Goal: Task Accomplishment & Management: Manage account settings

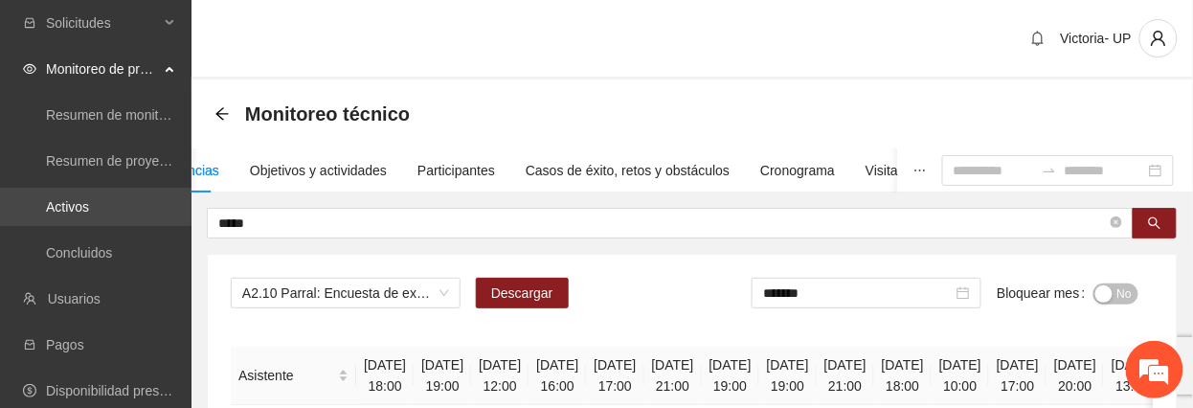
click at [89, 203] on link "Activos" at bounding box center [67, 206] width 43 height 15
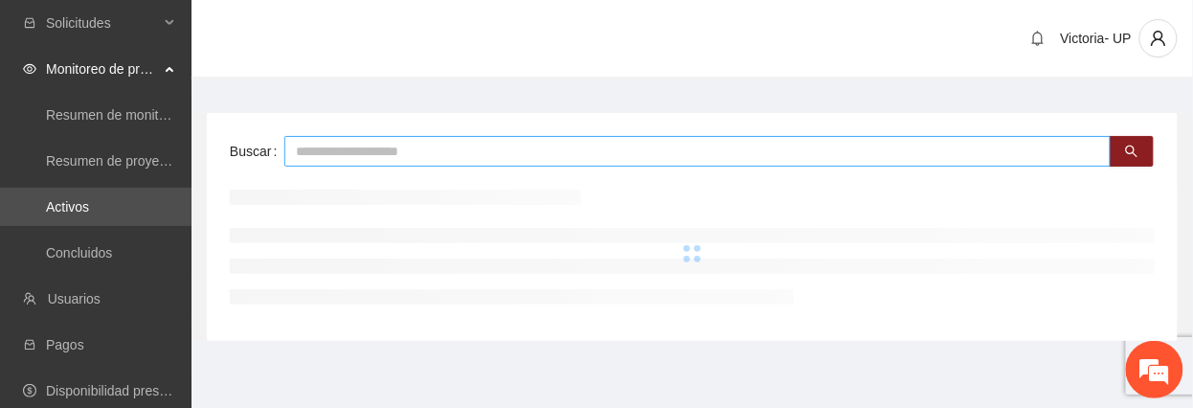
click at [377, 136] on input "text" at bounding box center [697, 151] width 826 height 31
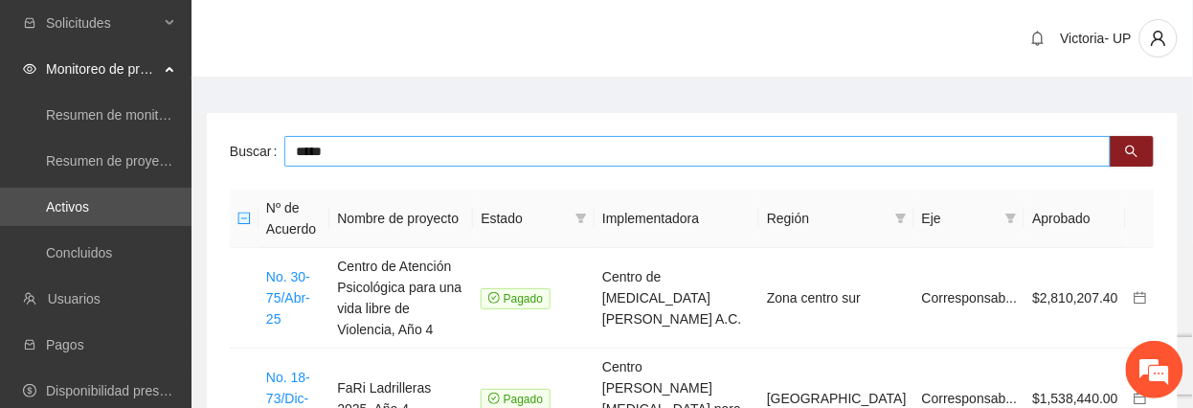
type input "*****"
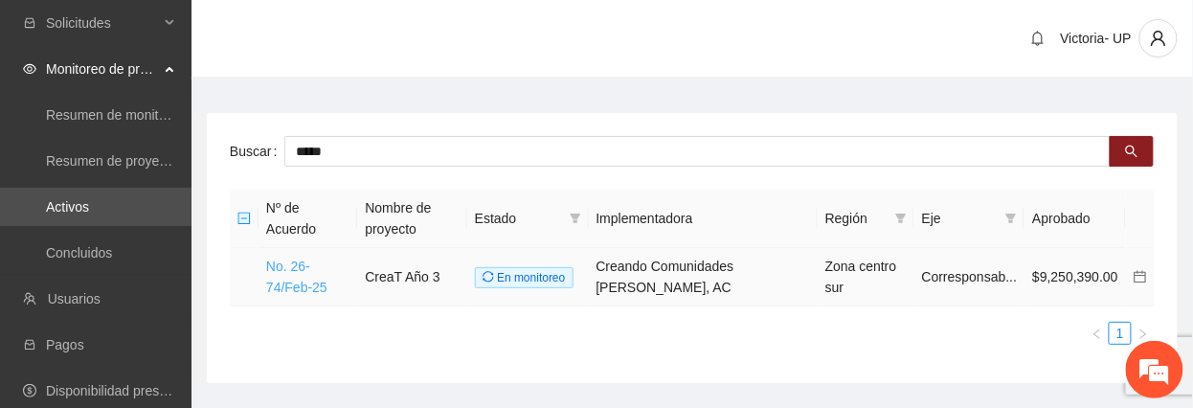
click at [323, 261] on link "No. 26-74/Feb-25" at bounding box center [296, 277] width 61 height 36
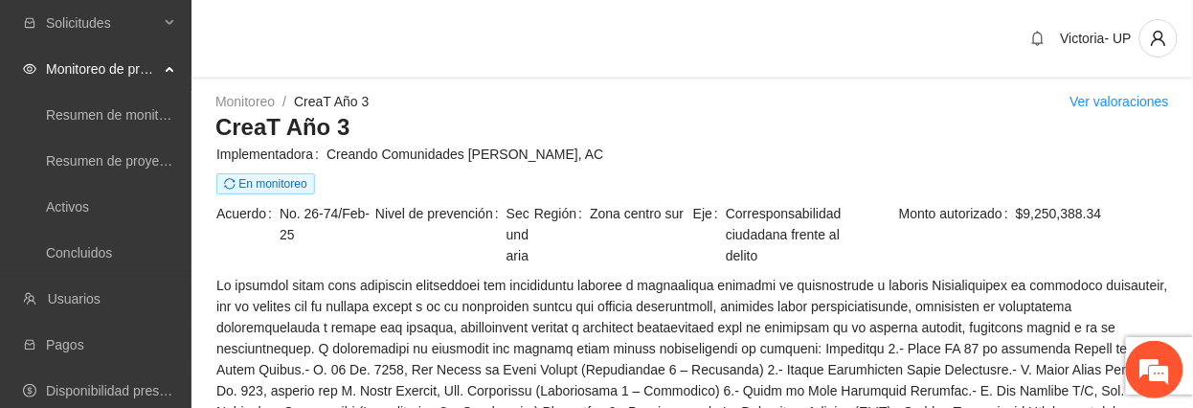
click at [504, 219] on span "Nivel de prevención" at bounding box center [440, 234] width 131 height 63
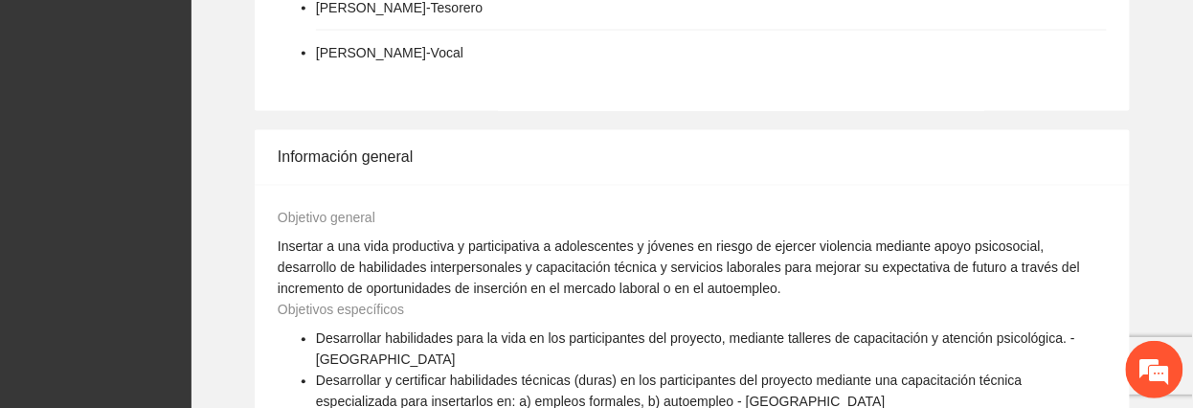
scroll to position [1021, 0]
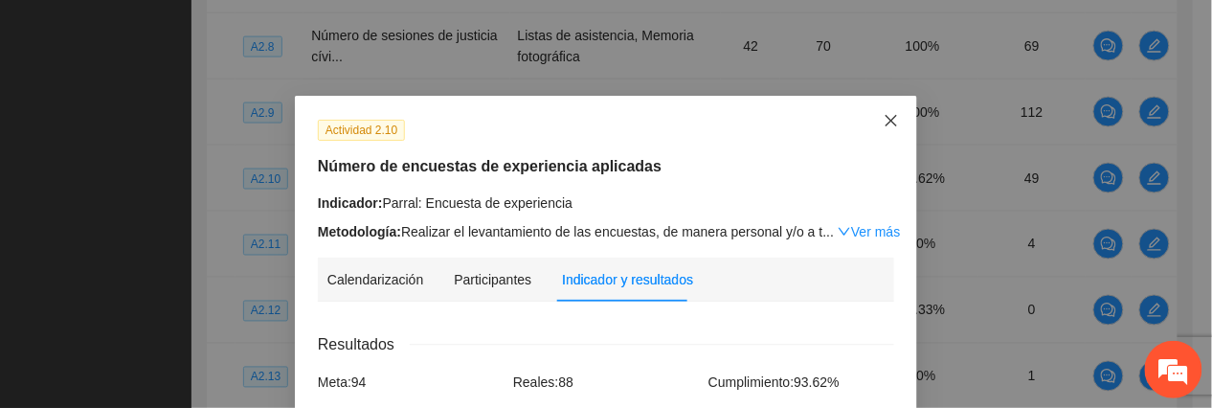
drag, startPoint x: 891, startPoint y: 119, endPoint x: 783, endPoint y: 172, distance: 119.9
click at [890, 121] on span "Close" at bounding box center [892, 122] width 52 height 52
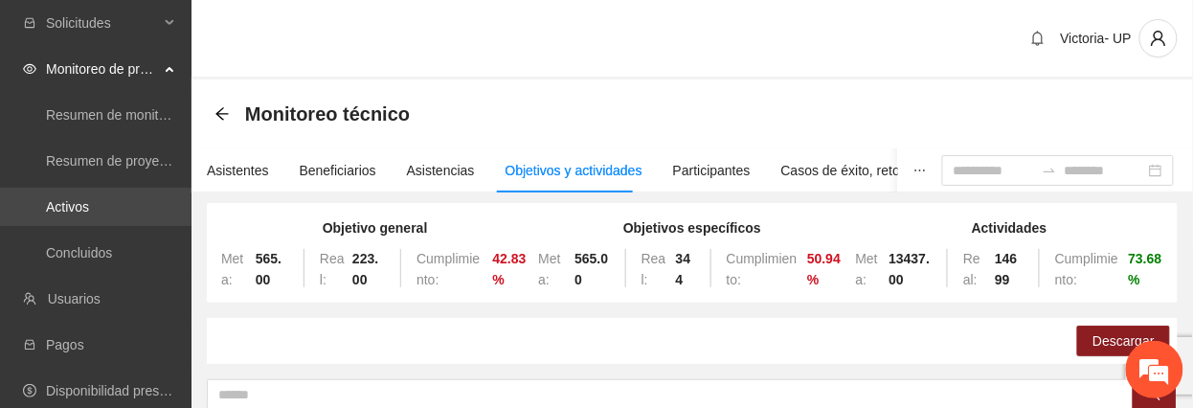
click at [89, 199] on link "Activos" at bounding box center [67, 206] width 43 height 15
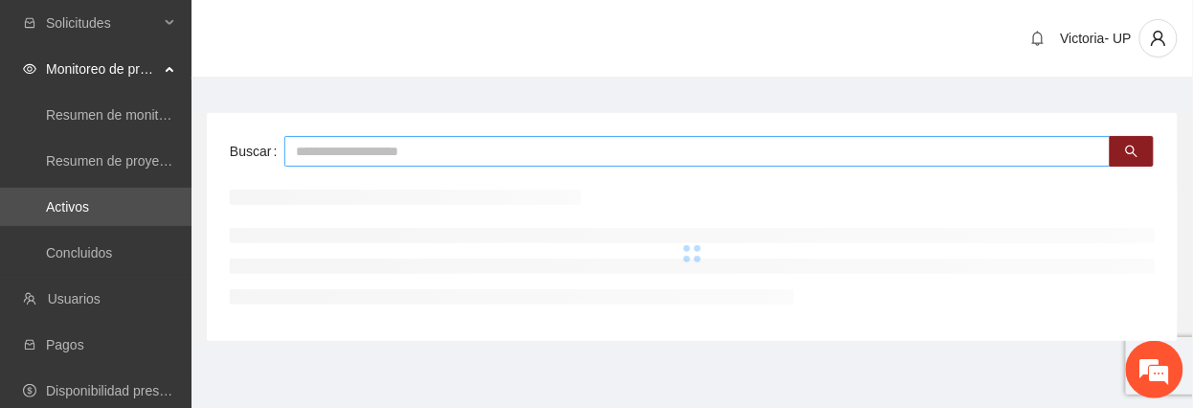
click at [357, 158] on input "text" at bounding box center [697, 151] width 826 height 31
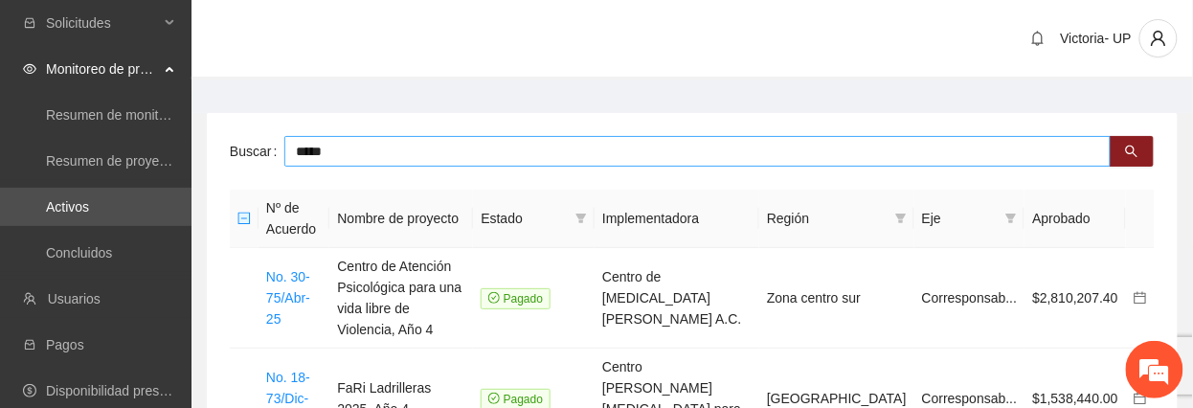
type input "*****"
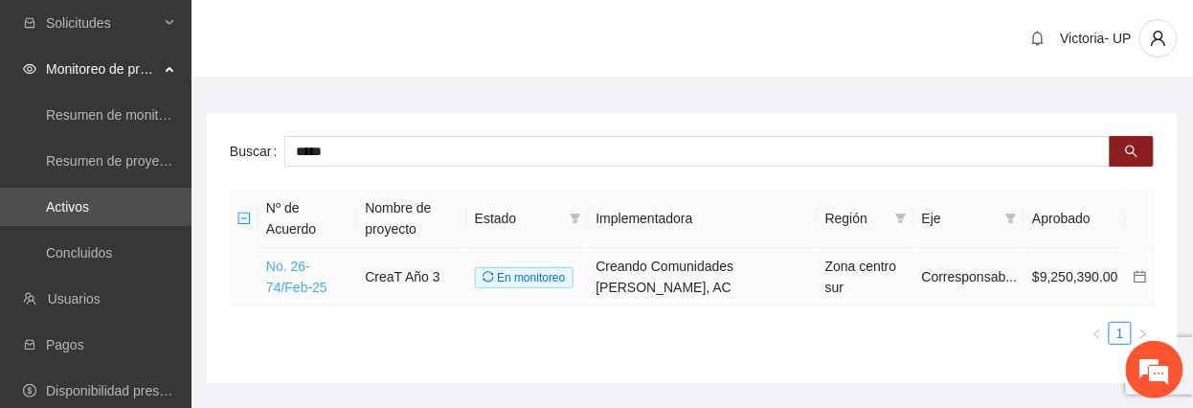
click at [291, 270] on link "No. 26-74/Feb-25" at bounding box center [296, 277] width 61 height 36
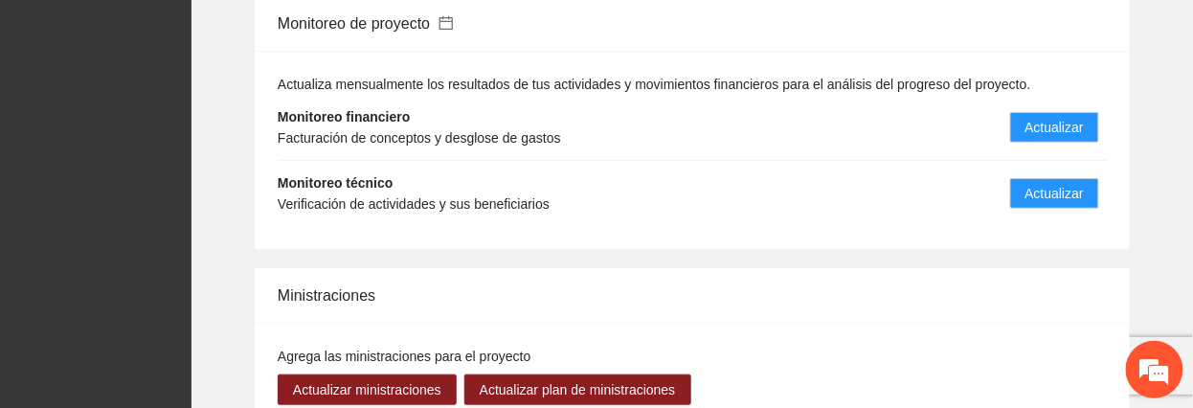
scroll to position [1993, 0]
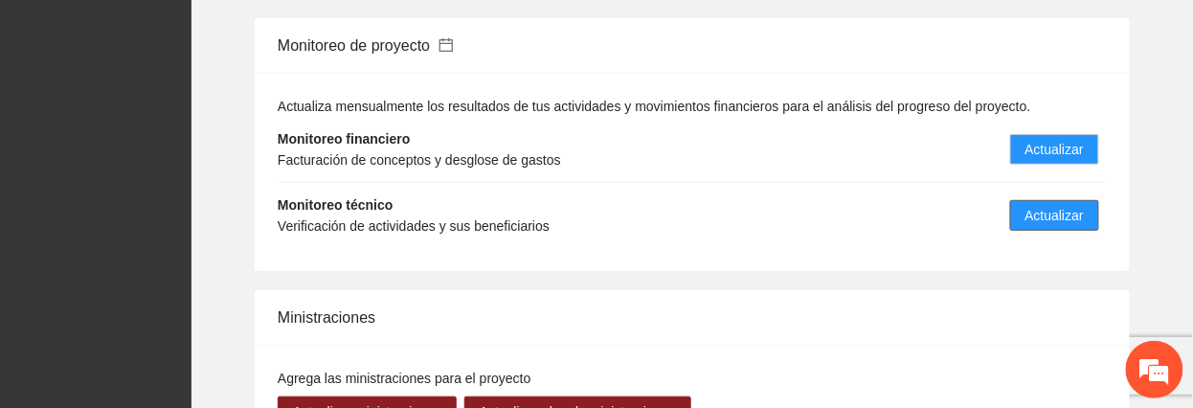
click at [1024, 200] on button "Actualizar" at bounding box center [1054, 215] width 89 height 31
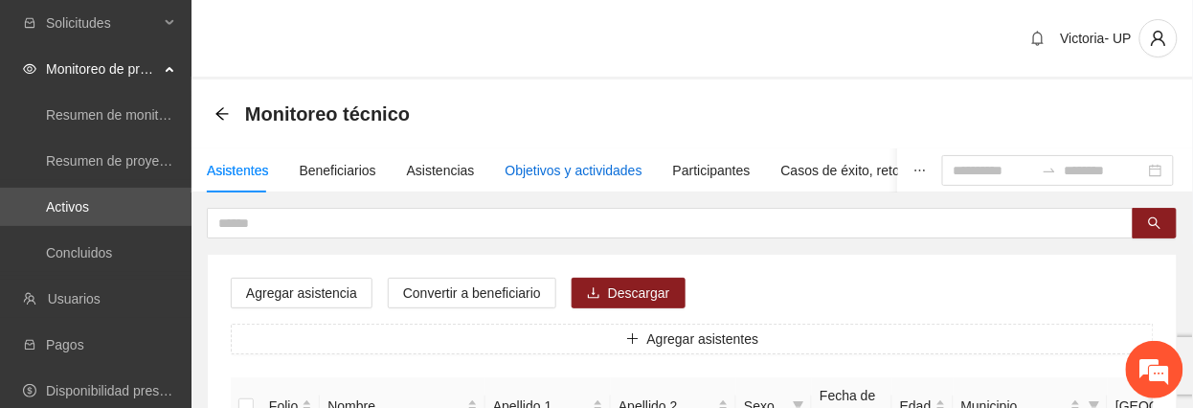
drag, startPoint x: 572, startPoint y: 163, endPoint x: 599, endPoint y: 189, distance: 37.9
click at [571, 166] on div "Objetivos y actividades" at bounding box center [574, 170] width 137 height 21
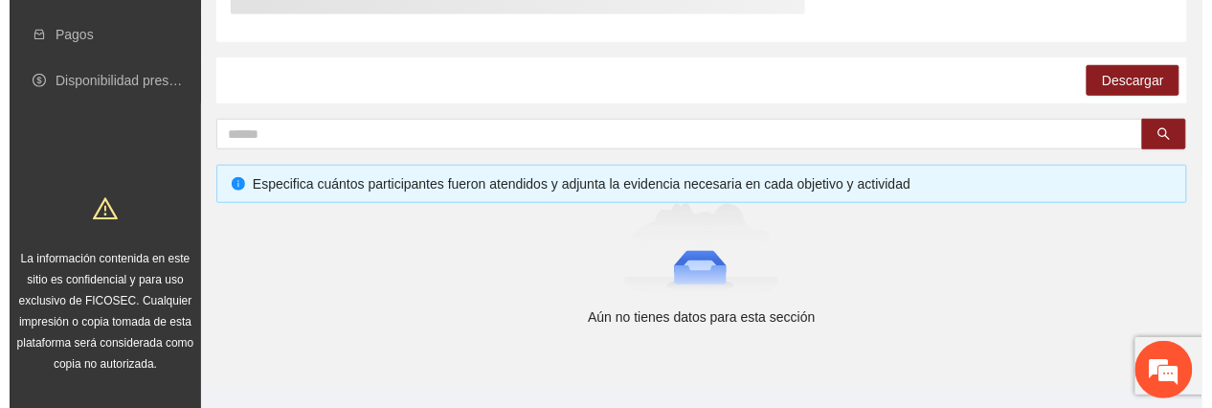
scroll to position [345, 0]
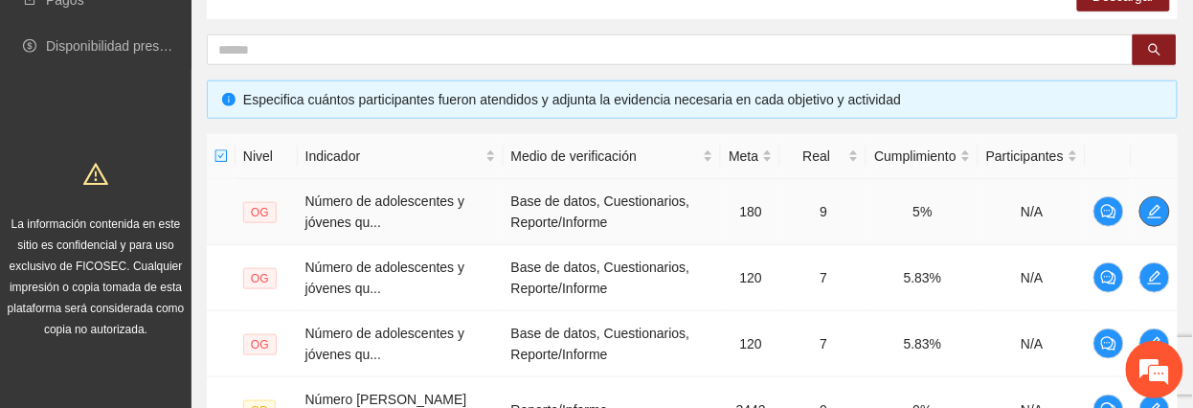
click at [1147, 211] on icon "edit" at bounding box center [1154, 211] width 15 height 15
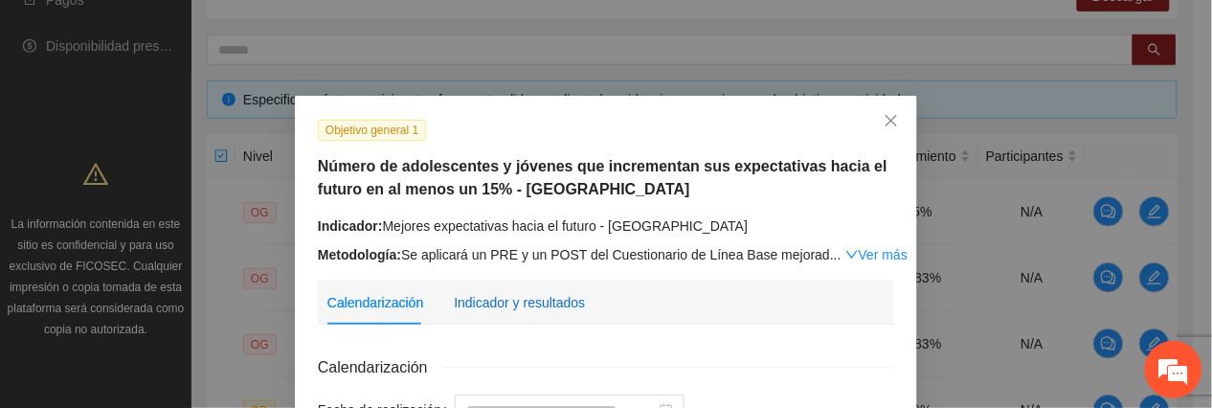
click at [518, 300] on div "Indicador y resultados" at bounding box center [519, 302] width 131 height 21
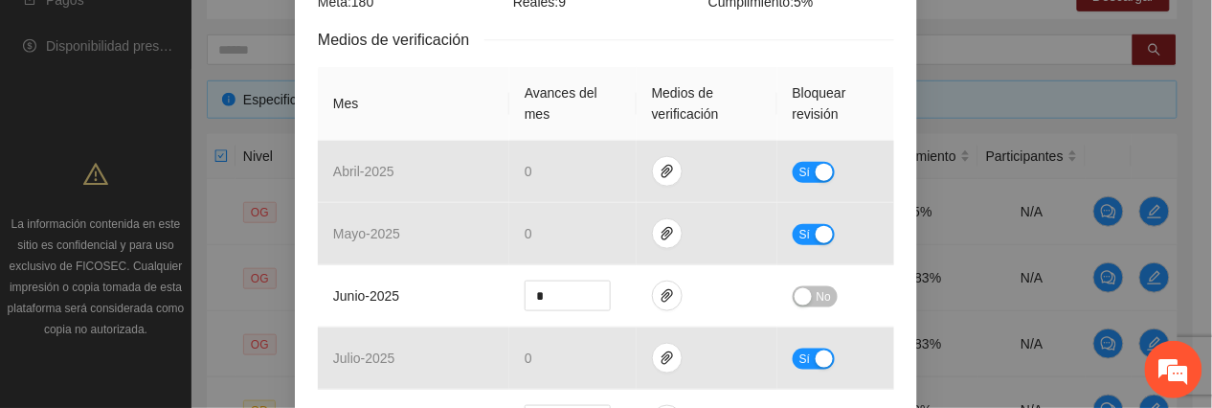
scroll to position [510, 0]
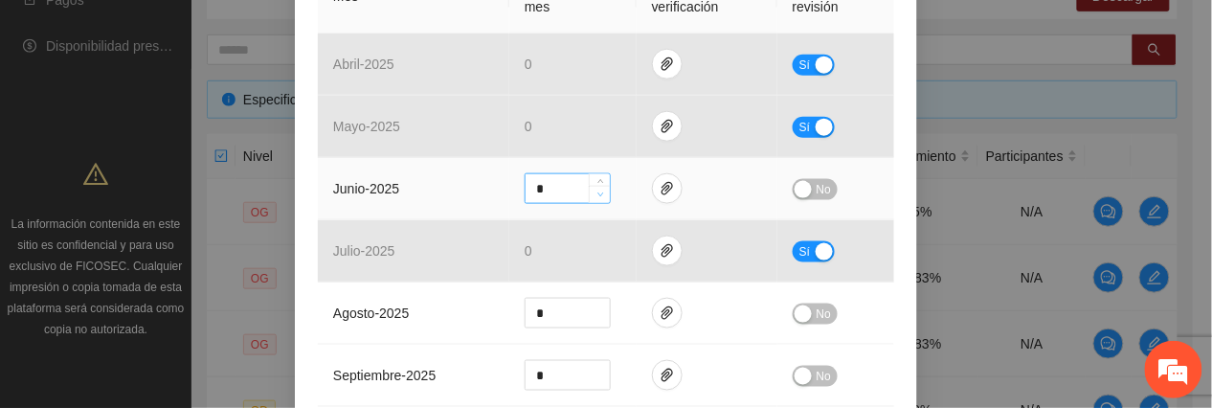
type input "*"
click at [598, 198] on icon "down" at bounding box center [601, 195] width 7 height 7
click at [817, 192] on span "No" at bounding box center [824, 189] width 14 height 21
drag, startPoint x: 791, startPoint y: 186, endPoint x: 698, endPoint y: 212, distance: 96.4
click at [800, 186] on span "Sí" at bounding box center [805, 189] width 11 height 21
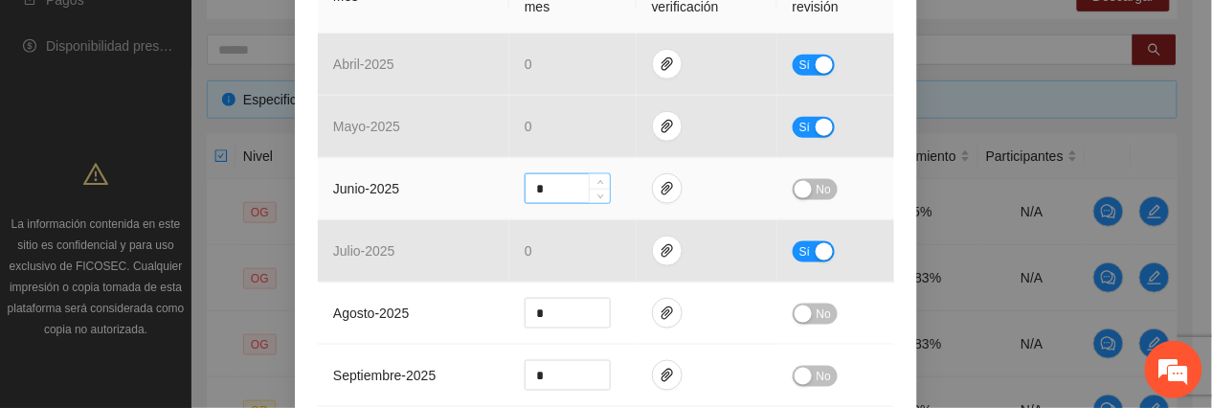
click at [601, 193] on td "*" at bounding box center [572, 189] width 127 height 62
click at [598, 192] on icon "down" at bounding box center [601, 195] width 7 height 7
type input "*"
click at [598, 192] on icon "down" at bounding box center [601, 195] width 7 height 7
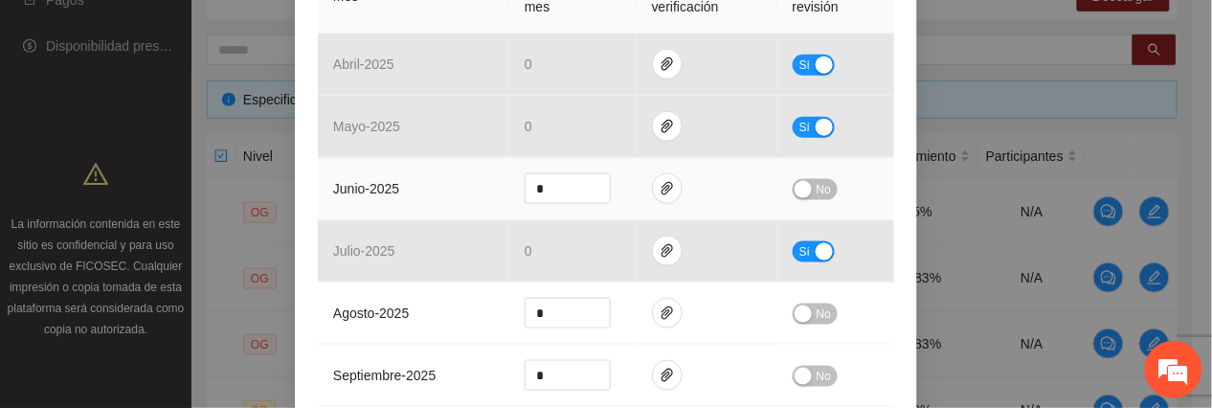
click at [824, 185] on button "No" at bounding box center [815, 189] width 45 height 21
click at [662, 192] on icon "paper-clip" at bounding box center [667, 188] width 11 height 13
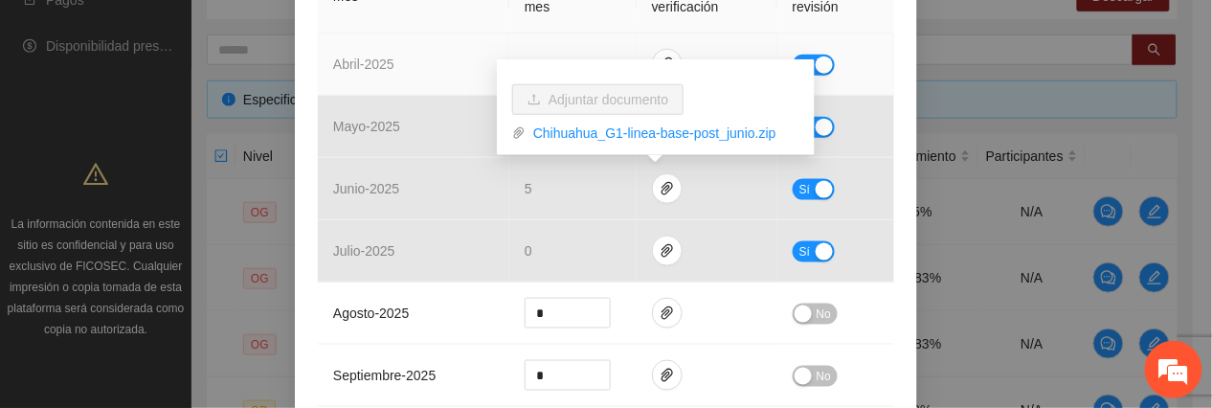
click at [848, 63] on div "Sí" at bounding box center [836, 65] width 86 height 22
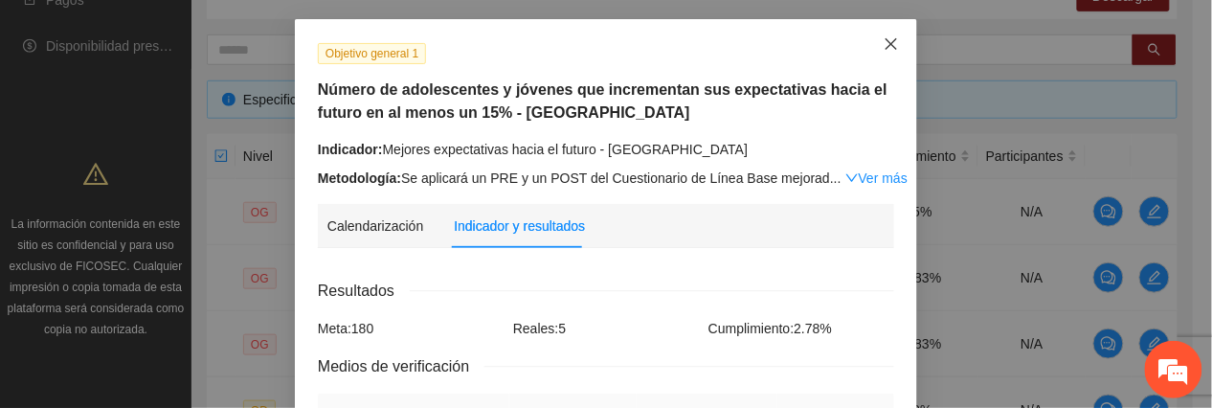
scroll to position [0, 0]
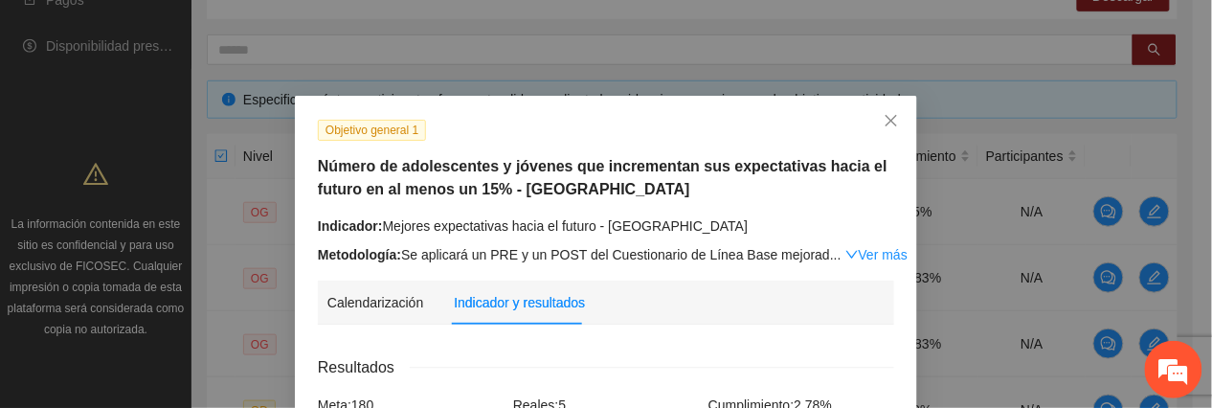
click at [583, 158] on h5 "Número de adolescentes y jóvenes que incrementan sus expectativas hacia el futu…" at bounding box center [606, 178] width 577 height 46
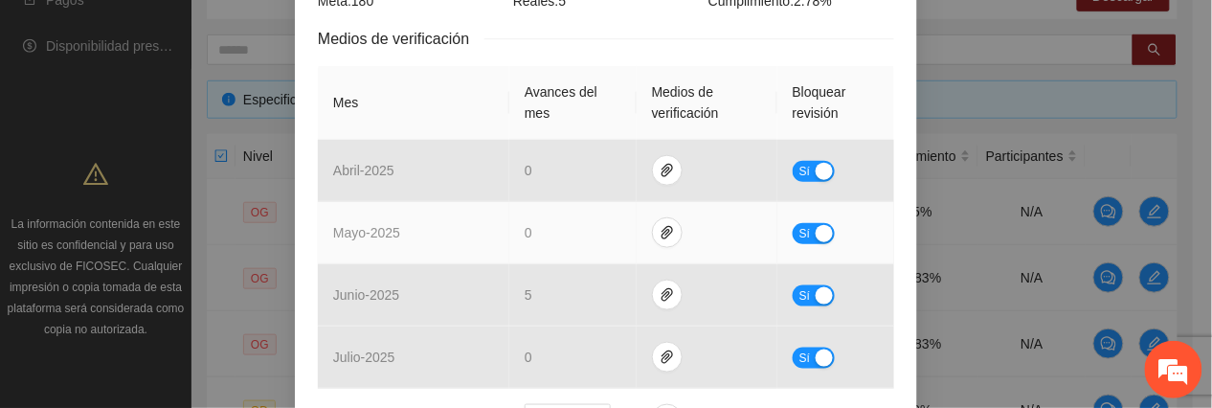
scroll to position [383, 0]
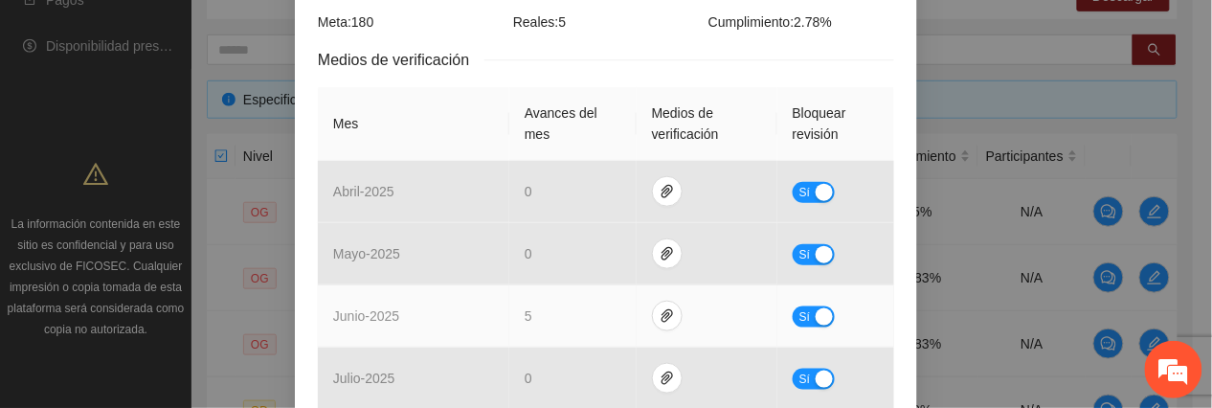
click at [800, 318] on span "Sí" at bounding box center [805, 316] width 11 height 21
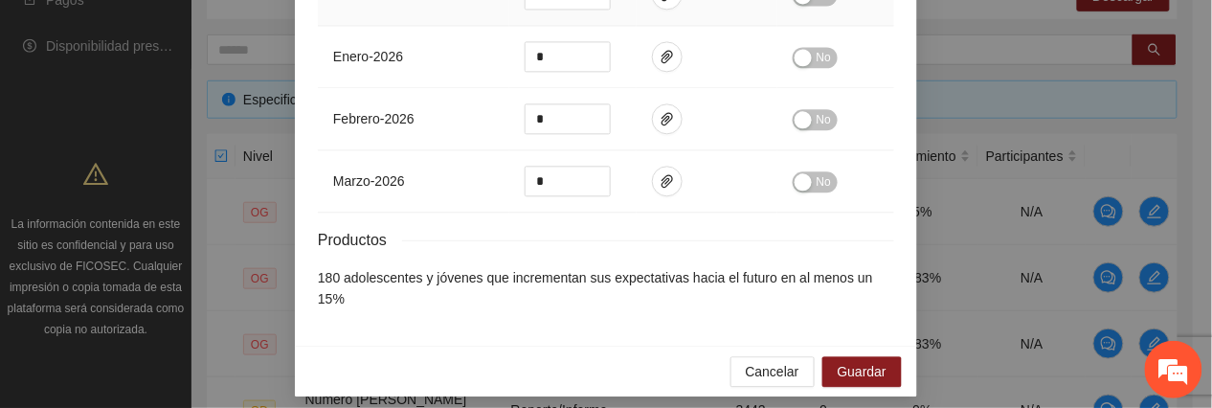
scroll to position [568, 0]
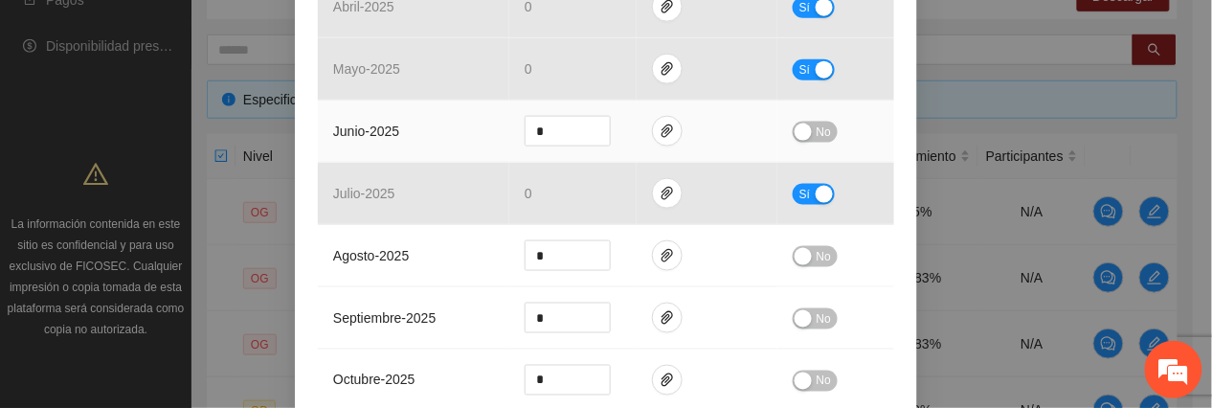
click at [820, 127] on span "No" at bounding box center [824, 132] width 14 height 21
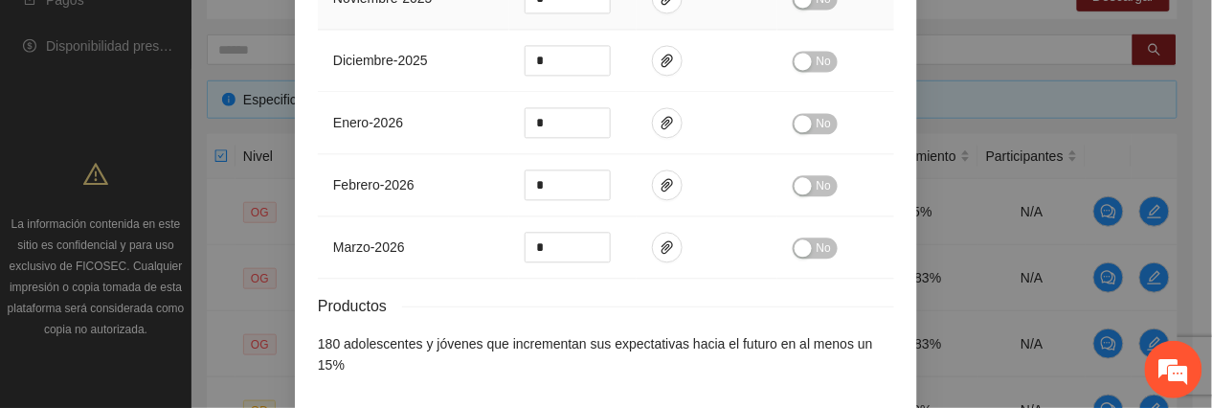
scroll to position [1077, 0]
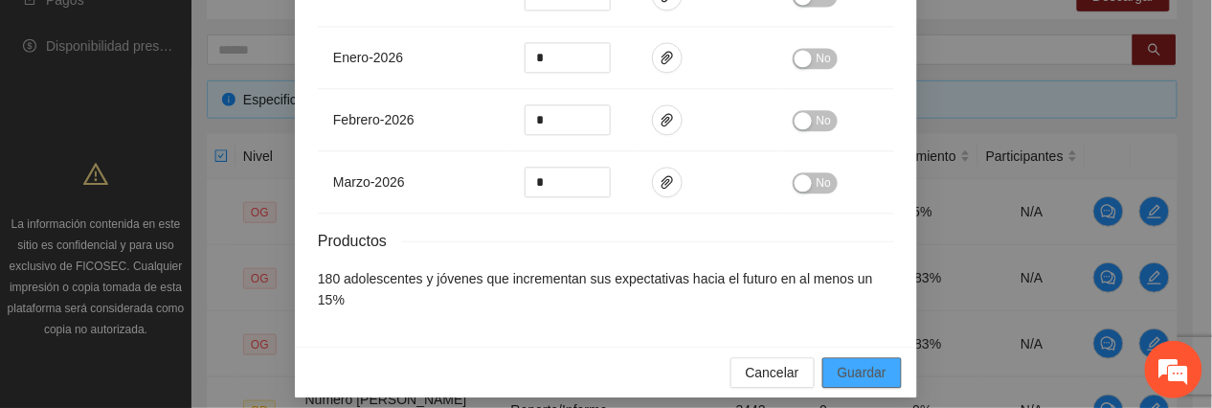
click at [841, 369] on span "Guardar" at bounding box center [862, 372] width 49 height 21
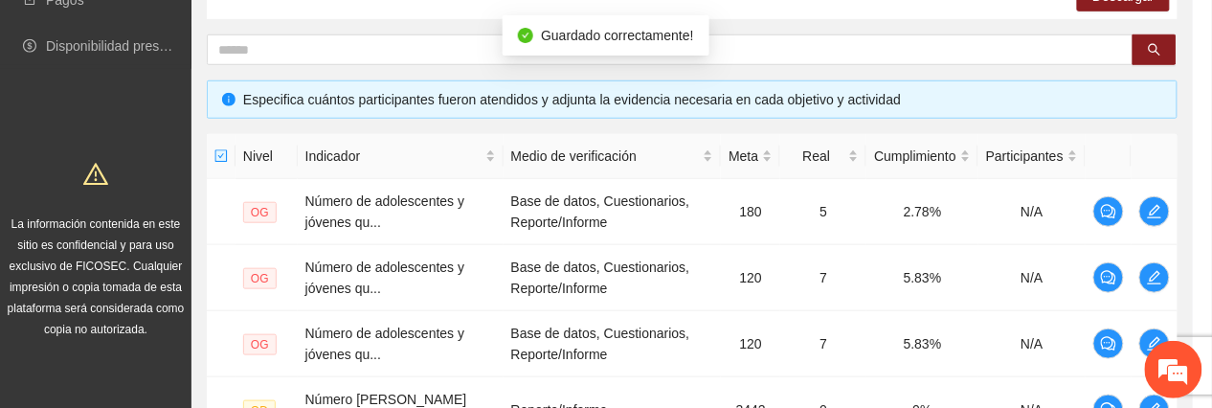
scroll to position [982, 0]
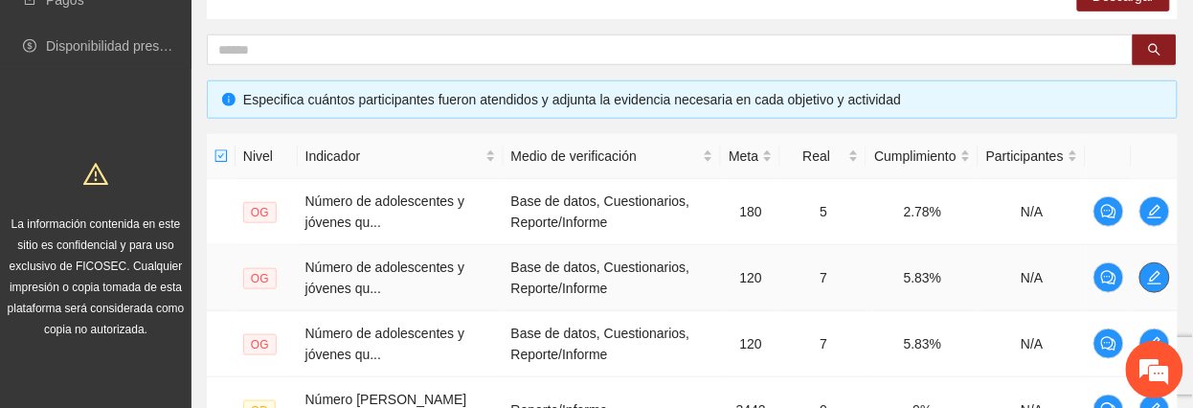
click at [1154, 289] on button "button" at bounding box center [1155, 277] width 31 height 31
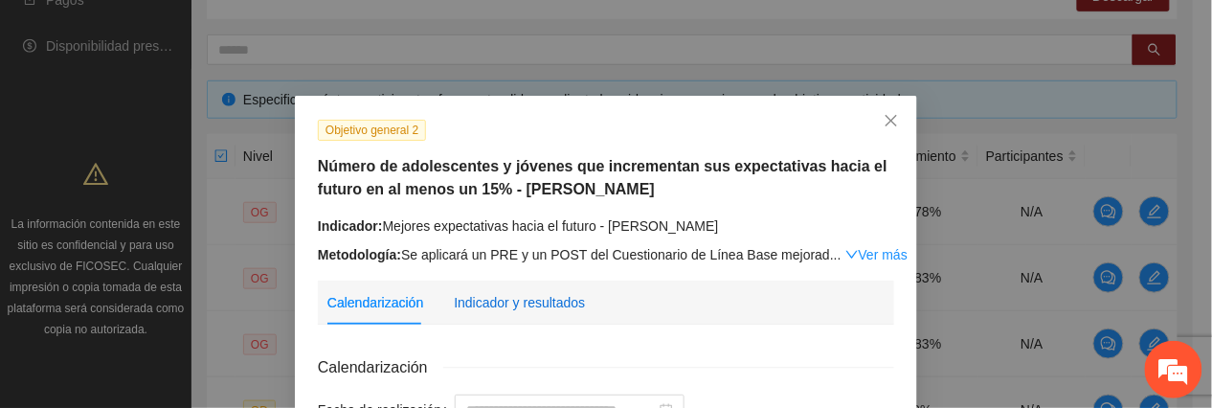
click at [540, 299] on div "Indicador y resultados" at bounding box center [519, 302] width 131 height 21
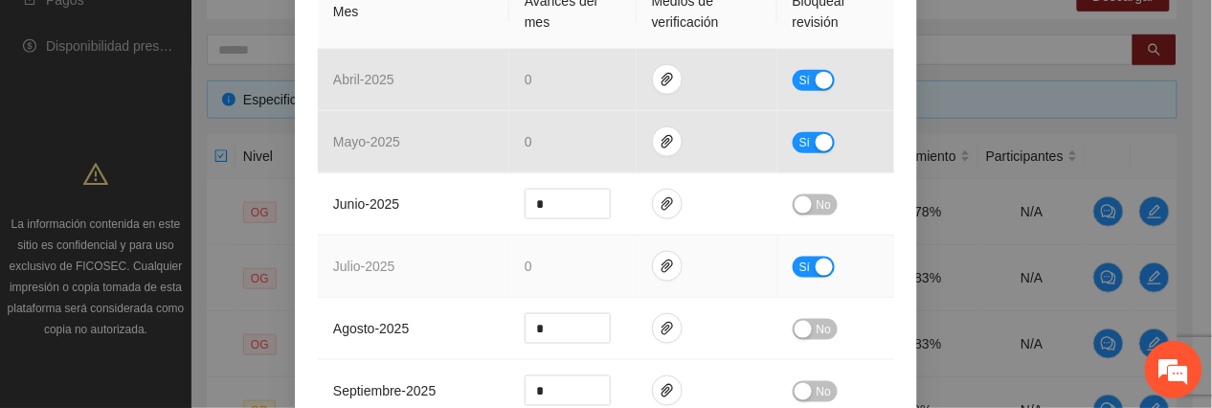
scroll to position [540, 0]
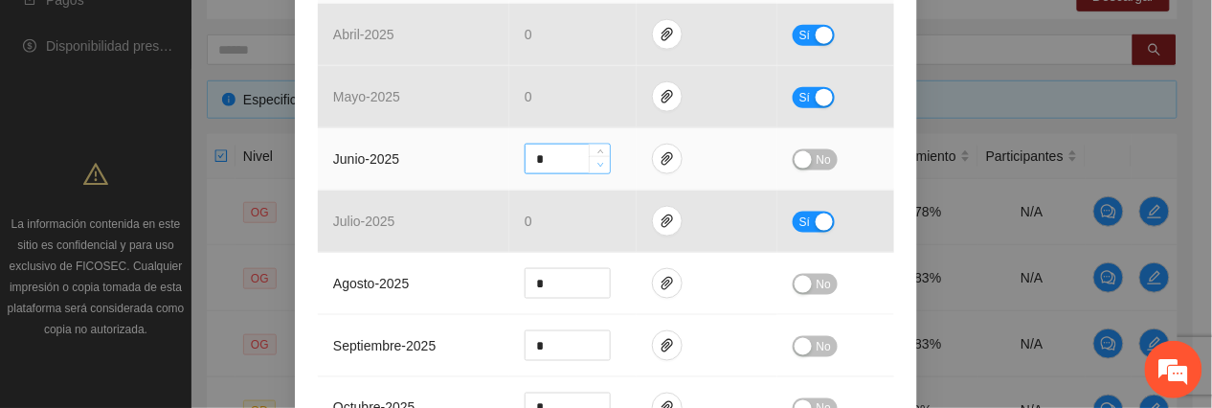
click at [598, 166] on icon "down" at bounding box center [601, 166] width 6 height 4
click at [595, 166] on span "down" at bounding box center [600, 165] width 11 height 11
type input "*"
click at [595, 166] on span "down" at bounding box center [600, 165] width 11 height 11
click at [653, 165] on span "paper-clip" at bounding box center [667, 158] width 29 height 15
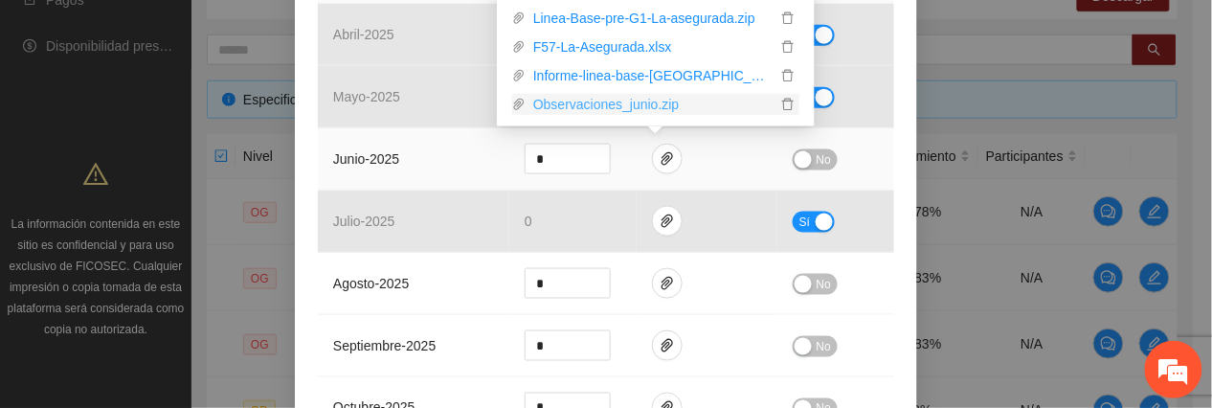
click at [648, 105] on link "Observaciones_junio.zip" at bounding box center [651, 104] width 251 height 21
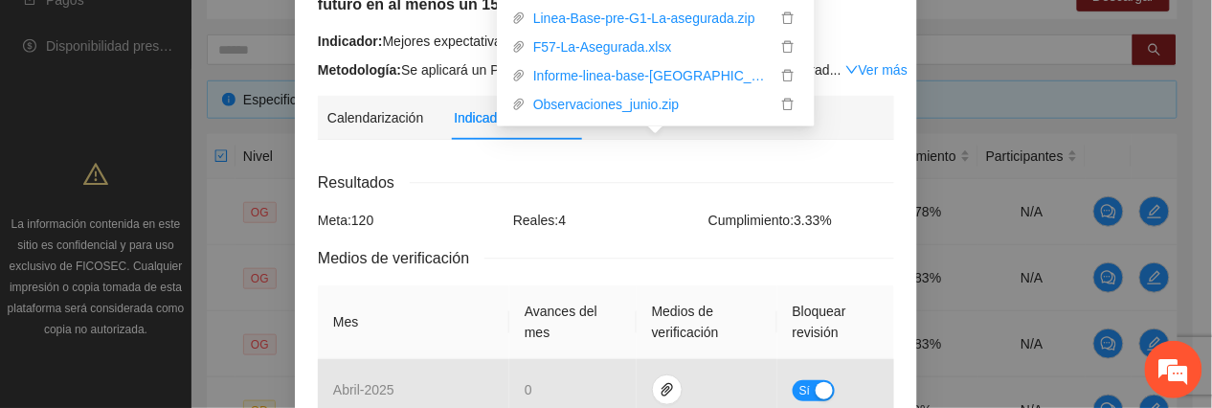
scroll to position [0, 0]
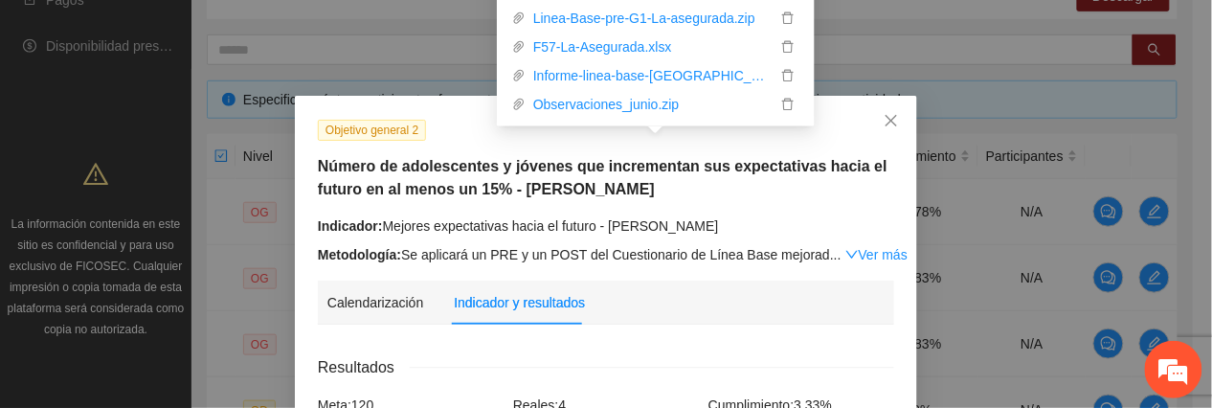
click at [323, 215] on div "Objetivo general 2 Número de adolescentes y jóvenes que incrementan sus expecta…" at bounding box center [606, 192] width 591 height 147
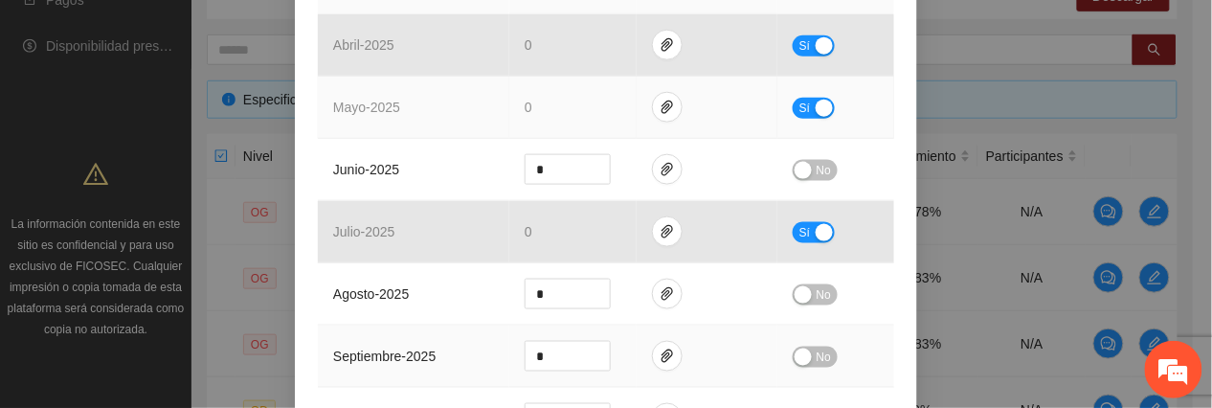
scroll to position [510, 0]
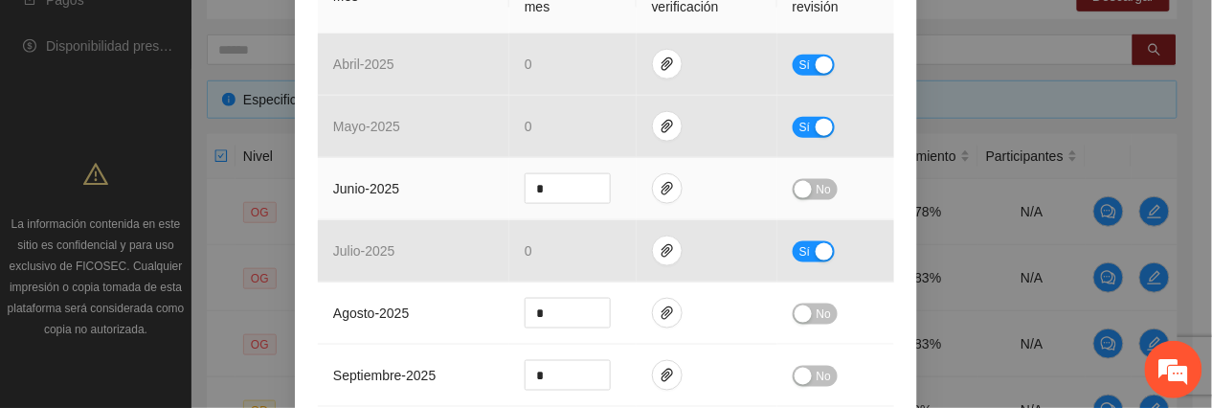
click at [817, 189] on span "No" at bounding box center [824, 189] width 14 height 21
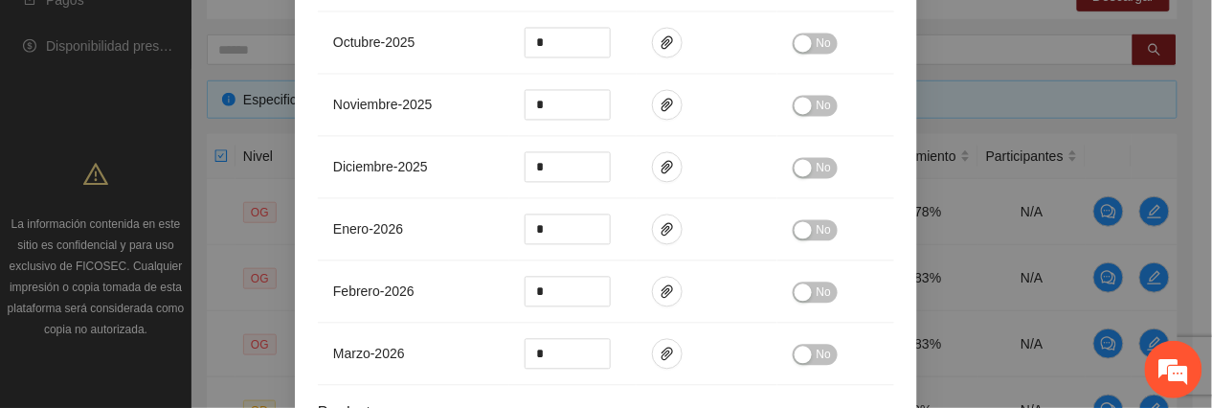
scroll to position [1077, 0]
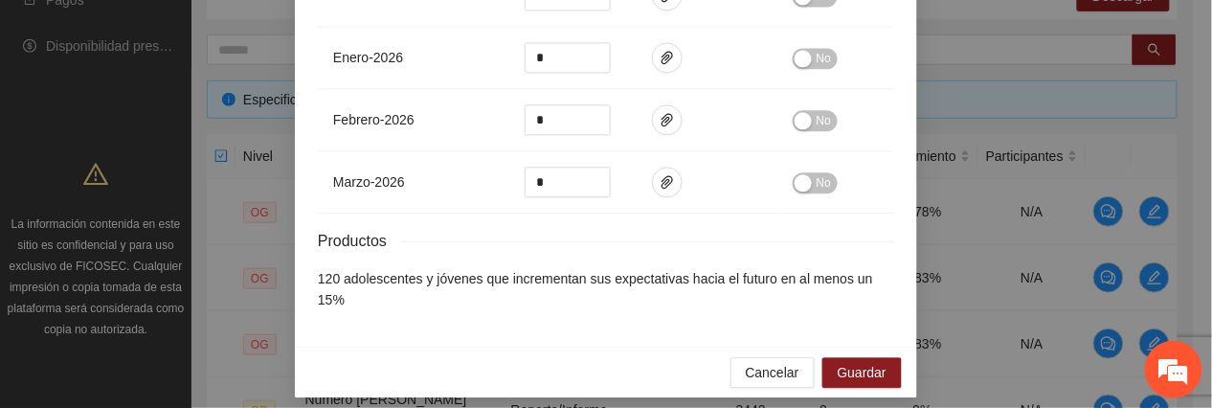
click at [835, 376] on div "Cancelar Guardar" at bounding box center [606, 372] width 622 height 51
click at [854, 368] on span "Guardar" at bounding box center [862, 372] width 49 height 21
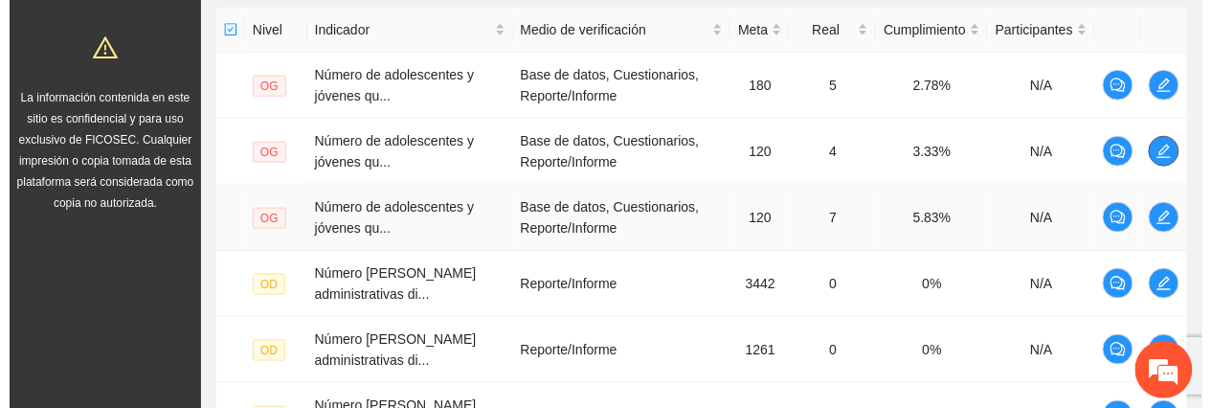
scroll to position [472, 0]
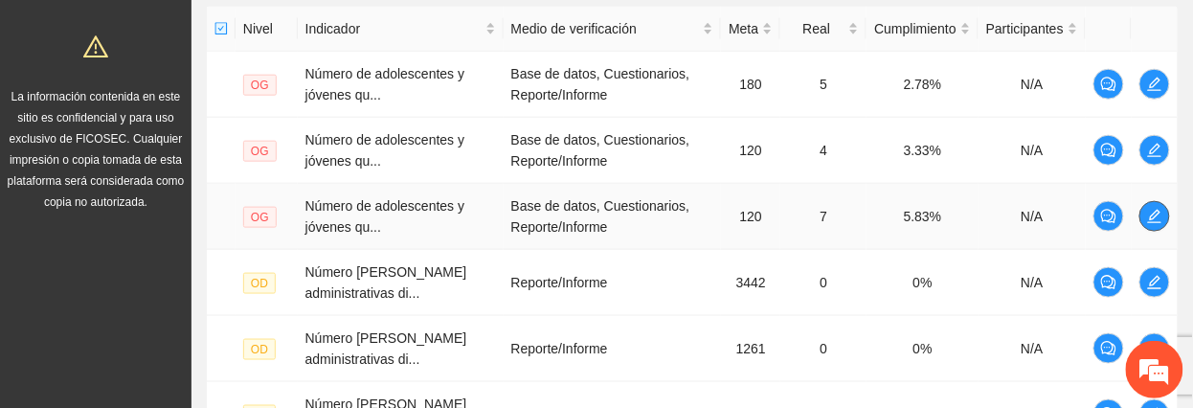
click at [1158, 207] on button "button" at bounding box center [1155, 216] width 31 height 31
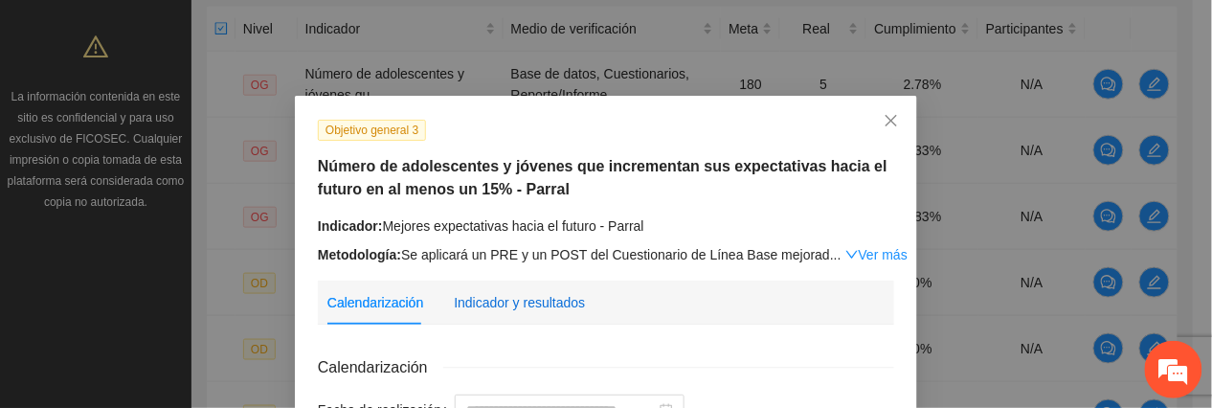
click at [508, 295] on div "Indicador y resultados" at bounding box center [519, 302] width 131 height 21
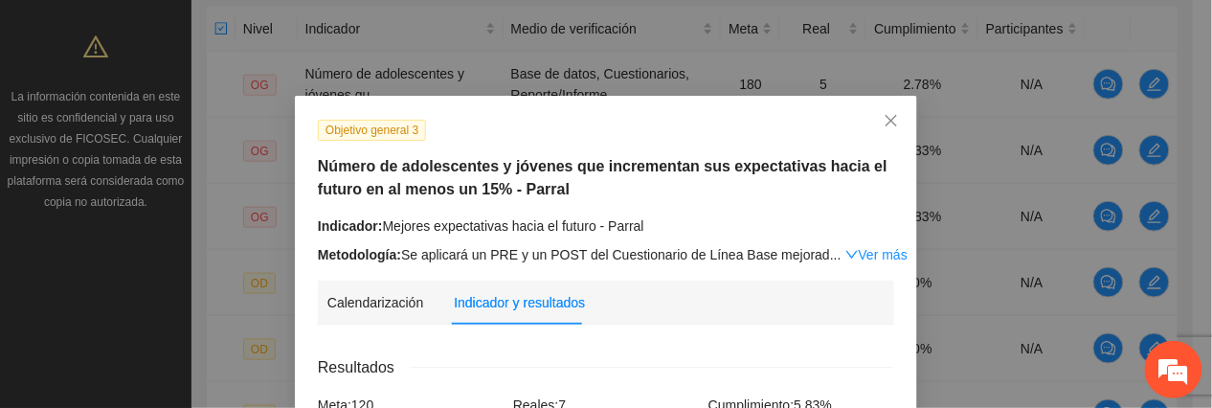
scroll to position [510, 0]
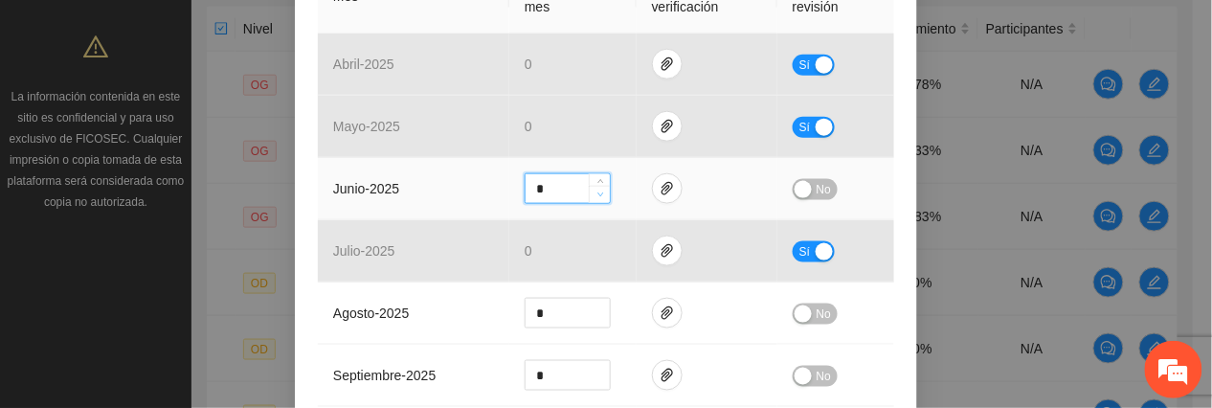
click at [595, 196] on span "down" at bounding box center [600, 195] width 11 height 11
type input "*"
click at [596, 195] on span "down" at bounding box center [600, 195] width 11 height 11
click at [817, 189] on span "No" at bounding box center [824, 189] width 14 height 21
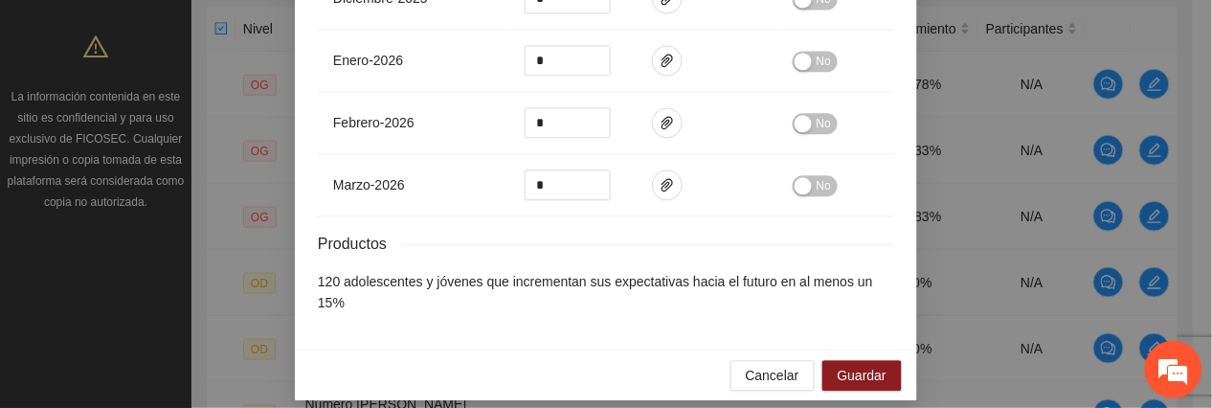
scroll to position [1077, 0]
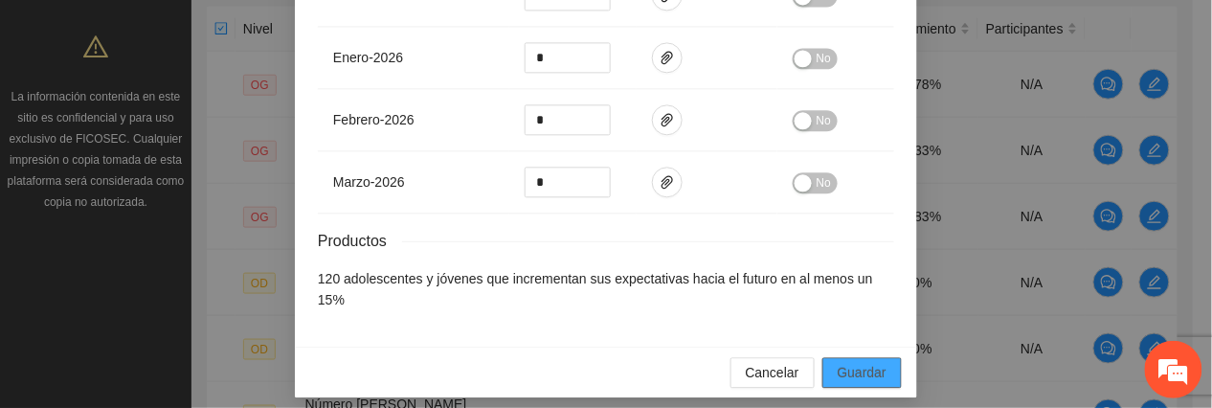
click at [827, 358] on button "Guardar" at bounding box center [862, 372] width 79 height 31
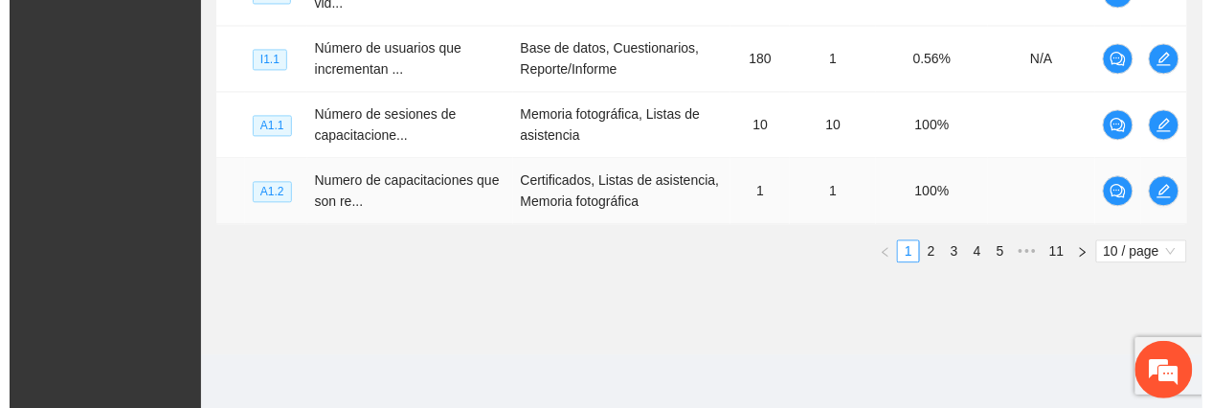
scroll to position [836, 0]
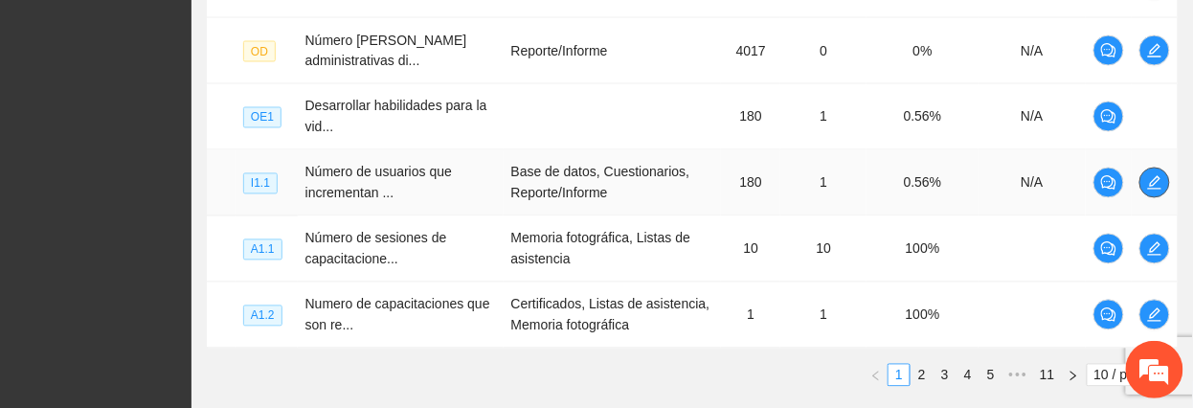
click at [1153, 188] on icon "edit" at bounding box center [1154, 182] width 15 height 15
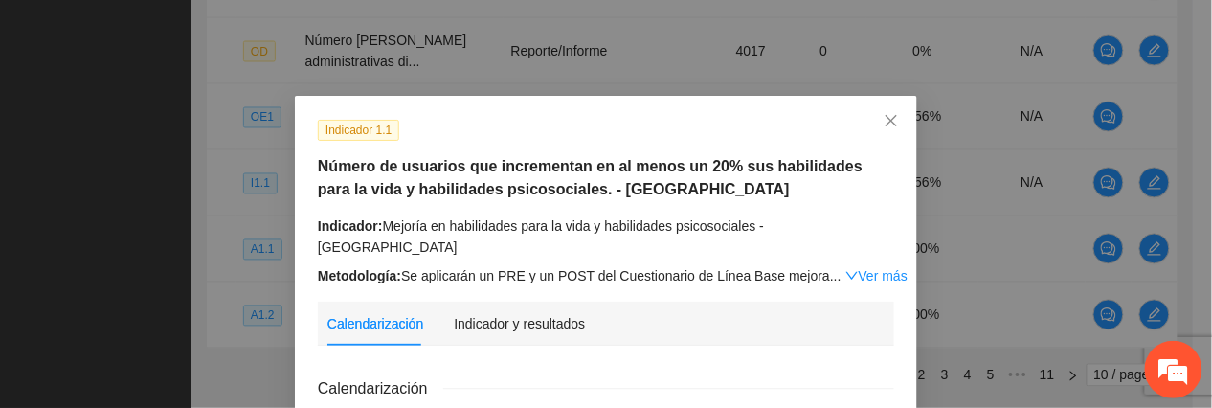
click at [578, 302] on div "Calendarización Indicador y resultados" at bounding box center [606, 324] width 557 height 44
click at [564, 313] on div "Indicador y resultados" at bounding box center [519, 323] width 131 height 21
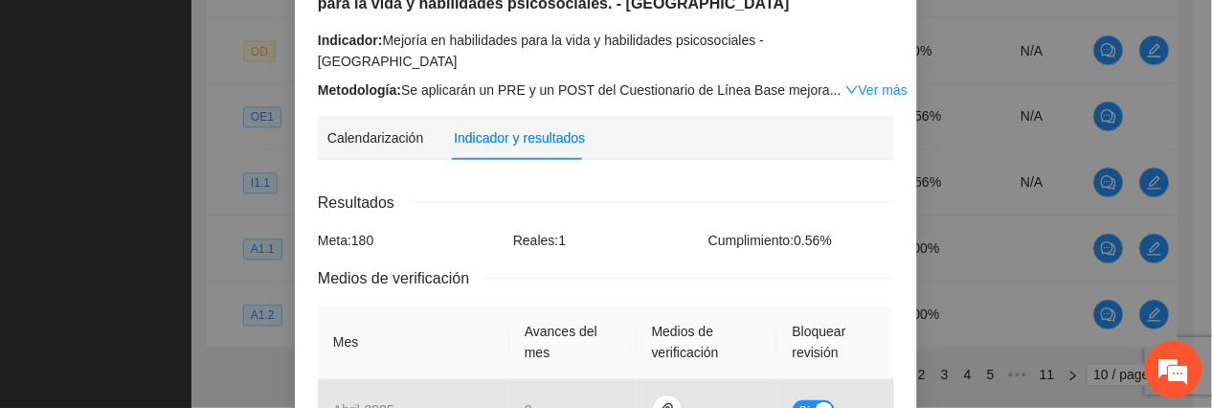
scroll to position [638, 0]
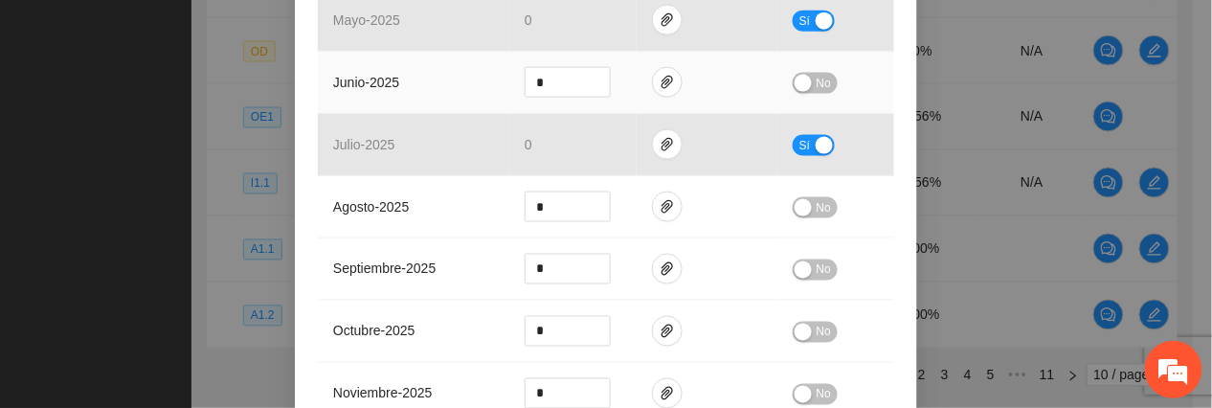
click at [817, 73] on span "No" at bounding box center [824, 83] width 14 height 21
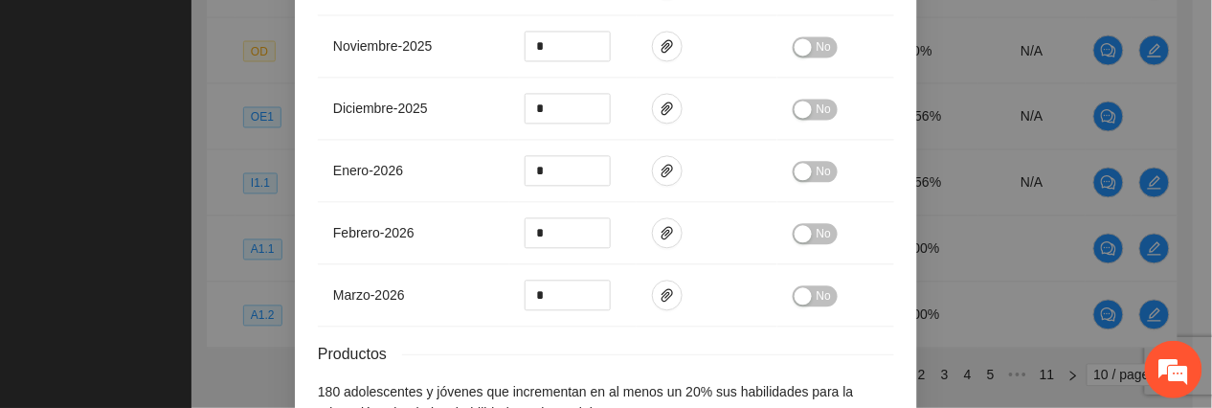
scroll to position [1099, 0]
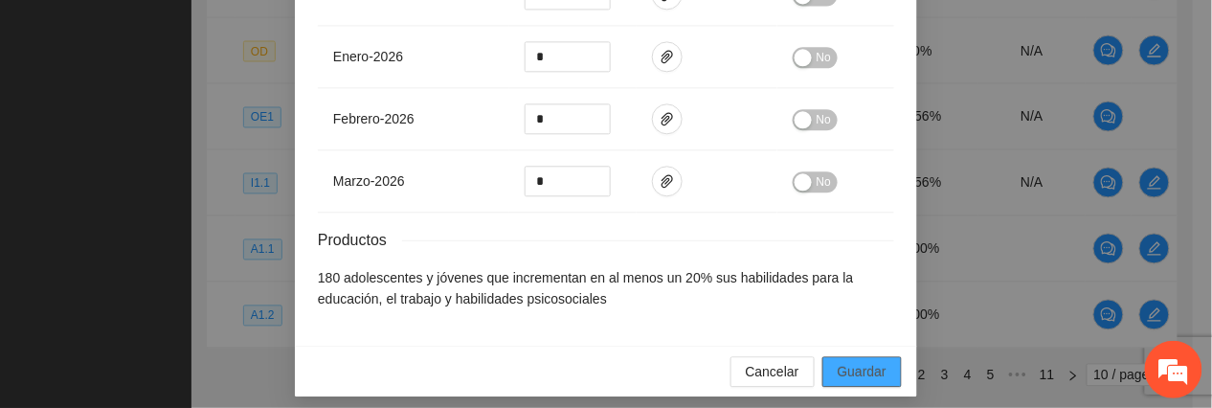
click at [848, 361] on span "Guardar" at bounding box center [862, 371] width 49 height 21
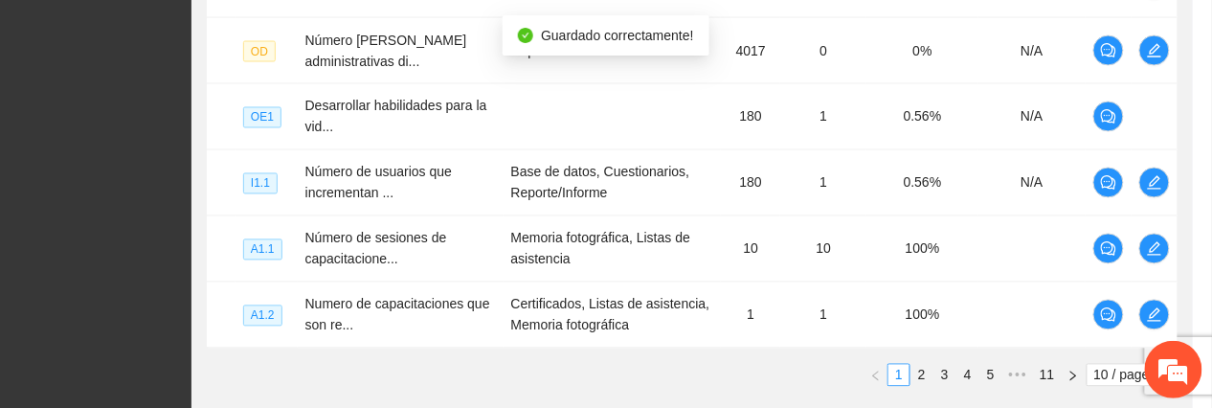
scroll to position [1004, 0]
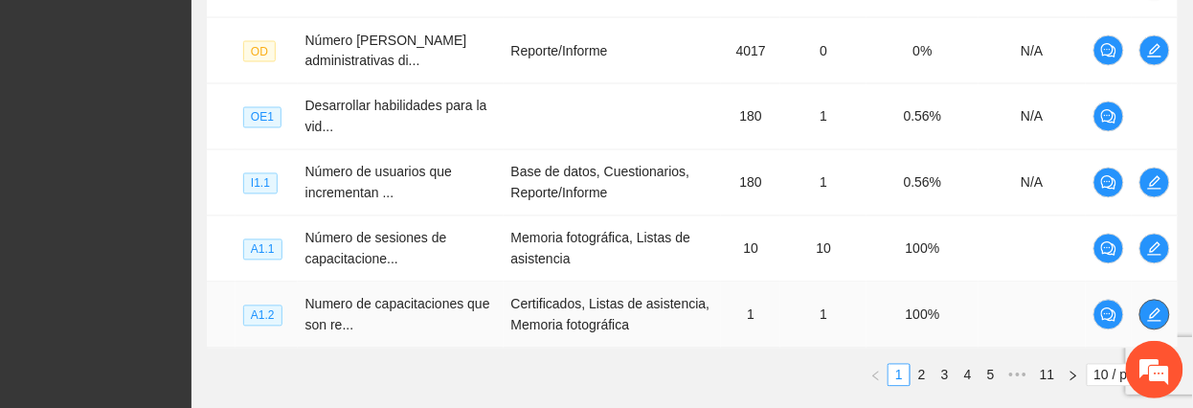
click at [1165, 315] on span "edit" at bounding box center [1155, 314] width 29 height 15
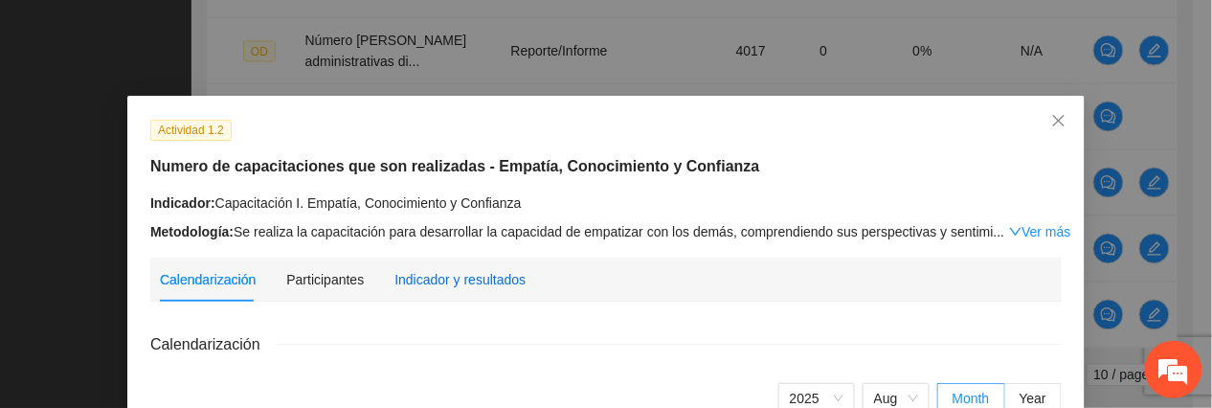
click at [485, 273] on div "Indicador y resultados" at bounding box center [460, 279] width 131 height 21
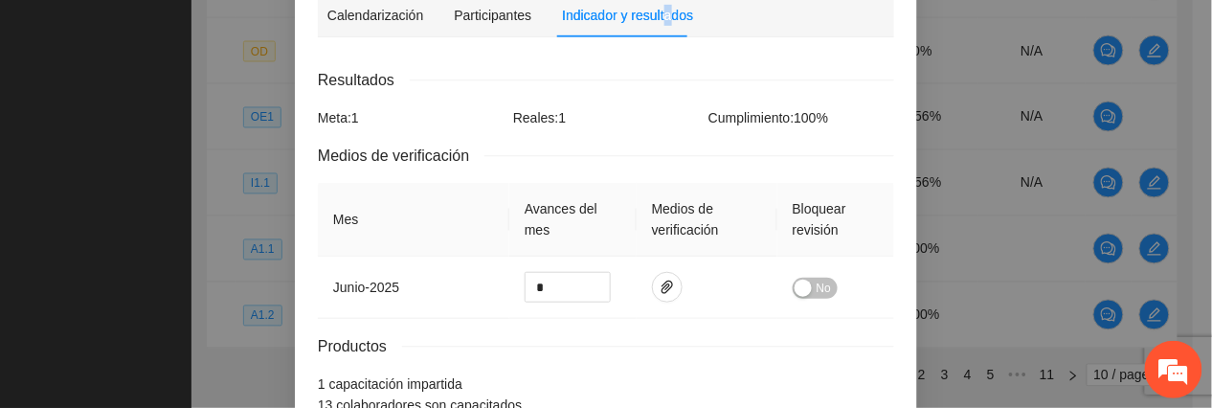
scroll to position [406, 0]
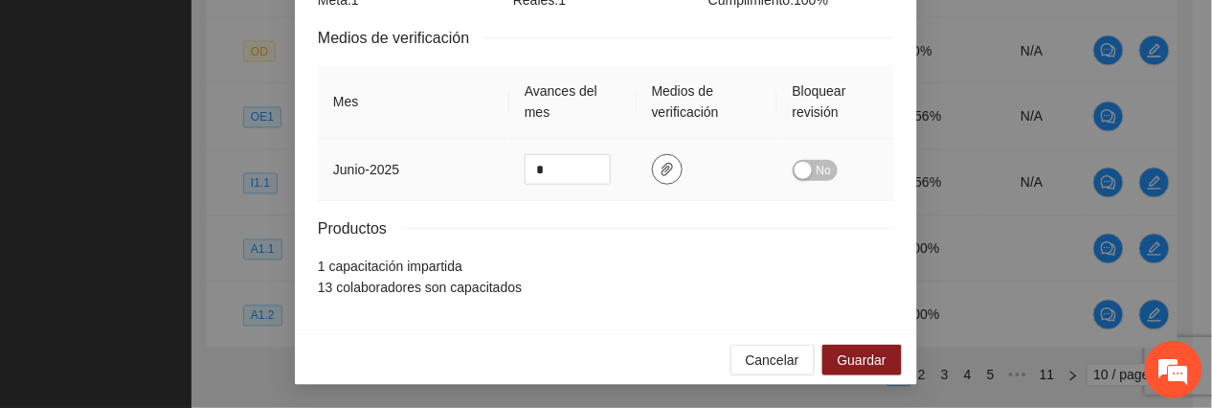
click at [655, 172] on button "button" at bounding box center [667, 169] width 31 height 31
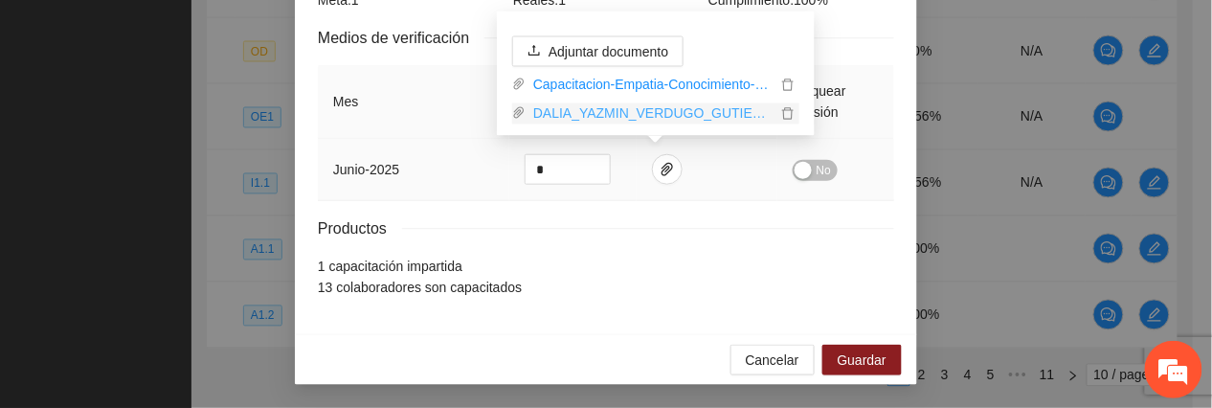
drag, startPoint x: 596, startPoint y: 108, endPoint x: 598, endPoint y: 123, distance: 14.5
click at [596, 108] on link "DALIA_YAZMIN_VERDUGO_GUTIERREZ.pdf" at bounding box center [651, 113] width 251 height 21
drag, startPoint x: 354, startPoint y: 181, endPoint x: 433, endPoint y: 216, distance: 86.2
click at [356, 184] on td "junio - 2025" at bounding box center [414, 170] width 192 height 62
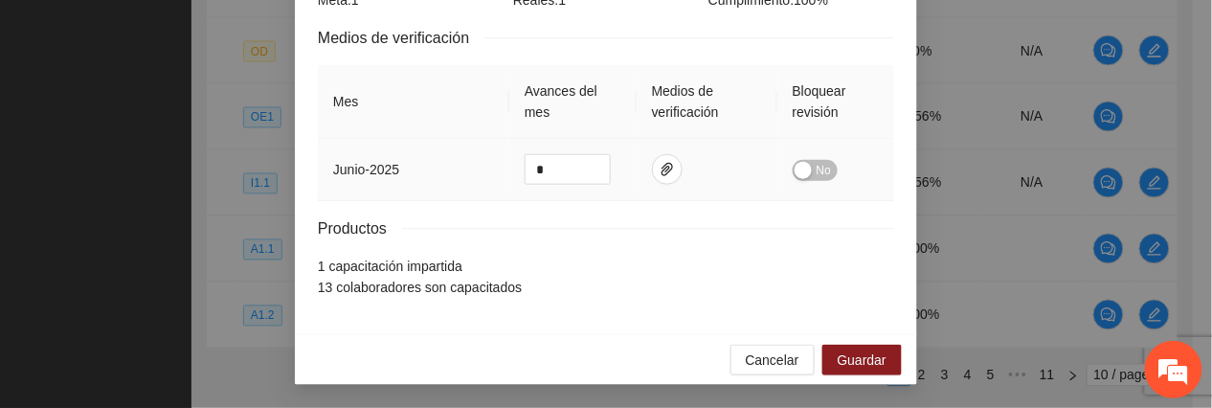
click at [817, 169] on span "No" at bounding box center [824, 170] width 14 height 21
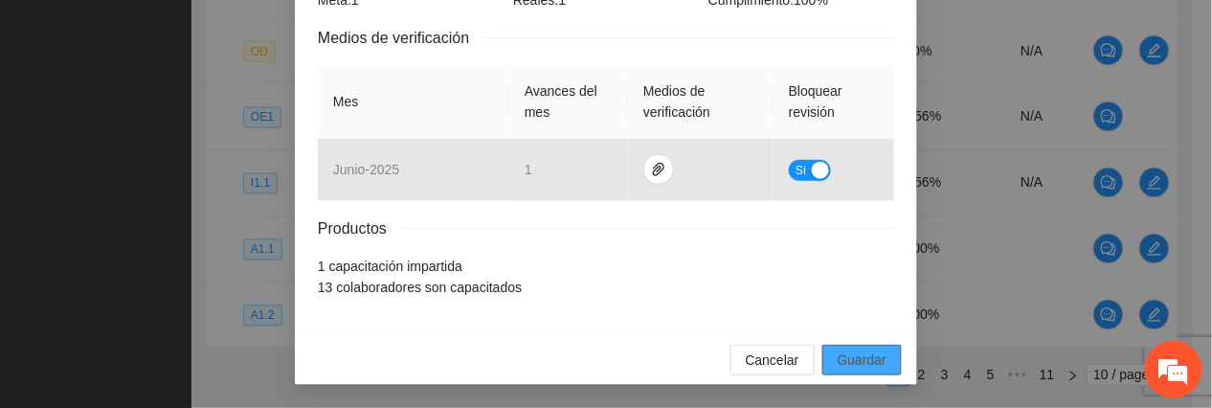
drag, startPoint x: 871, startPoint y: 354, endPoint x: 1005, endPoint y: 395, distance: 140.0
click at [871, 354] on span "Guardar" at bounding box center [862, 360] width 49 height 21
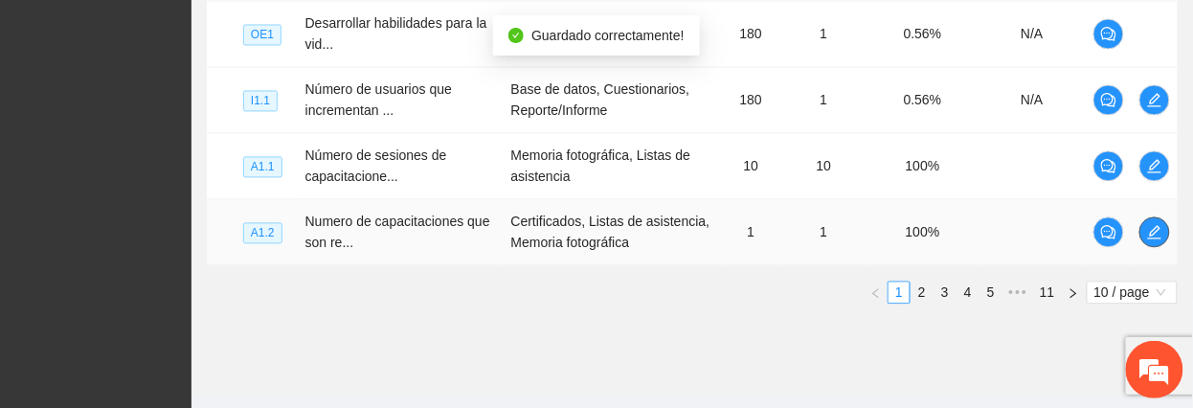
scroll to position [963, 0]
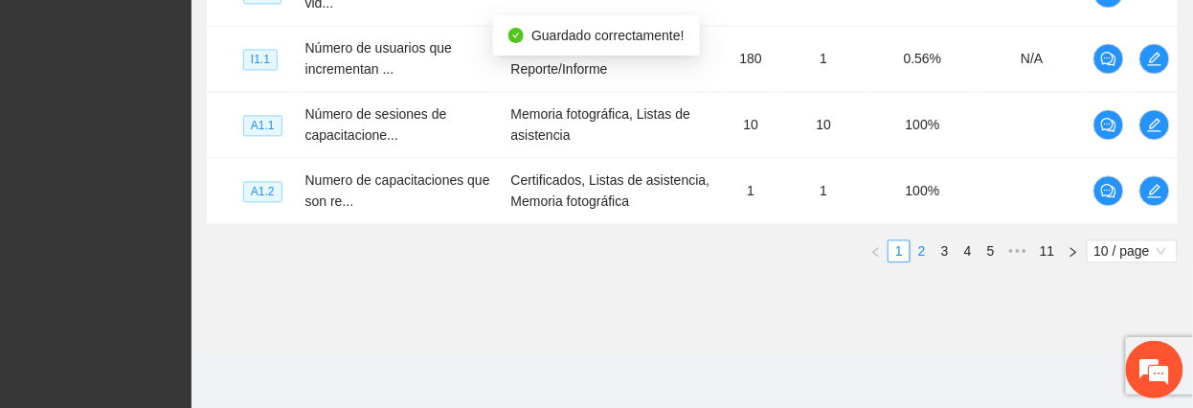
click at [916, 249] on link "2" at bounding box center [922, 250] width 21 height 21
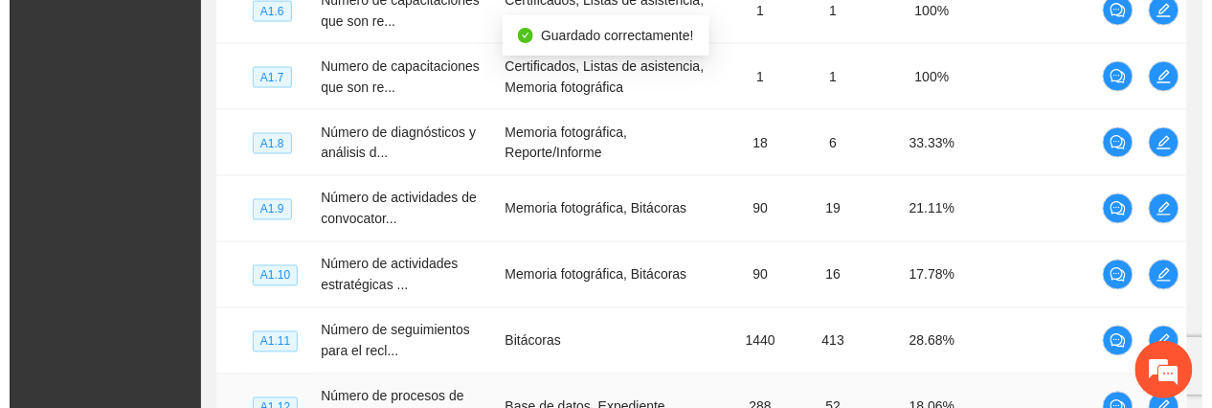
scroll to position [709, 0]
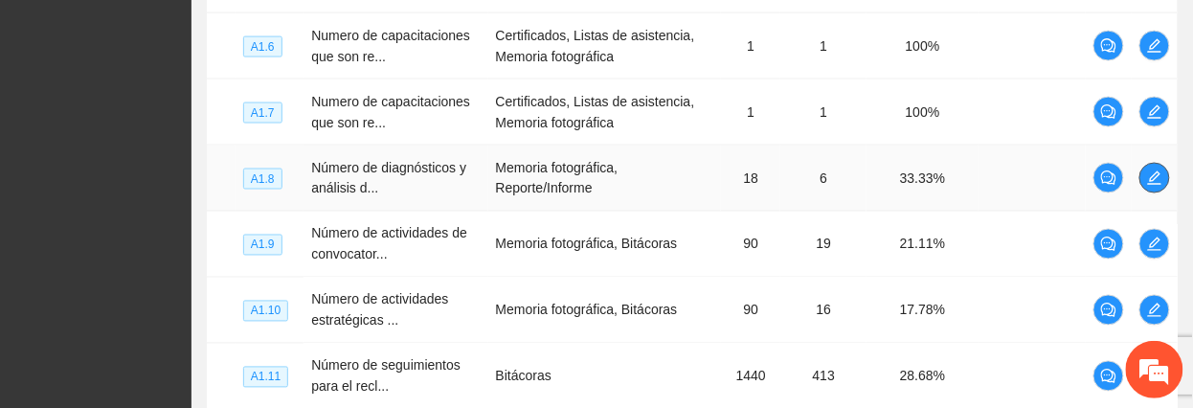
click at [1151, 182] on icon "edit" at bounding box center [1154, 177] width 15 height 15
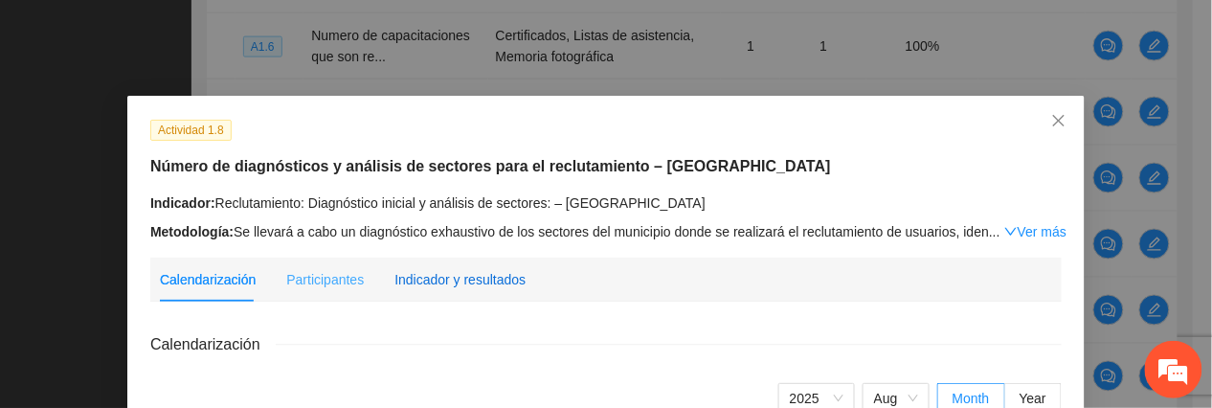
click at [458, 282] on div "Indicador y resultados" at bounding box center [460, 279] width 131 height 21
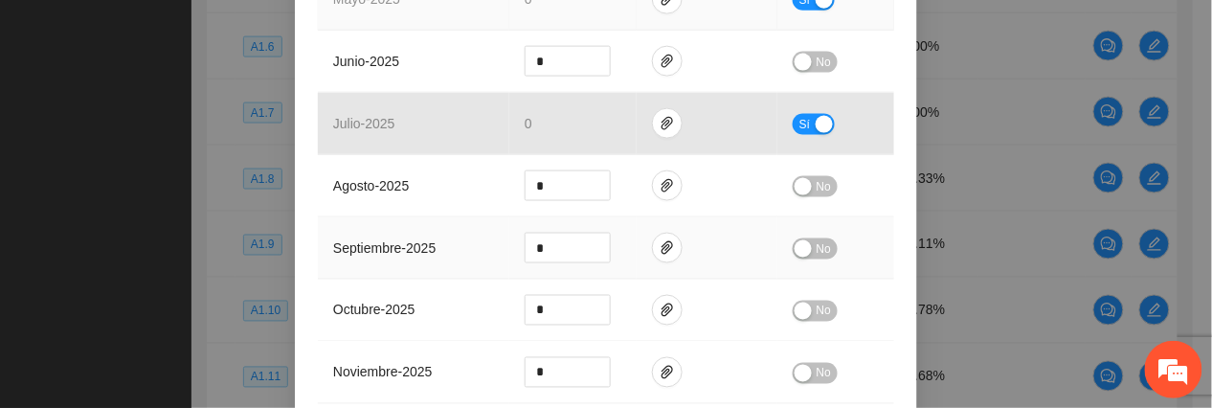
scroll to position [383, 0]
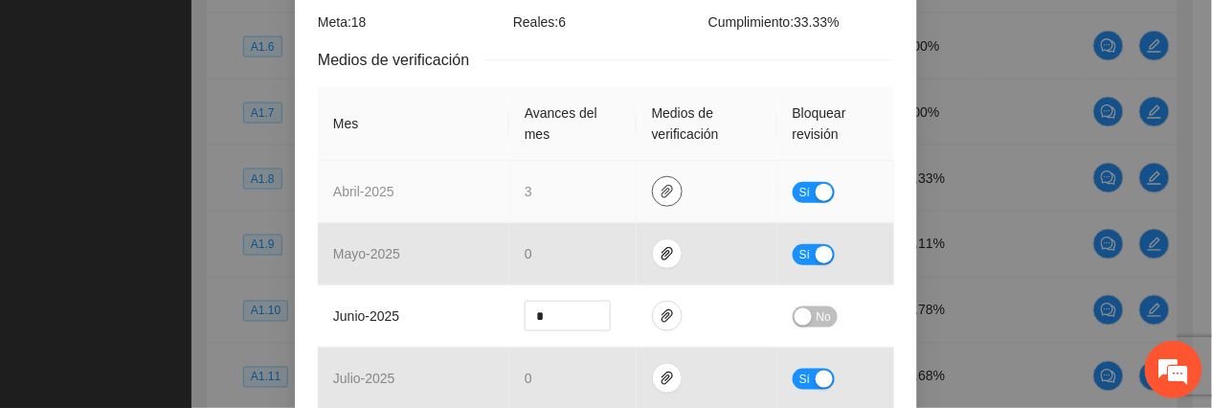
click at [657, 184] on span "paper-clip" at bounding box center [667, 191] width 29 height 15
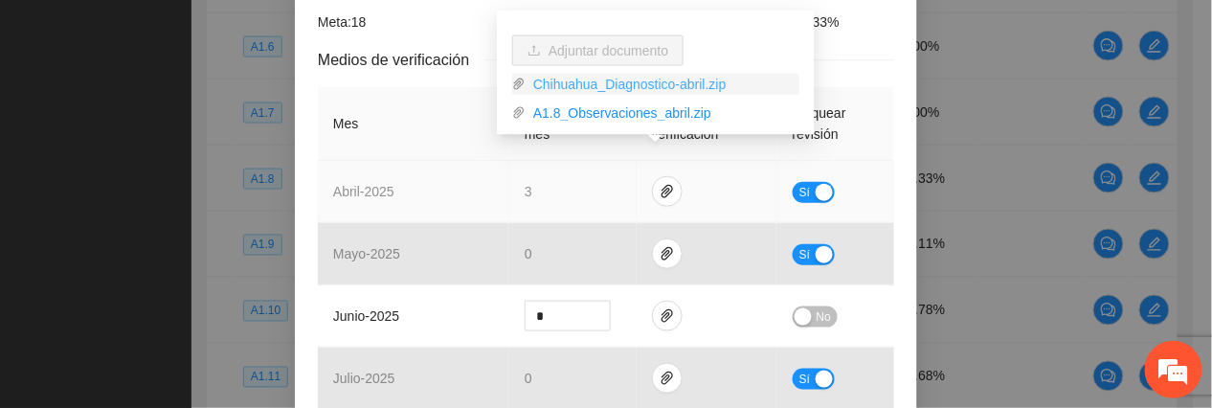
click at [595, 89] on link "Chihuahua_Diagnostico-abril.zip" at bounding box center [663, 84] width 274 height 21
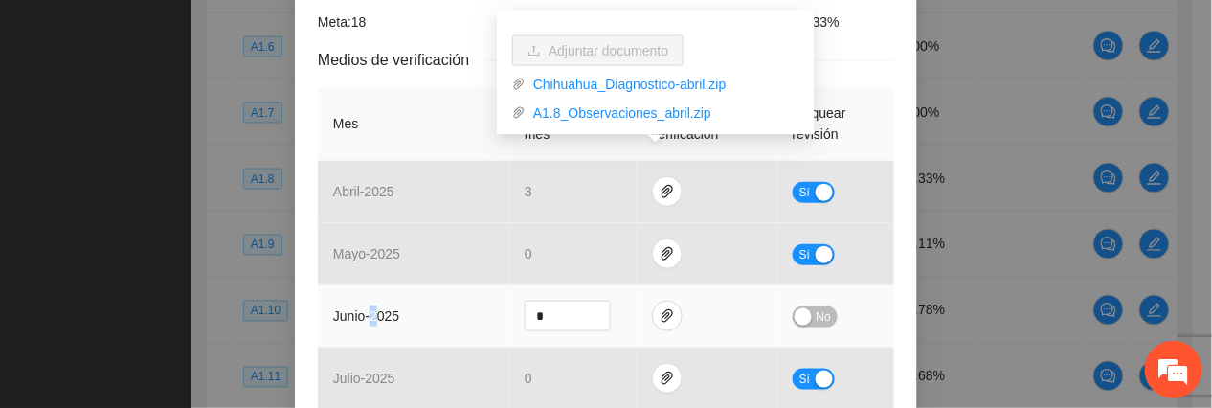
drag, startPoint x: 368, startPoint y: 319, endPoint x: 385, endPoint y: 314, distance: 17.9
click at [385, 314] on td "junio - 2025" at bounding box center [414, 316] width 192 height 62
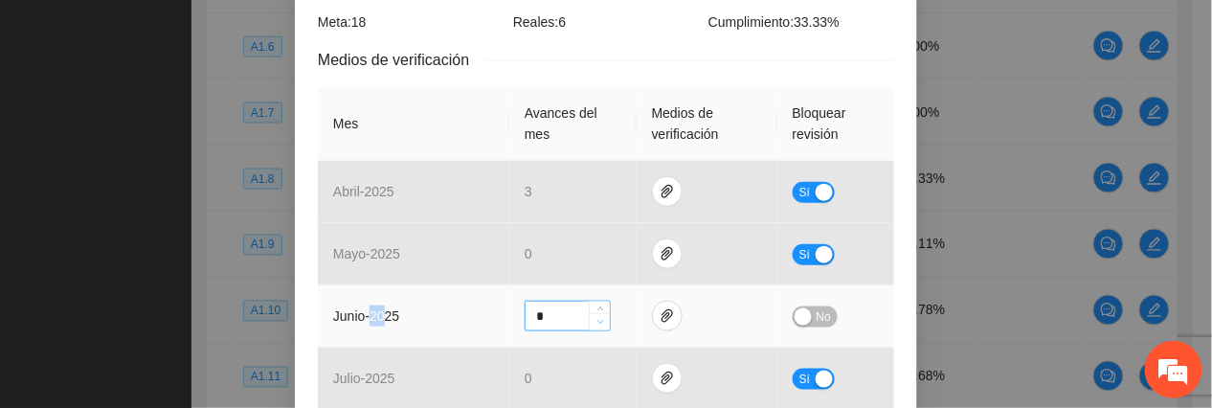
type input "*"
drag, startPoint x: 385, startPoint y: 314, endPoint x: 590, endPoint y: 305, distance: 205.2
click at [595, 317] on span "down" at bounding box center [600, 322] width 11 height 11
click at [803, 306] on button "No" at bounding box center [815, 316] width 45 height 21
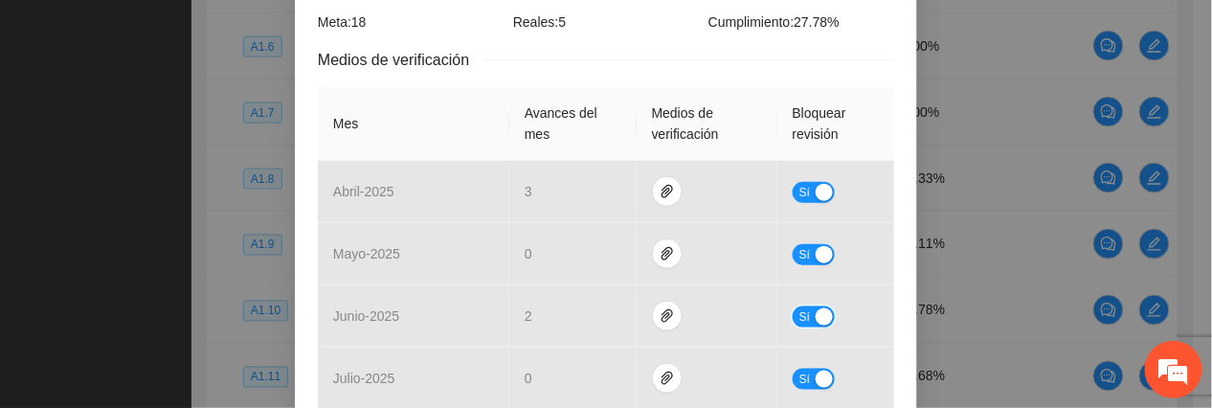
scroll to position [992, 0]
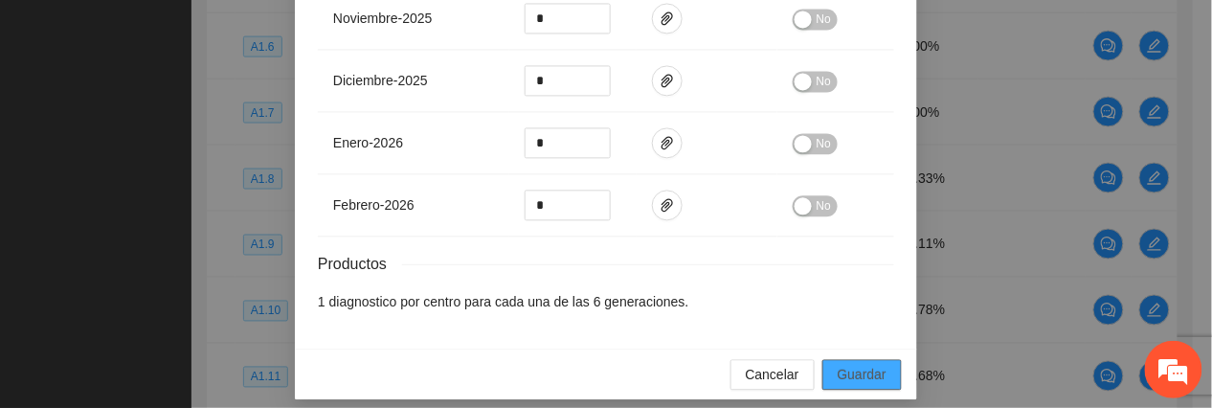
click at [839, 365] on span "Guardar" at bounding box center [862, 374] width 49 height 21
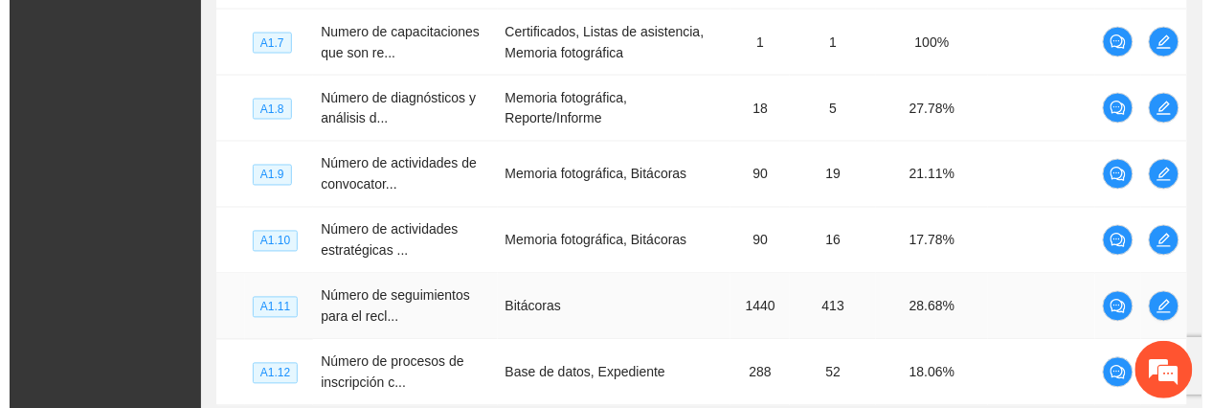
scroll to position [836, 0]
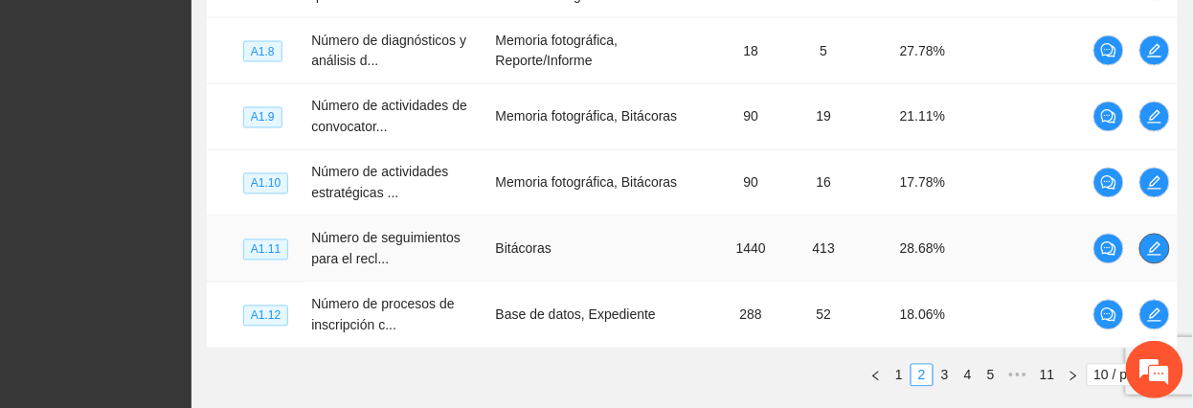
click at [1161, 246] on icon "edit" at bounding box center [1154, 248] width 15 height 15
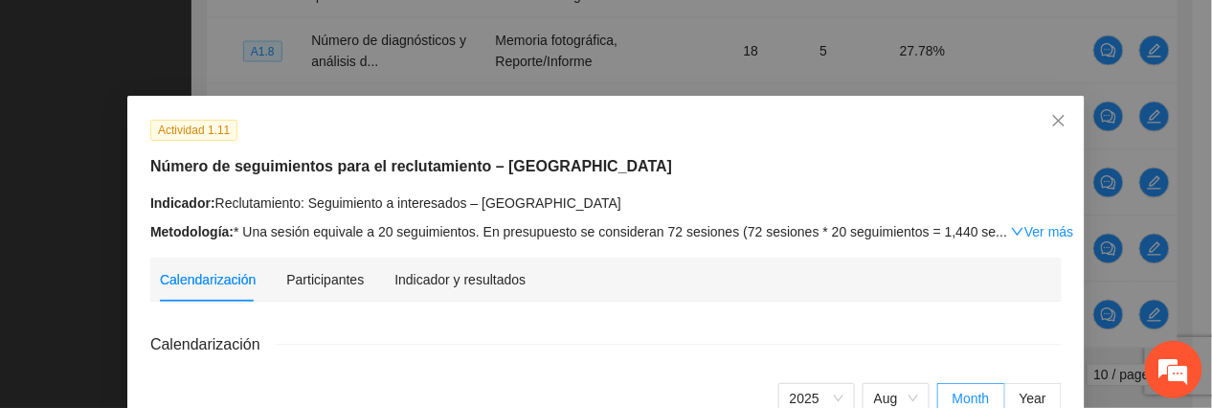
drag, startPoint x: 483, startPoint y: 264, endPoint x: 557, endPoint y: 315, distance: 90.3
click at [483, 265] on div "Indicador y resultados" at bounding box center [460, 280] width 131 height 44
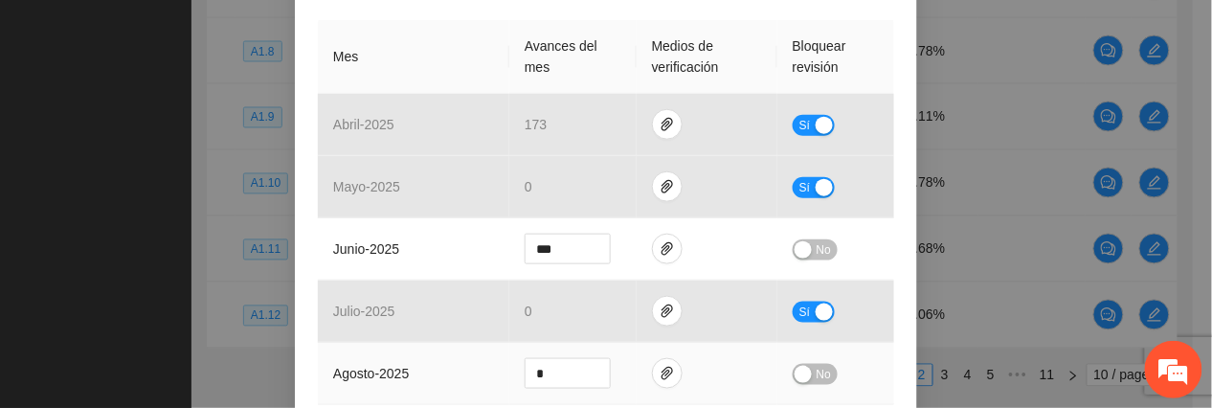
scroll to position [383, 0]
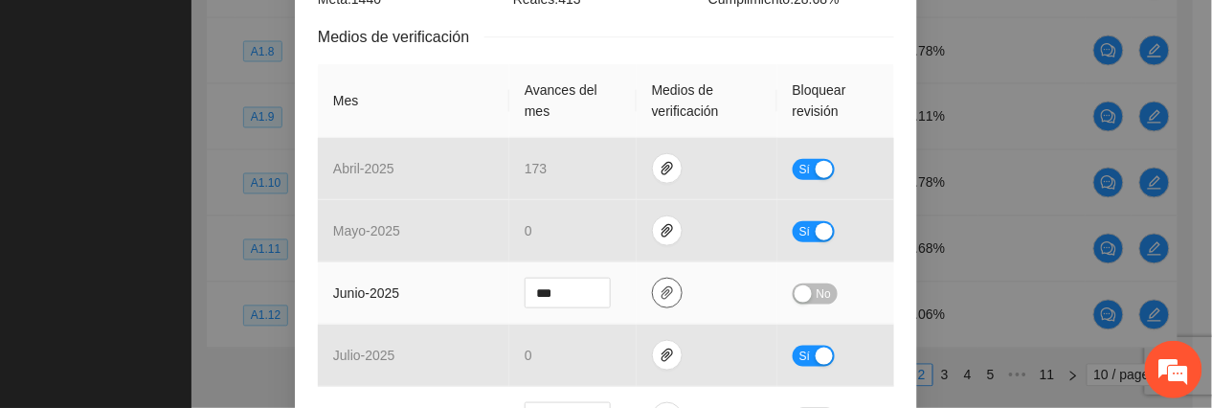
click at [653, 292] on span "paper-clip" at bounding box center [667, 292] width 29 height 15
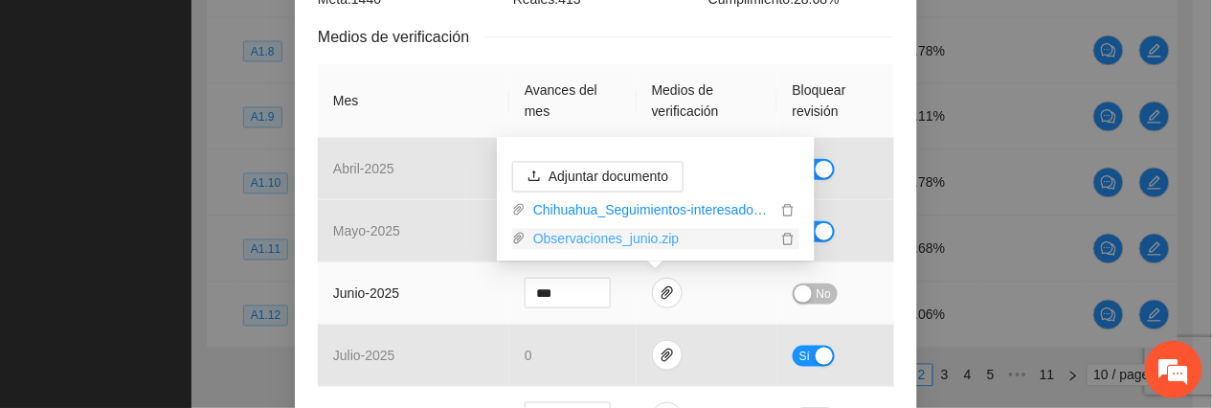
click at [576, 229] on link "Observaciones_junio.zip" at bounding box center [651, 239] width 251 height 21
click at [418, 281] on td "junio - 2025" at bounding box center [414, 293] width 192 height 62
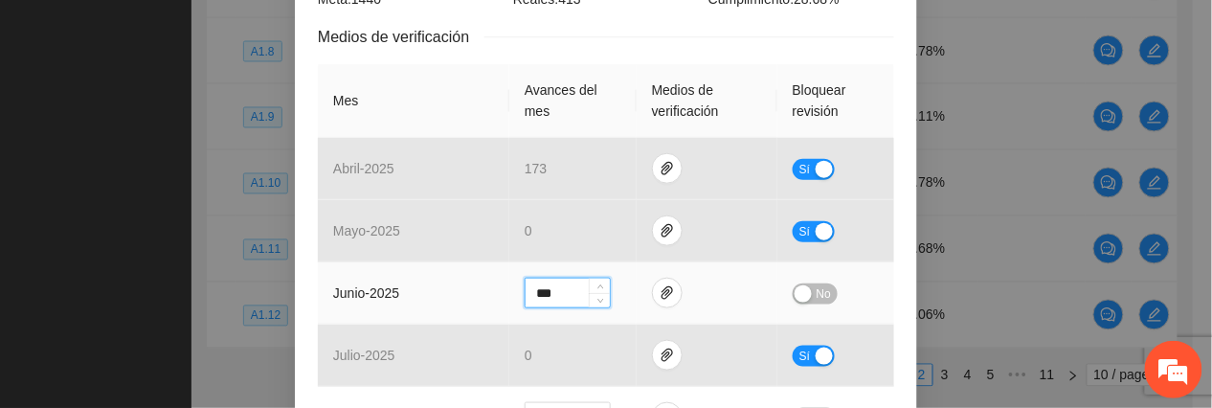
drag, startPoint x: 575, startPoint y: 287, endPoint x: 453, endPoint y: 283, distance: 121.7
click at [460, 285] on tr "junio - 2025 *** No" at bounding box center [606, 293] width 577 height 62
type input "***"
click at [817, 301] on span "No" at bounding box center [824, 293] width 14 height 21
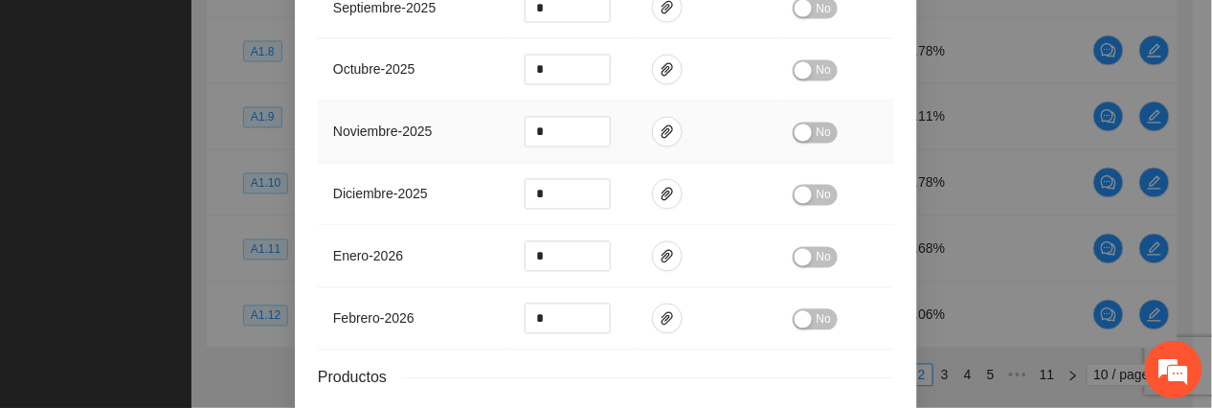
scroll to position [992, 0]
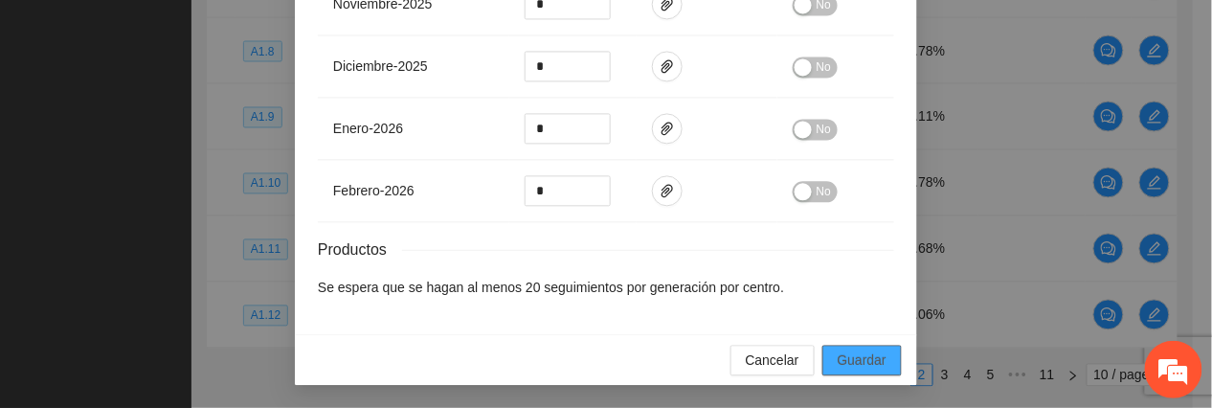
click at [859, 362] on span "Guardar" at bounding box center [862, 360] width 49 height 21
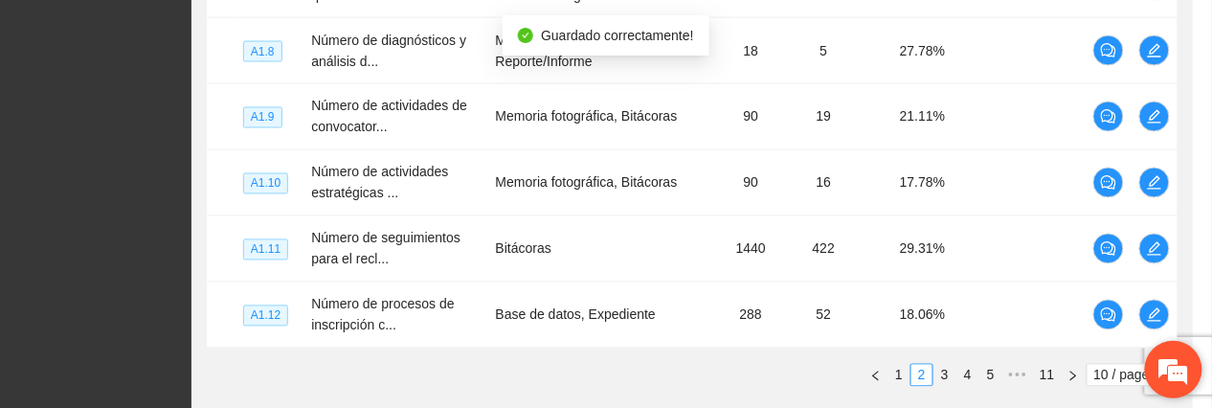
scroll to position [896, 0]
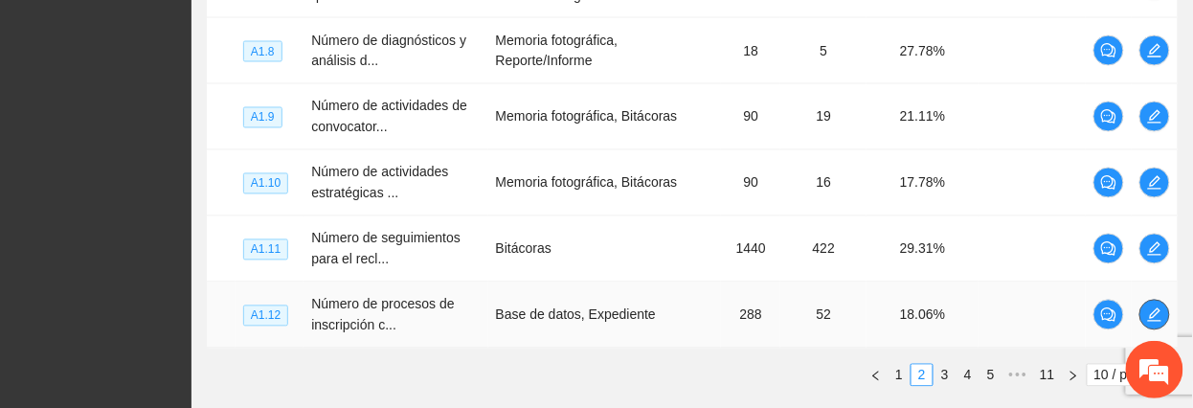
click at [1165, 319] on span "edit" at bounding box center [1155, 314] width 29 height 15
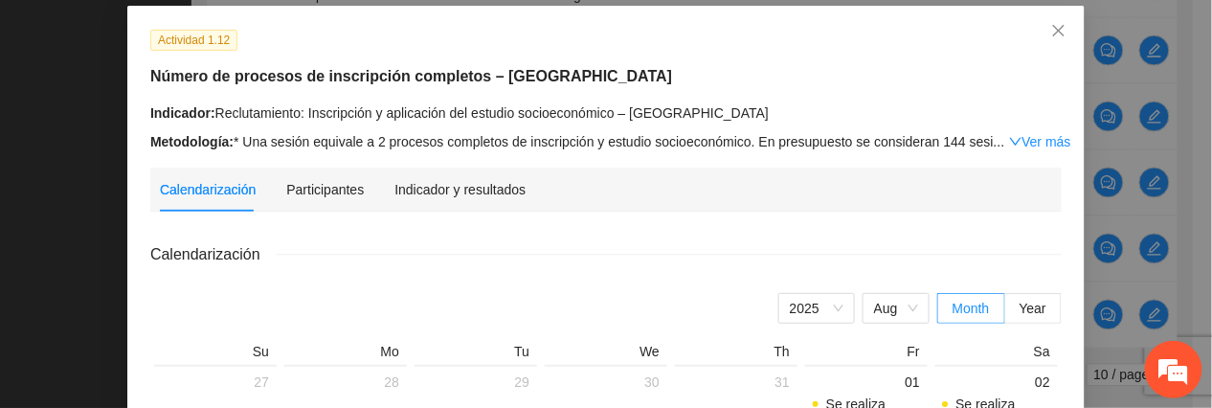
scroll to position [0, 0]
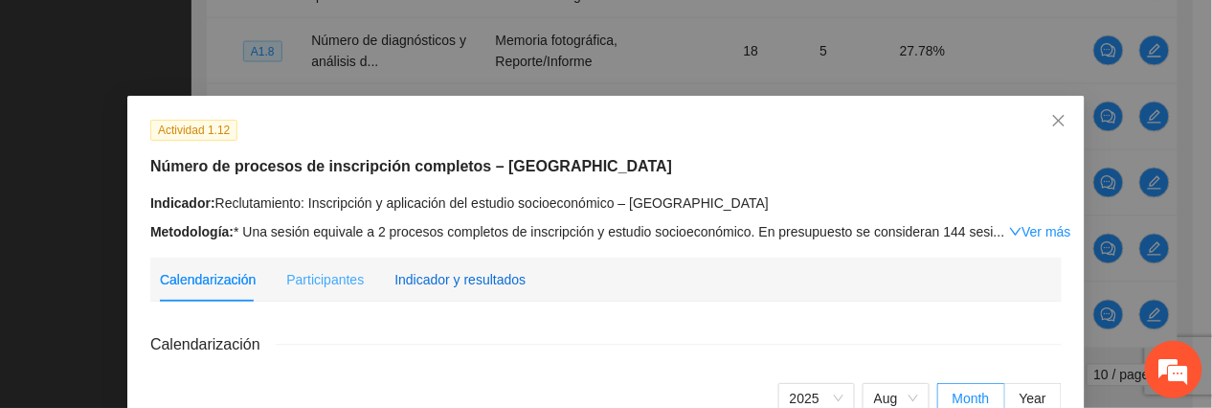
drag, startPoint x: 467, startPoint y: 284, endPoint x: 494, endPoint y: 276, distance: 28.2
click at [465, 287] on div "Indicador y resultados" at bounding box center [460, 279] width 131 height 21
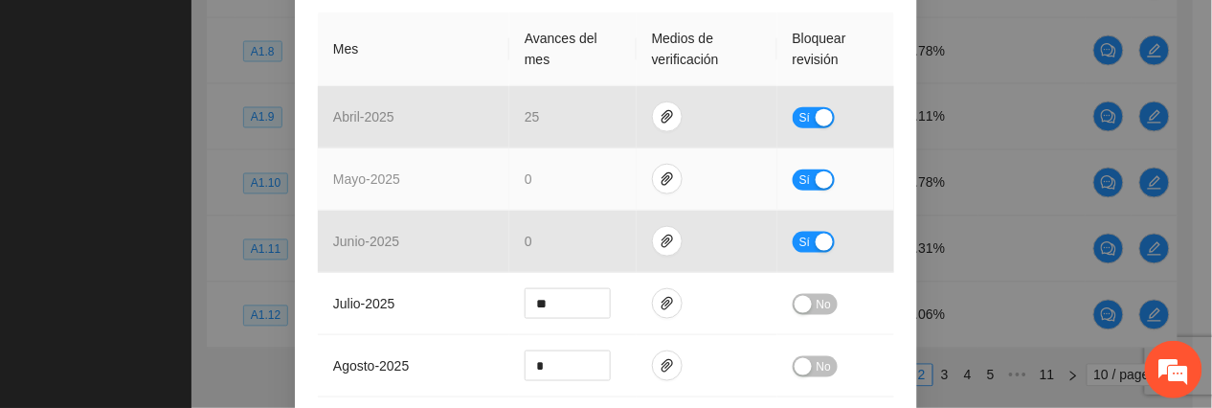
scroll to position [517, 0]
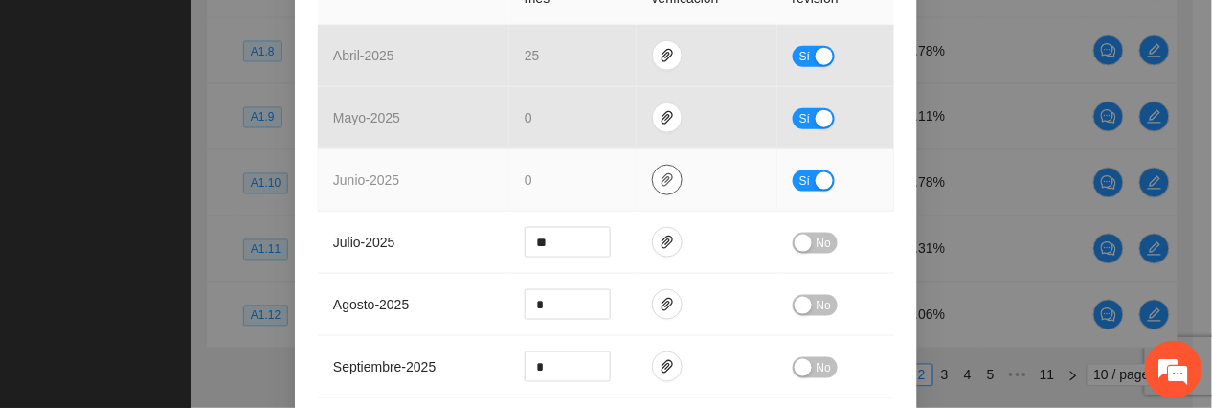
click at [662, 173] on icon "paper-clip" at bounding box center [667, 179] width 11 height 13
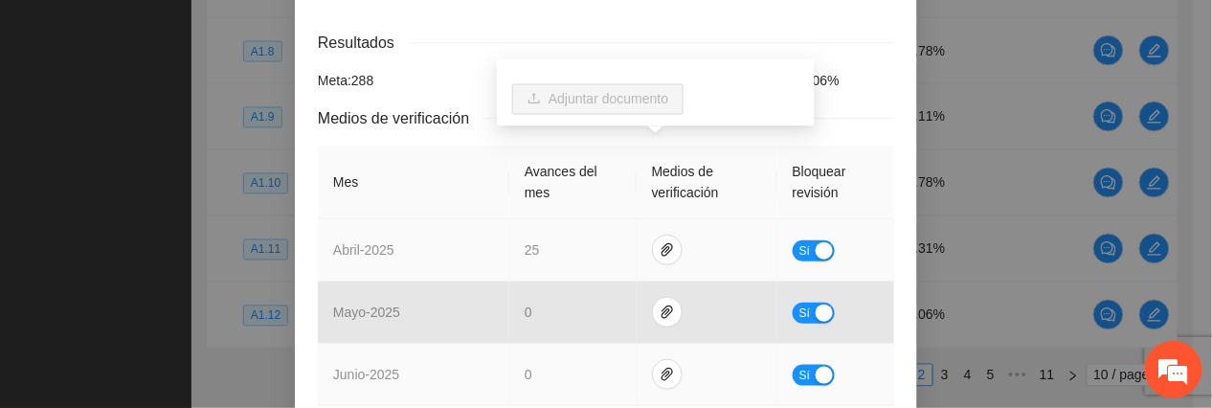
scroll to position [383, 0]
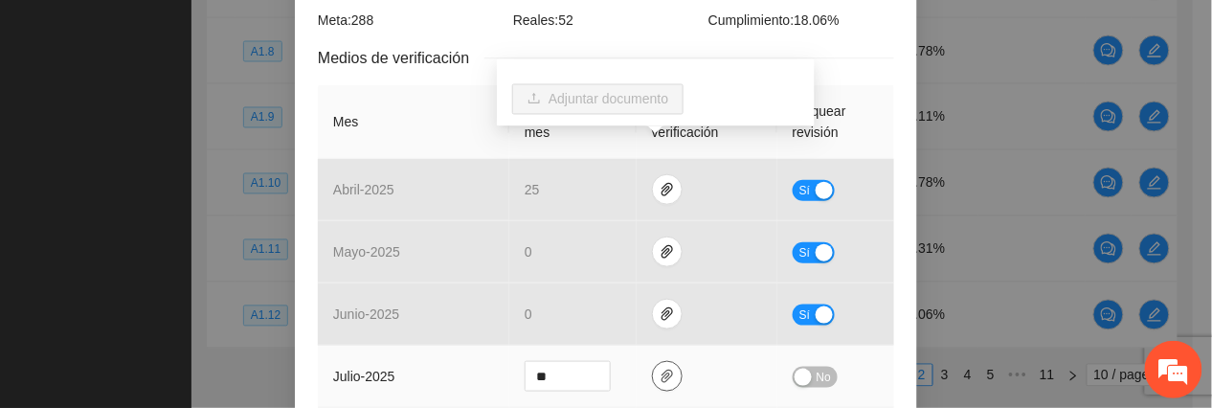
click at [660, 369] on icon "paper-clip" at bounding box center [667, 376] width 15 height 15
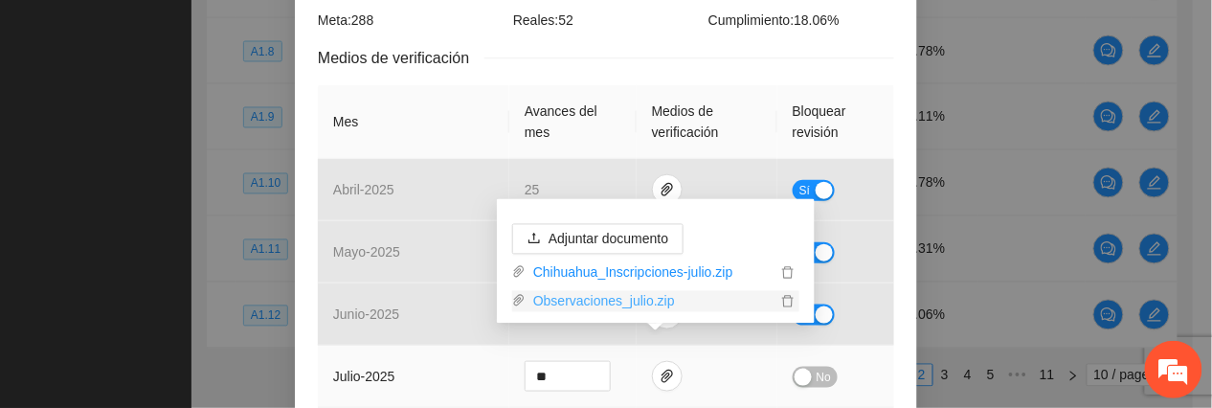
click at [601, 299] on link "Observaciones_julio.zip" at bounding box center [651, 301] width 251 height 21
type input "**"
drag, startPoint x: 582, startPoint y: 345, endPoint x: 523, endPoint y: 360, distance: 61.3
click at [589, 362] on span "Increase Value" at bounding box center [599, 369] width 21 height 14
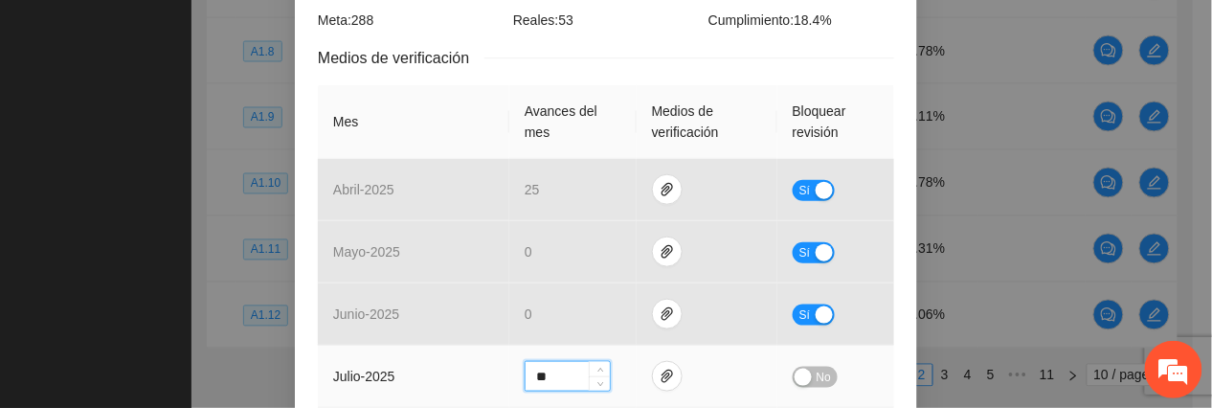
drag, startPoint x: 468, startPoint y: 362, endPoint x: 690, endPoint y: 343, distance: 222.0
click at [469, 362] on td "julio - 2025" at bounding box center [414, 377] width 192 height 62
click at [801, 367] on button "No" at bounding box center [815, 377] width 45 height 21
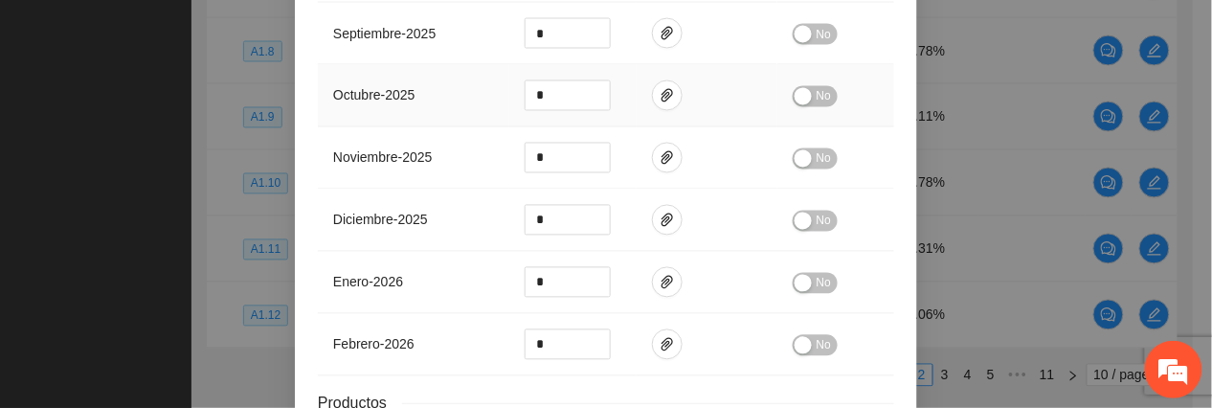
scroll to position [992, 0]
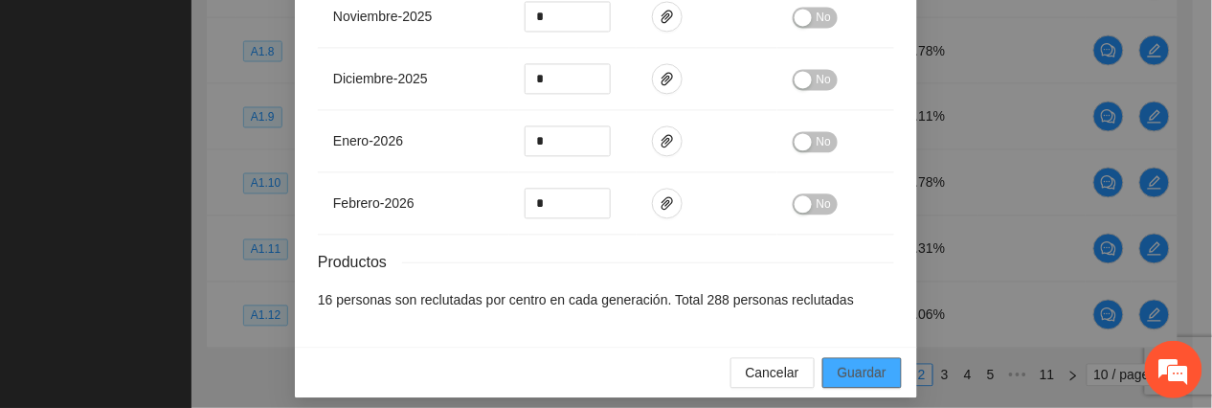
click at [859, 362] on span "Guardar" at bounding box center [862, 372] width 49 height 21
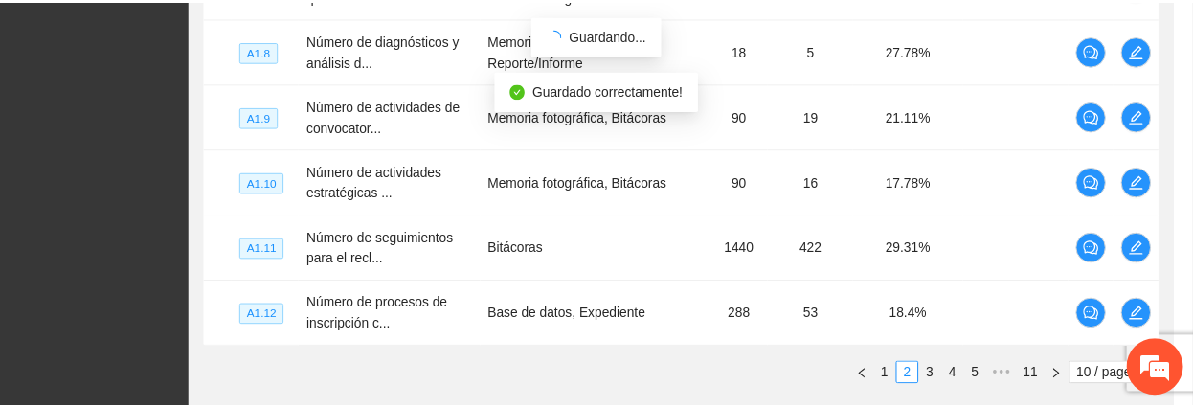
scroll to position [896, 0]
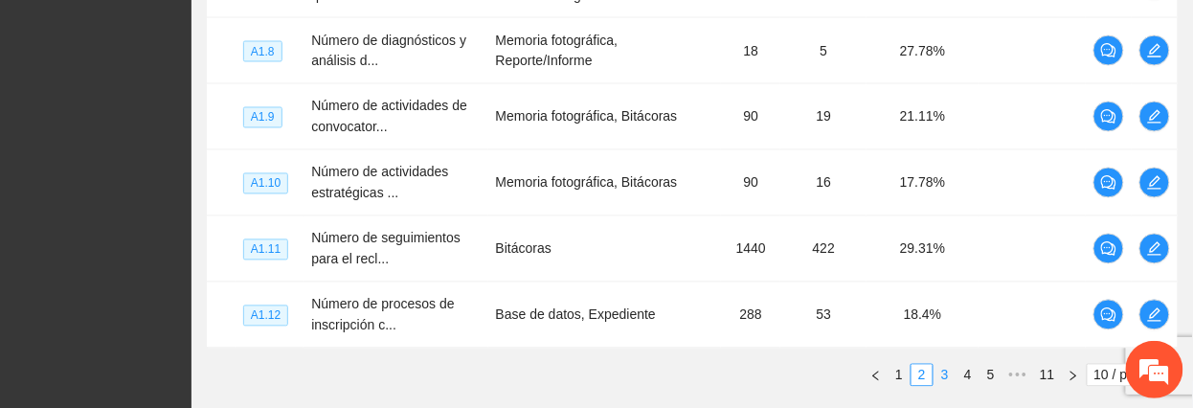
click at [942, 379] on link "3" at bounding box center [945, 375] width 21 height 21
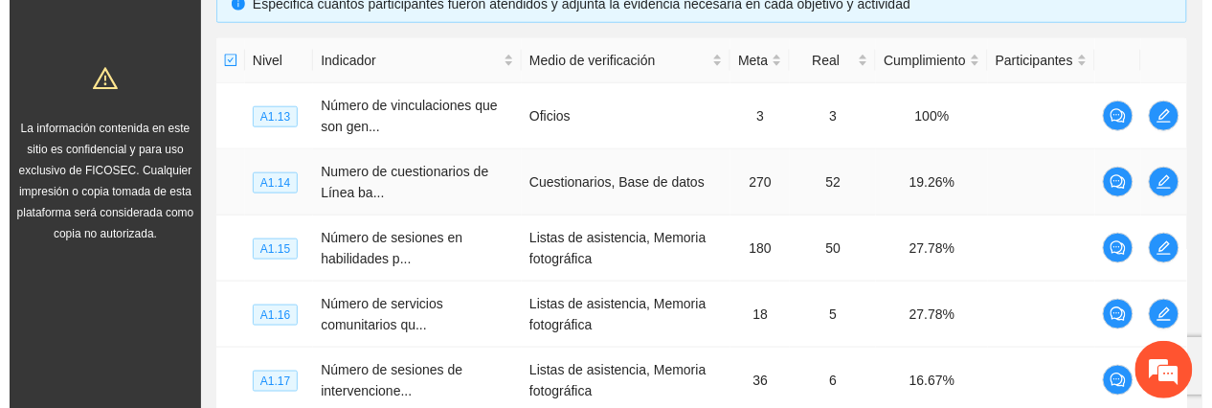
scroll to position [453, 0]
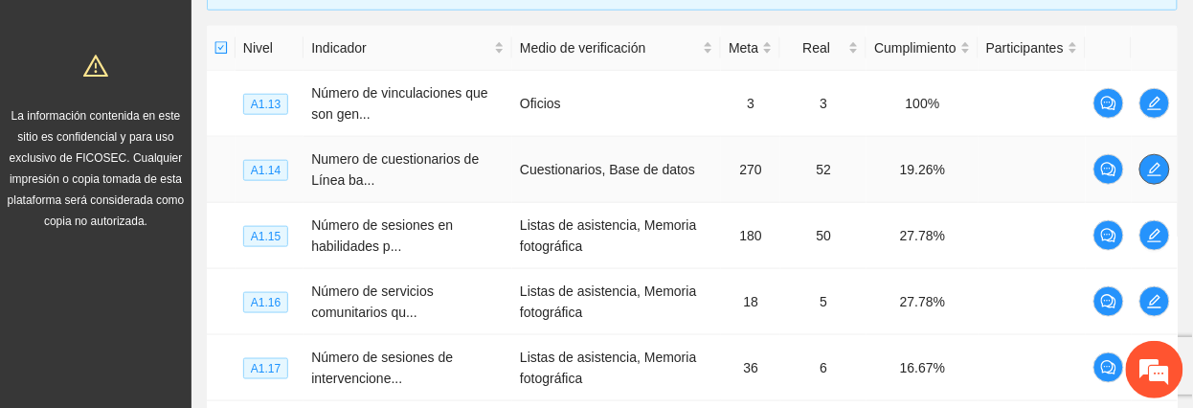
click at [1151, 169] on icon "edit" at bounding box center [1154, 169] width 15 height 15
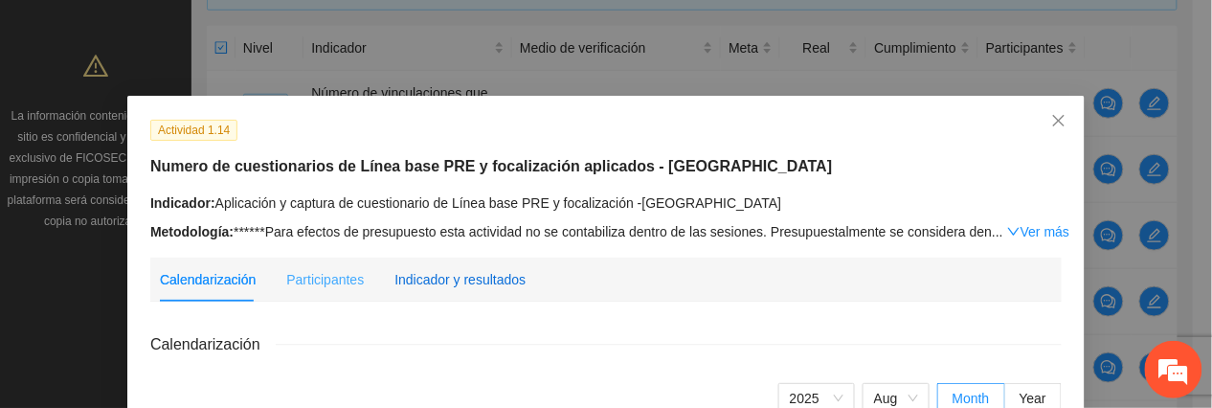
click at [453, 272] on div "Indicador y resultados" at bounding box center [460, 279] width 131 height 21
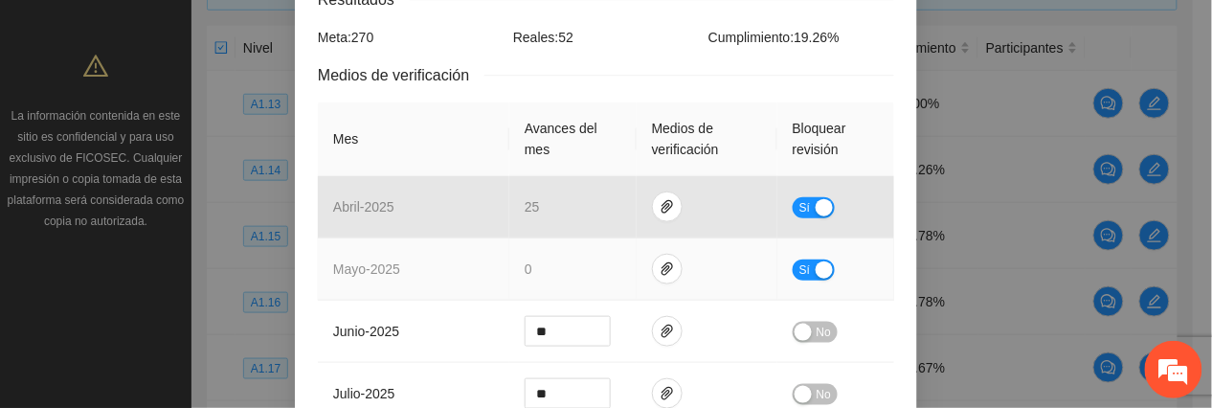
scroll to position [517, 0]
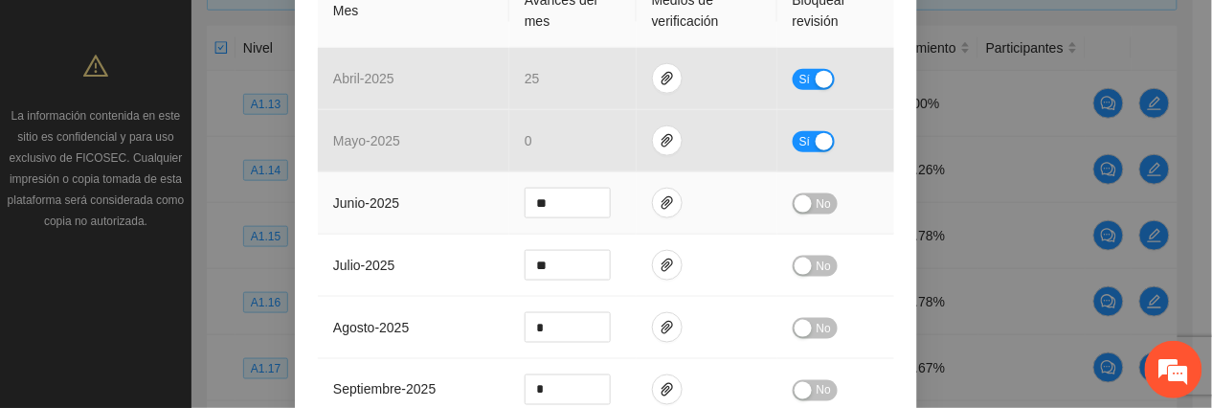
click at [817, 193] on span "No" at bounding box center [824, 203] width 14 height 21
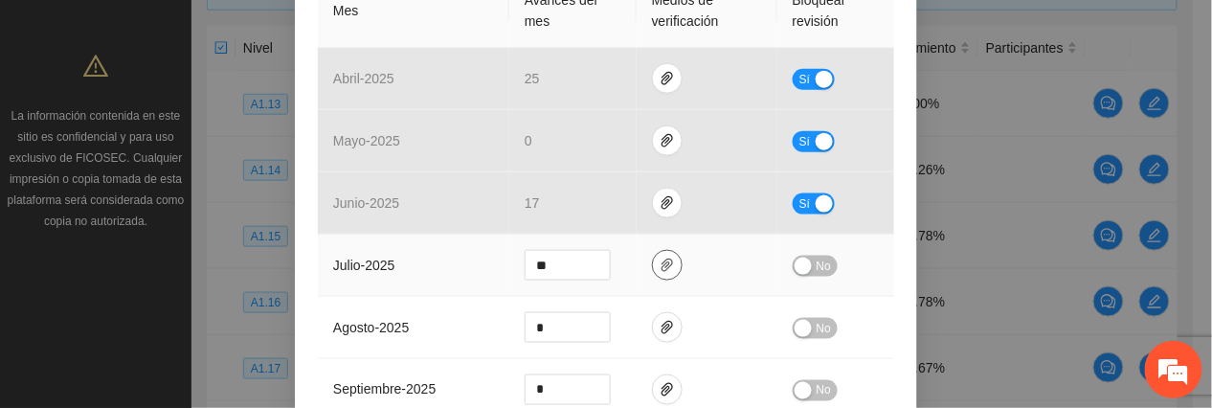
click at [660, 258] on icon "paper-clip" at bounding box center [667, 265] width 15 height 15
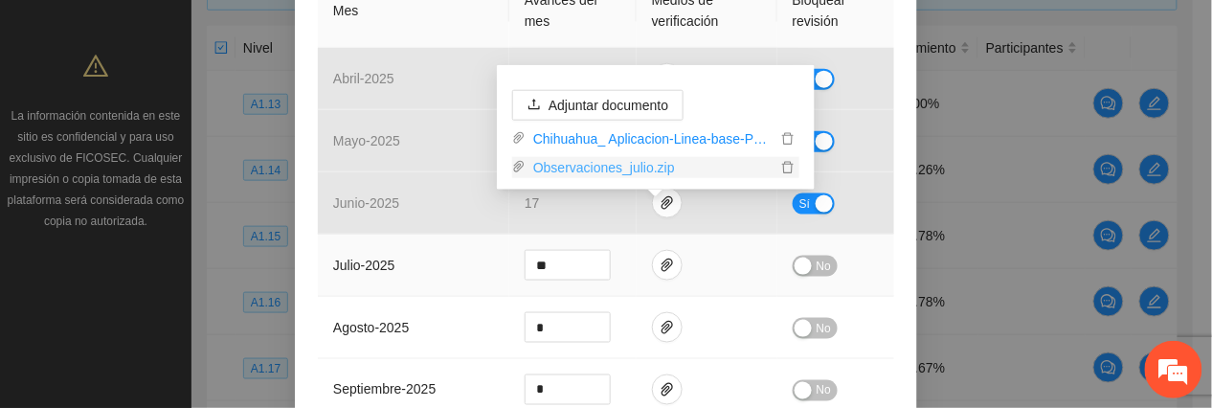
click at [602, 172] on link "Observaciones_julio.zip" at bounding box center [651, 167] width 251 height 21
drag, startPoint x: 407, startPoint y: 224, endPoint x: 523, endPoint y: 208, distance: 117.0
click at [407, 235] on td "julio - 2025" at bounding box center [414, 266] width 192 height 62
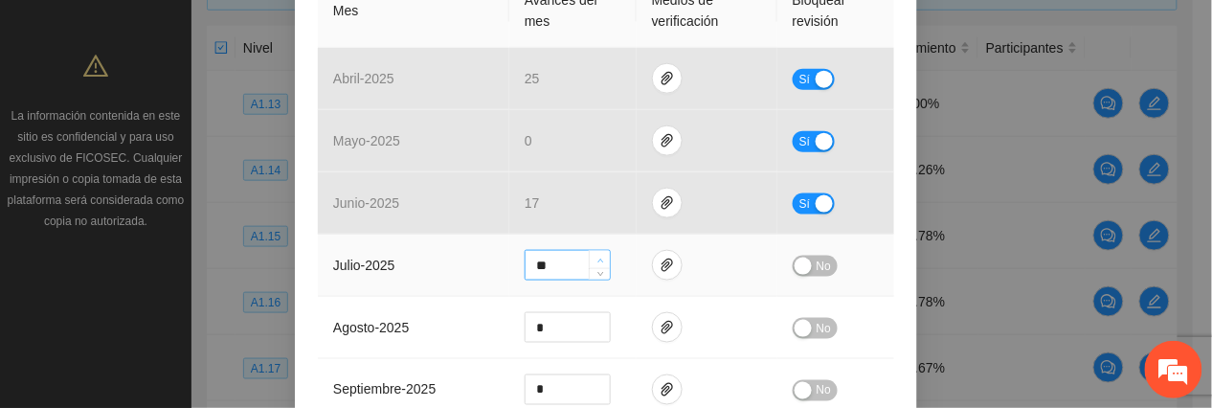
type input "**"
click at [589, 251] on span "Increase Value" at bounding box center [599, 259] width 21 height 17
drag, startPoint x: 813, startPoint y: 222, endPoint x: 898, endPoint y: 216, distance: 85.4
click at [817, 256] on span "No" at bounding box center [824, 266] width 14 height 21
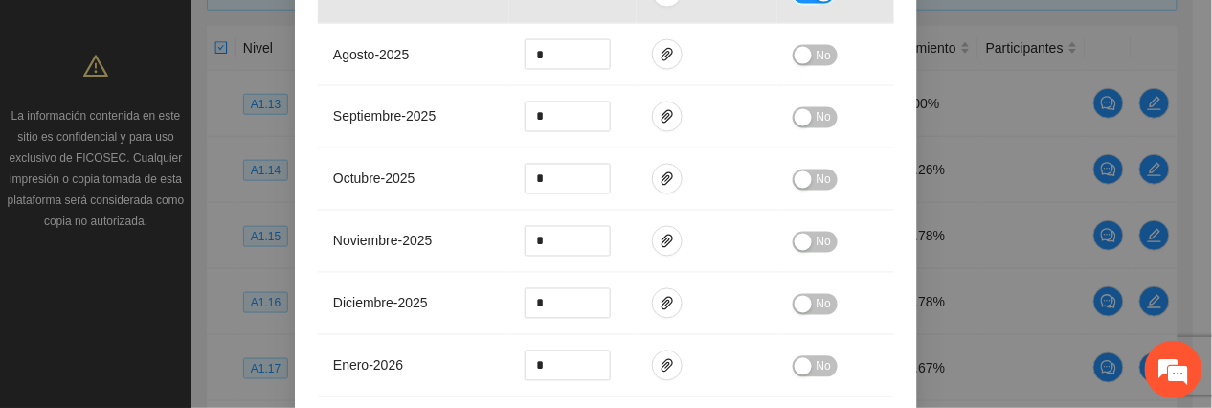
scroll to position [992, 0]
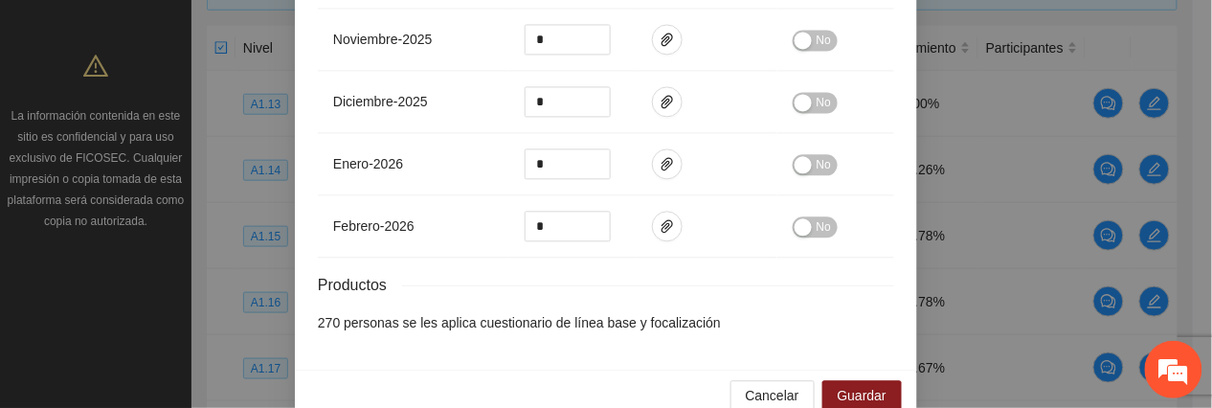
click at [812, 370] on div "Cancelar Guardar" at bounding box center [606, 395] width 622 height 51
click at [856, 385] on span "Guardar" at bounding box center [862, 395] width 49 height 21
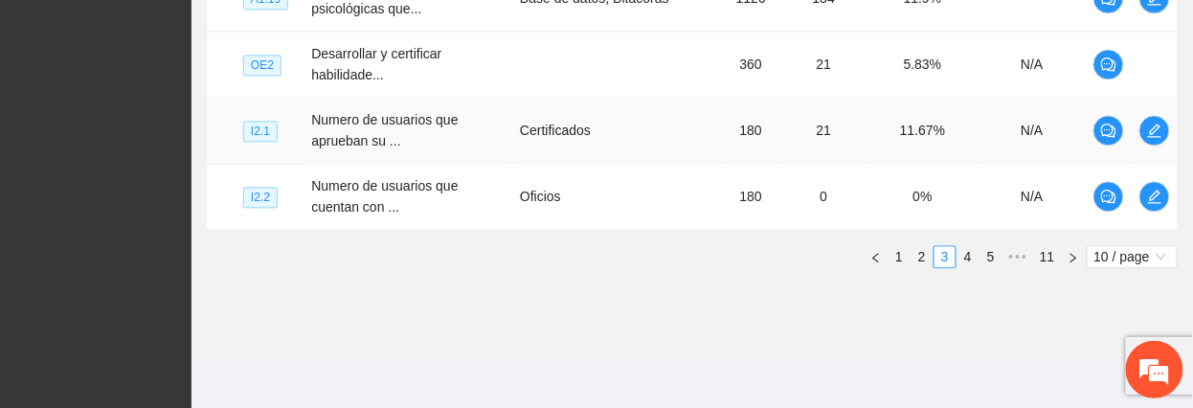
scroll to position [963, 0]
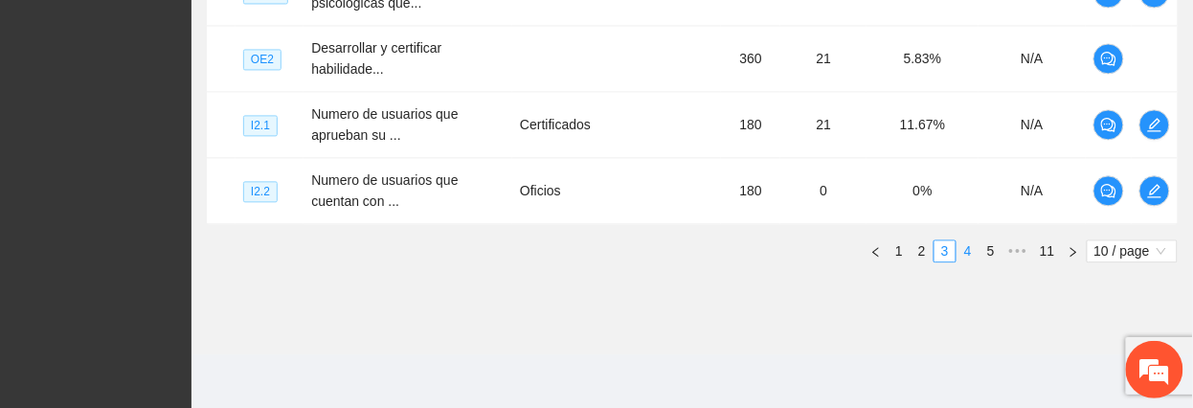
click at [961, 254] on link "4" at bounding box center [968, 250] width 21 height 21
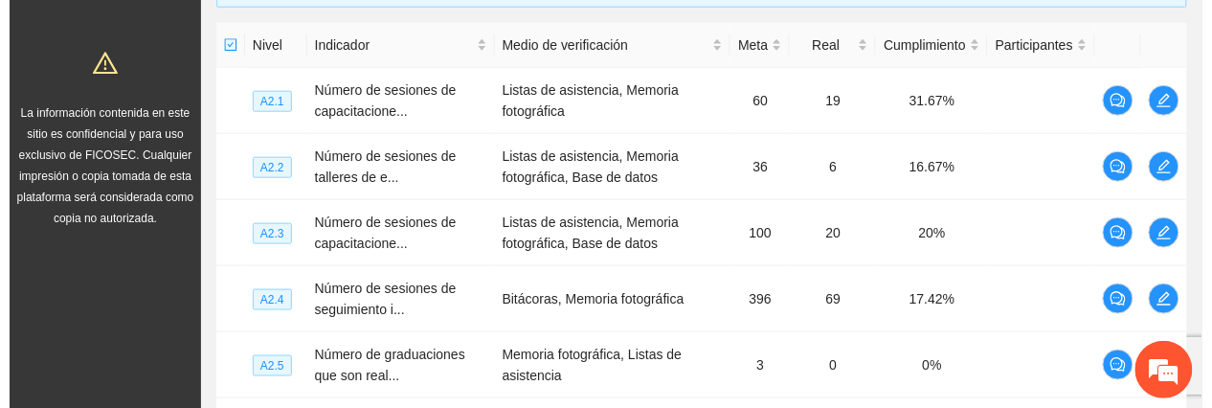
scroll to position [453, 0]
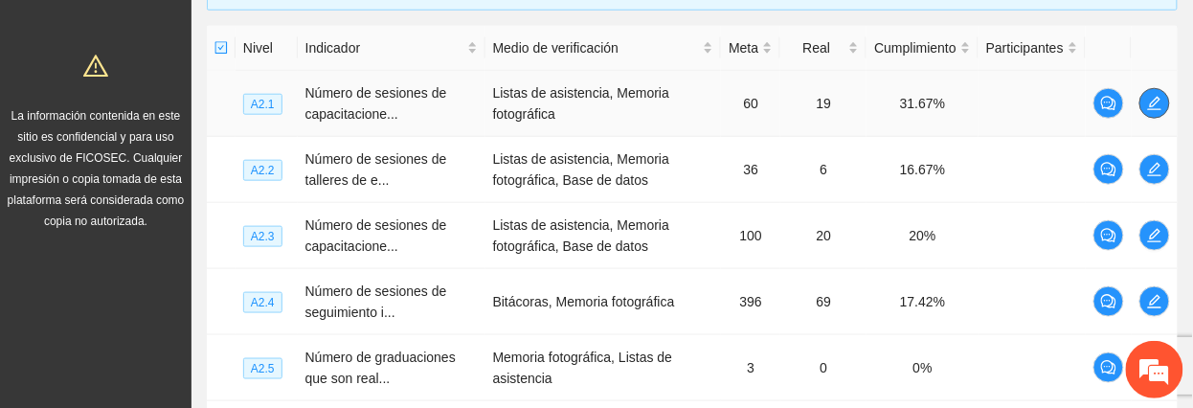
click at [1153, 104] on icon "edit" at bounding box center [1154, 103] width 13 height 13
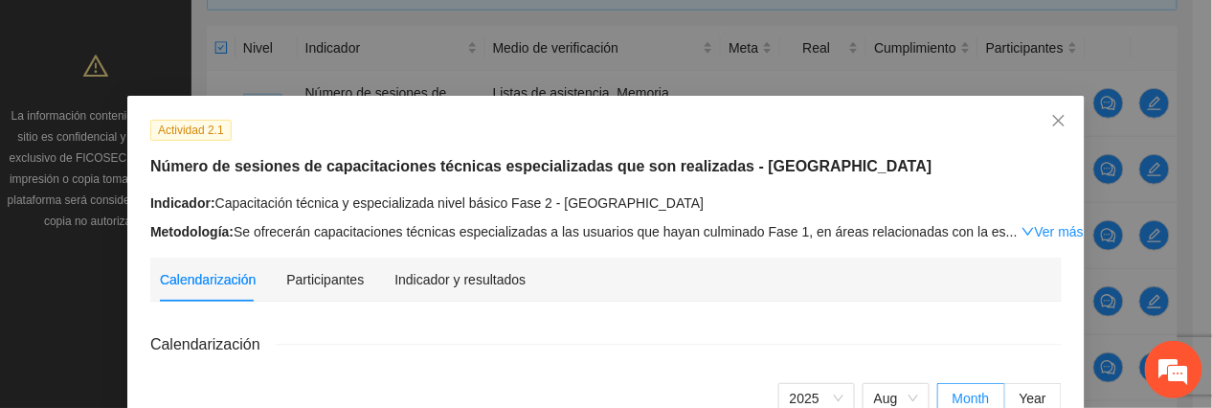
click at [454, 266] on div "Indicador y resultados" at bounding box center [460, 280] width 131 height 44
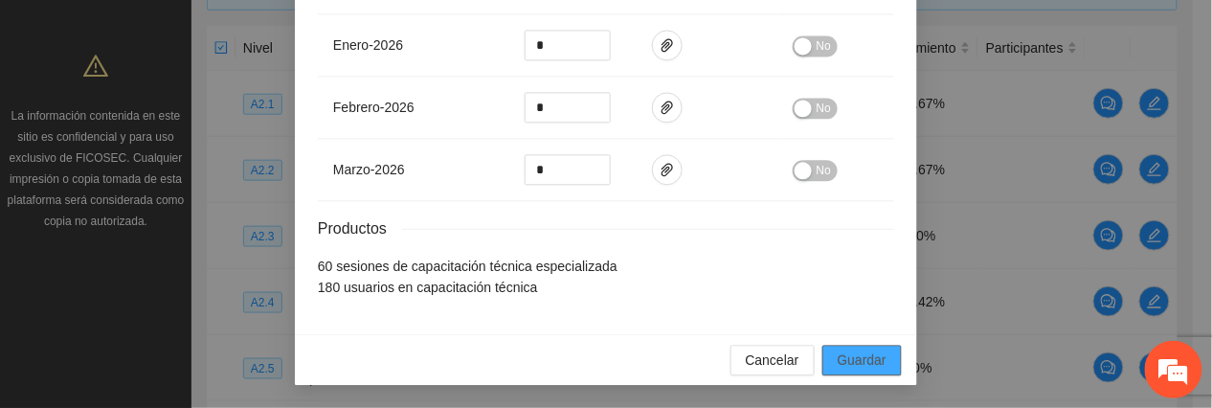
scroll to position [1036, 0]
click at [851, 351] on span "Guardar" at bounding box center [862, 360] width 49 height 21
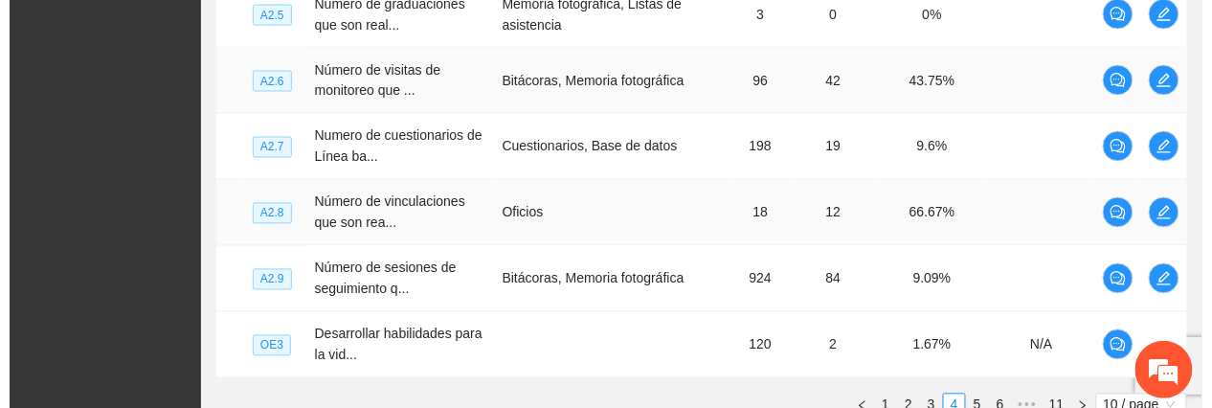
scroll to position [836, 0]
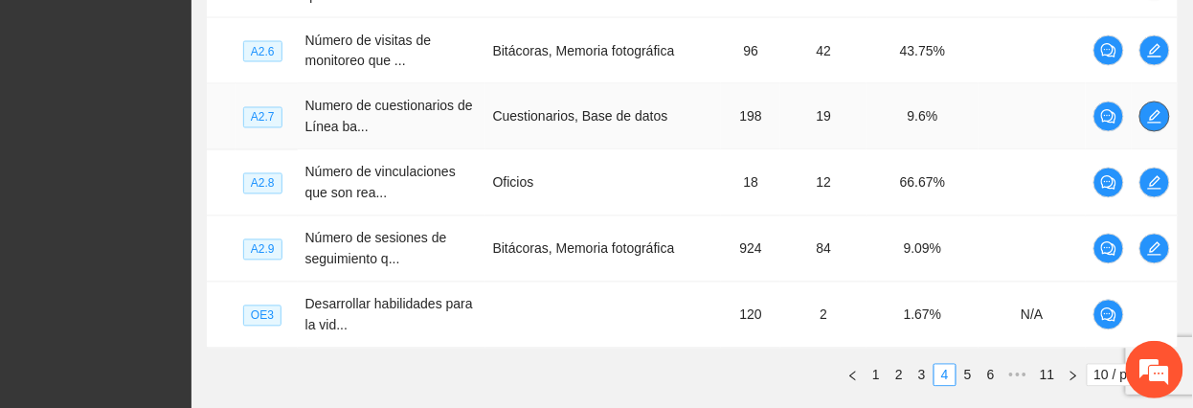
click at [1166, 124] on span "edit" at bounding box center [1155, 116] width 29 height 15
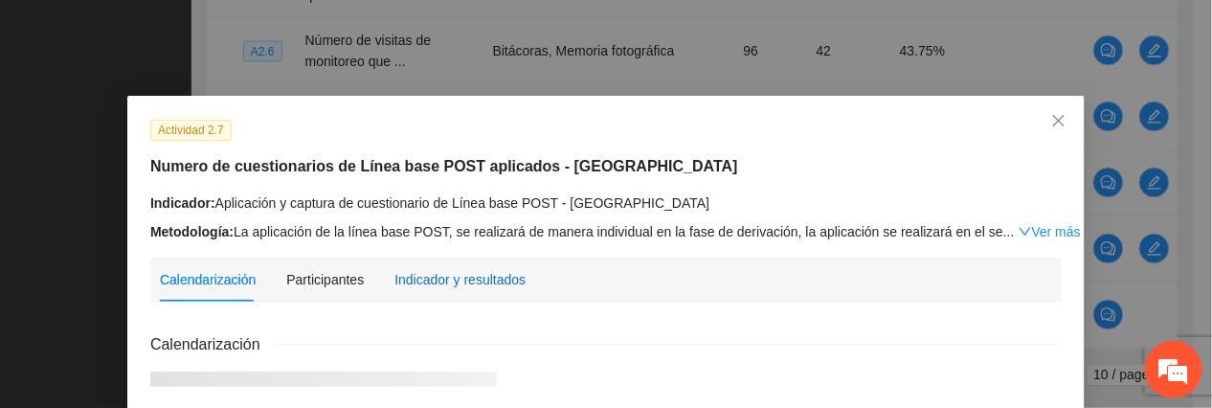
click at [435, 277] on div "Indicador y resultados" at bounding box center [460, 279] width 131 height 21
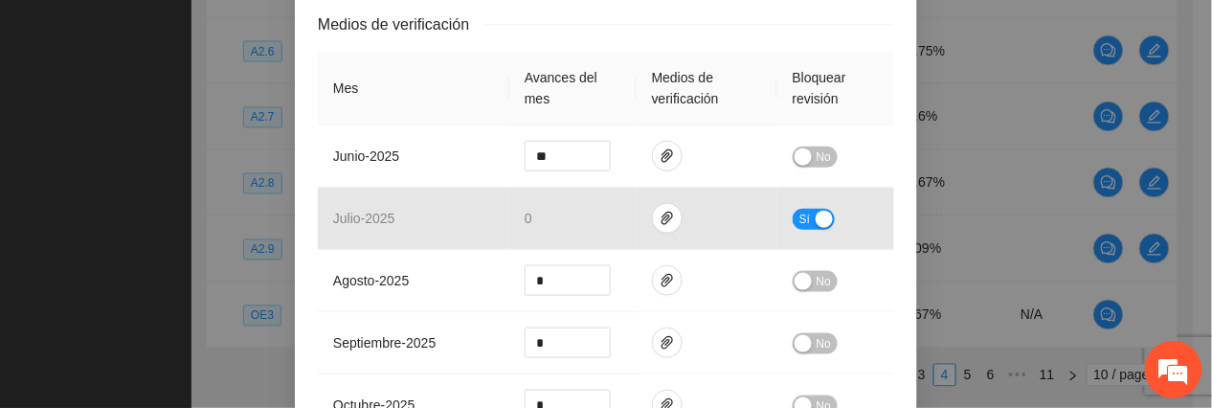
scroll to position [383, 0]
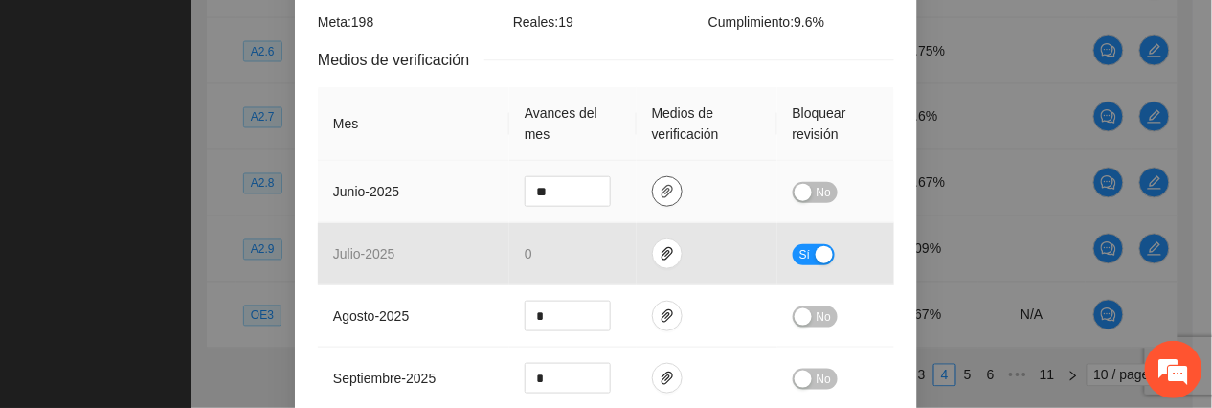
click at [653, 184] on span "paper-clip" at bounding box center [667, 191] width 29 height 15
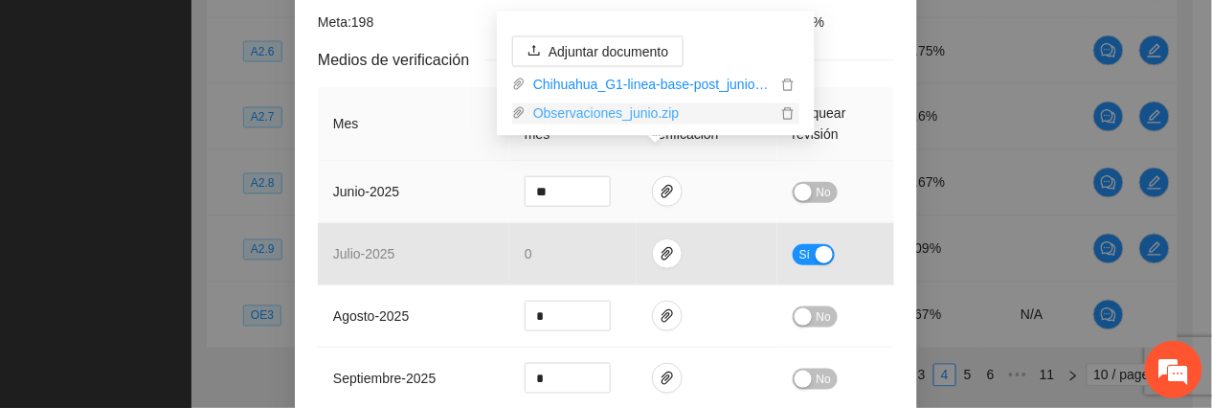
click at [591, 112] on link "Observaciones_junio.zip" at bounding box center [651, 113] width 251 height 21
click at [591, 177] on span "Increase Value" at bounding box center [599, 185] width 21 height 17
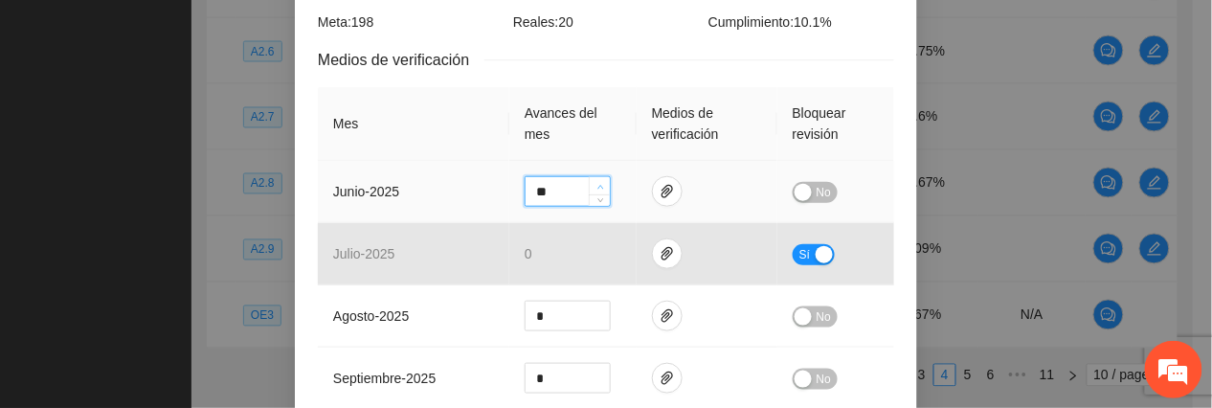
type input "**"
drag, startPoint x: 591, startPoint y: 157, endPoint x: 668, endPoint y: 170, distance: 78.7
click at [591, 177] on span "Increase Value" at bounding box center [599, 184] width 21 height 14
click at [817, 182] on span "No" at bounding box center [824, 192] width 14 height 21
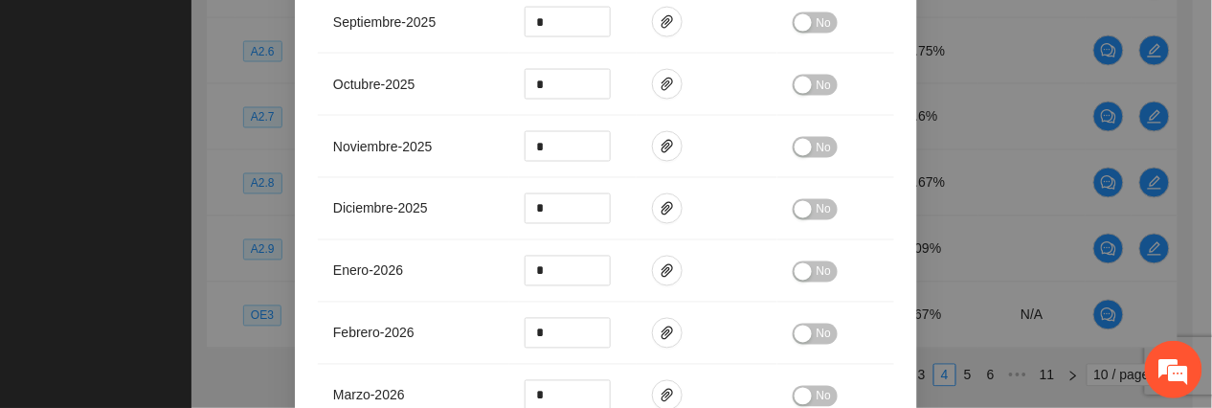
scroll to position [929, 0]
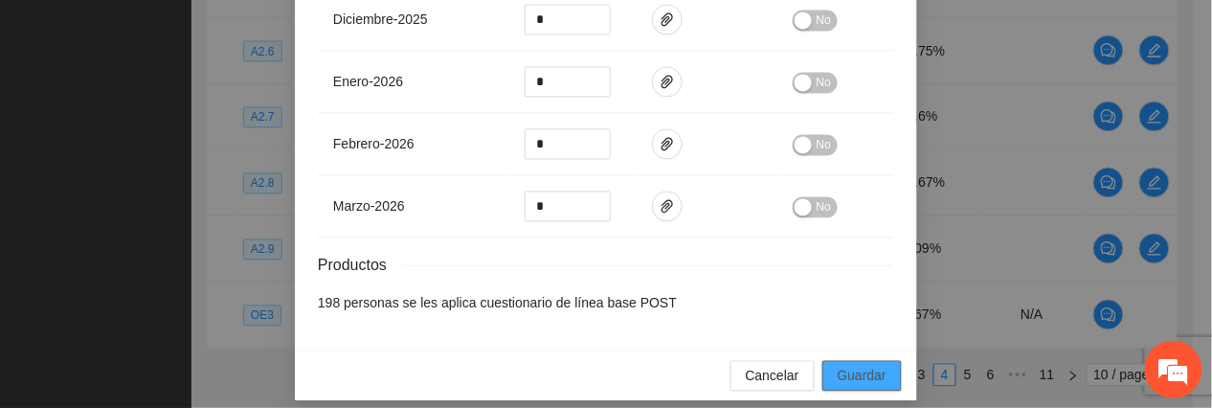
click at [862, 365] on span "Guardar" at bounding box center [862, 375] width 49 height 21
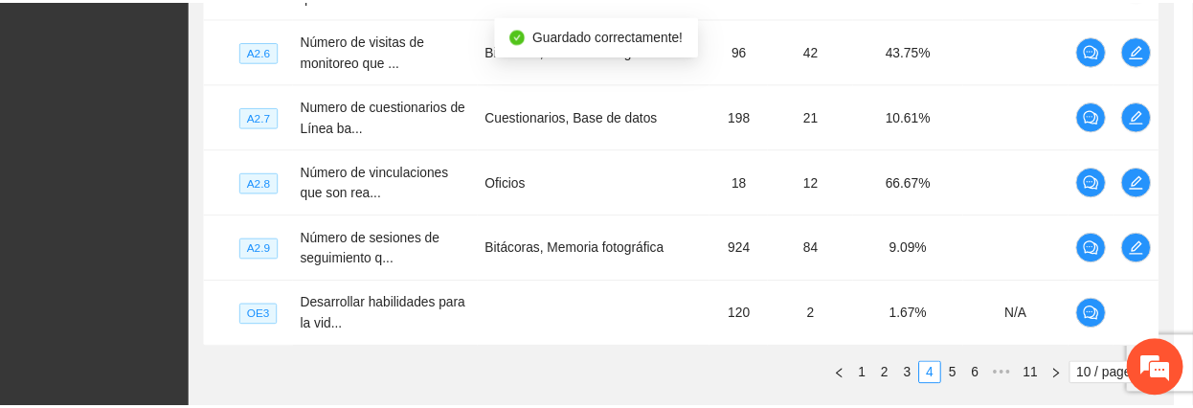
scroll to position [833, 0]
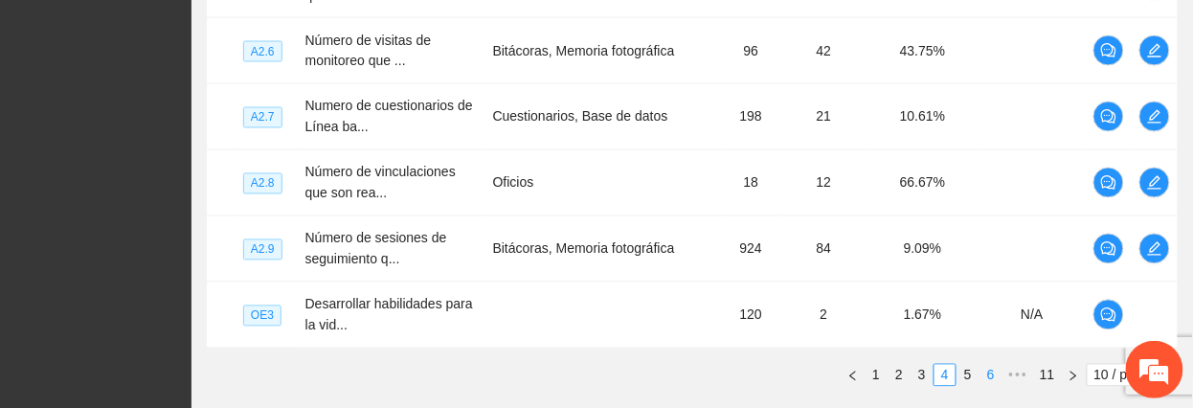
click at [965, 381] on link "5" at bounding box center [968, 375] width 21 height 21
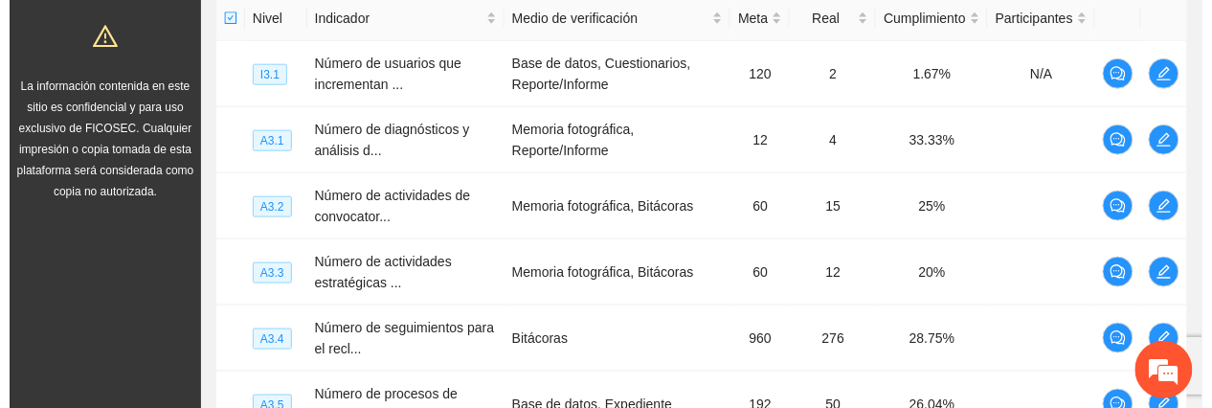
scroll to position [453, 0]
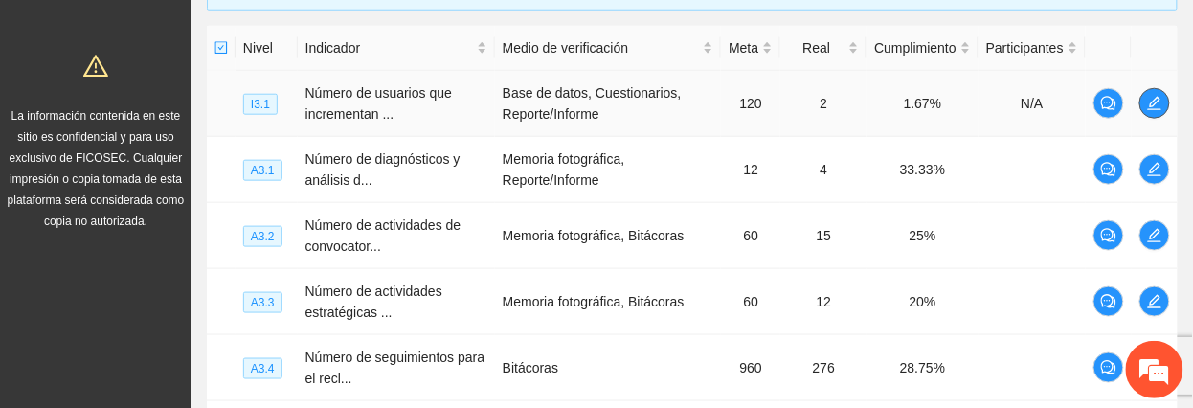
click at [1147, 111] on icon "edit" at bounding box center [1154, 103] width 15 height 15
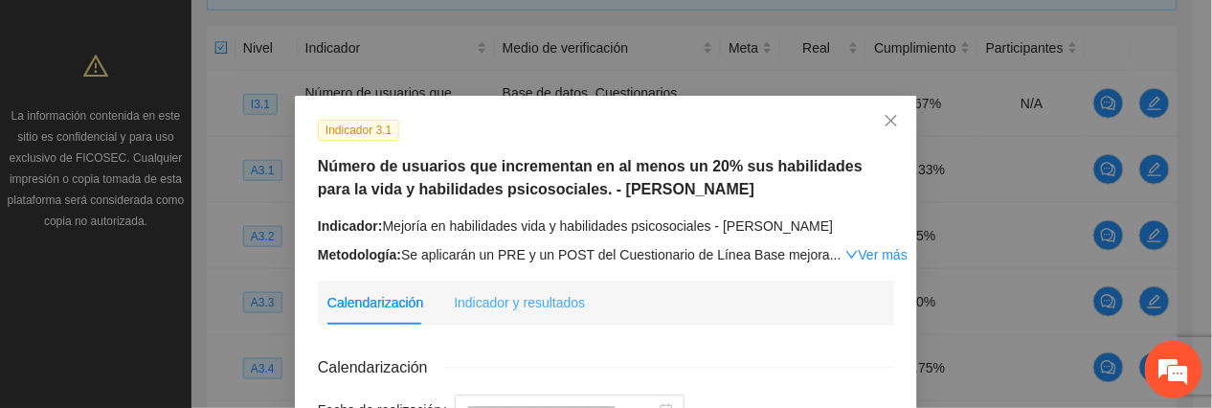
click at [523, 291] on div "Indicador y resultados" at bounding box center [519, 303] width 131 height 44
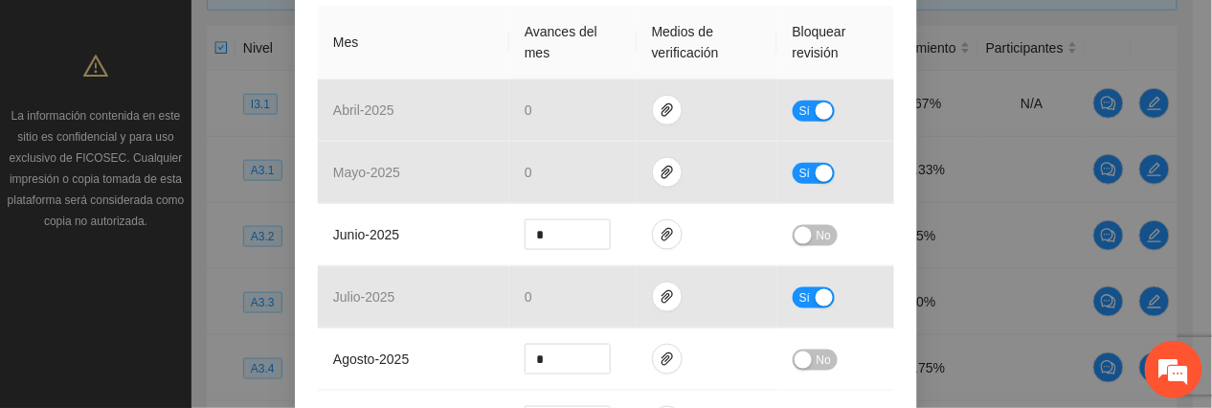
scroll to position [540, 0]
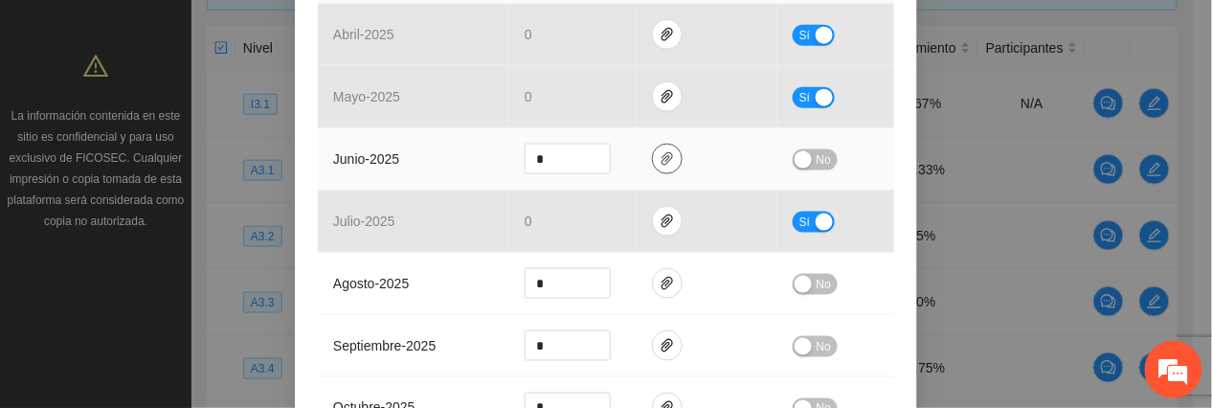
click at [663, 147] on button "button" at bounding box center [667, 159] width 31 height 31
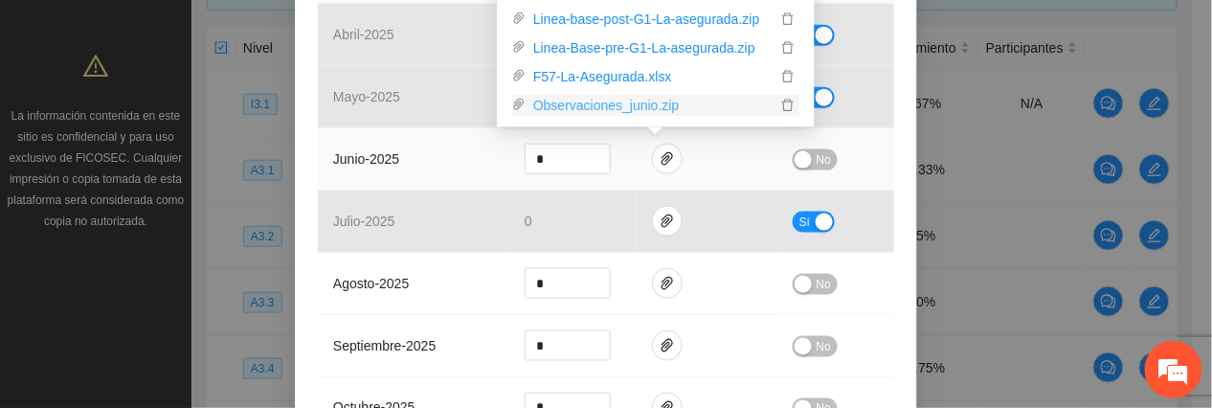
click at [610, 108] on link "Observaciones_junio.zip" at bounding box center [651, 105] width 251 height 21
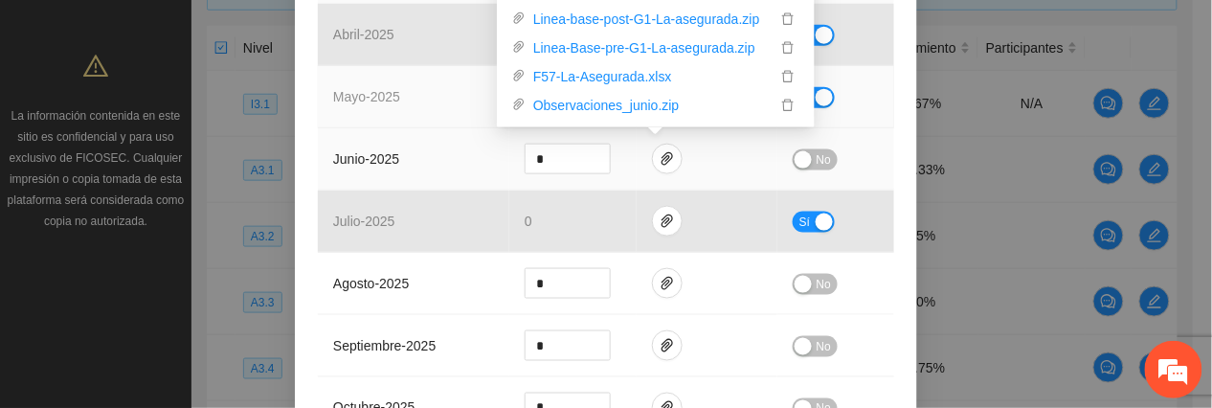
drag, startPoint x: 414, startPoint y: 109, endPoint x: 587, endPoint y: 139, distance: 175.9
click at [416, 115] on td "mayo - 2025" at bounding box center [414, 97] width 192 height 62
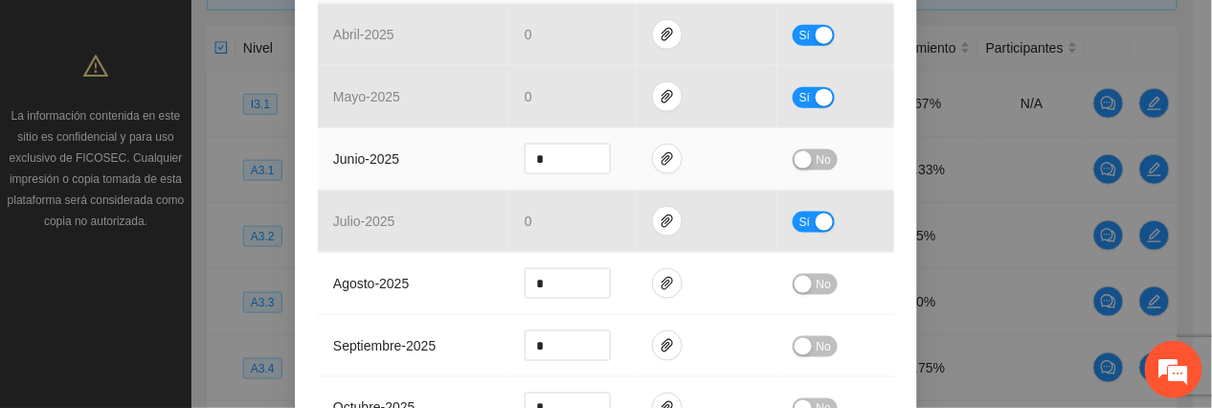
click at [818, 159] on span "No" at bounding box center [824, 159] width 14 height 21
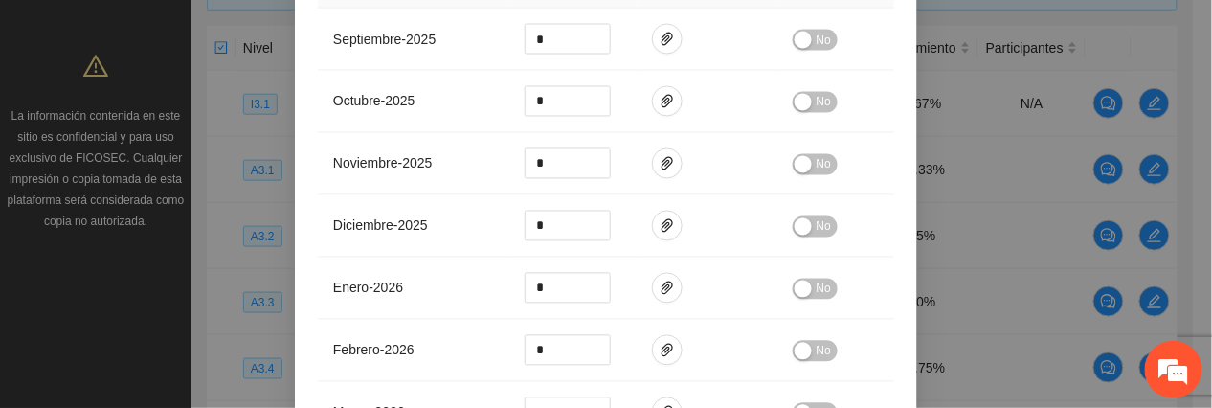
scroll to position [1099, 0]
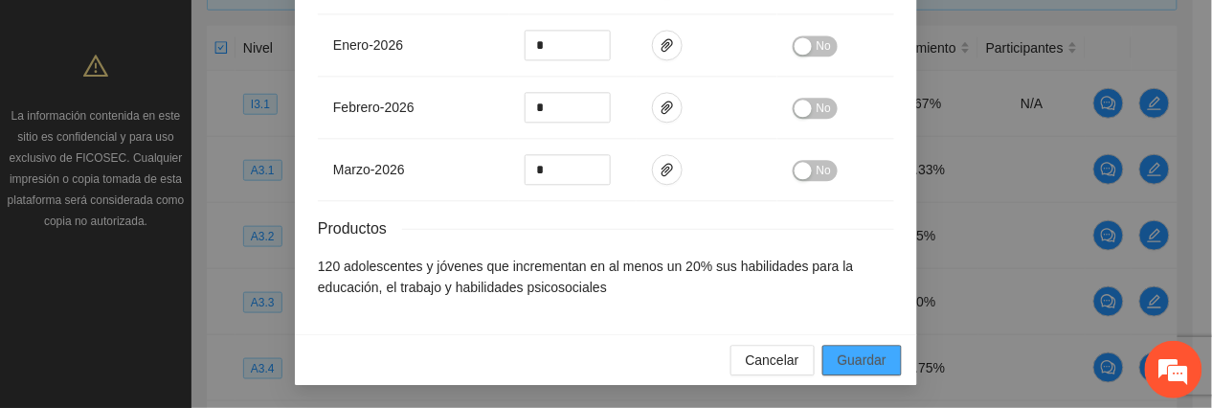
click at [882, 364] on button "Guardar" at bounding box center [862, 360] width 79 height 31
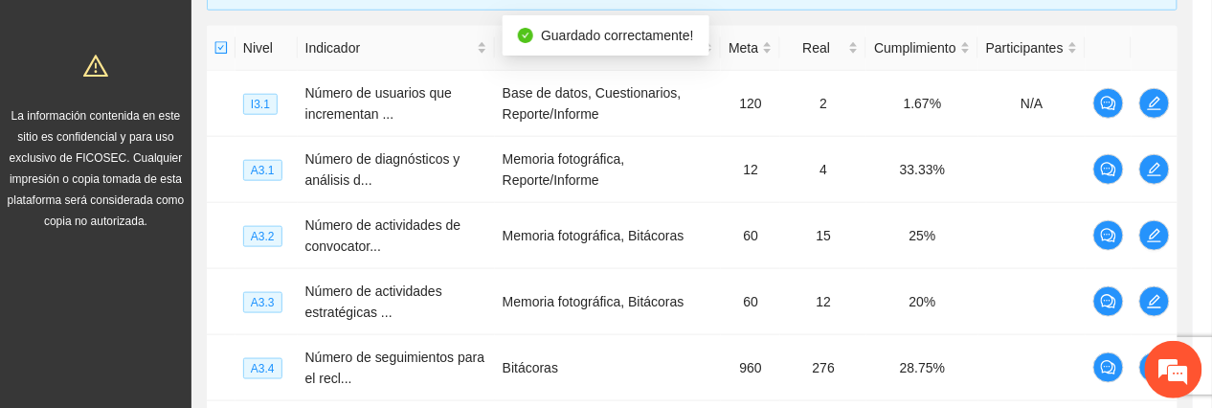
scroll to position [1004, 0]
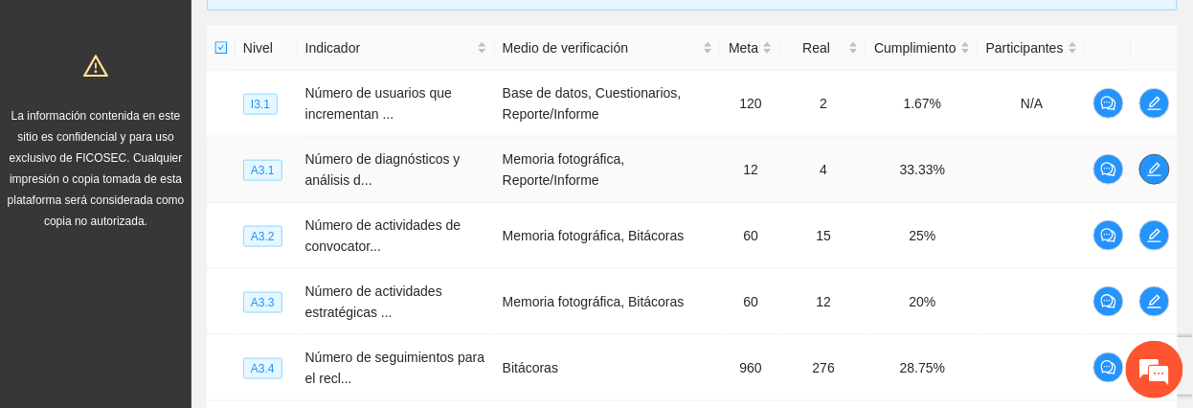
click at [1159, 174] on icon "edit" at bounding box center [1154, 169] width 15 height 15
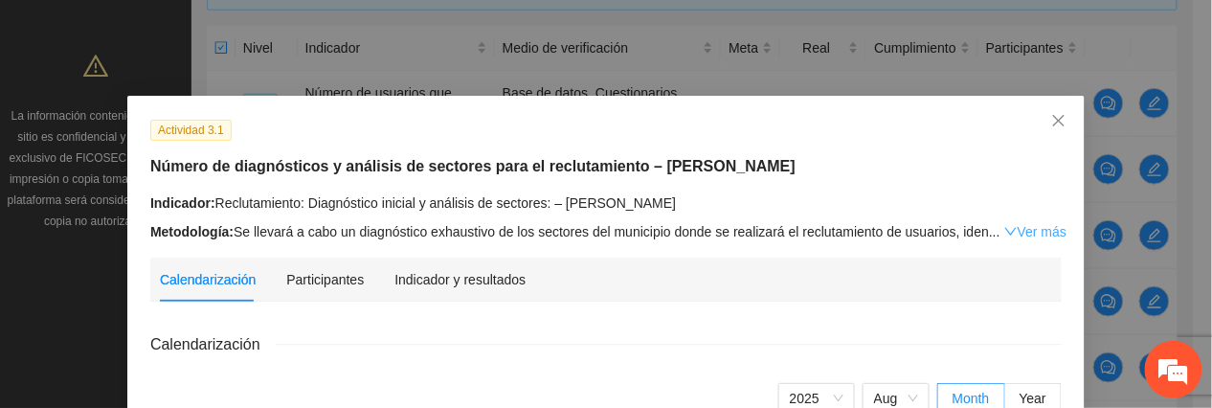
click at [1029, 228] on link "Ver más" at bounding box center [1036, 231] width 62 height 15
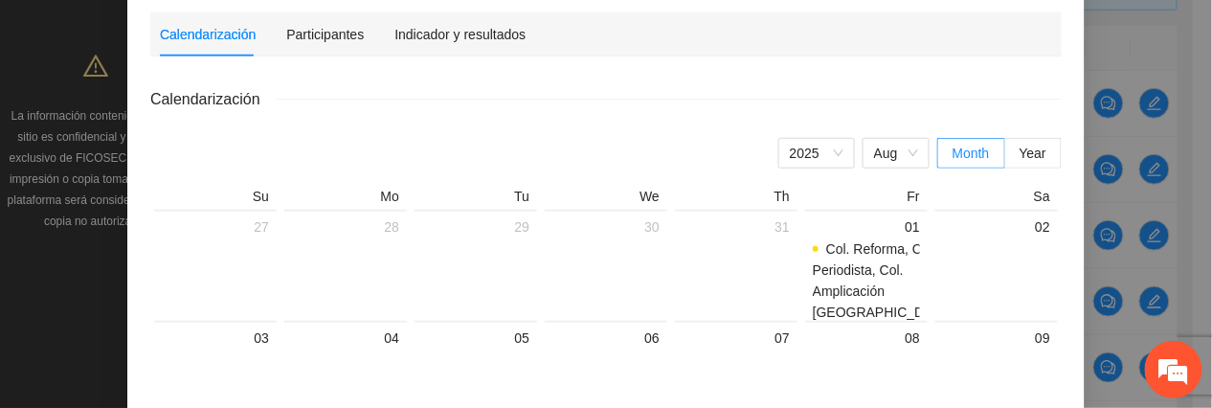
scroll to position [127, 0]
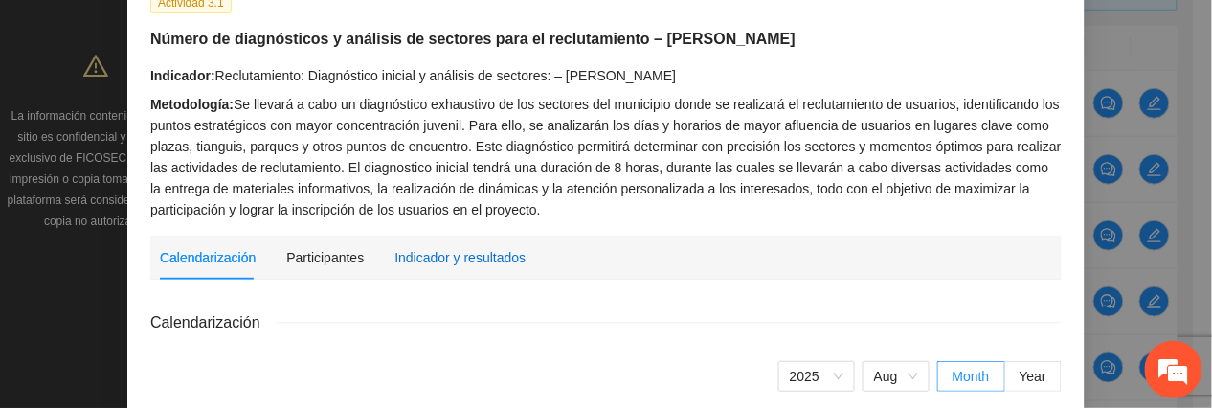
drag, startPoint x: 441, startPoint y: 251, endPoint x: 445, endPoint y: 261, distance: 11.2
click at [442, 258] on div "Indicador y resultados" at bounding box center [460, 257] width 131 height 21
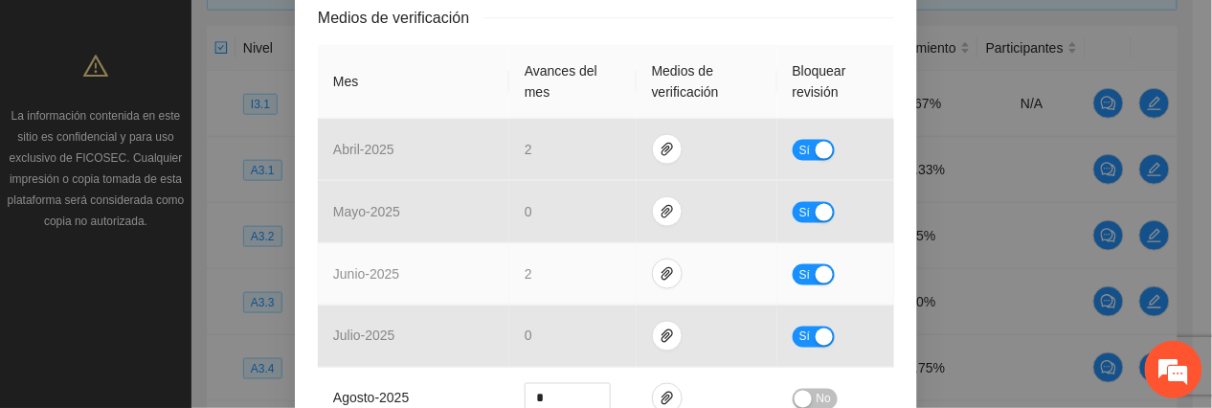
scroll to position [638, 0]
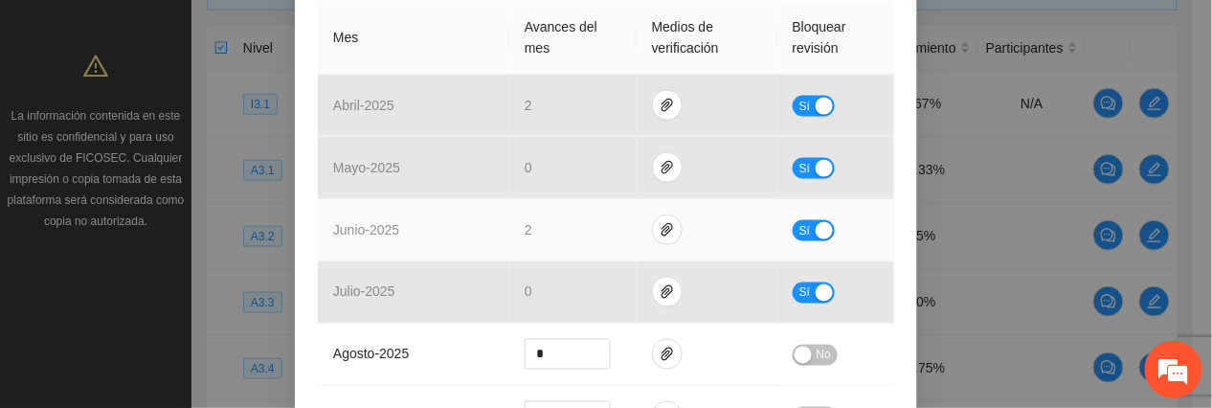
click at [800, 220] on span "Sí" at bounding box center [805, 230] width 11 height 21
type input "*"
click at [598, 233] on icon "down" at bounding box center [601, 236] width 7 height 7
click at [817, 220] on span "No" at bounding box center [824, 230] width 14 height 21
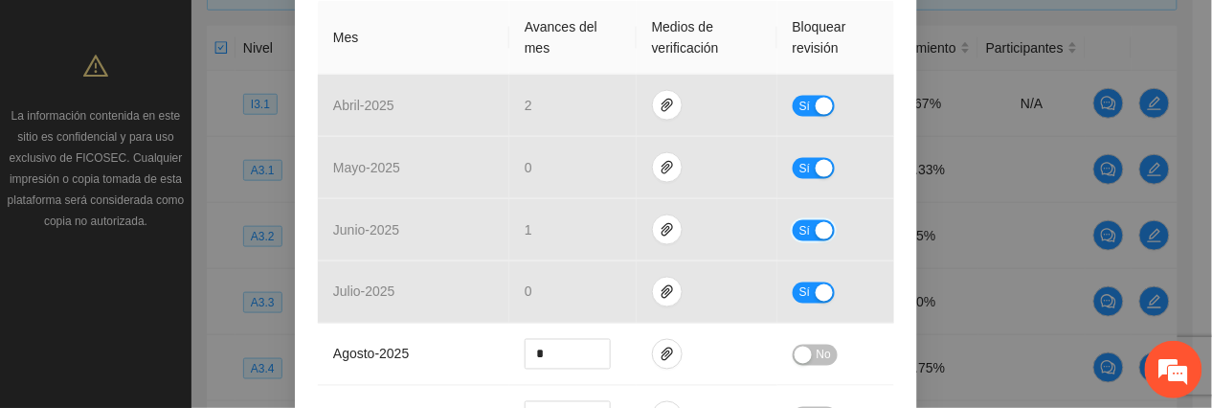
scroll to position [1161, 0]
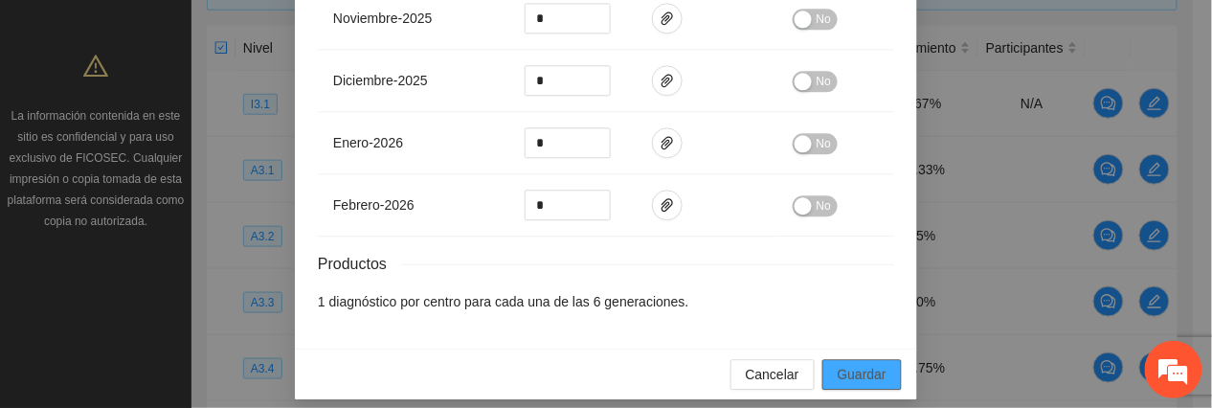
drag, startPoint x: 851, startPoint y: 364, endPoint x: 977, endPoint y: 272, distance: 155.5
click at [851, 364] on span "Guardar" at bounding box center [862, 374] width 49 height 21
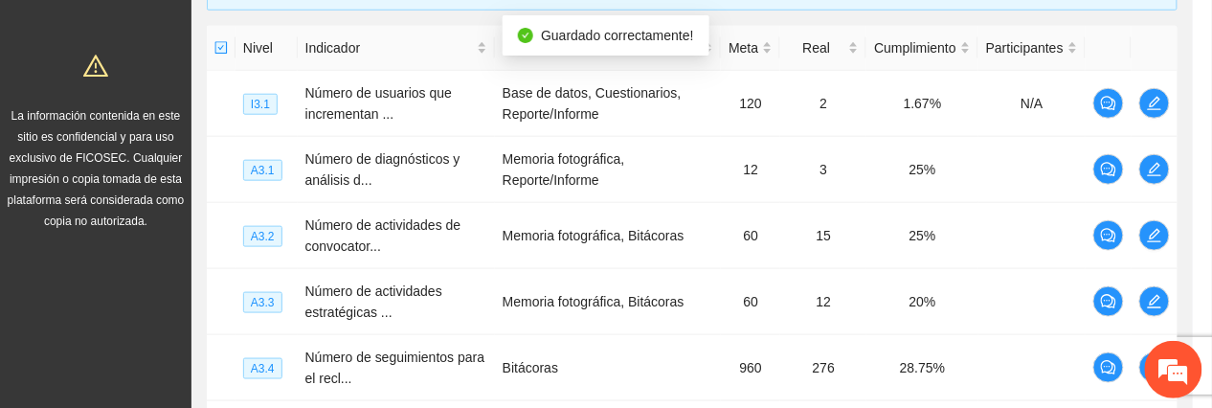
scroll to position [1065, 0]
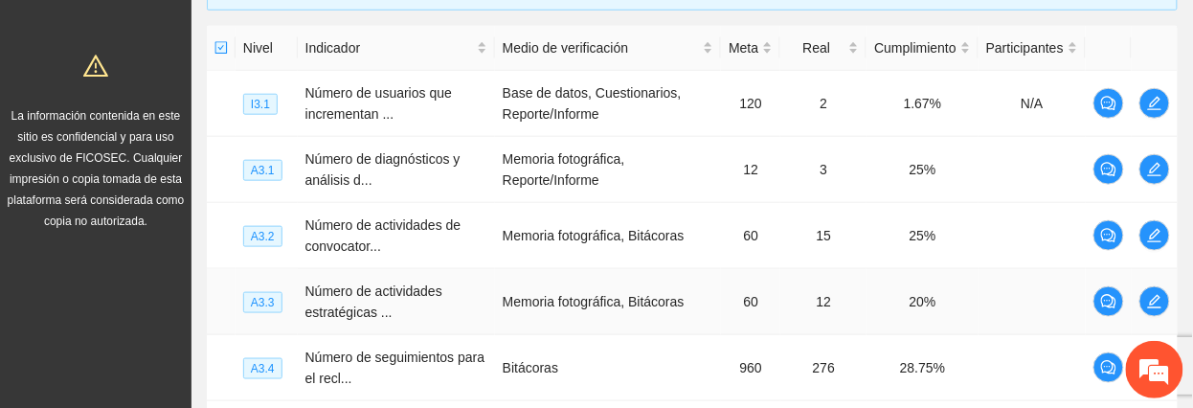
click at [1136, 299] on td at bounding box center [1155, 302] width 46 height 66
click at [1147, 304] on icon "edit" at bounding box center [1154, 301] width 15 height 15
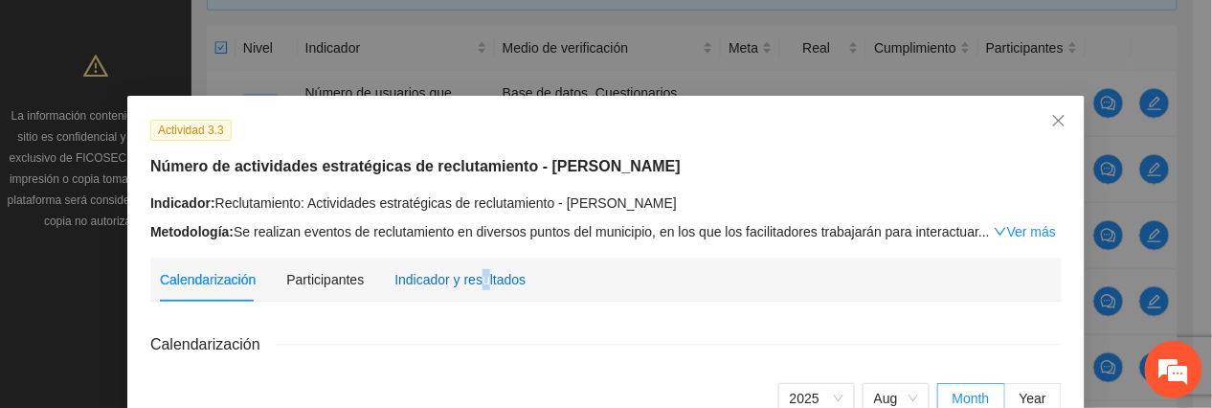
click at [472, 278] on div "Indicador y resultados" at bounding box center [460, 279] width 131 height 21
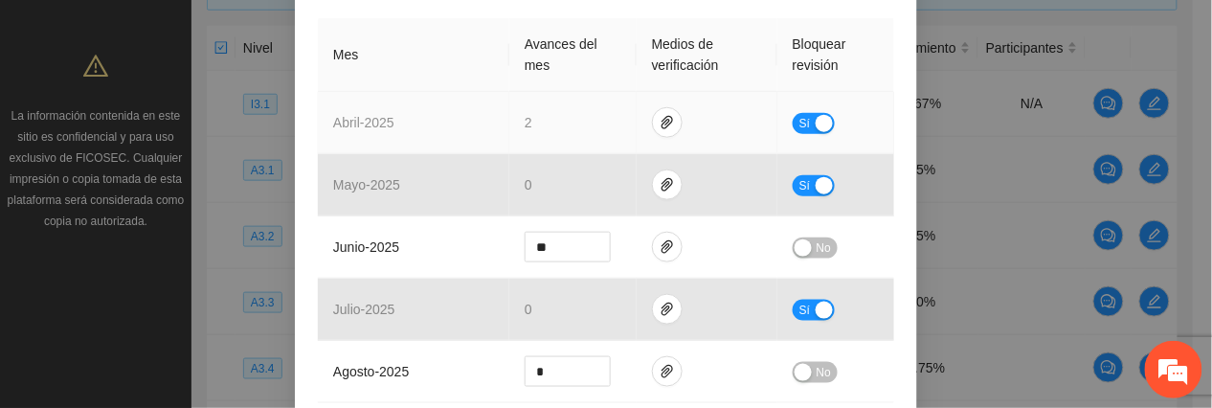
scroll to position [383, 0]
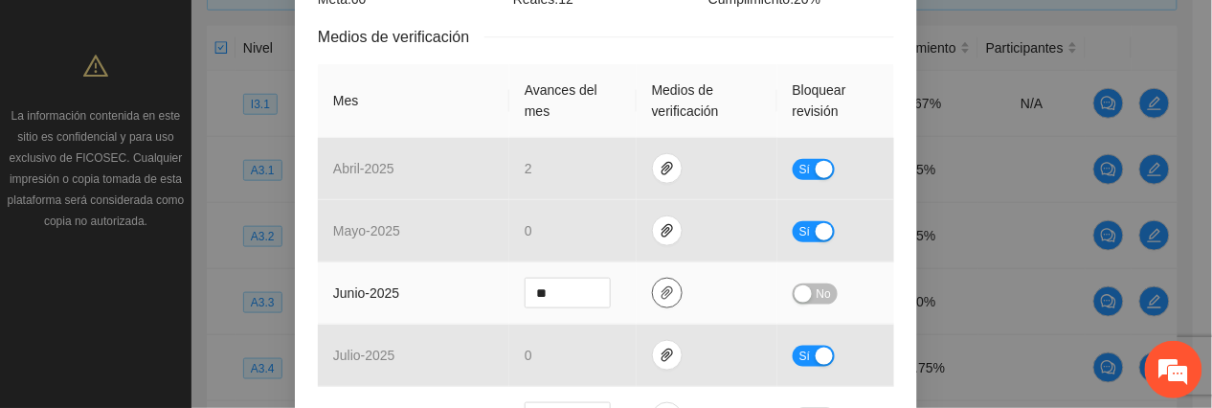
click at [660, 301] on icon "paper-clip" at bounding box center [667, 292] width 15 height 15
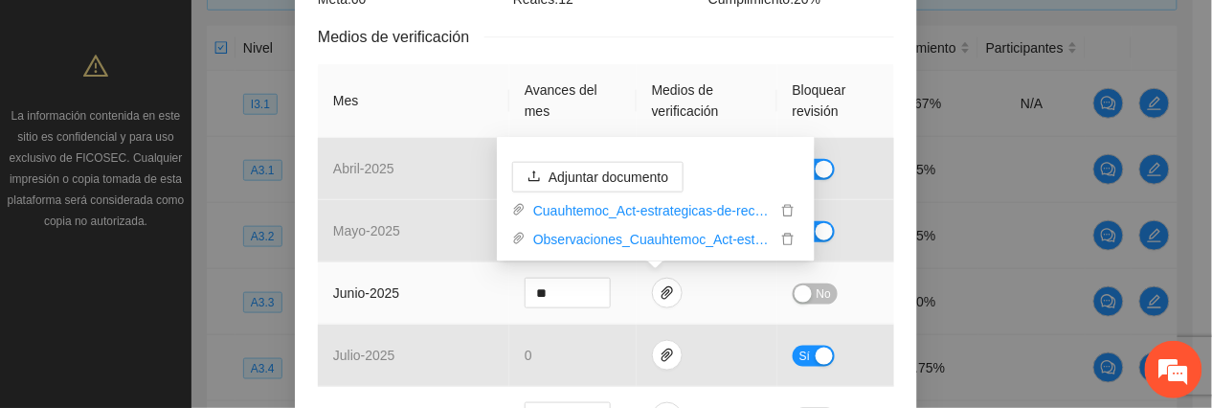
drag, startPoint x: 637, startPoint y: 239, endPoint x: 642, endPoint y: 253, distance: 14.2
click at [637, 239] on link "Observaciones_Cuauhtemoc_Act-estrategicas-de-reclutamiento-junio.zip" at bounding box center [651, 239] width 251 height 21
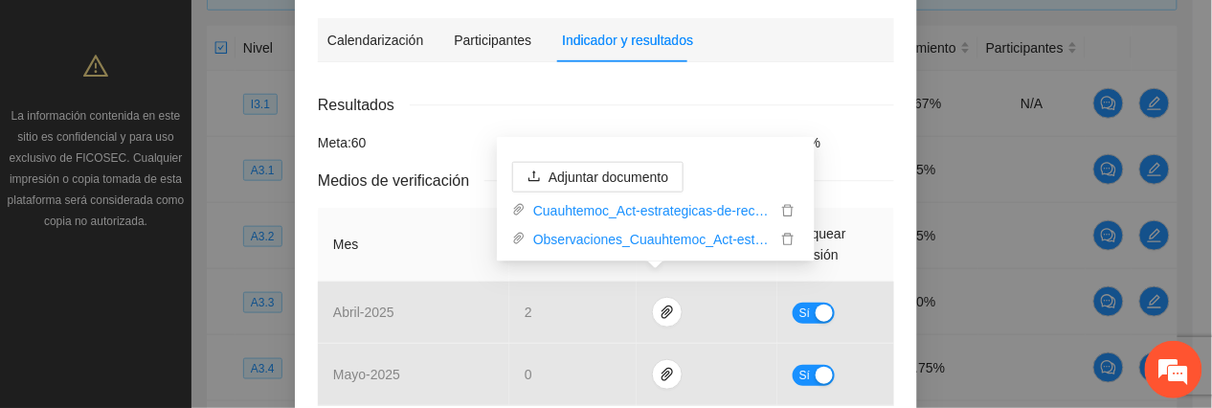
scroll to position [0, 0]
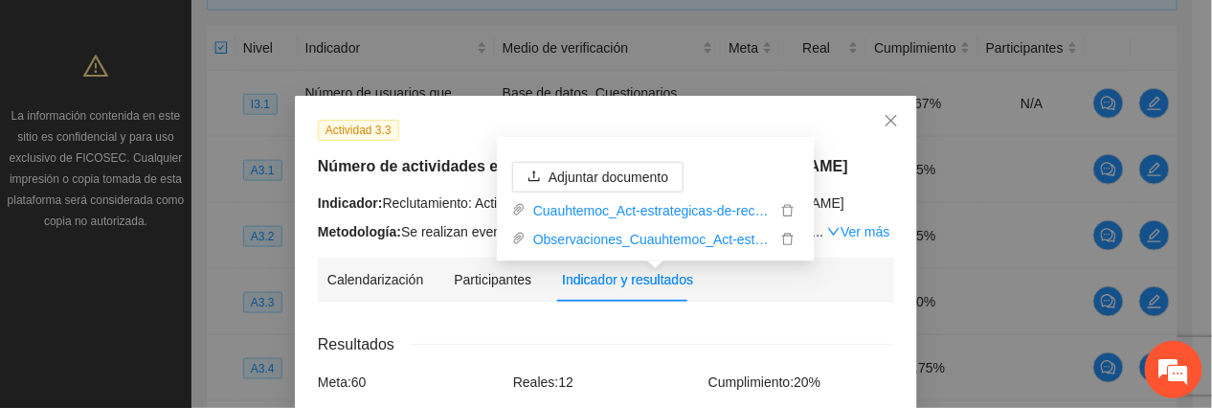
click at [365, 158] on h5 "Número de actividades estratégicas de reclutamiento - [PERSON_NAME]" at bounding box center [606, 166] width 577 height 23
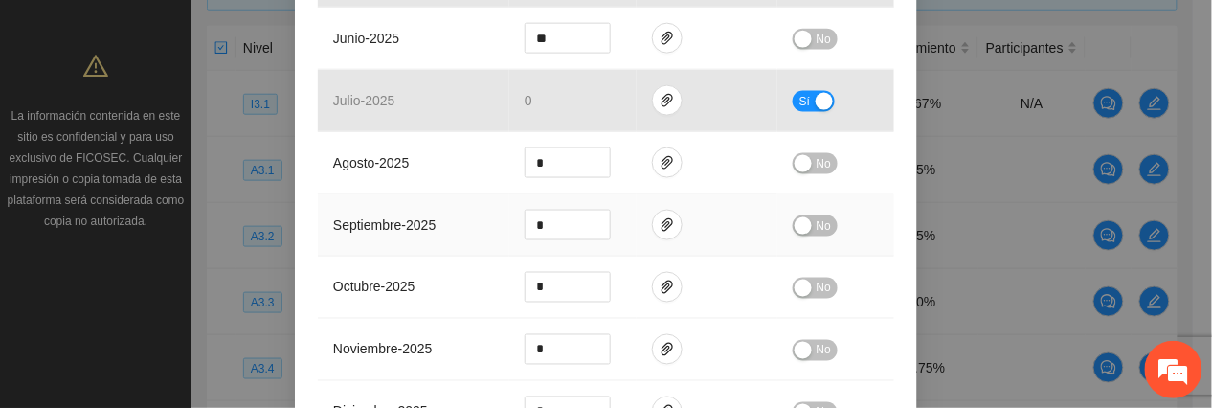
scroll to position [383, 0]
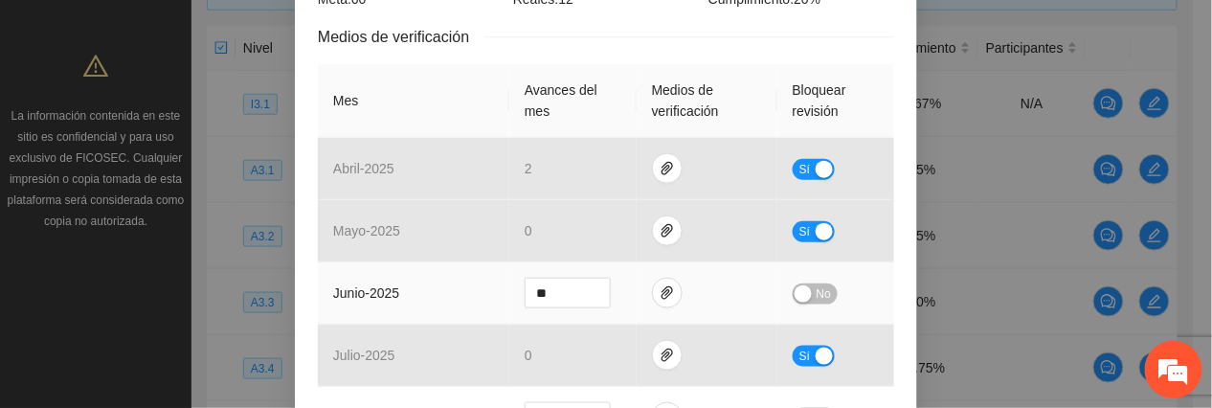
click at [817, 295] on span "No" at bounding box center [824, 293] width 14 height 21
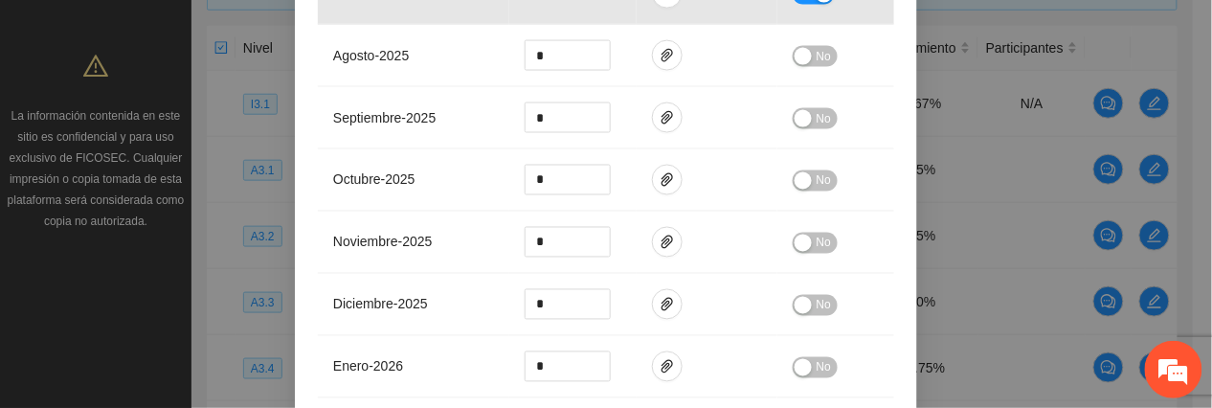
scroll to position [992, 0]
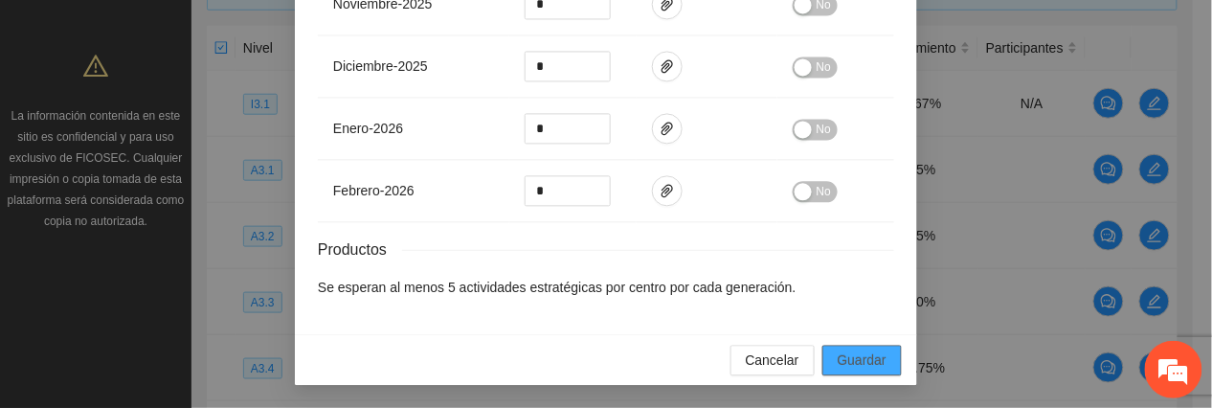
click at [852, 364] on span "Guardar" at bounding box center [862, 360] width 49 height 21
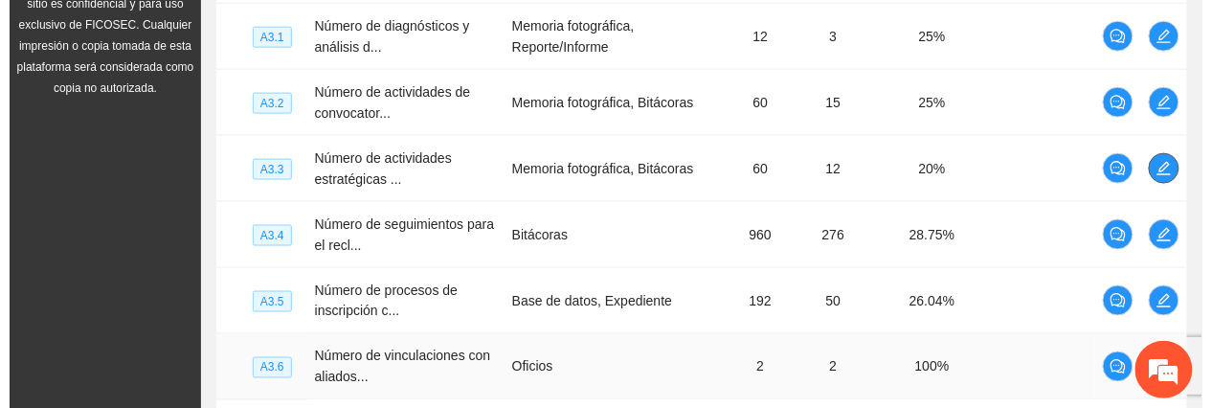
scroll to position [709, 0]
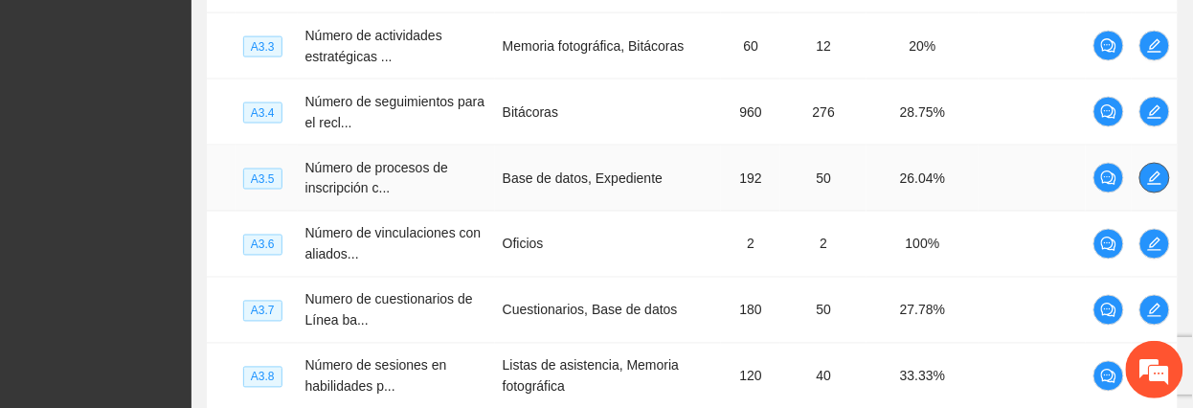
click at [1161, 185] on span "edit" at bounding box center [1155, 177] width 29 height 15
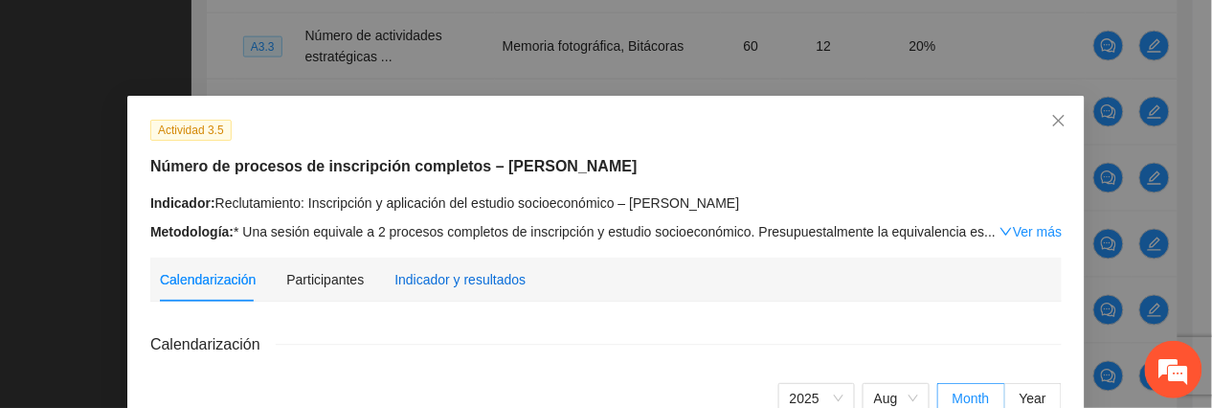
click at [465, 288] on div "Indicador y resultados" at bounding box center [460, 279] width 131 height 21
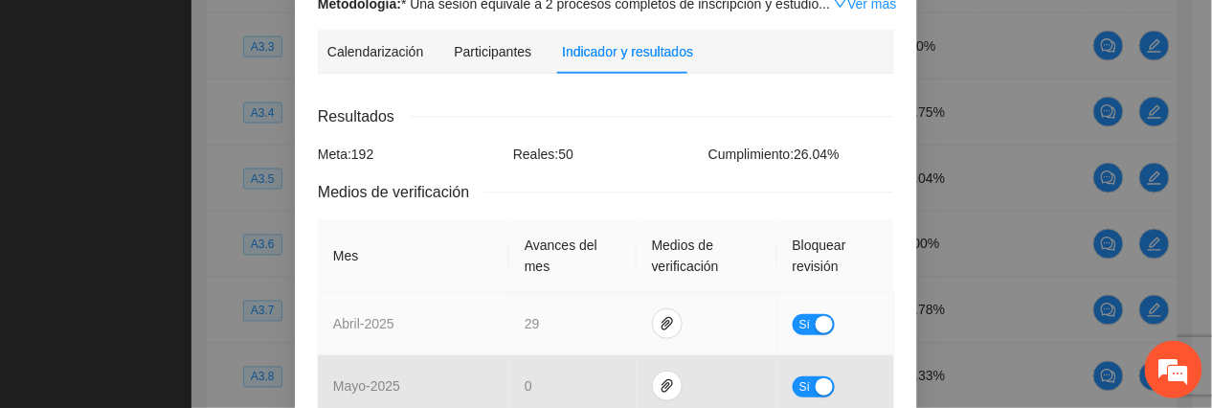
scroll to position [383, 0]
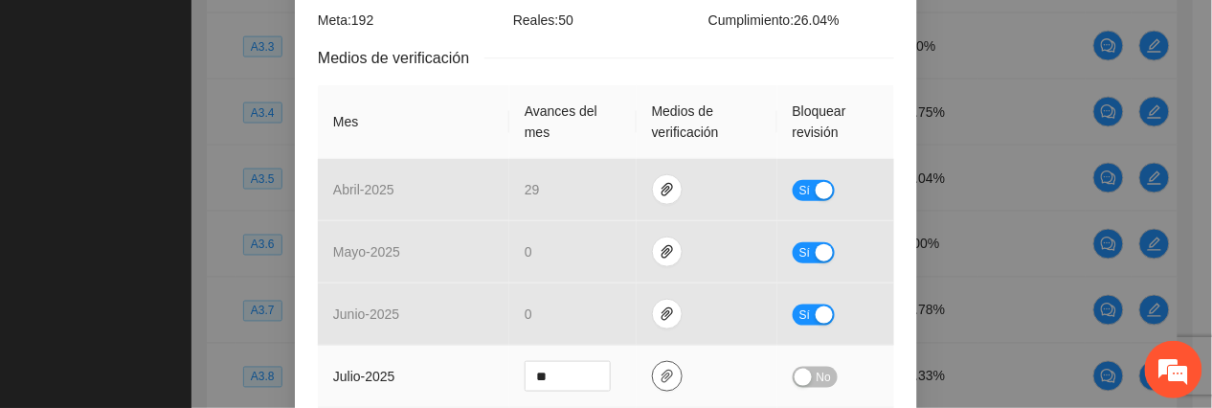
click at [660, 369] on icon "paper-clip" at bounding box center [667, 376] width 15 height 15
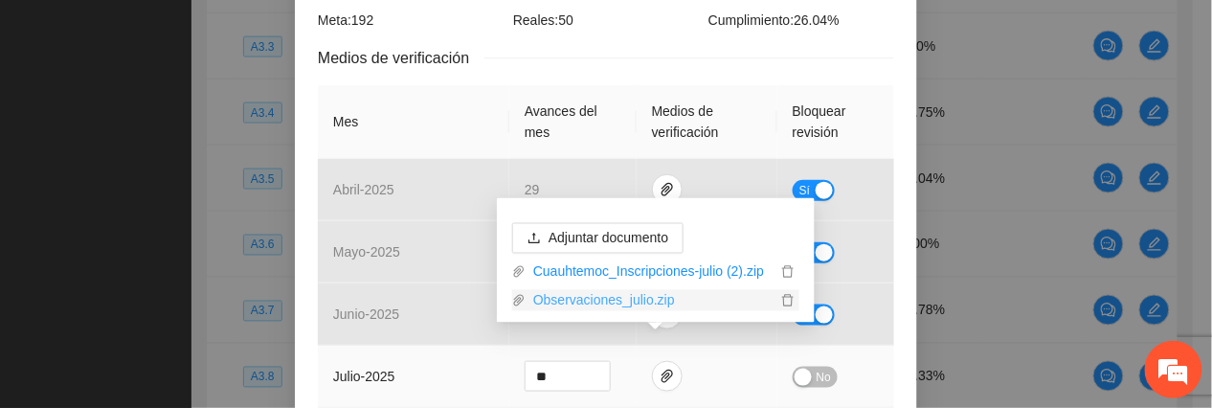
click at [590, 297] on link "Observaciones_julio.zip" at bounding box center [651, 300] width 251 height 21
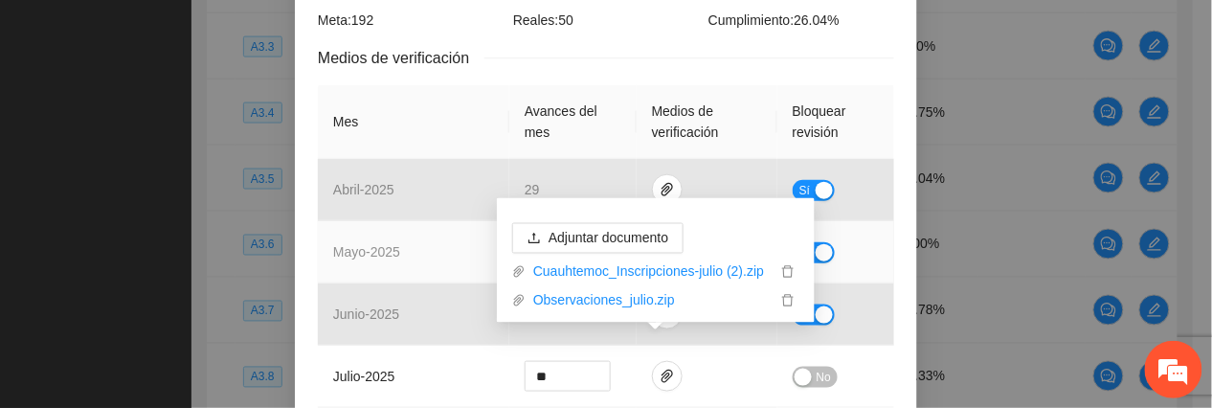
click at [411, 253] on td "mayo - 2025" at bounding box center [414, 252] width 192 height 62
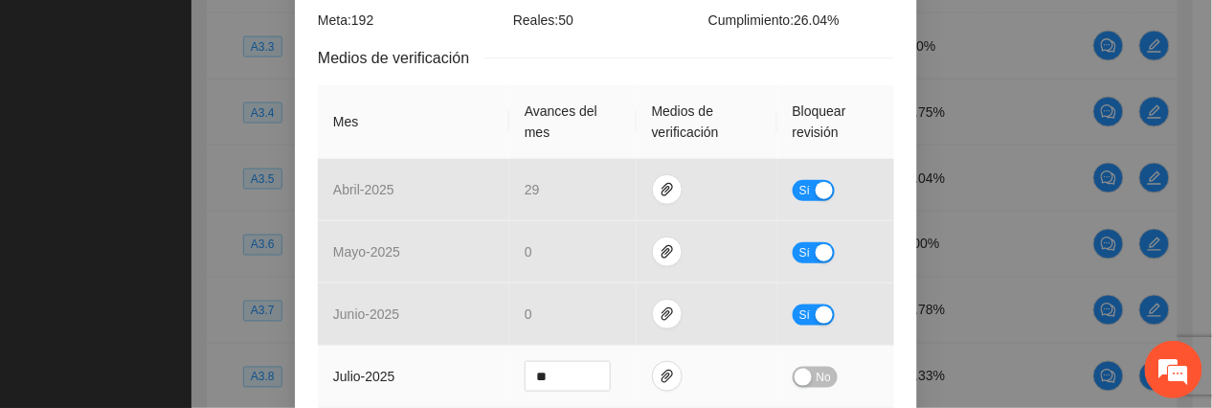
click at [817, 367] on span "No" at bounding box center [824, 377] width 14 height 21
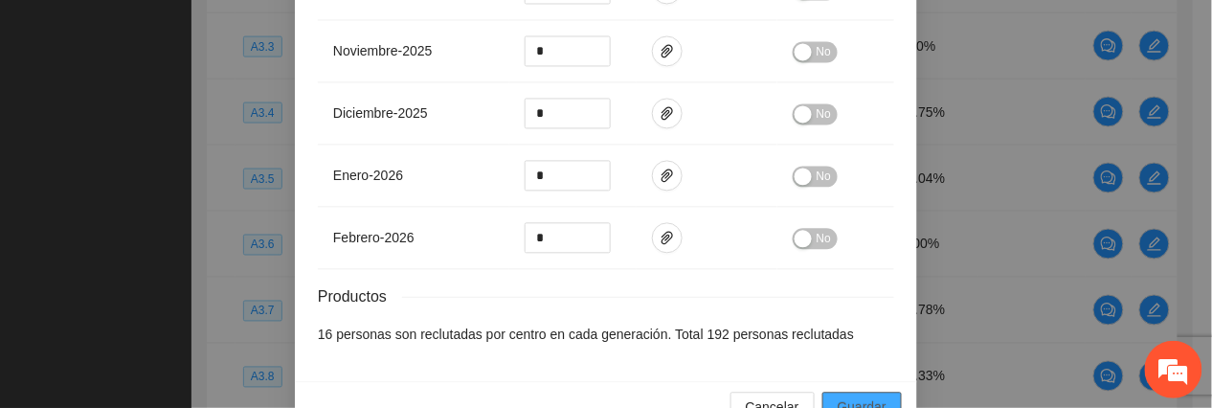
scroll to position [992, 0]
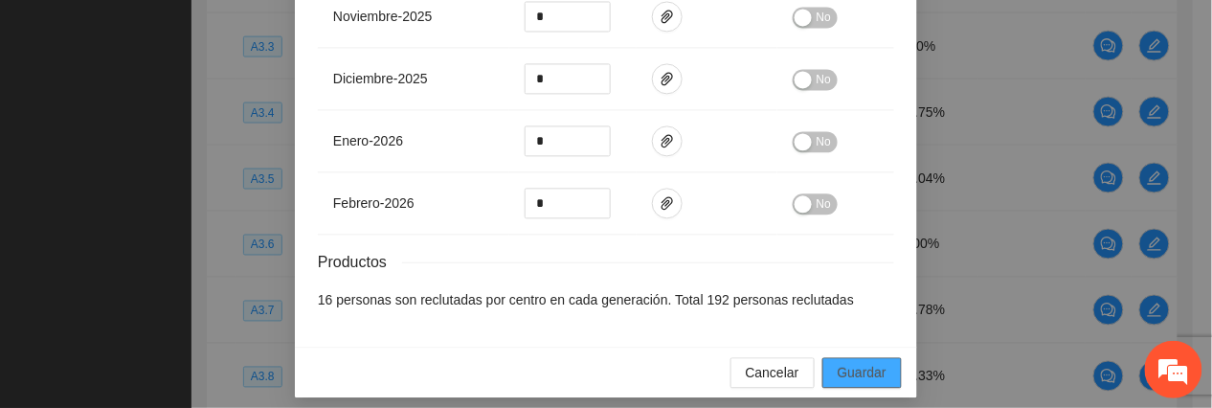
click at [866, 362] on span "Guardar" at bounding box center [862, 372] width 49 height 21
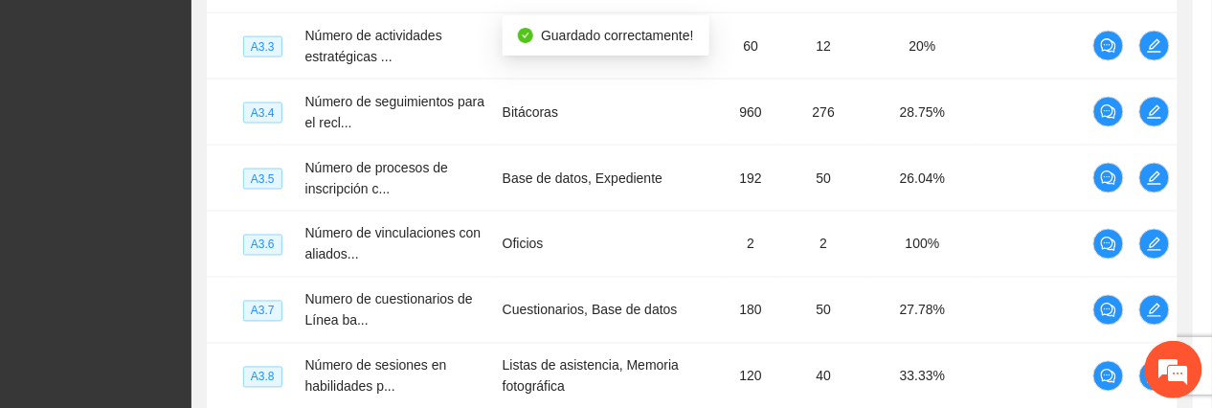
scroll to position [896, 0]
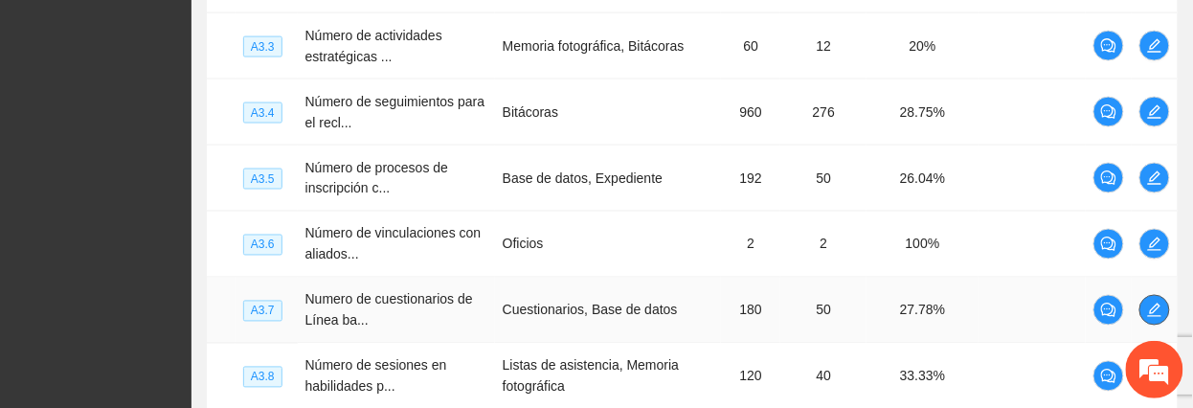
click at [1142, 311] on span "edit" at bounding box center [1155, 310] width 29 height 15
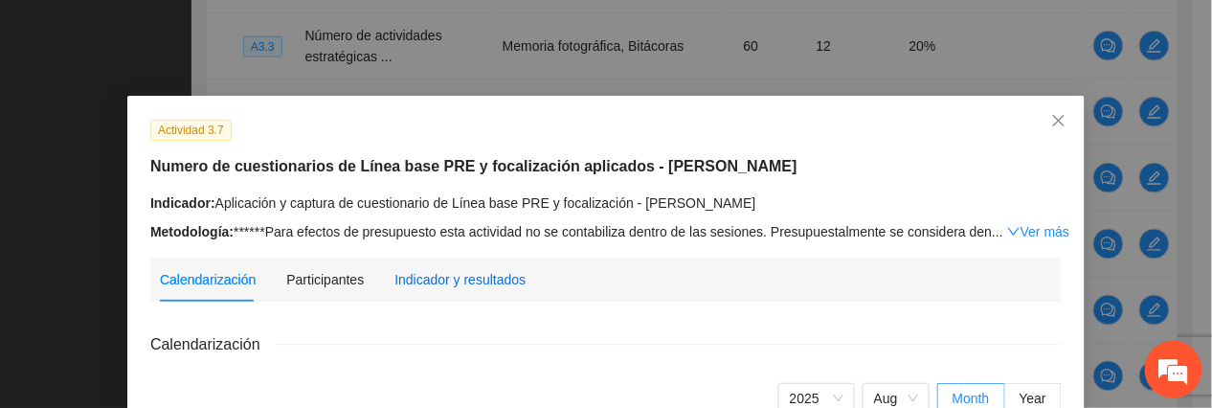
click at [453, 269] on div "Indicador y resultados" at bounding box center [460, 279] width 131 height 21
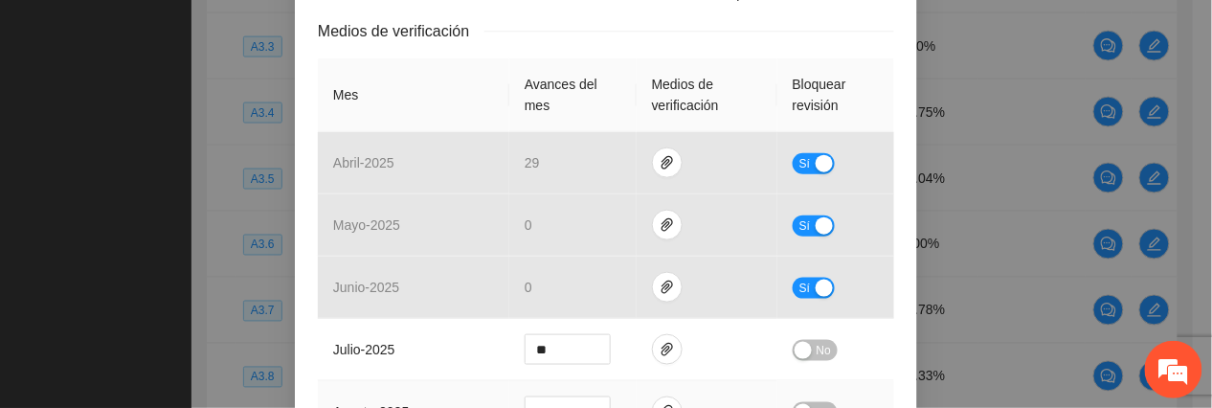
scroll to position [510, 0]
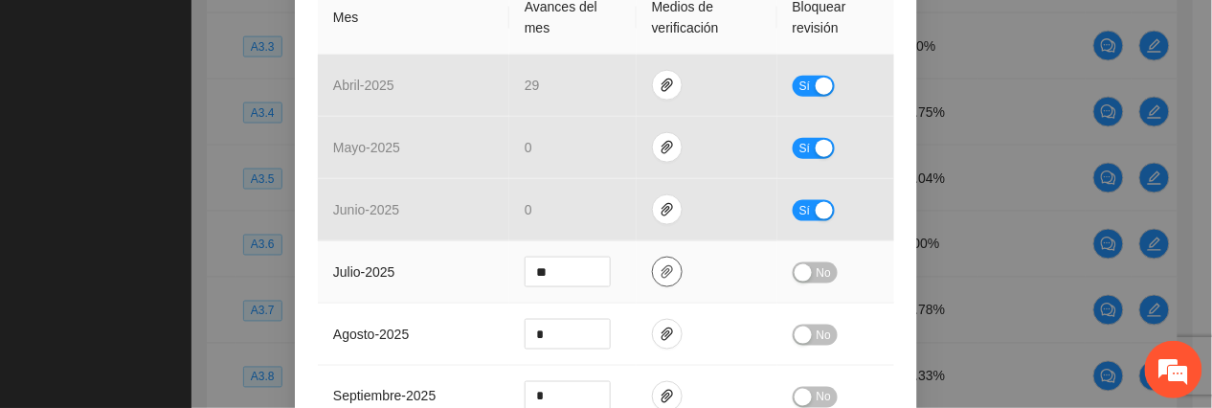
click at [660, 264] on icon "paper-clip" at bounding box center [667, 271] width 15 height 15
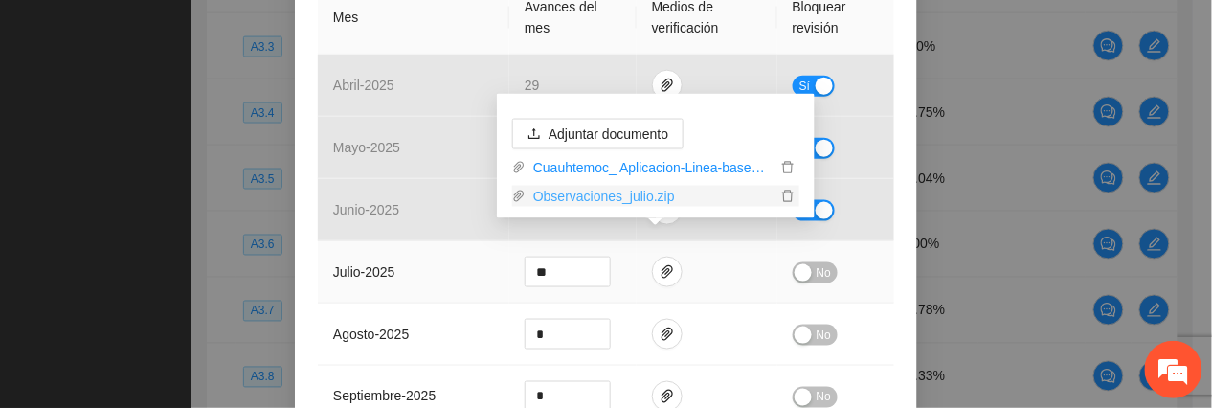
click at [599, 192] on link "Observaciones_julio.zip" at bounding box center [651, 196] width 251 height 21
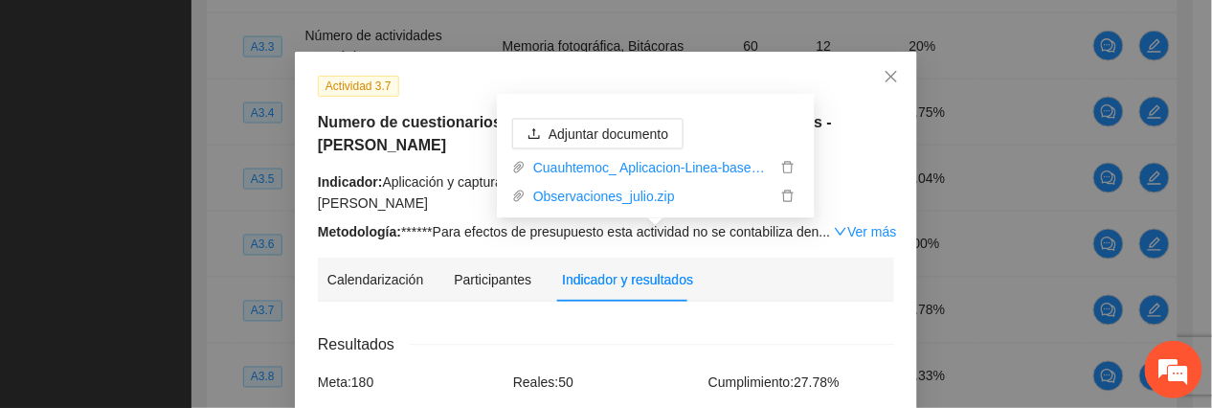
scroll to position [0, 0]
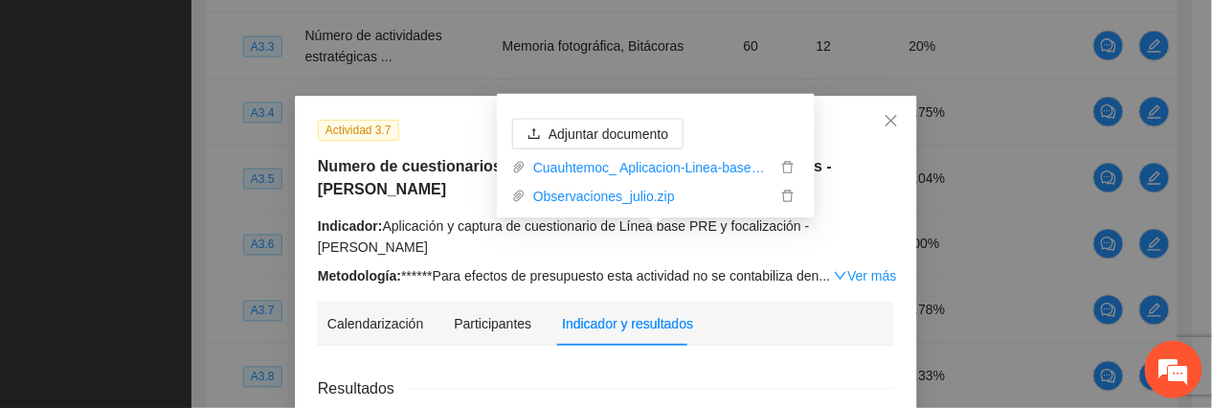
drag, startPoint x: 419, startPoint y: 232, endPoint x: 415, endPoint y: 242, distance: 11.6
click at [421, 232] on div "Indicador: Aplicación y captura de cuestionario de Línea base PRE y focalizació…" at bounding box center [606, 236] width 577 height 42
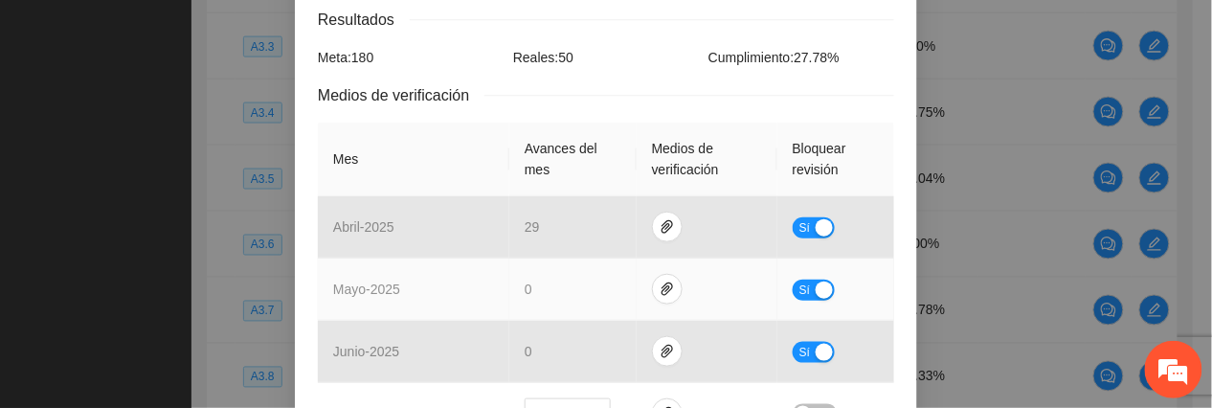
scroll to position [383, 0]
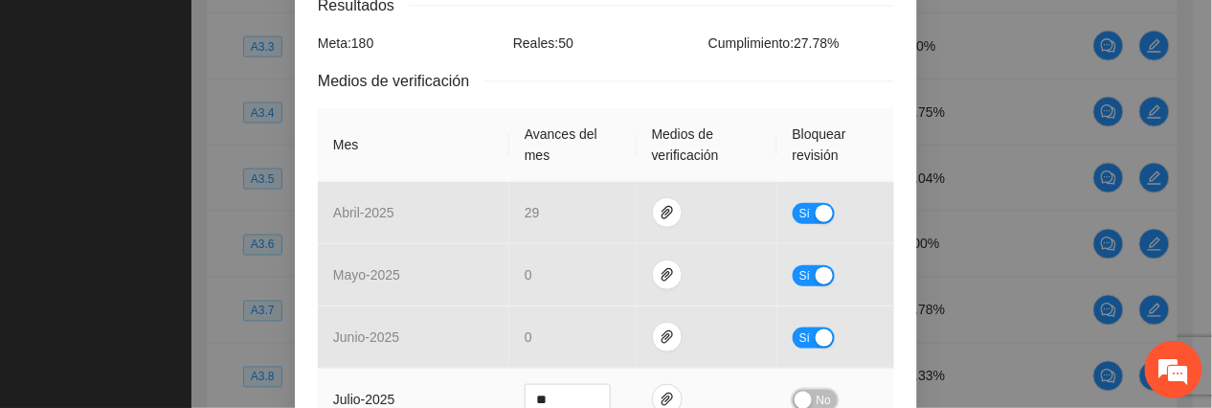
drag, startPoint x: 795, startPoint y: 387, endPoint x: 810, endPoint y: 368, distance: 24.5
click at [795, 392] on div "button" at bounding box center [803, 400] width 17 height 17
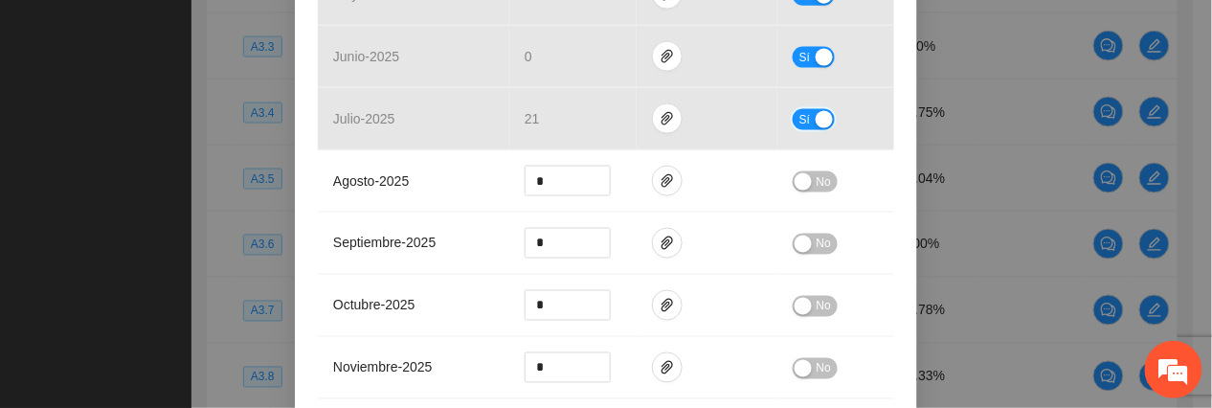
scroll to position [1015, 0]
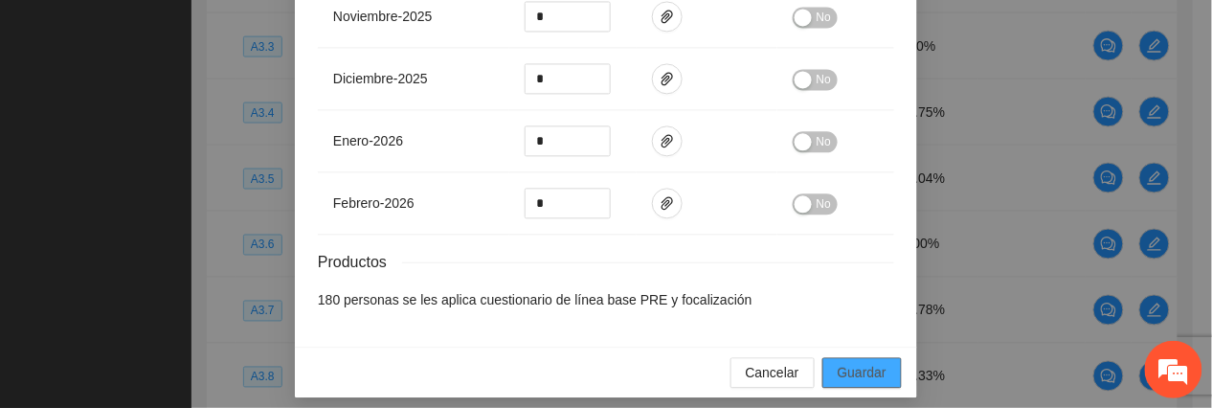
click at [851, 357] on button "Guardar" at bounding box center [862, 372] width 79 height 31
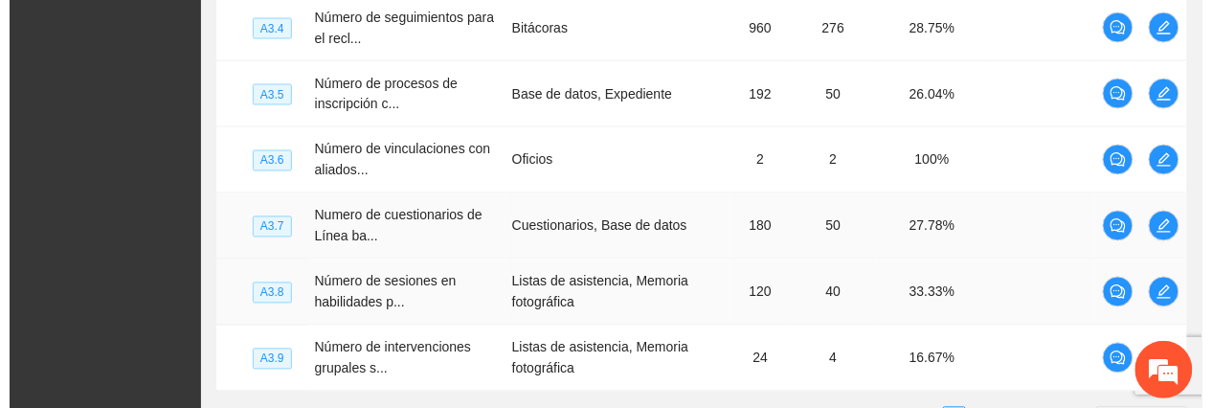
scroll to position [836, 0]
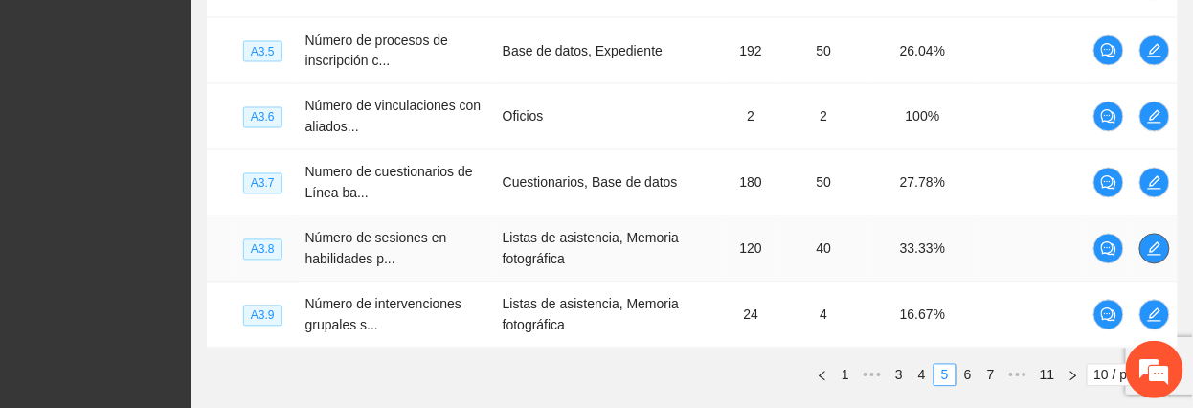
click at [1147, 250] on icon "edit" at bounding box center [1154, 248] width 15 height 15
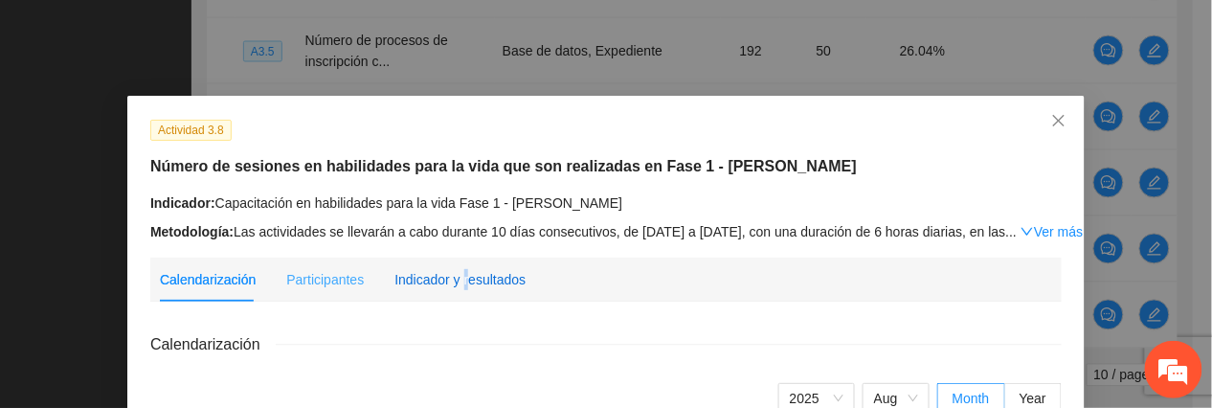
click at [453, 285] on div "Indicador y resultados" at bounding box center [460, 279] width 131 height 21
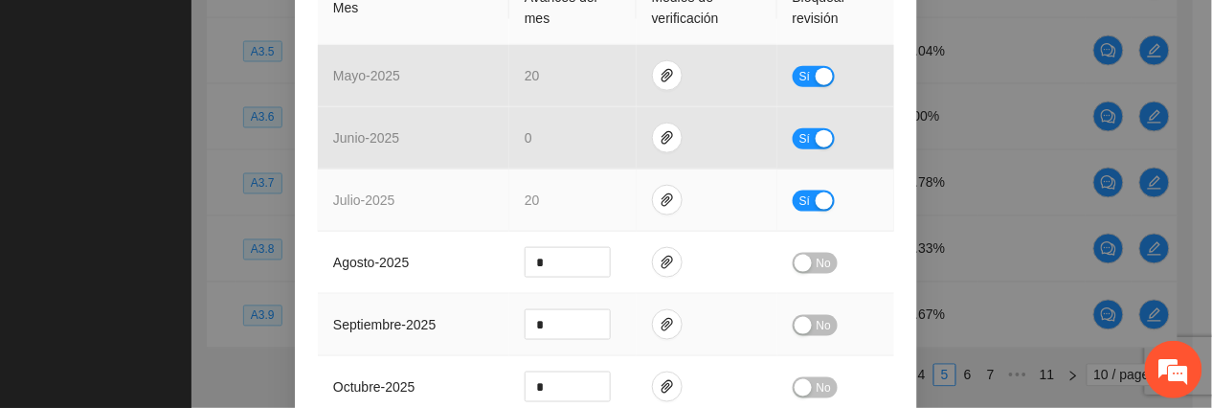
scroll to position [510, 0]
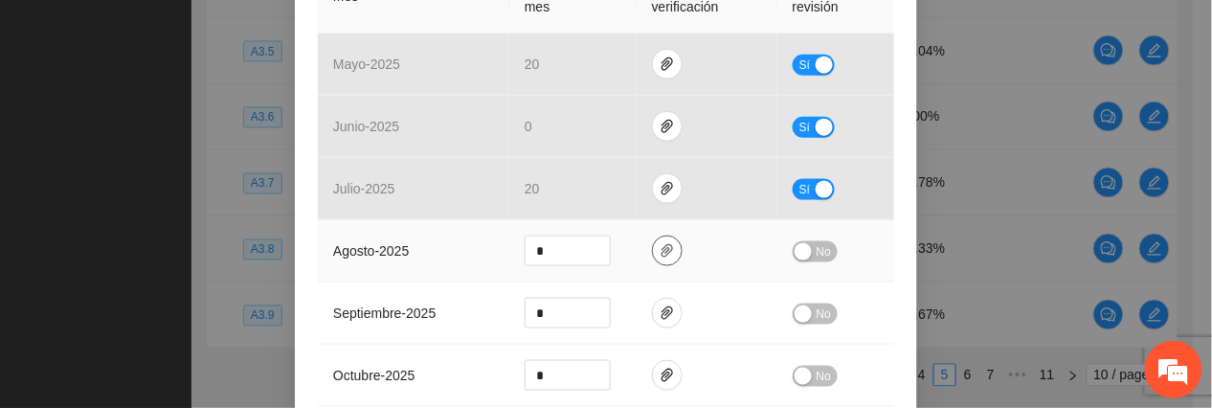
click at [660, 258] on icon "paper-clip" at bounding box center [667, 250] width 15 height 15
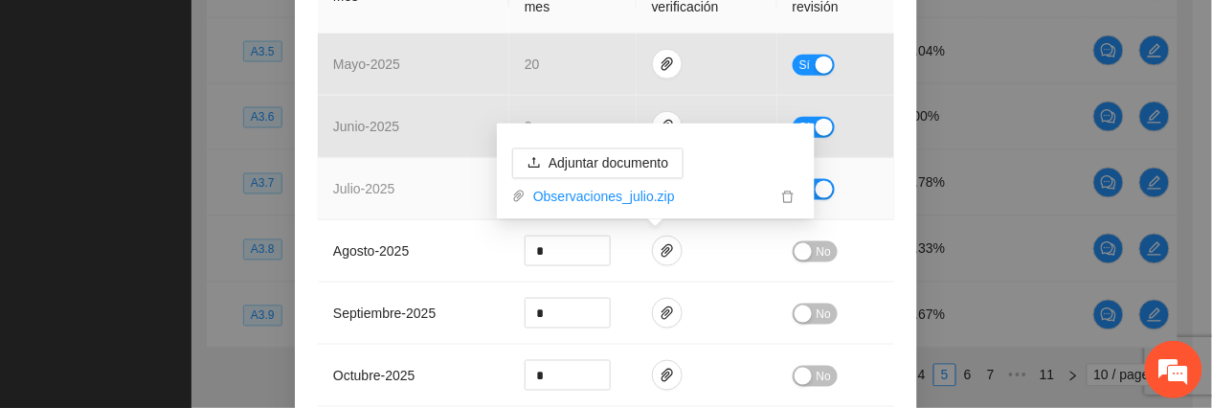
click at [828, 196] on div "Sí" at bounding box center [836, 189] width 86 height 22
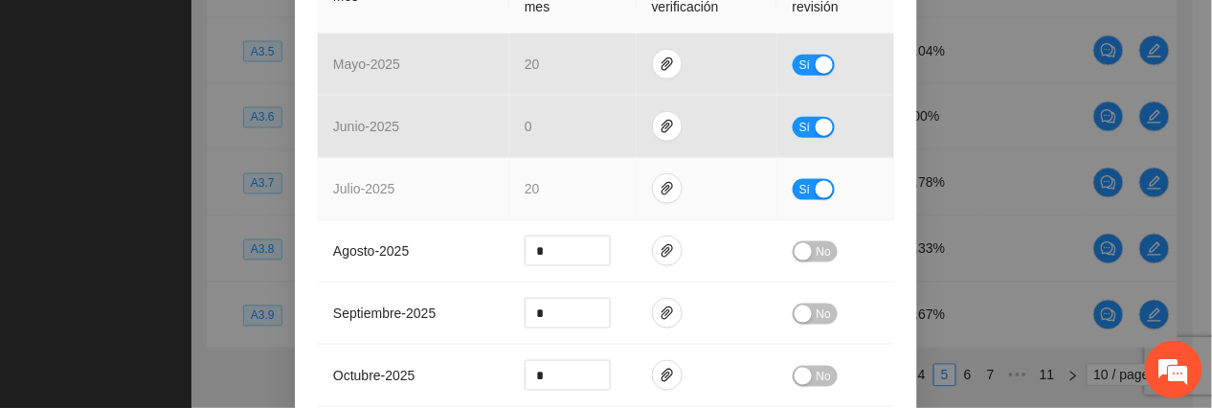
click at [793, 195] on div "Sí" at bounding box center [836, 189] width 86 height 22
click at [800, 197] on span "Sí" at bounding box center [805, 189] width 11 height 21
click at [660, 258] on icon "paper-clip" at bounding box center [667, 250] width 15 height 15
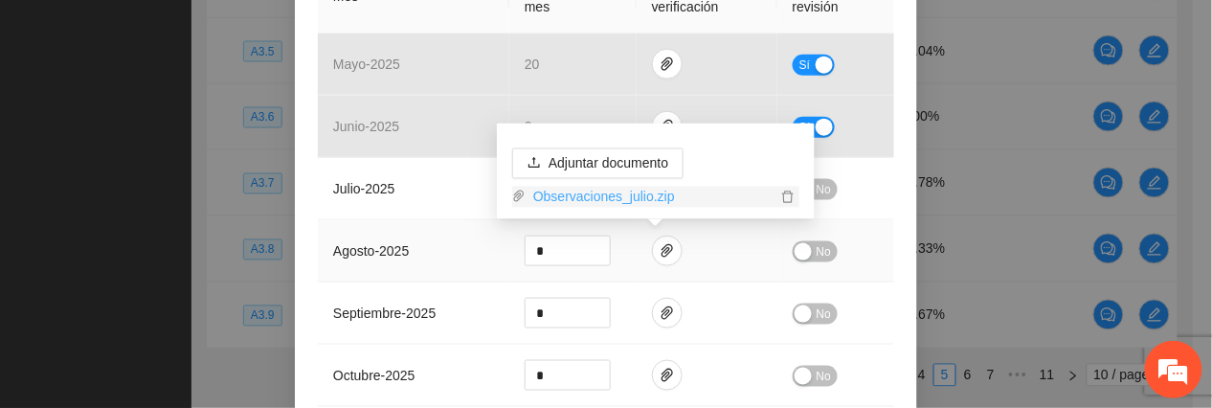
click at [601, 192] on link "Observaciones_julio.zip" at bounding box center [651, 197] width 251 height 21
click at [403, 186] on td "julio - 2025" at bounding box center [414, 189] width 192 height 62
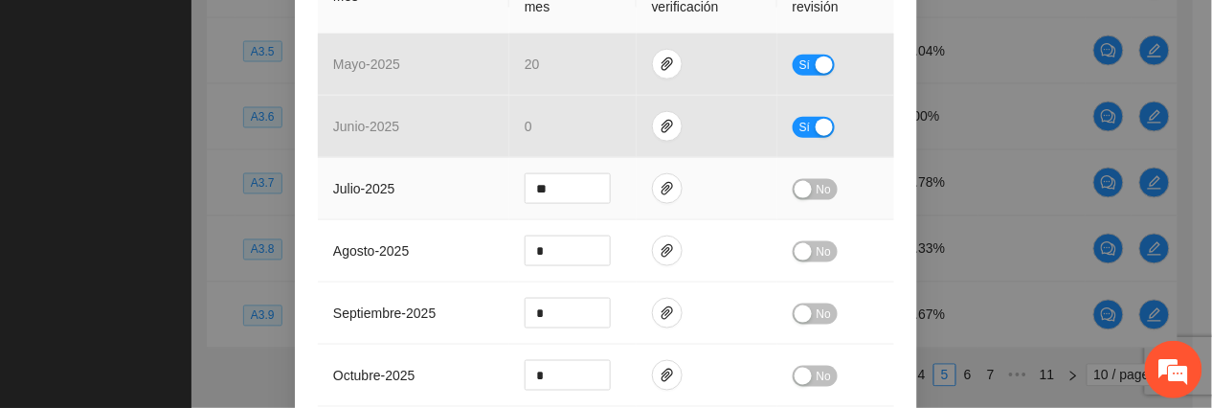
click at [485, 185] on td "julio - 2025" at bounding box center [414, 189] width 192 height 62
click at [665, 192] on span "paper-clip" at bounding box center [667, 188] width 29 height 15
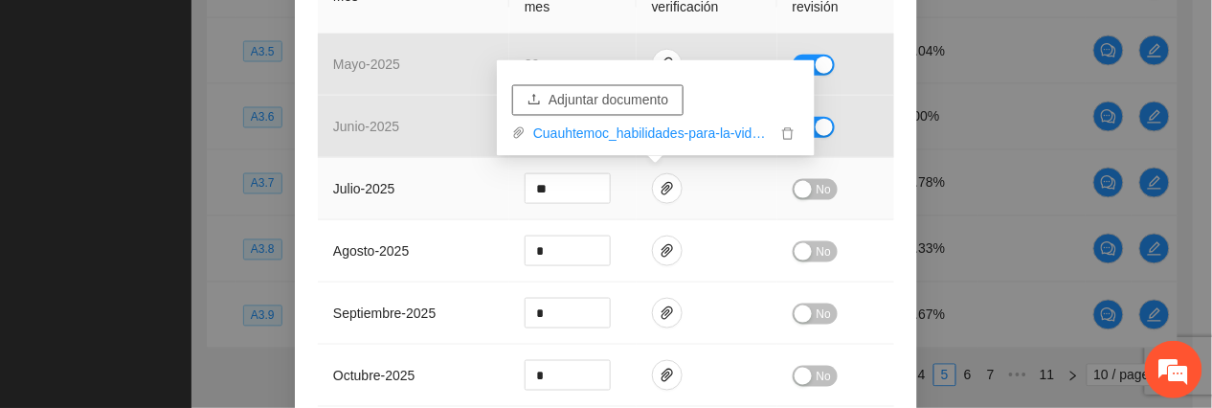
click at [629, 98] on span "Adjuntar documento" at bounding box center [609, 100] width 120 height 21
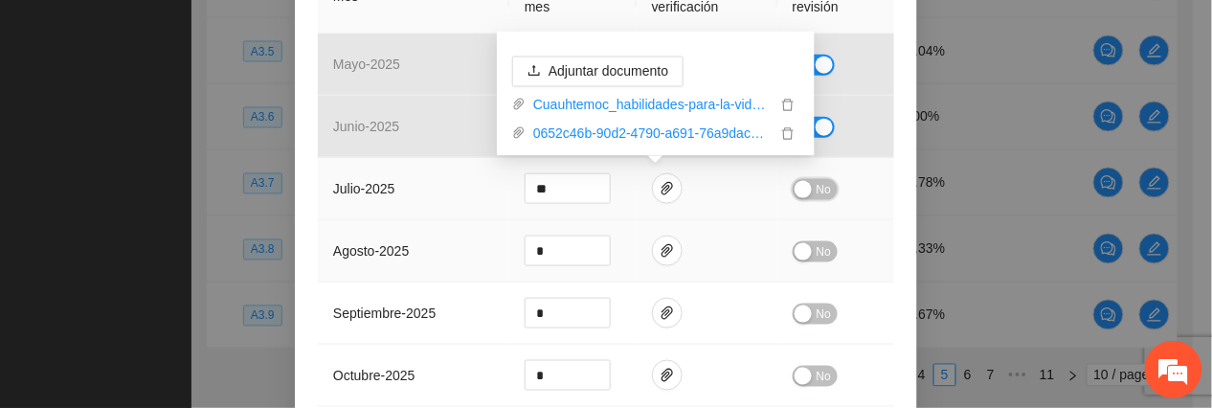
drag, startPoint x: 813, startPoint y: 192, endPoint x: 835, endPoint y: 243, distance: 56.2
click at [817, 192] on span "No" at bounding box center [824, 189] width 14 height 21
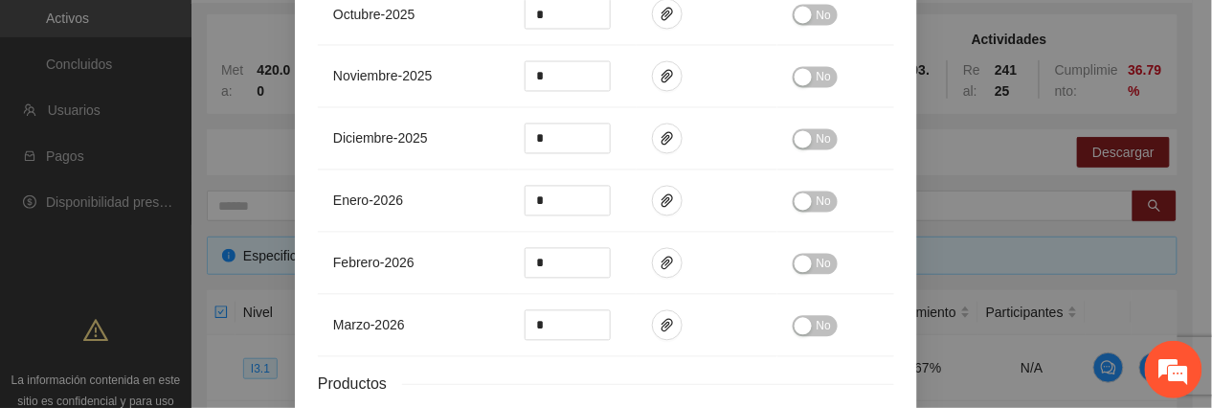
scroll to position [1057, 0]
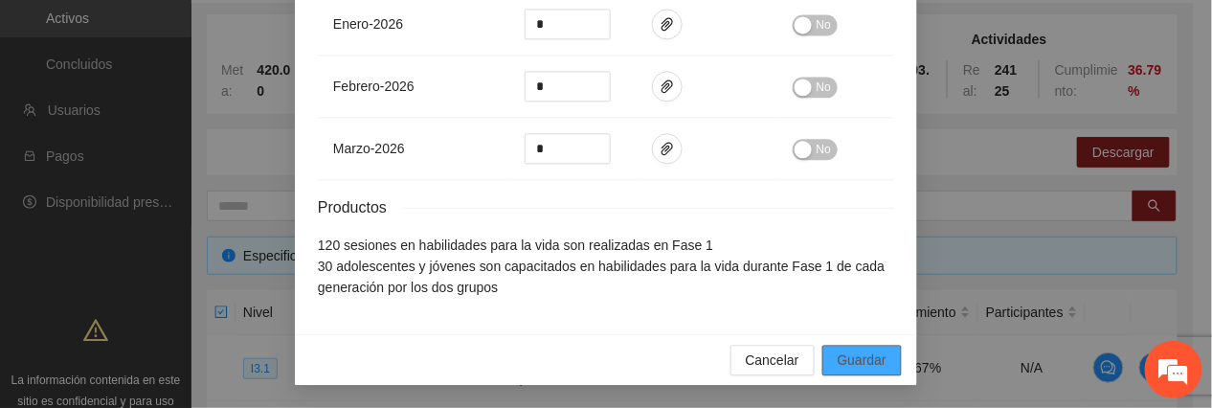
click at [848, 368] on span "Guardar" at bounding box center [862, 360] width 49 height 21
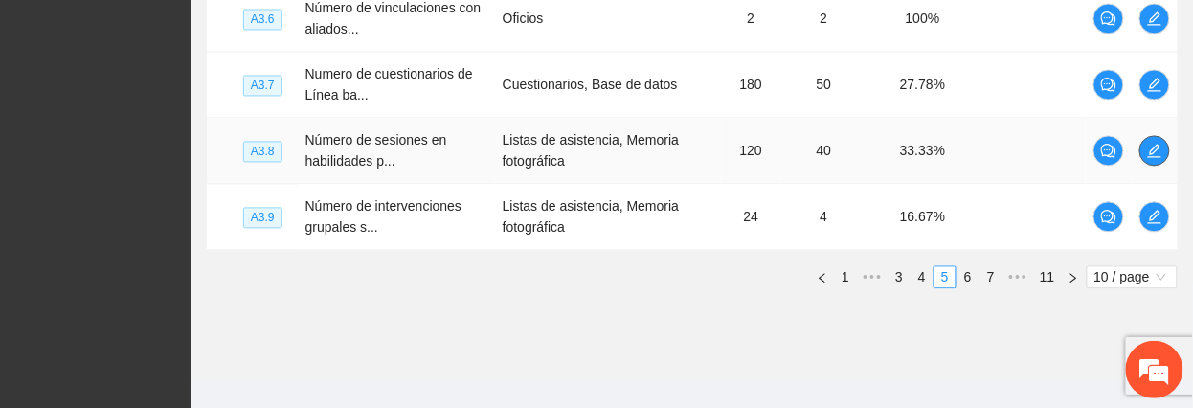
scroll to position [955, 0]
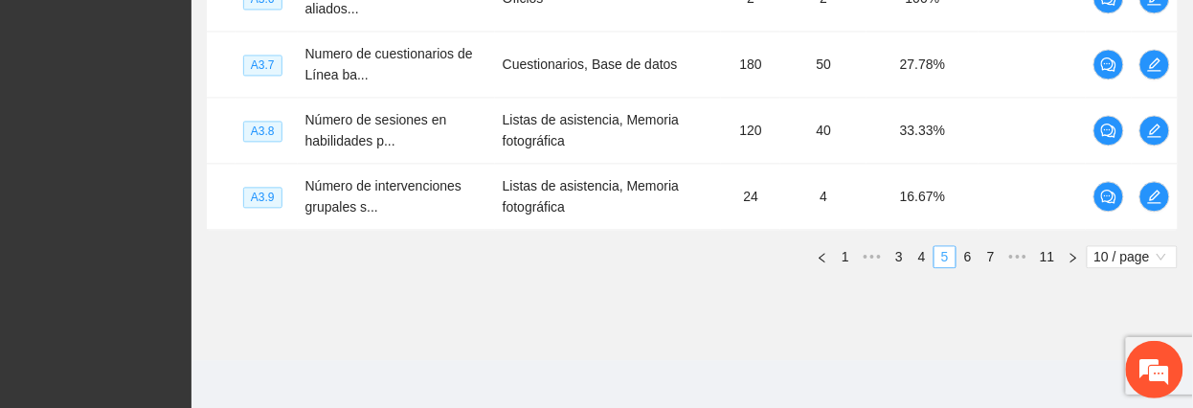
drag, startPoint x: 966, startPoint y: 257, endPoint x: 928, endPoint y: 258, distance: 38.3
click at [966, 258] on link "6" at bounding box center [968, 256] width 21 height 21
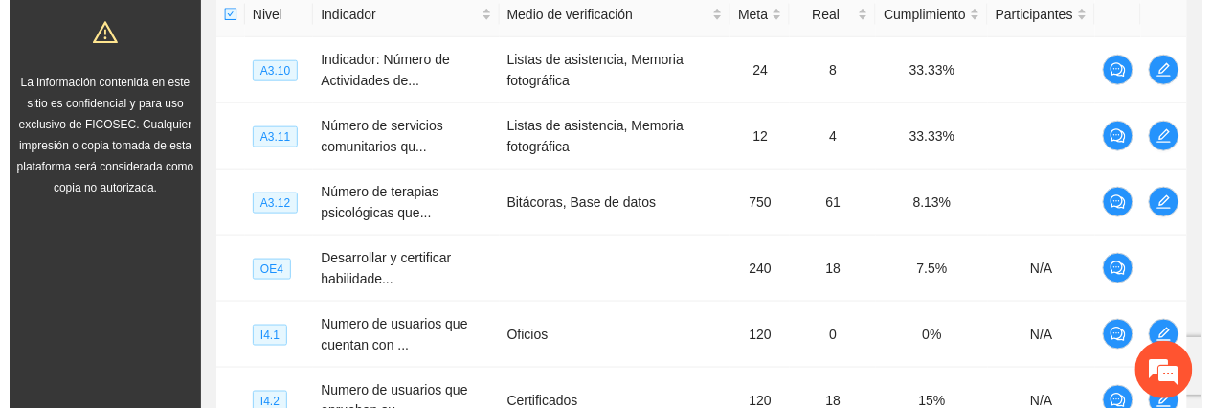
scroll to position [444, 0]
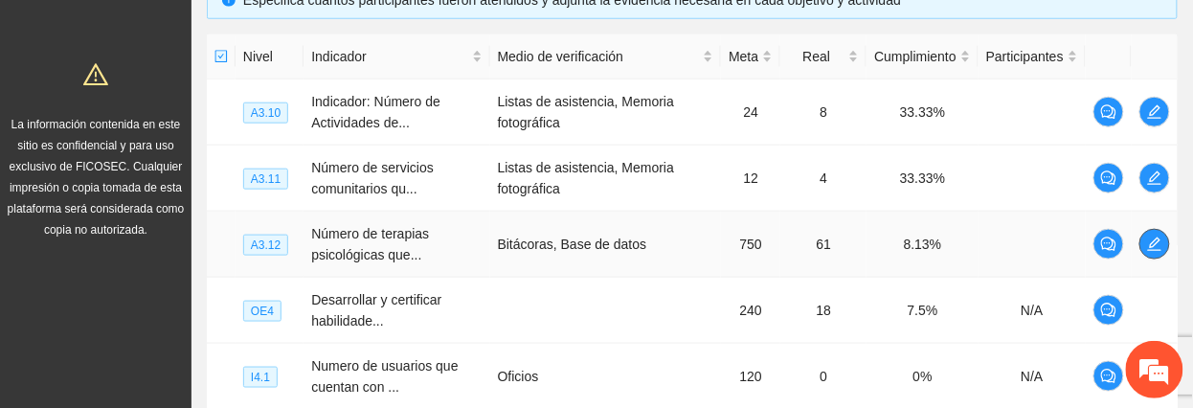
click at [1153, 252] on icon "edit" at bounding box center [1154, 244] width 15 height 15
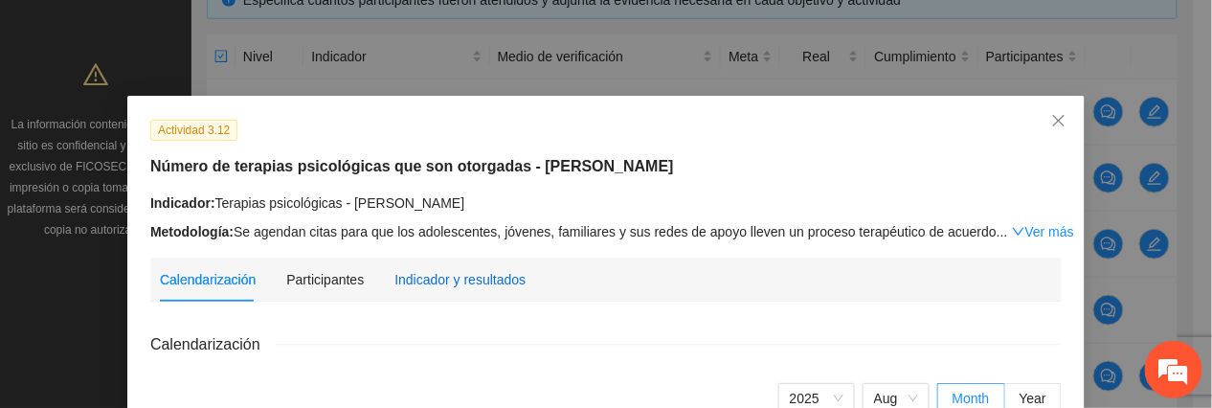
drag, startPoint x: 442, startPoint y: 282, endPoint x: 434, endPoint y: 292, distance: 13.6
click at [438, 287] on div "Indicador y resultados" at bounding box center [460, 279] width 131 height 21
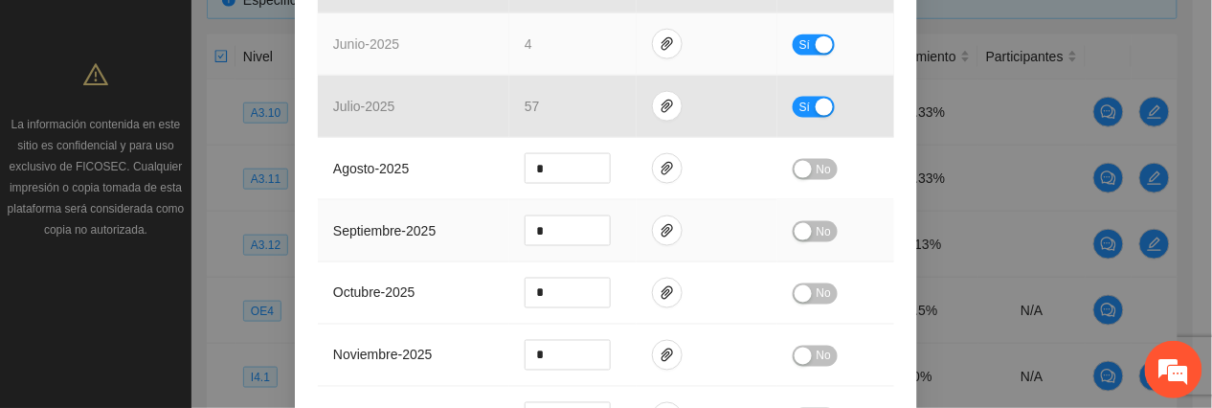
scroll to position [638, 0]
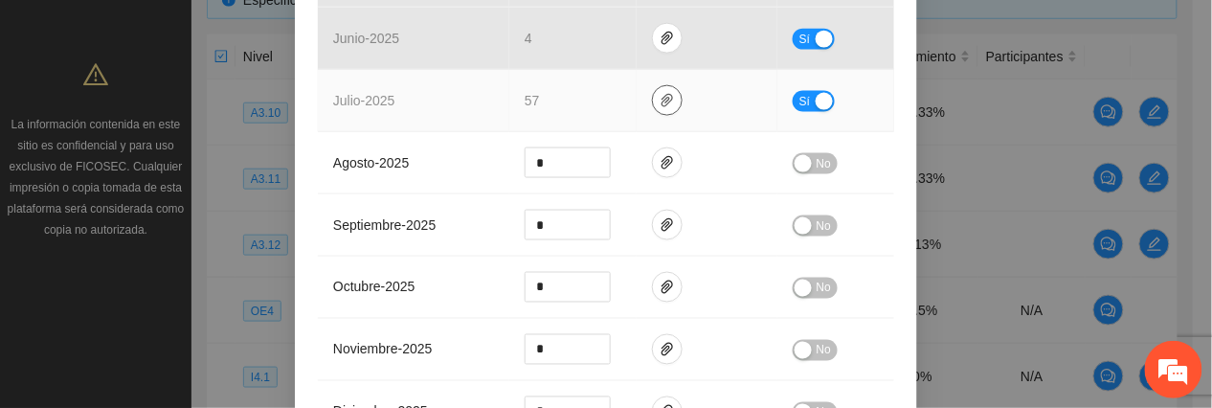
click at [660, 100] on icon "paper-clip" at bounding box center [667, 100] width 15 height 15
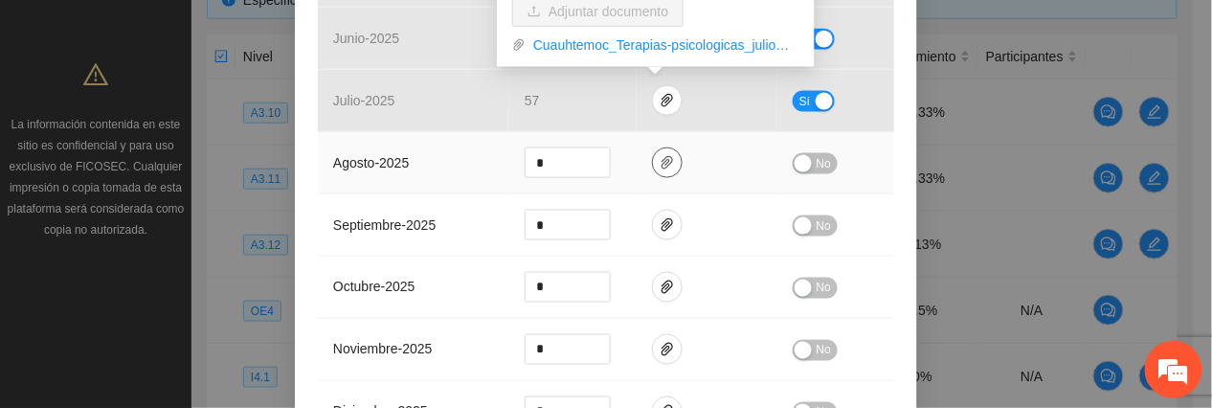
click at [671, 162] on button "button" at bounding box center [667, 162] width 31 height 31
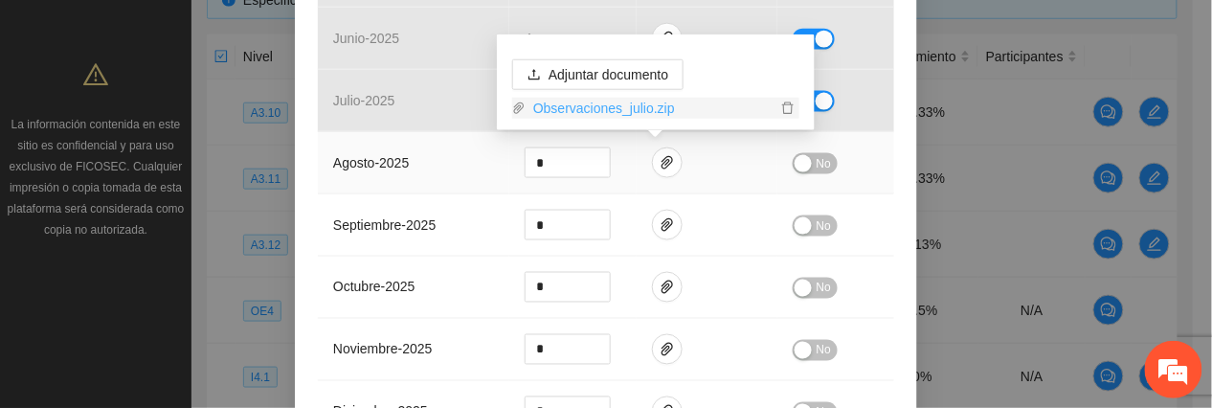
click at [602, 109] on link "Observaciones_julio.zip" at bounding box center [651, 108] width 251 height 21
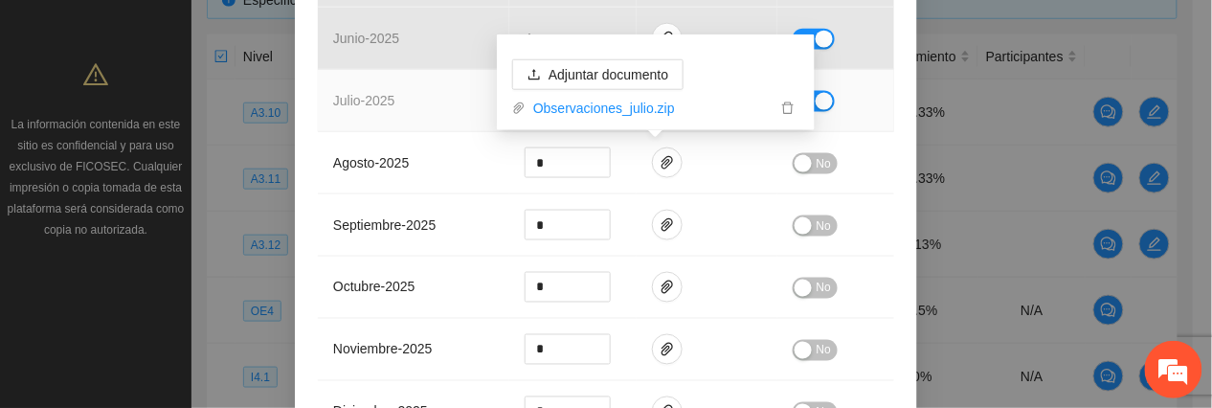
click at [471, 96] on td "julio - 2025" at bounding box center [414, 101] width 192 height 62
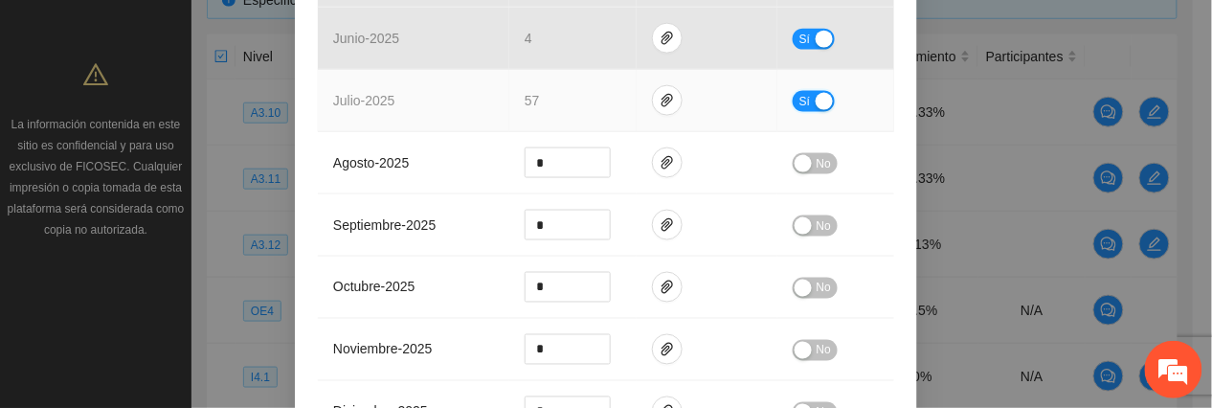
drag, startPoint x: 802, startPoint y: 98, endPoint x: 676, endPoint y: 111, distance: 126.2
click at [801, 100] on button "Sí" at bounding box center [814, 101] width 42 height 21
click at [660, 107] on icon "paper-clip" at bounding box center [667, 100] width 15 height 15
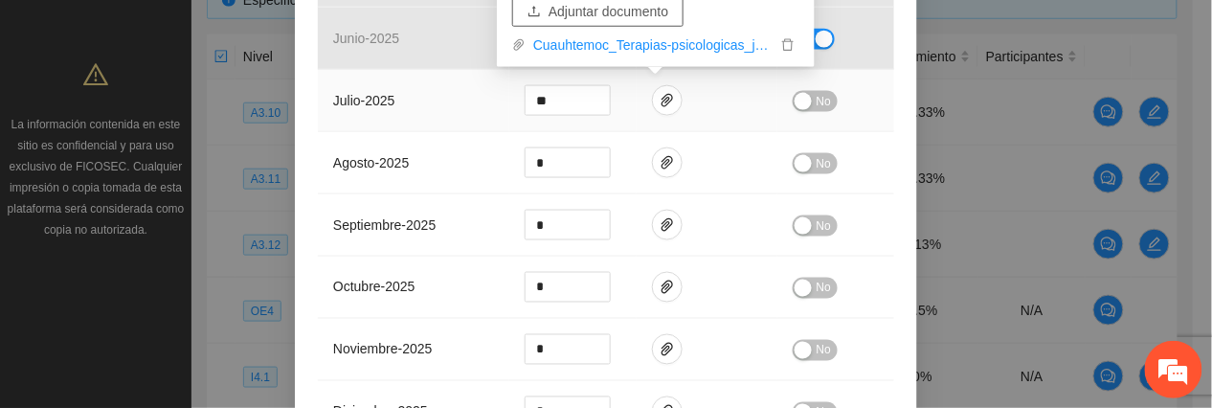
click at [595, 8] on span "Adjuntar documento" at bounding box center [609, 11] width 120 height 21
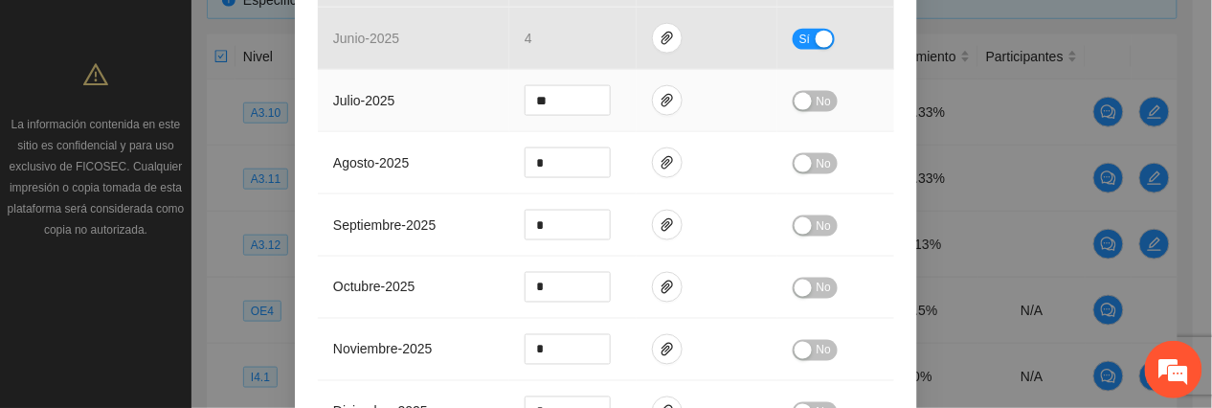
click at [817, 94] on span "No" at bounding box center [824, 101] width 14 height 21
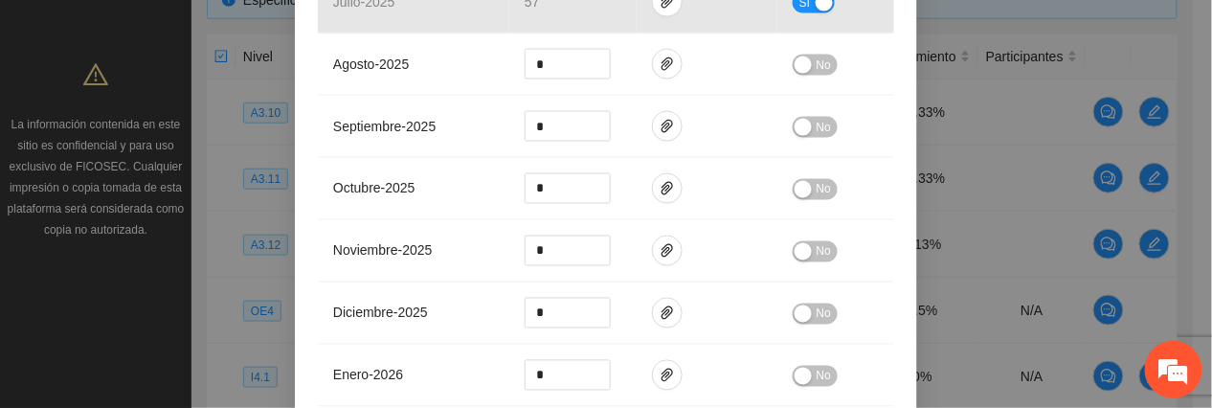
scroll to position [1076, 0]
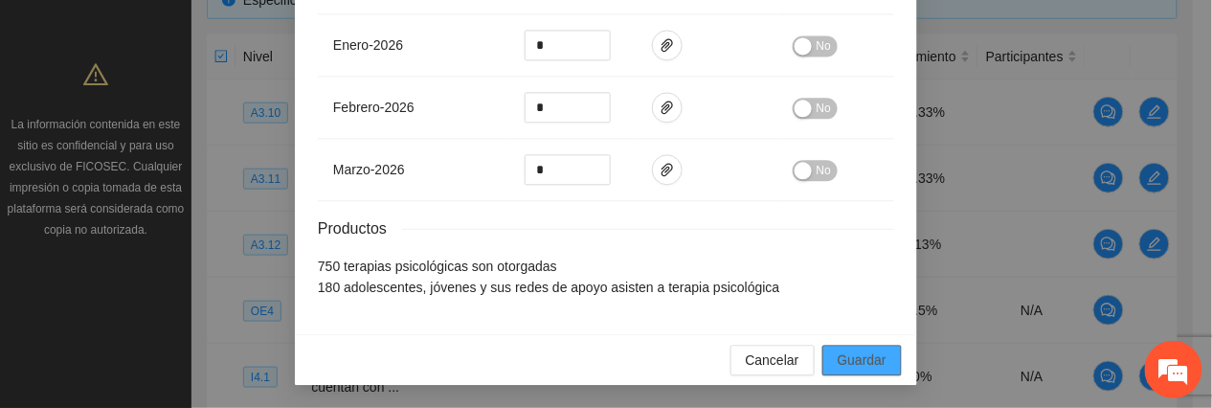
click at [823, 361] on button "Guardar" at bounding box center [862, 360] width 79 height 31
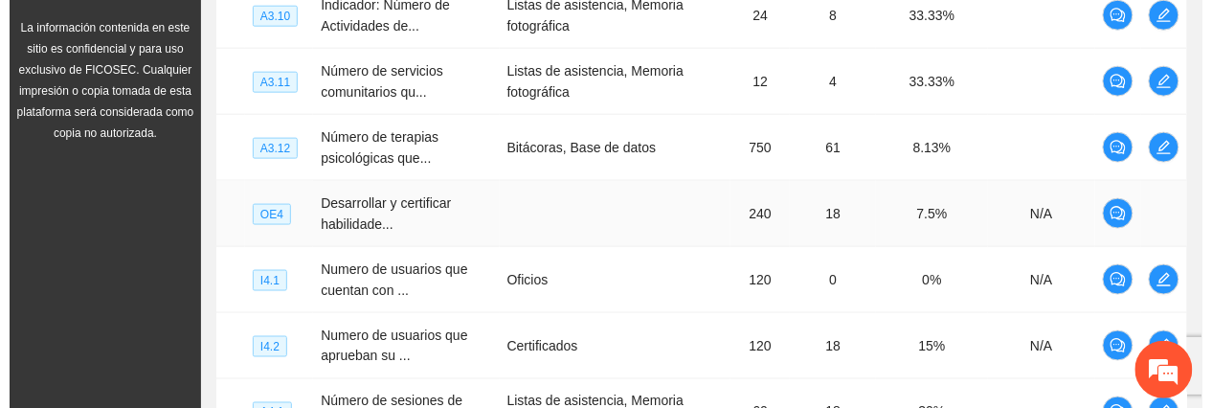
scroll to position [572, 0]
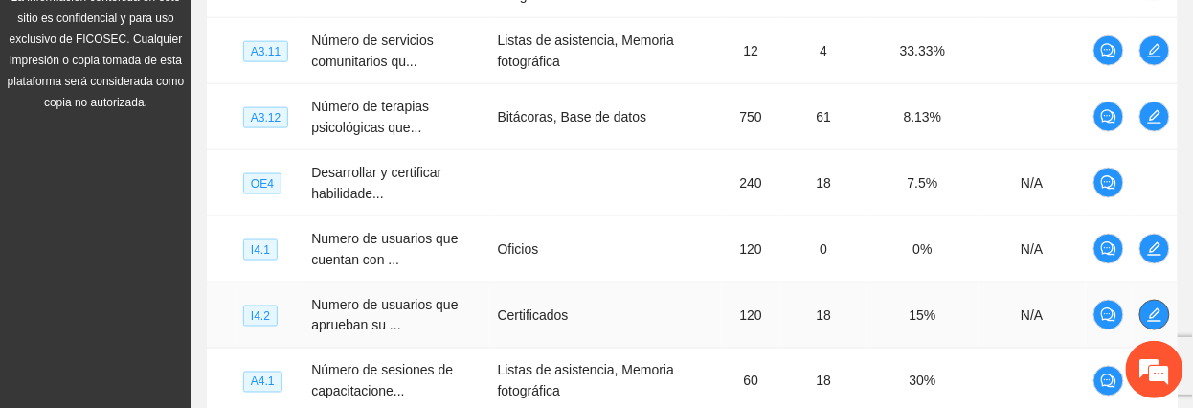
click at [1149, 318] on icon "edit" at bounding box center [1154, 314] width 15 height 15
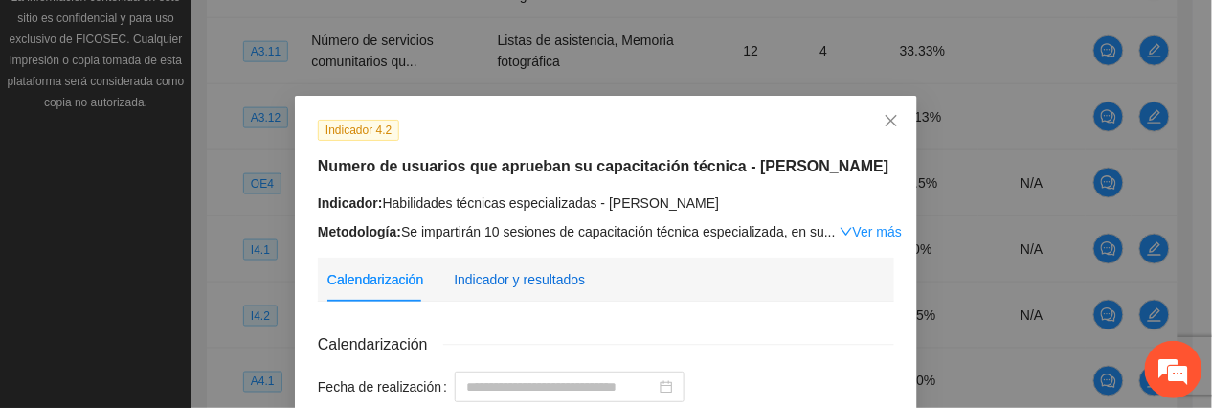
drag, startPoint x: 534, startPoint y: 272, endPoint x: 611, endPoint y: 243, distance: 81.8
click at [534, 273] on div "Indicador y resultados" at bounding box center [519, 279] width 131 height 21
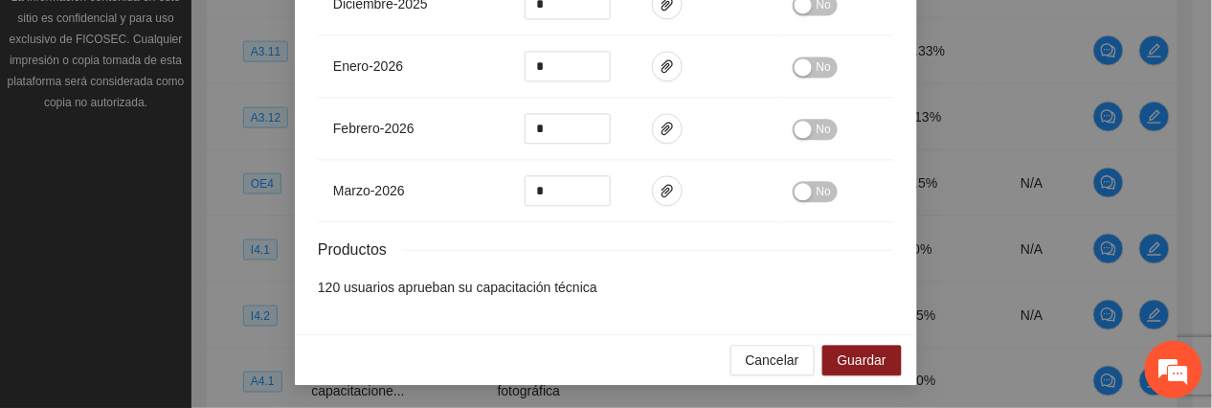
scroll to position [1054, 0]
click at [879, 366] on button "Guardar" at bounding box center [862, 360] width 79 height 31
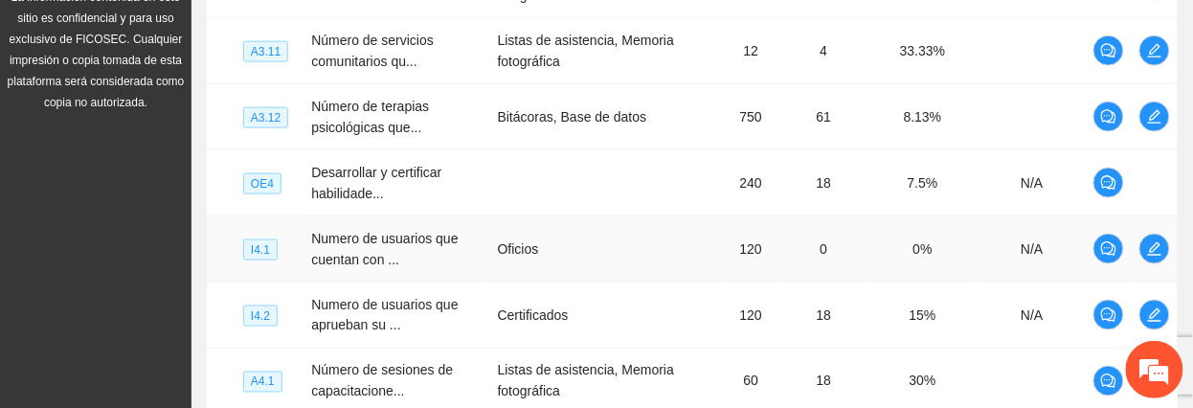
scroll to position [699, 0]
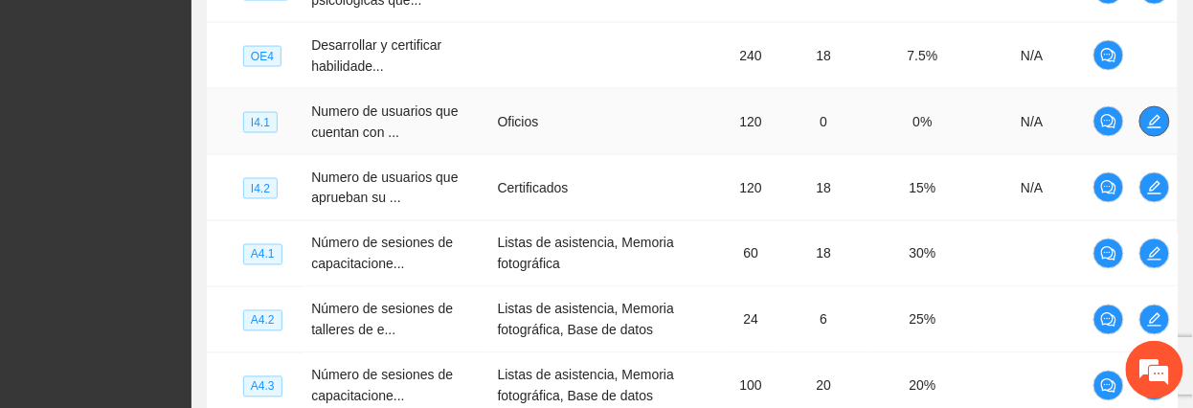
click at [1151, 128] on icon "edit" at bounding box center [1154, 121] width 15 height 15
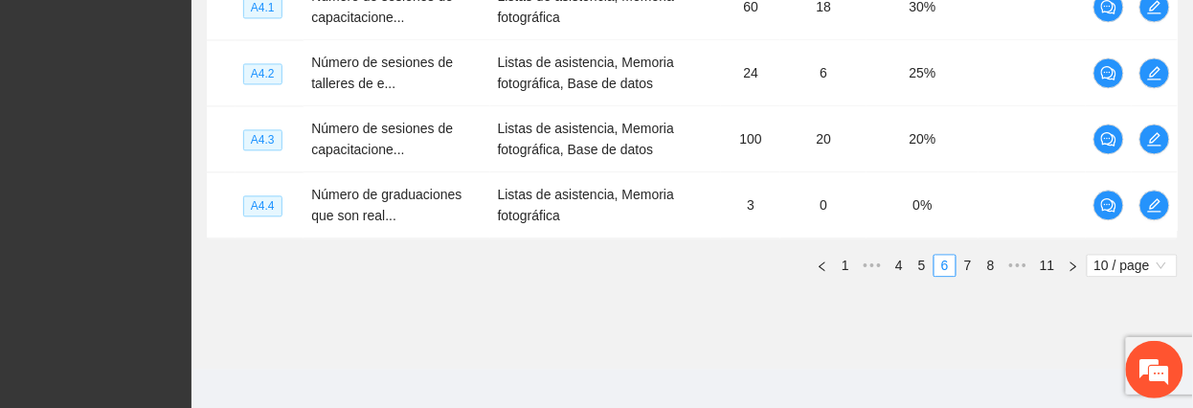
scroll to position [963, 0]
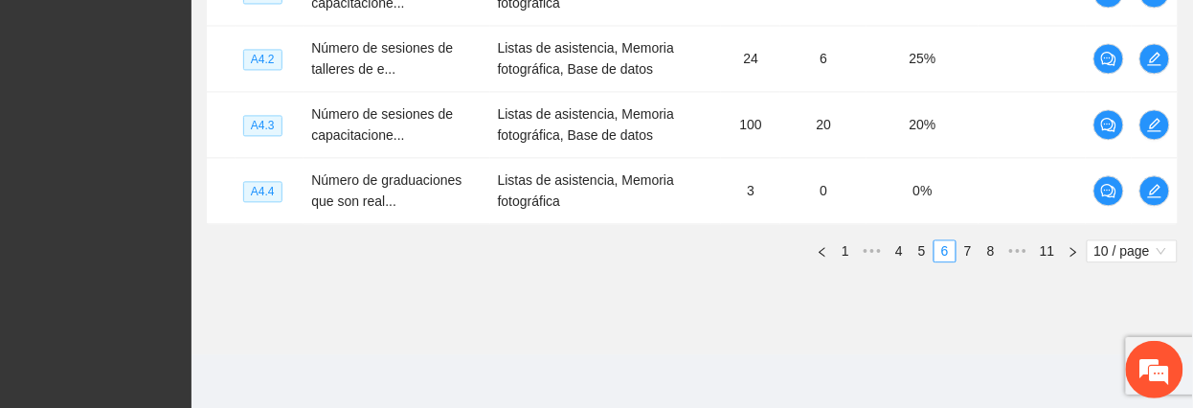
click at [847, 247] on link "1" at bounding box center [845, 250] width 21 height 21
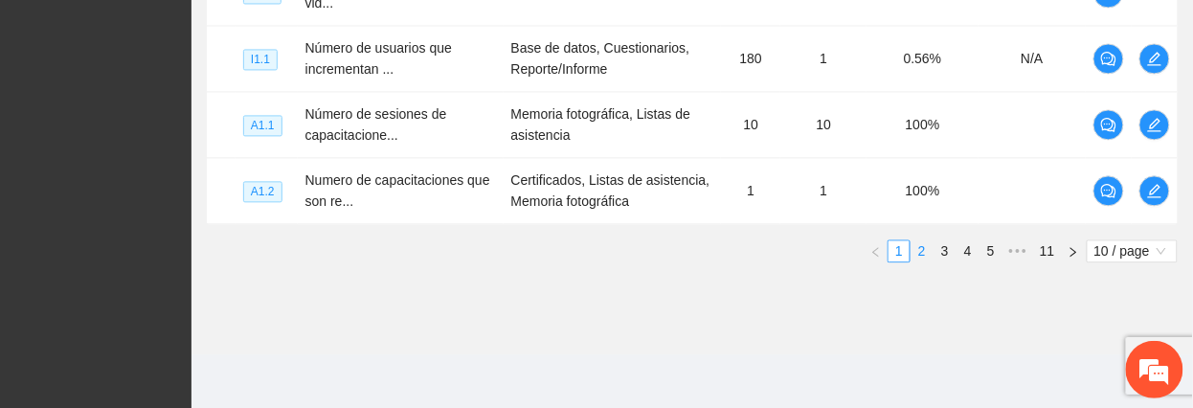
click at [912, 255] on link "2" at bounding box center [922, 250] width 21 height 21
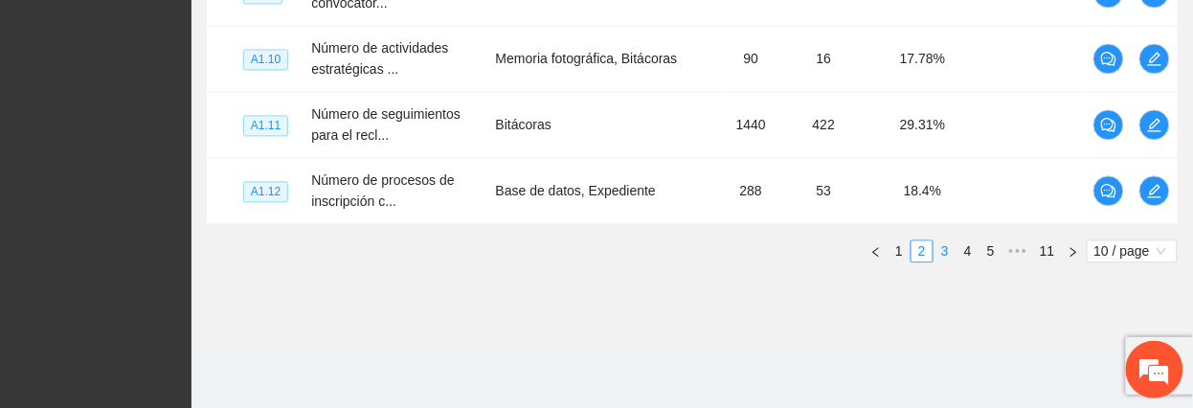
click at [940, 253] on link "3" at bounding box center [945, 250] width 21 height 21
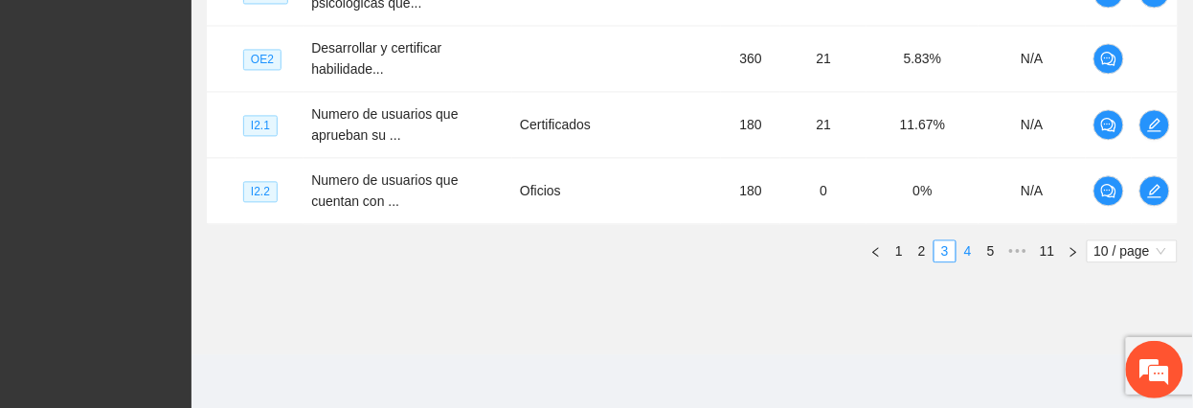
click at [965, 258] on link "4" at bounding box center [968, 250] width 21 height 21
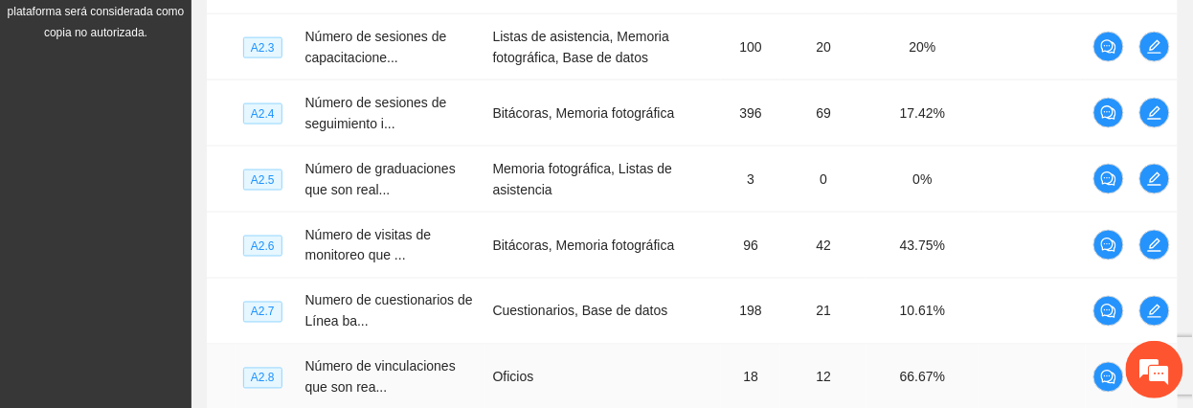
scroll to position [326, 0]
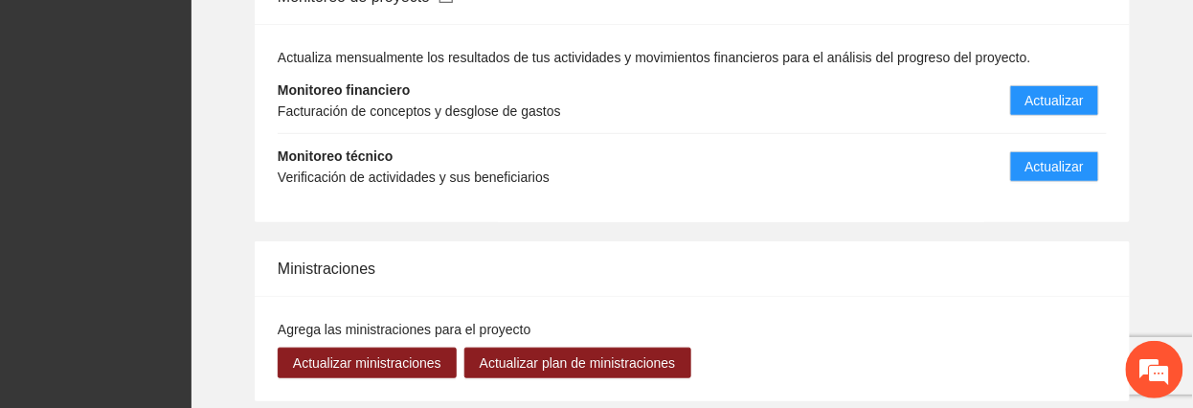
scroll to position [2043, 0]
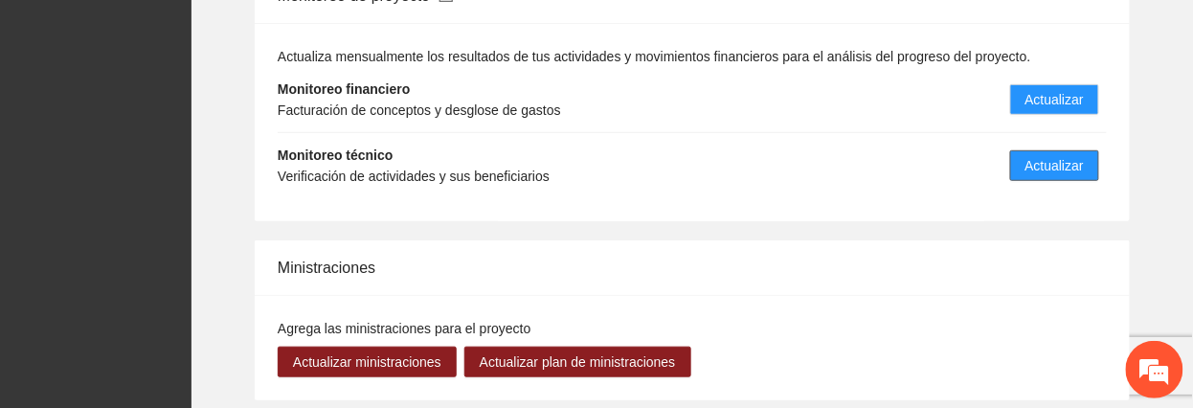
drag, startPoint x: 1040, startPoint y: 124, endPoint x: 993, endPoint y: 103, distance: 51.1
click at [1040, 155] on span "Actualizar" at bounding box center [1055, 165] width 58 height 21
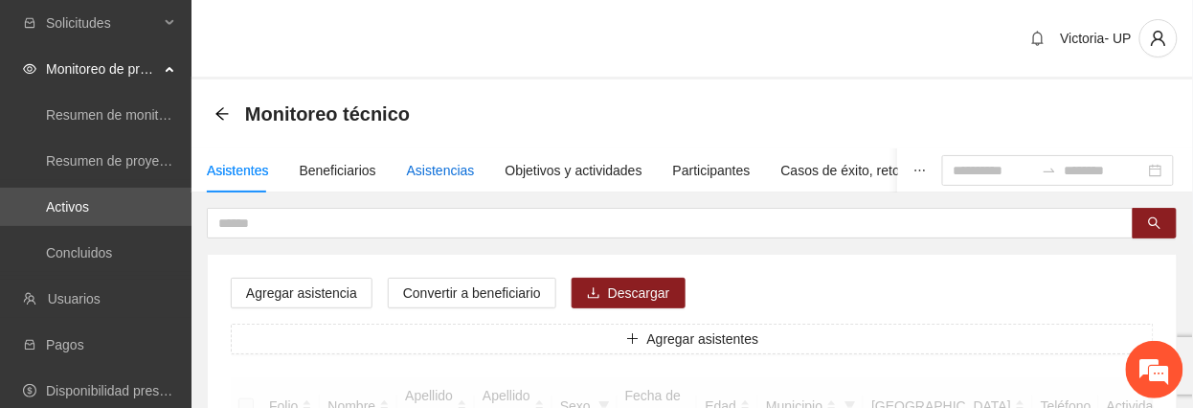
click at [452, 163] on div "Asistencias" at bounding box center [441, 170] width 68 height 21
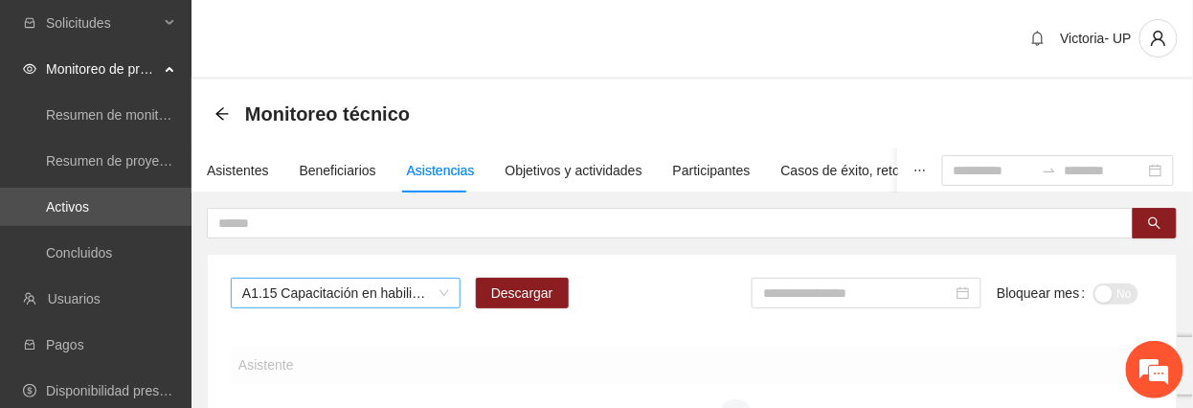
click at [396, 300] on span "A1.15 Capacitación en habilidades para la vida Fase 1 - [GEOGRAPHIC_DATA]" at bounding box center [345, 293] width 207 height 29
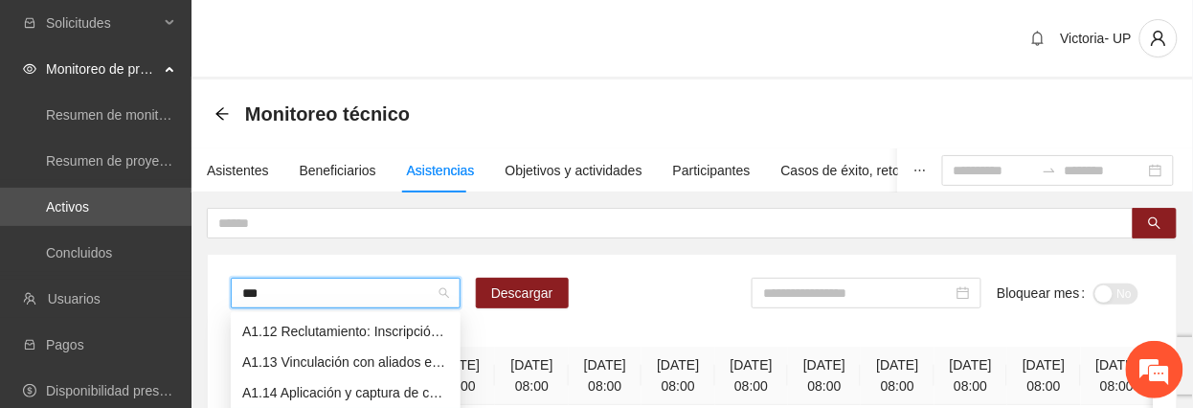
scroll to position [77, 0]
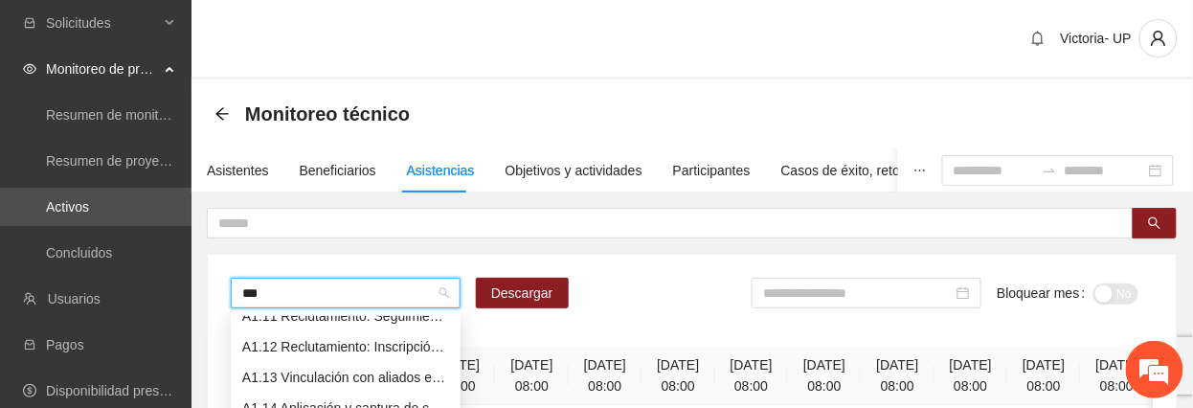
type input "****"
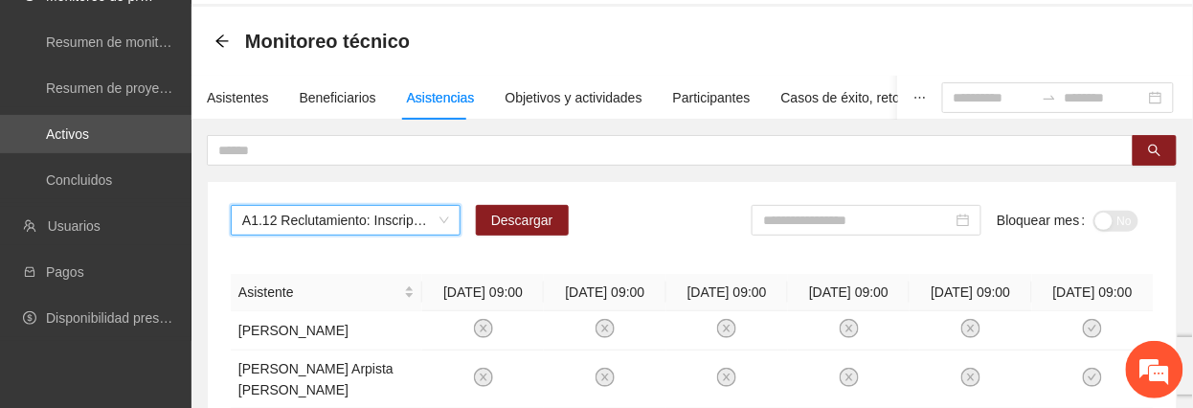
scroll to position [0, 0]
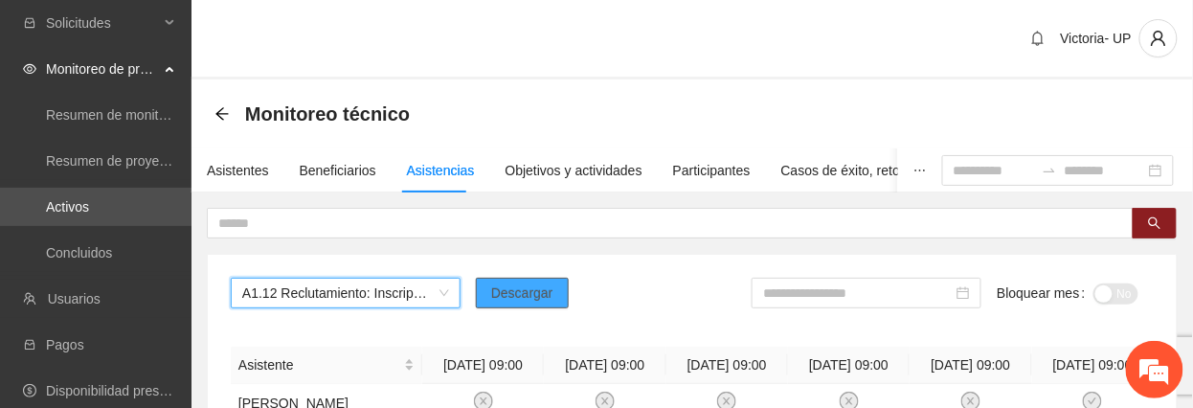
click at [514, 285] on span "Descargar" at bounding box center [522, 293] width 62 height 21
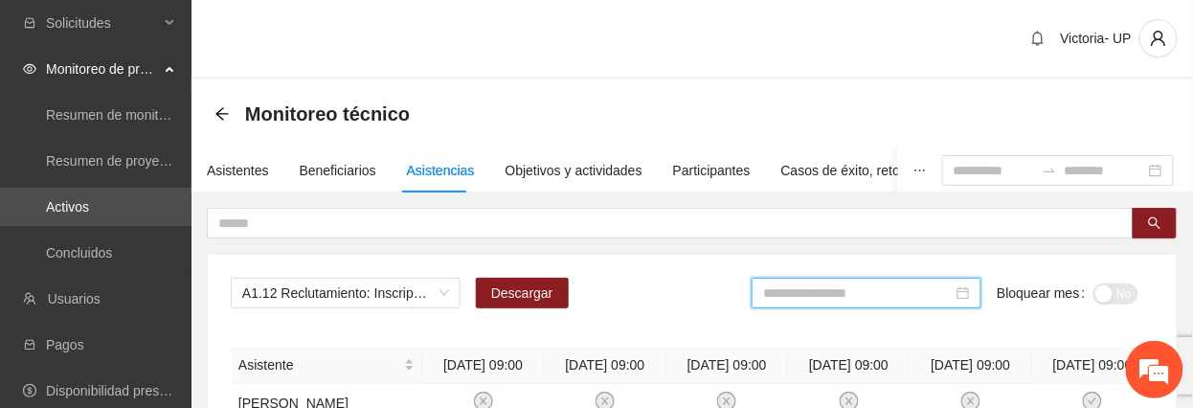
drag, startPoint x: 909, startPoint y: 288, endPoint x: 890, endPoint y: 287, distance: 19.2
click at [905, 291] on input at bounding box center [858, 293] width 190 height 21
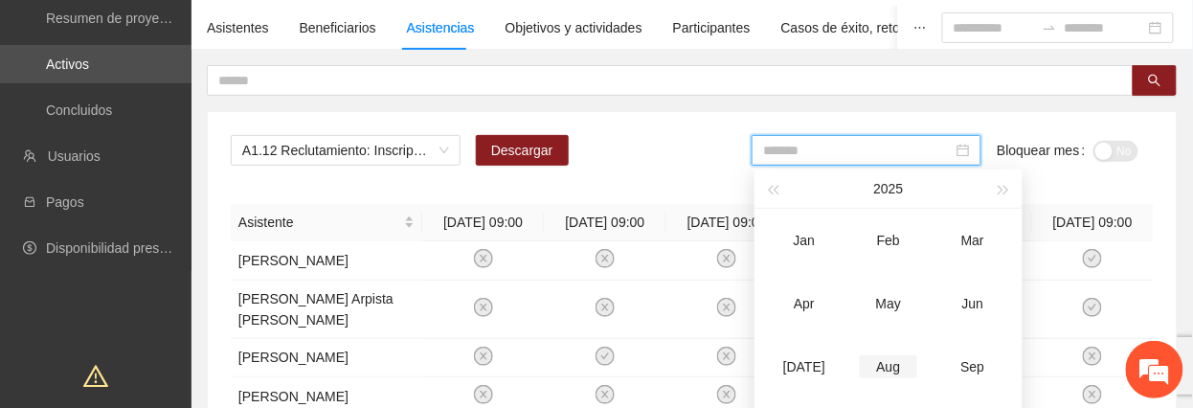
scroll to position [255, 0]
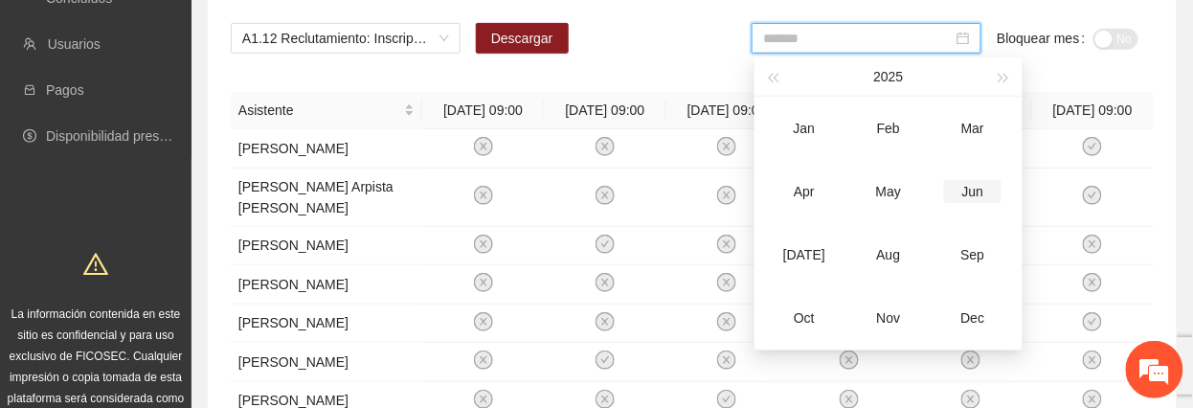
drag, startPoint x: 979, startPoint y: 193, endPoint x: 994, endPoint y: 172, distance: 26.1
click at [982, 192] on div "Jun" at bounding box center [972, 191] width 57 height 23
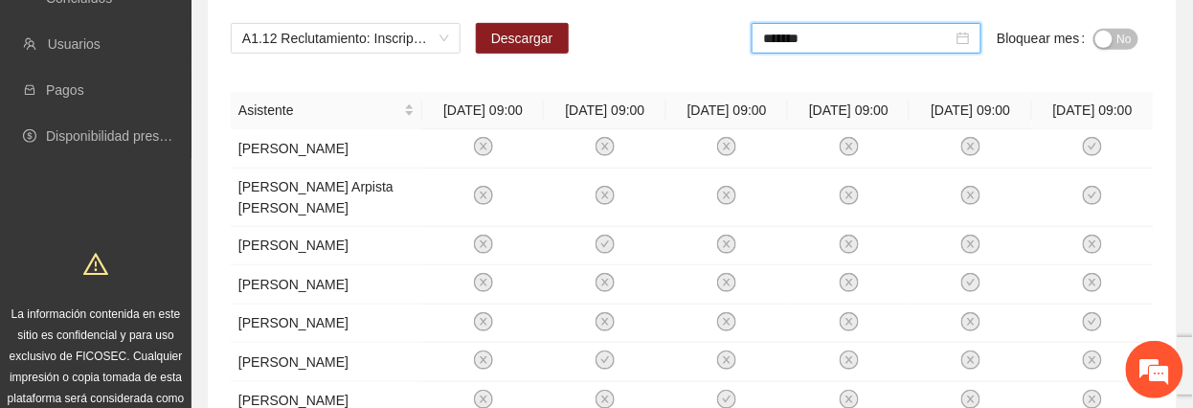
click at [1126, 31] on span "No" at bounding box center [1125, 39] width 14 height 21
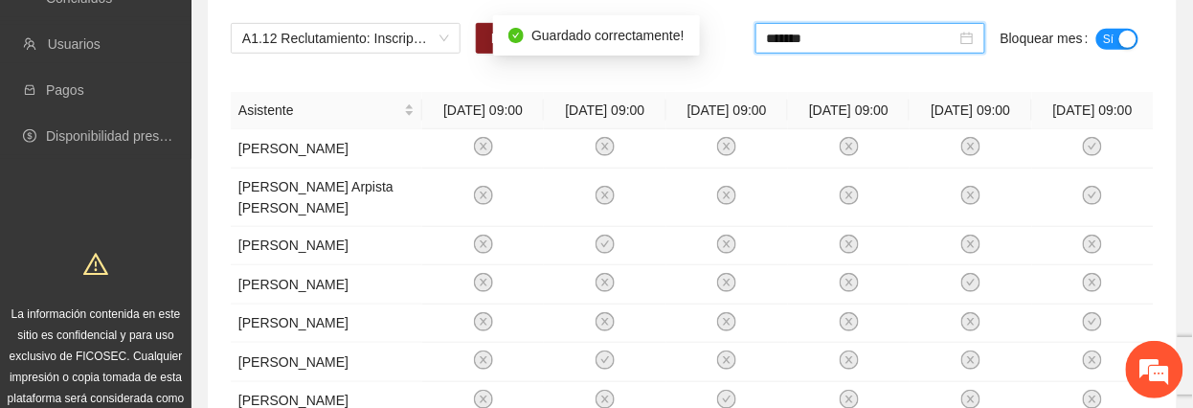
drag, startPoint x: 919, startPoint y: 39, endPoint x: 881, endPoint y: 185, distance: 150.5
click at [916, 42] on input "*******" at bounding box center [862, 38] width 190 height 21
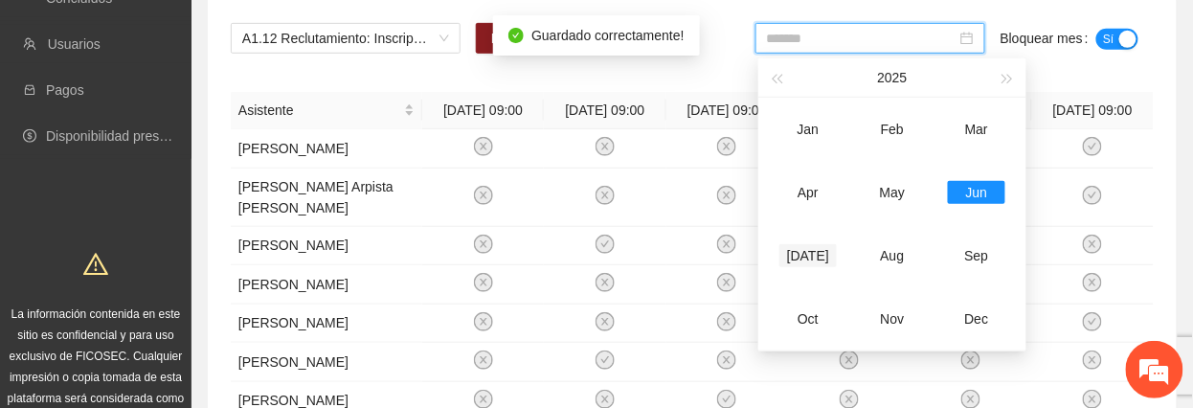
drag, startPoint x: 818, startPoint y: 259, endPoint x: 848, endPoint y: 237, distance: 37.2
click at [817, 260] on div "[DATE]" at bounding box center [808, 255] width 57 height 23
type input "*******"
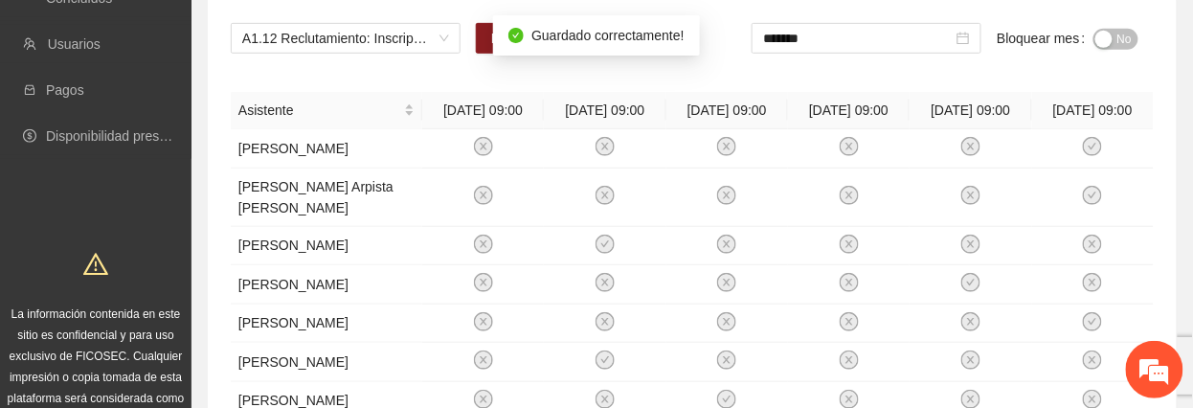
click at [1126, 39] on span "No" at bounding box center [1125, 39] width 14 height 21
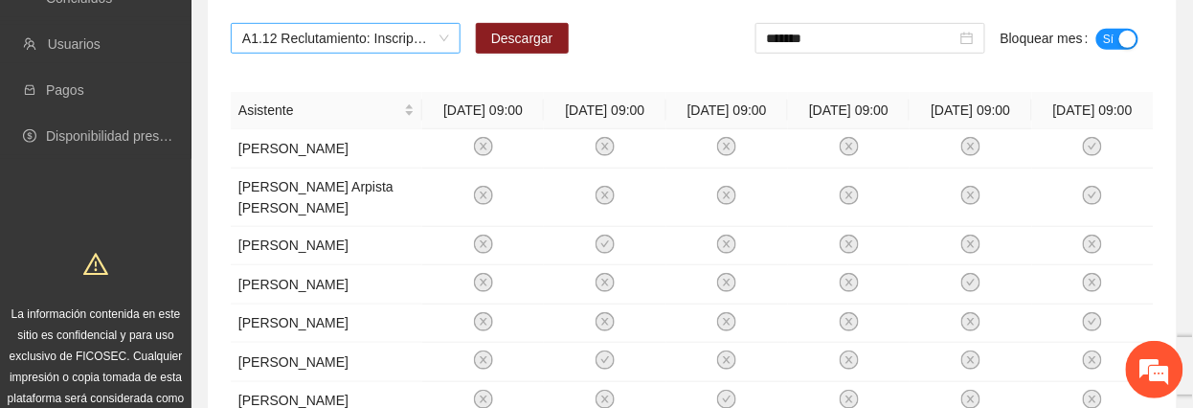
click at [329, 32] on span "A1.12 Reclutamiento: Inscripción y aplicación del estudio socioeconómico – [GEO…" at bounding box center [345, 38] width 207 height 29
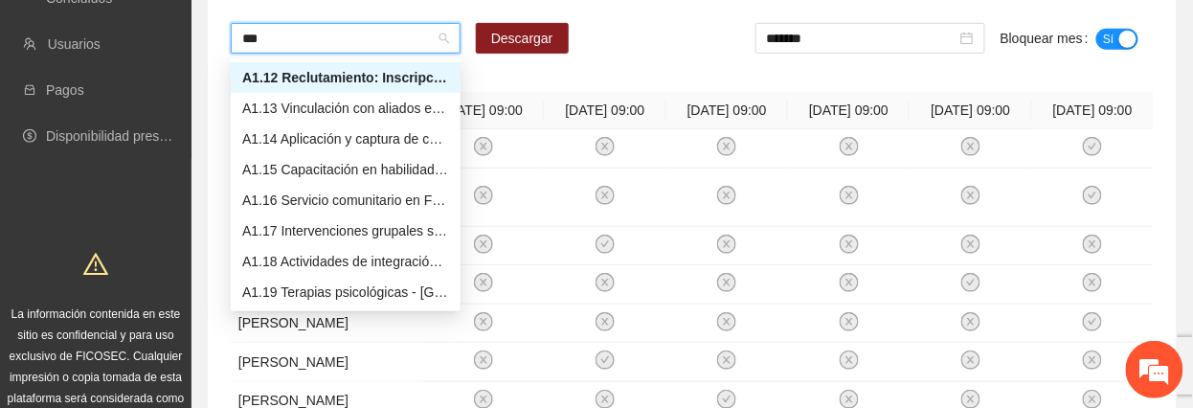
scroll to position [92, 0]
type input "****"
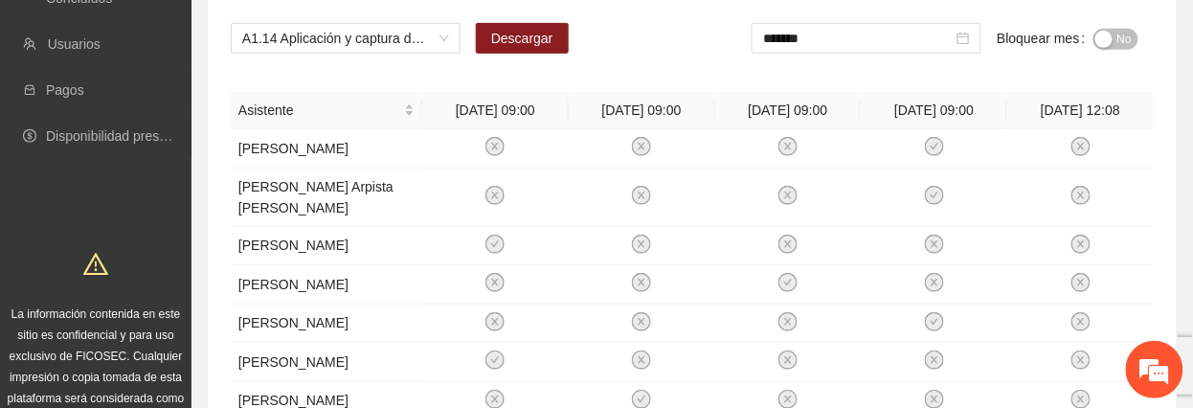
click at [517, 54] on div "A1.14 Aplicación y captura de cuestionario de Línea base PRE y focalización -CH…" at bounding box center [692, 46] width 923 height 46
click at [508, 39] on span "Descargar" at bounding box center [522, 38] width 62 height 21
drag, startPoint x: 1105, startPoint y: 28, endPoint x: 1096, endPoint y: 38, distance: 14.2
click at [1105, 32] on button "No" at bounding box center [1116, 39] width 45 height 21
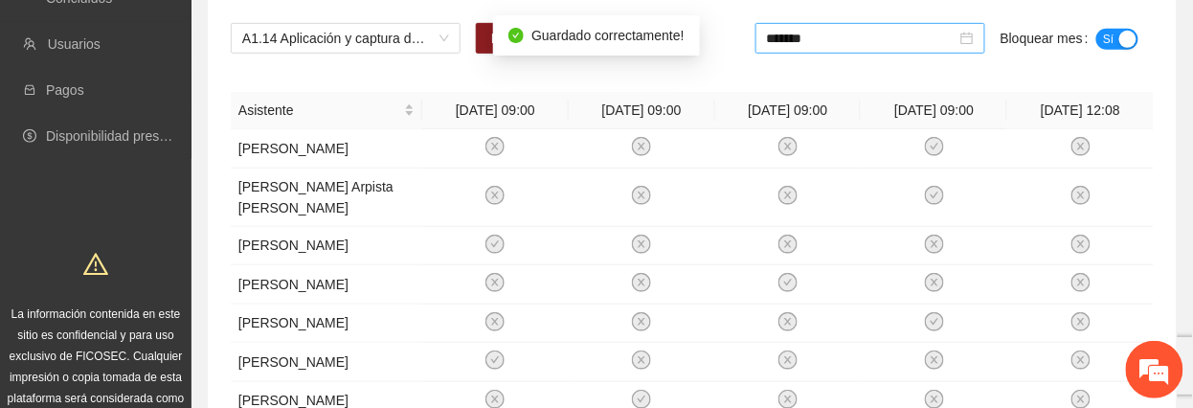
click at [847, 40] on input "*******" at bounding box center [862, 38] width 190 height 21
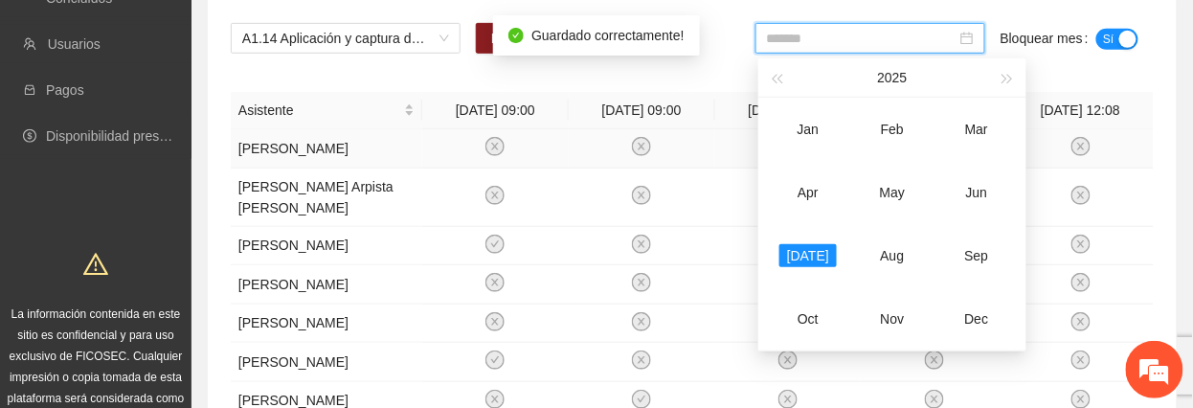
drag, startPoint x: 966, startPoint y: 199, endPoint x: 1028, endPoint y: 154, distance: 76.0
click at [969, 199] on div "Jun" at bounding box center [976, 192] width 57 height 23
type input "*******"
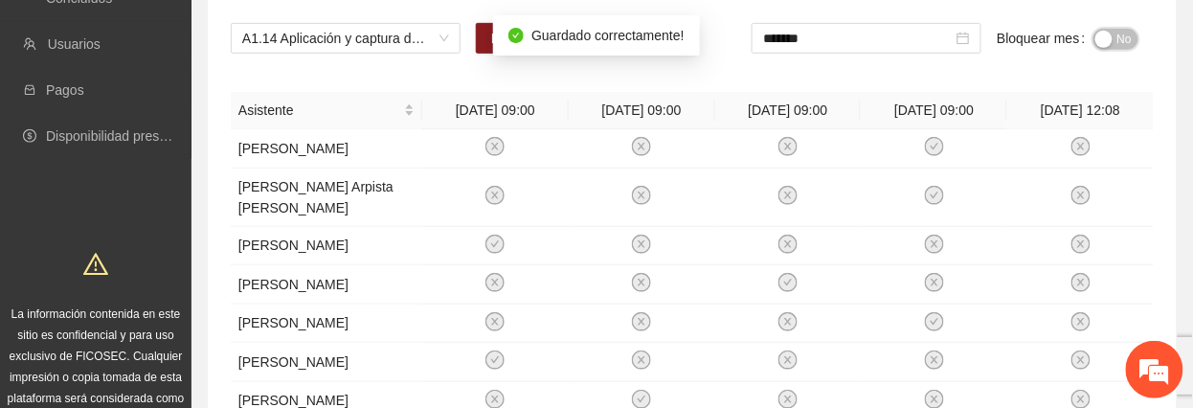
drag, startPoint x: 1120, startPoint y: 38, endPoint x: 1204, endPoint y: 116, distance: 113.8
click at [1120, 40] on span "No" at bounding box center [1125, 39] width 14 height 21
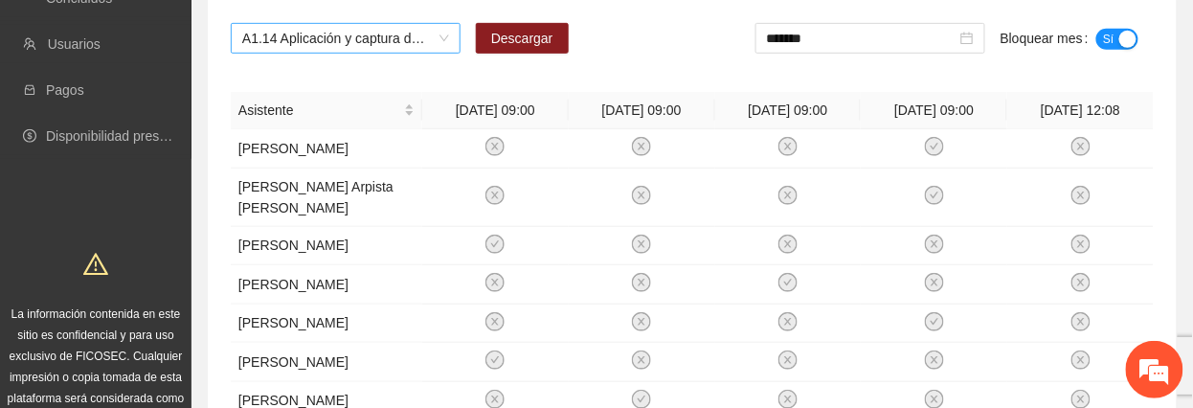
drag, startPoint x: 280, startPoint y: 35, endPoint x: 265, endPoint y: 36, distance: 14.4
click at [272, 35] on span "A1.14 Aplicación y captura de cuestionario de Línea base PRE y focalización -[G…" at bounding box center [345, 38] width 207 height 29
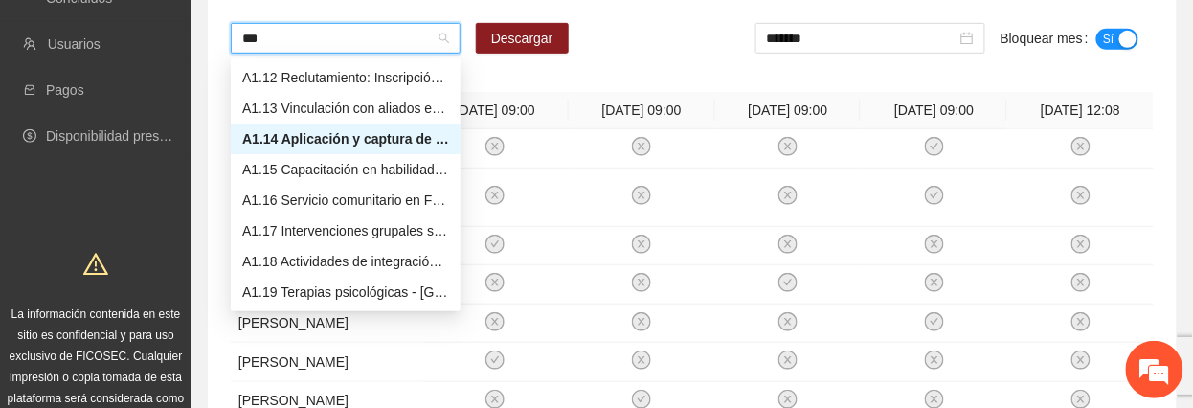
scroll to position [92, 0]
type input "****"
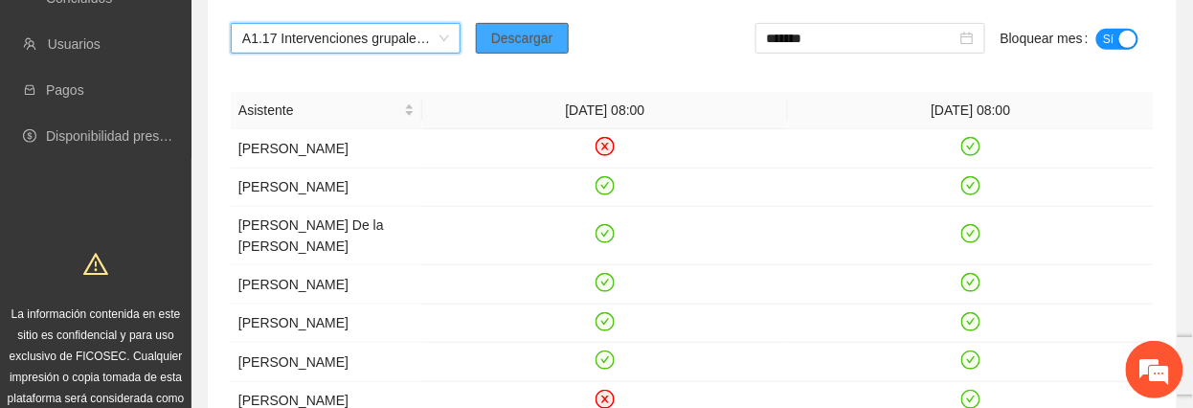
click at [514, 40] on span "Descargar" at bounding box center [522, 38] width 62 height 21
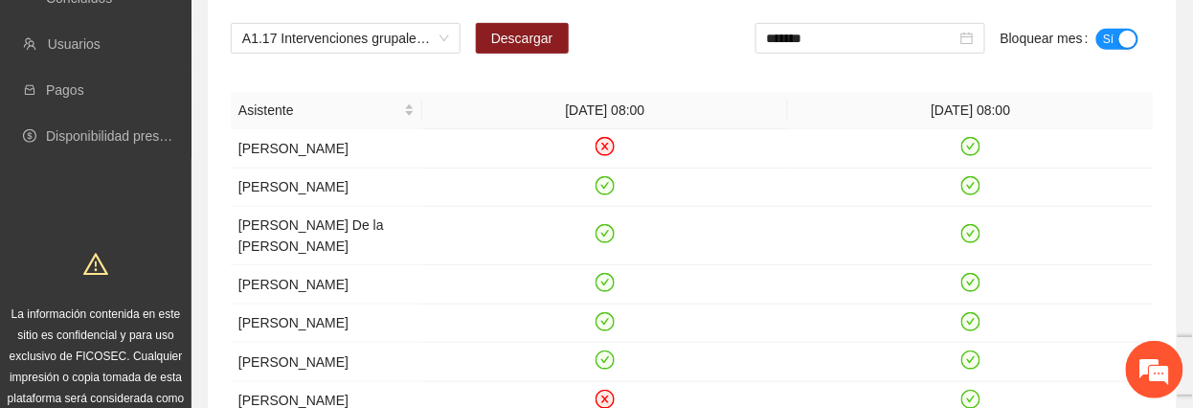
click at [437, 98] on th "[DATE] 08:00" at bounding box center [605, 110] width 366 height 37
drag, startPoint x: 845, startPoint y: 48, endPoint x: 871, endPoint y: 154, distance: 109.6
click at [844, 48] on input "*******" at bounding box center [862, 38] width 190 height 21
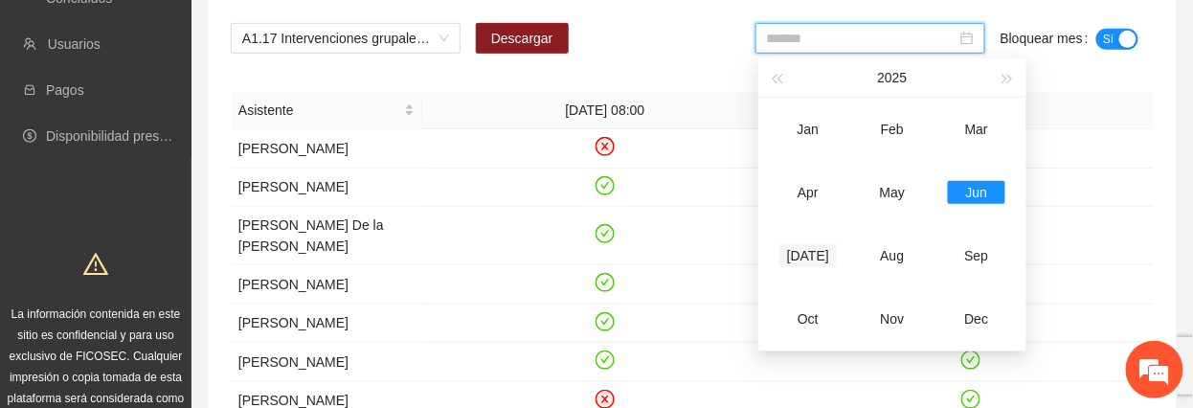
click at [790, 253] on div "[DATE]" at bounding box center [808, 255] width 57 height 23
type input "*******"
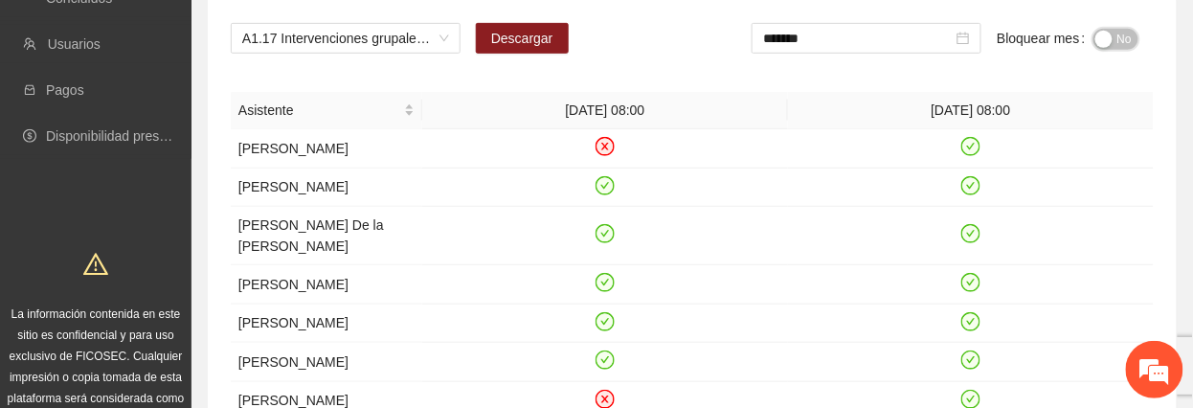
drag, startPoint x: 1120, startPoint y: 31, endPoint x: 1040, endPoint y: 4, distance: 84.8
click at [1118, 33] on span "No" at bounding box center [1125, 39] width 14 height 21
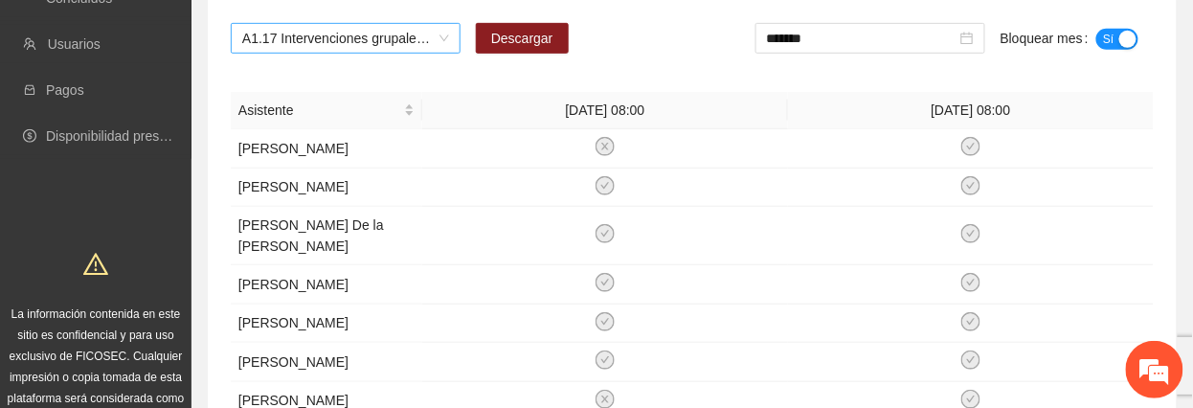
click at [328, 27] on span "A1.17 Intervenciones grupales sabatinas - [GEOGRAPHIC_DATA]" at bounding box center [345, 38] width 207 height 29
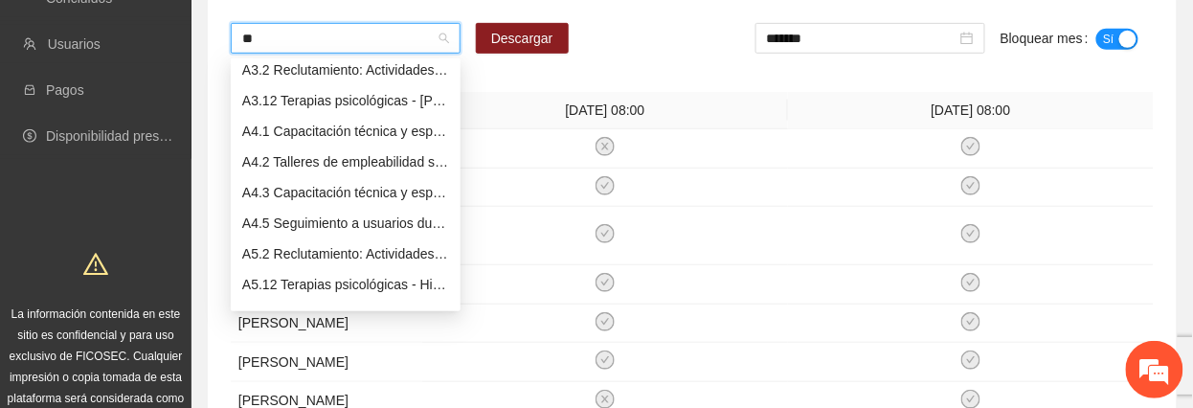
scroll to position [31, 0]
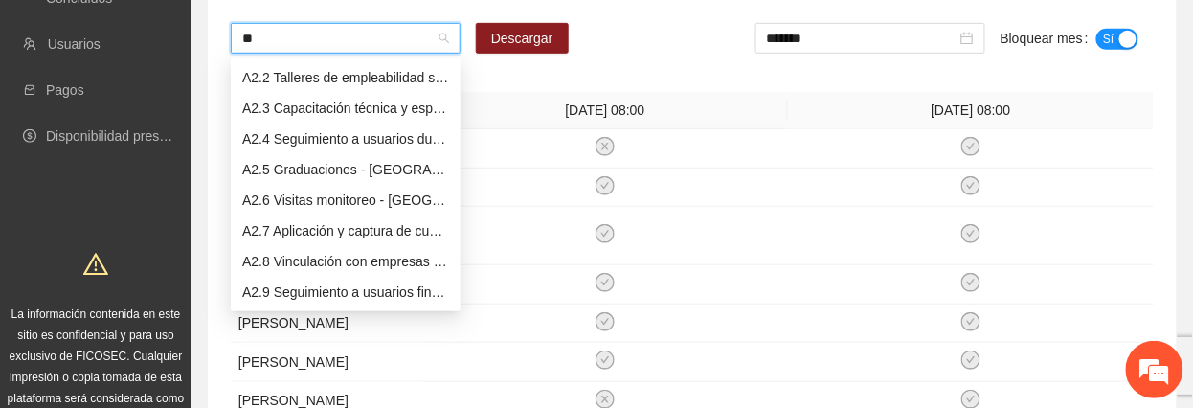
type input "***"
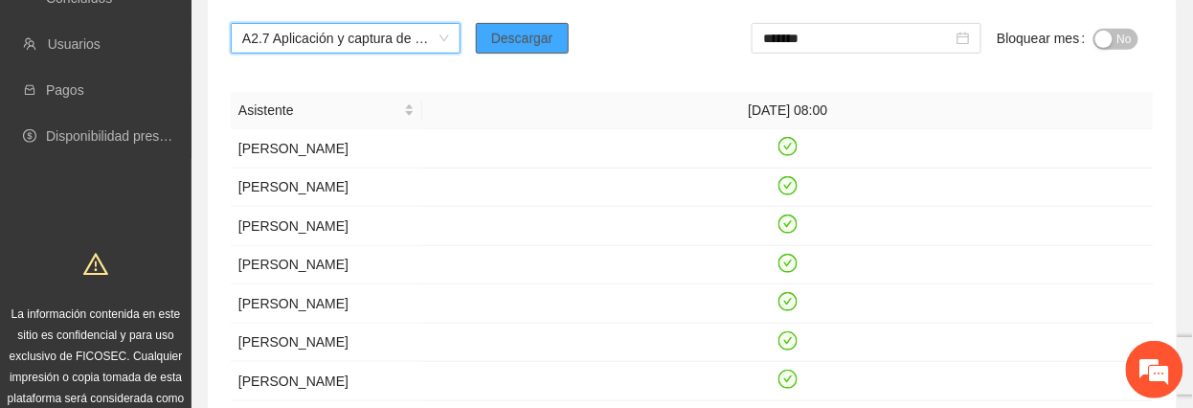
click at [531, 23] on button "Descargar" at bounding box center [522, 38] width 93 height 31
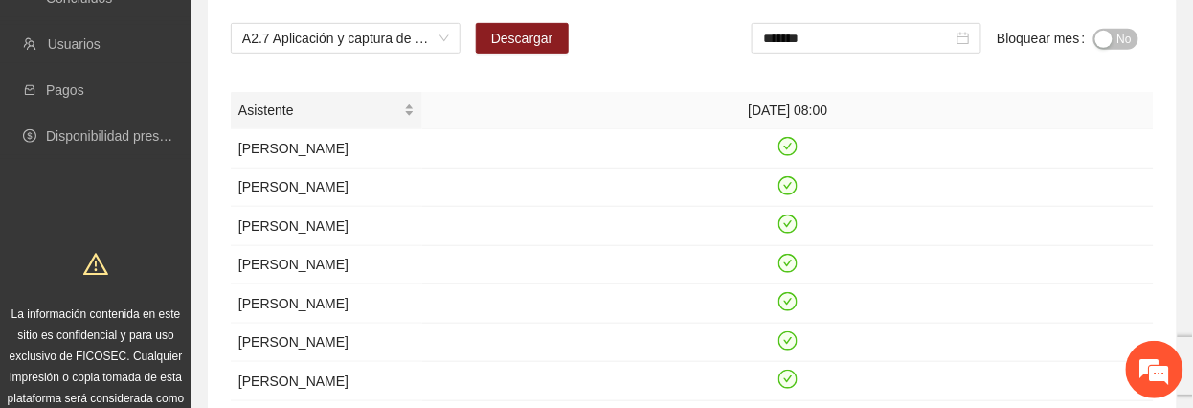
click at [350, 109] on div "Asistente" at bounding box center [326, 110] width 176 height 21
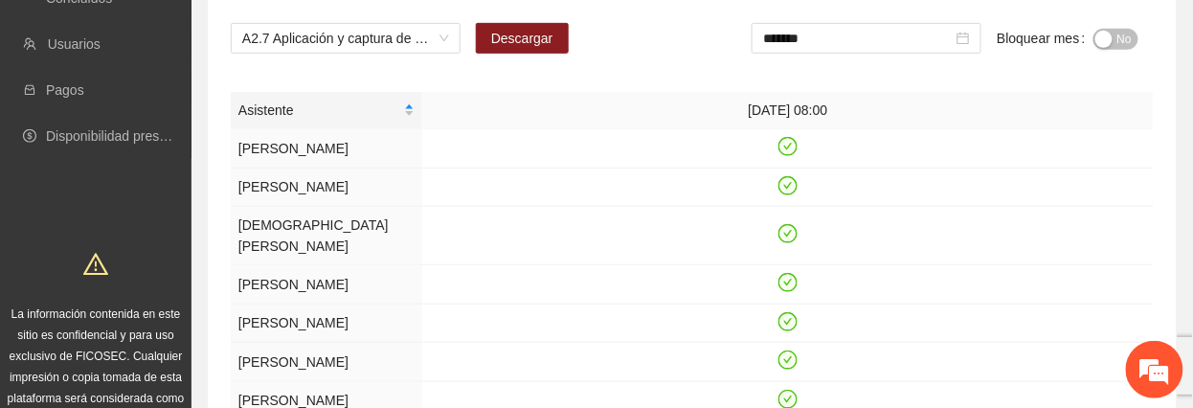
click at [1126, 40] on span "No" at bounding box center [1125, 39] width 14 height 21
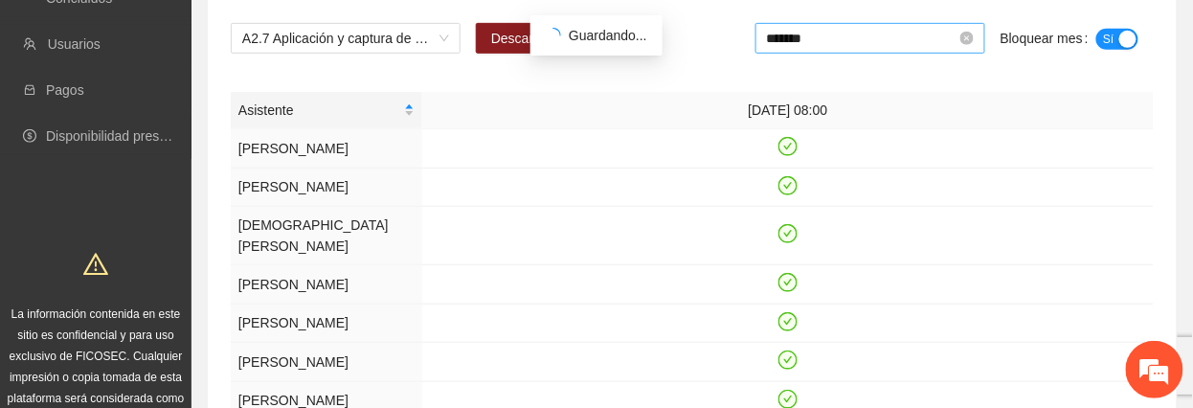
click at [916, 46] on input "*******" at bounding box center [862, 38] width 190 height 21
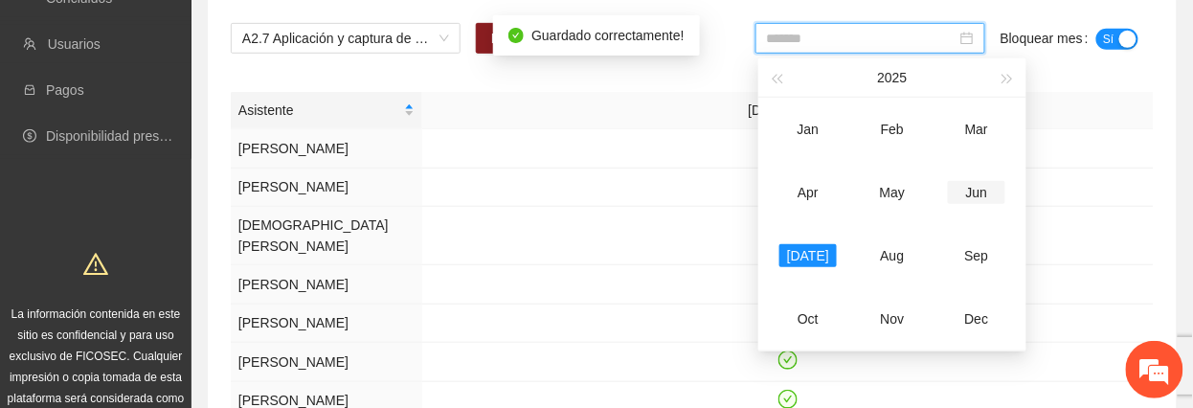
click at [963, 192] on div "Jun" at bounding box center [976, 192] width 57 height 23
type input "*******"
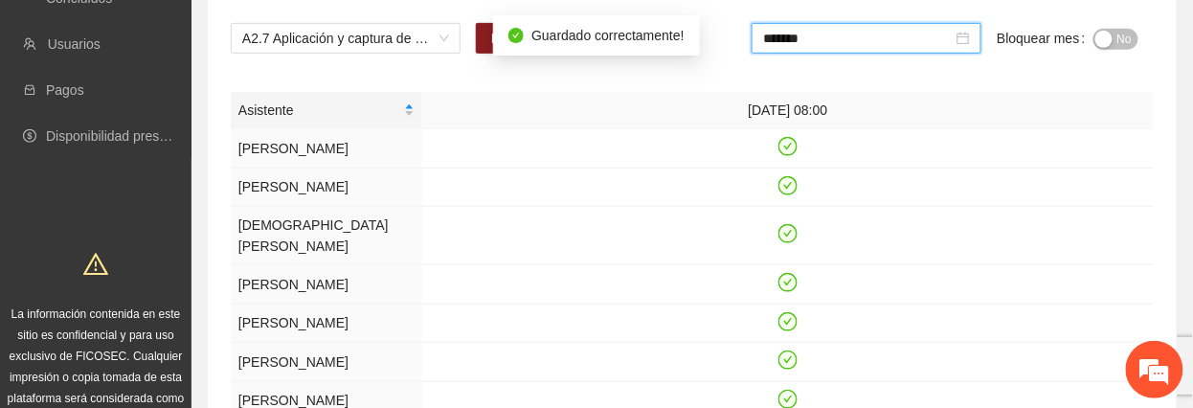
click at [1119, 29] on span "No" at bounding box center [1125, 39] width 14 height 21
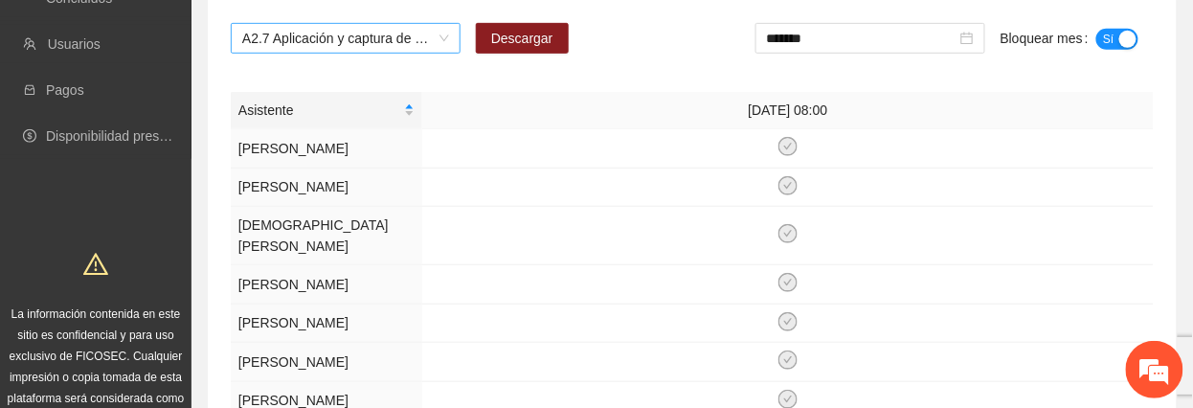
click at [334, 34] on span "A2.7 Aplicación y captura de cuestionario de Línea base POST - [GEOGRAPHIC_DATA]" at bounding box center [345, 38] width 207 height 29
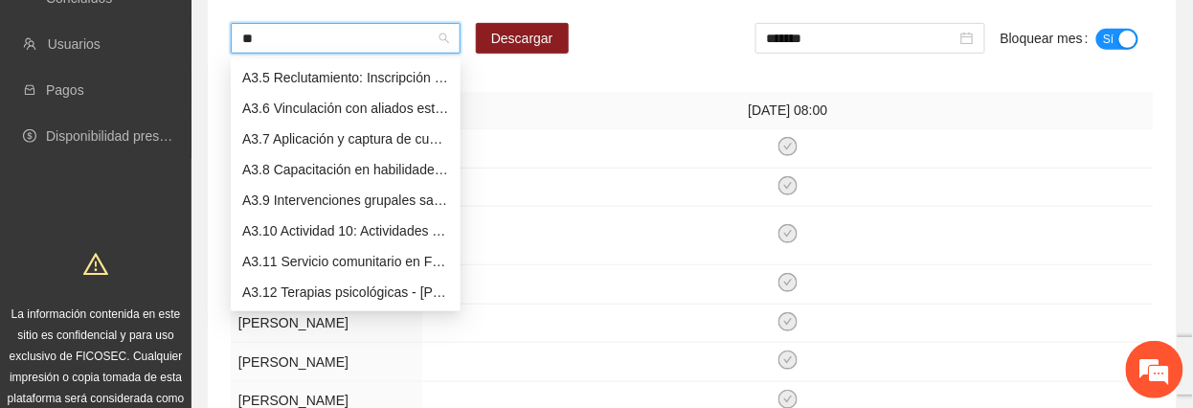
scroll to position [123, 0]
type input "***"
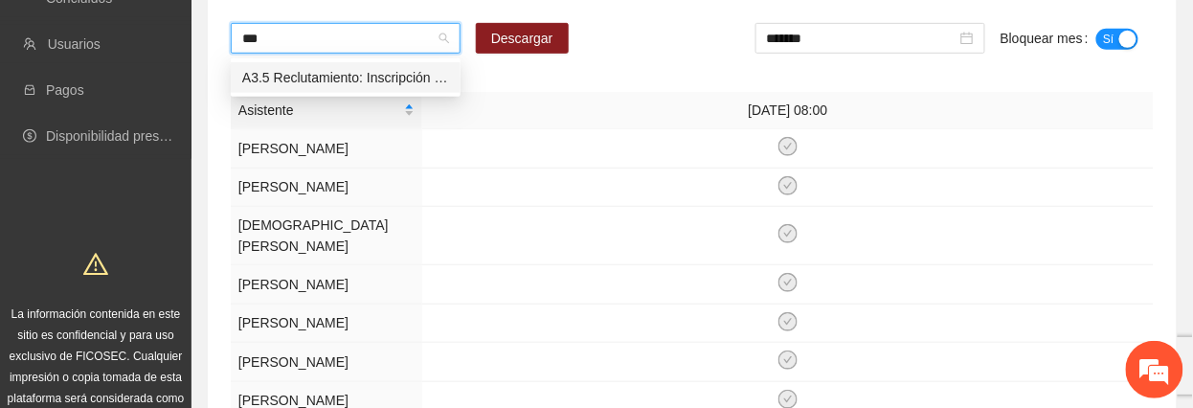
scroll to position [0, 0]
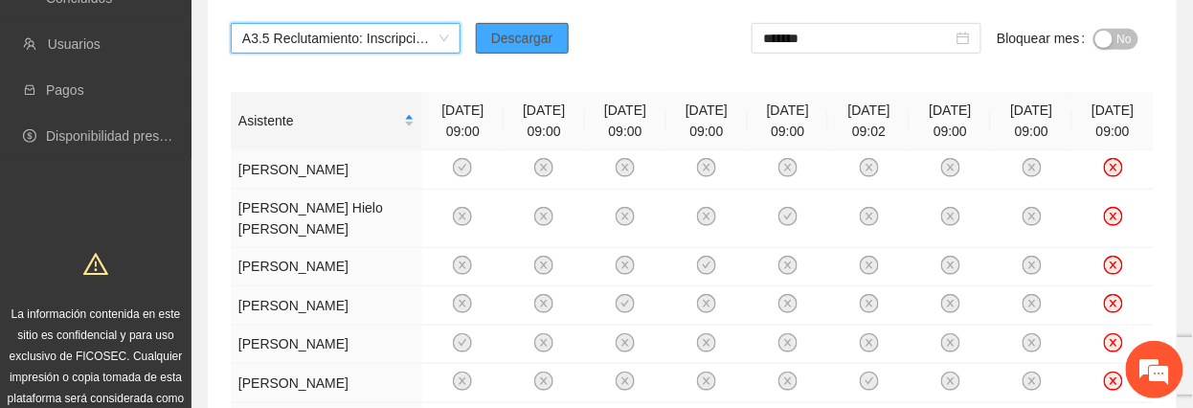
drag, startPoint x: 488, startPoint y: 44, endPoint x: 450, endPoint y: 51, distance: 38.9
click at [485, 51] on button "Descargar" at bounding box center [522, 38] width 93 height 31
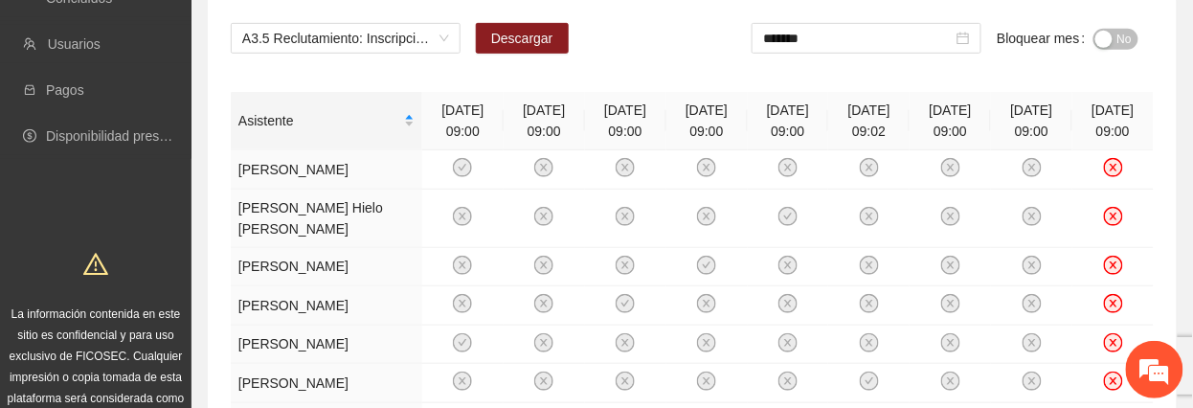
click at [1132, 34] on button "No" at bounding box center [1116, 39] width 45 height 21
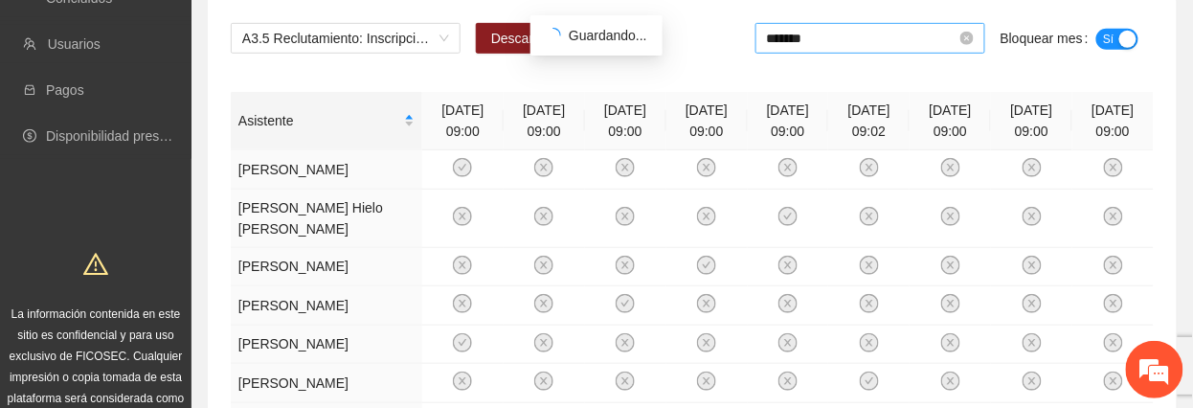
click at [893, 38] on input "*******" at bounding box center [862, 38] width 190 height 21
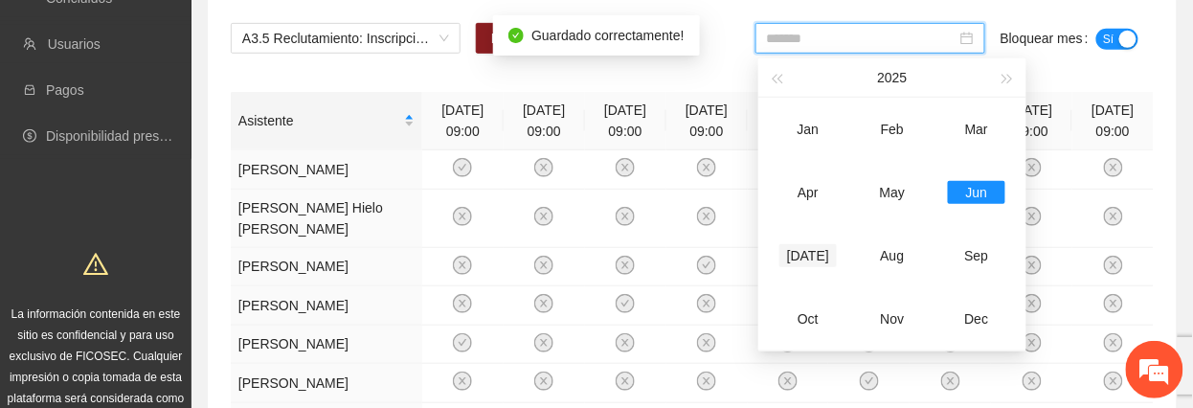
click at [816, 260] on div "[DATE]" at bounding box center [808, 255] width 57 height 23
type input "*******"
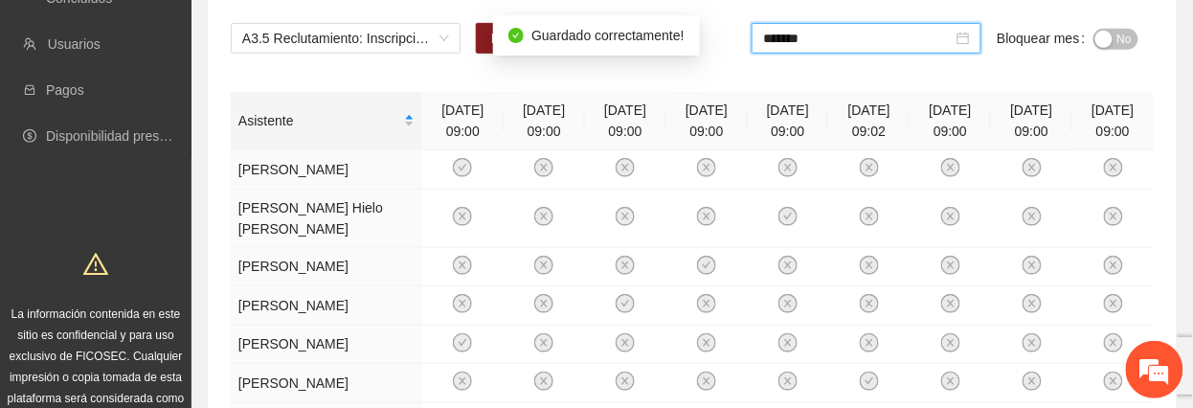
drag, startPoint x: 1119, startPoint y: 39, endPoint x: 1084, endPoint y: 56, distance: 38.1
click at [1119, 40] on span "No" at bounding box center [1125, 39] width 14 height 21
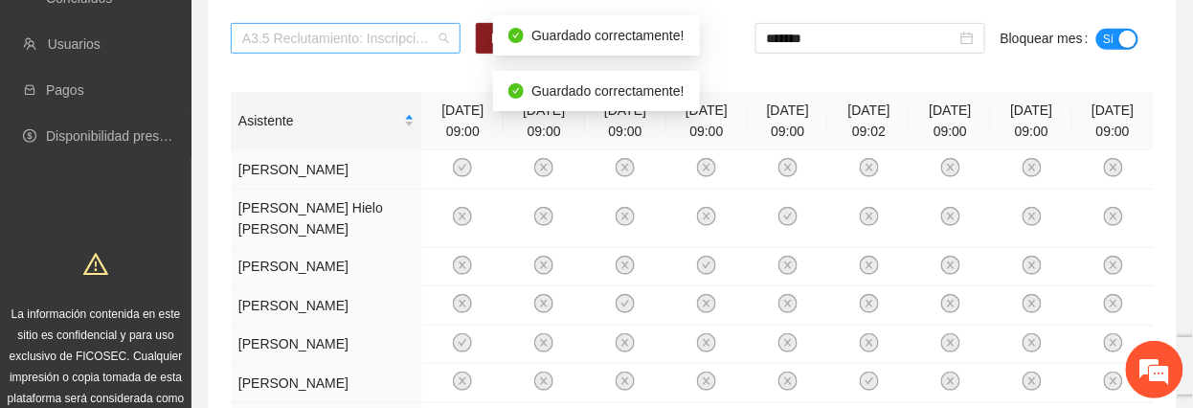
click at [339, 43] on span "A3.5 Reclutamiento: Inscripción y aplicación del estudio socioeconómico – [PERS…" at bounding box center [345, 38] width 207 height 29
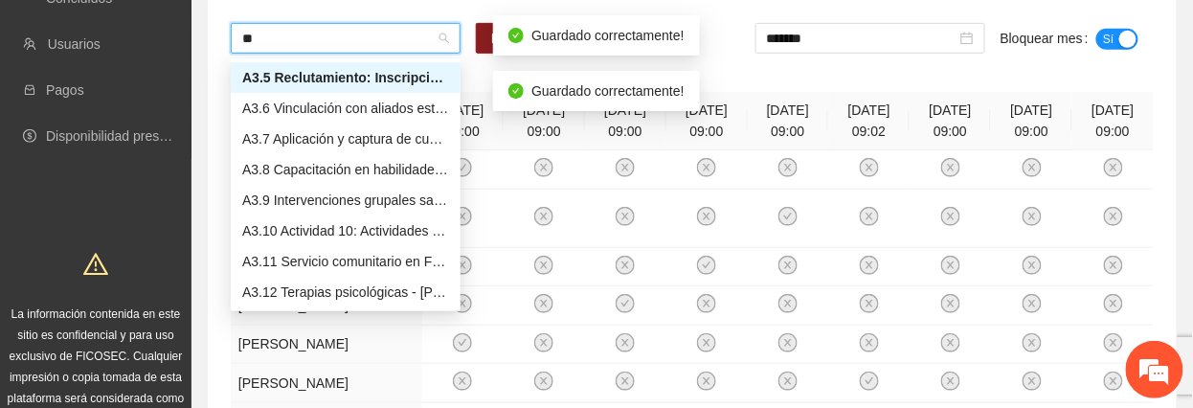
scroll to position [123, 0]
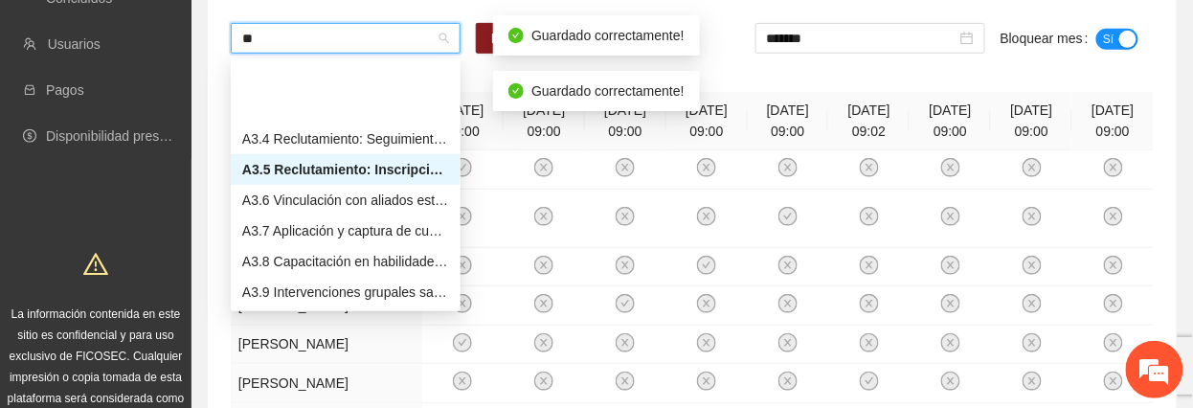
type input "***"
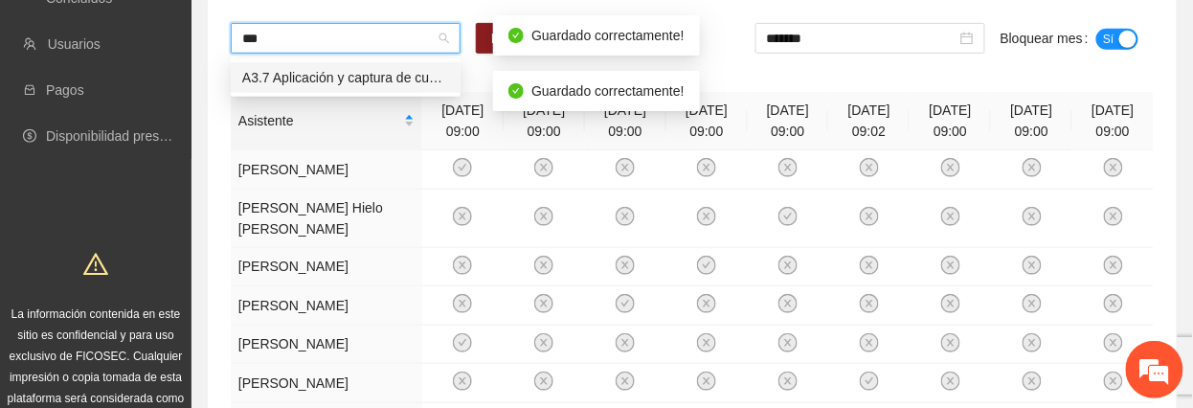
scroll to position [0, 0]
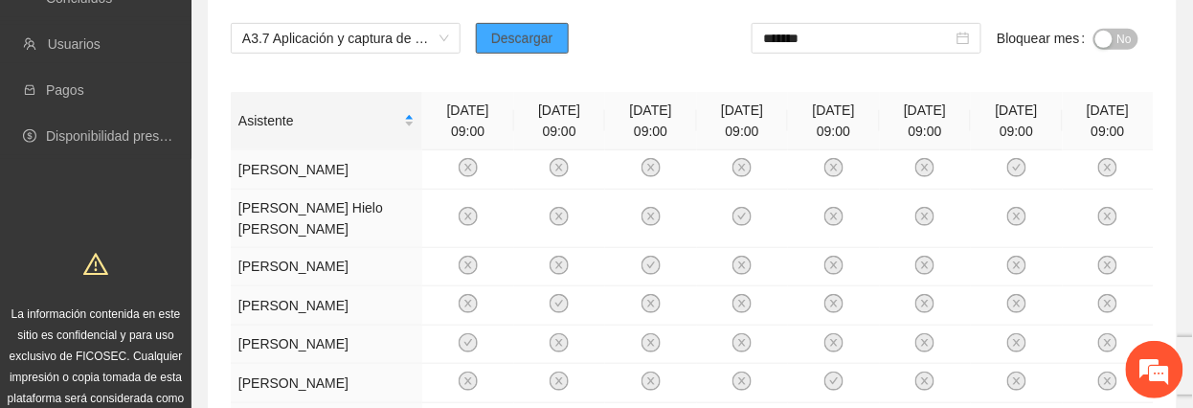
click at [503, 34] on span "Descargar" at bounding box center [522, 38] width 62 height 21
click at [373, 65] on div "A3.7 Aplicación y captura de cuestionario de Línea base PRE y focalización - [P…" at bounding box center [692, 46] width 923 height 46
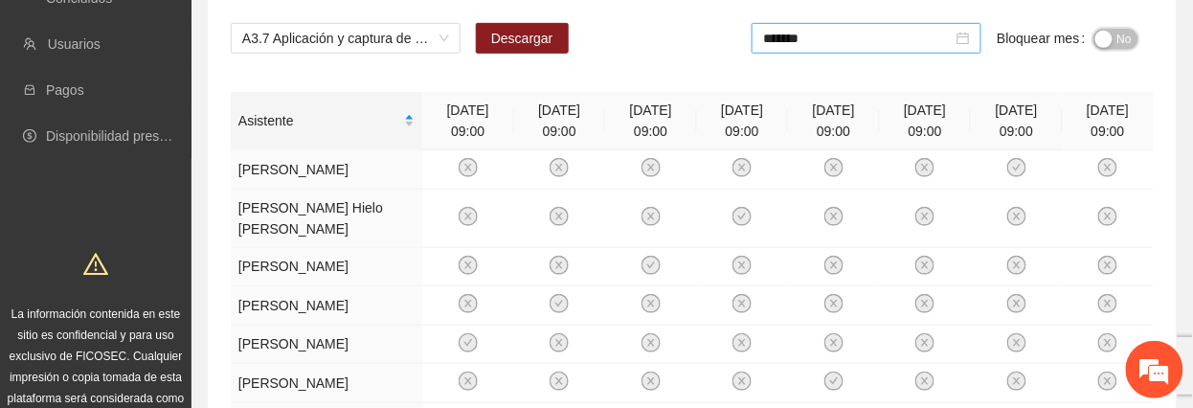
drag, startPoint x: 1122, startPoint y: 36, endPoint x: 893, endPoint y: 54, distance: 230.5
click at [1119, 36] on span "No" at bounding box center [1125, 39] width 14 height 21
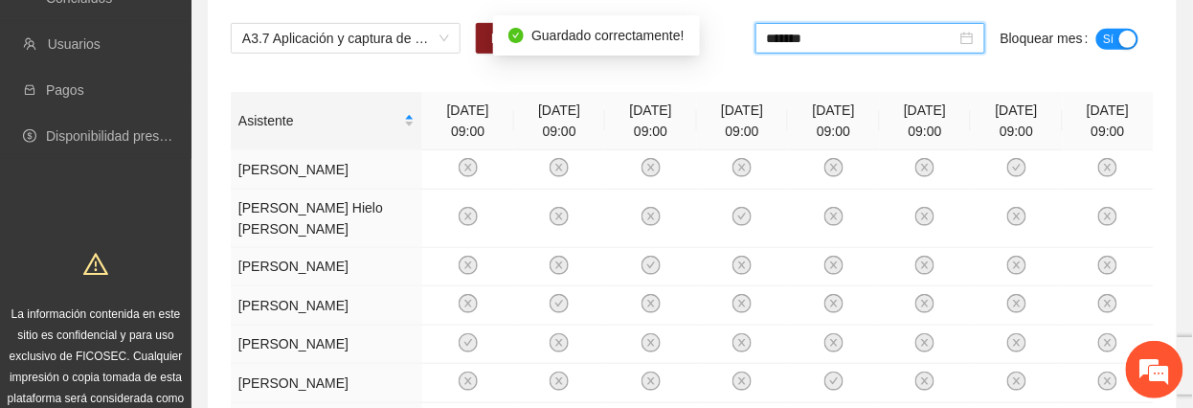
drag, startPoint x: 832, startPoint y: 40, endPoint x: 825, endPoint y: 54, distance: 15.0
click at [829, 43] on input "*******" at bounding box center [862, 38] width 190 height 21
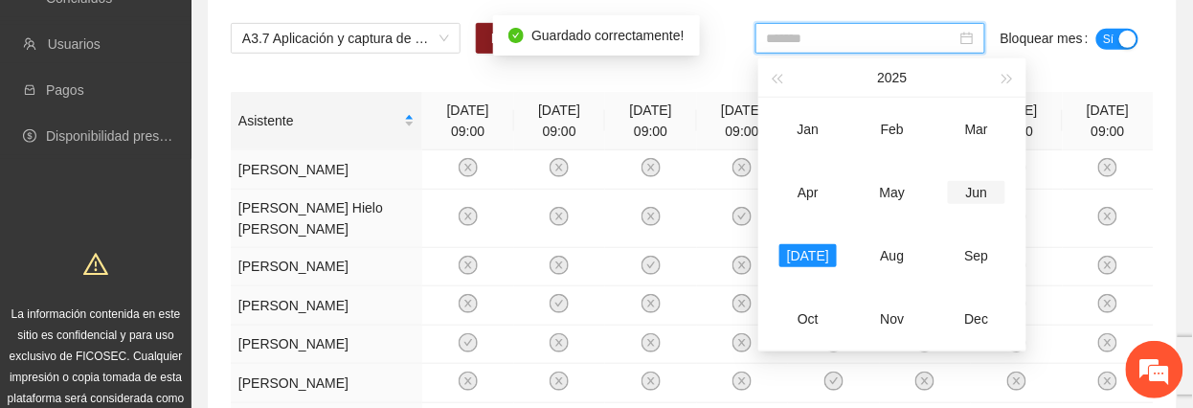
click at [982, 195] on div "Jun" at bounding box center [976, 192] width 57 height 23
type input "*******"
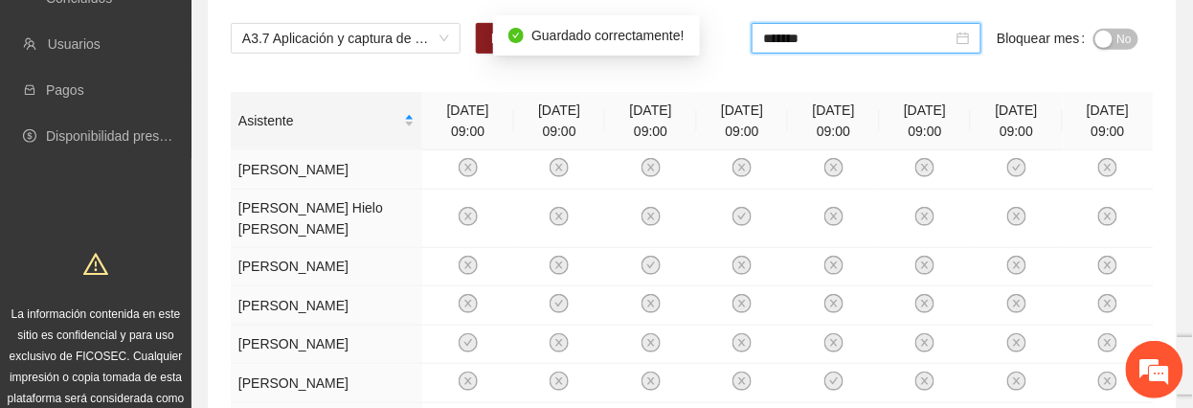
click at [1124, 32] on span "No" at bounding box center [1125, 39] width 14 height 21
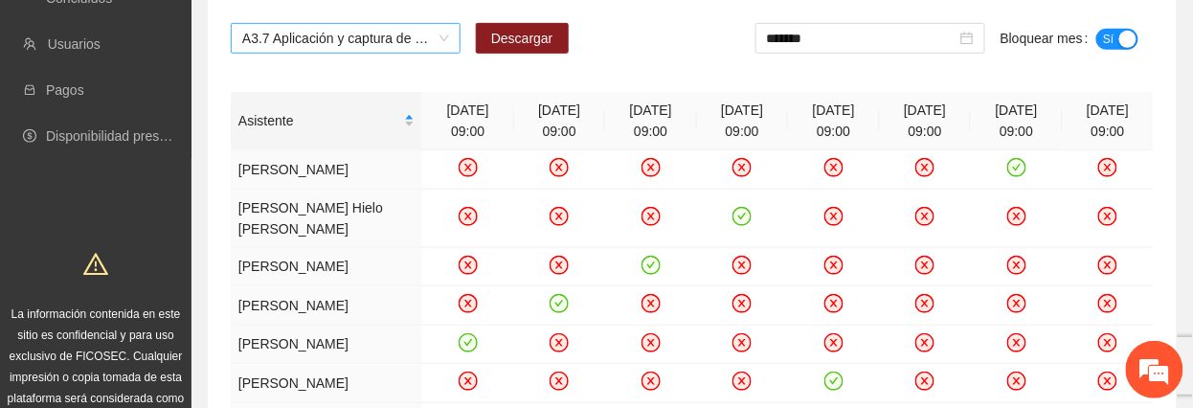
click at [362, 43] on span "A3.7 Aplicación y captura de cuestionario de Línea base PRE y focalización - [P…" at bounding box center [345, 38] width 207 height 29
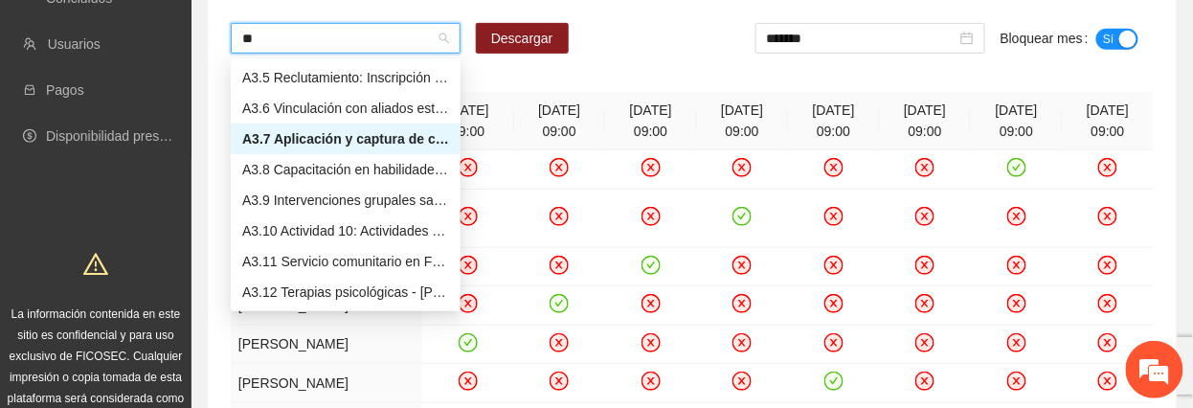
scroll to position [123, 0]
type input "***"
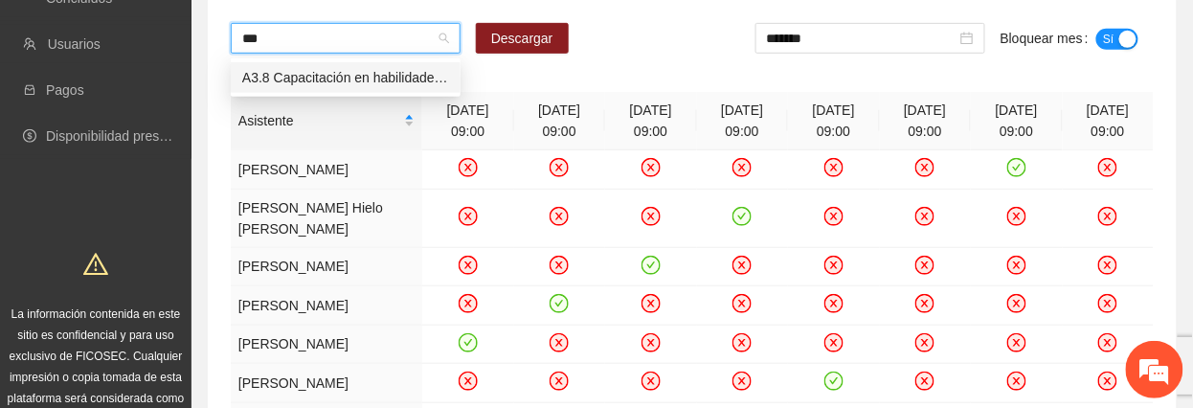
scroll to position [0, 0]
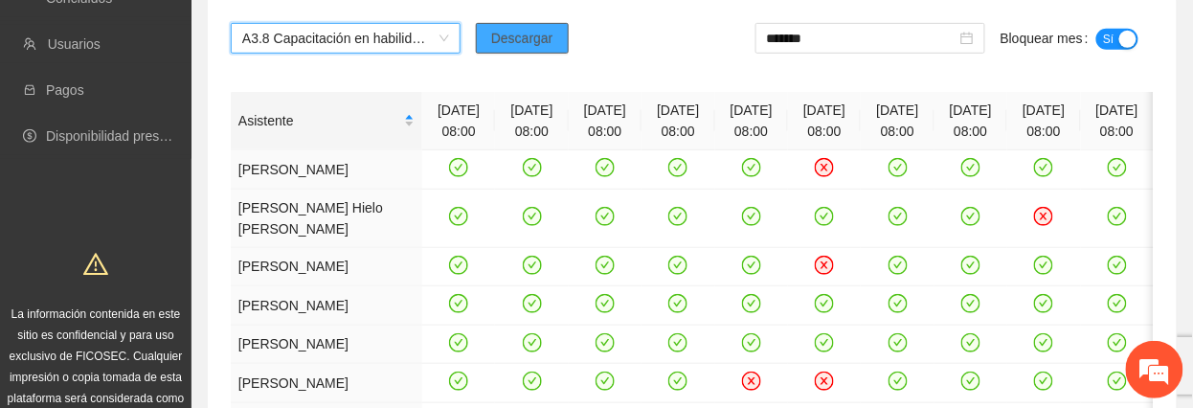
click at [541, 43] on span "Descargar" at bounding box center [522, 38] width 62 height 21
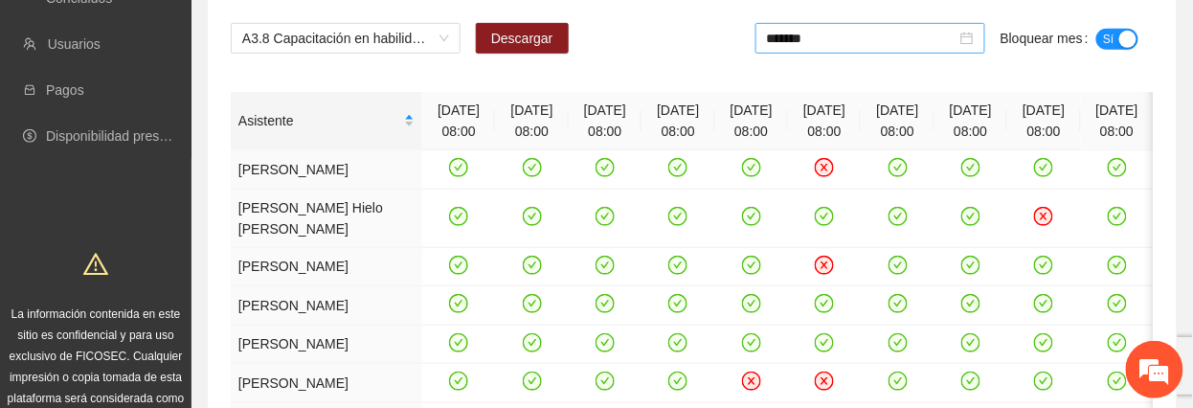
drag, startPoint x: 879, startPoint y: 39, endPoint x: 879, endPoint y: 52, distance: 12.4
click at [881, 43] on input "*******" at bounding box center [862, 38] width 190 height 21
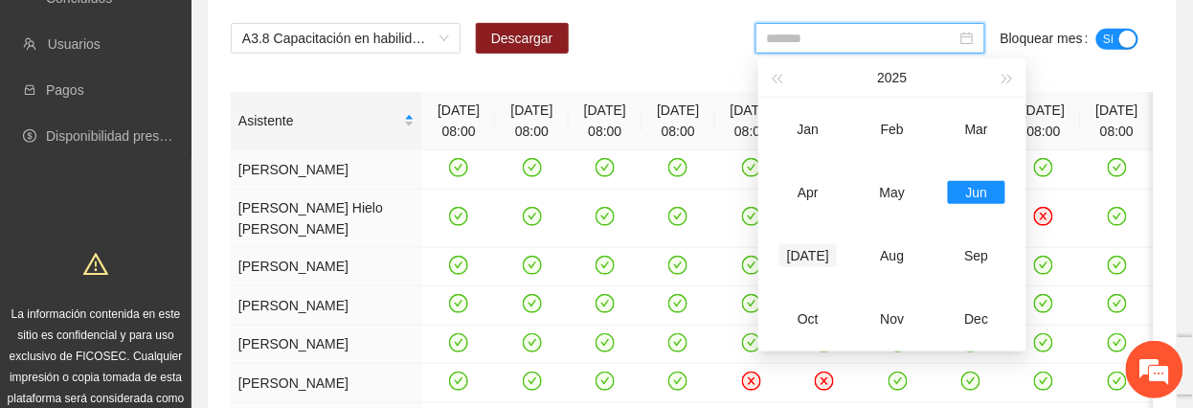
click at [814, 250] on div "[DATE]" at bounding box center [808, 255] width 57 height 23
type input "*******"
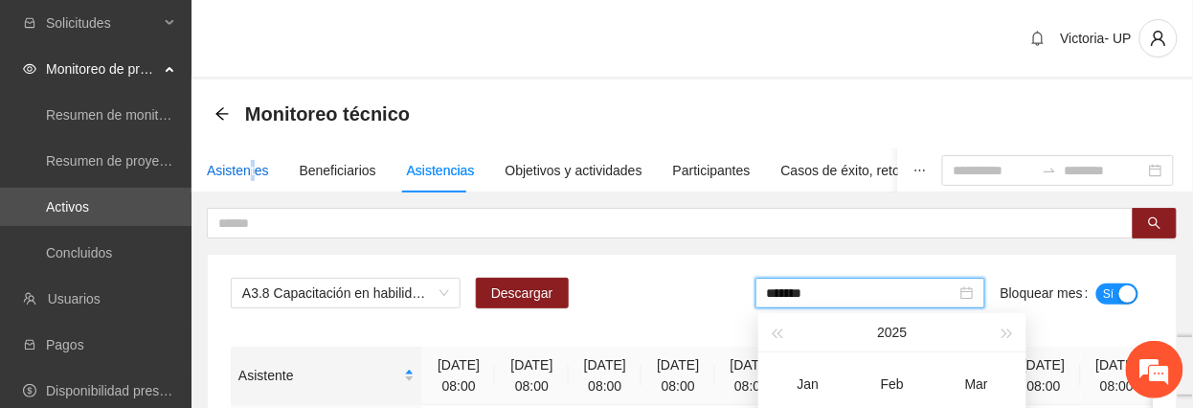
click at [250, 165] on div "Asistentes" at bounding box center [238, 170] width 62 height 21
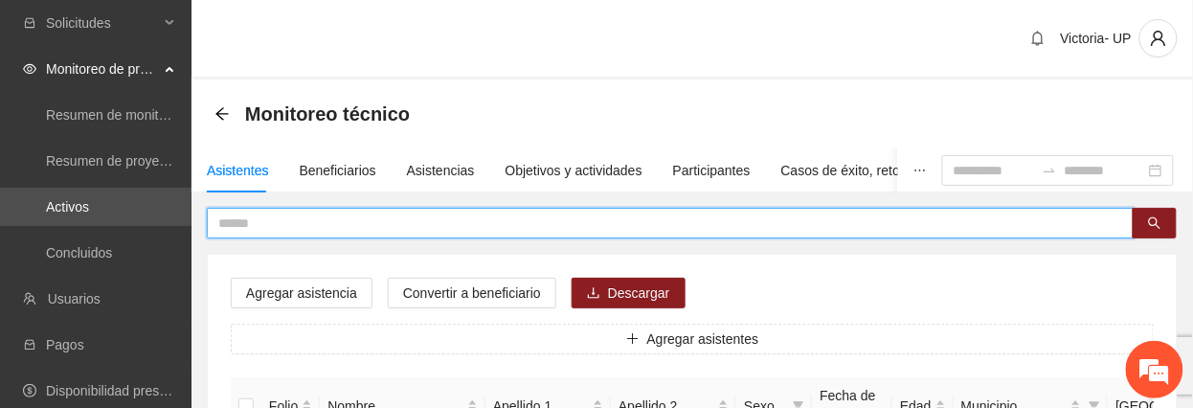
drag, startPoint x: 250, startPoint y: 165, endPoint x: 422, endPoint y: 219, distance: 180.8
click at [422, 219] on input "text" at bounding box center [662, 223] width 889 height 21
type input "*****"
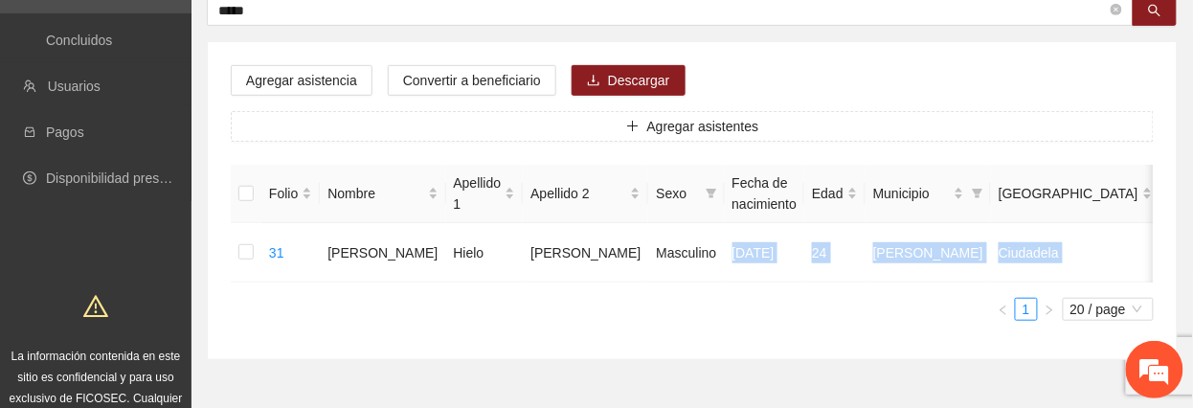
scroll to position [300, 0]
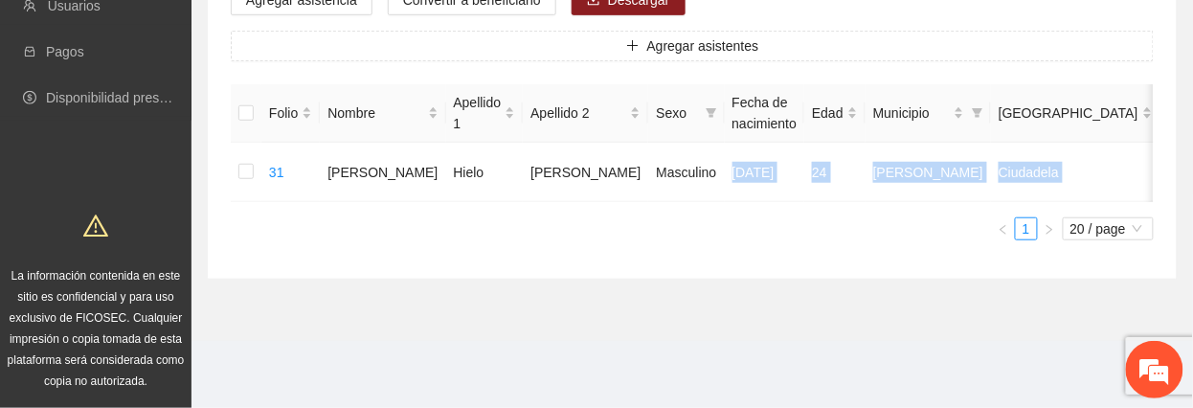
drag, startPoint x: 629, startPoint y: 365, endPoint x: 910, endPoint y: 402, distance: 283.1
click at [910, 395] on section "Victoria- UP Monitoreo técnico Asistentes Beneficiarios Asistencias Objetivos y…" at bounding box center [693, 51] width 1002 height 688
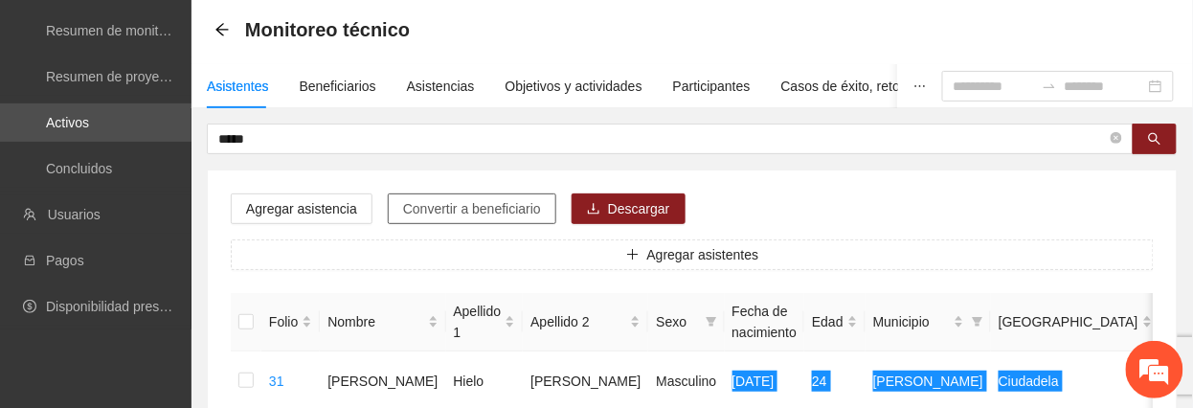
scroll to position [127, 0]
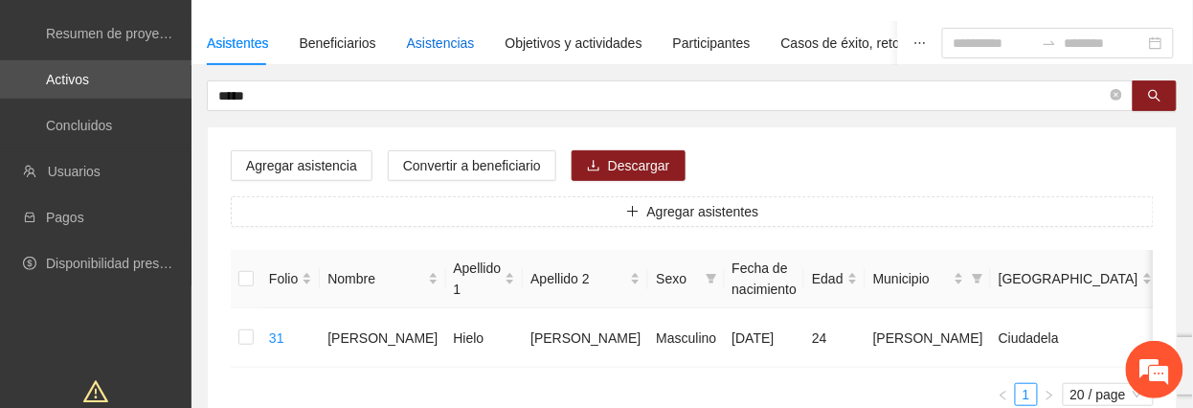
click at [426, 44] on div "Asistencias" at bounding box center [441, 43] width 68 height 21
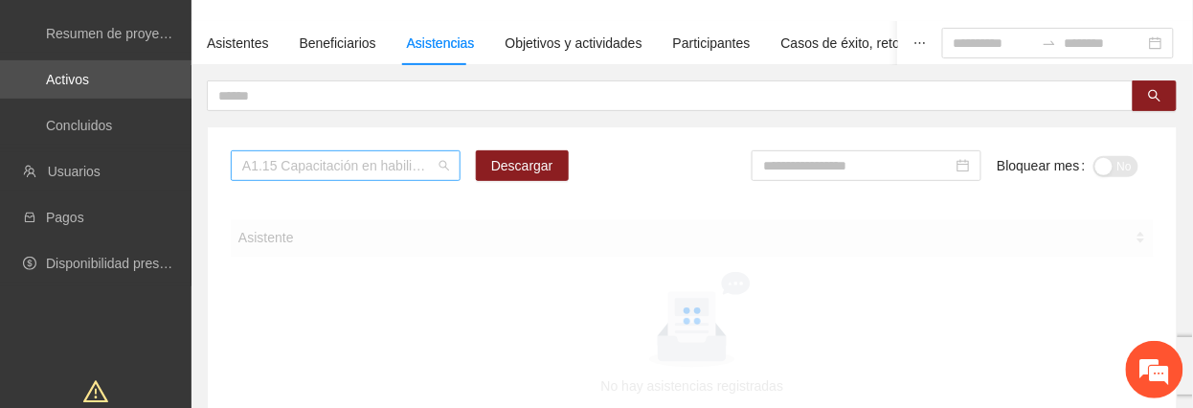
click at [323, 162] on span "A1.15 Capacitación en habilidades para la vida Fase 1 - [GEOGRAPHIC_DATA]" at bounding box center [345, 165] width 207 height 29
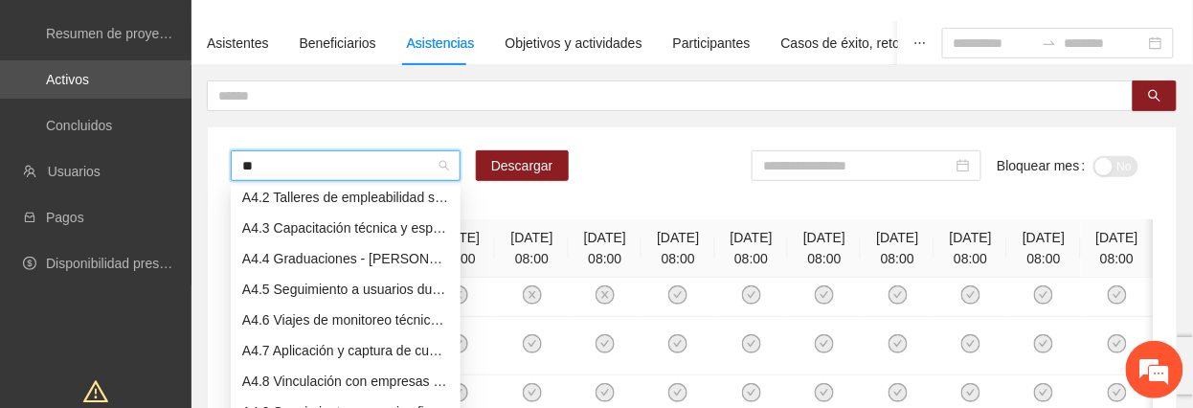
scroll to position [31, 0]
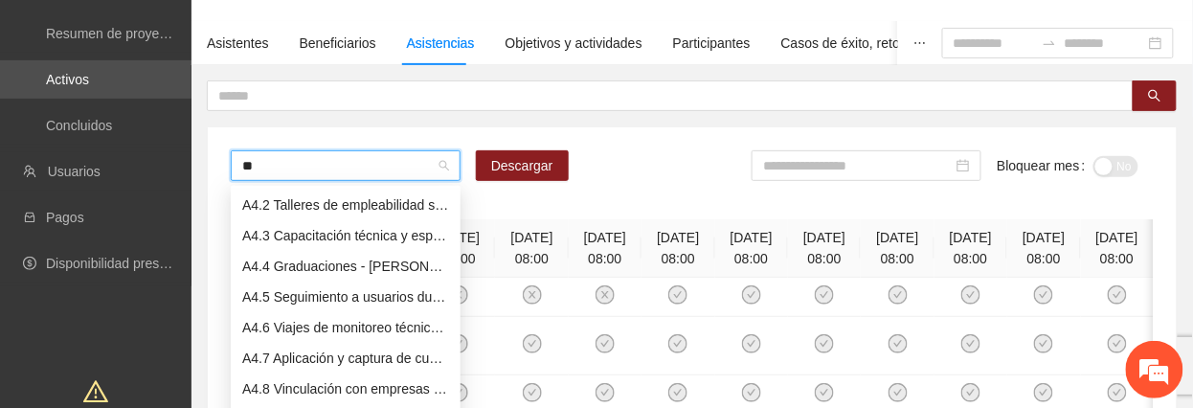
type input "***"
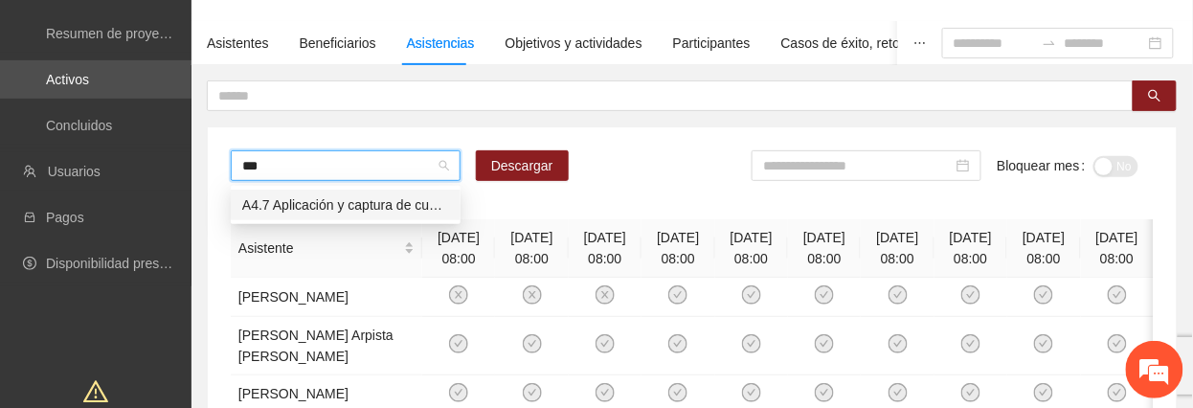
scroll to position [0, 0]
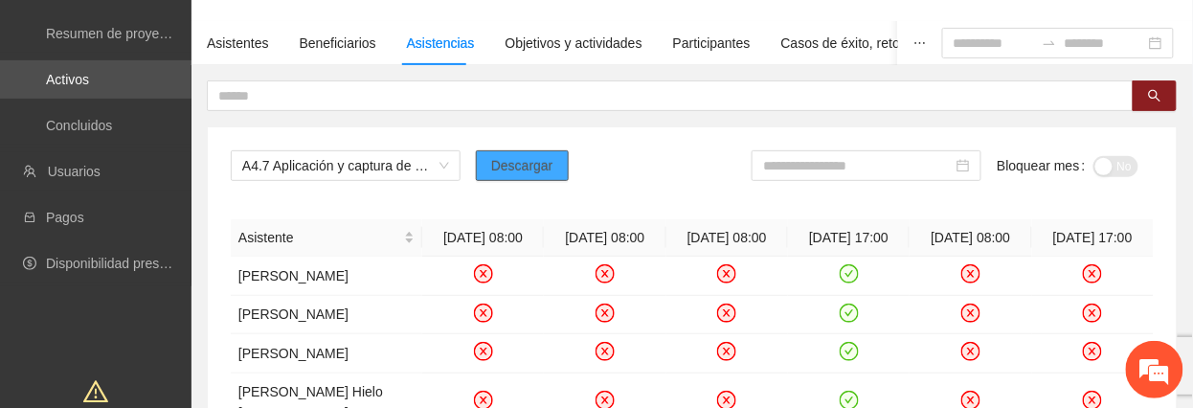
click at [544, 159] on span "Descargar" at bounding box center [522, 165] width 62 height 21
drag, startPoint x: 567, startPoint y: 203, endPoint x: 596, endPoint y: 201, distance: 28.8
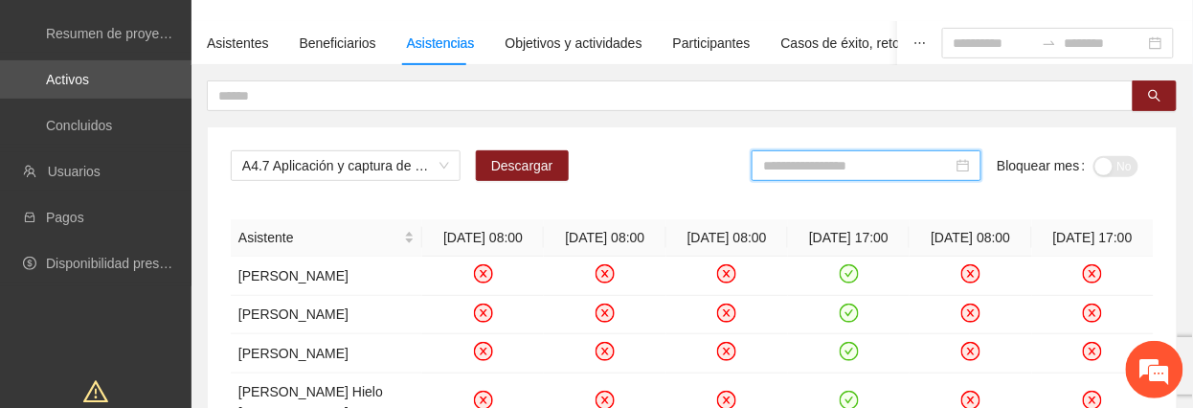
drag, startPoint x: 877, startPoint y: 162, endPoint x: 981, endPoint y: 287, distance: 162.6
click at [877, 165] on input at bounding box center [858, 165] width 190 height 21
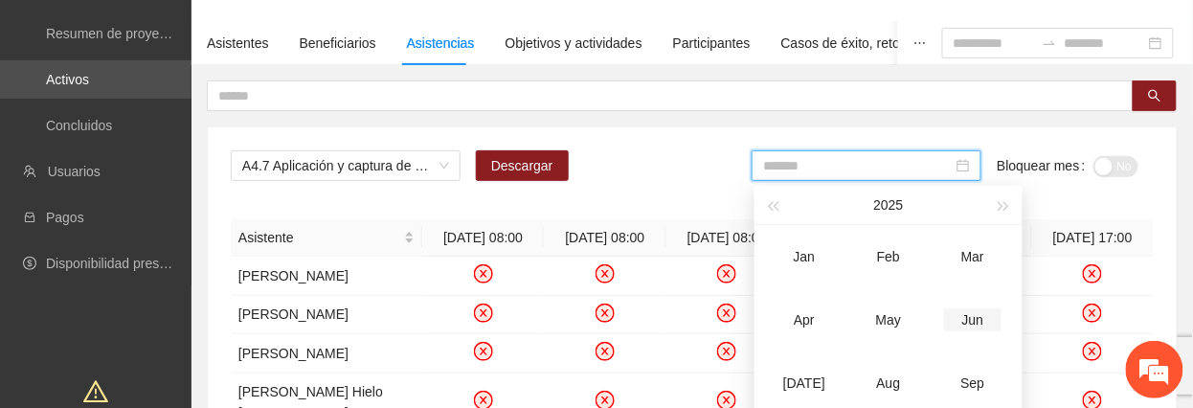
click at [960, 320] on div "Jun" at bounding box center [972, 319] width 57 height 23
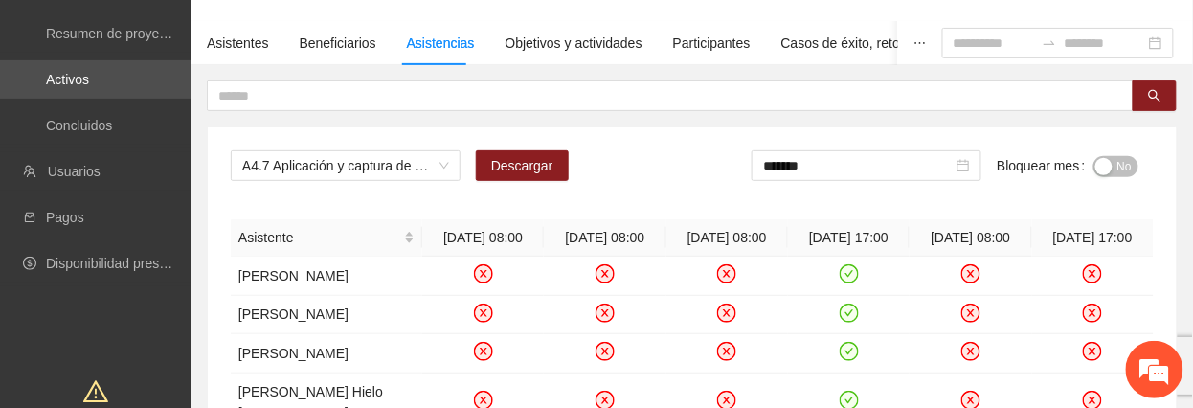
click at [1112, 163] on button "No" at bounding box center [1116, 166] width 45 height 21
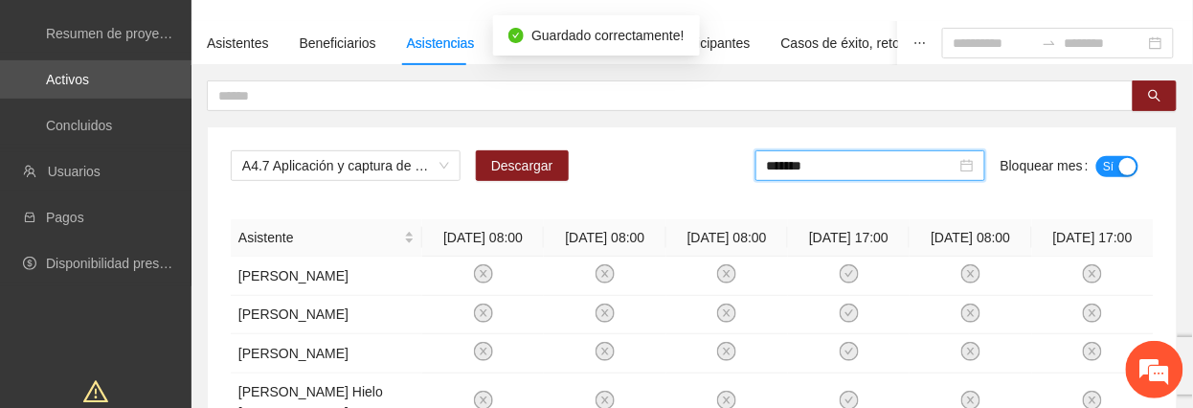
drag, startPoint x: 860, startPoint y: 172, endPoint x: 875, endPoint y: 353, distance: 181.6
click at [856, 174] on input "*******" at bounding box center [862, 165] width 190 height 21
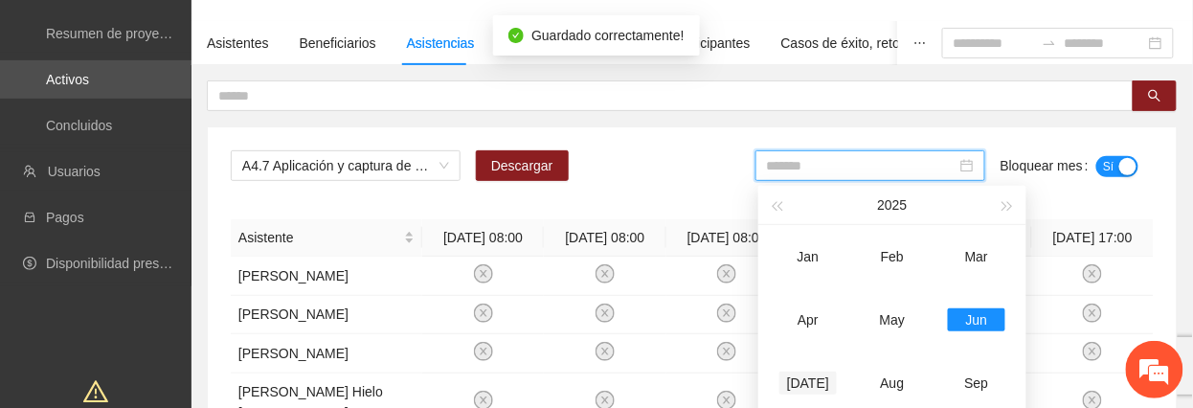
click at [813, 372] on div "[DATE]" at bounding box center [808, 383] width 57 height 23
type input "*******"
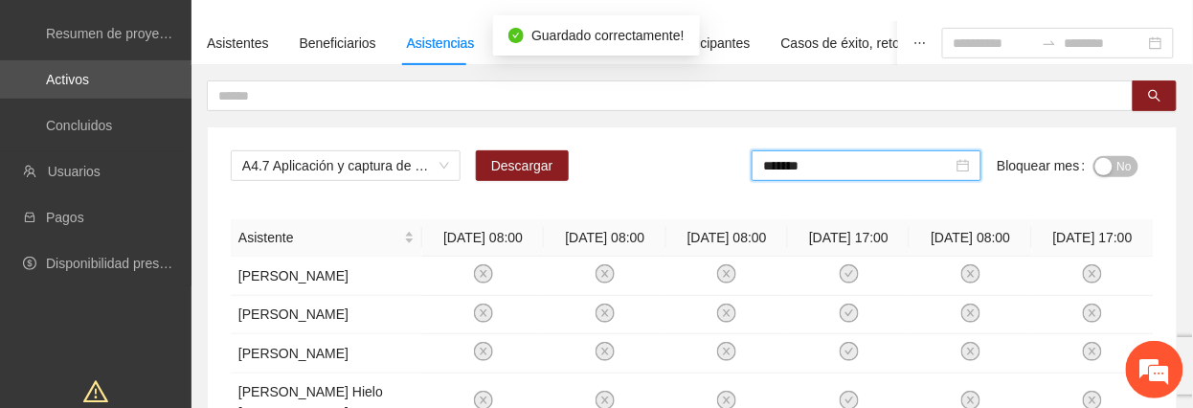
click at [1119, 166] on span "No" at bounding box center [1125, 166] width 14 height 21
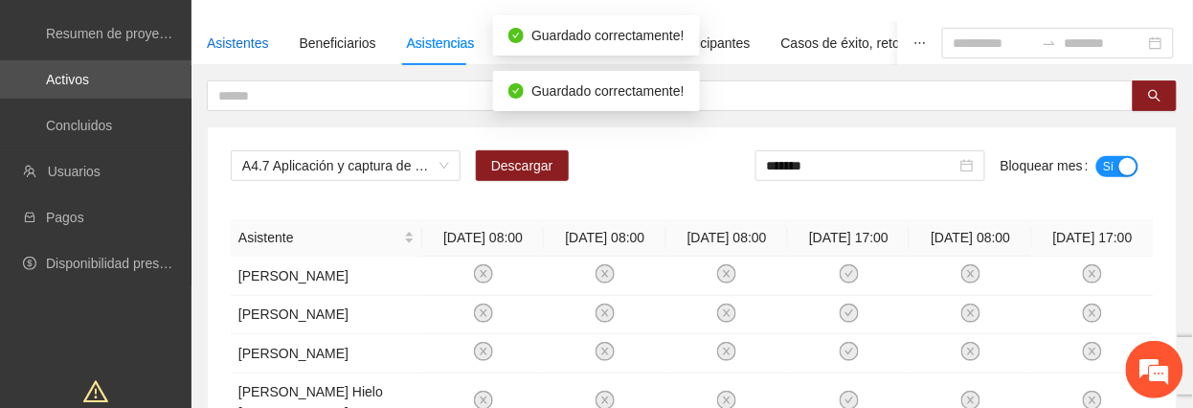
click at [243, 42] on div "Asistentes" at bounding box center [238, 43] width 62 height 21
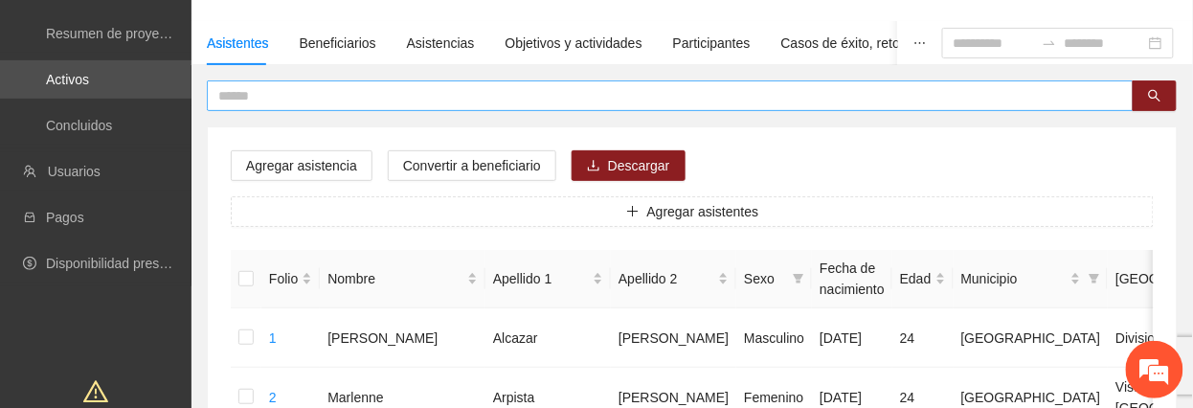
click at [338, 92] on input "text" at bounding box center [662, 95] width 889 height 21
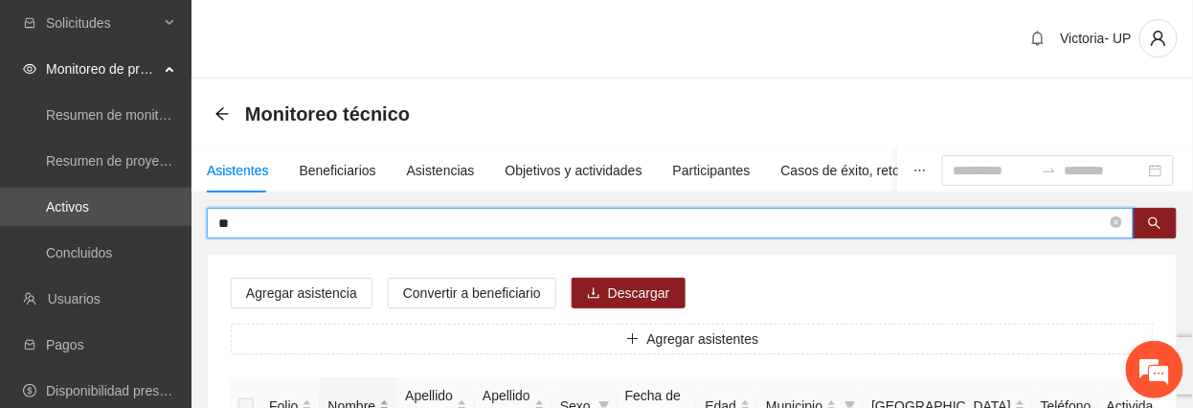
type input "*"
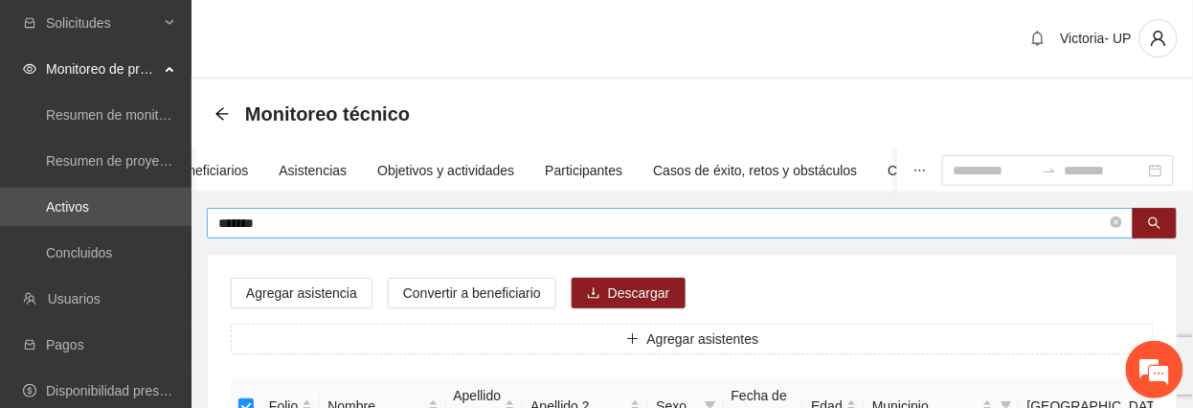
click at [293, 211] on span "*******" at bounding box center [670, 223] width 927 height 31
drag, startPoint x: 295, startPoint y: 215, endPoint x: -10, endPoint y: 131, distance: 316.0
click at [0, 131] on html "Solicitudes Monitoreo de proyectos Resumen de monitoreo Resumen de proyectos ap…" at bounding box center [596, 204] width 1193 height 408
drag, startPoint x: 307, startPoint y: 224, endPoint x: -10, endPoint y: 132, distance: 330.0
click at [0, 132] on html "Solicitudes Monitoreo de proyectos Resumen de monitoreo Resumen de proyectos ap…" at bounding box center [596, 204] width 1193 height 408
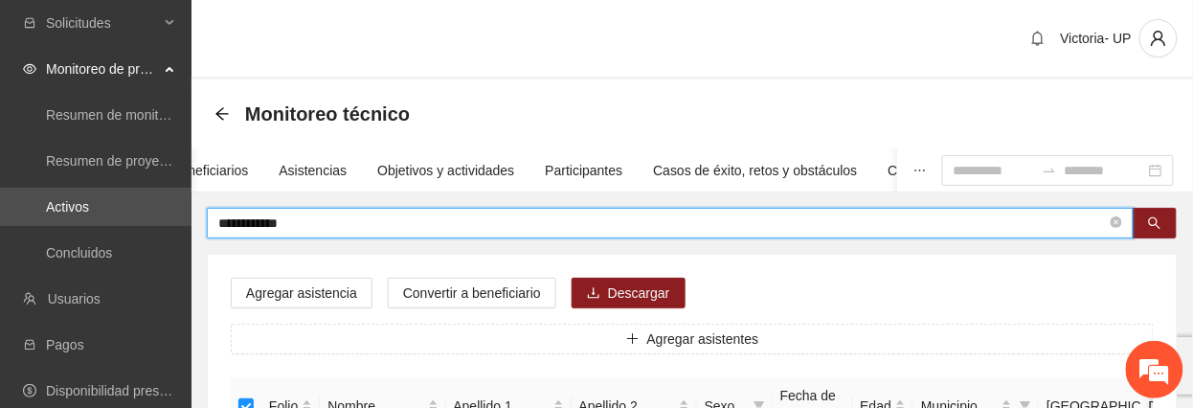
drag, startPoint x: 329, startPoint y: 212, endPoint x: -10, endPoint y: 161, distance: 342.8
click at [0, 161] on html "**********" at bounding box center [596, 204] width 1193 height 408
type input "**********"
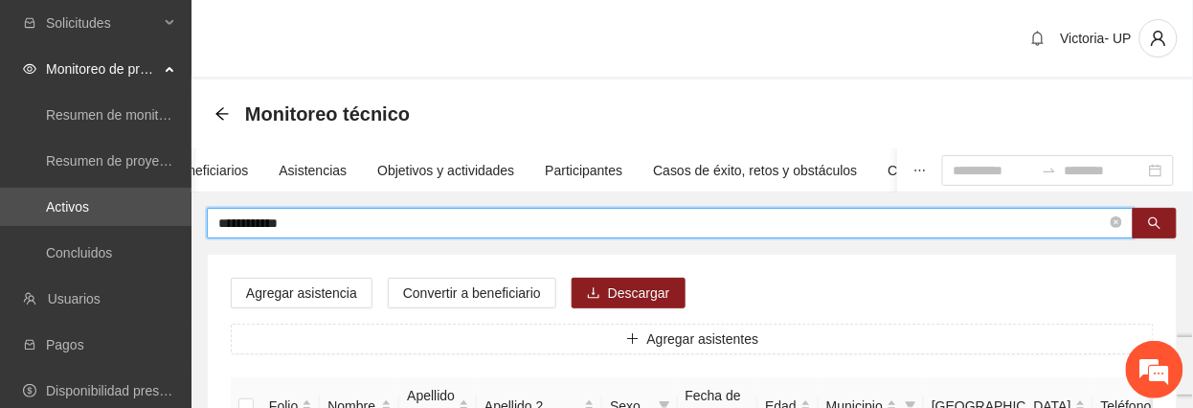
scroll to position [127, 0]
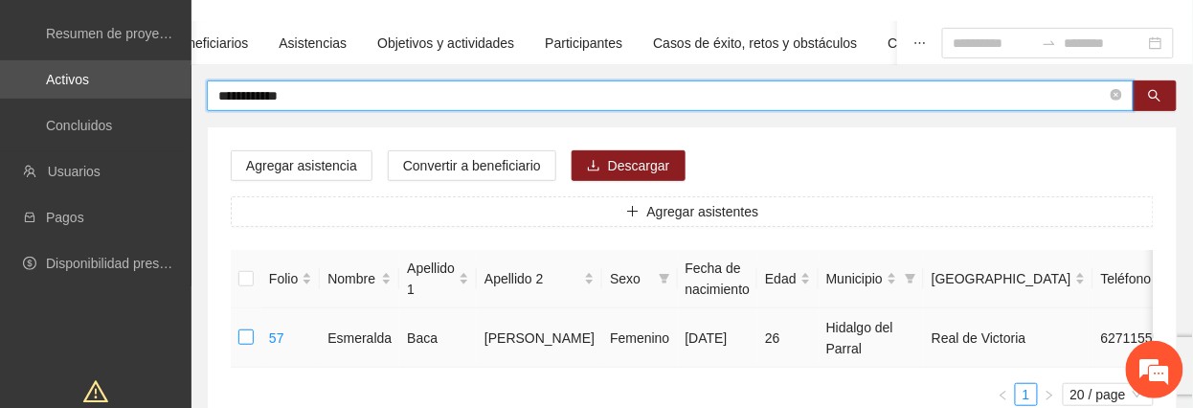
click at [246, 346] on label at bounding box center [245, 338] width 15 height 21
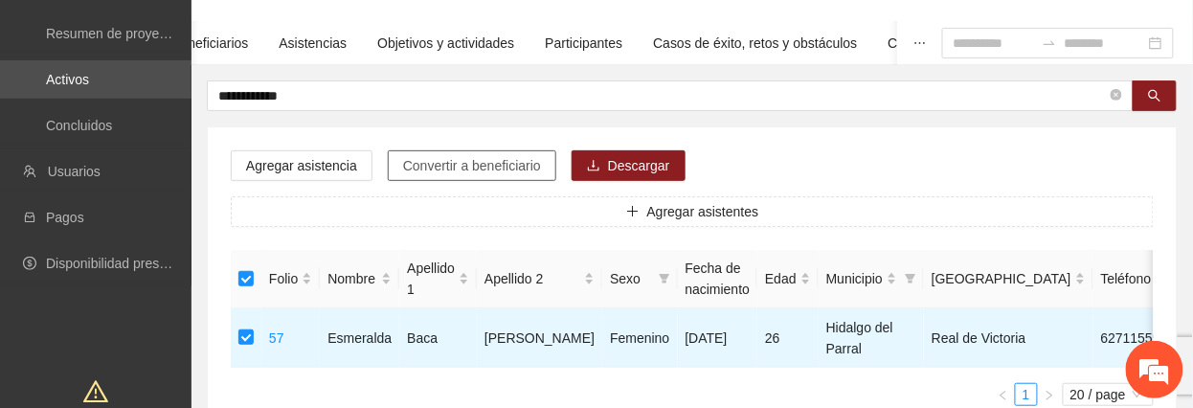
click at [503, 167] on span "Convertir a beneficiario" at bounding box center [472, 165] width 138 height 21
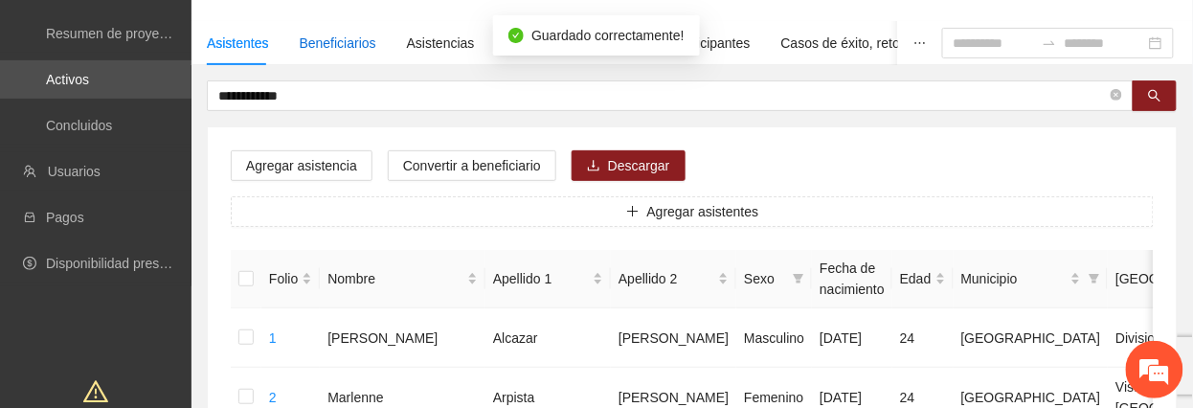
click at [307, 47] on div "Beneficiarios" at bounding box center [338, 43] width 77 height 21
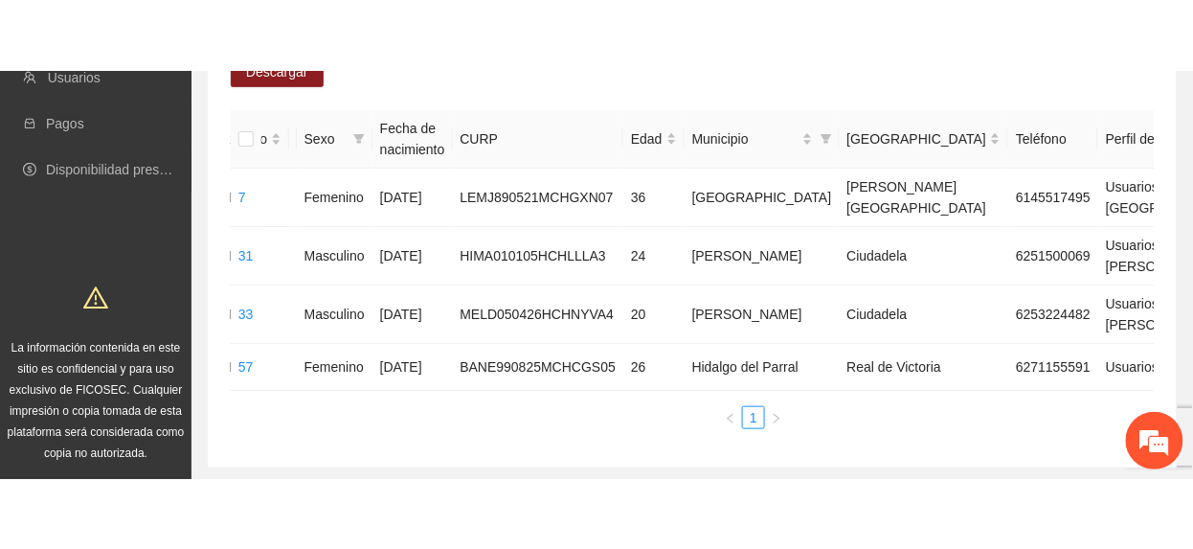
scroll to position [46, 0]
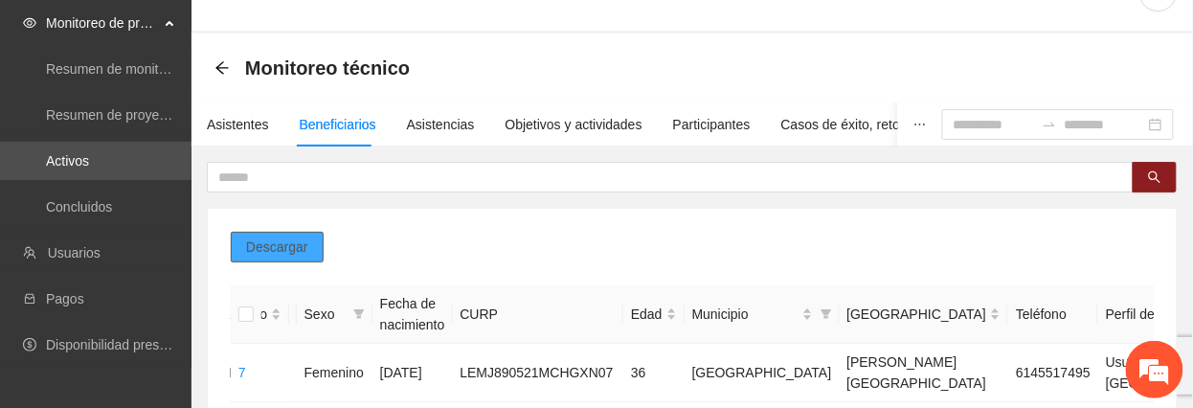
click at [264, 254] on span "Descargar" at bounding box center [277, 247] width 62 height 21
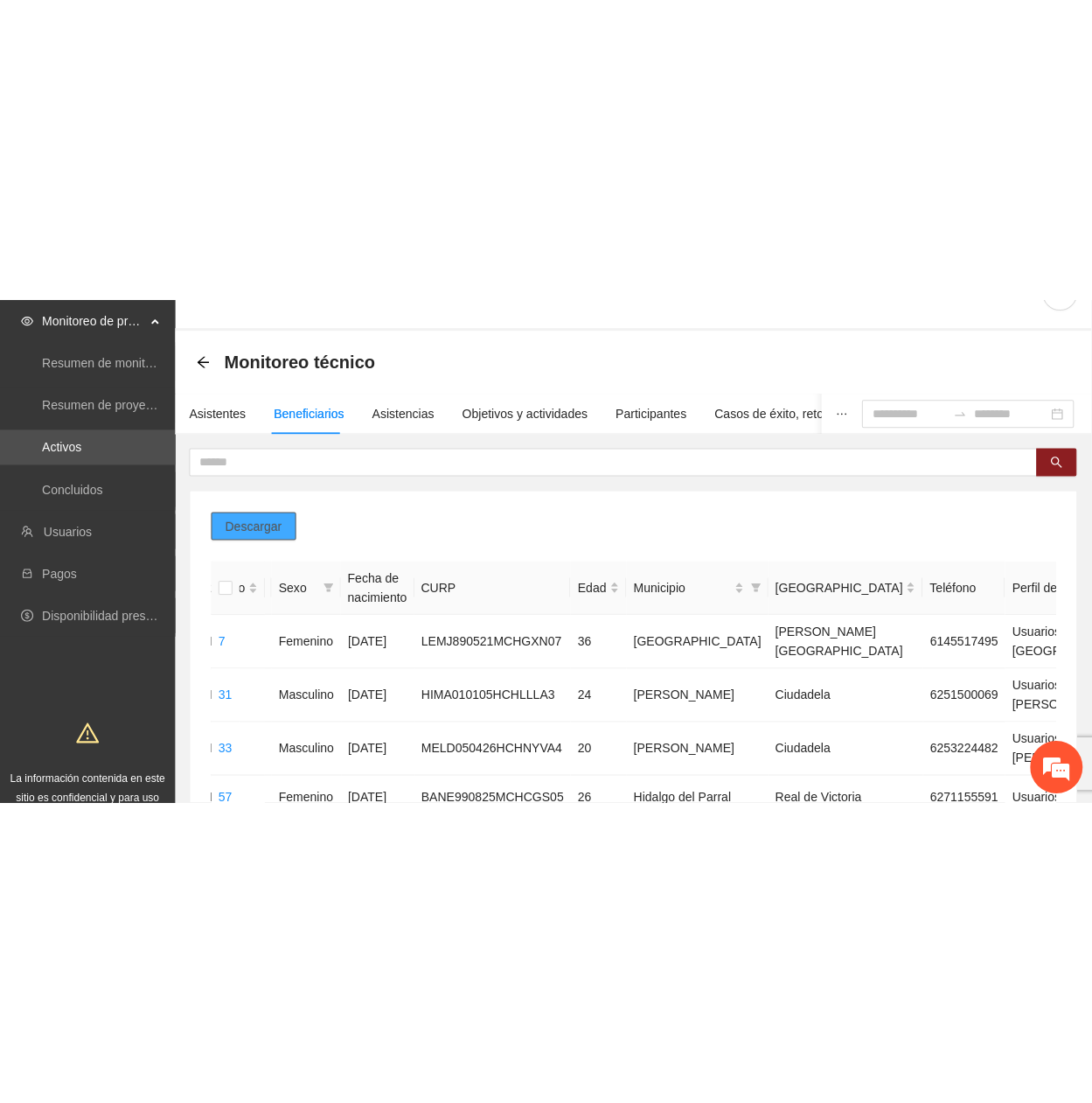
scroll to position [0, 0]
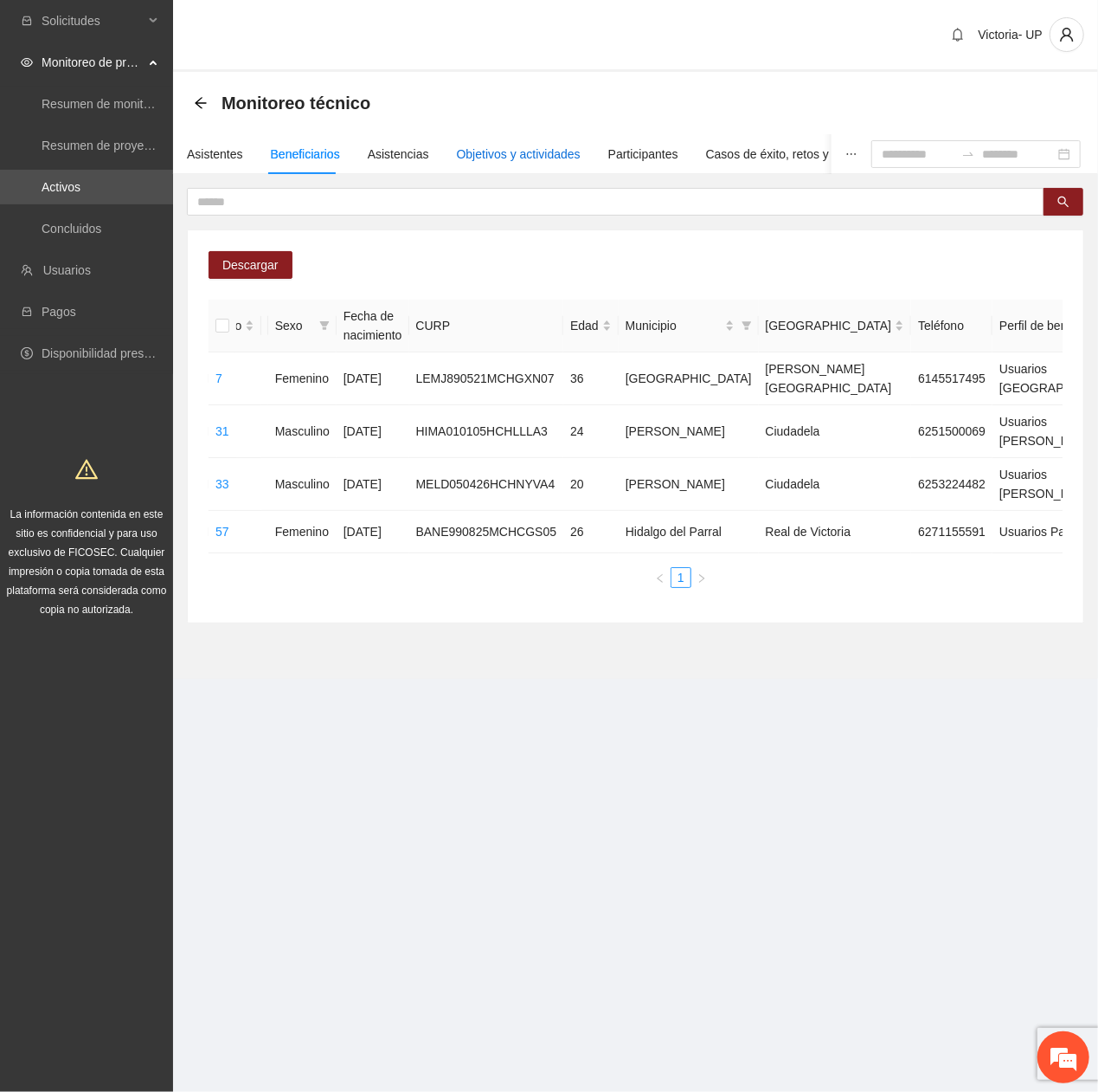
click at [531, 157] on div "Objetivos y actividades" at bounding box center [519, 154] width 124 height 19
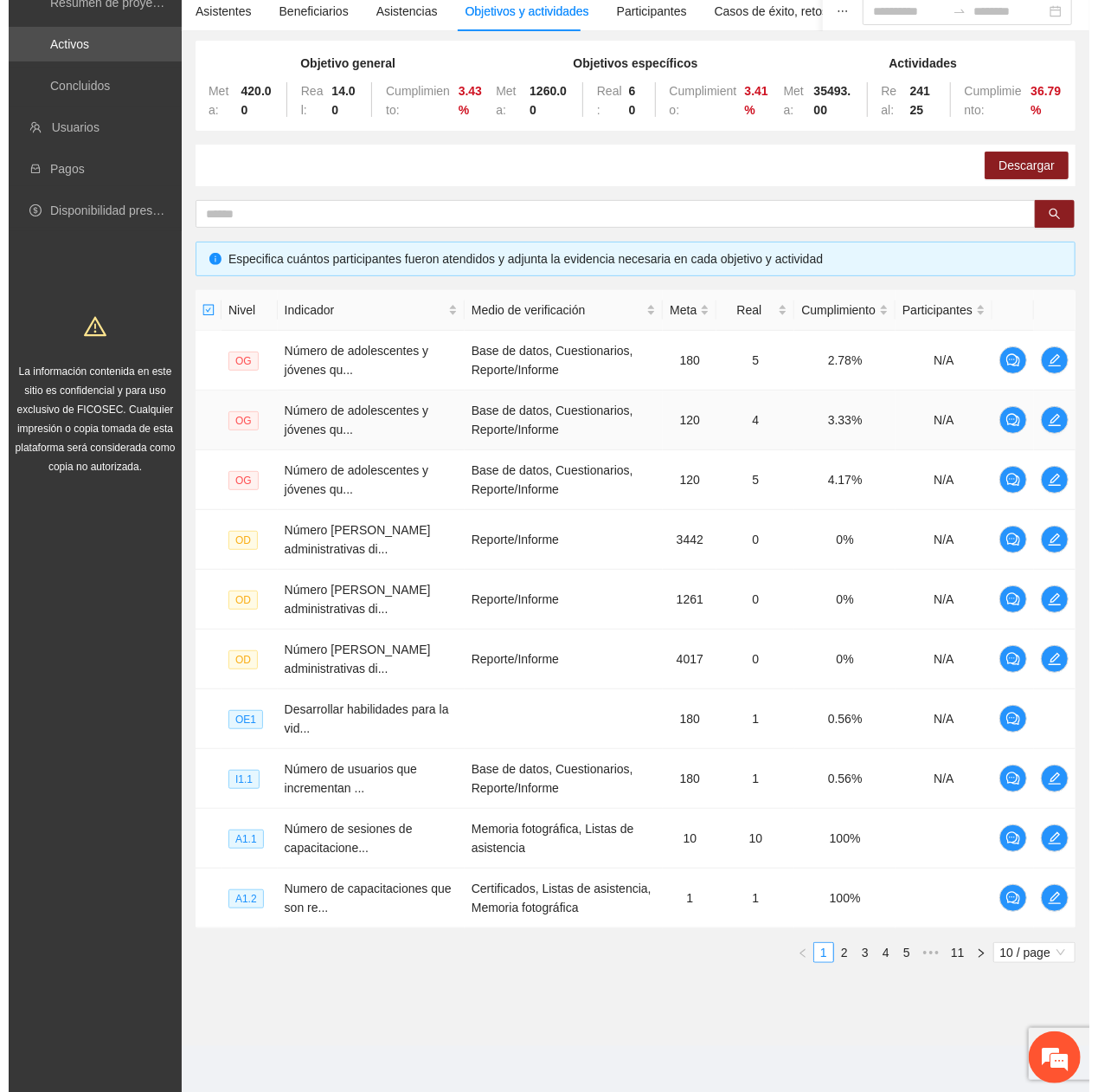
scroll to position [149, 0]
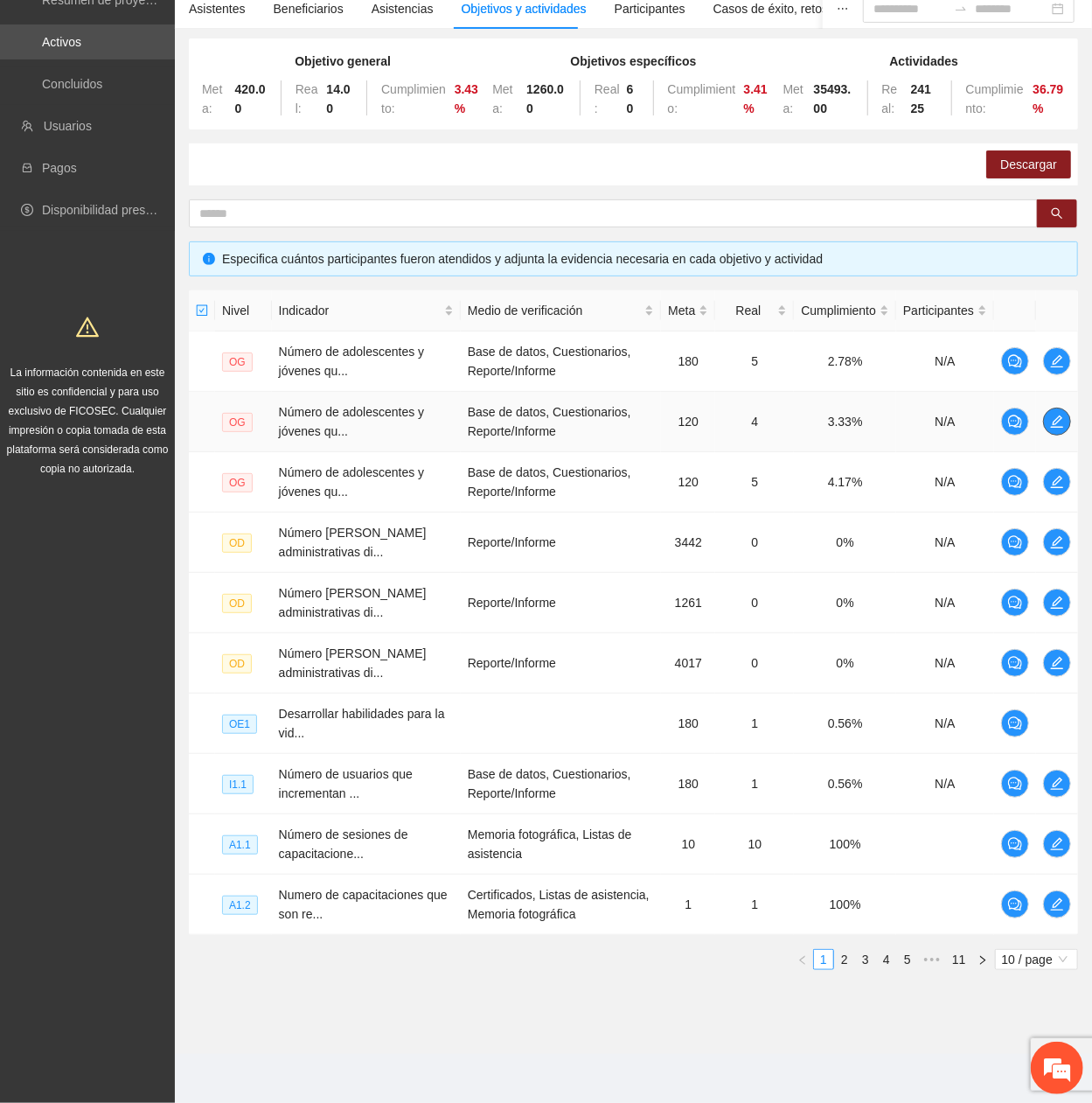
click at [1064, 372] on span "edit" at bounding box center [1056, 421] width 26 height 14
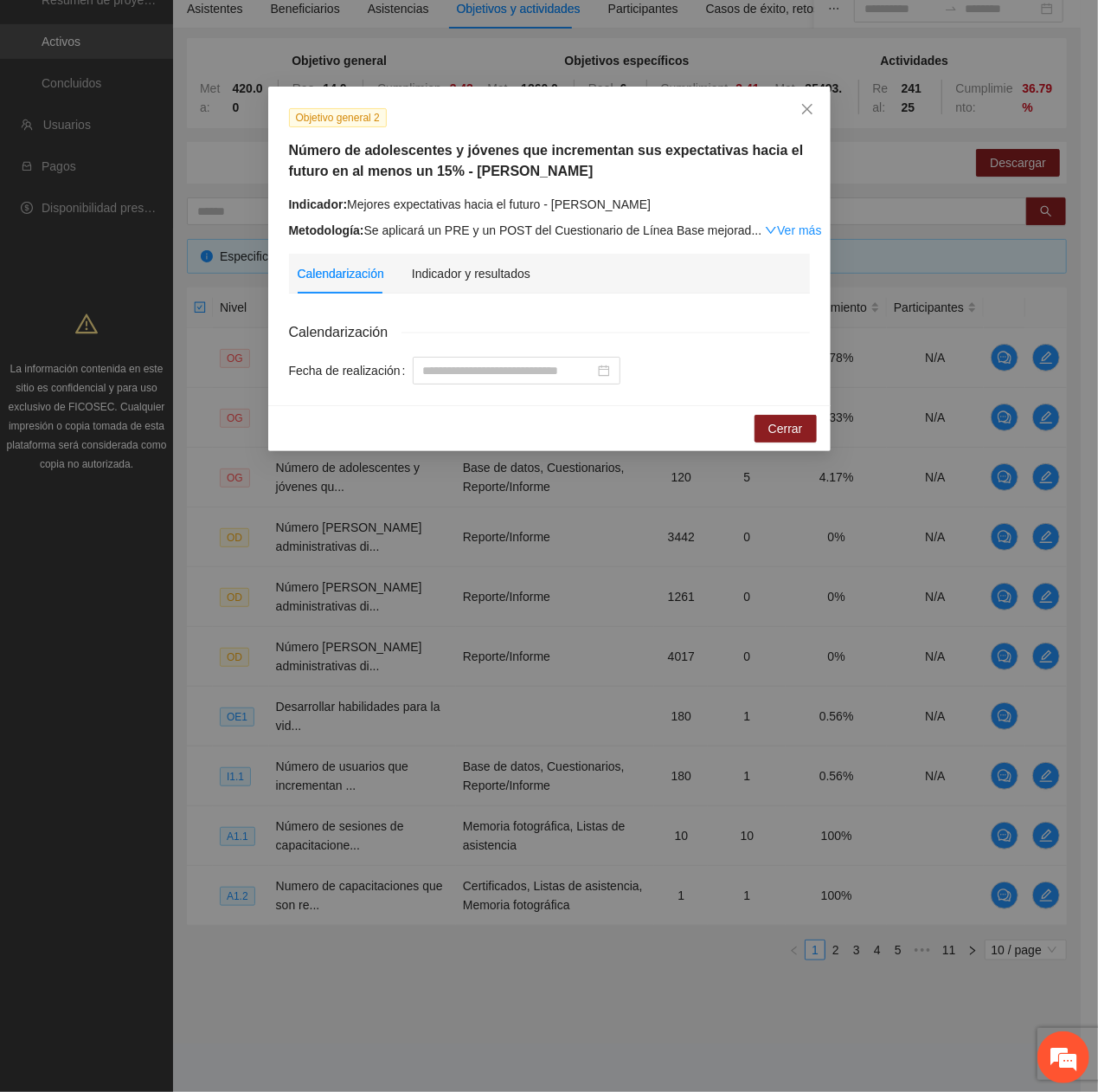
click at [793, 232] on link "Ver más" at bounding box center [793, 230] width 56 height 14
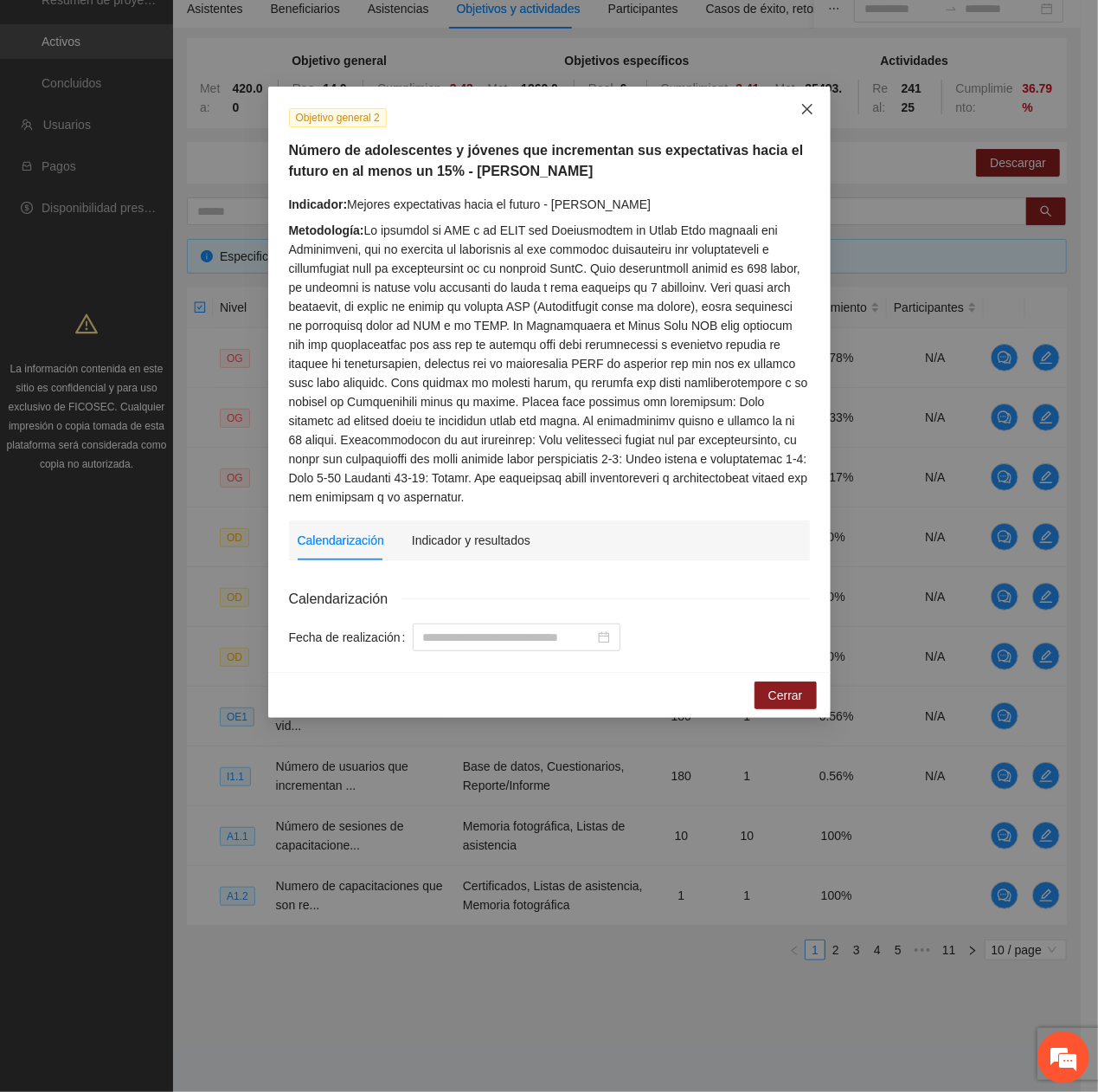
drag, startPoint x: 817, startPoint y: 108, endPoint x: 846, endPoint y: 161, distance: 60.4
click at [819, 115] on span "Close" at bounding box center [808, 110] width 47 height 47
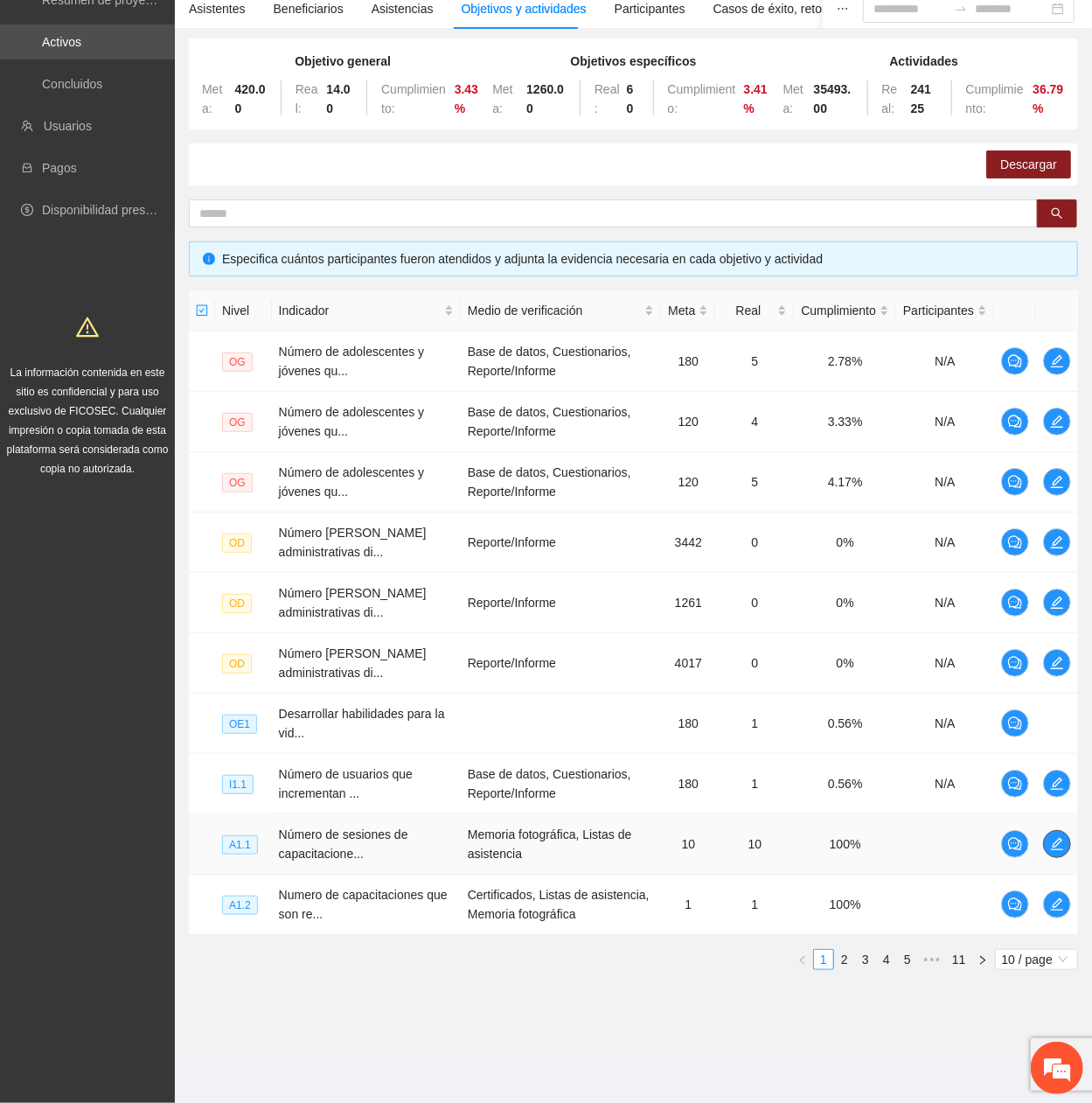
click at [1057, 372] on icon "edit" at bounding box center [1056, 843] width 14 height 14
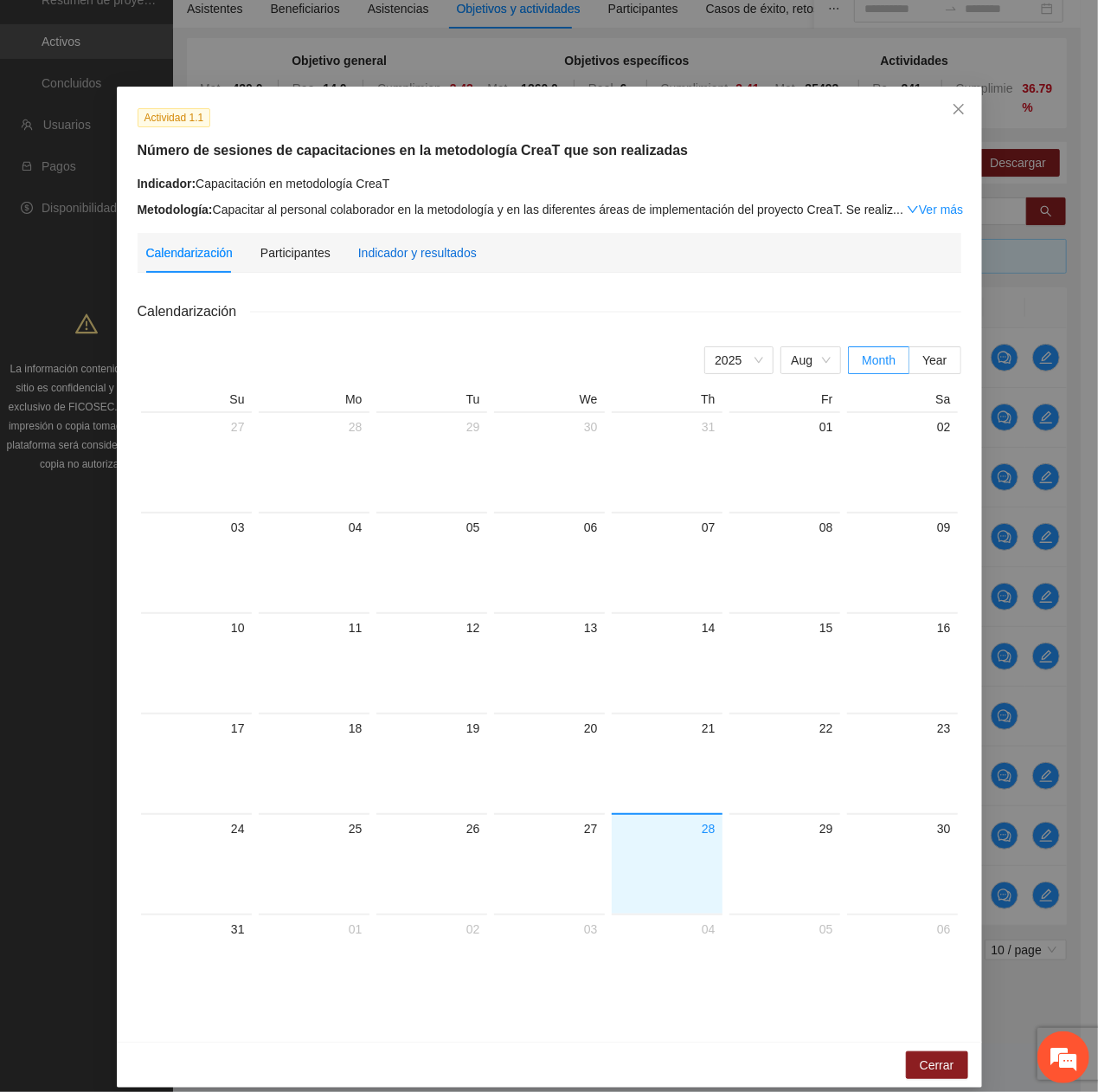
click at [361, 249] on div "Indicador y resultados" at bounding box center [417, 252] width 118 height 19
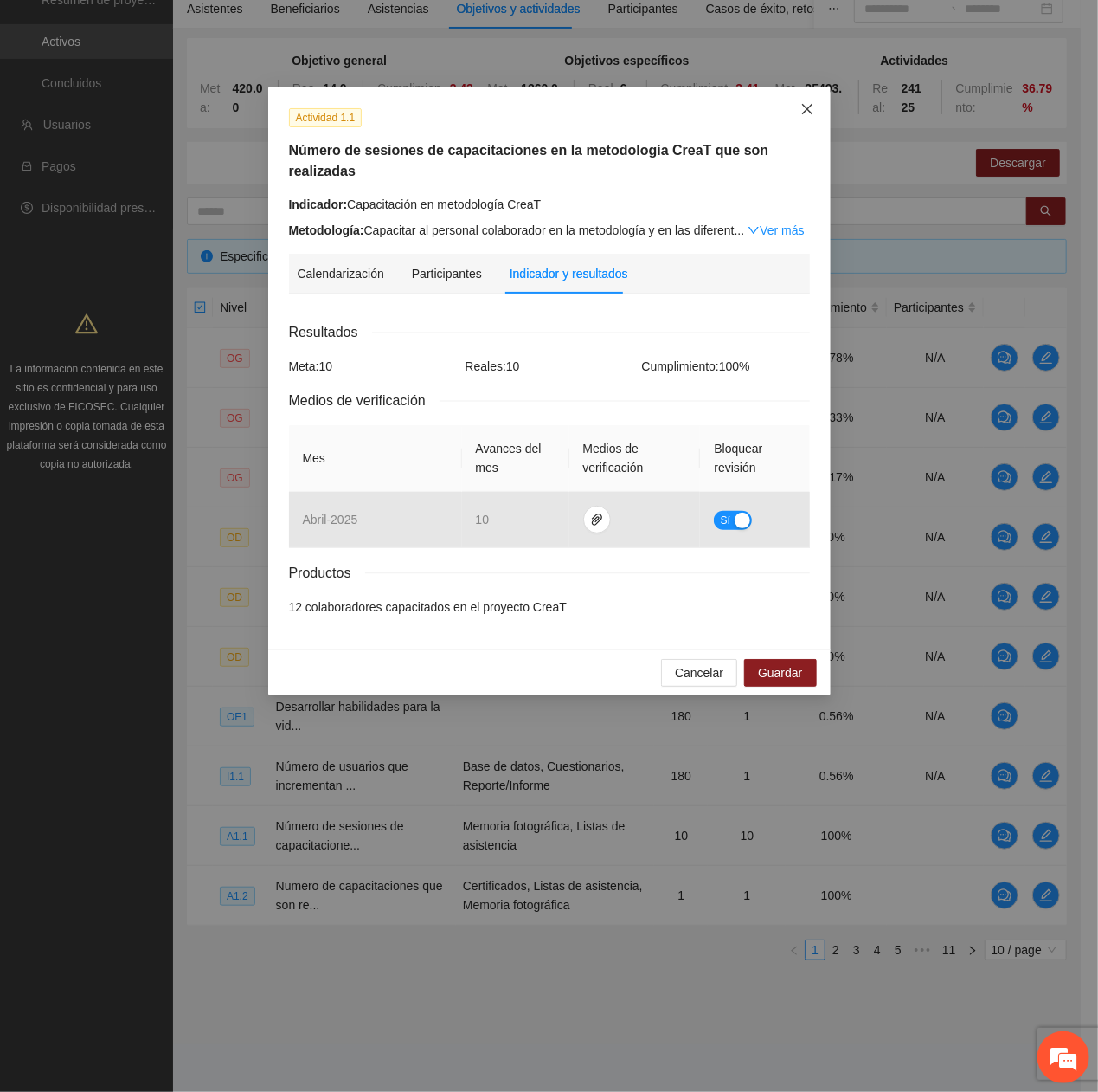
click at [822, 106] on span "Close" at bounding box center [808, 110] width 47 height 47
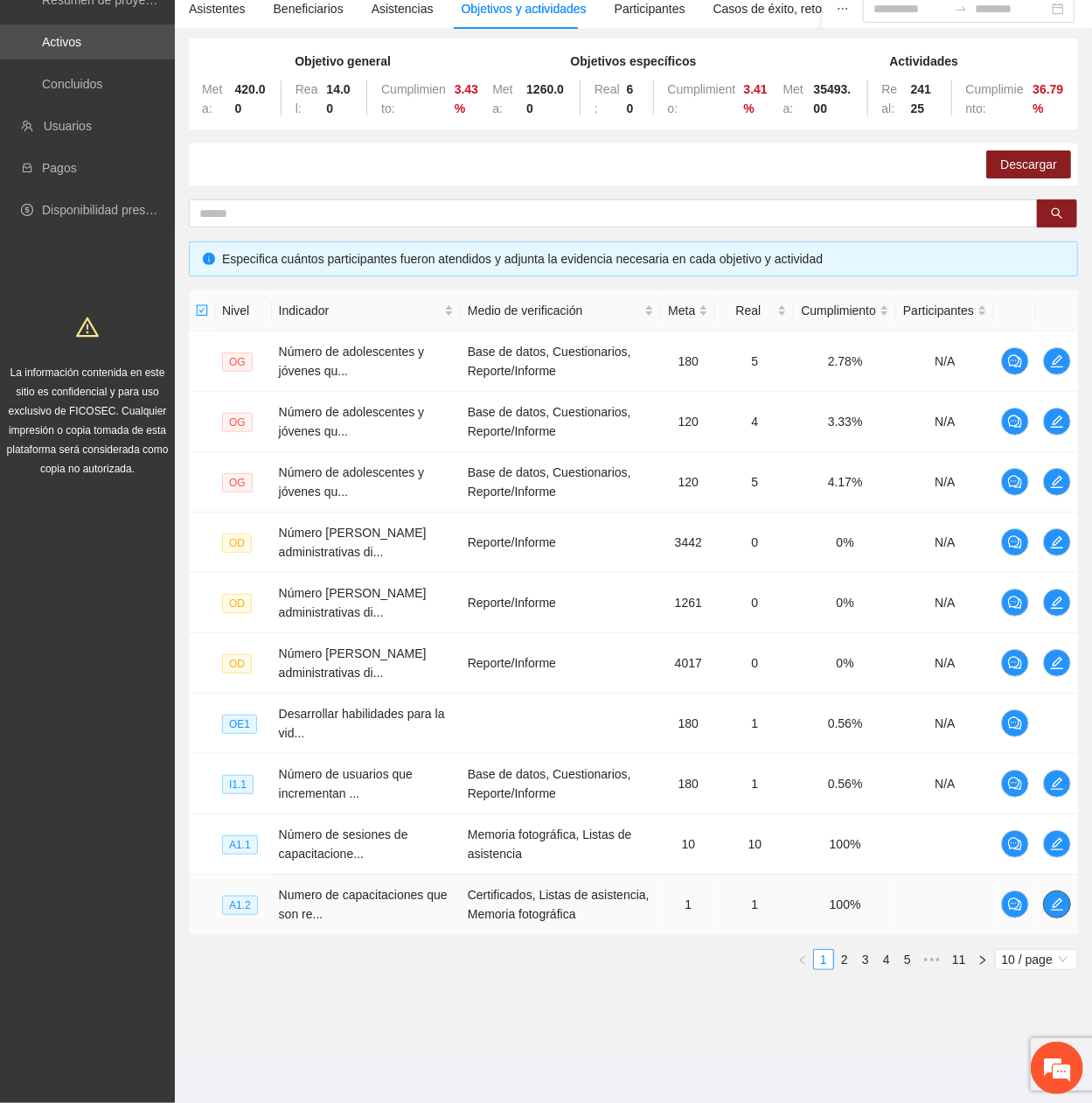
click at [1056, 372] on button "button" at bounding box center [1056, 904] width 28 height 28
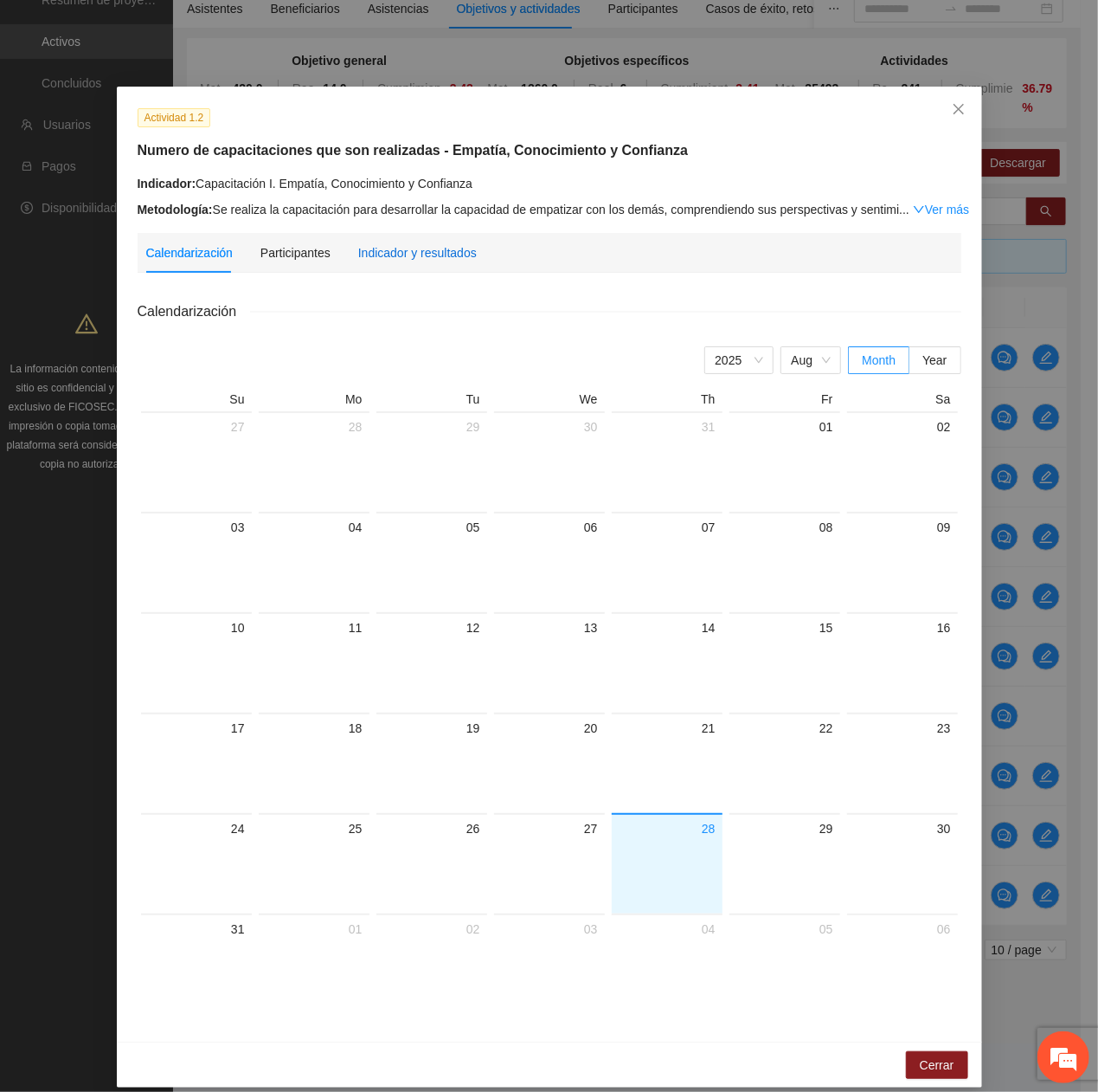
drag, startPoint x: 409, startPoint y: 259, endPoint x: 419, endPoint y: 267, distance: 12.8
click at [409, 261] on div "Indicador y resultados" at bounding box center [417, 253] width 118 height 40
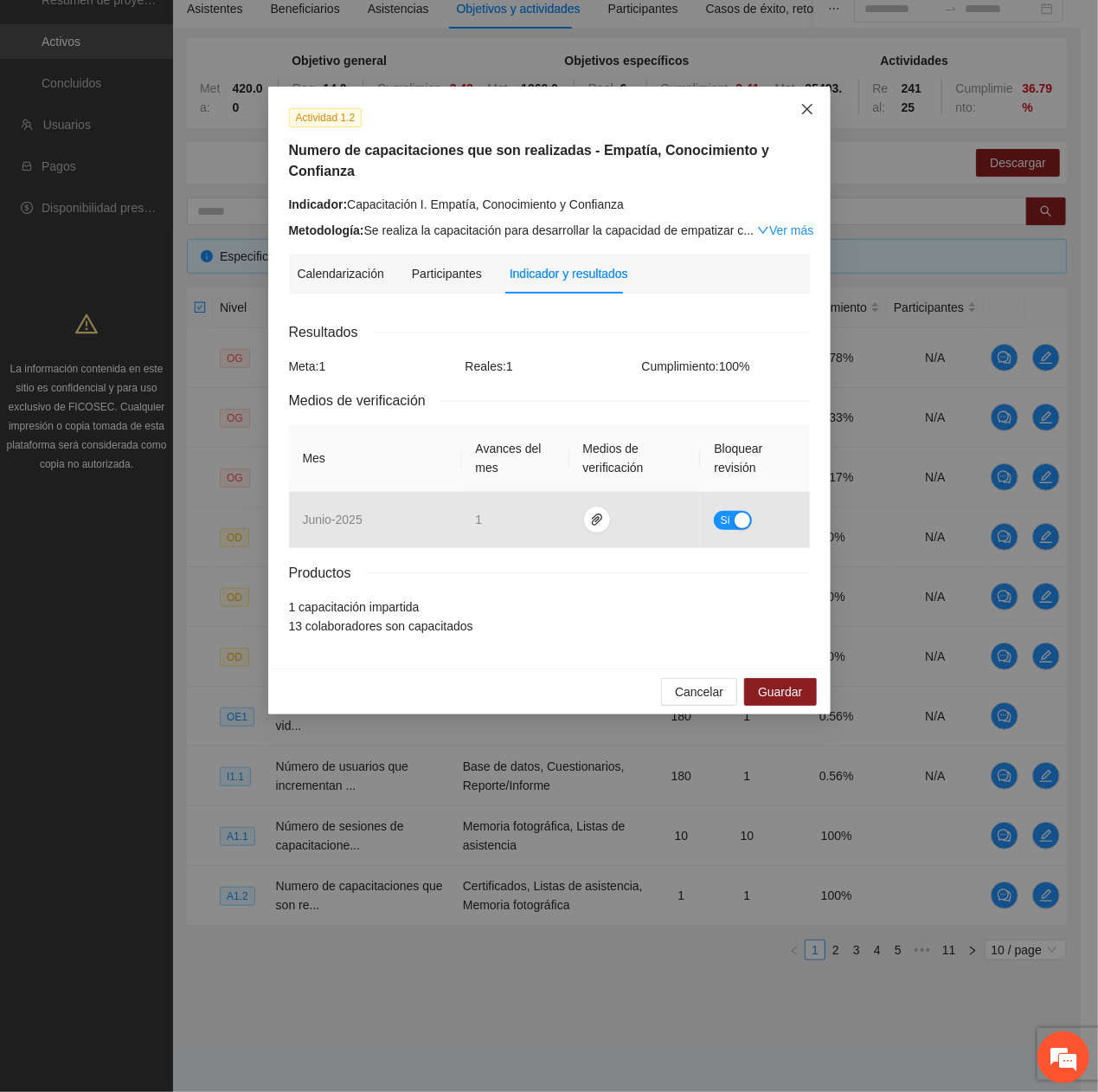
click at [794, 118] on span "Close" at bounding box center [808, 110] width 47 height 47
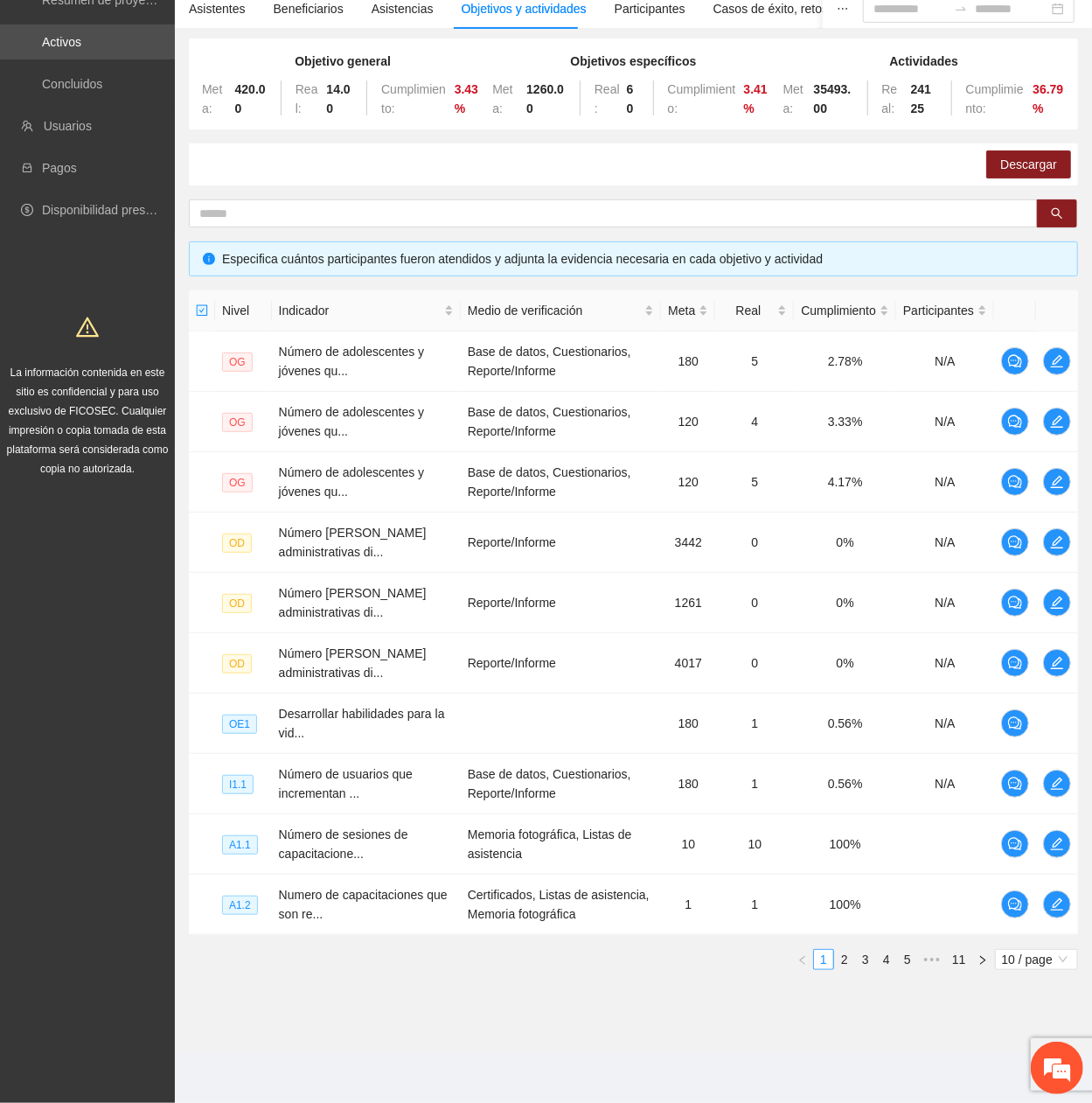
click at [841, 372] on div "Nivel Indicador Medio de verificación Meta Real Cumplimiento Participantes OG N…" at bounding box center [634, 630] width 889 height 679
click at [846, 372] on link "2" at bounding box center [845, 959] width 19 height 19
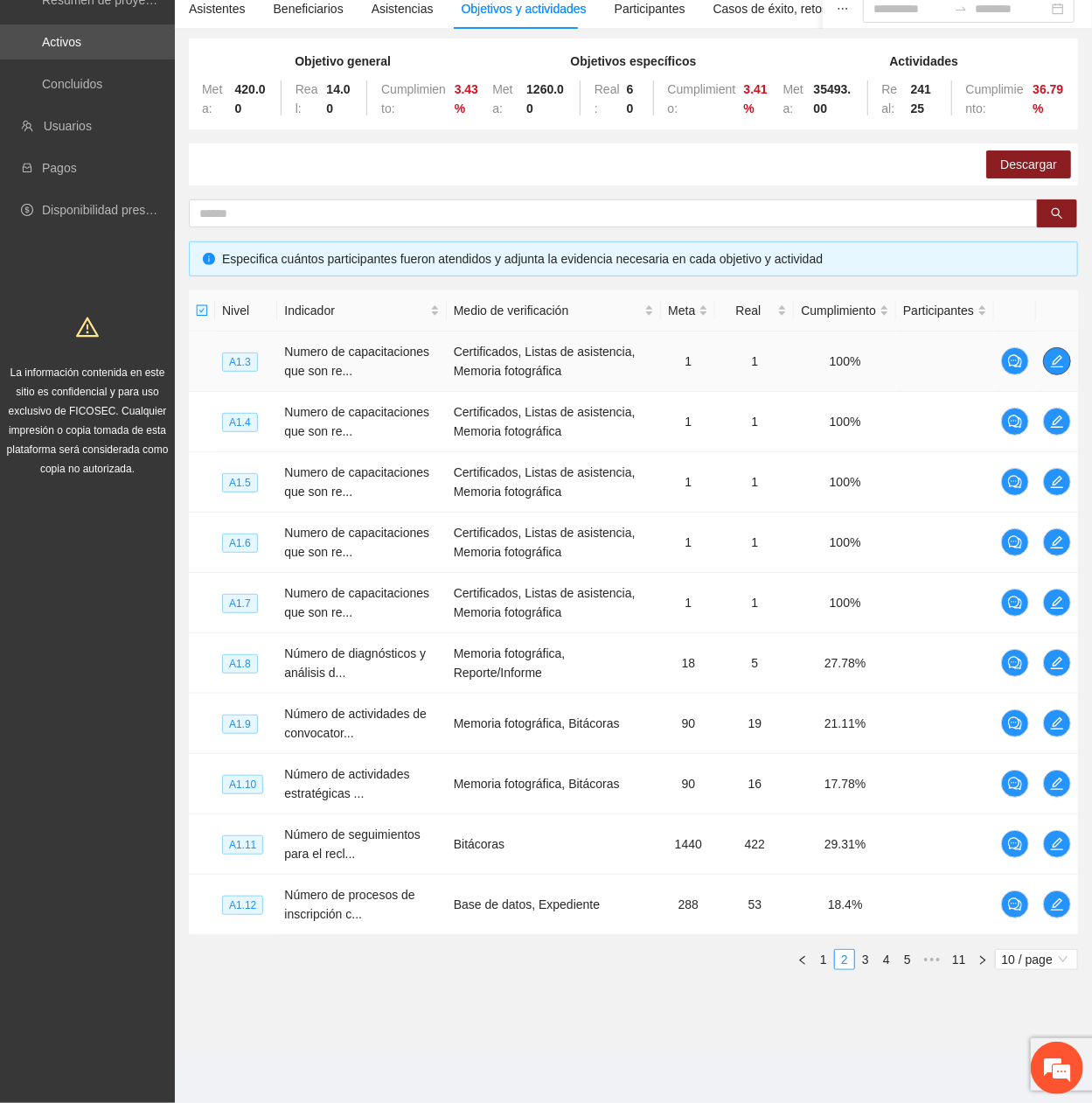
click at [1057, 351] on button "button" at bounding box center [1056, 361] width 28 height 28
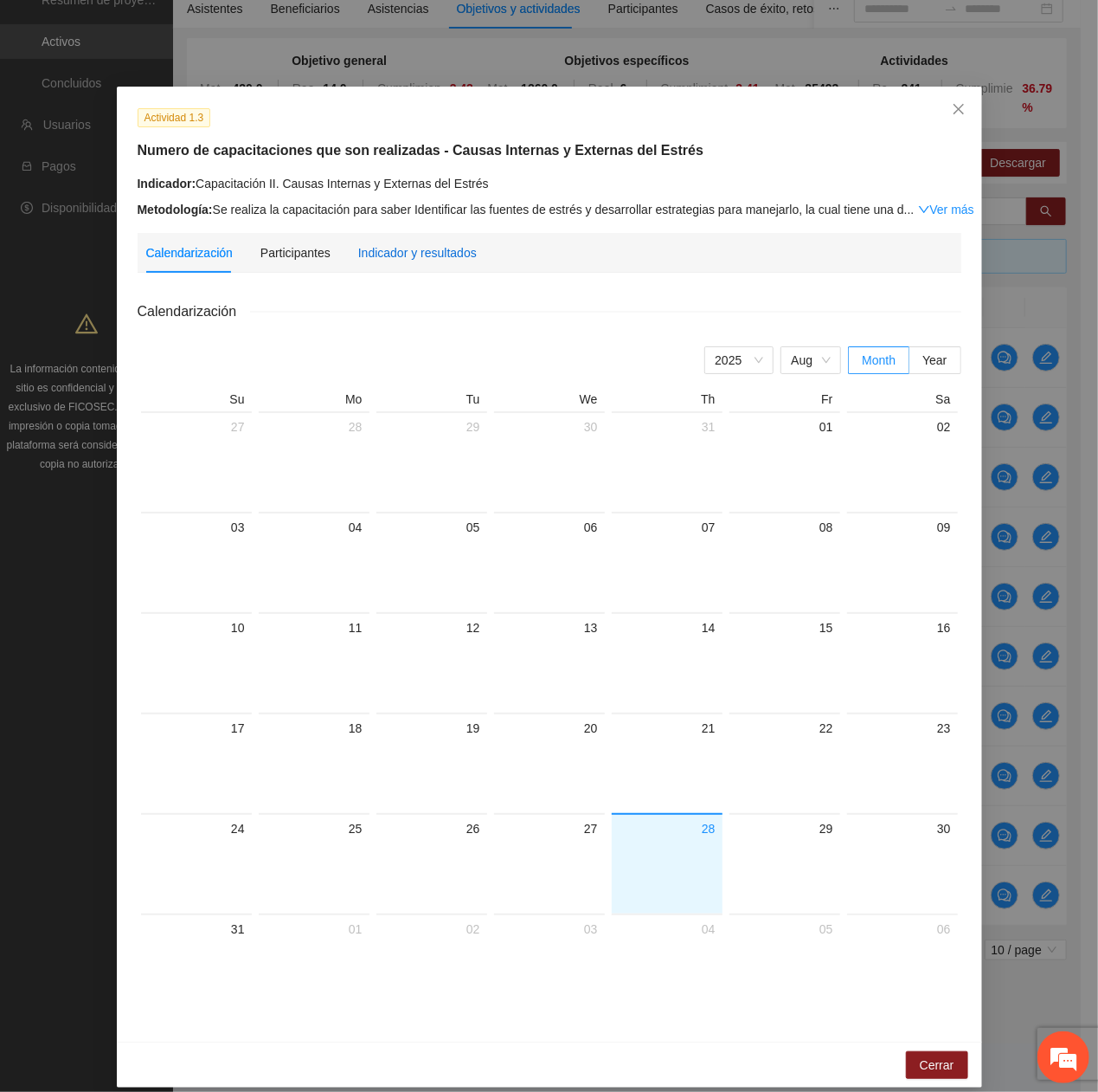
click at [401, 256] on div "Indicador y resultados" at bounding box center [417, 252] width 118 height 19
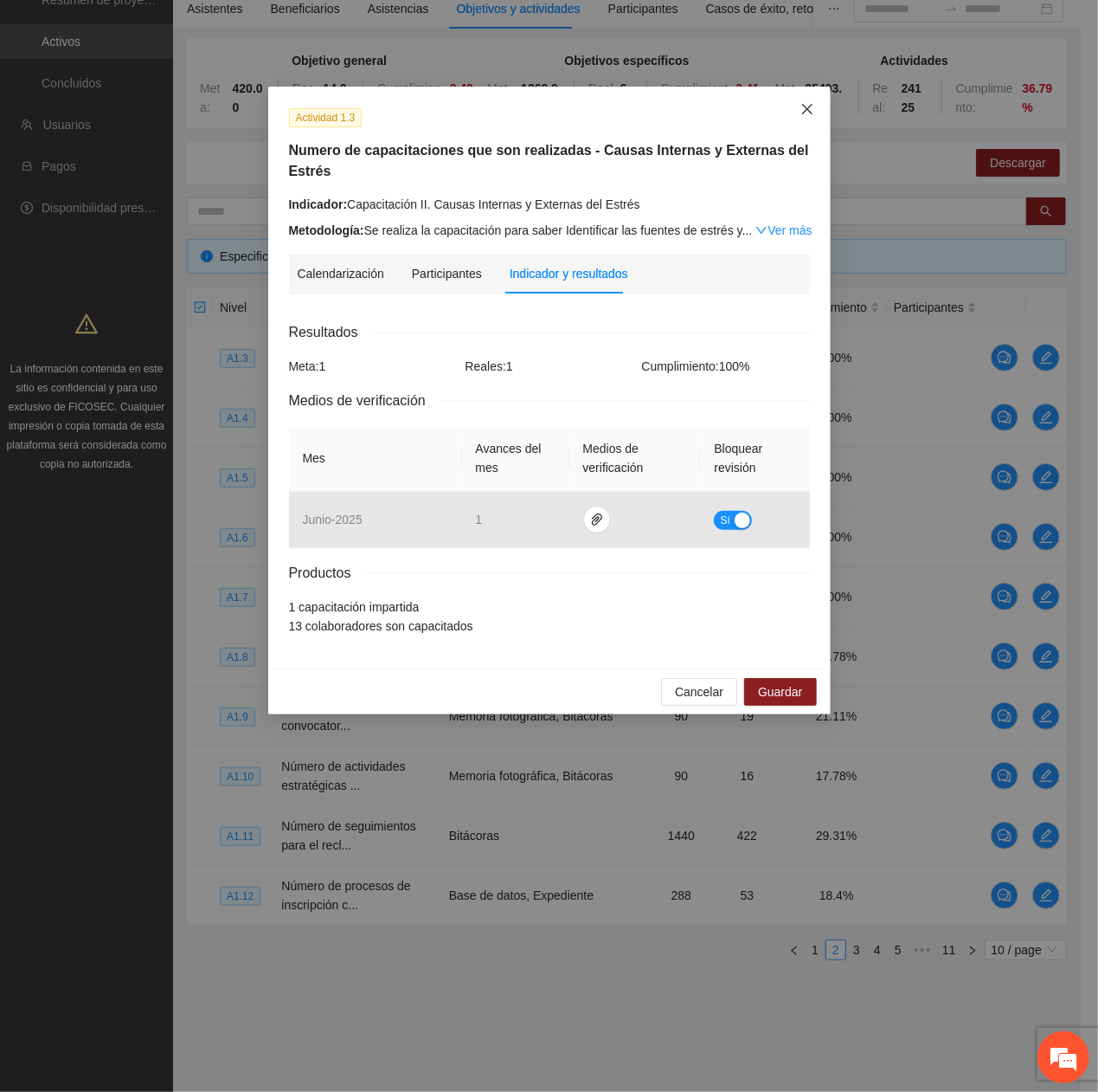
drag, startPoint x: 814, startPoint y: 109, endPoint x: 822, endPoint y: 119, distance: 12.8
click at [815, 112] on span "Close" at bounding box center [808, 110] width 47 height 47
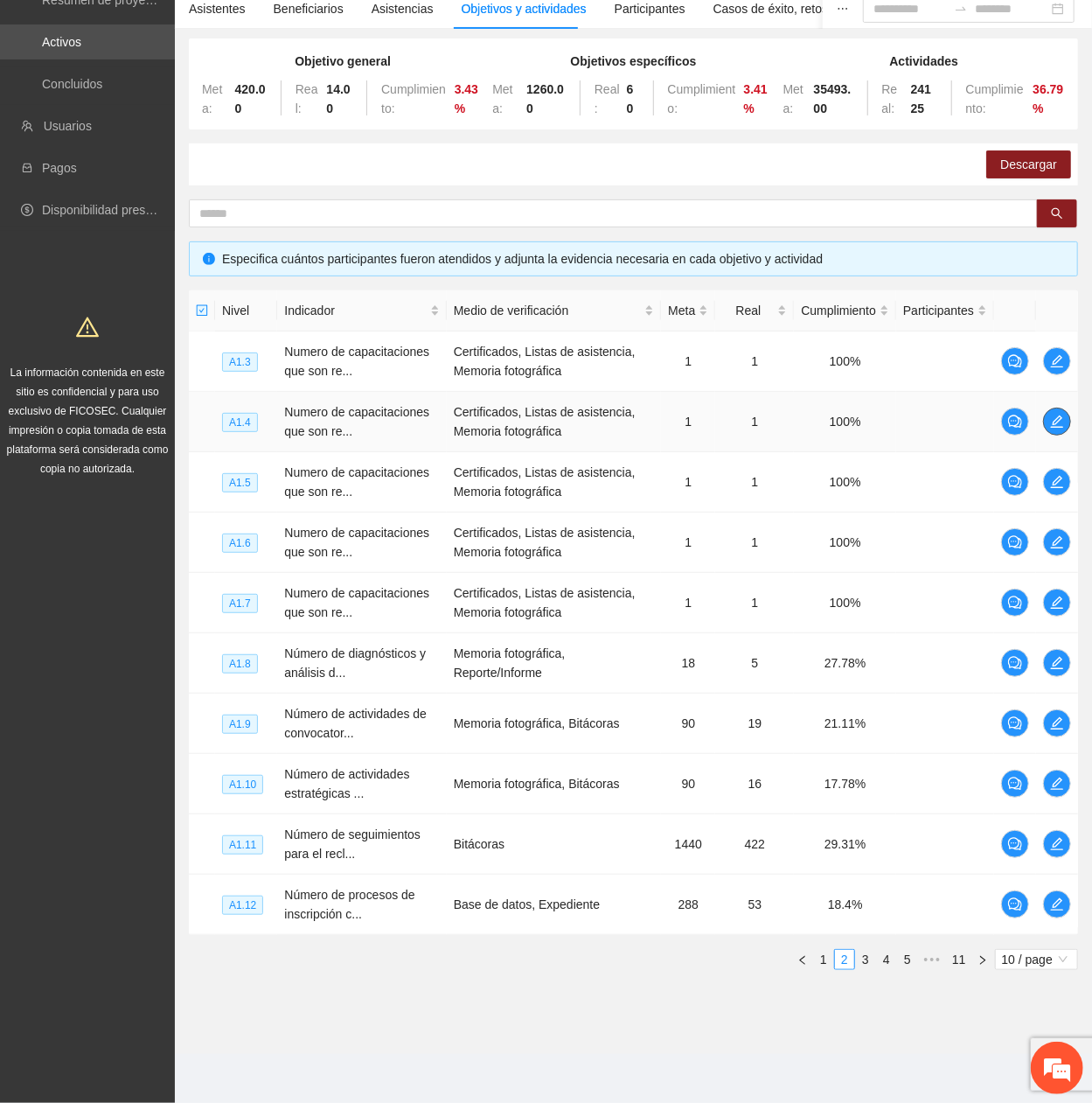
click at [1062, 372] on icon "edit" at bounding box center [1056, 421] width 14 height 14
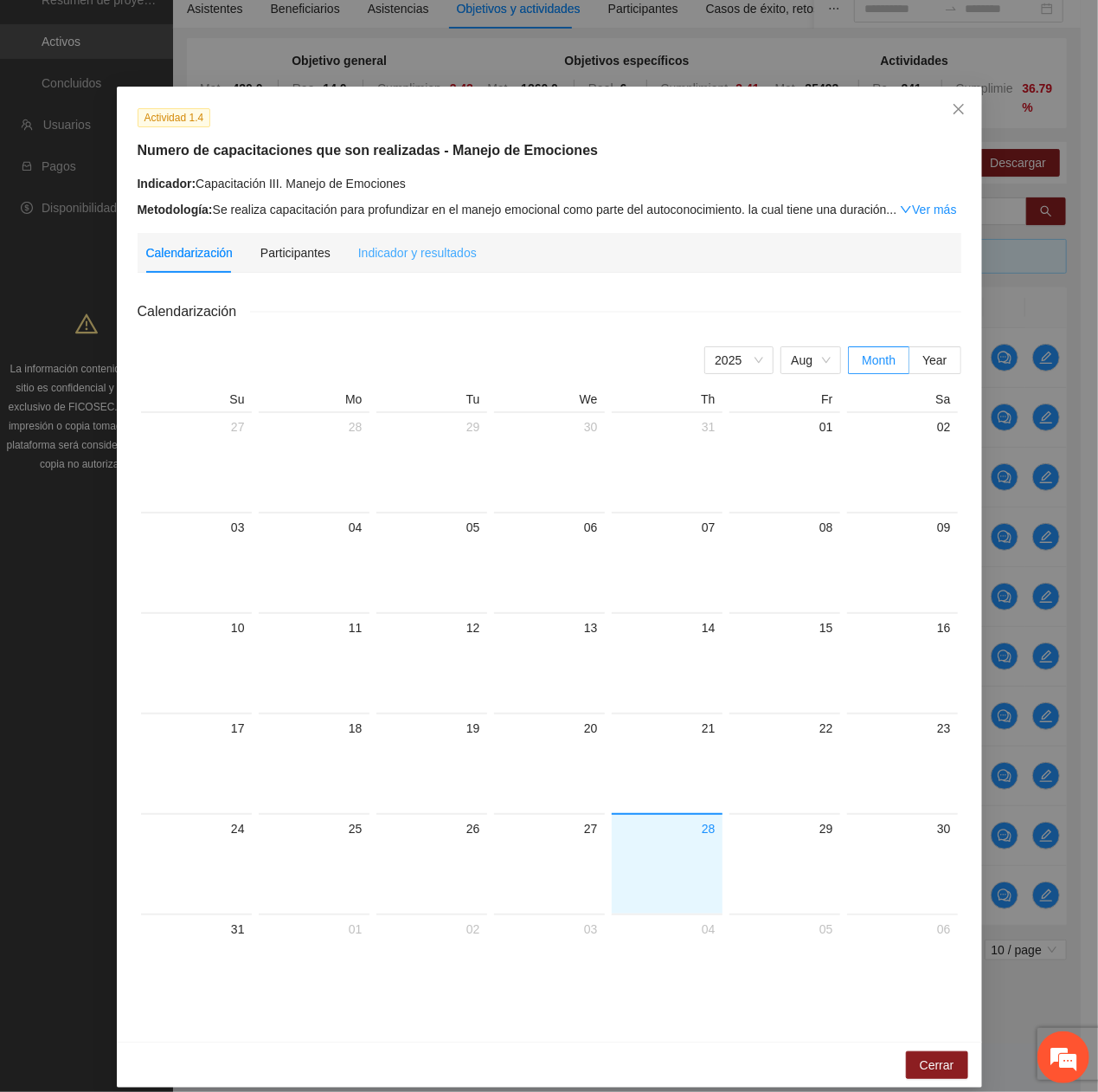
click at [462, 247] on div "Calendarización Participantes Indicador y resultados" at bounding box center [549, 253] width 807 height 40
click at [457, 248] on div "Indicador y resultados" at bounding box center [417, 252] width 118 height 19
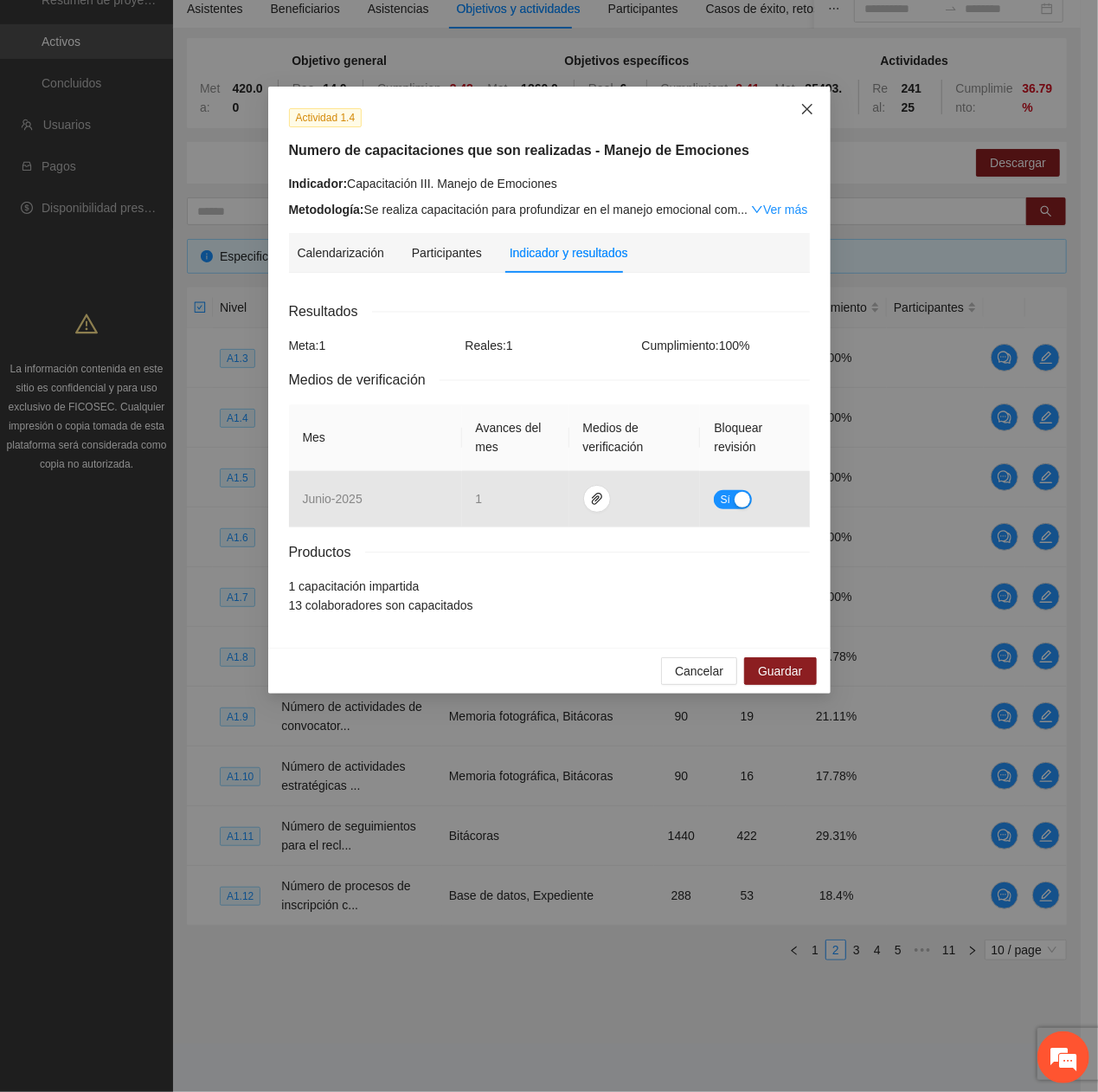
click at [804, 109] on icon "close" at bounding box center [807, 108] width 14 height 14
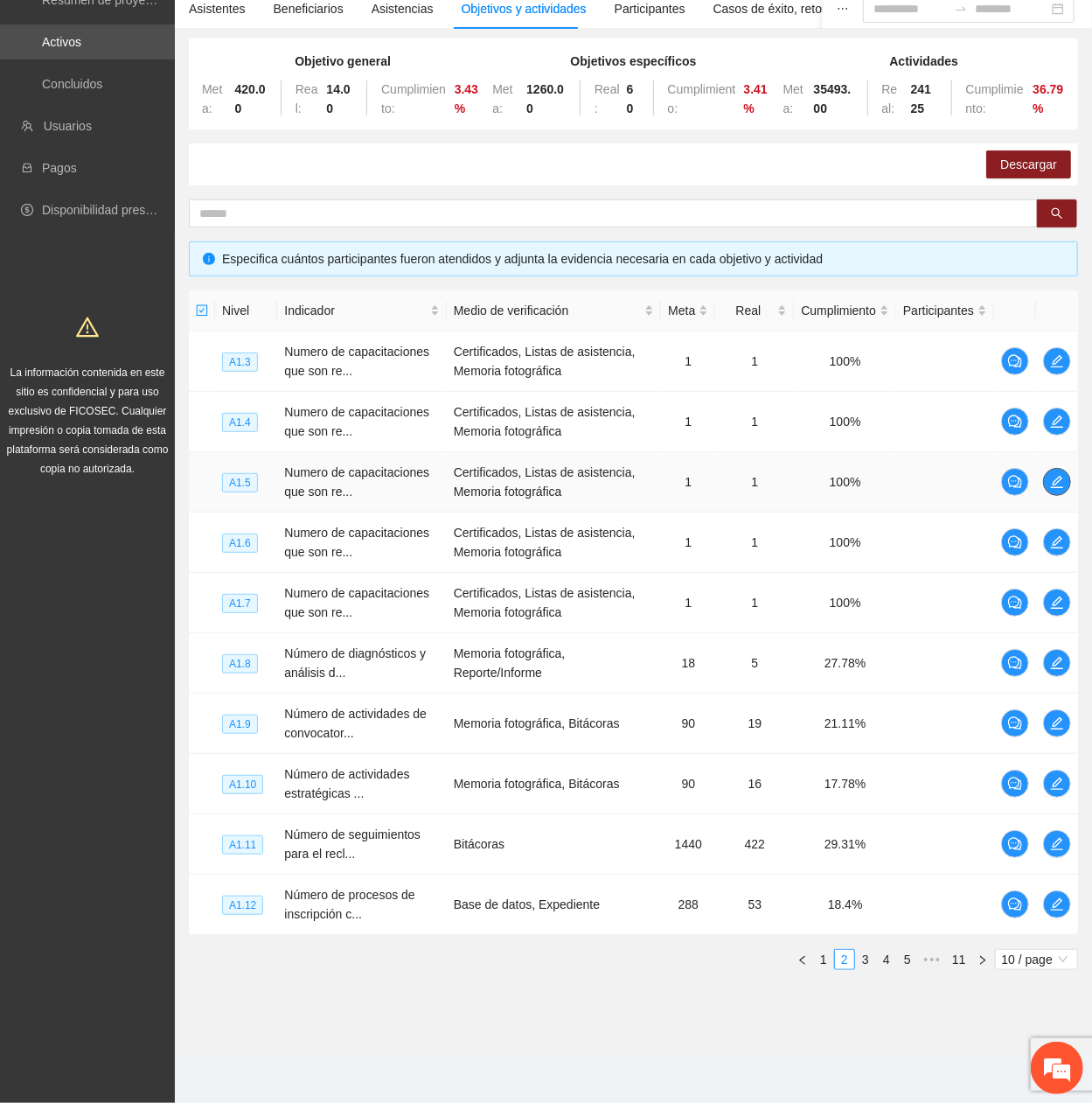
click at [1060, 372] on icon "edit" at bounding box center [1056, 481] width 14 height 14
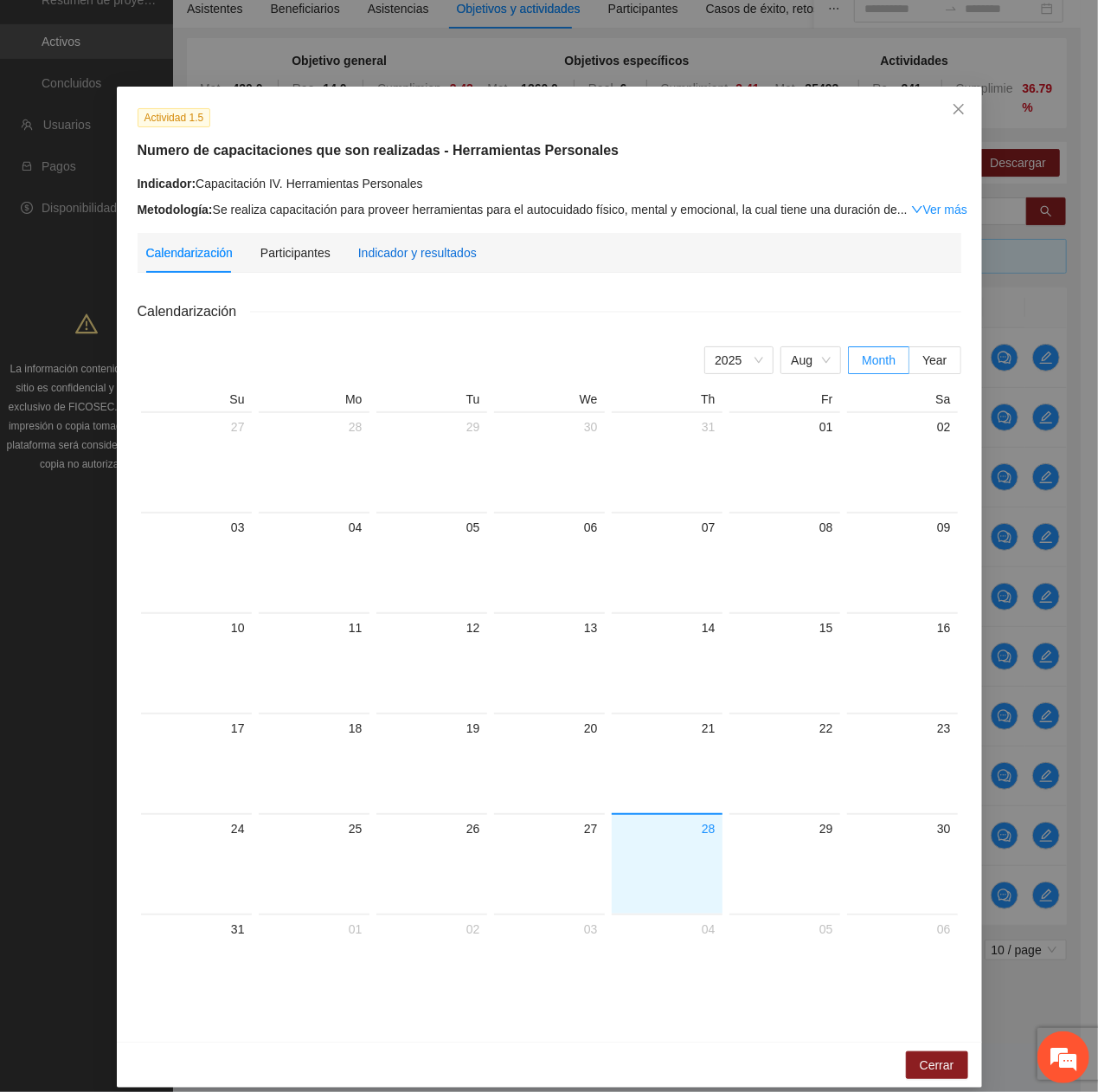
drag, startPoint x: 393, startPoint y: 248, endPoint x: 420, endPoint y: 271, distance: 35.5
click at [393, 249] on div "Indicador y resultados" at bounding box center [417, 252] width 118 height 19
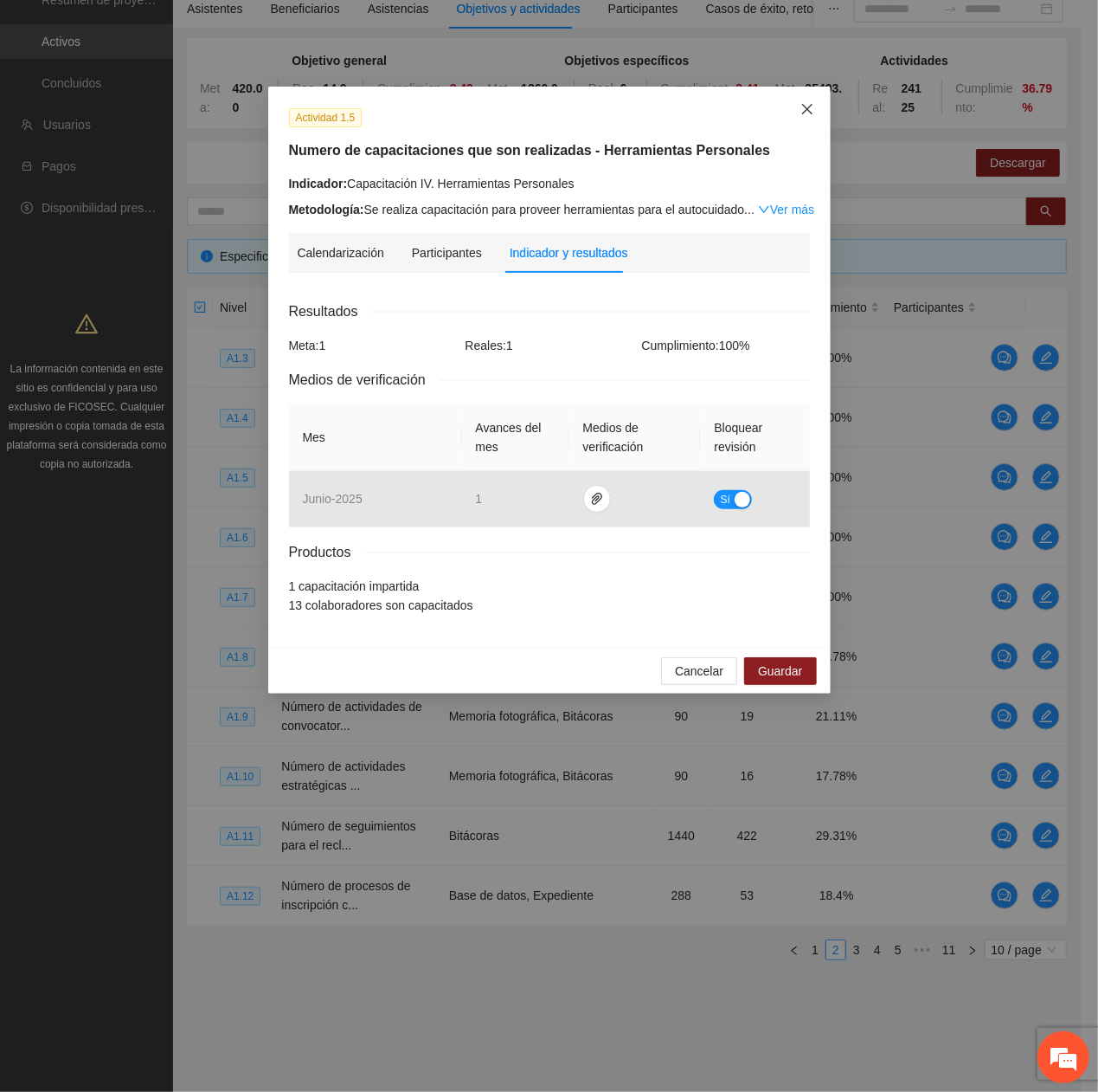
click at [818, 112] on span "Close" at bounding box center [808, 110] width 47 height 47
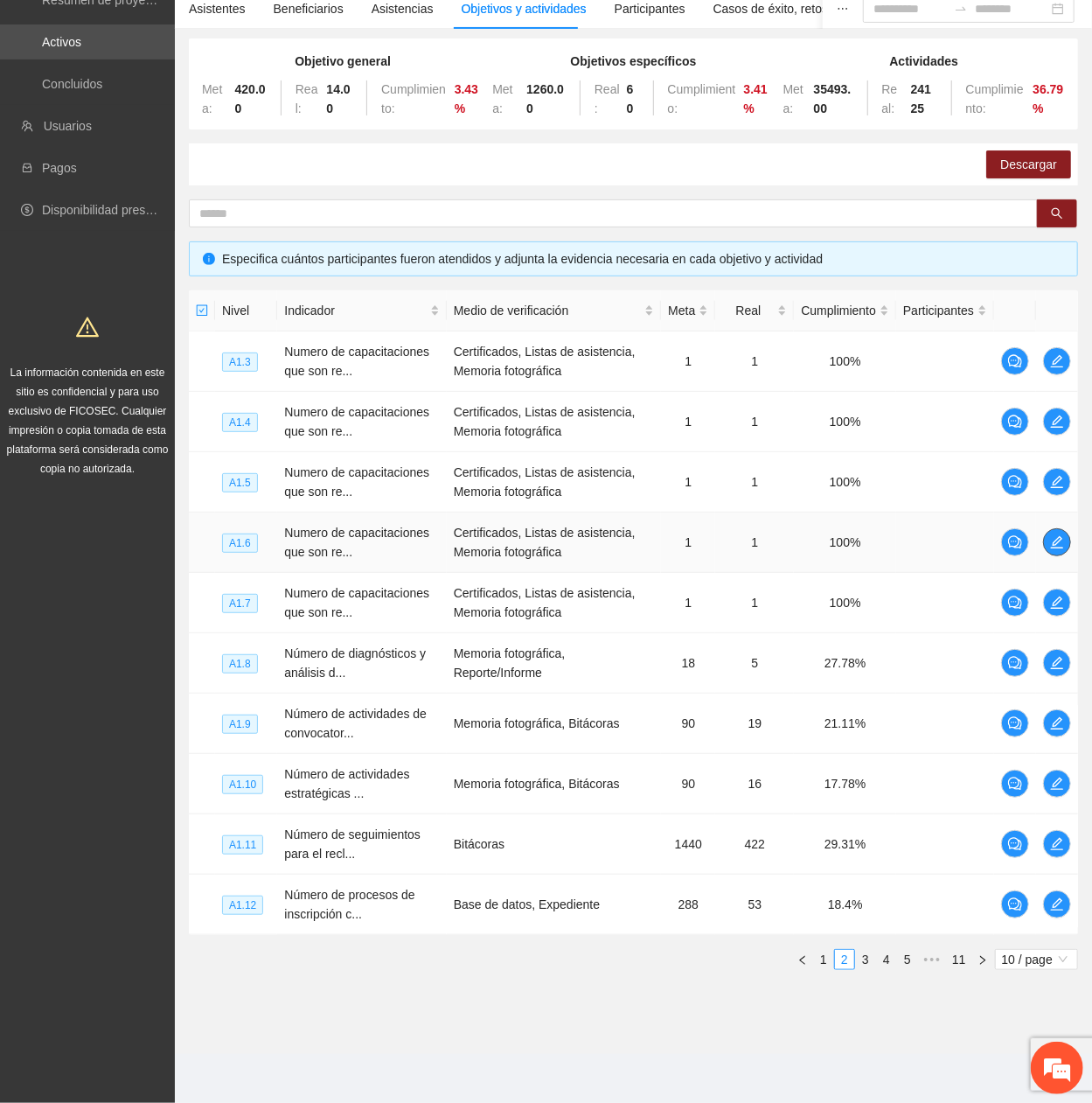
click at [1060, 372] on button "button" at bounding box center [1056, 541] width 28 height 28
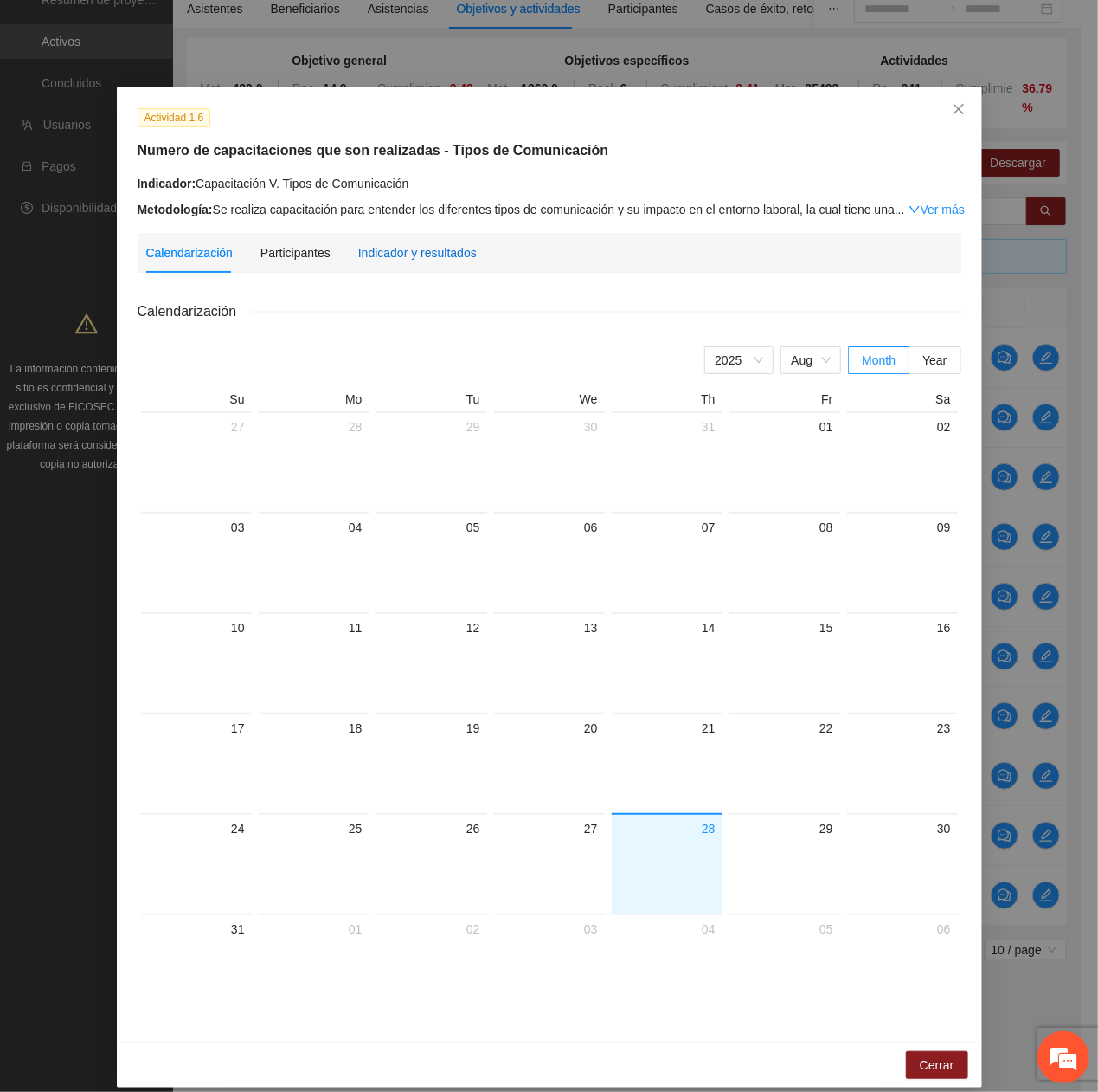
click at [405, 250] on div "Indicador y resultados" at bounding box center [417, 252] width 118 height 19
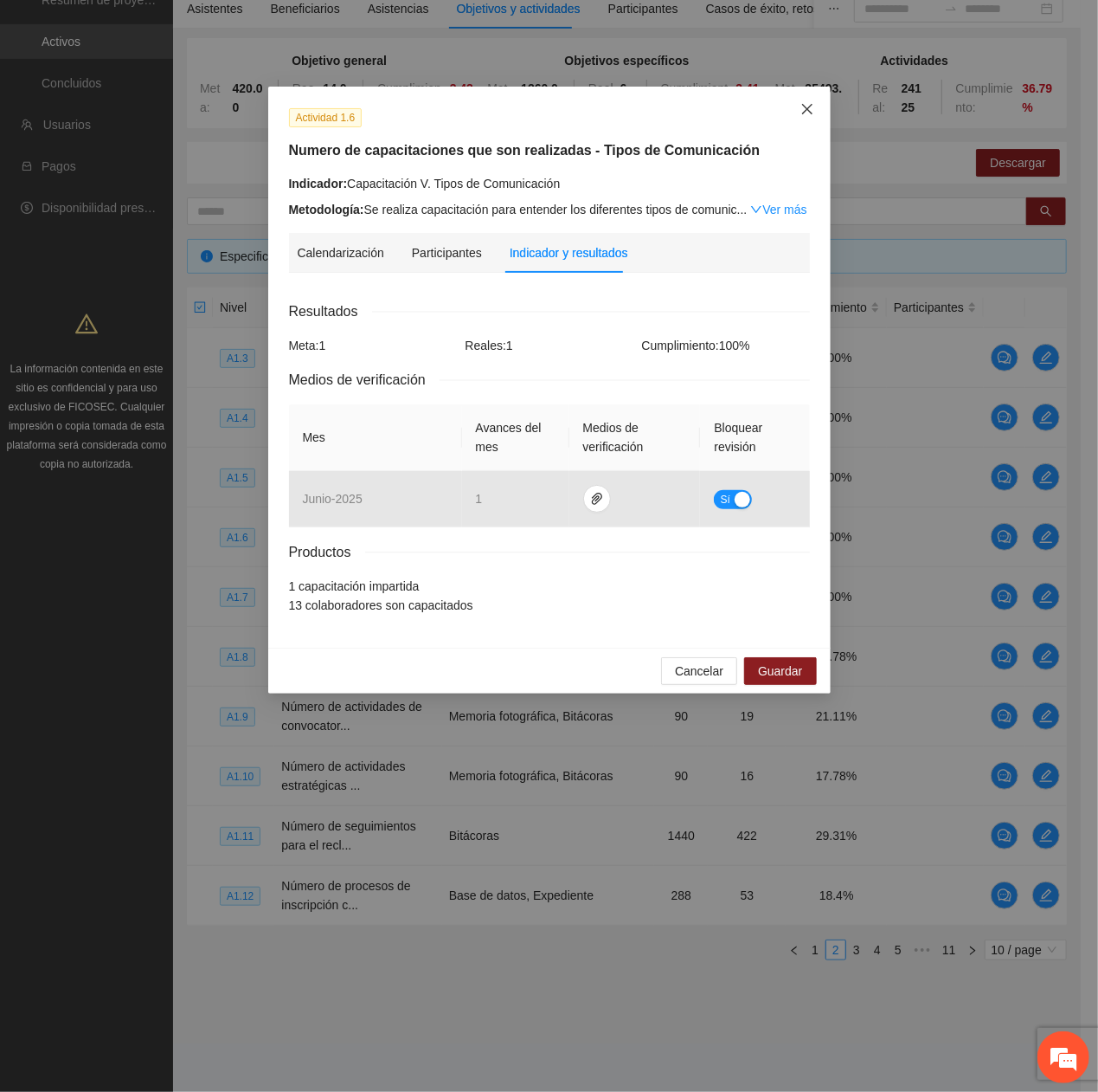
drag, startPoint x: 807, startPoint y: 95, endPoint x: 805, endPoint y: 133, distance: 38.1
click at [807, 99] on span "Close" at bounding box center [808, 110] width 47 height 47
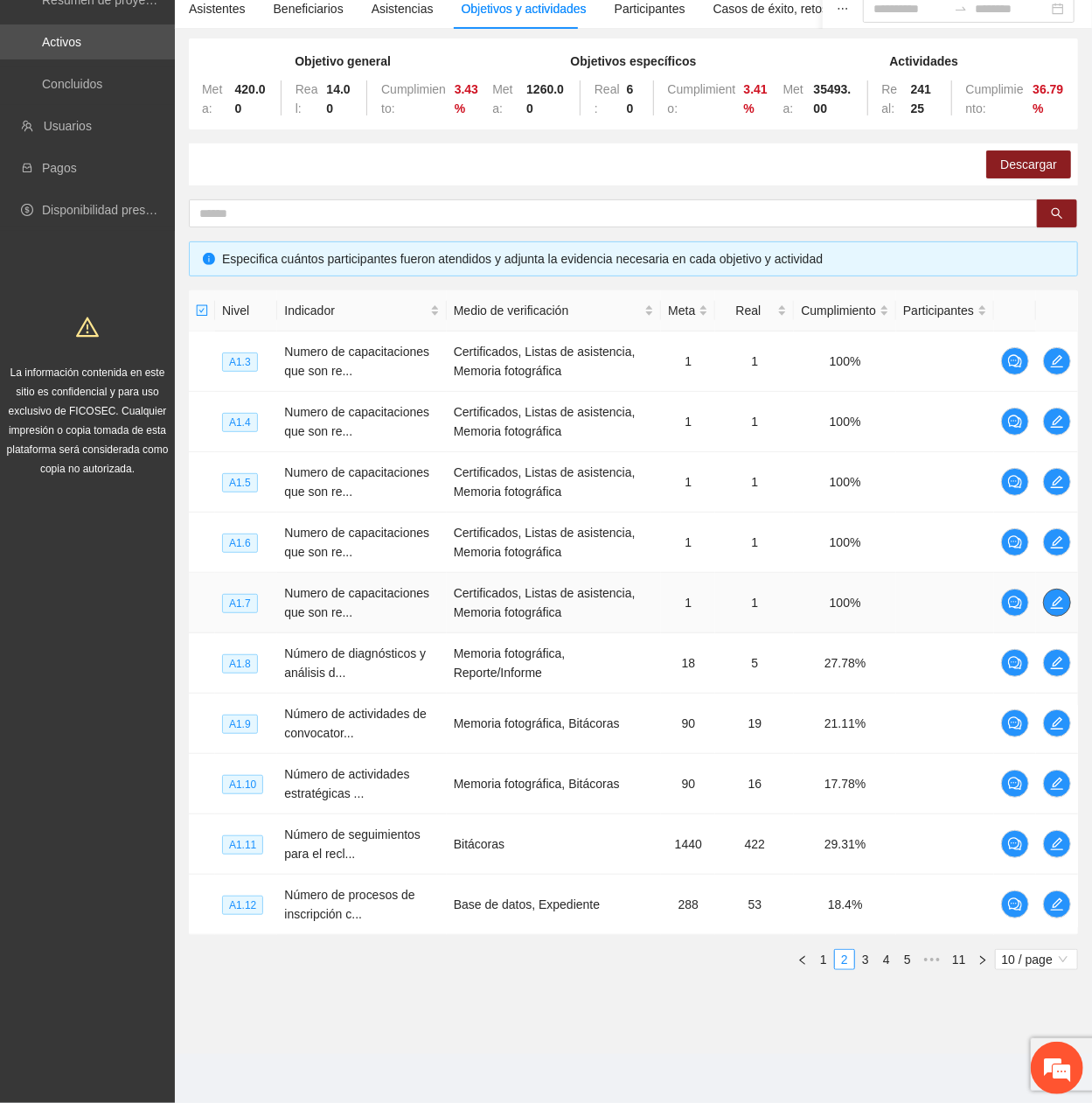
click at [1058, 372] on icon "edit" at bounding box center [1056, 602] width 12 height 12
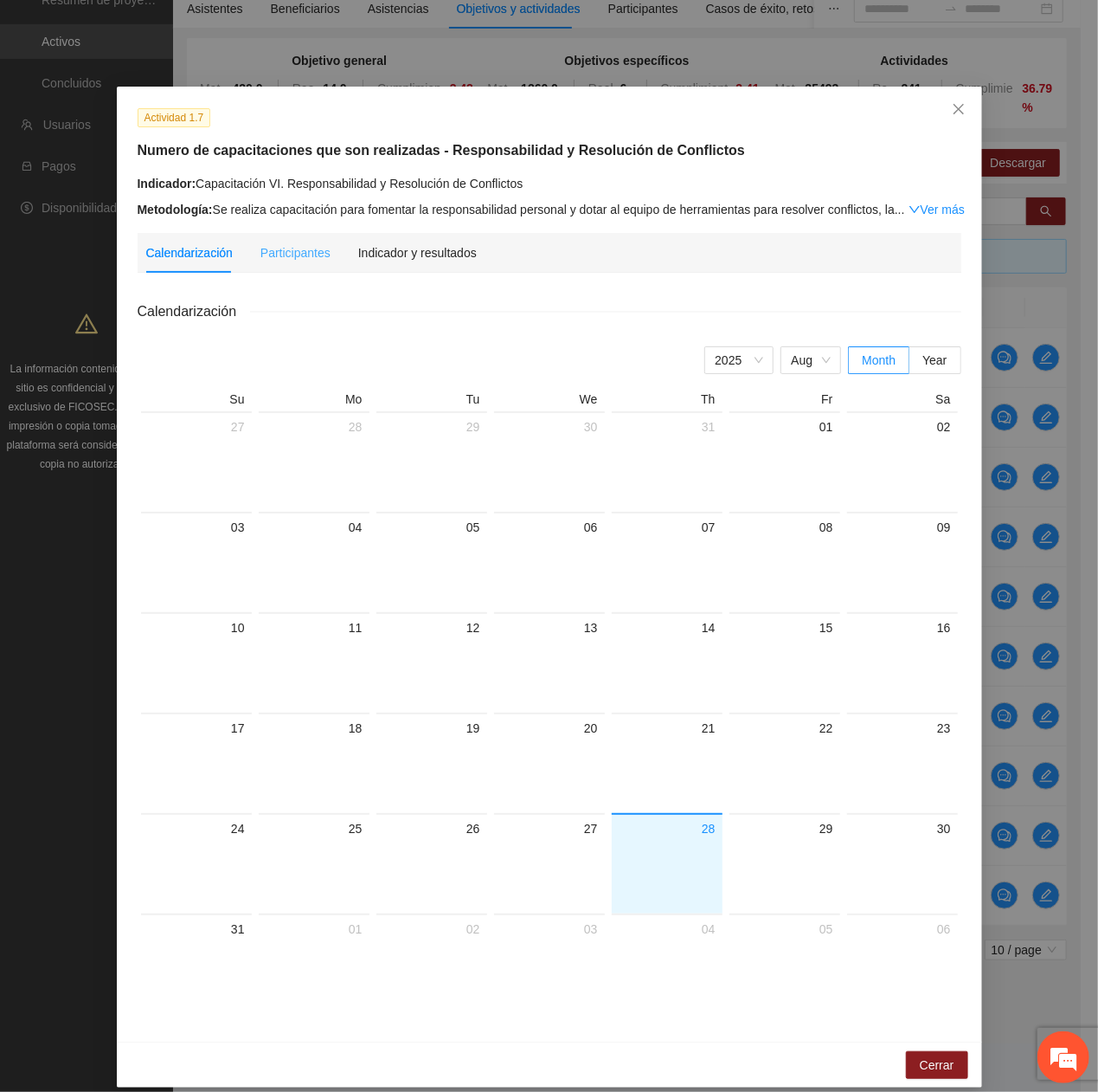
click at [435, 268] on div "Indicador y resultados" at bounding box center [417, 253] width 118 height 40
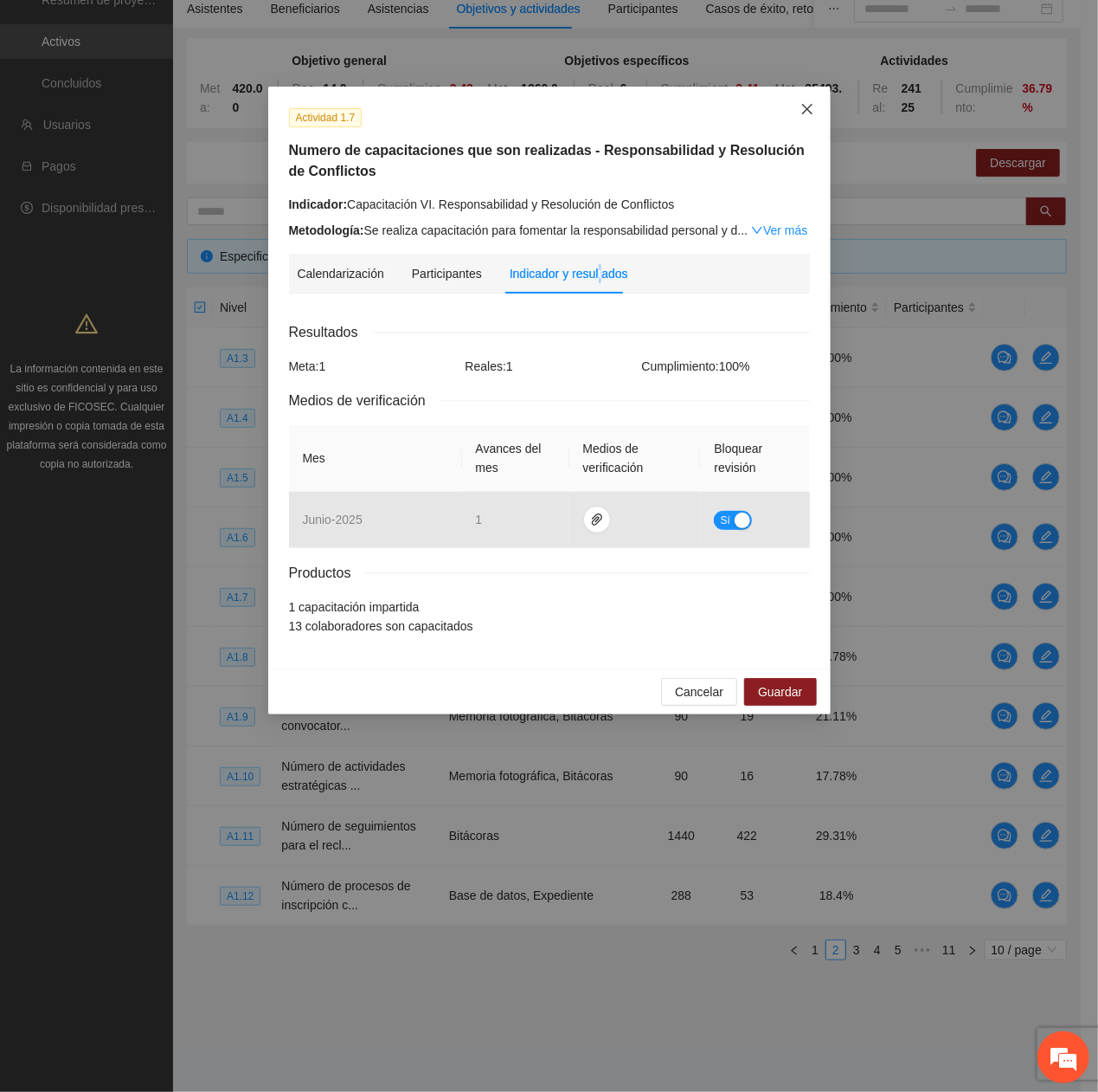
click at [813, 105] on icon "close" at bounding box center [807, 108] width 14 height 14
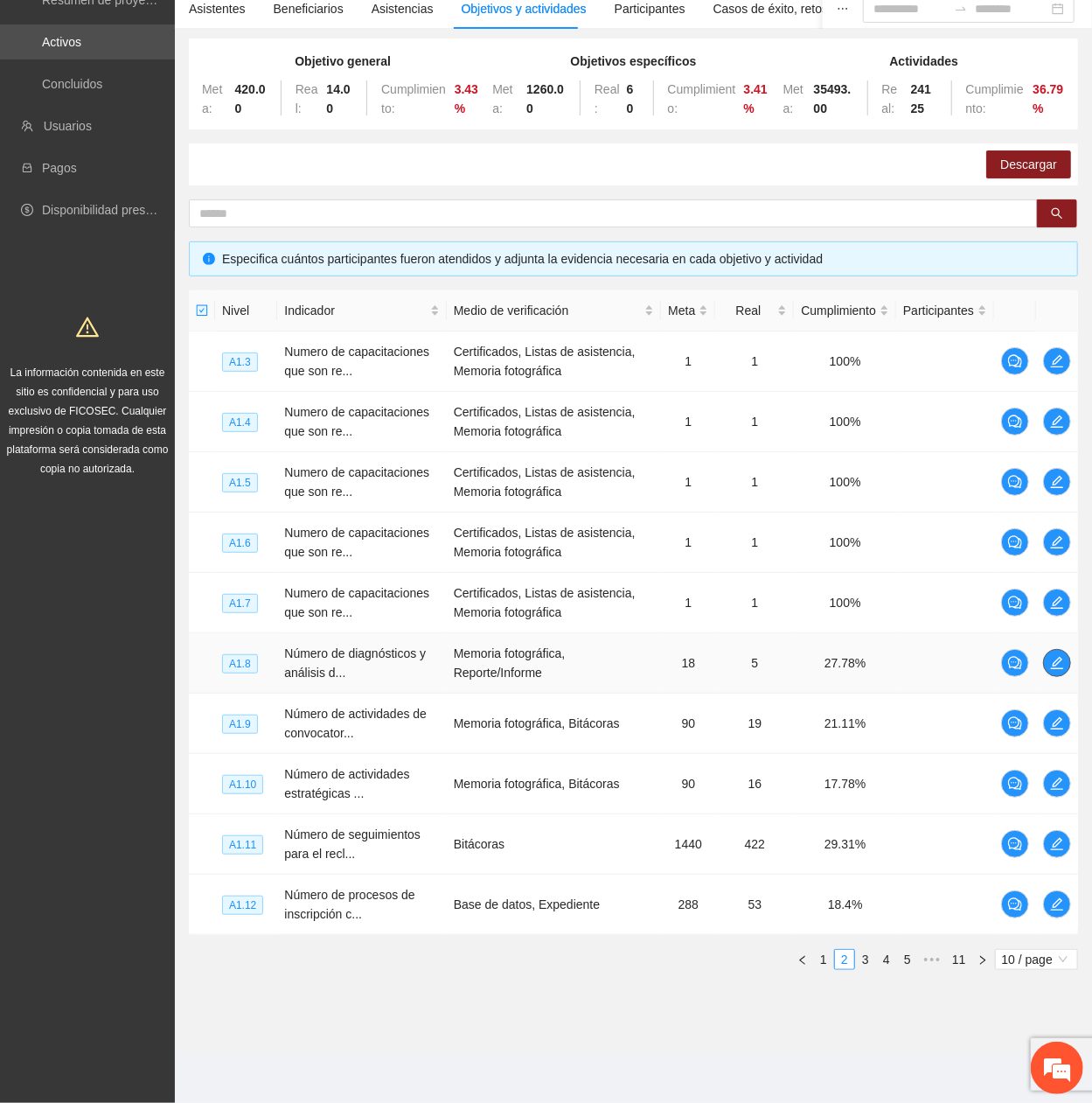
click at [1050, 372] on icon "edit" at bounding box center [1056, 662] width 14 height 14
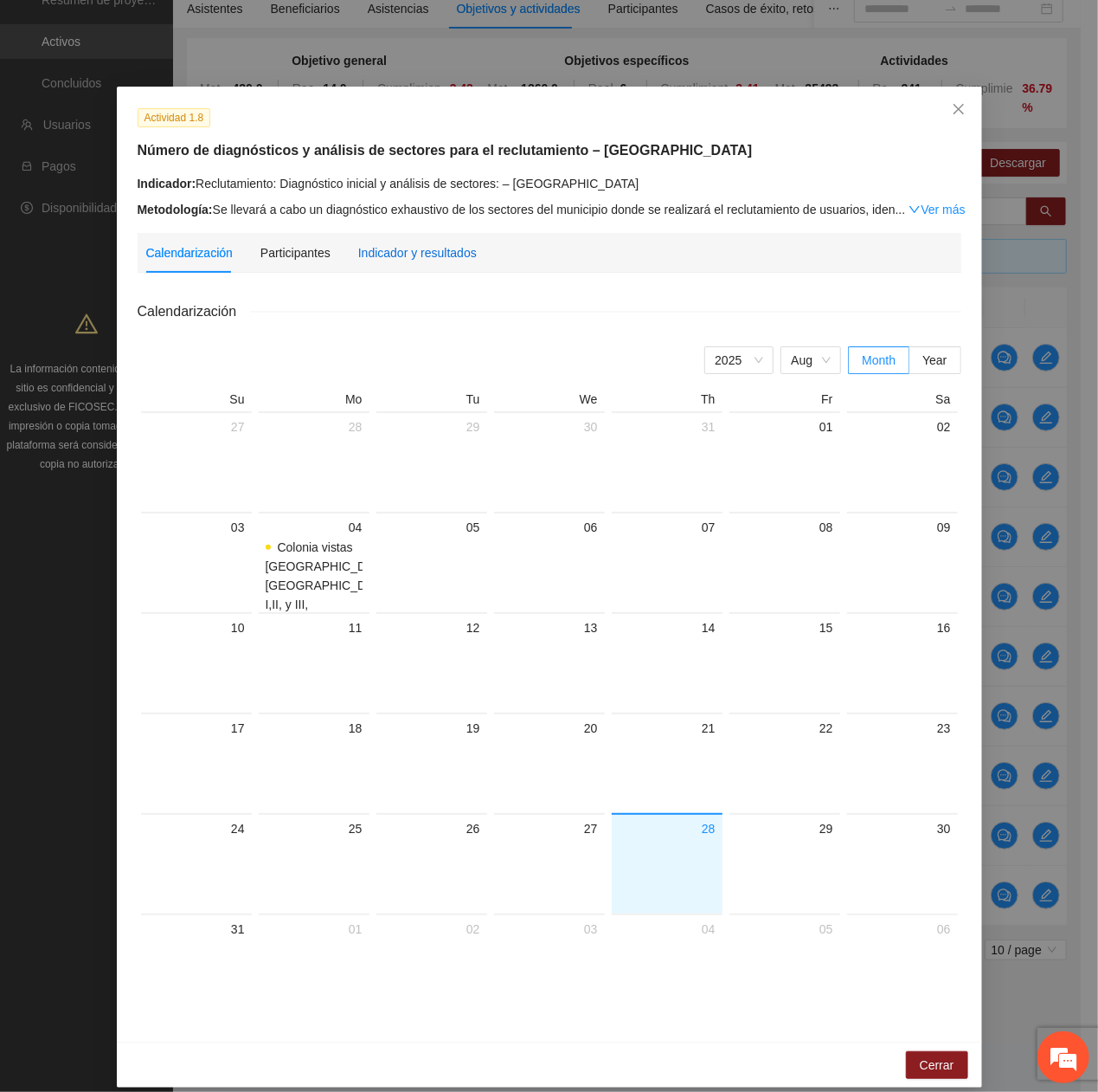
click at [391, 244] on div "Indicador y resultados" at bounding box center [417, 252] width 118 height 19
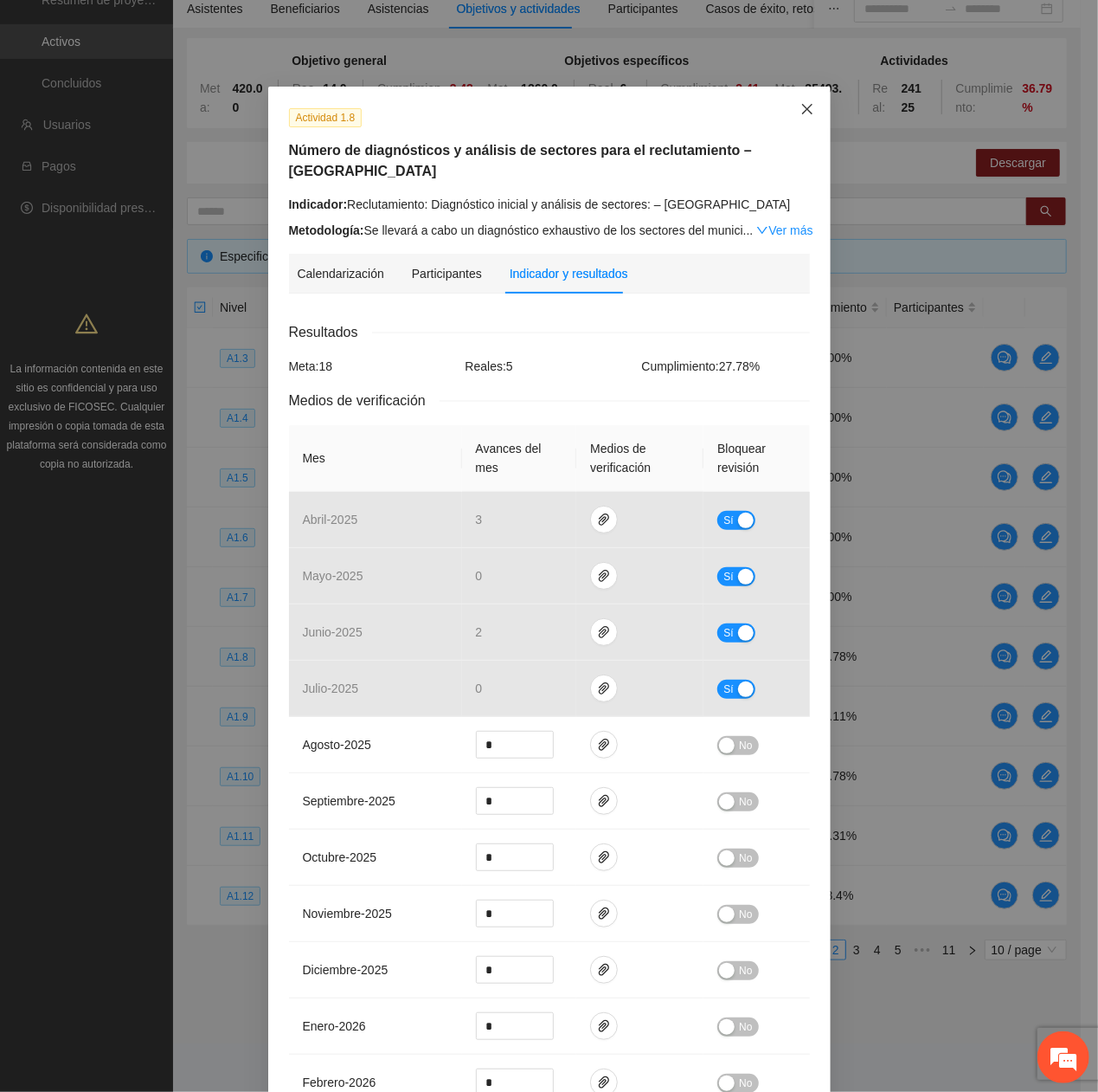
click at [802, 108] on icon "close" at bounding box center [806, 108] width 10 height 10
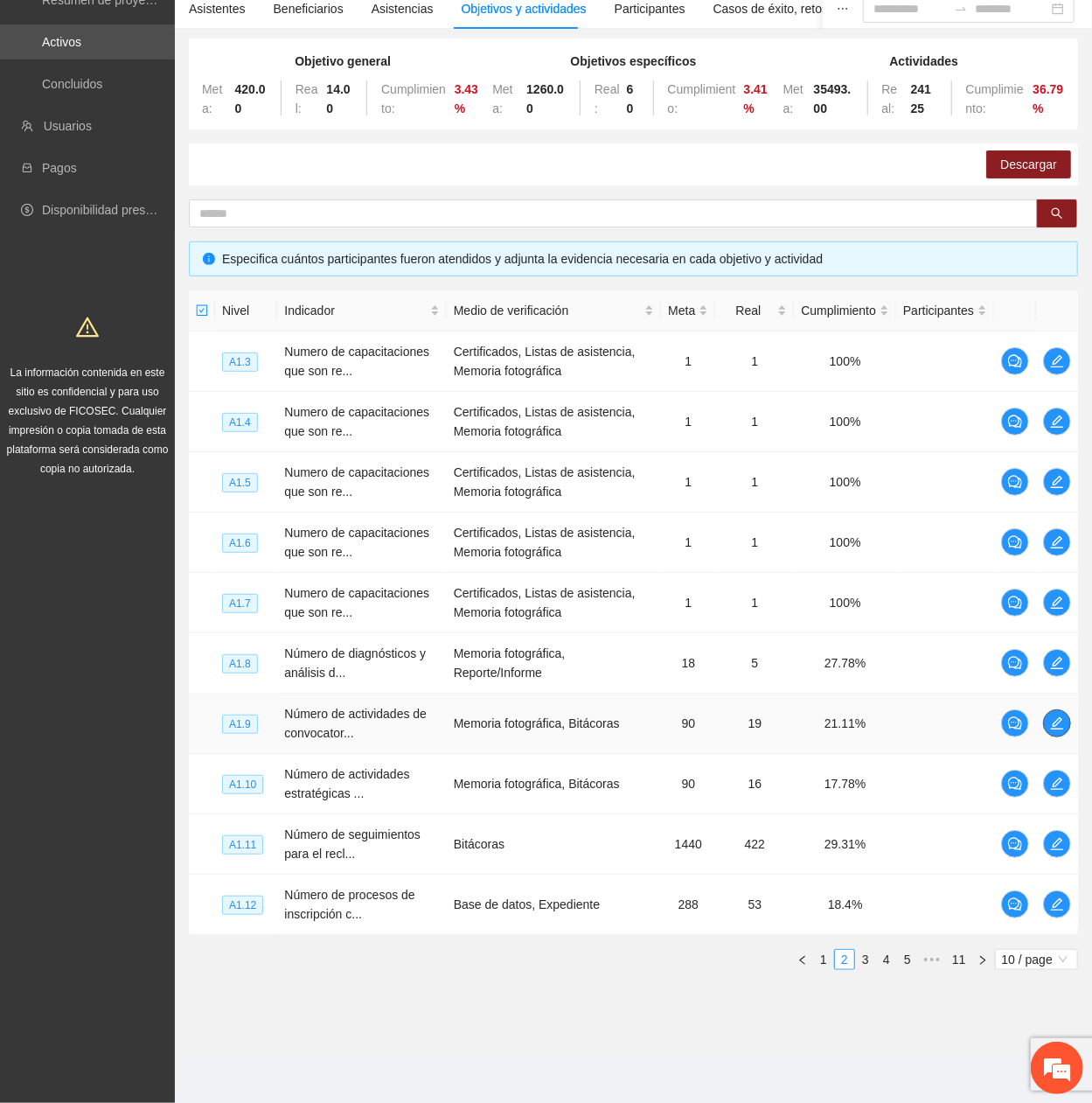
drag, startPoint x: 1064, startPoint y: 720, endPoint x: 1047, endPoint y: 708, distance: 20.8
click at [1049, 372] on td at bounding box center [1057, 723] width 42 height 60
click at [1054, 372] on icon "edit" at bounding box center [1056, 722] width 14 height 14
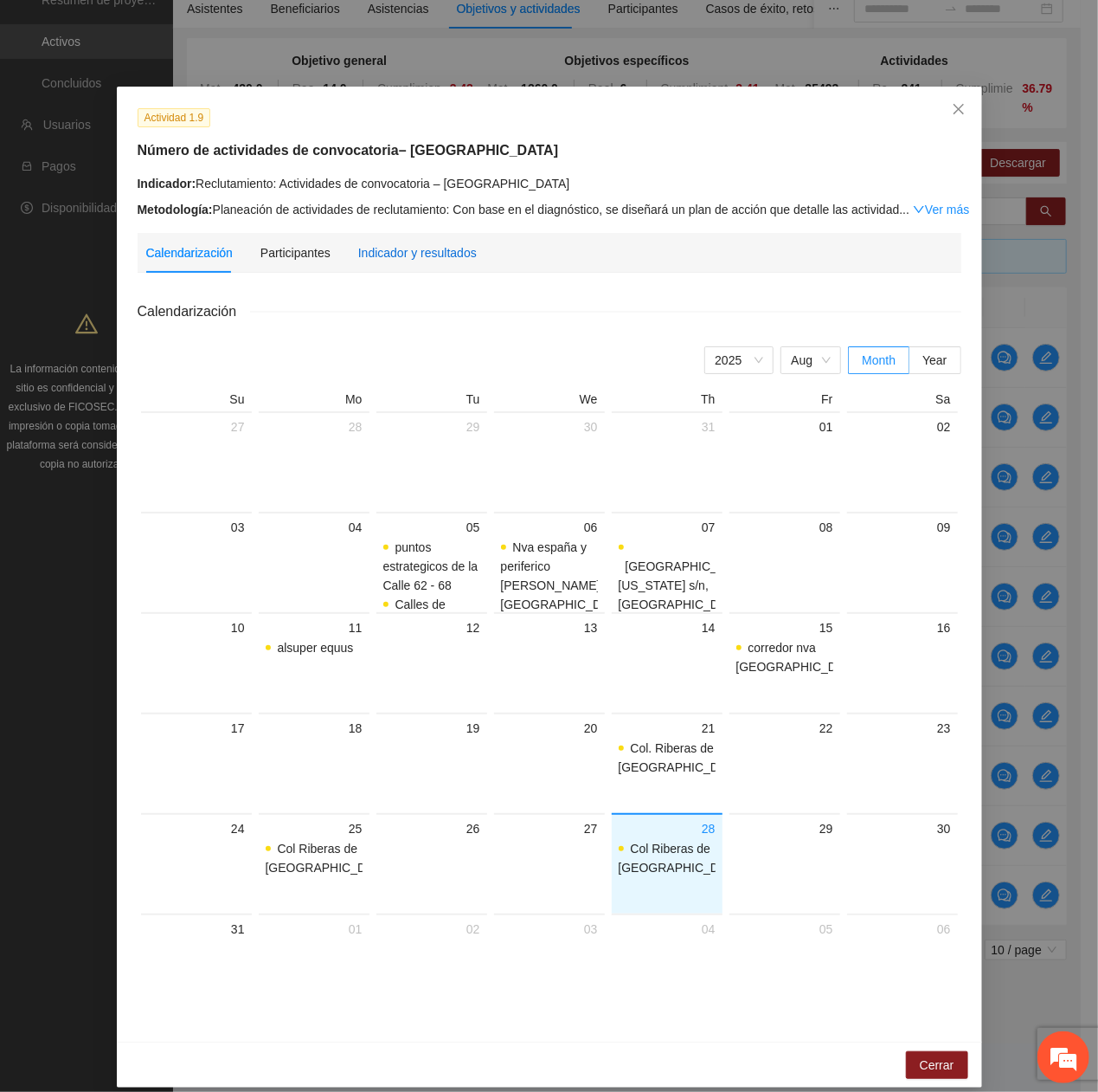
click at [412, 258] on div "Indicador y resultados" at bounding box center [417, 252] width 118 height 19
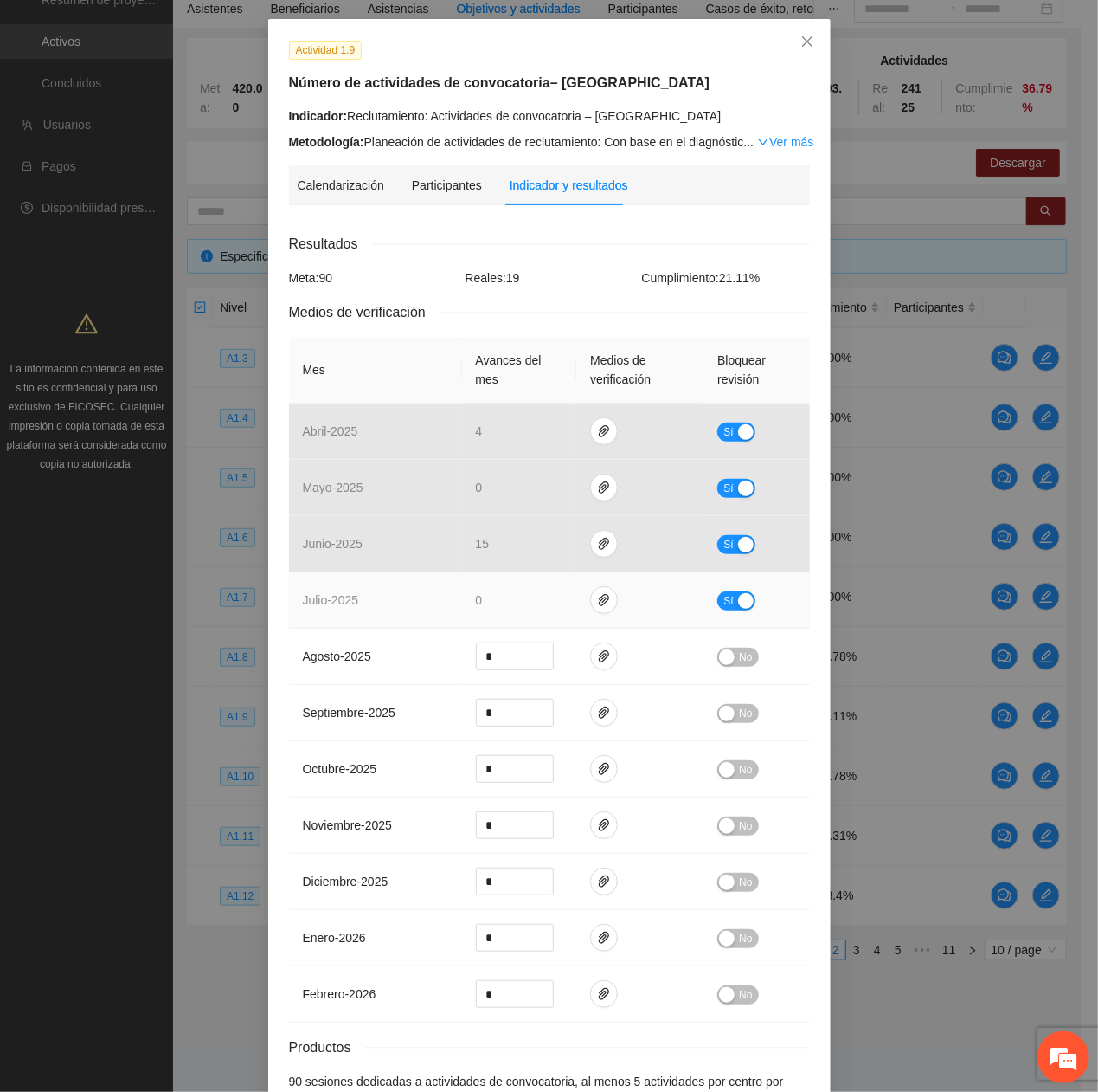
scroll to position [0, 0]
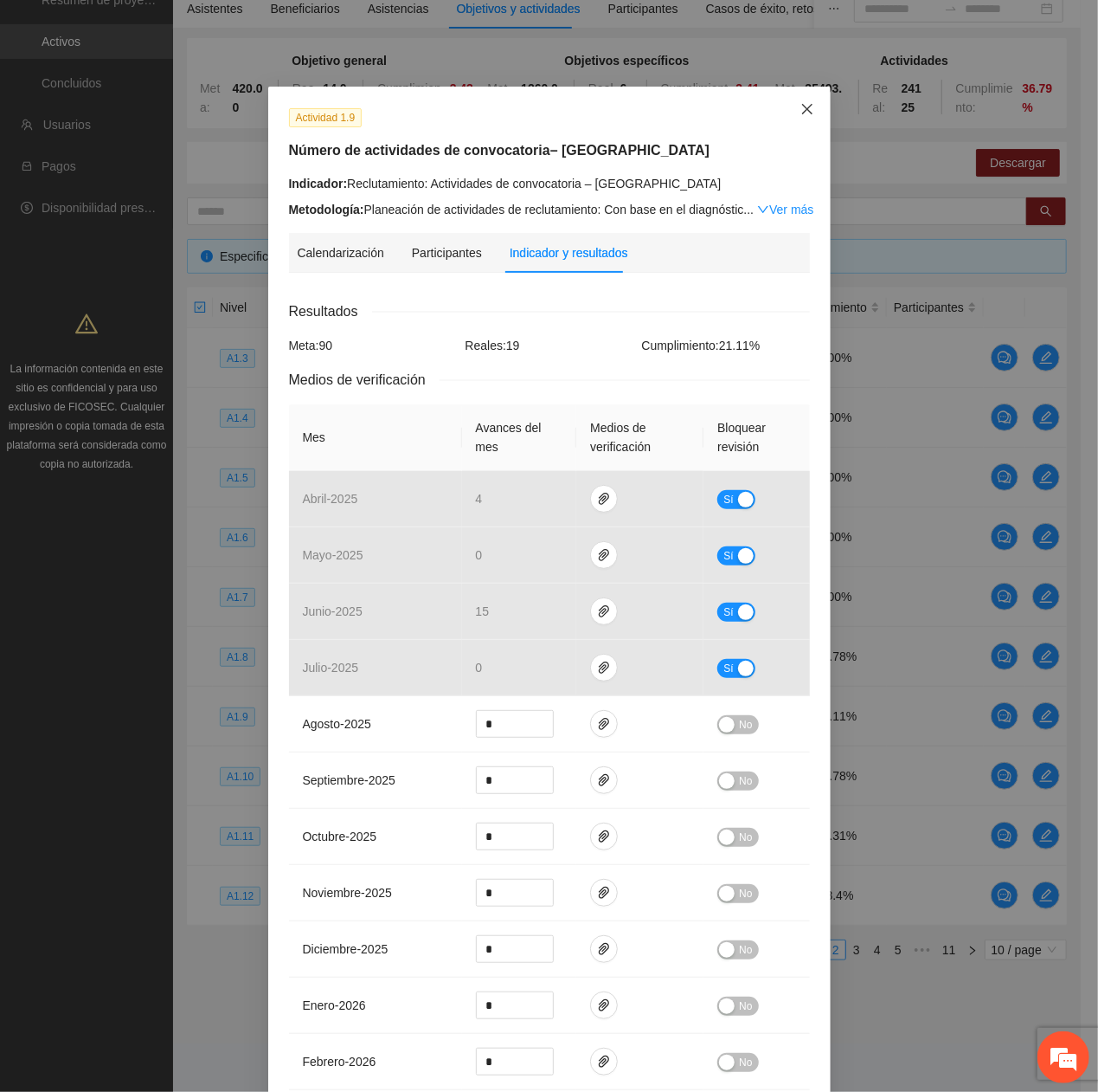
click at [784, 104] on span "Close" at bounding box center [808, 110] width 47 height 47
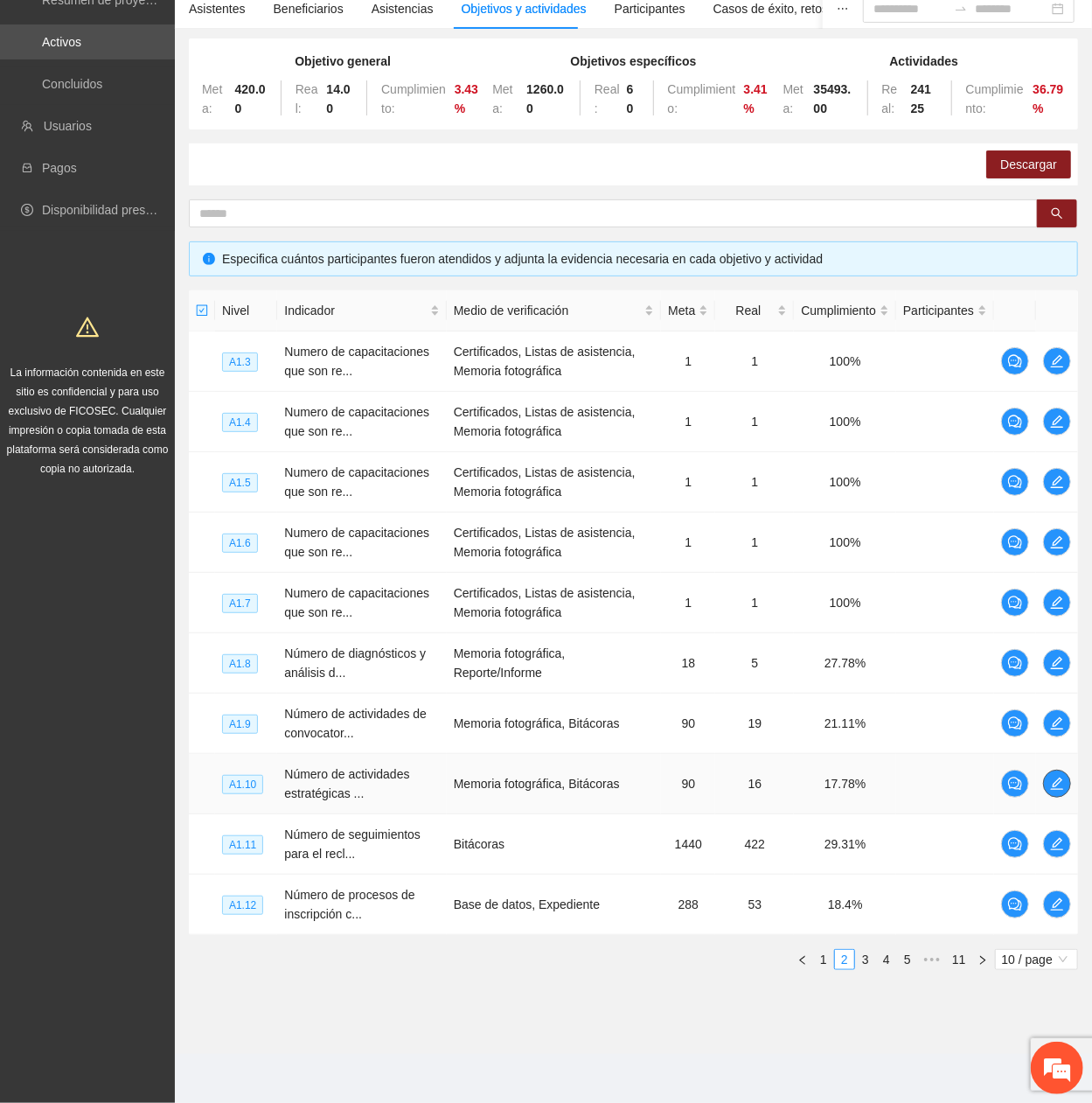
click at [1050, 372] on button "button" at bounding box center [1056, 783] width 28 height 28
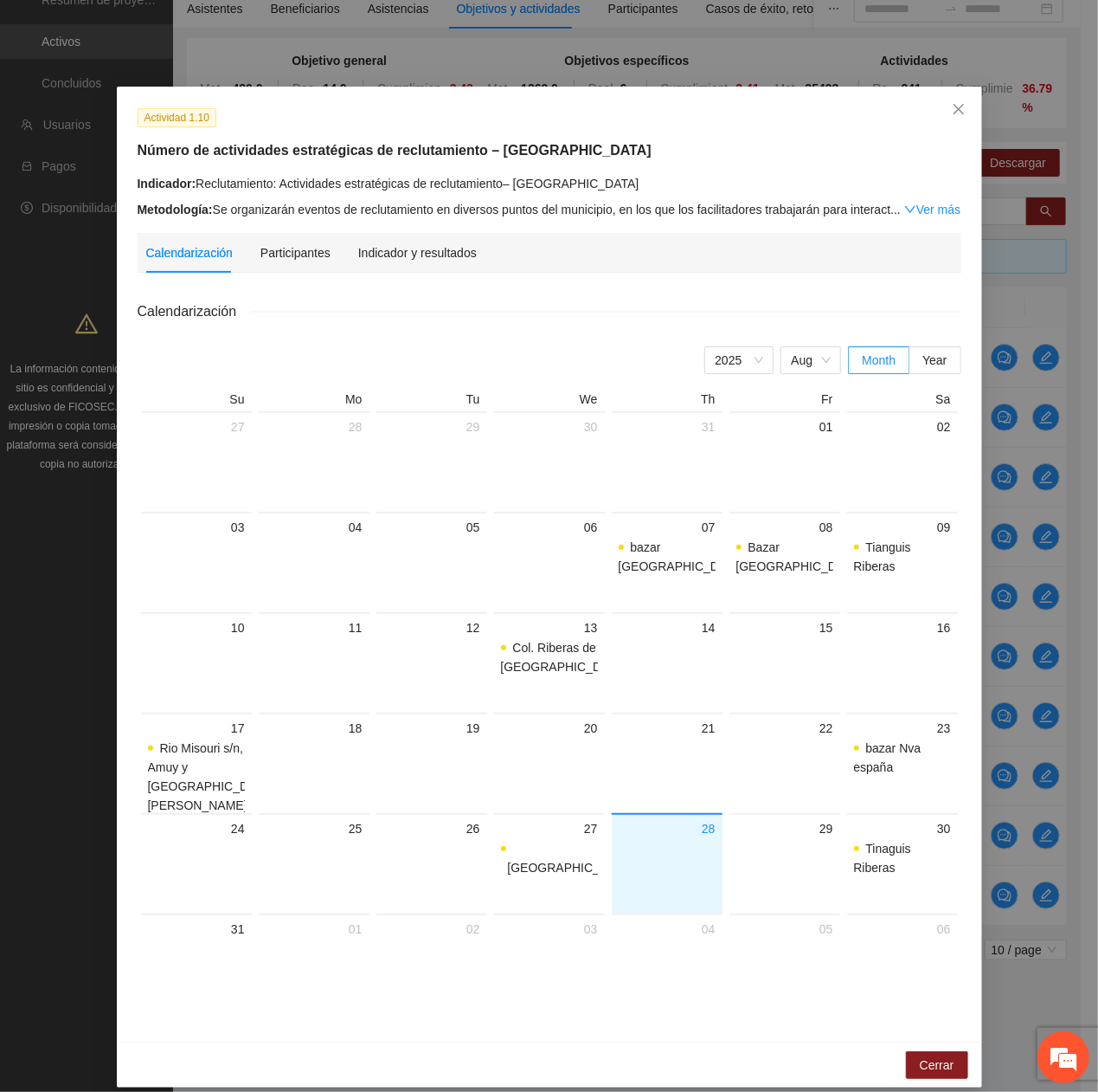
click at [368, 267] on div "Indicador y resultados" at bounding box center [417, 253] width 118 height 40
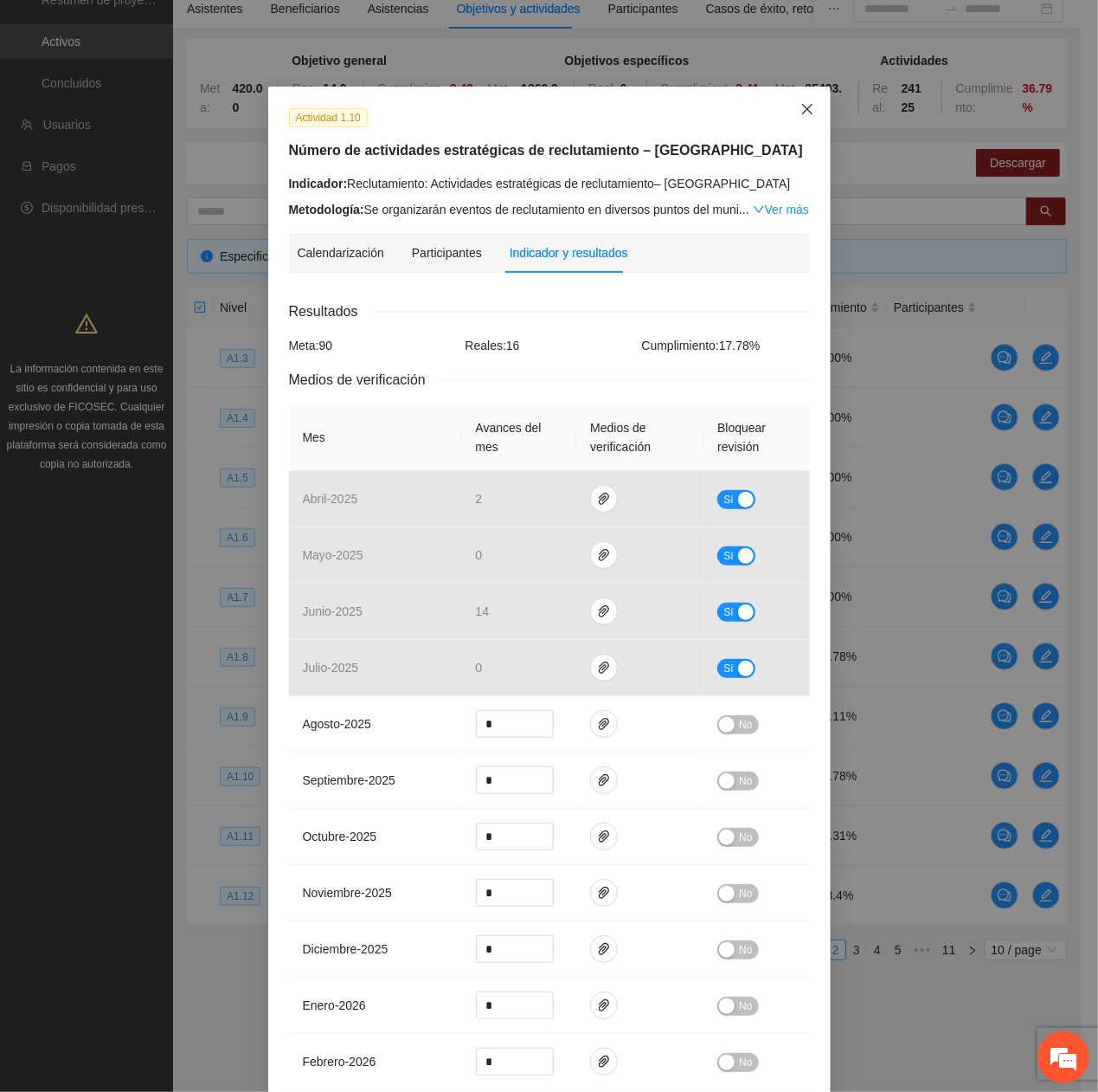
drag, startPoint x: 802, startPoint y: 109, endPoint x: 708, endPoint y: 187, distance: 122.1
click at [801, 111] on icon "close" at bounding box center [807, 108] width 14 height 14
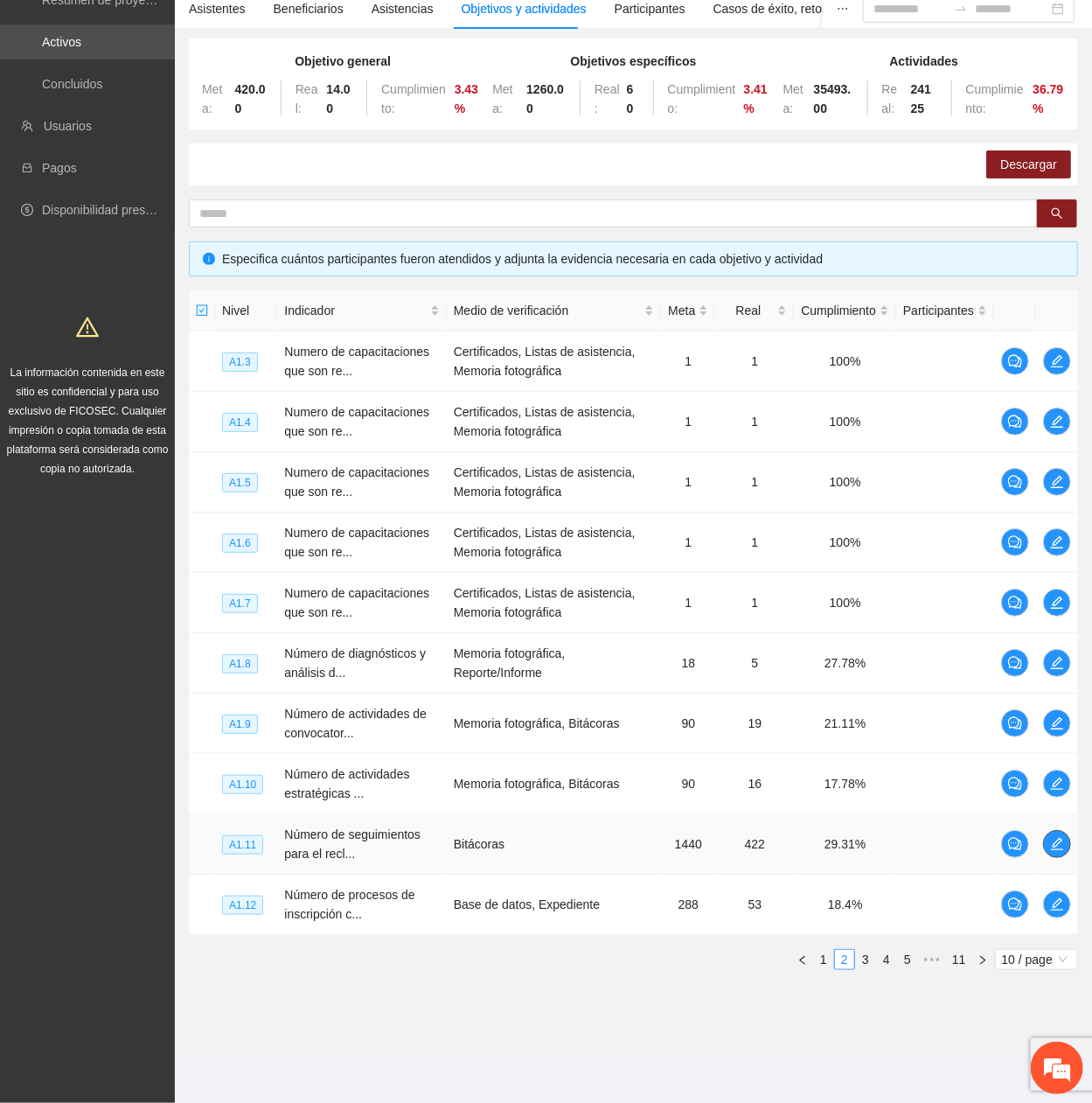
click at [1062, 372] on icon "edit" at bounding box center [1056, 843] width 14 height 14
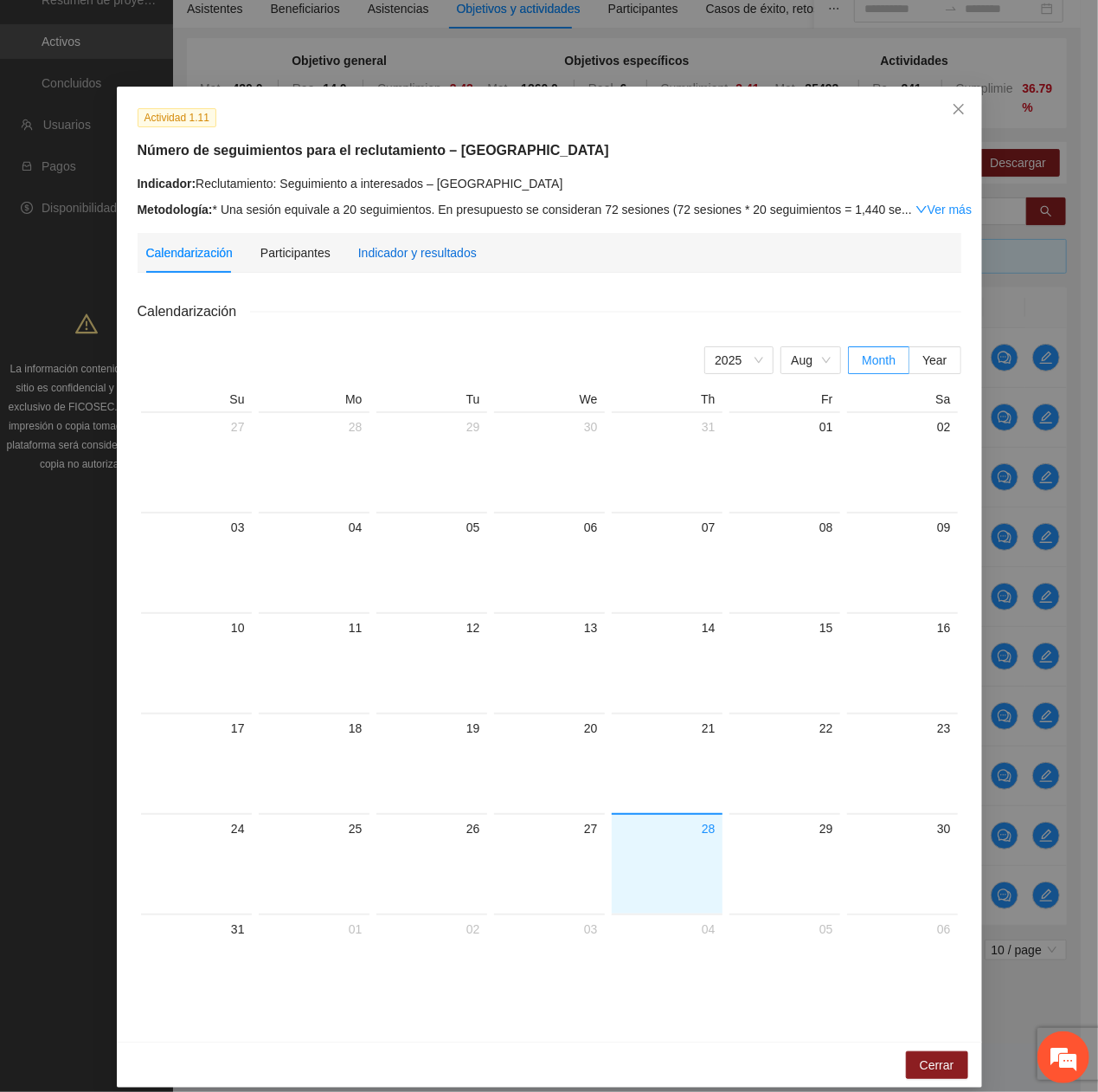
click at [391, 247] on div "Indicador y resultados" at bounding box center [417, 252] width 118 height 19
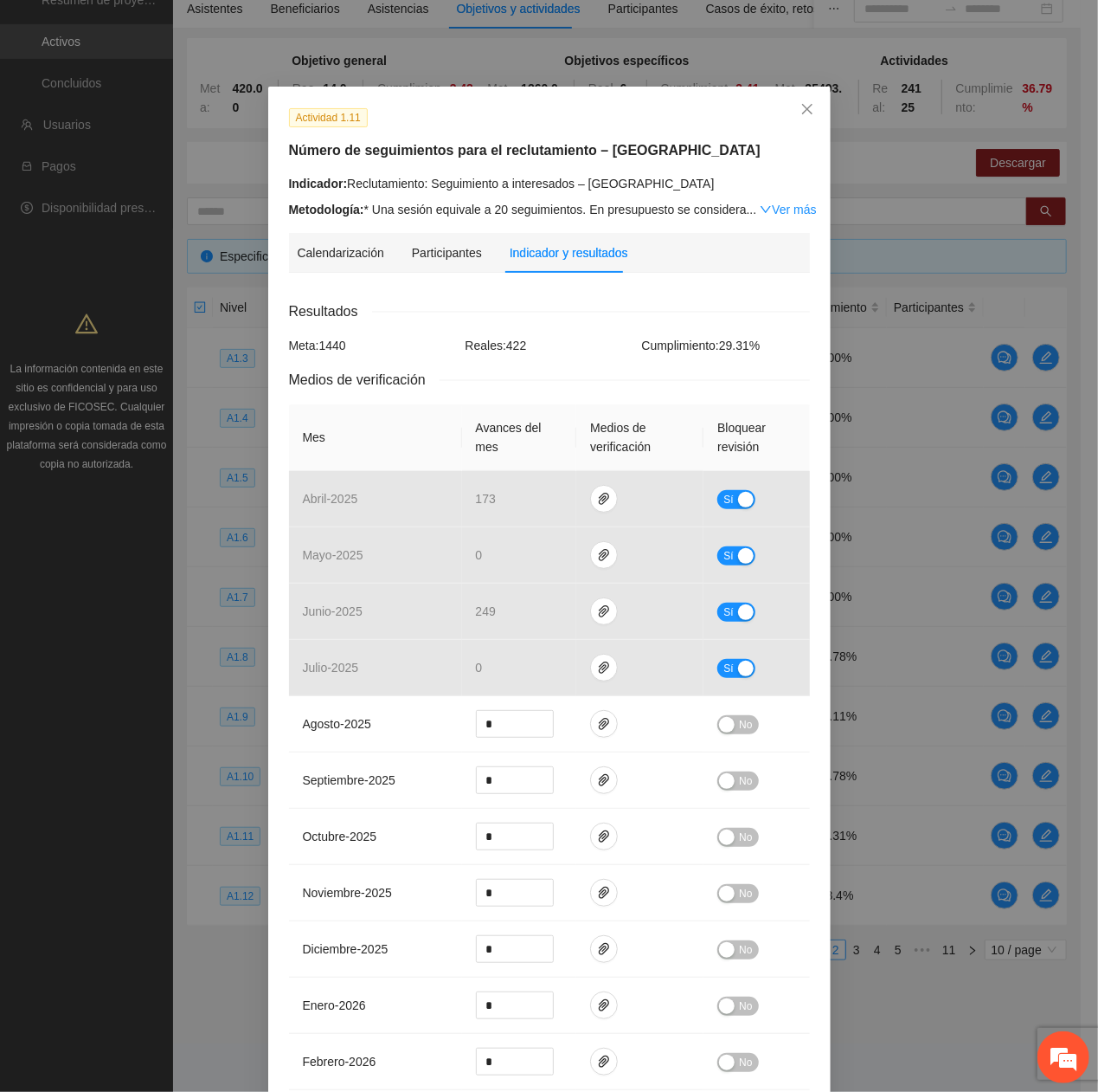
drag, startPoint x: 758, startPoint y: 205, endPoint x: 760, endPoint y: 221, distance: 16.1
click at [760, 206] on link "Ver más" at bounding box center [788, 209] width 56 height 14
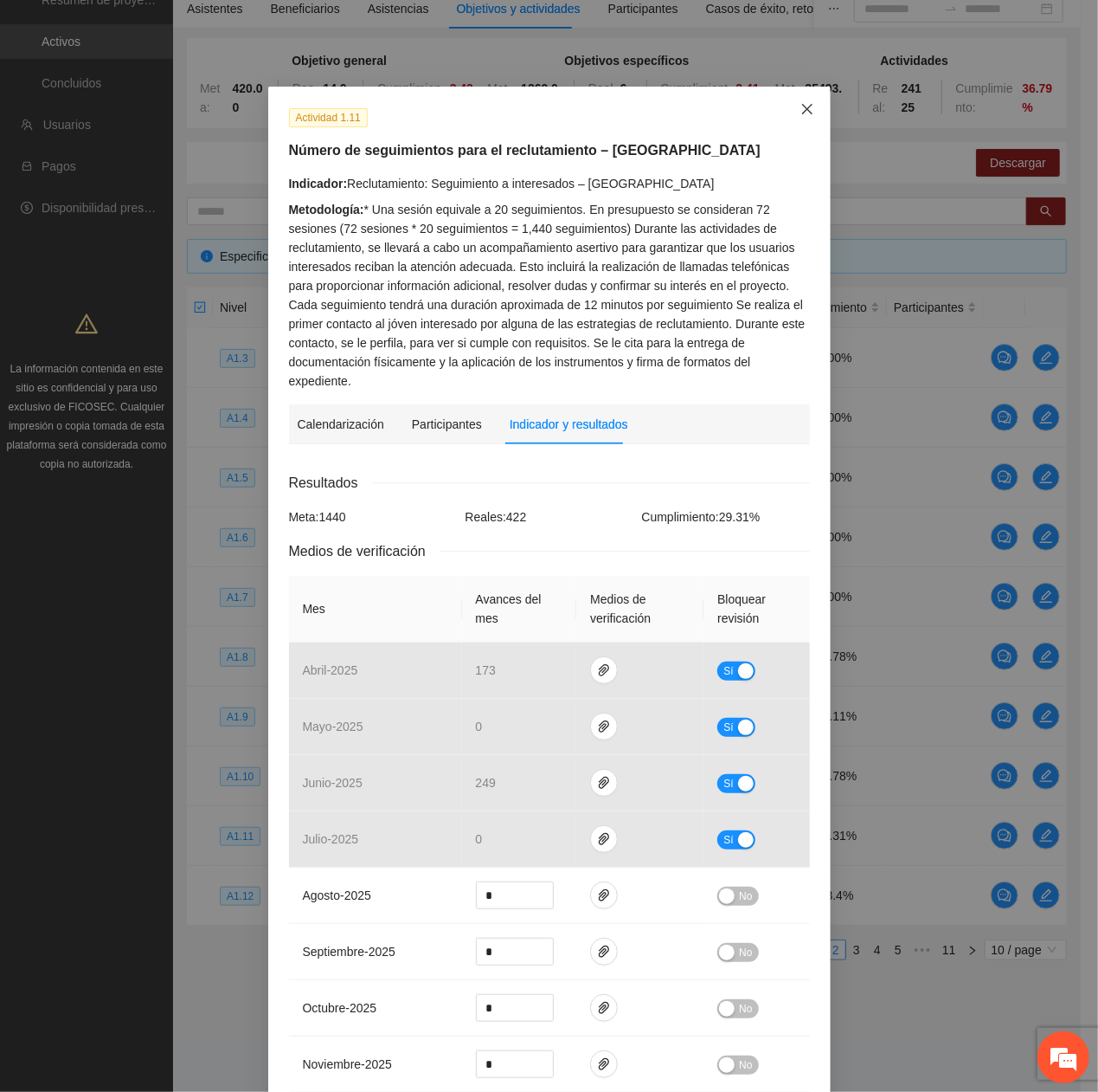
click at [801, 108] on icon "close" at bounding box center [807, 108] width 14 height 14
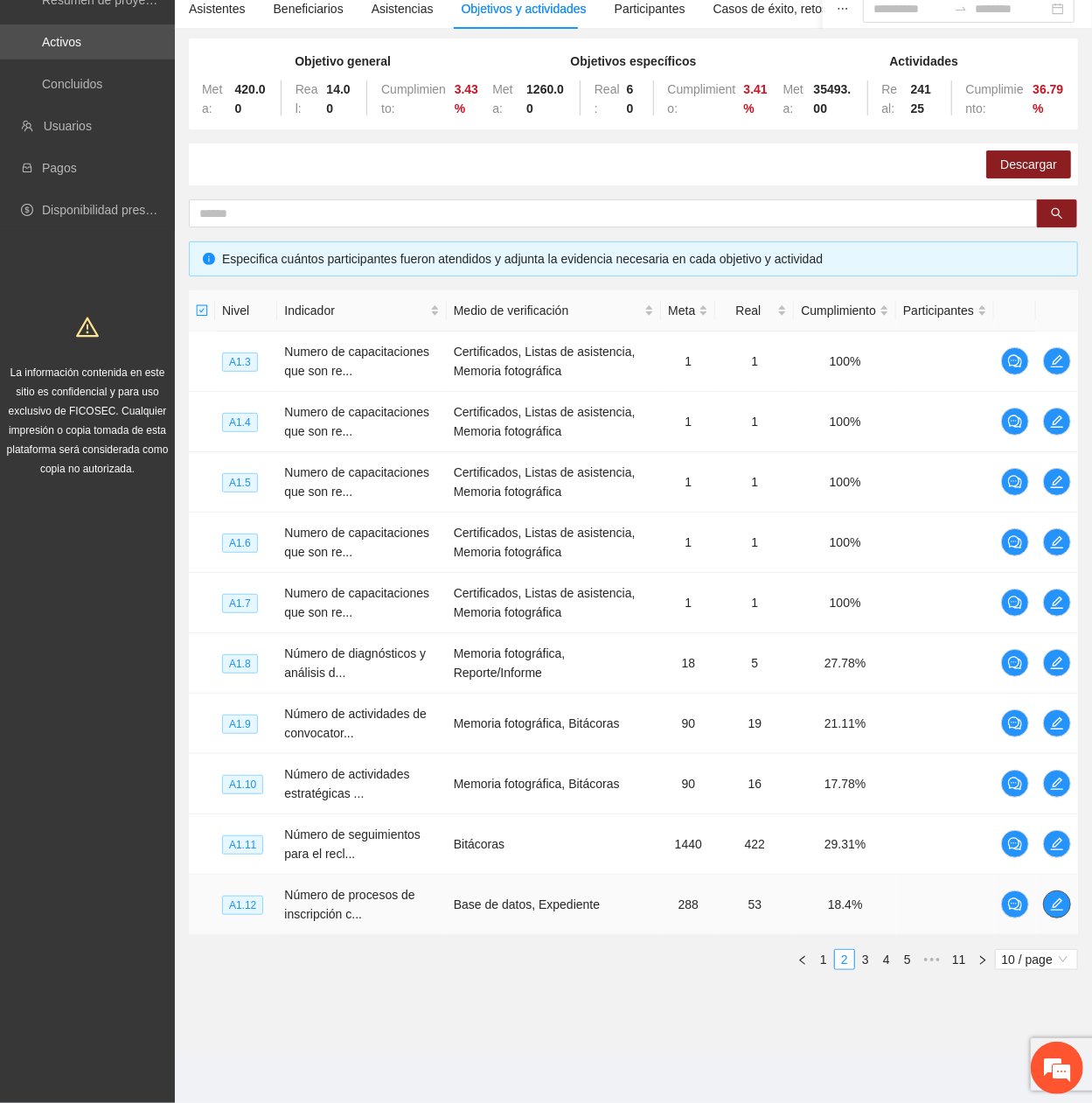
click at [1061, 372] on icon "edit" at bounding box center [1056, 904] width 14 height 14
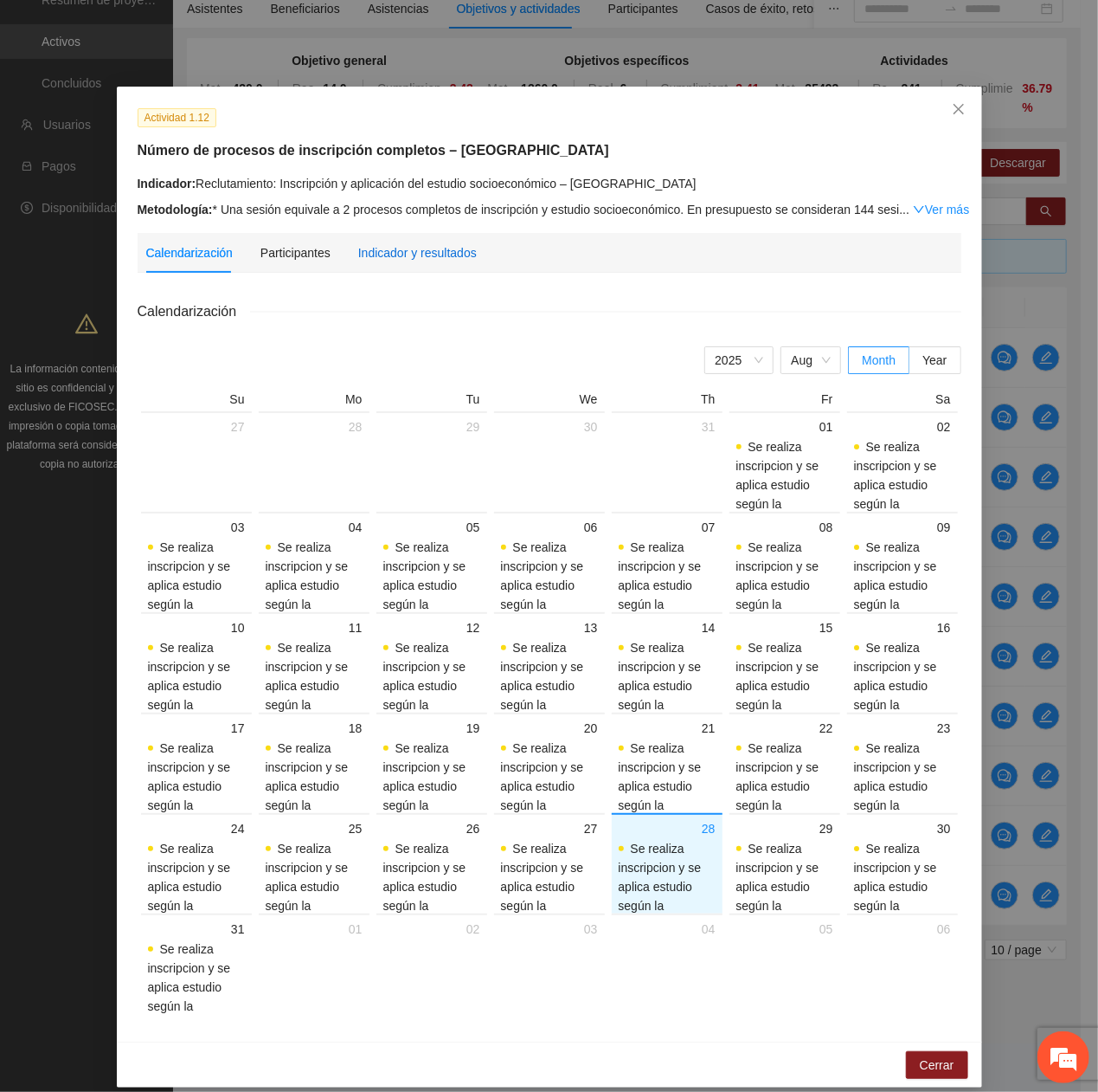
click at [391, 249] on div "Indicador y resultados" at bounding box center [417, 252] width 118 height 19
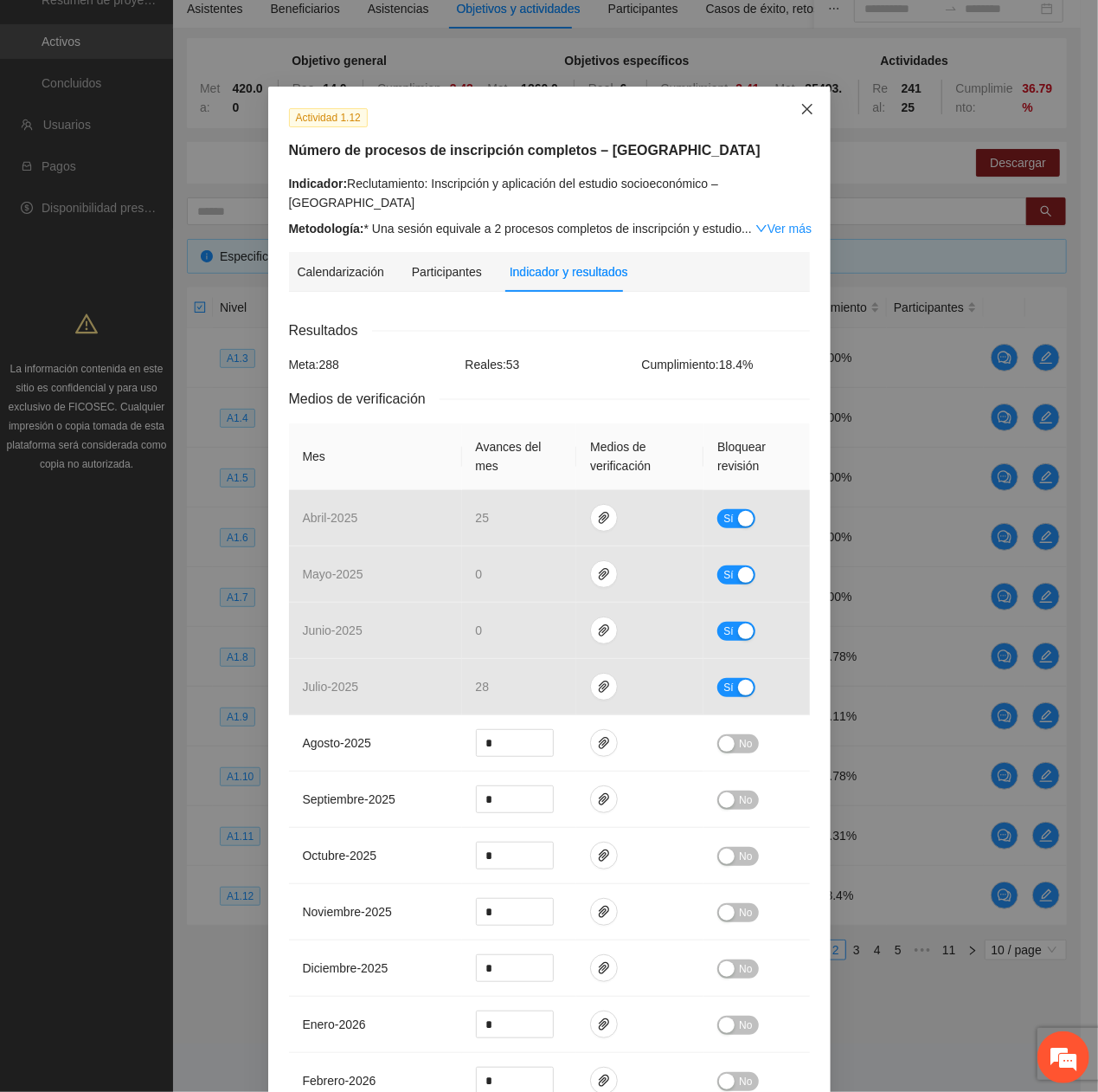
click at [784, 112] on span "Close" at bounding box center [808, 110] width 47 height 47
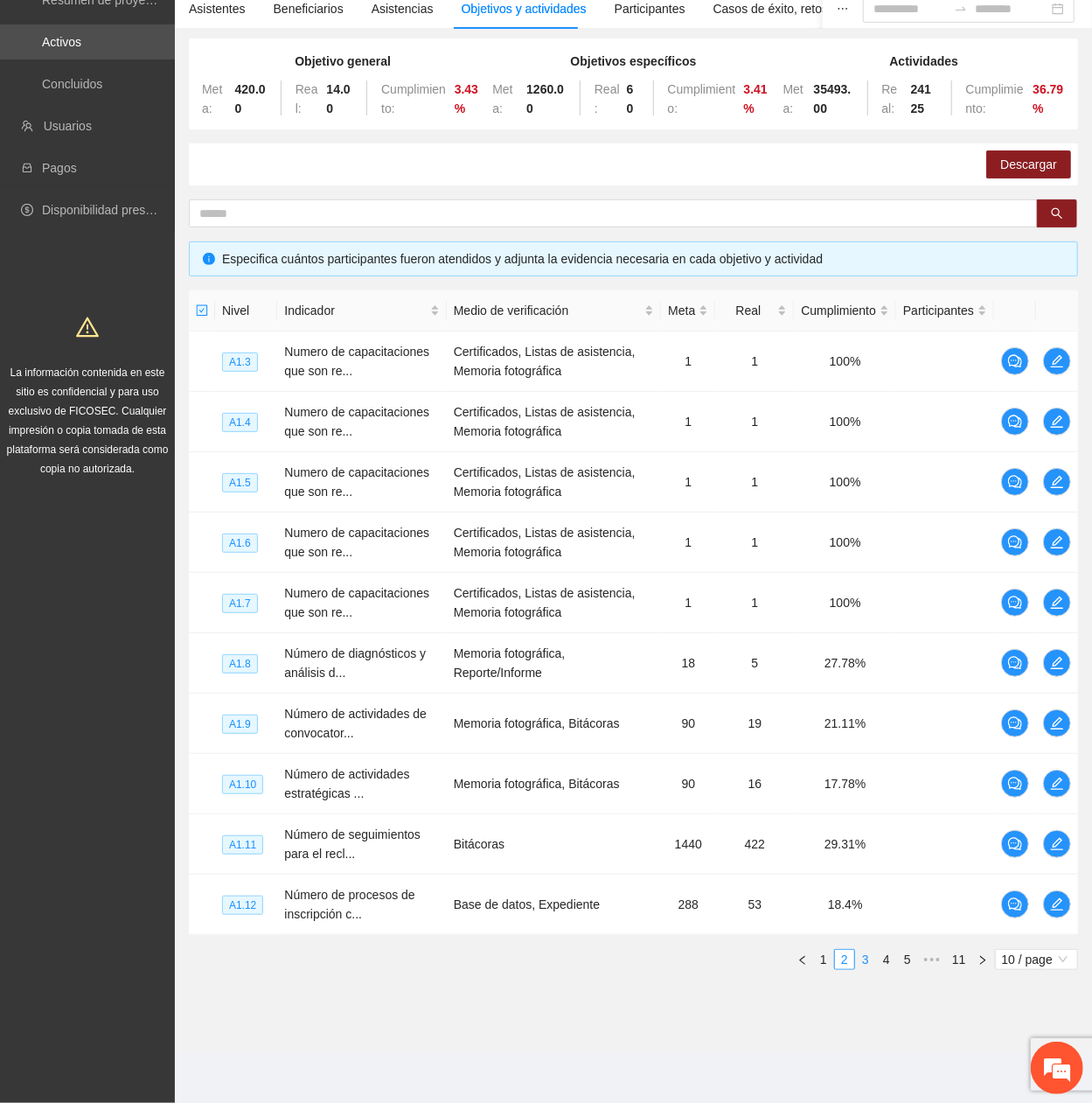
click at [864, 372] on link "3" at bounding box center [866, 959] width 19 height 19
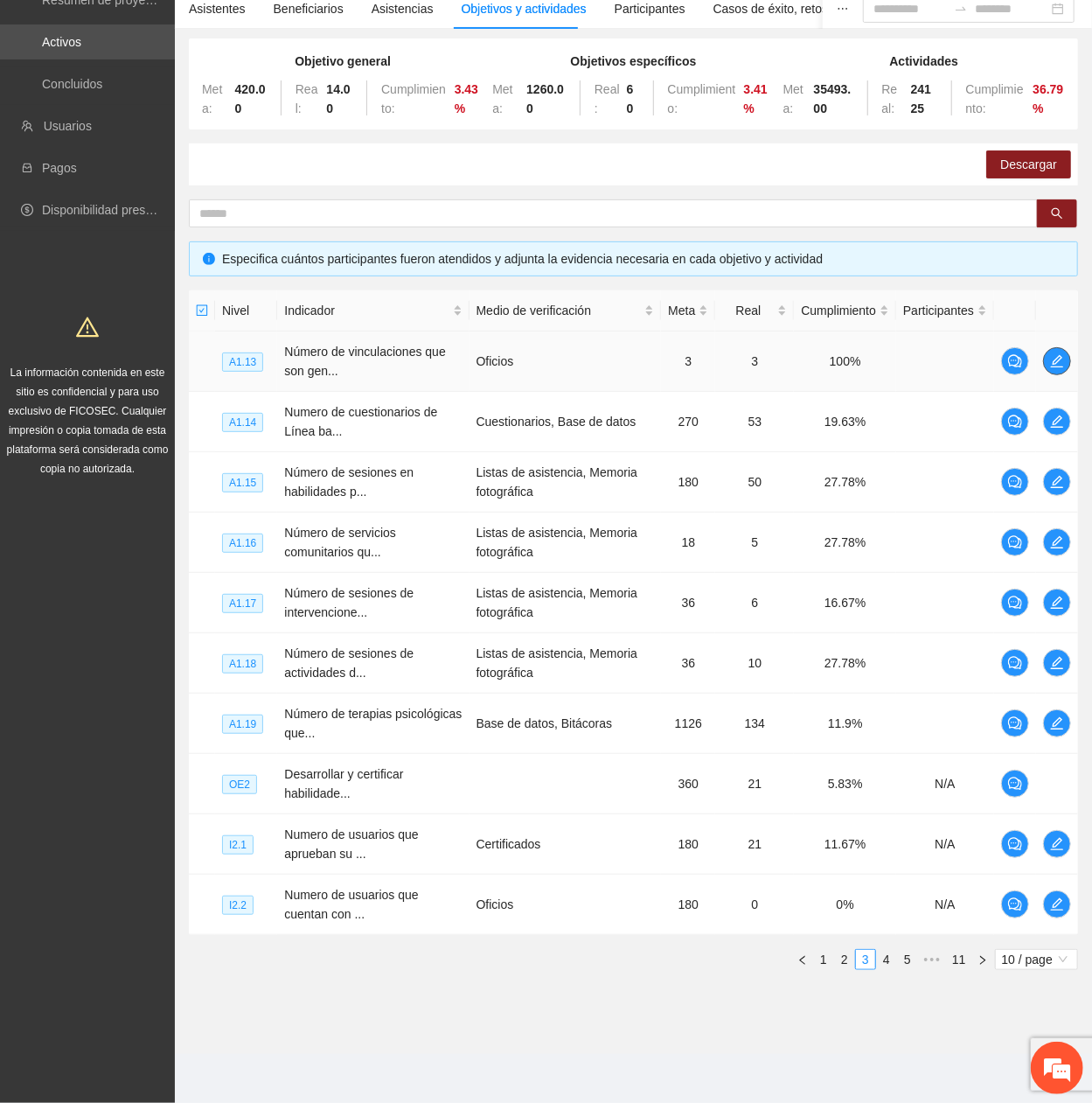
click at [1053, 364] on icon "edit" at bounding box center [1056, 361] width 12 height 12
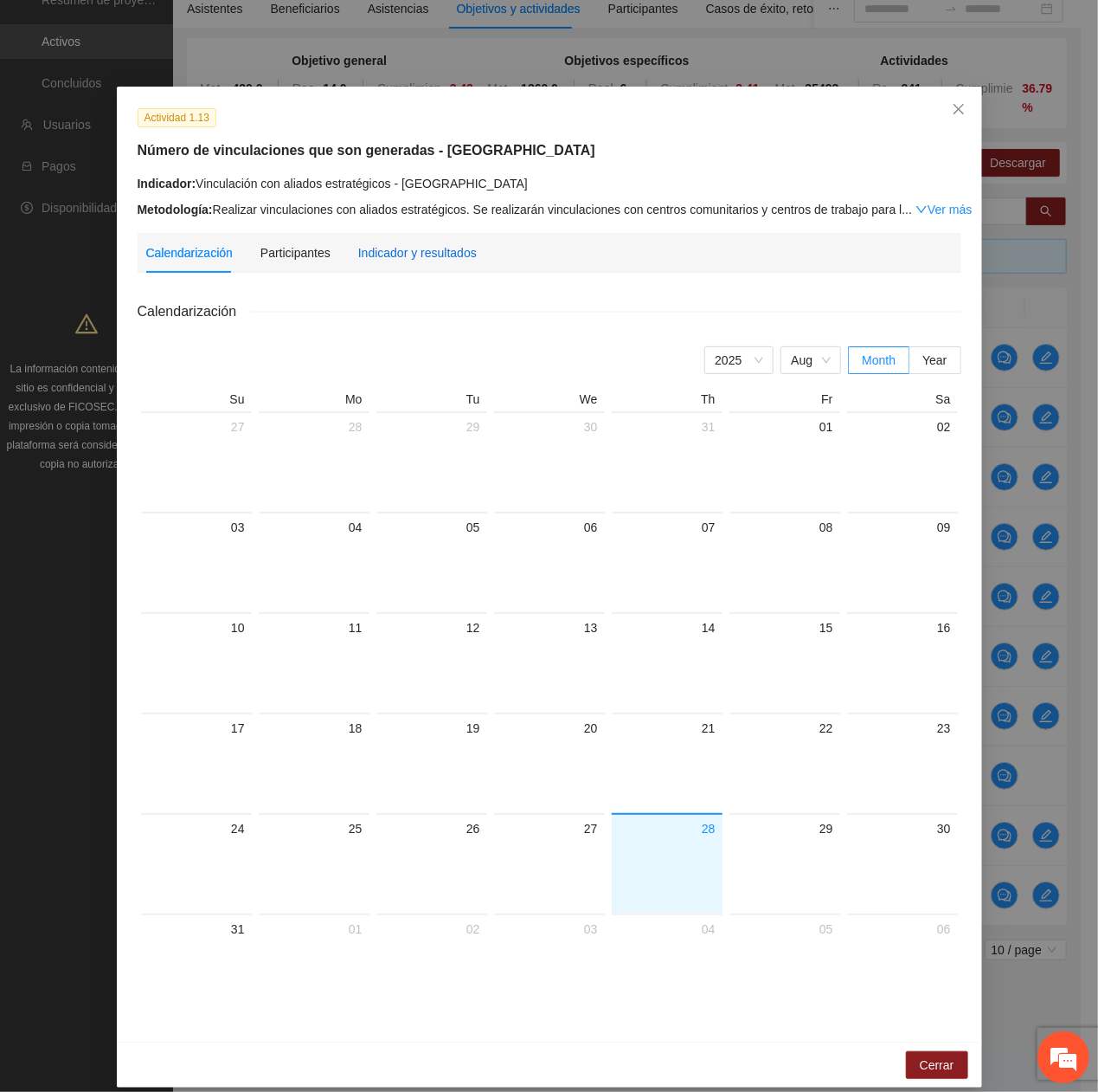
click at [403, 246] on div "Indicador y resultados" at bounding box center [417, 252] width 118 height 19
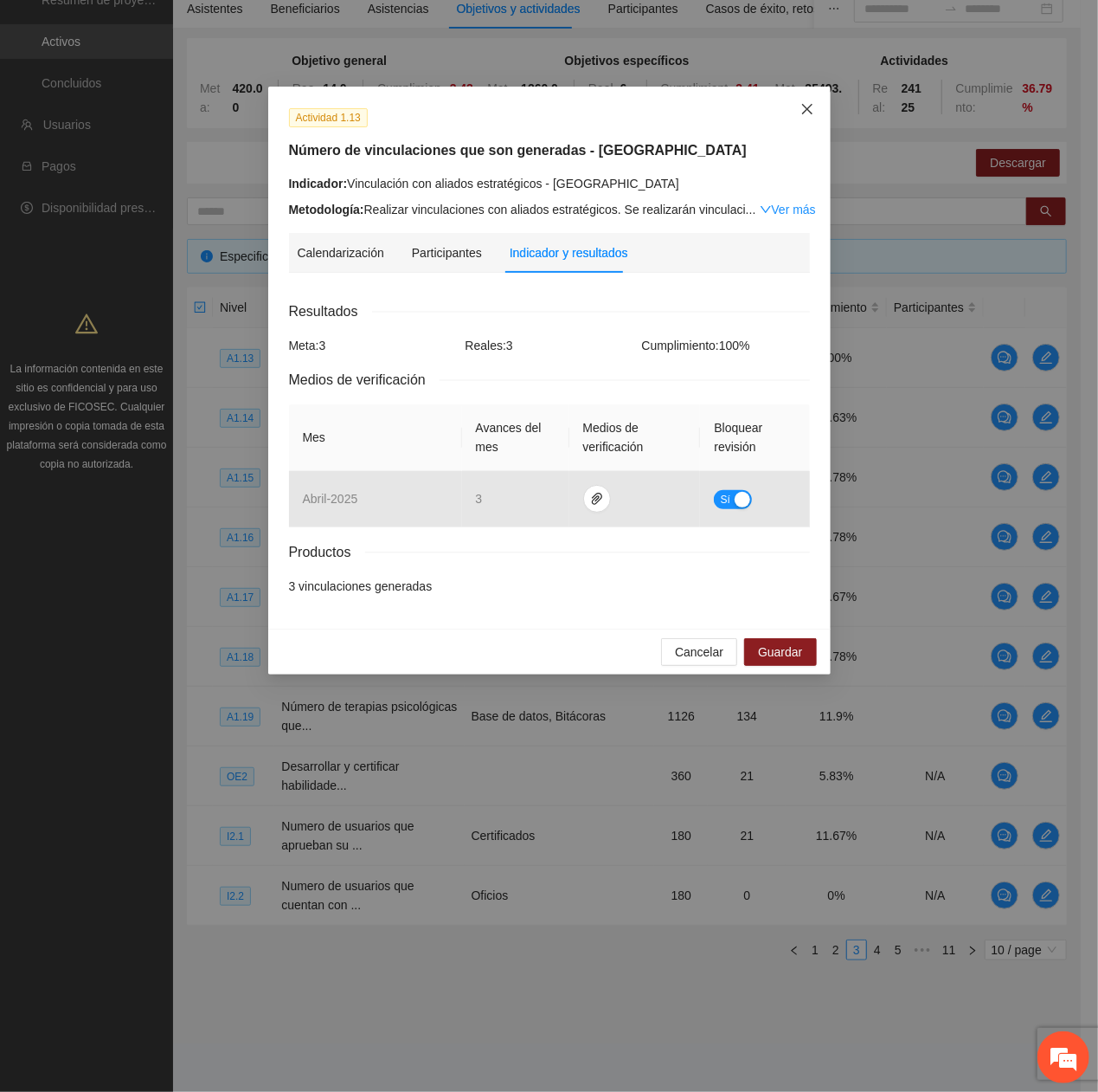
click at [794, 104] on span "Close" at bounding box center [808, 110] width 47 height 47
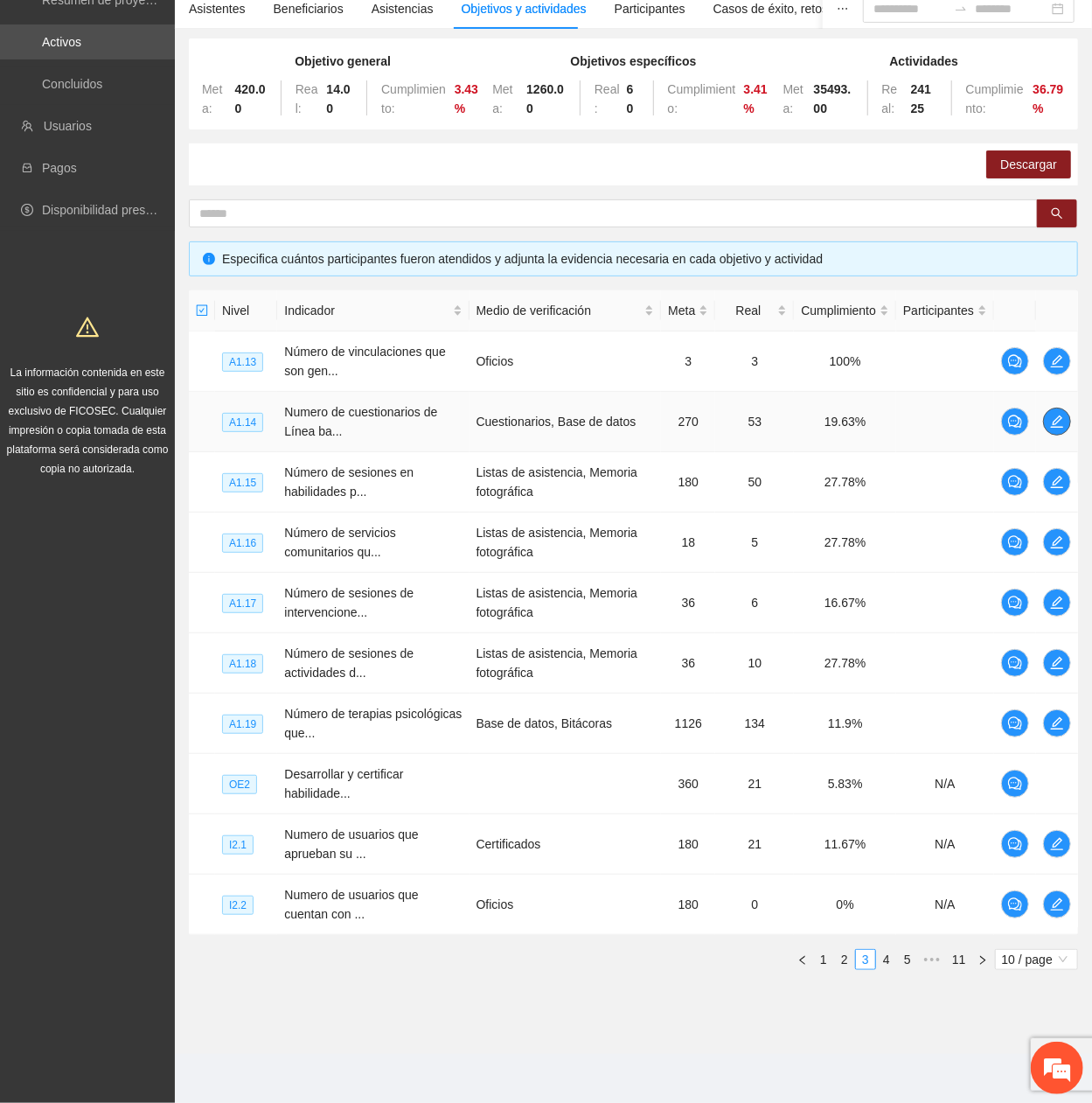
click at [1051, 372] on icon "edit" at bounding box center [1056, 421] width 14 height 14
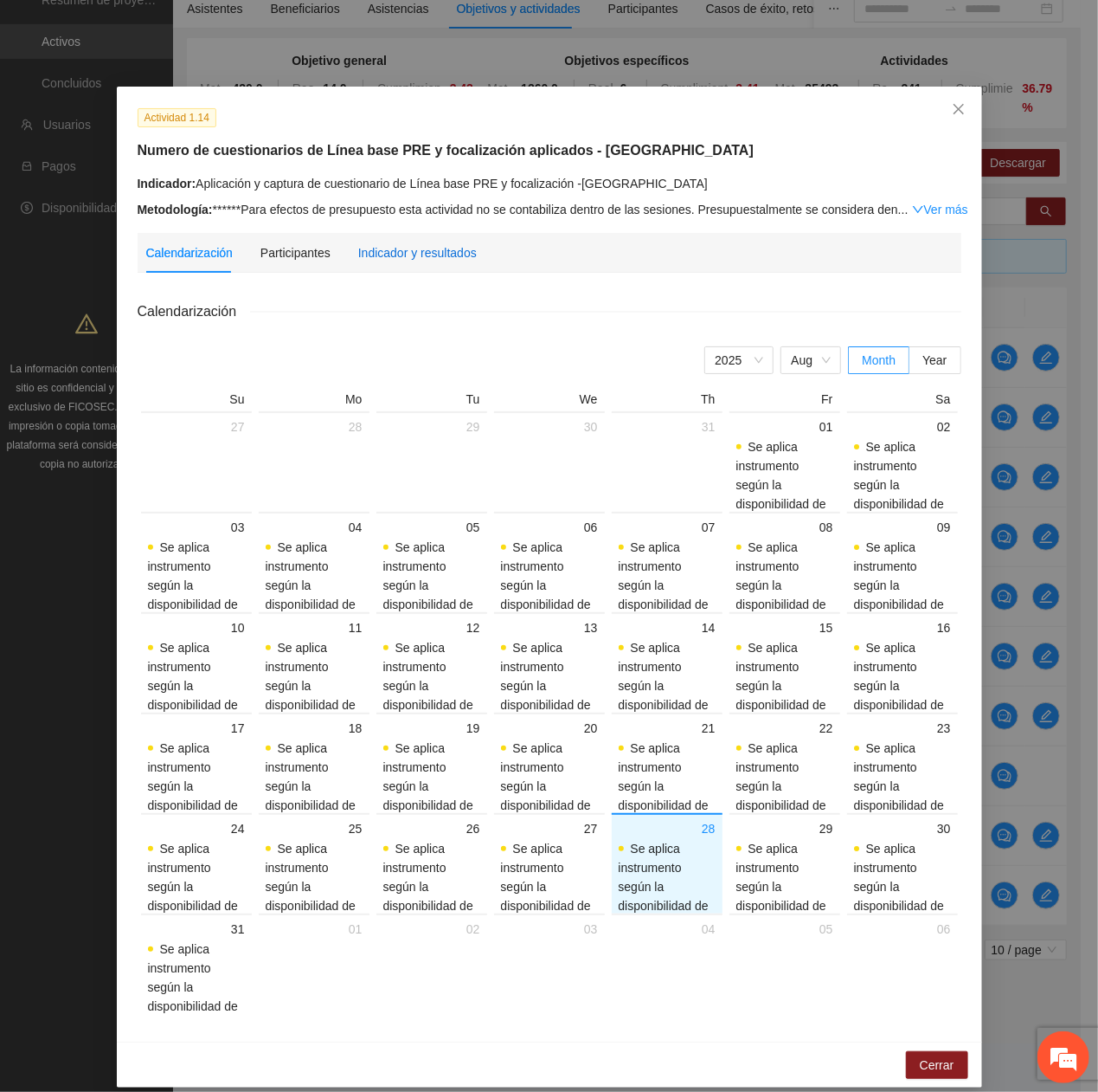
click at [407, 258] on div "Indicador y resultados" at bounding box center [417, 252] width 118 height 19
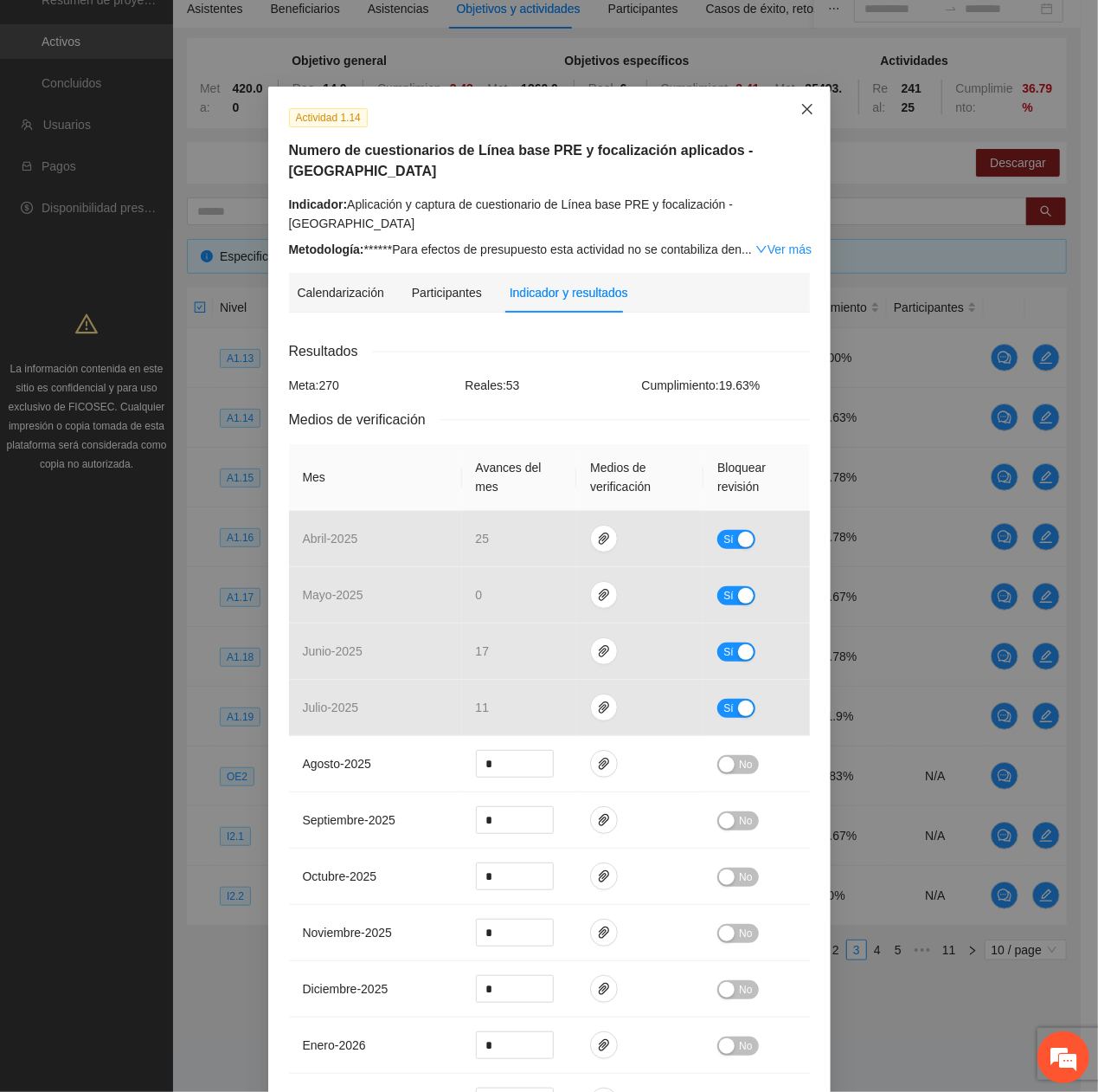
click at [810, 104] on span "Close" at bounding box center [808, 110] width 47 height 47
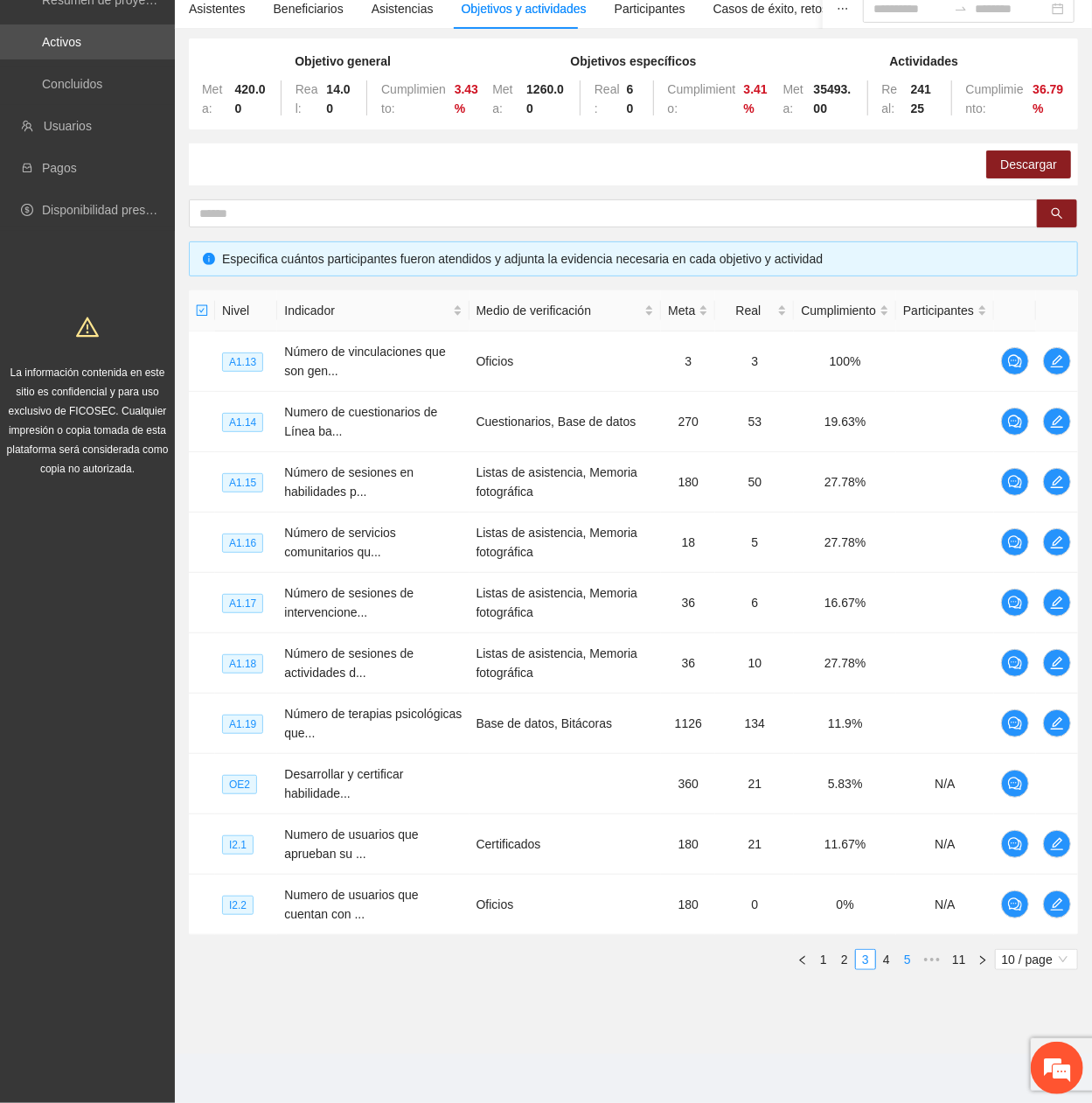
drag, startPoint x: 885, startPoint y: 965, endPoint x: 878, endPoint y: 953, distance: 13.9
click at [883, 372] on link "4" at bounding box center [887, 959] width 19 height 19
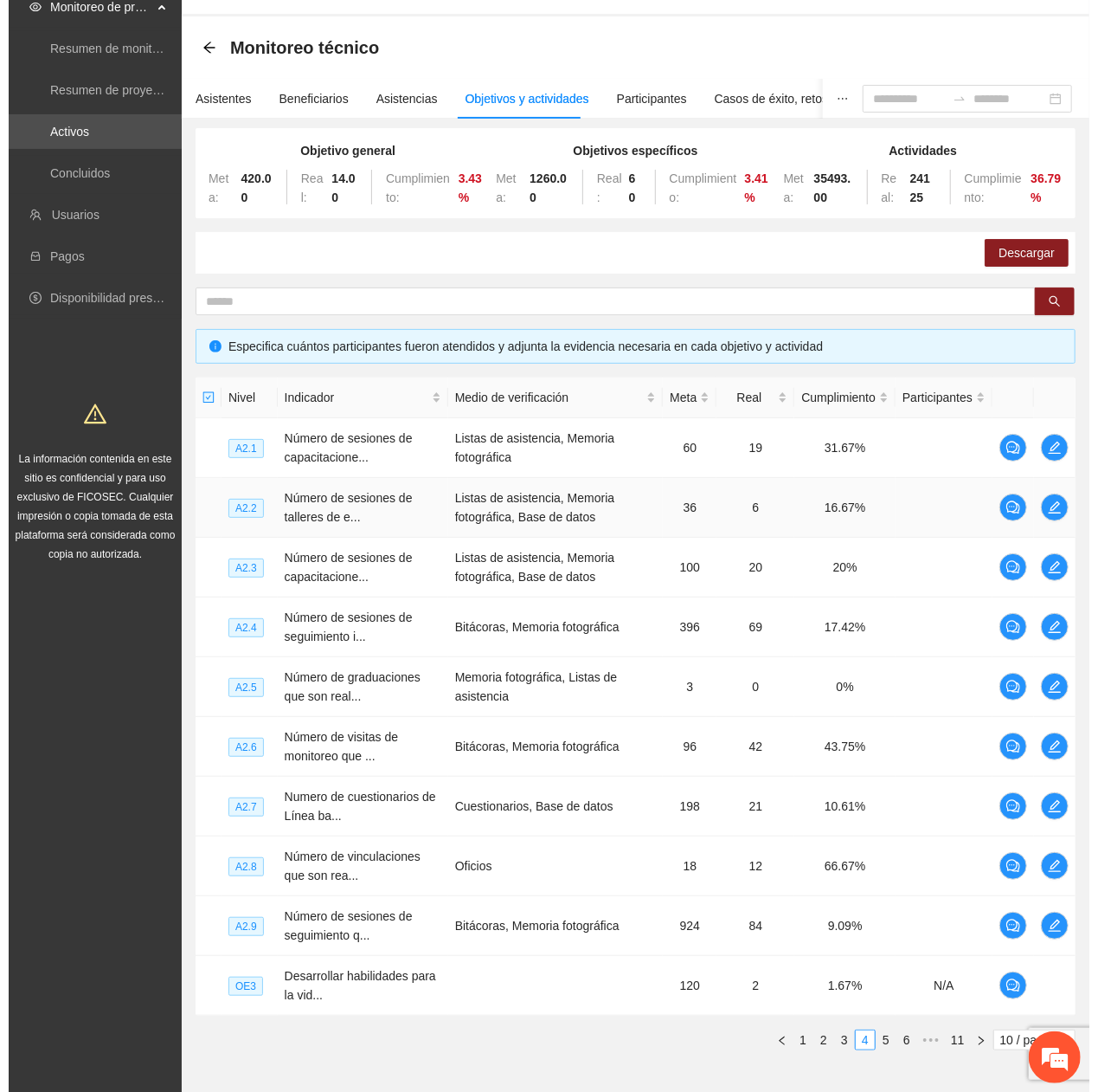
scroll to position [149, 0]
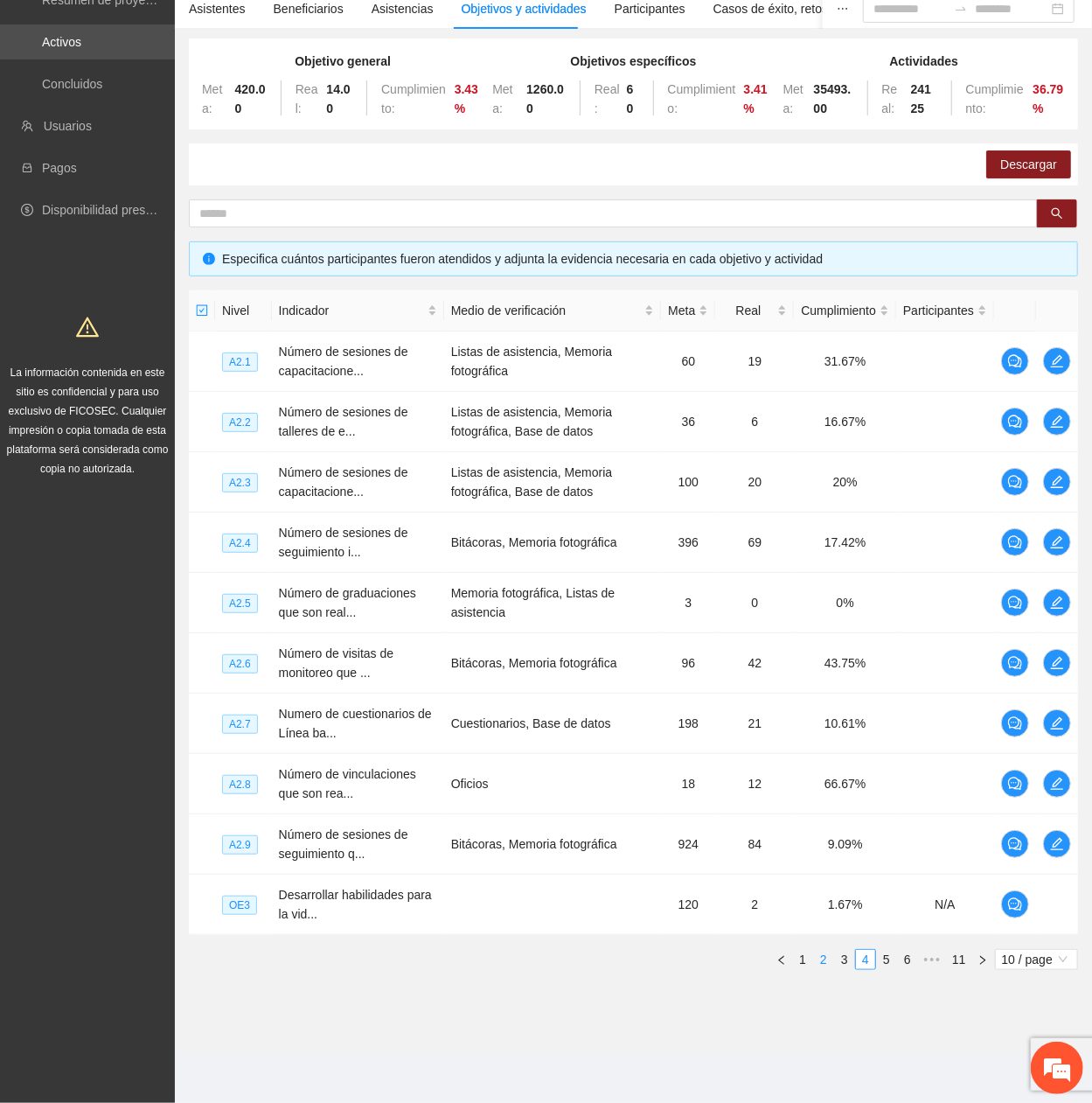
click at [836, 372] on link "3" at bounding box center [845, 959] width 19 height 19
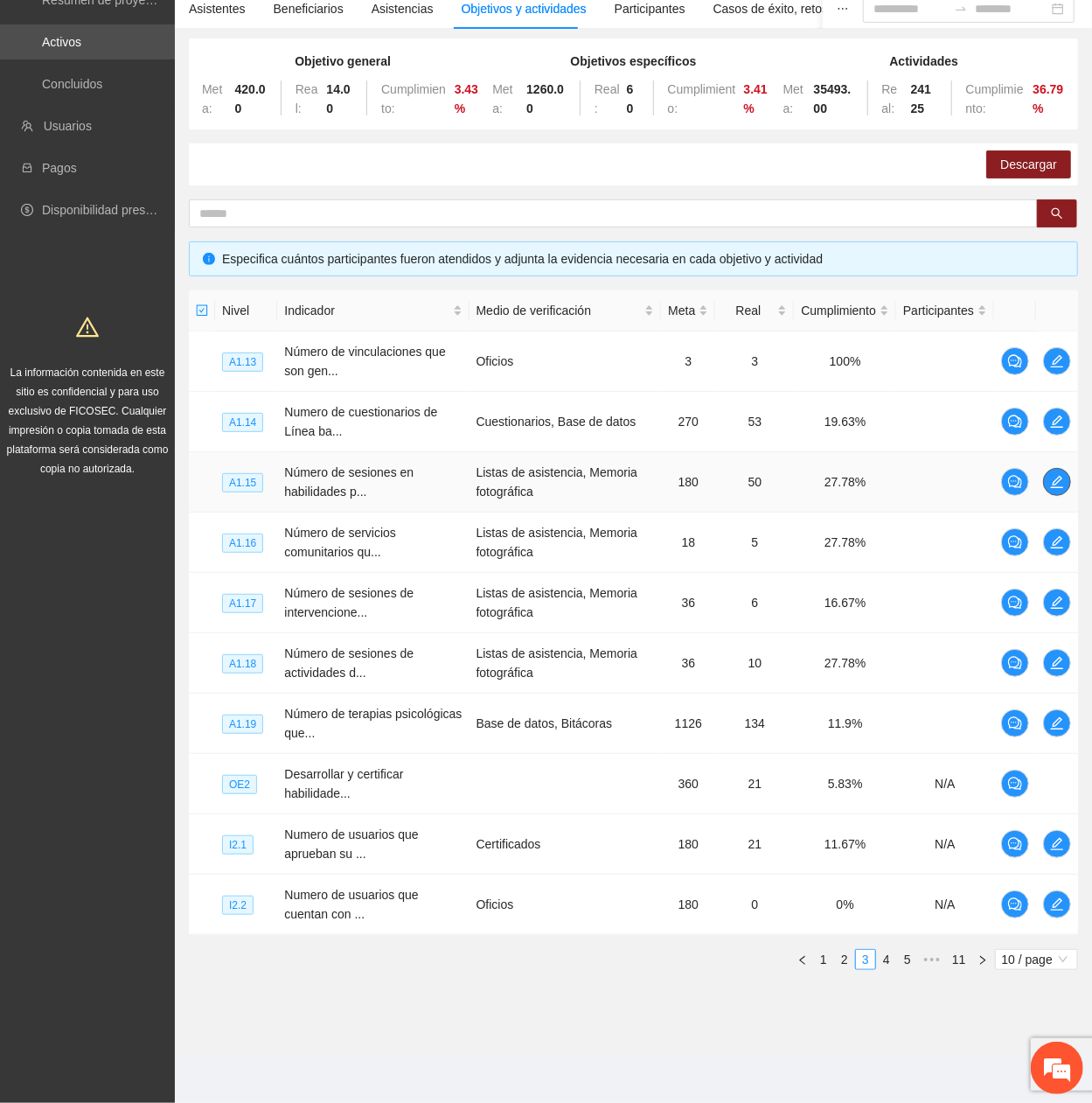
click at [1058, 372] on icon "edit" at bounding box center [1056, 481] width 14 height 14
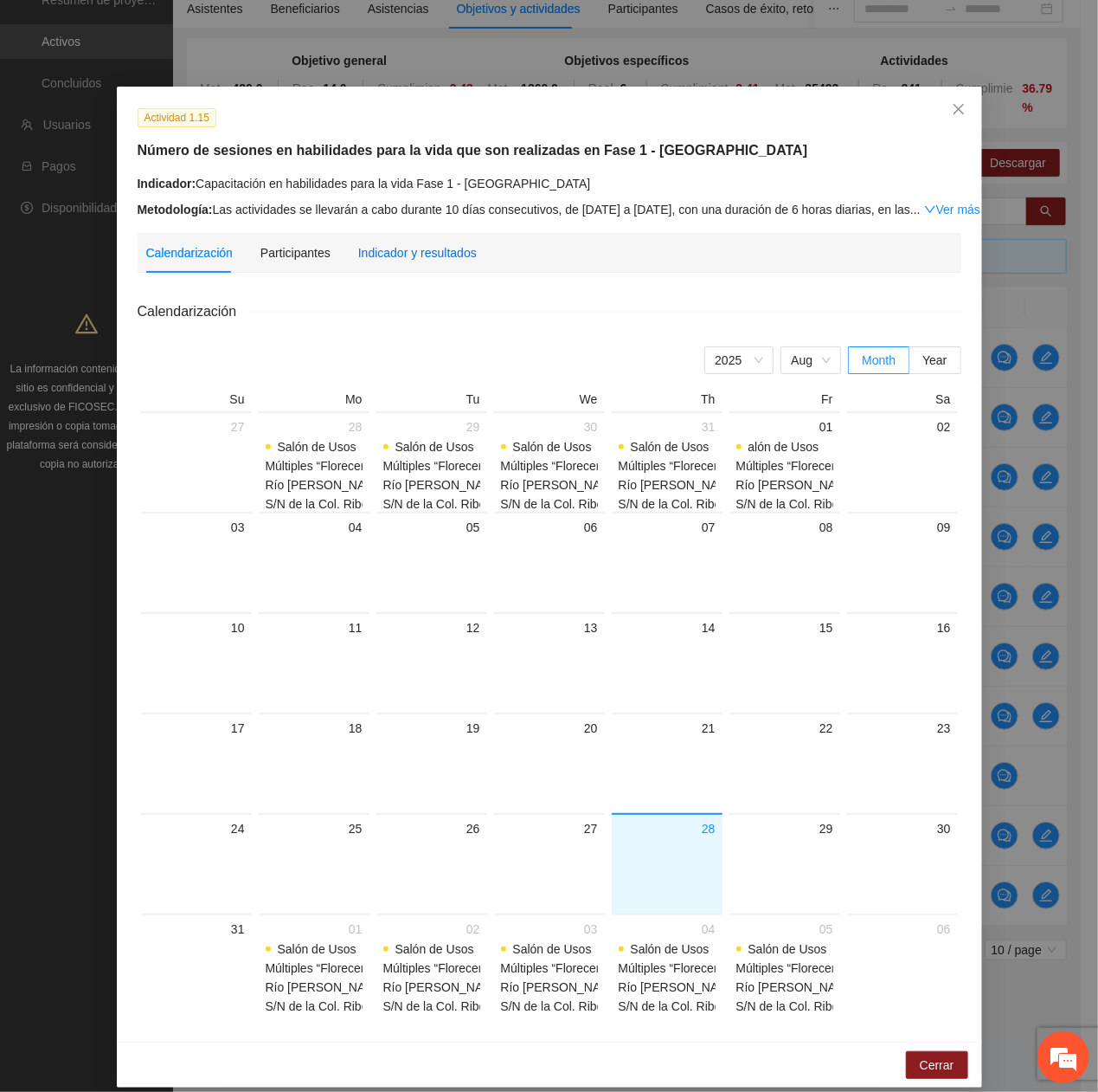
drag, startPoint x: 361, startPoint y: 251, endPoint x: 369, endPoint y: 257, distance: 10.0
click at [361, 251] on div "Indicador y resultados" at bounding box center [417, 252] width 118 height 19
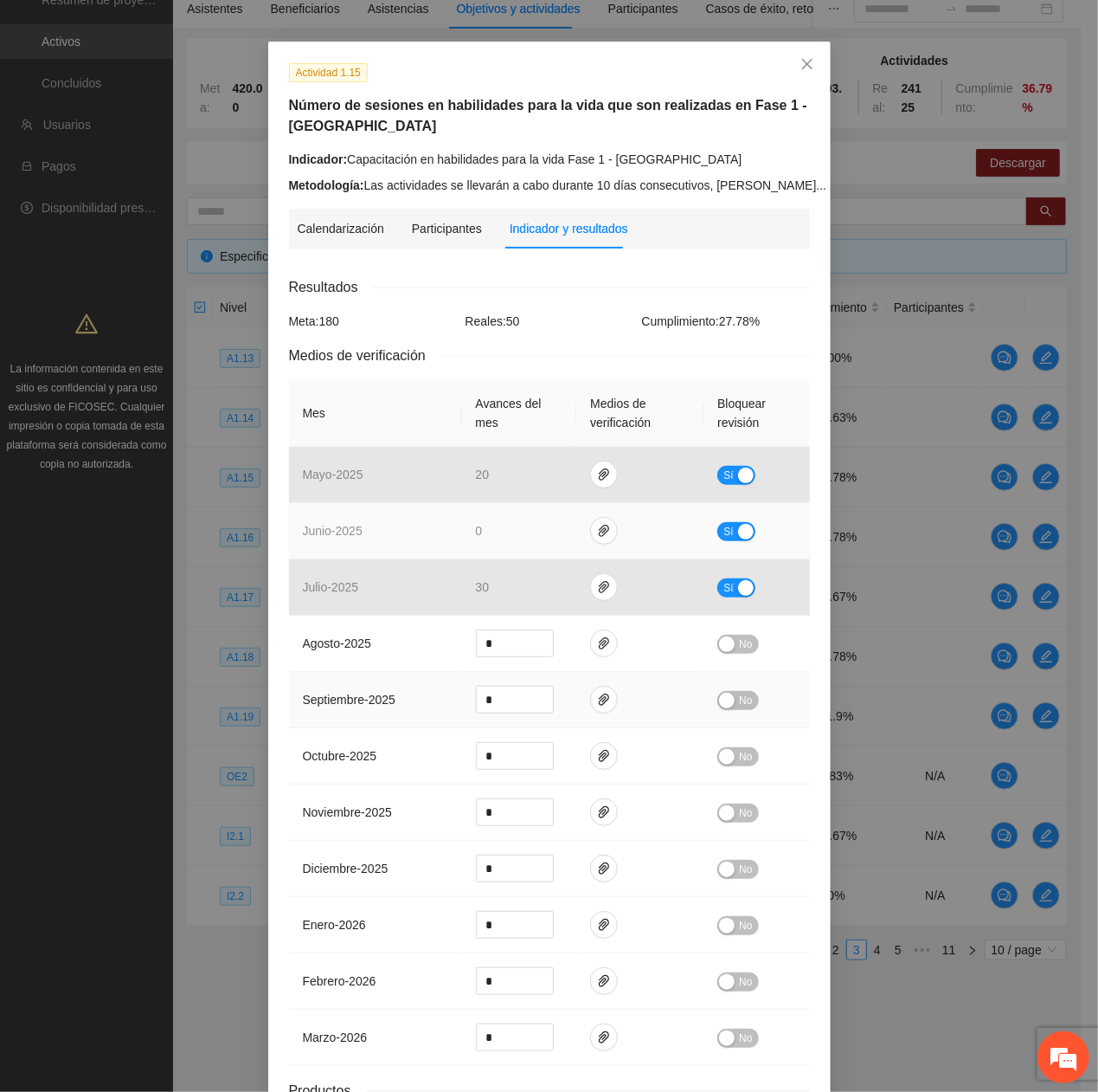
scroll to position [0, 0]
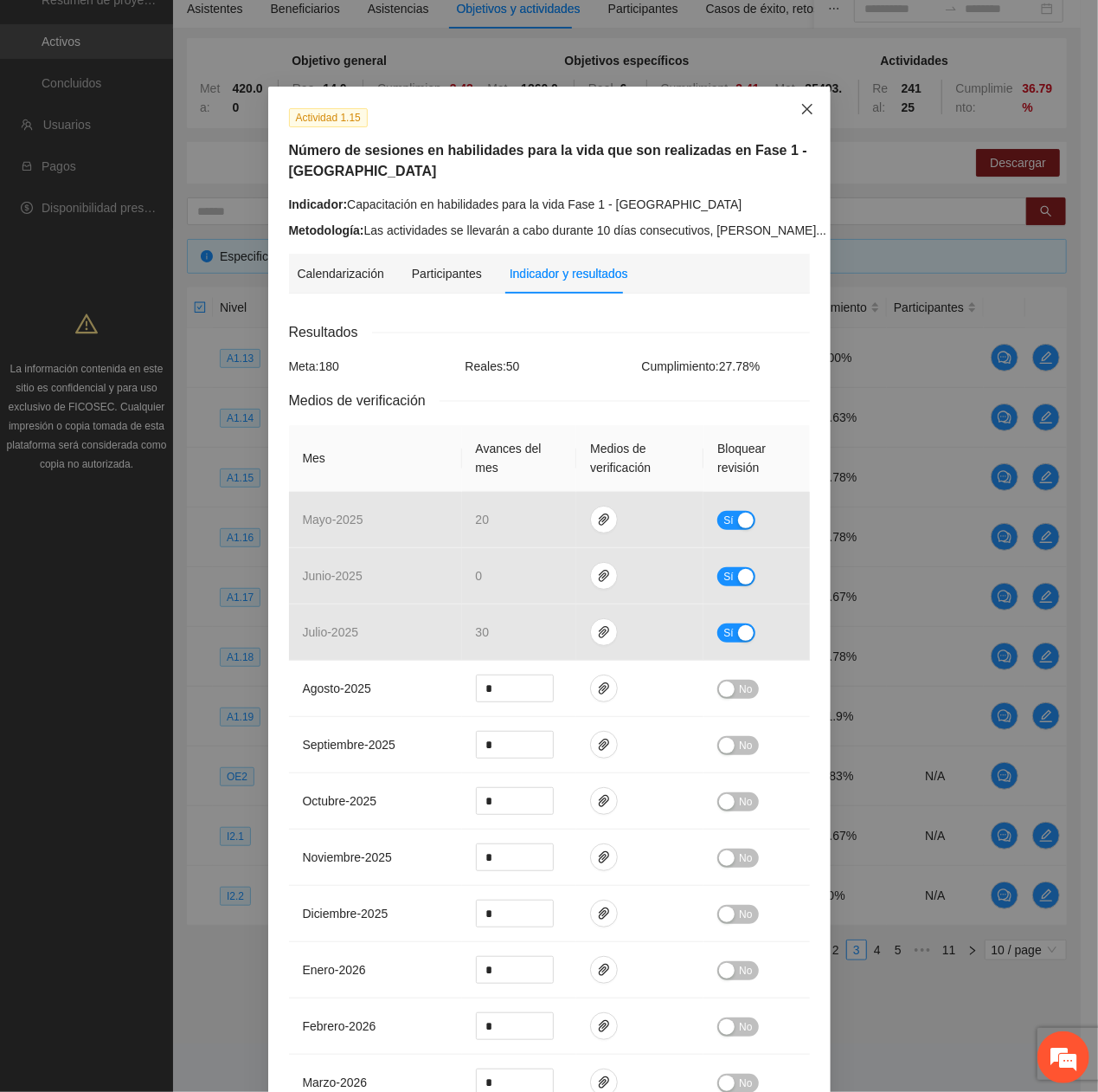
drag, startPoint x: 793, startPoint y: 112, endPoint x: 801, endPoint y: 122, distance: 12.8
click at [801, 112] on icon "close" at bounding box center [807, 108] width 14 height 14
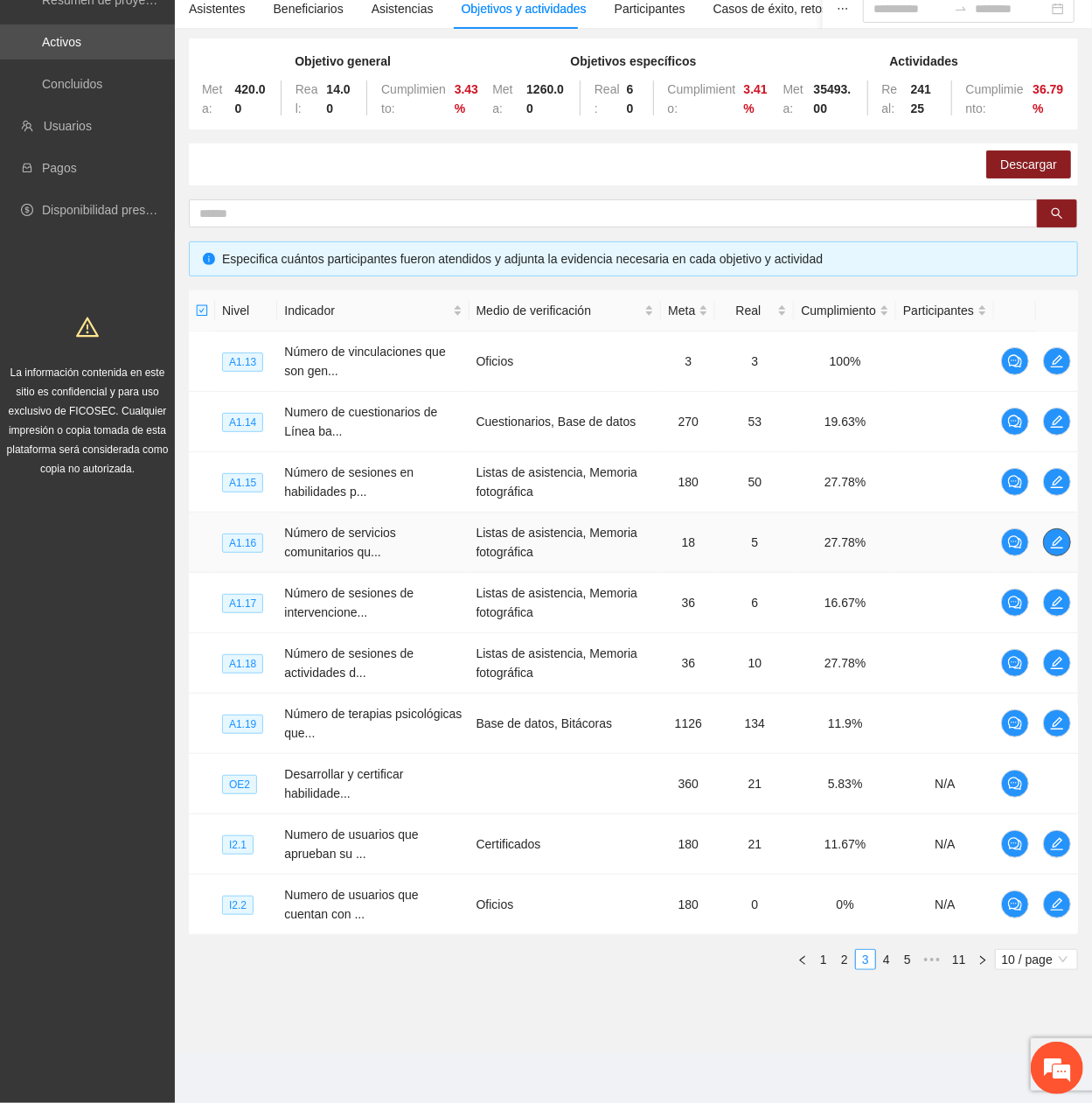
click at [1050, 372] on icon "edit" at bounding box center [1056, 541] width 14 height 14
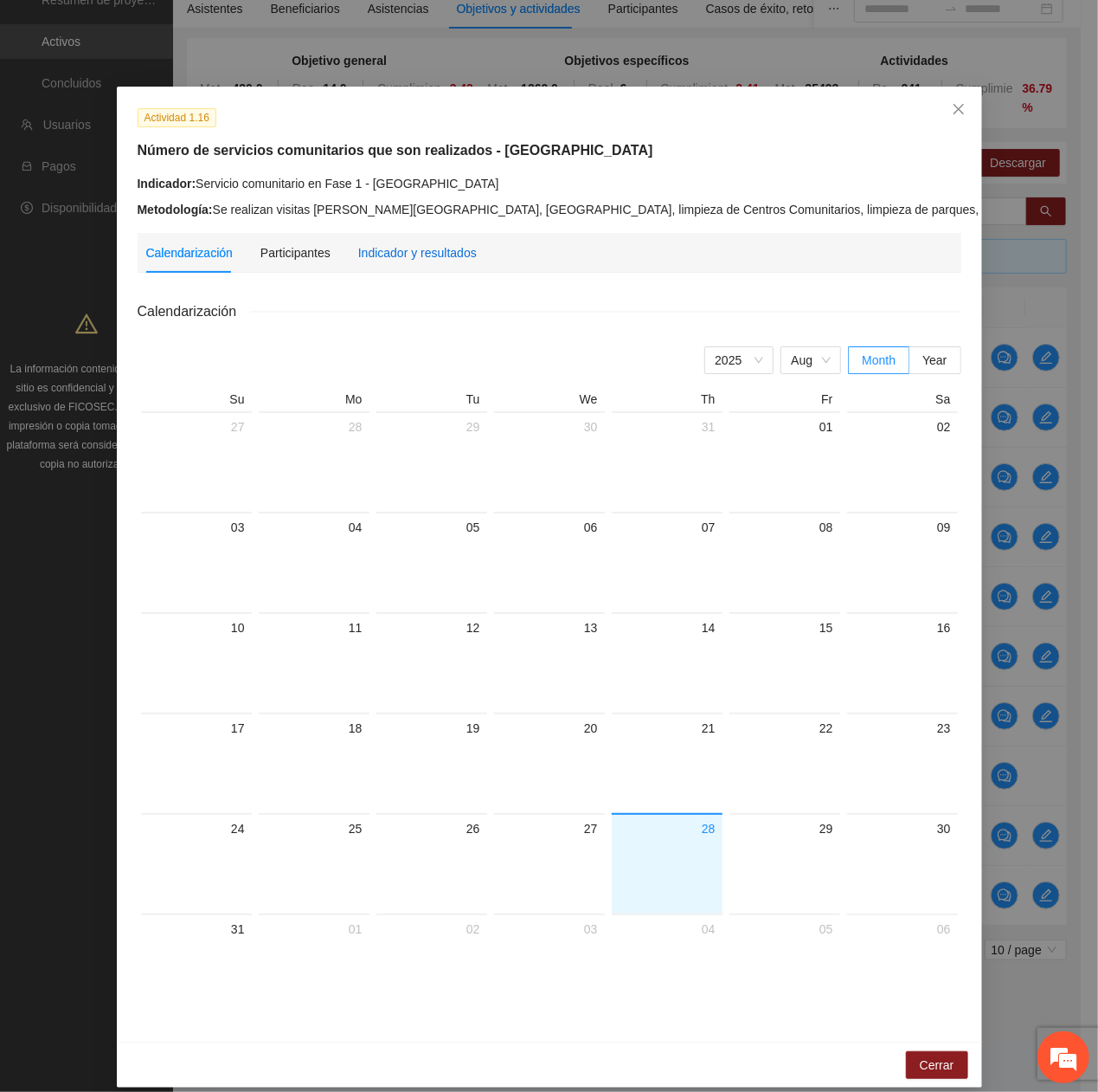
click at [401, 256] on div "Indicador y resultados" at bounding box center [417, 252] width 118 height 19
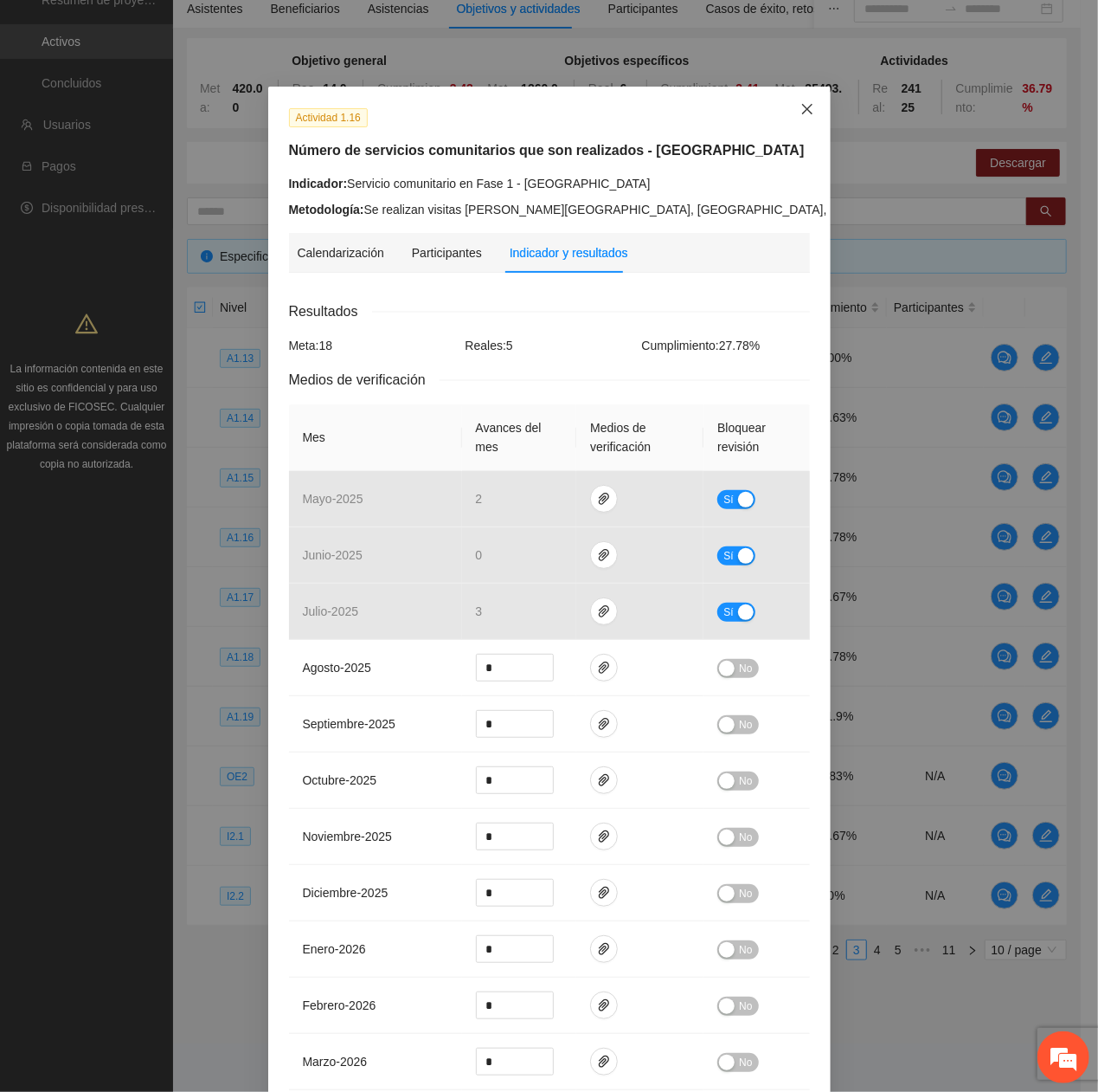
click at [803, 101] on span "Close" at bounding box center [808, 110] width 47 height 47
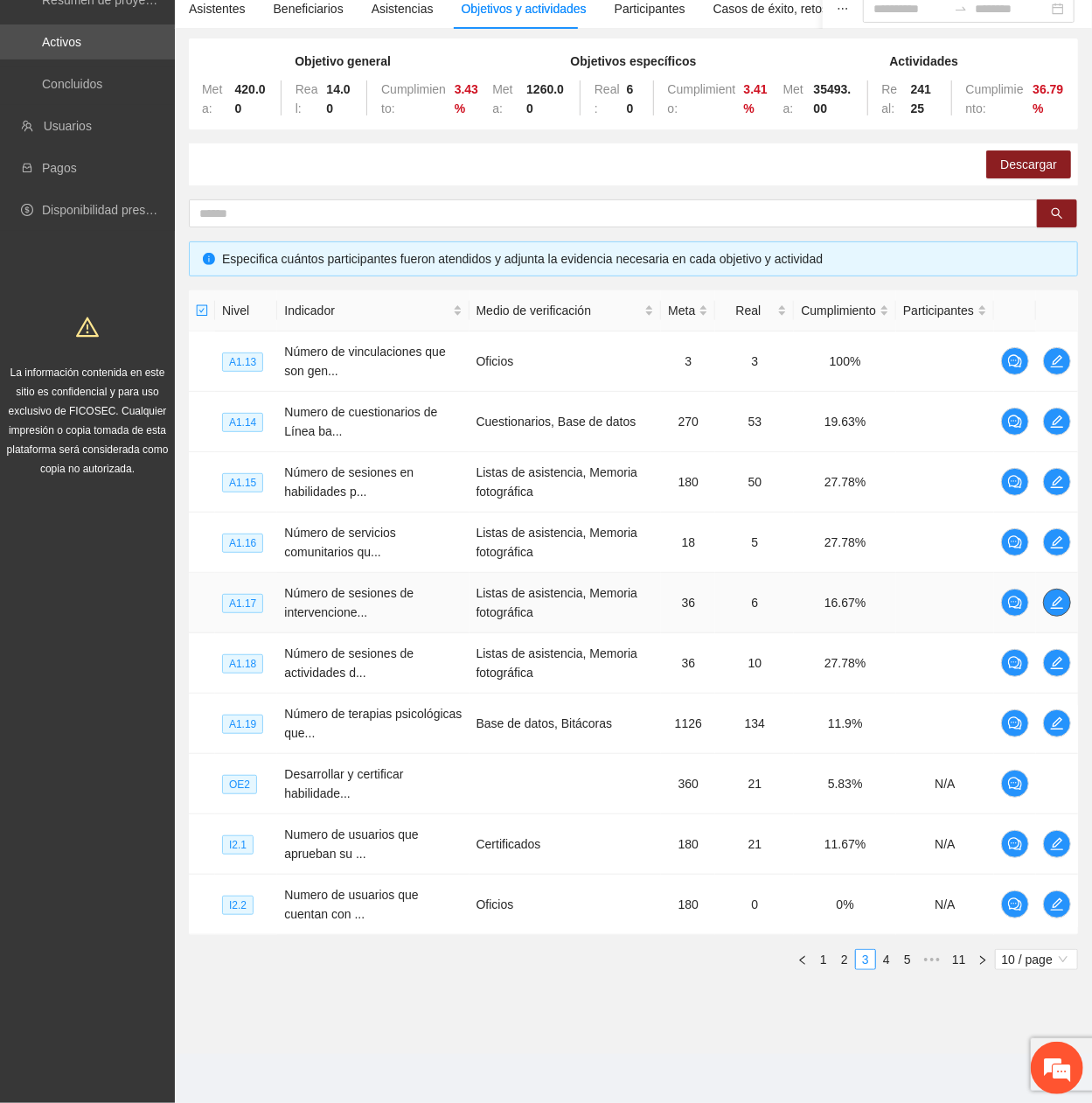
click at [1051, 372] on icon "edit" at bounding box center [1056, 602] width 14 height 14
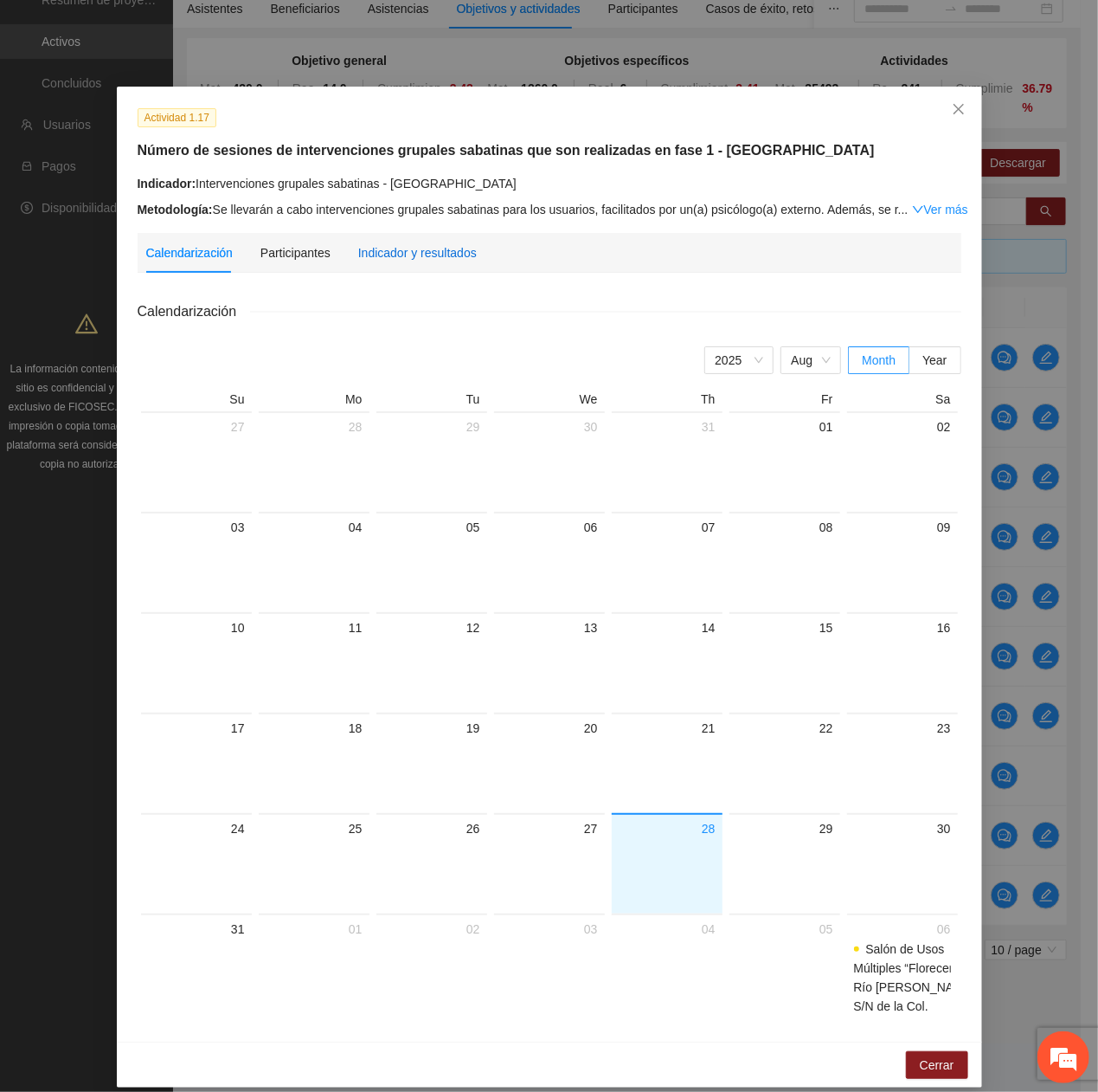
click at [451, 253] on div "Indicador y resultados" at bounding box center [417, 252] width 118 height 19
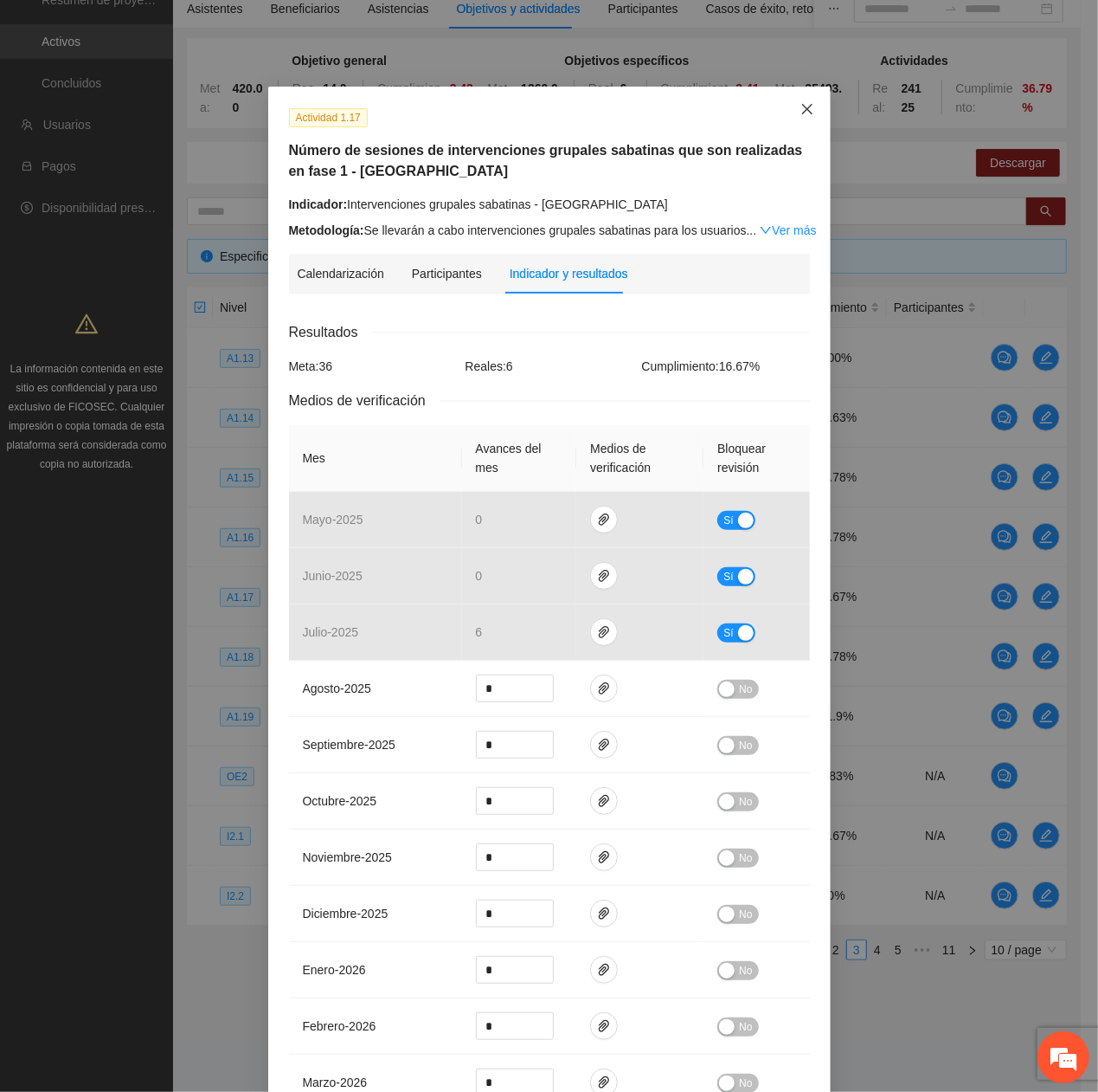
click at [784, 108] on span "Close" at bounding box center [808, 110] width 47 height 47
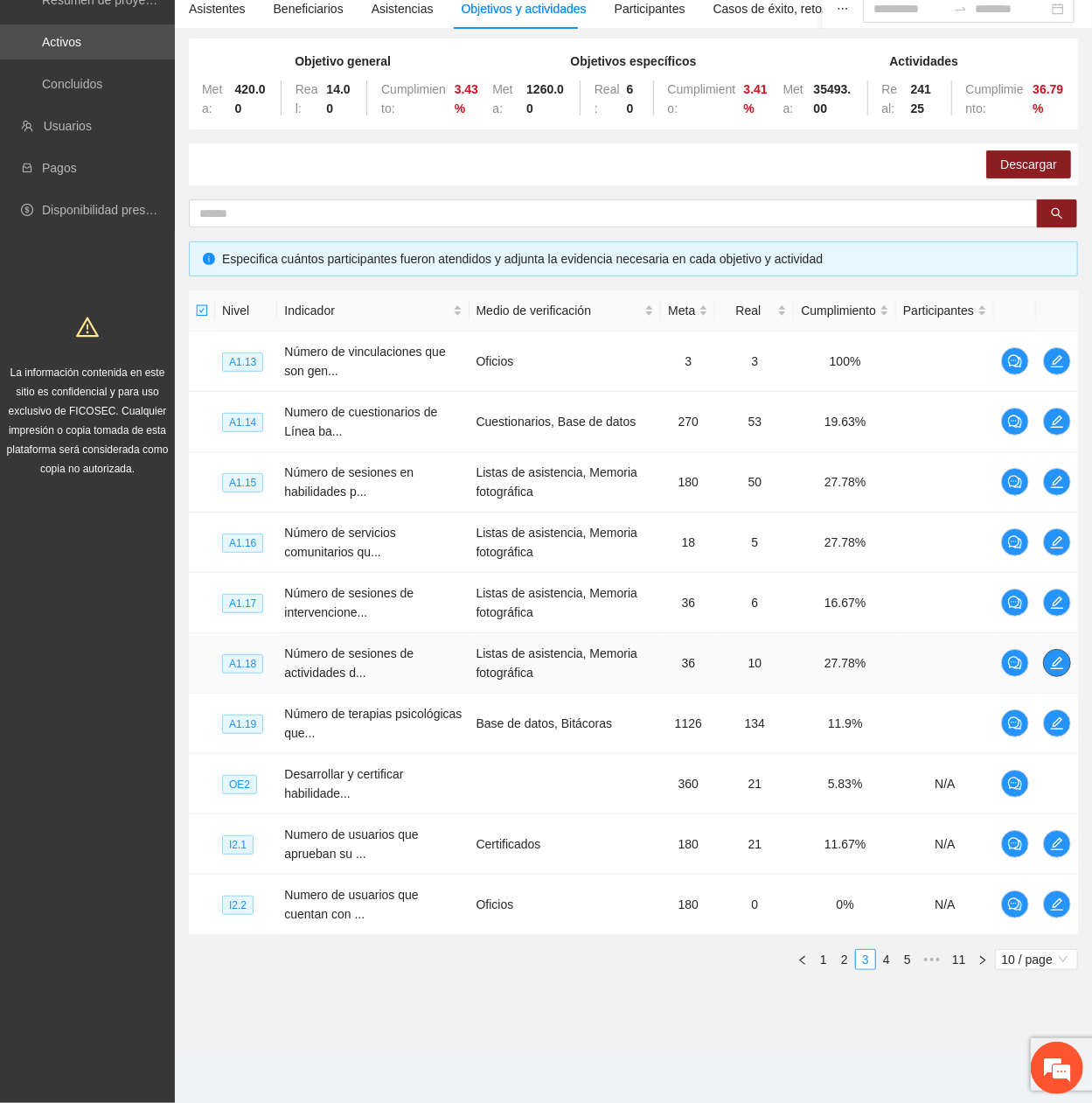
click at [1058, 372] on icon "edit" at bounding box center [1056, 662] width 14 height 14
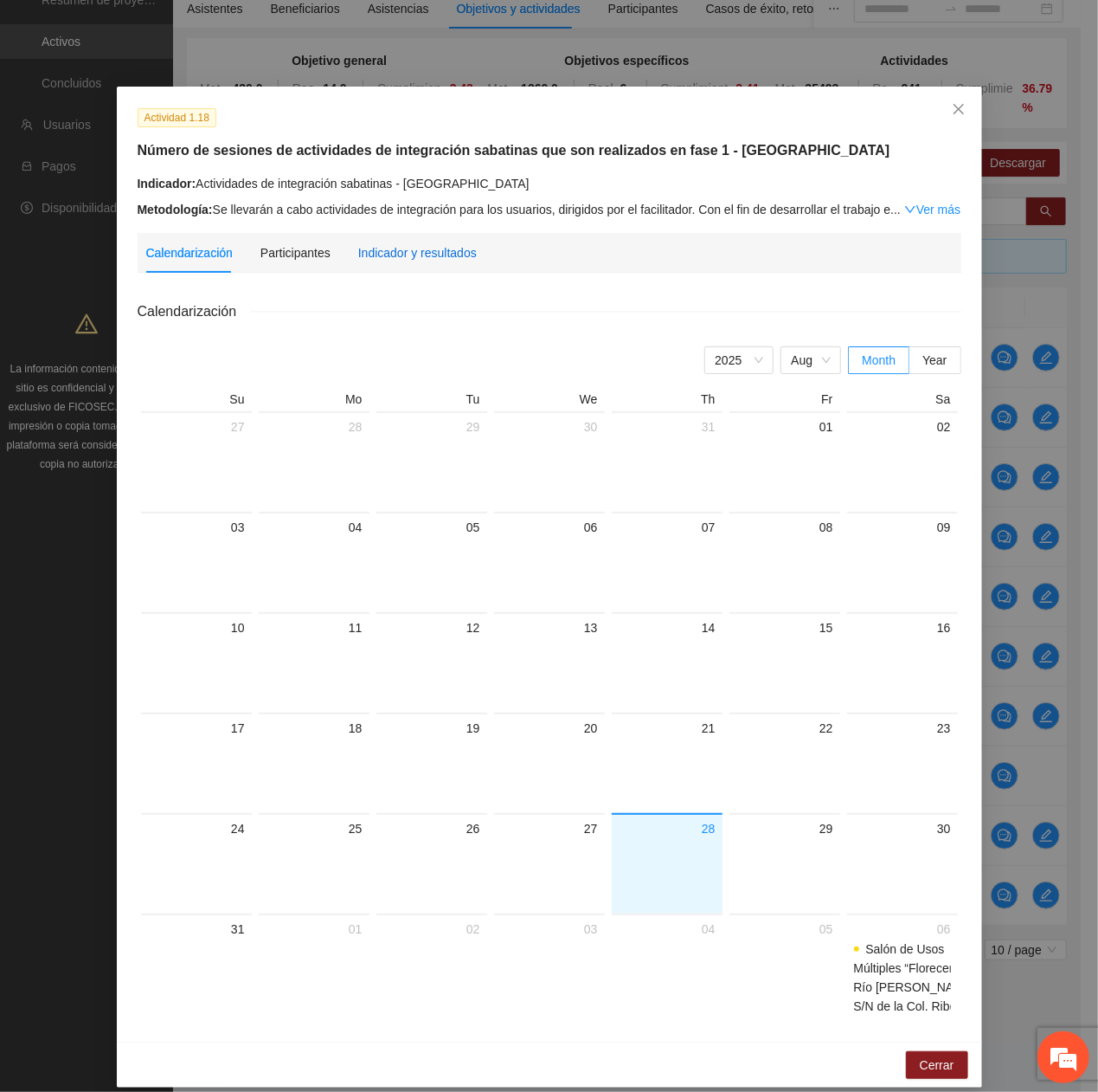
click at [389, 260] on div "Indicador y resultados" at bounding box center [417, 252] width 118 height 19
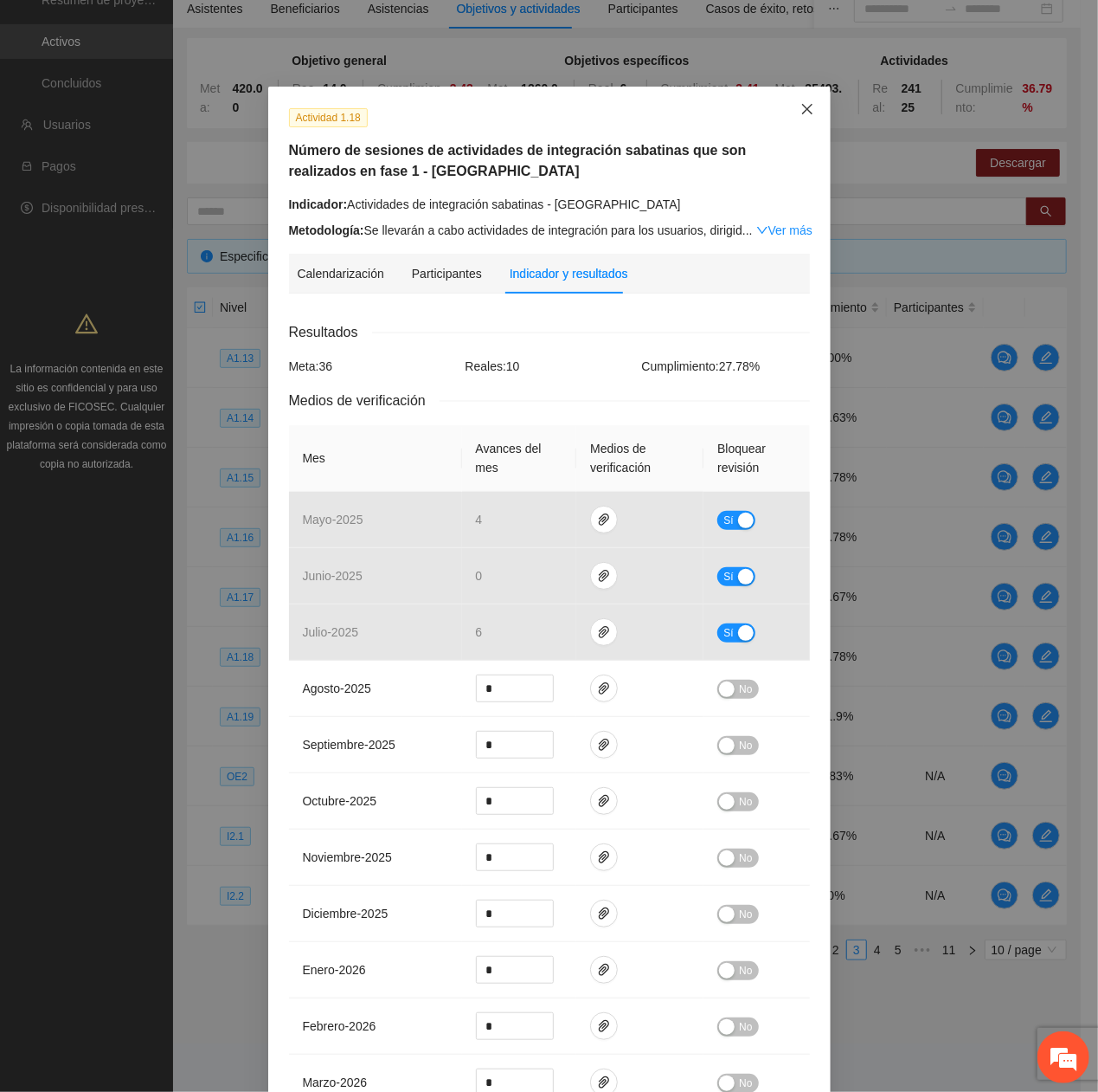
drag, startPoint x: 784, startPoint y: 115, endPoint x: 715, endPoint y: 204, distance: 112.6
click at [784, 116] on span "Close" at bounding box center [808, 110] width 47 height 47
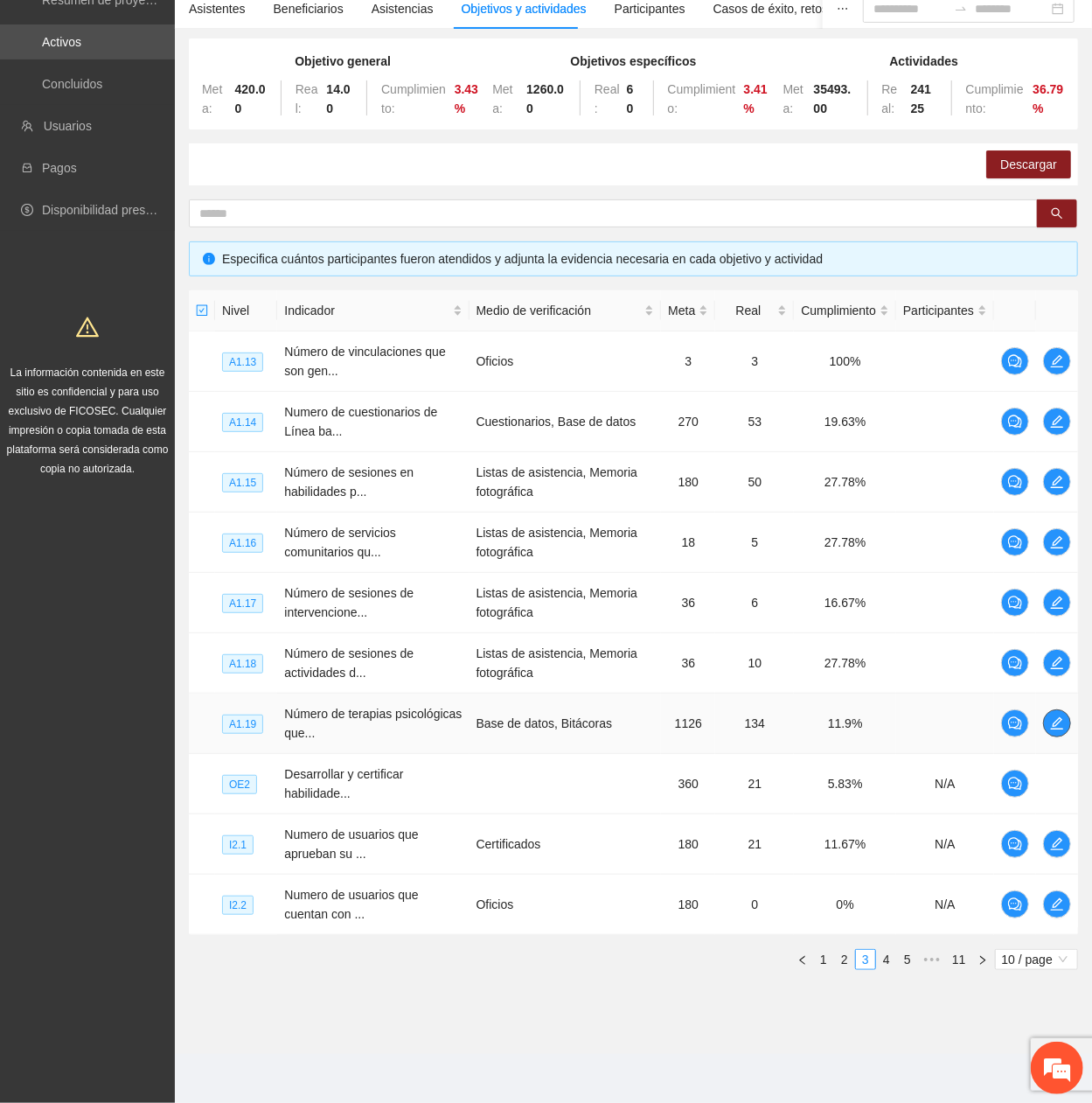
click at [1050, 372] on icon "edit" at bounding box center [1056, 722] width 14 height 14
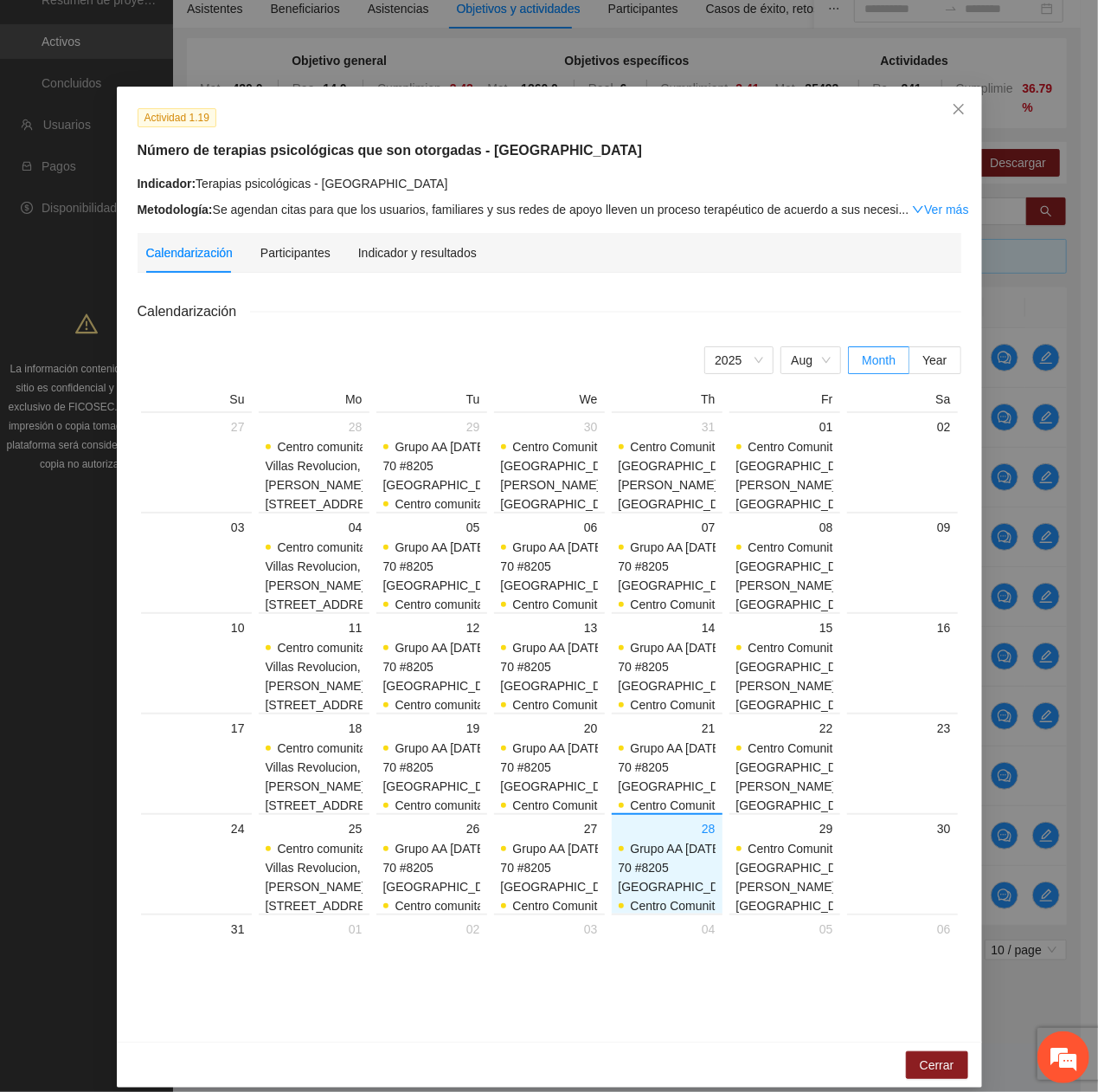
click at [409, 272] on div "Calendarización Participantes Indicador y resultados Calendarización [DATE] Mon…" at bounding box center [549, 626] width 824 height 787
click at [399, 254] on div "Indicador y resultados" at bounding box center [417, 252] width 118 height 19
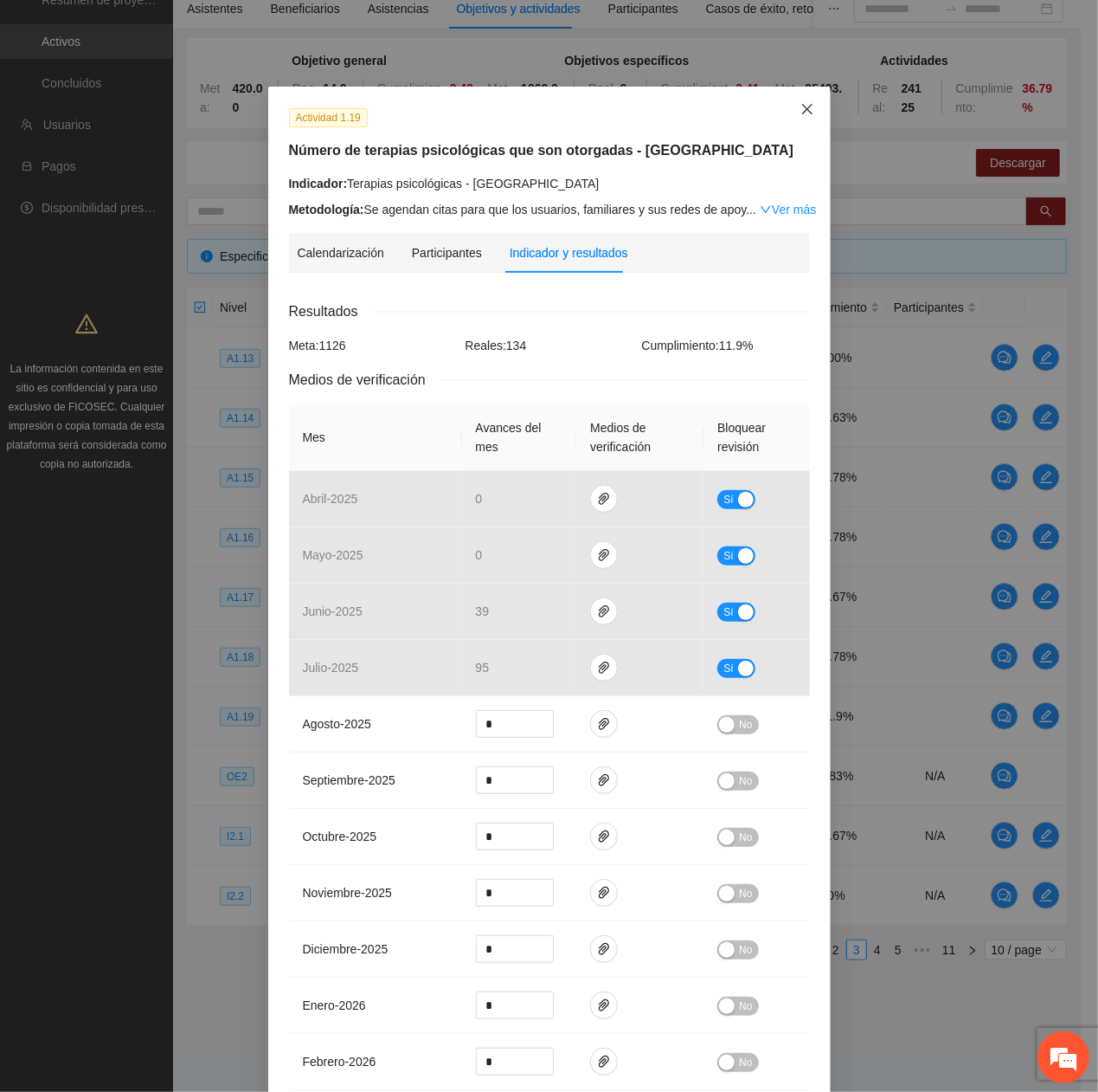
drag, startPoint x: 796, startPoint y: 123, endPoint x: 796, endPoint y: 136, distance: 13.0
click at [797, 136] on div "Actividad 1.19 Número de terapias psicológicas que son otorgadas - Chihuahua In…" at bounding box center [549, 700] width 562 height 1226
click at [807, 111] on span "Close" at bounding box center [808, 110] width 47 height 47
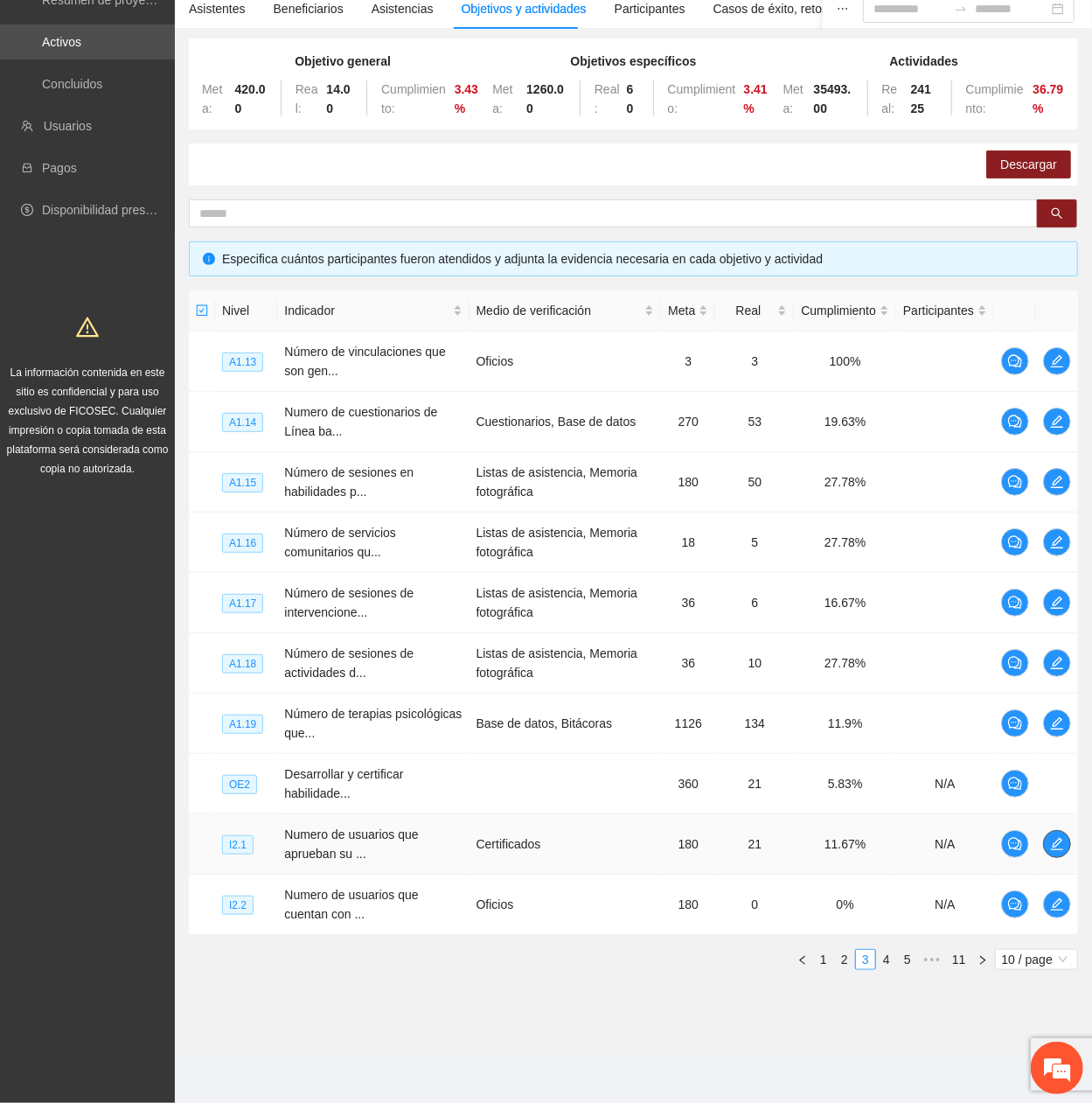
click at [1065, 372] on span "edit" at bounding box center [1056, 843] width 26 height 14
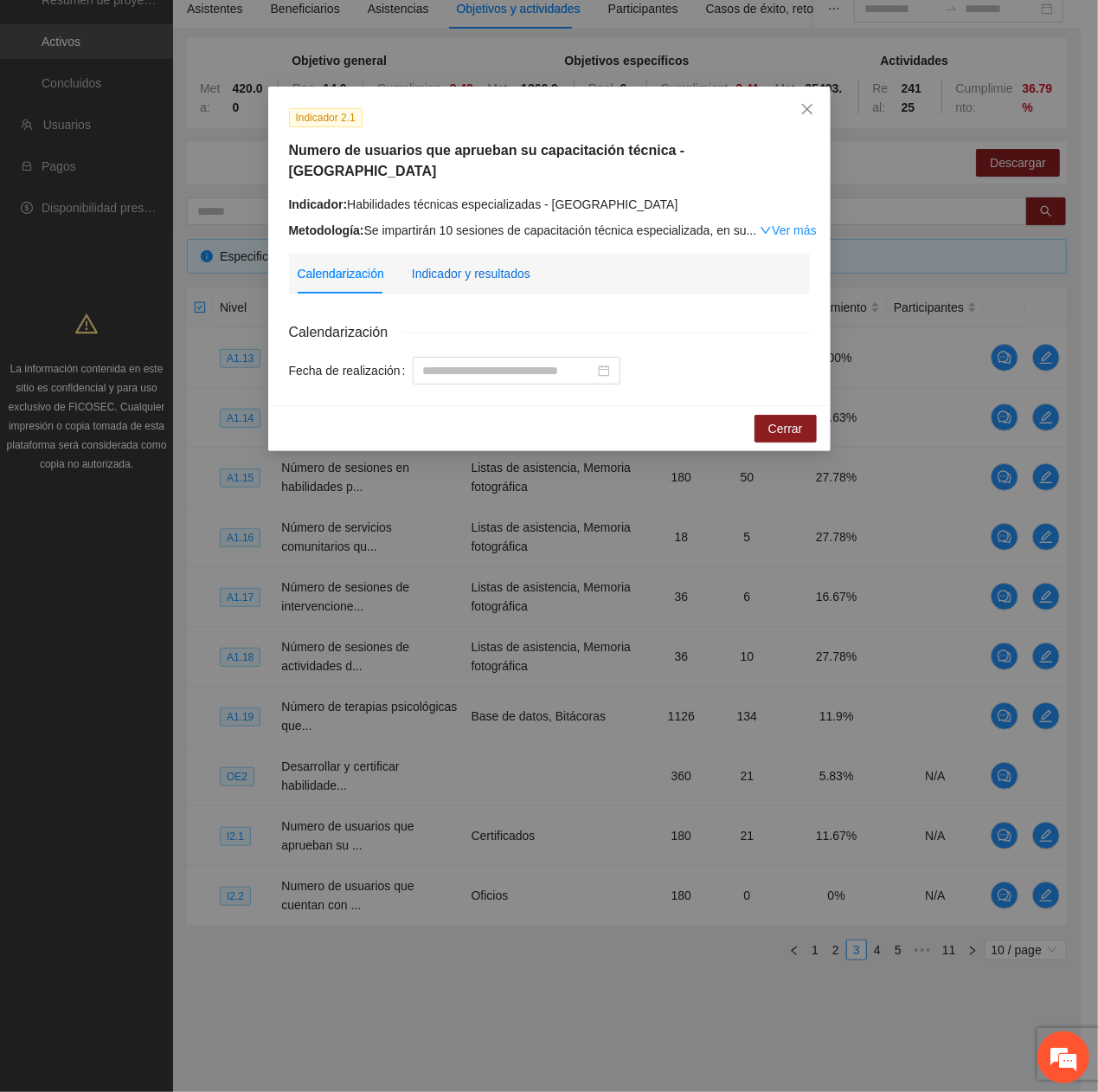
click at [441, 264] on div "Indicador y resultados" at bounding box center [471, 273] width 118 height 19
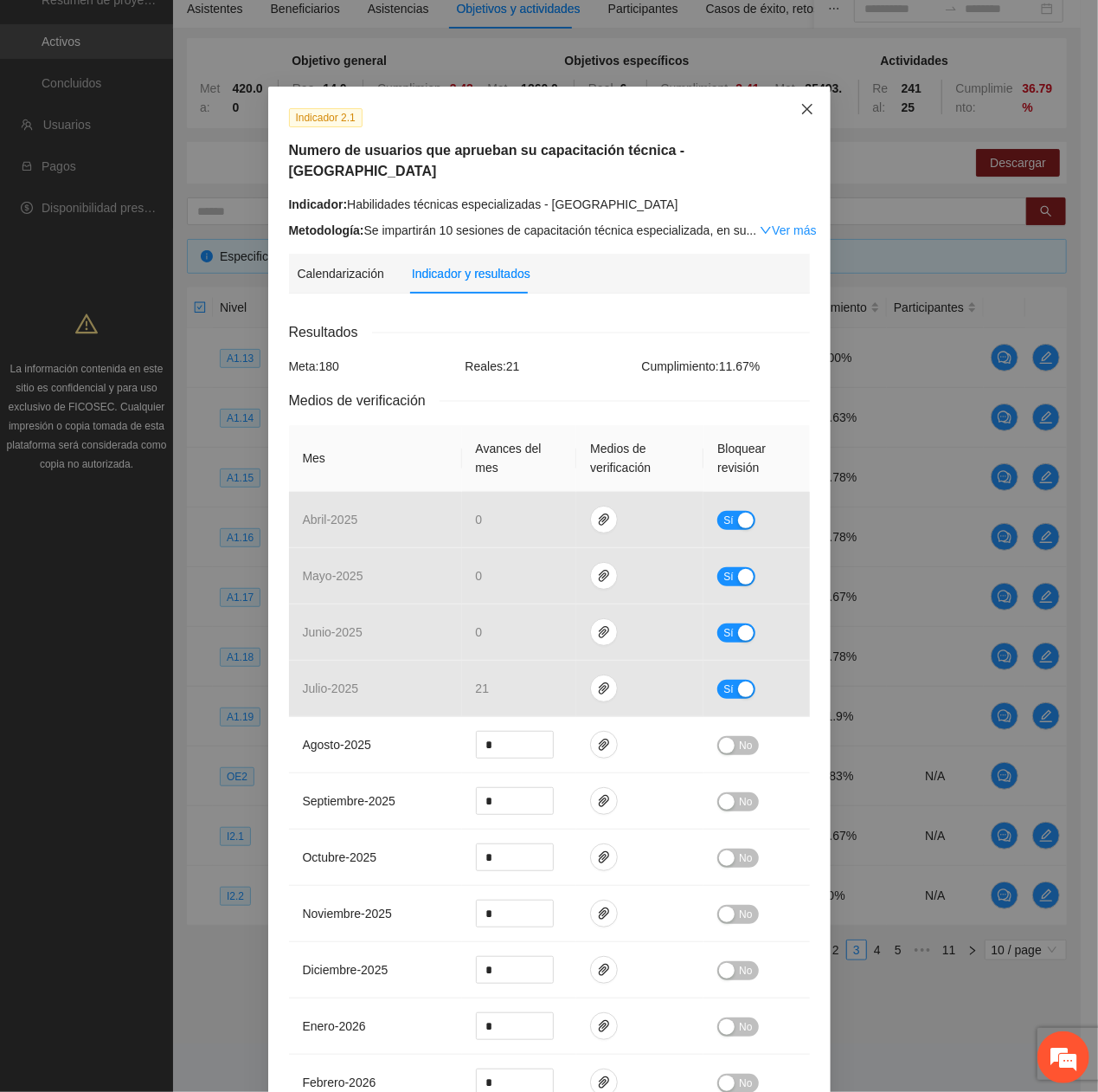
drag, startPoint x: 798, startPoint y: 121, endPoint x: 1038, endPoint y: 306, distance: 303.0
click at [797, 121] on span "Close" at bounding box center [808, 110] width 47 height 47
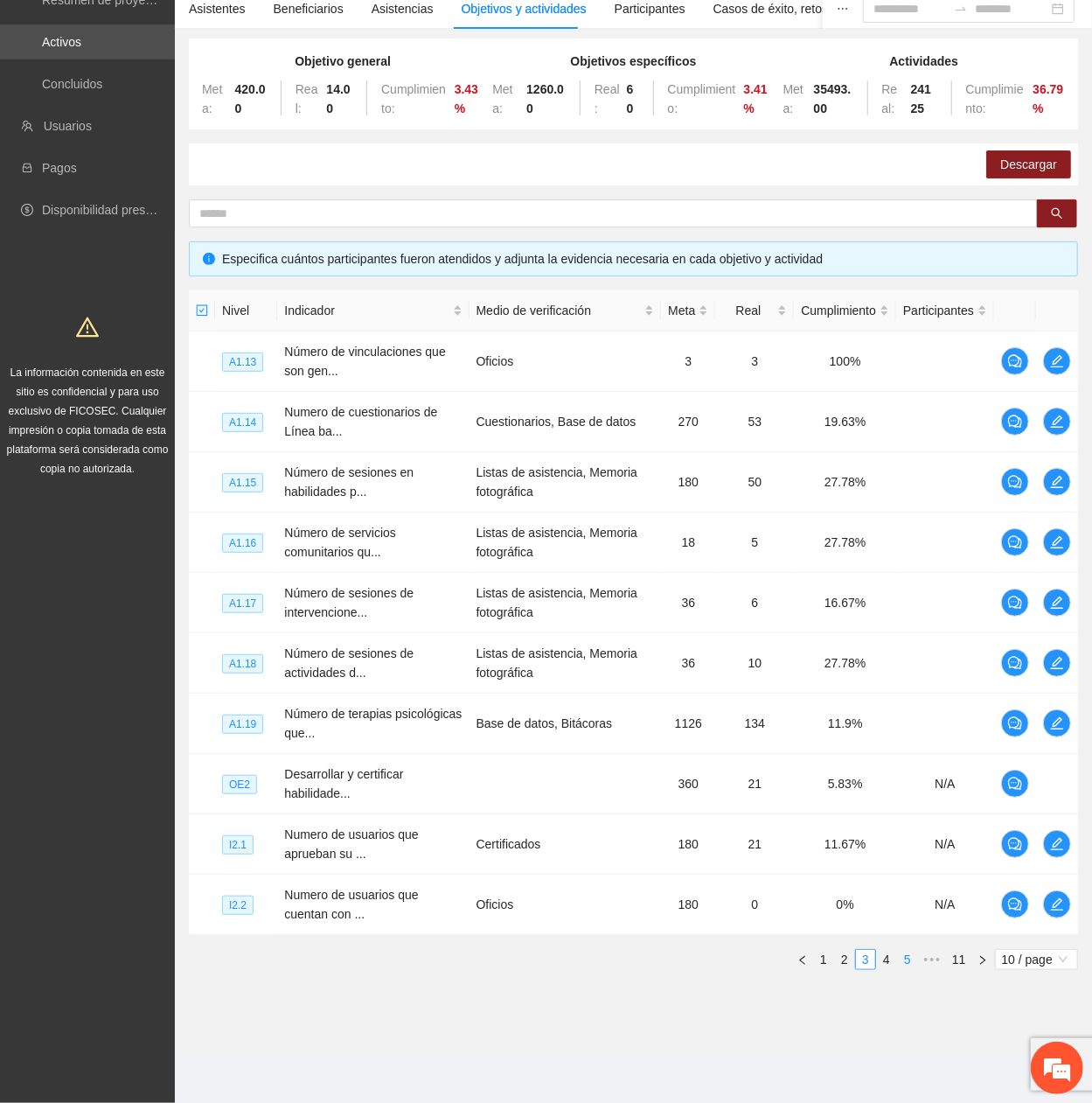
click at [890, 372] on link "4" at bounding box center [887, 959] width 19 height 19
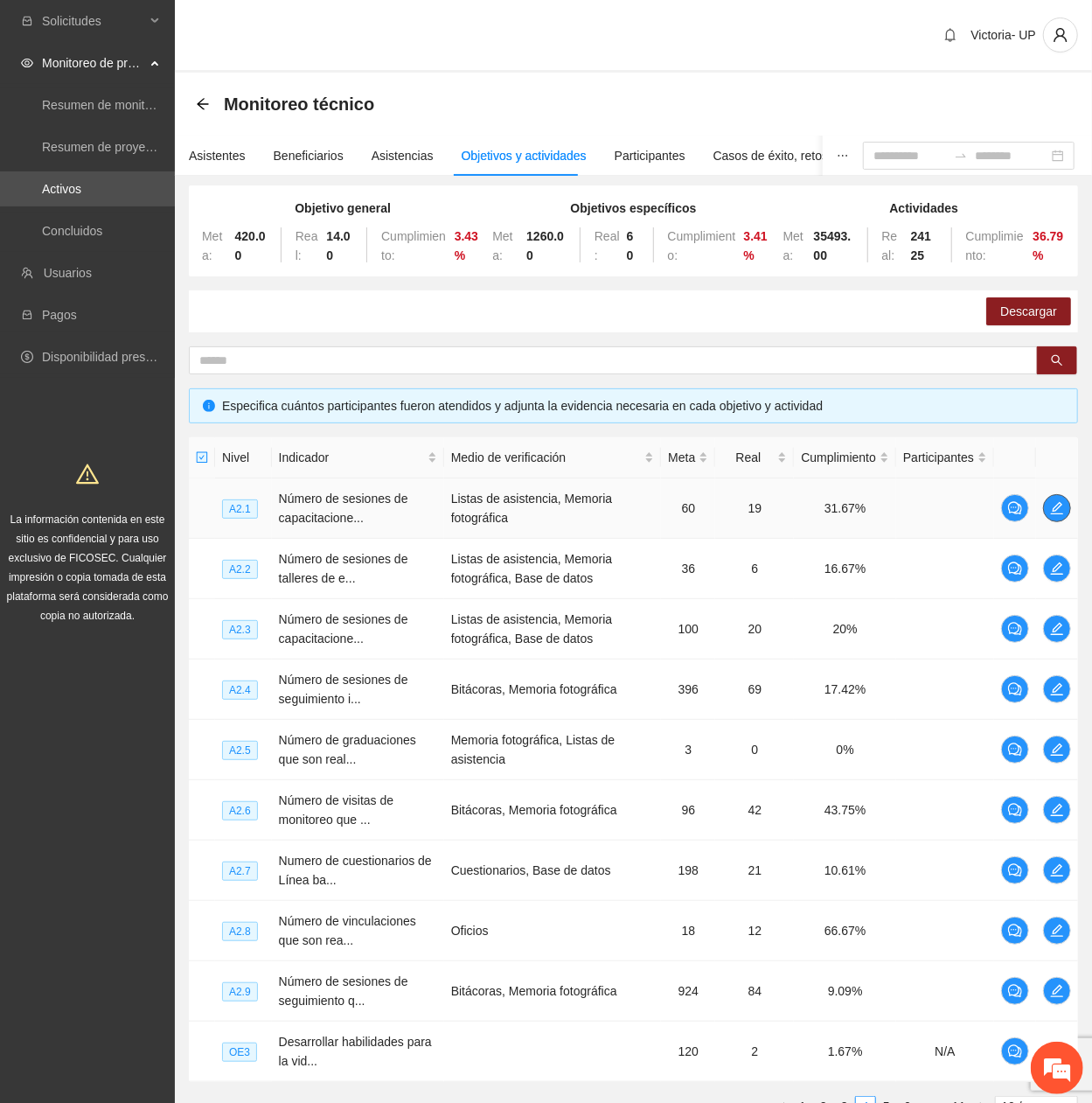
click at [1064, 372] on span "edit" at bounding box center [1056, 508] width 26 height 14
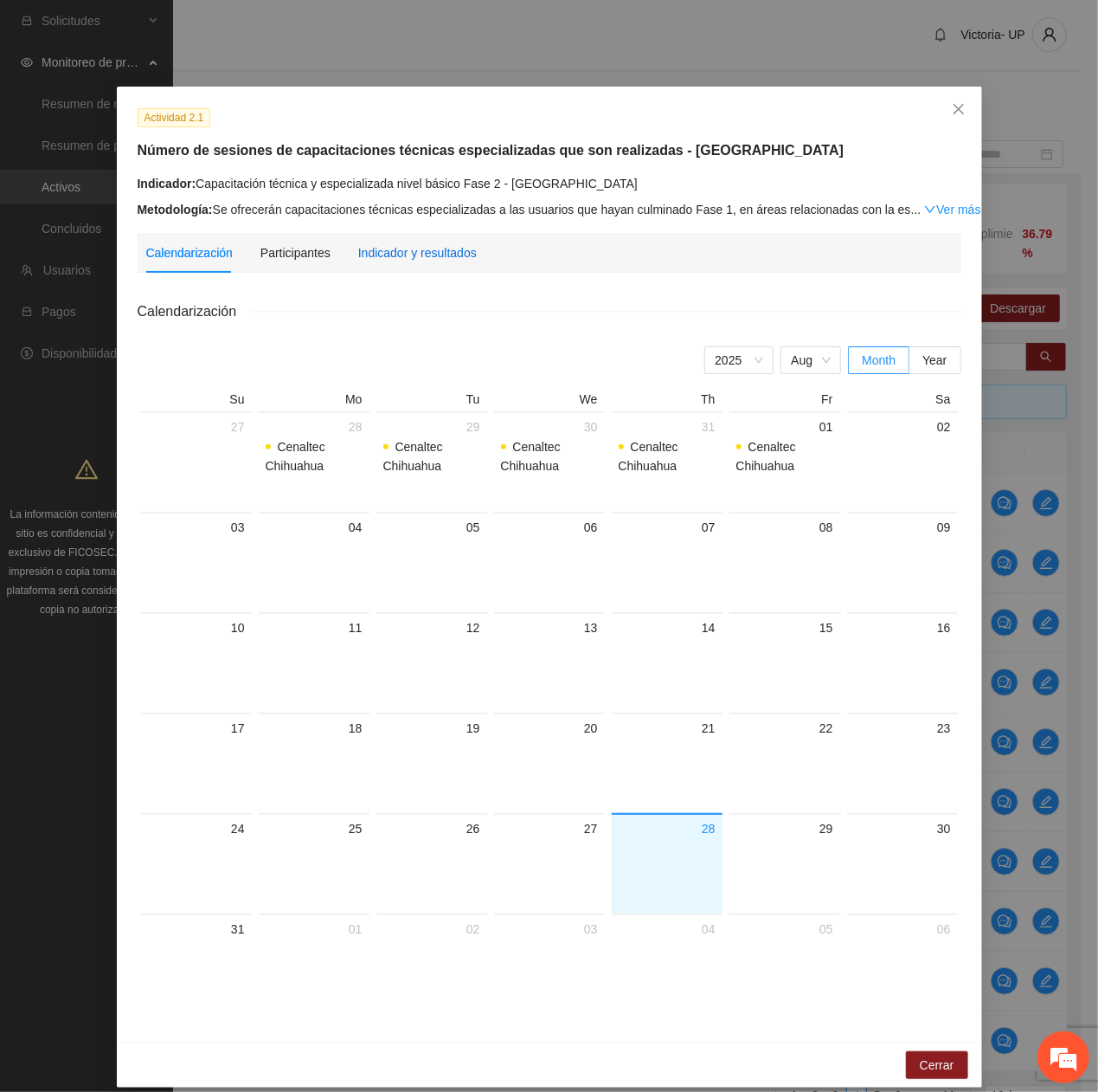
click at [382, 246] on div "Indicador y resultados" at bounding box center [417, 252] width 118 height 19
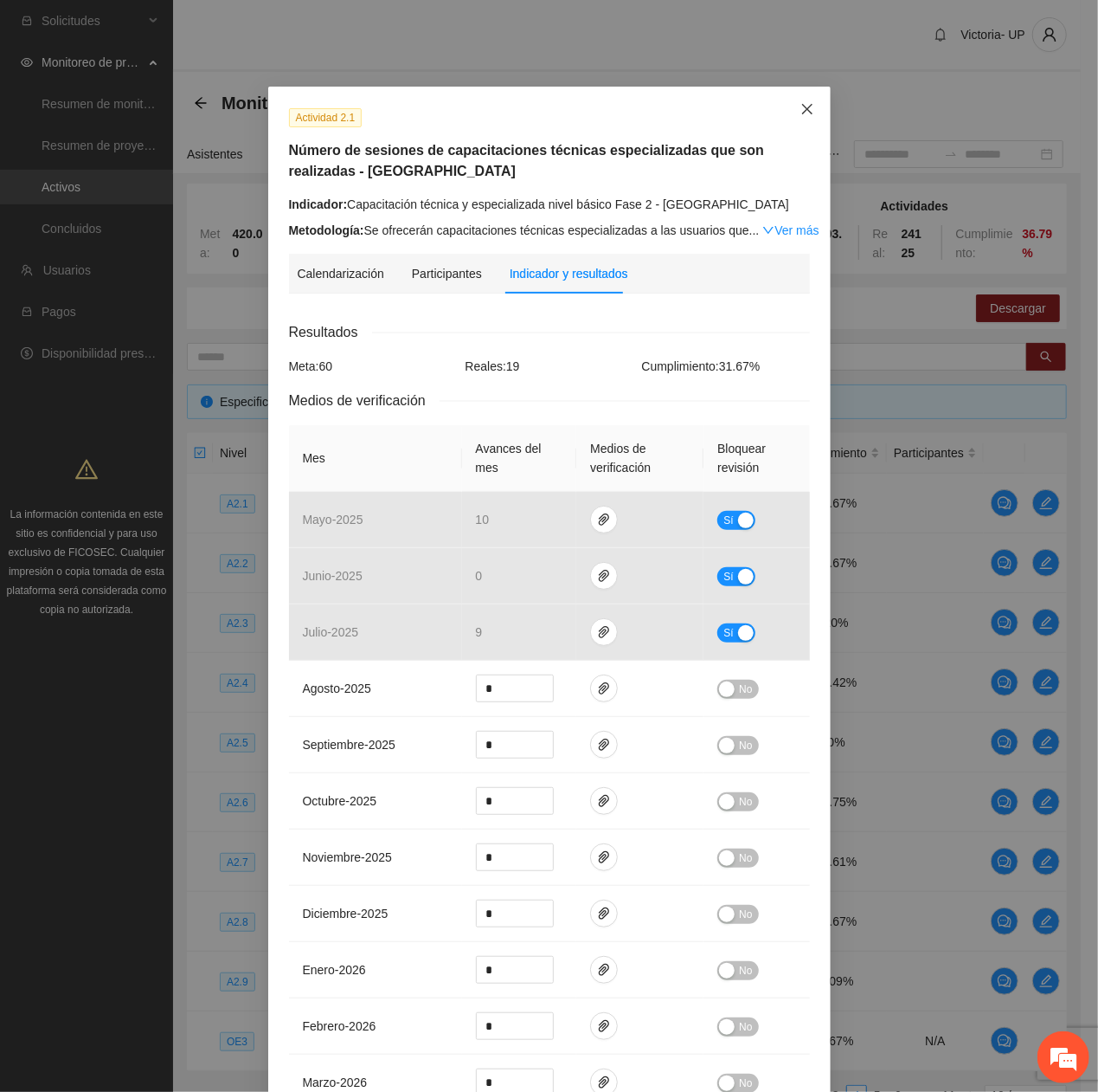
click at [784, 112] on span "Close" at bounding box center [808, 110] width 47 height 47
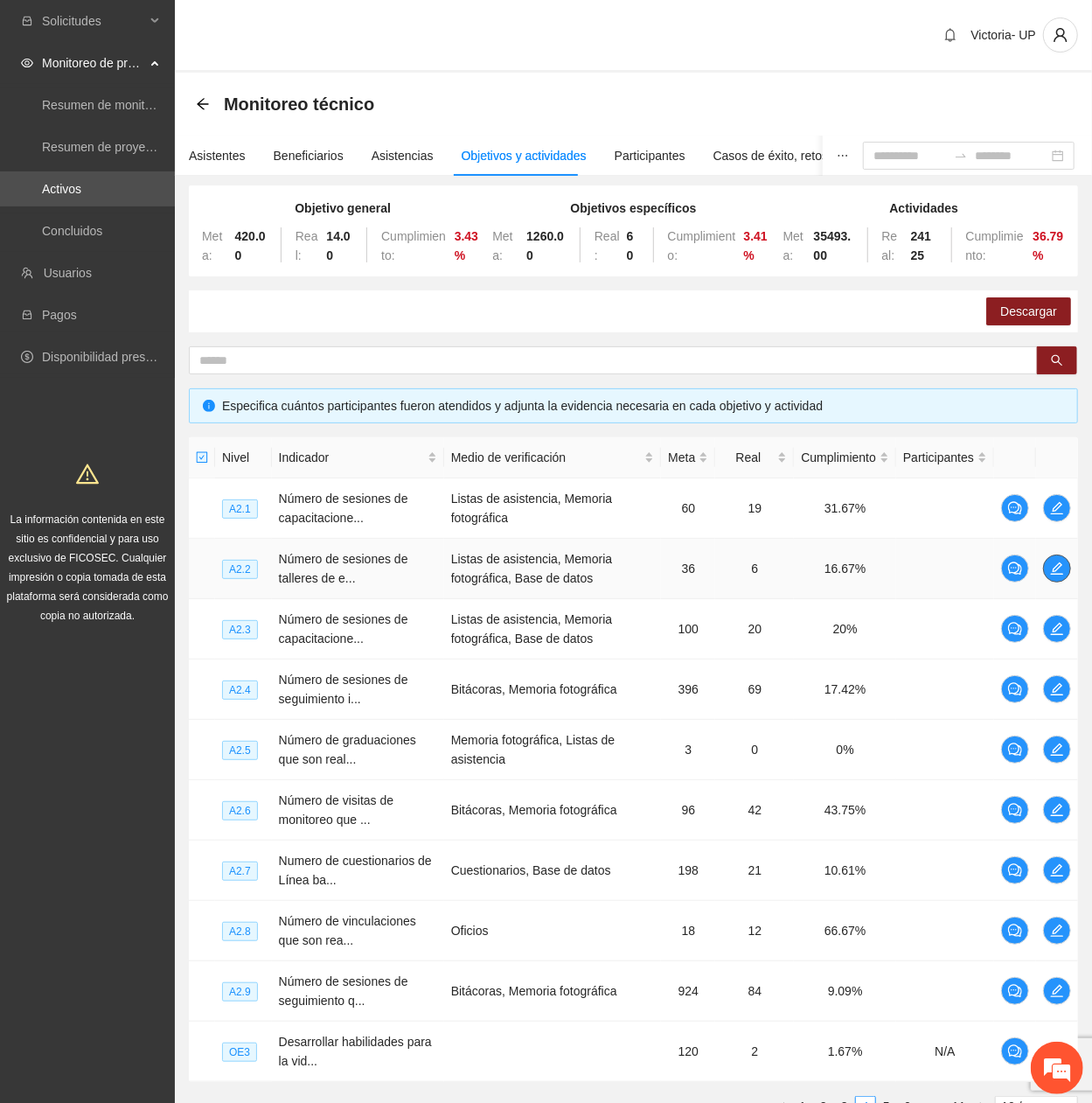
click at [1062, 372] on icon "edit" at bounding box center [1056, 568] width 14 height 14
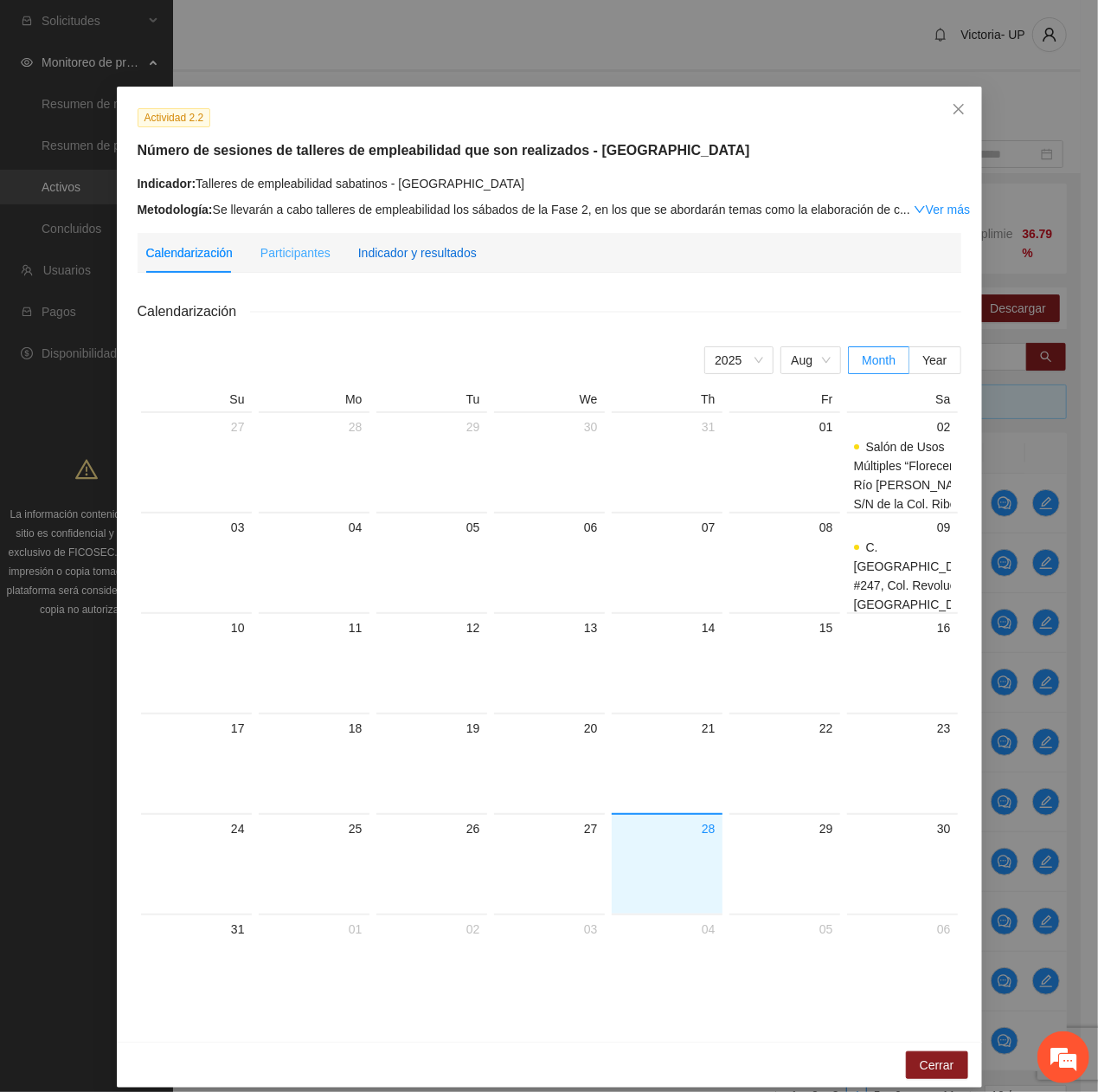
click at [437, 250] on div "Indicador y resultados" at bounding box center [417, 252] width 118 height 19
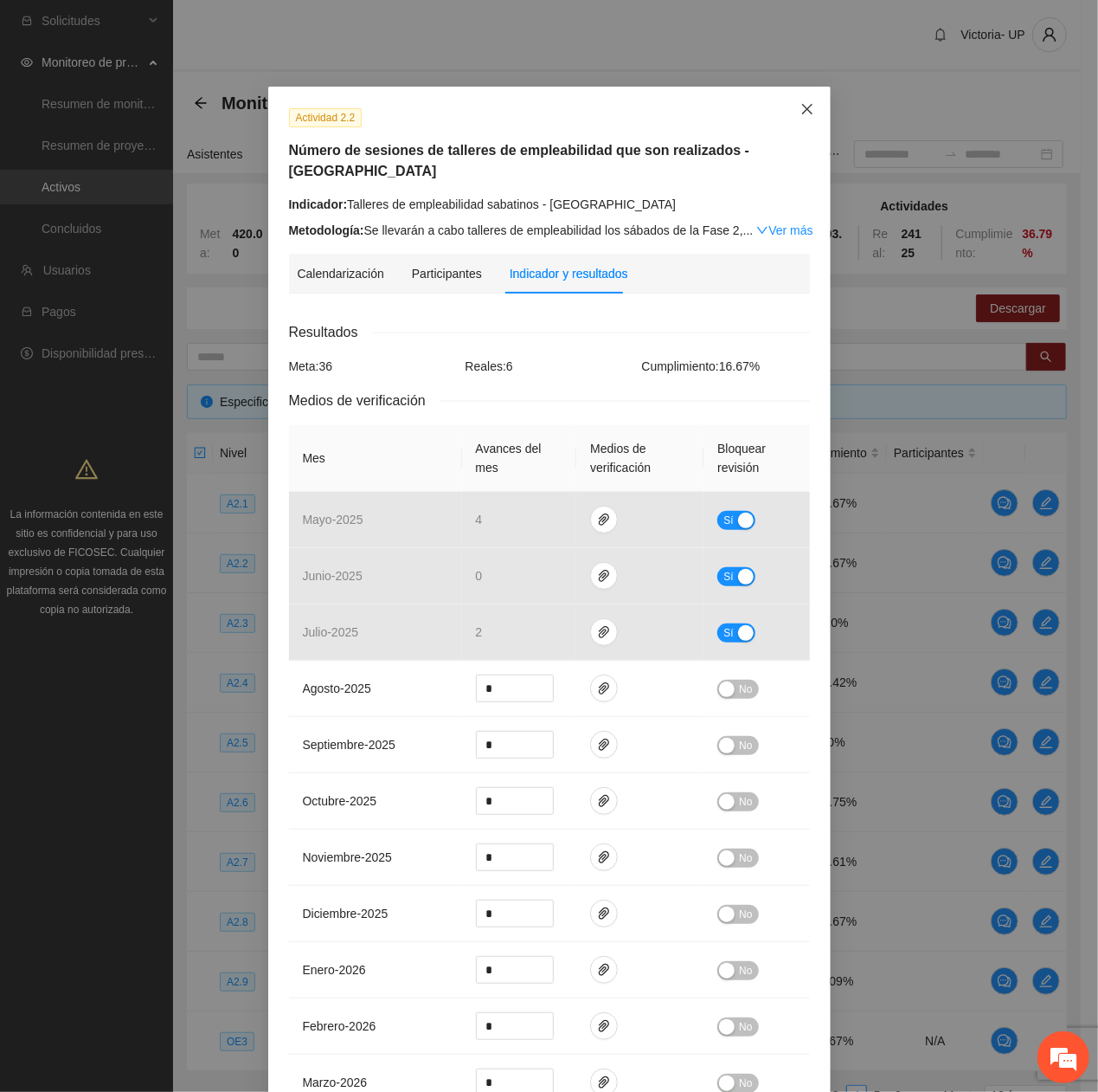
click at [804, 112] on icon "close" at bounding box center [807, 108] width 14 height 14
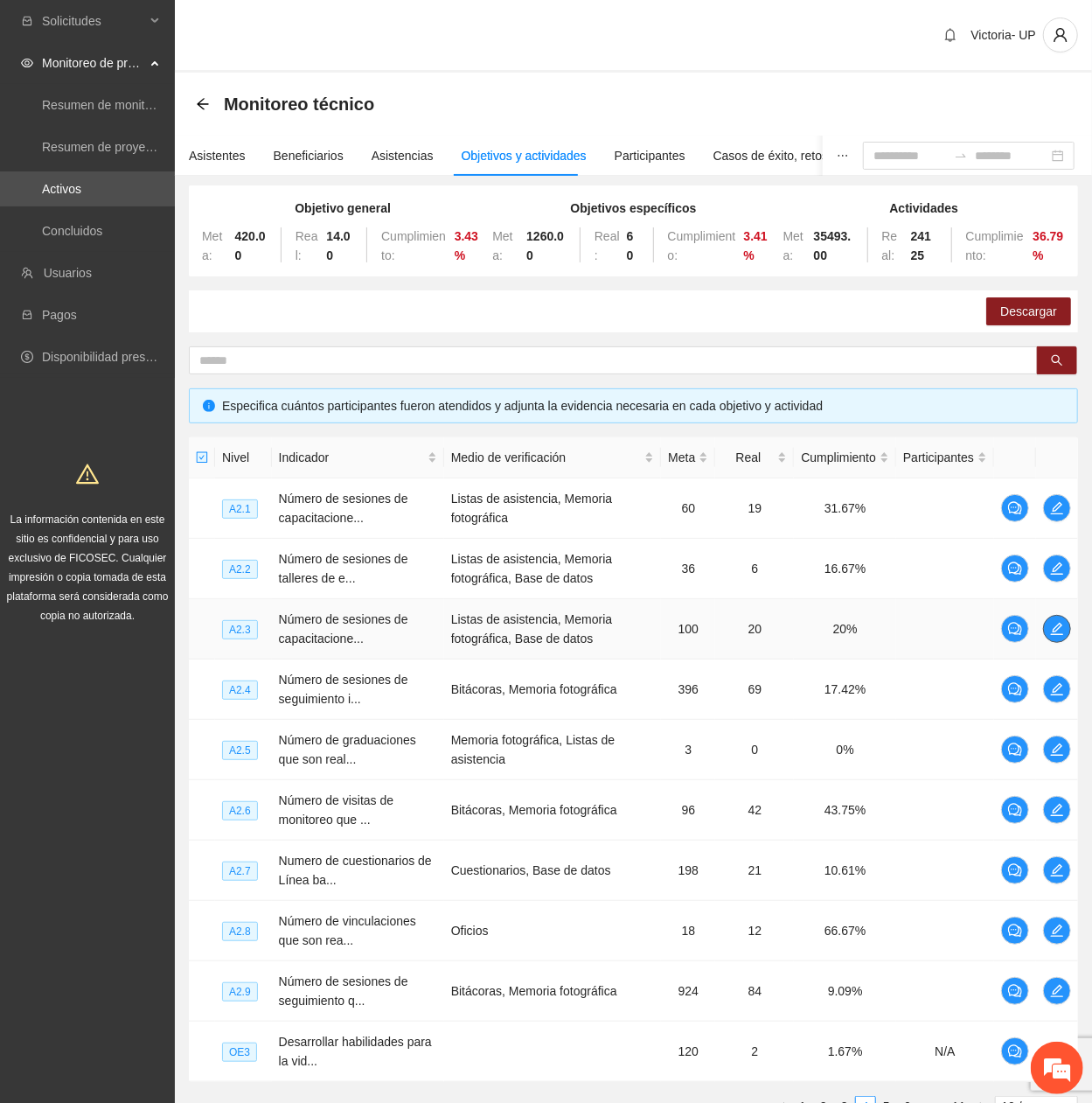
click at [1056, 372] on icon "edit" at bounding box center [1056, 628] width 14 height 14
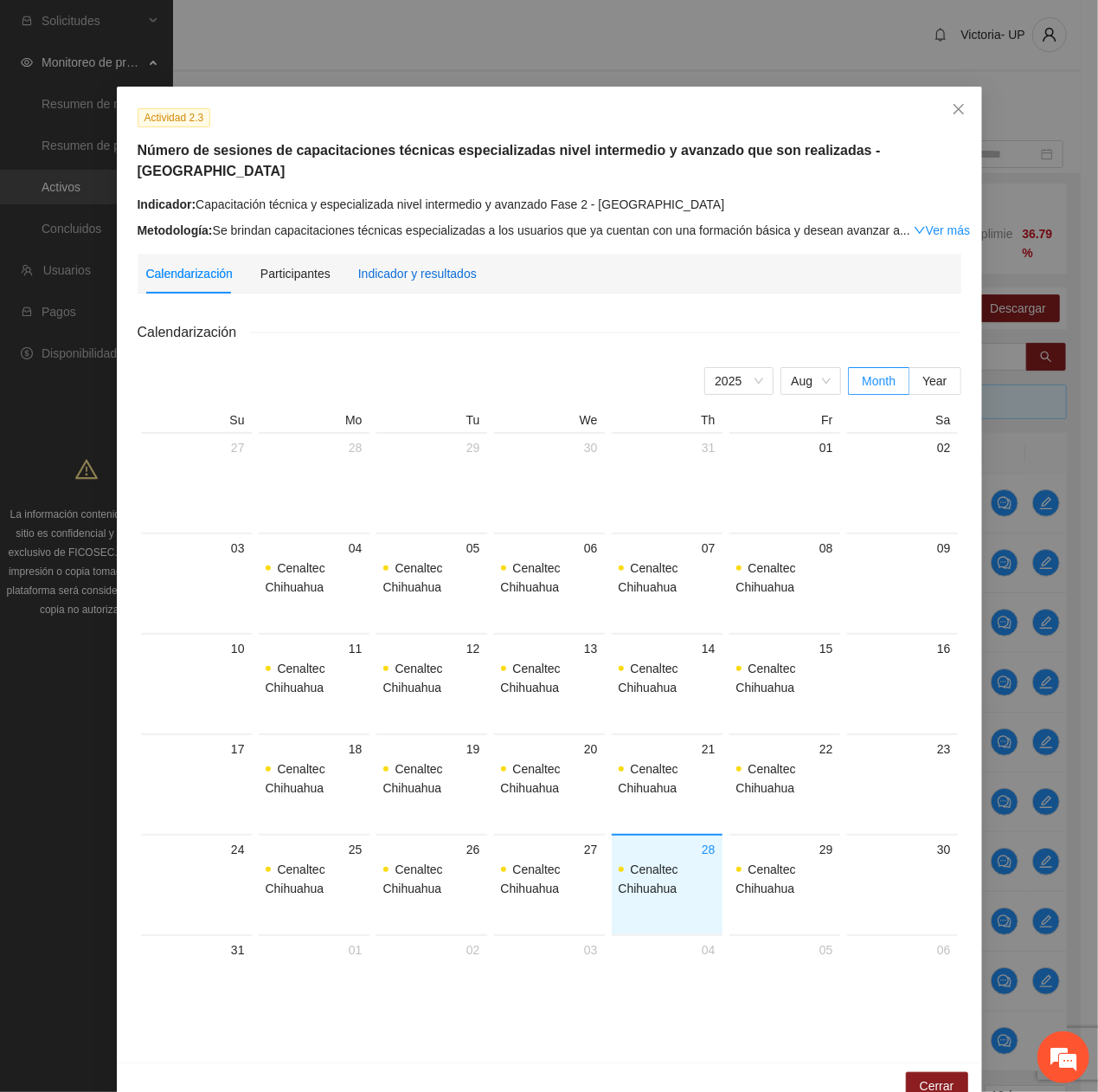
click at [417, 264] on div "Indicador y resultados" at bounding box center [417, 273] width 118 height 19
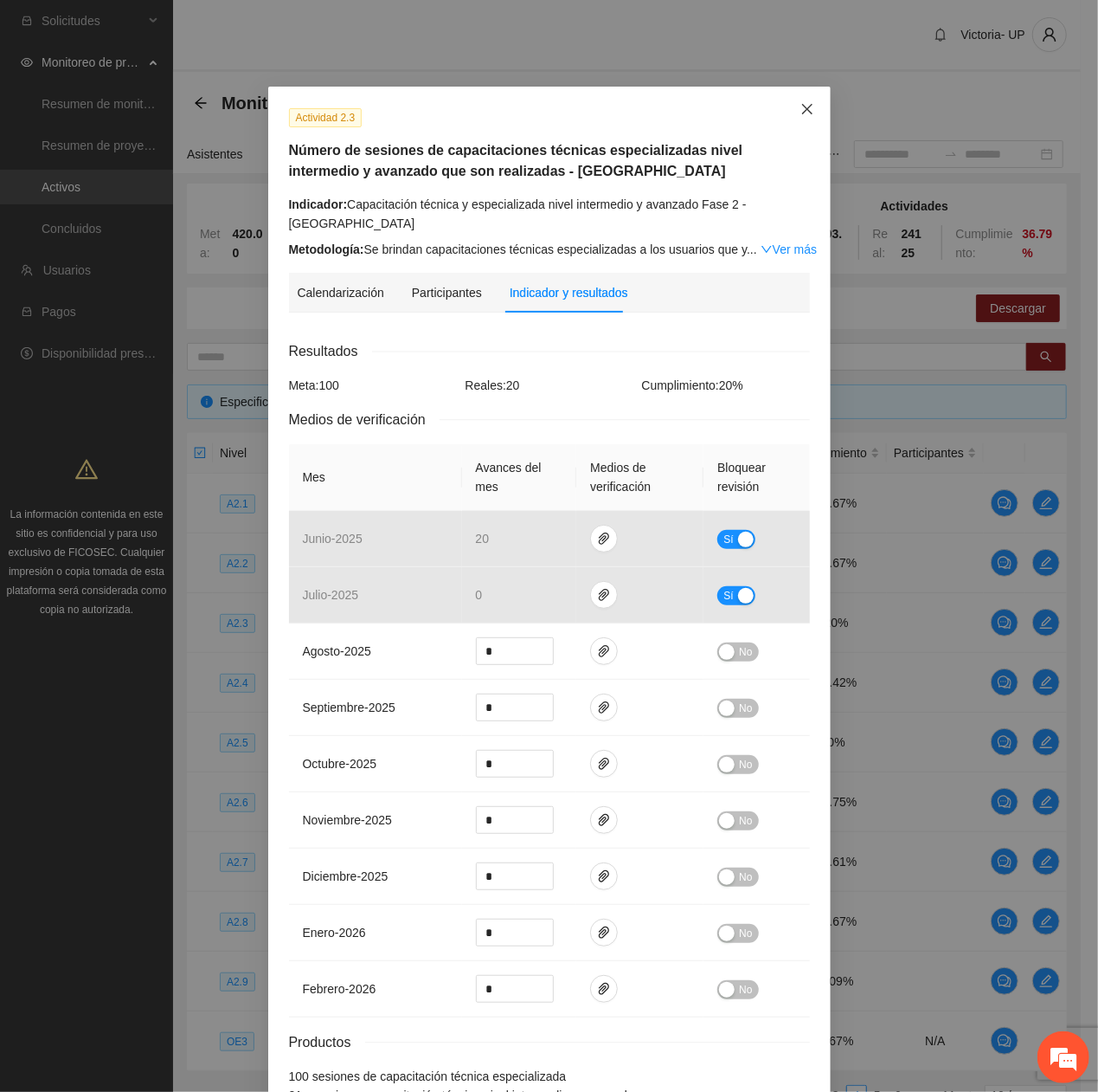
click at [801, 108] on icon "close" at bounding box center [807, 108] width 14 height 14
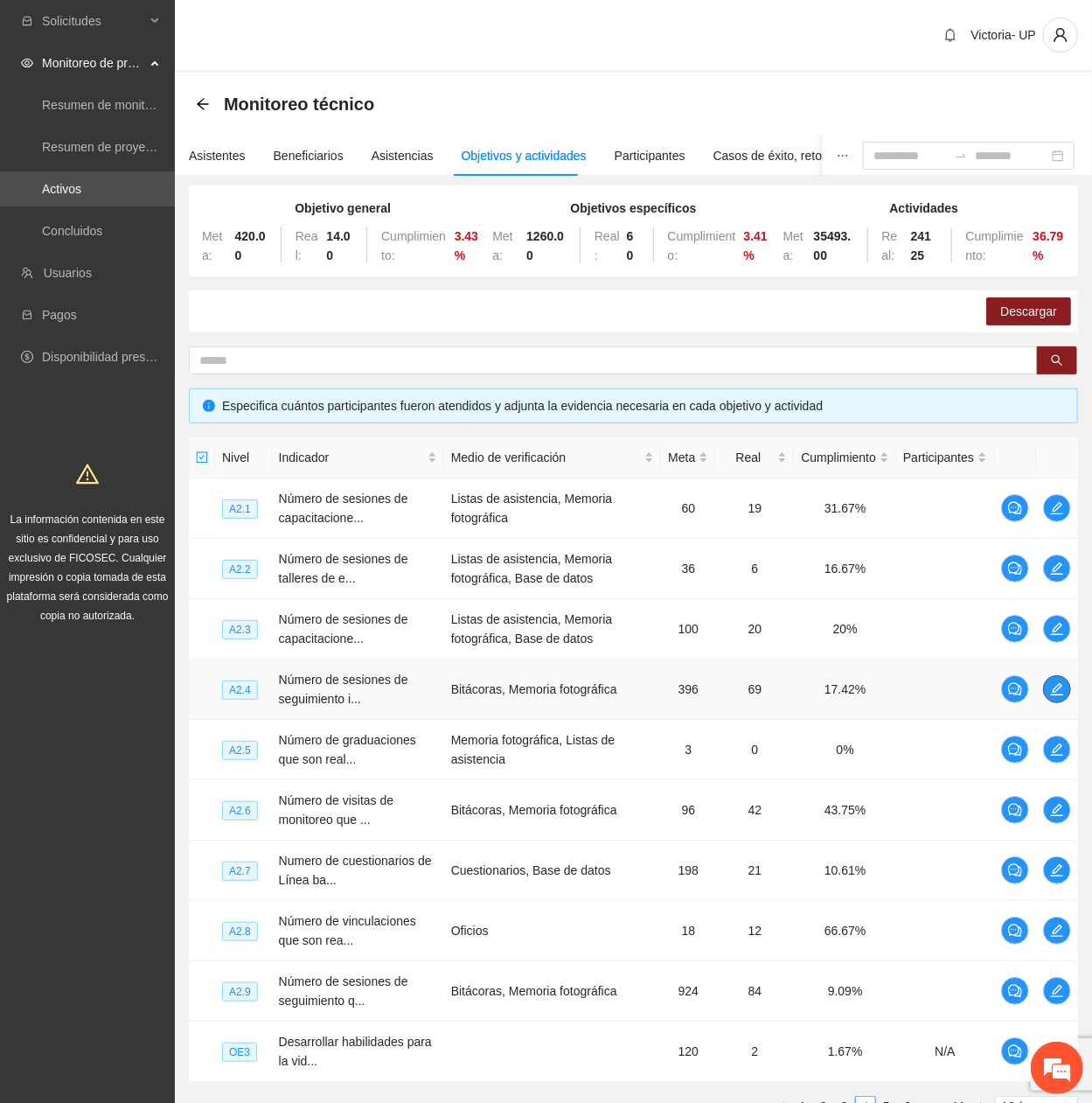
click at [1054, 372] on icon "edit" at bounding box center [1056, 688] width 14 height 14
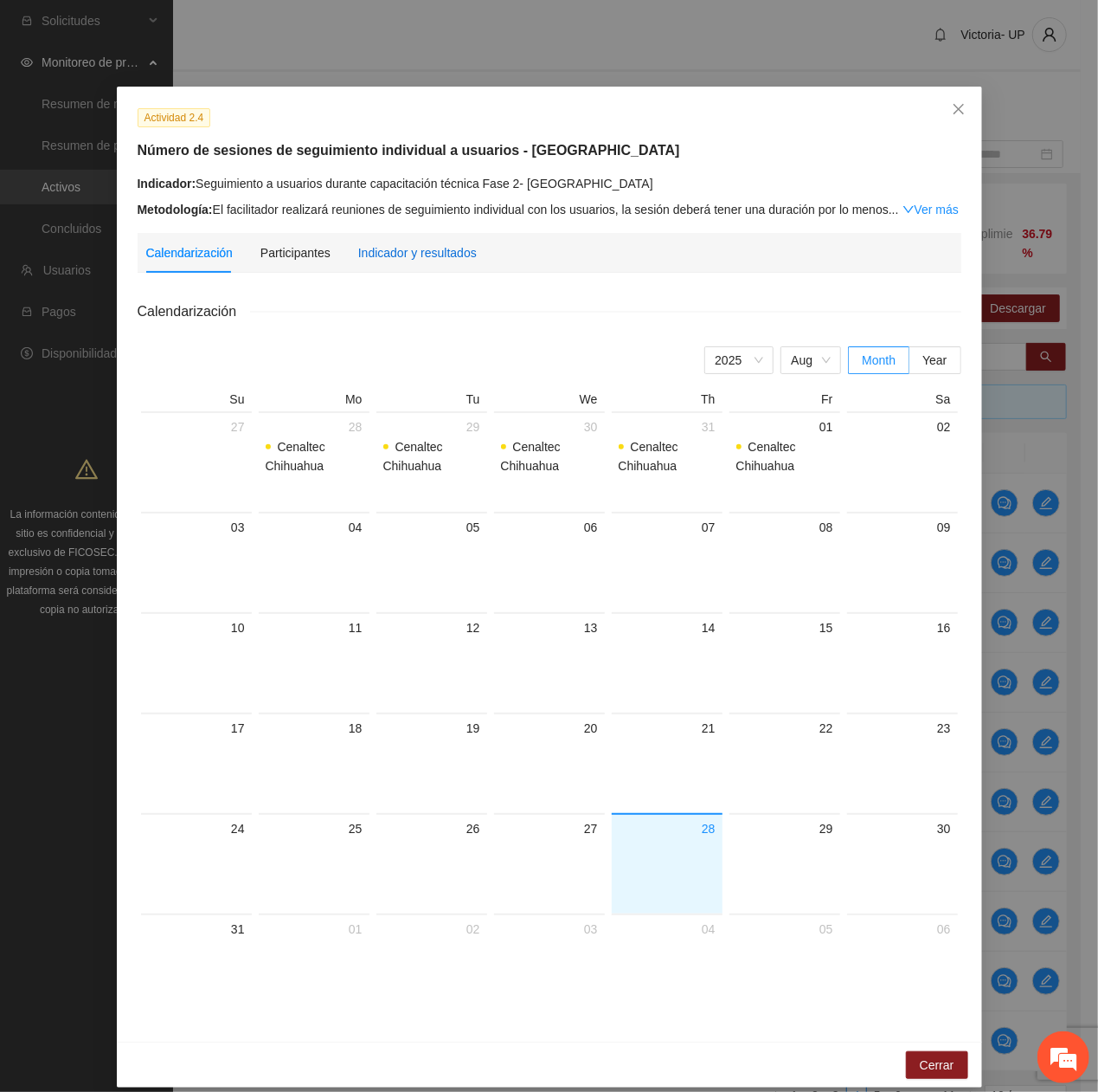
click at [392, 251] on div "Indicador y resultados" at bounding box center [417, 252] width 118 height 19
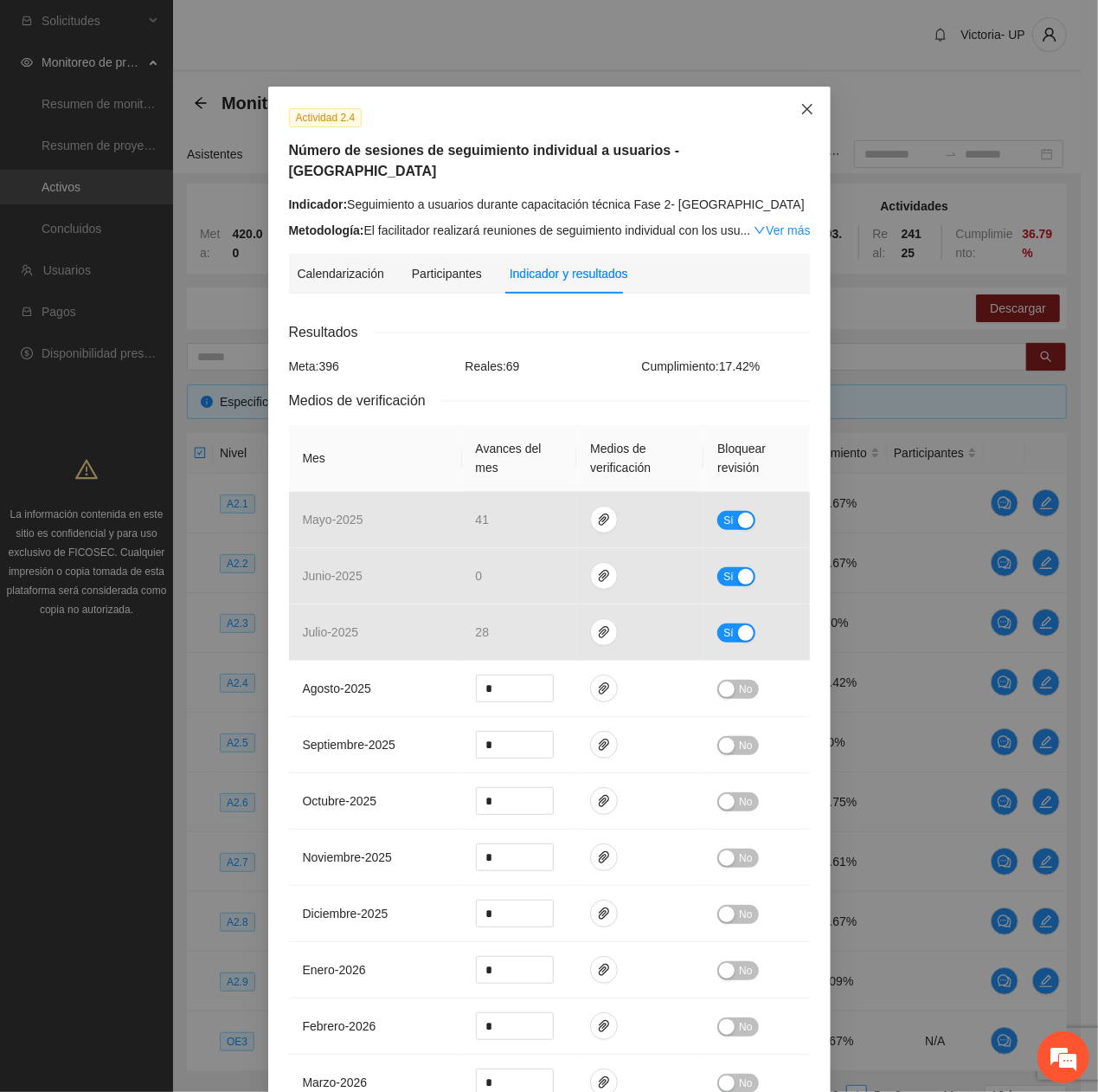
click at [784, 116] on span "Close" at bounding box center [808, 110] width 47 height 47
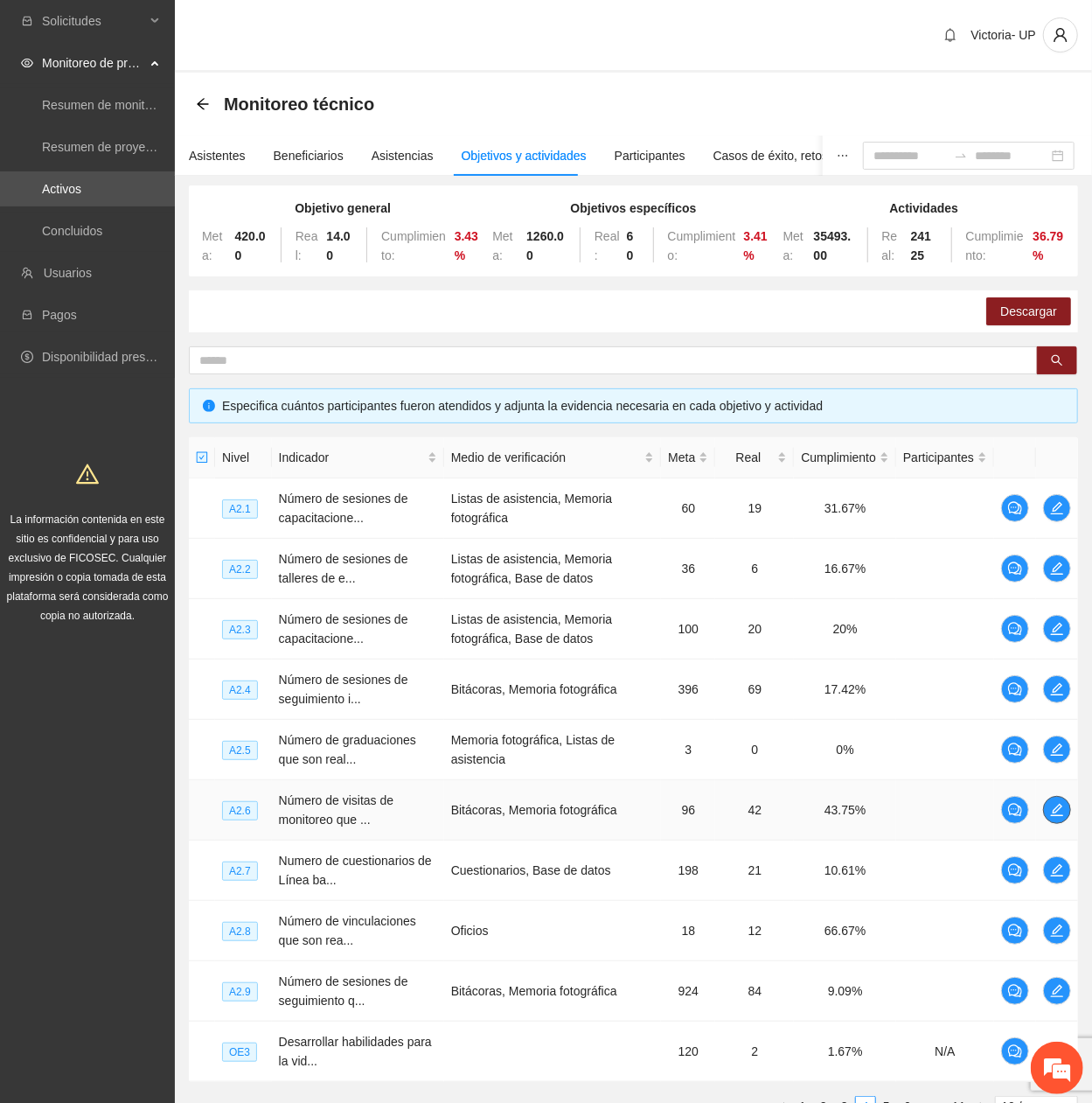
click at [1066, 372] on span "edit" at bounding box center [1056, 809] width 26 height 14
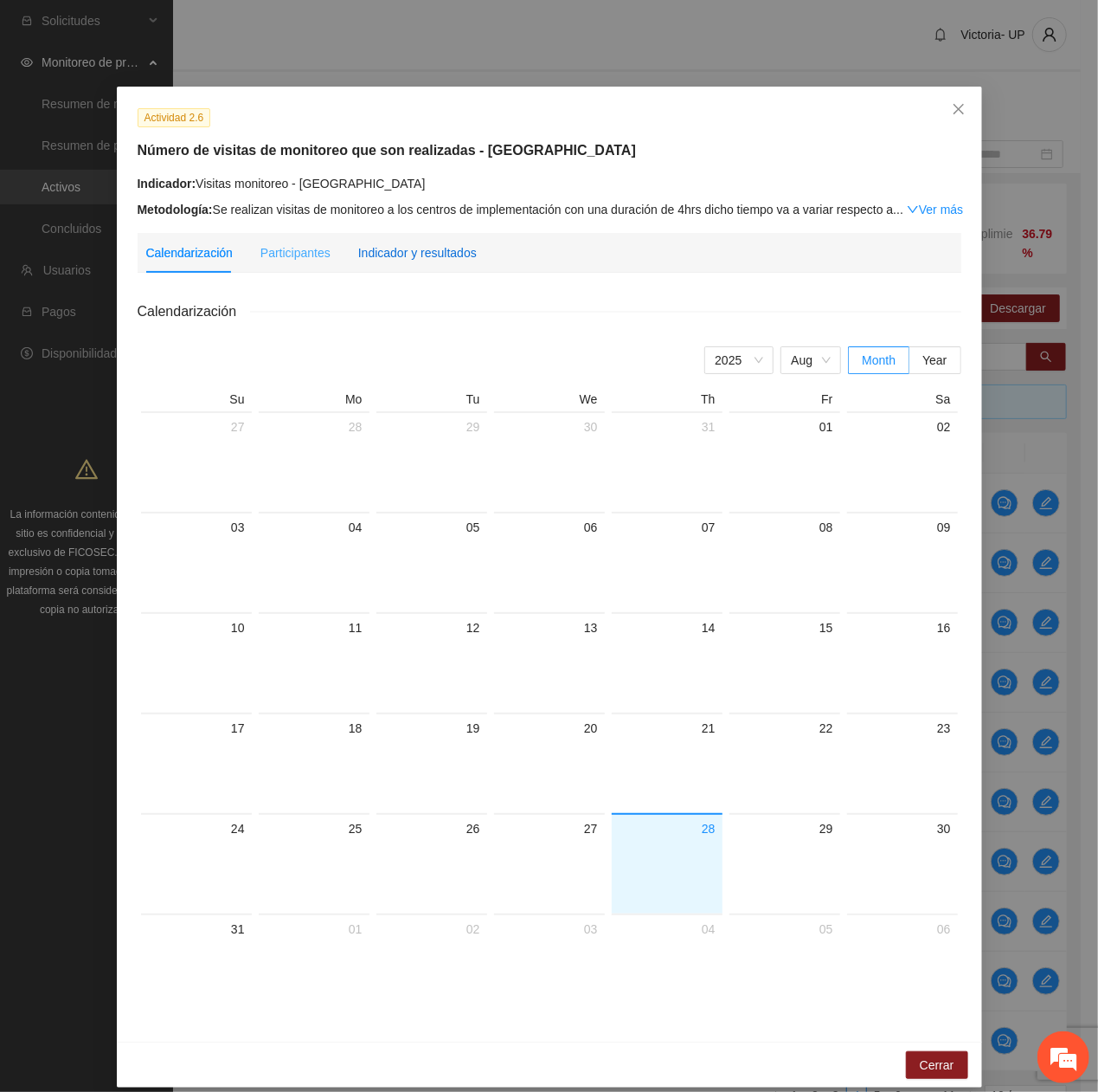
click at [436, 251] on div "Indicador y resultados" at bounding box center [417, 252] width 118 height 19
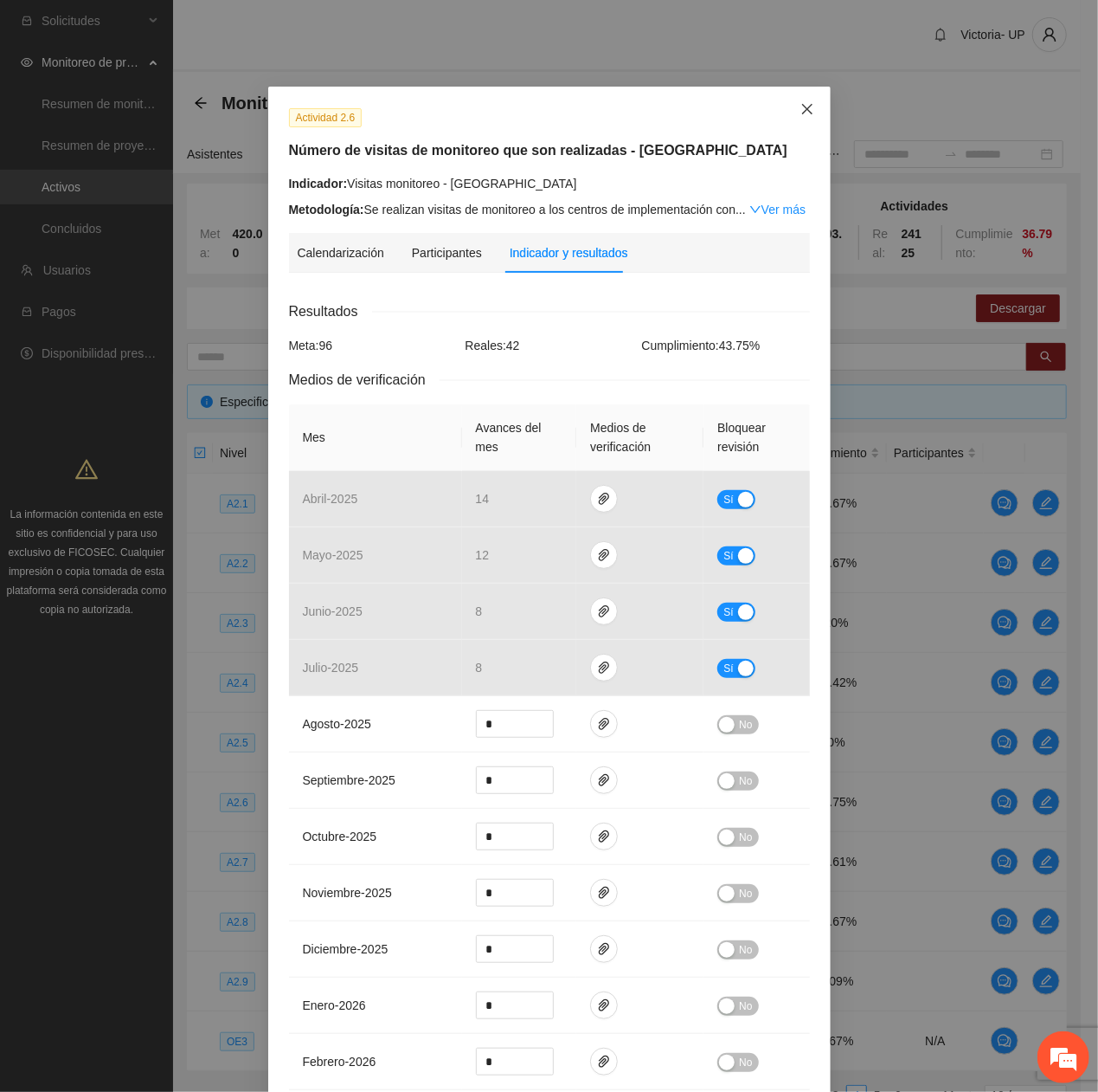
drag, startPoint x: 803, startPoint y: 106, endPoint x: 793, endPoint y: 119, distance: 16.4
click at [801, 109] on icon "close" at bounding box center [807, 108] width 14 height 14
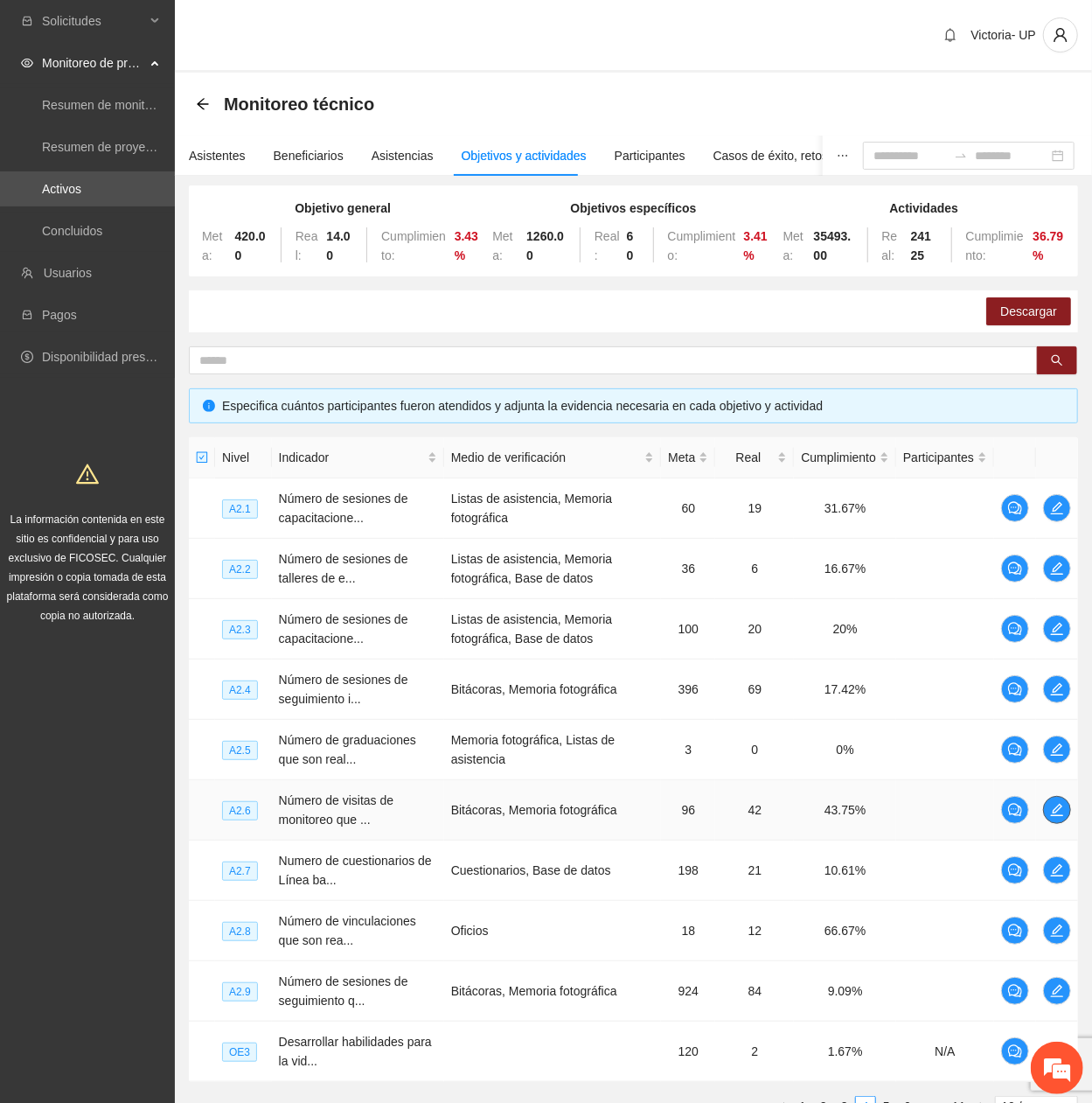
click at [1064, 372] on span "edit" at bounding box center [1056, 809] width 26 height 14
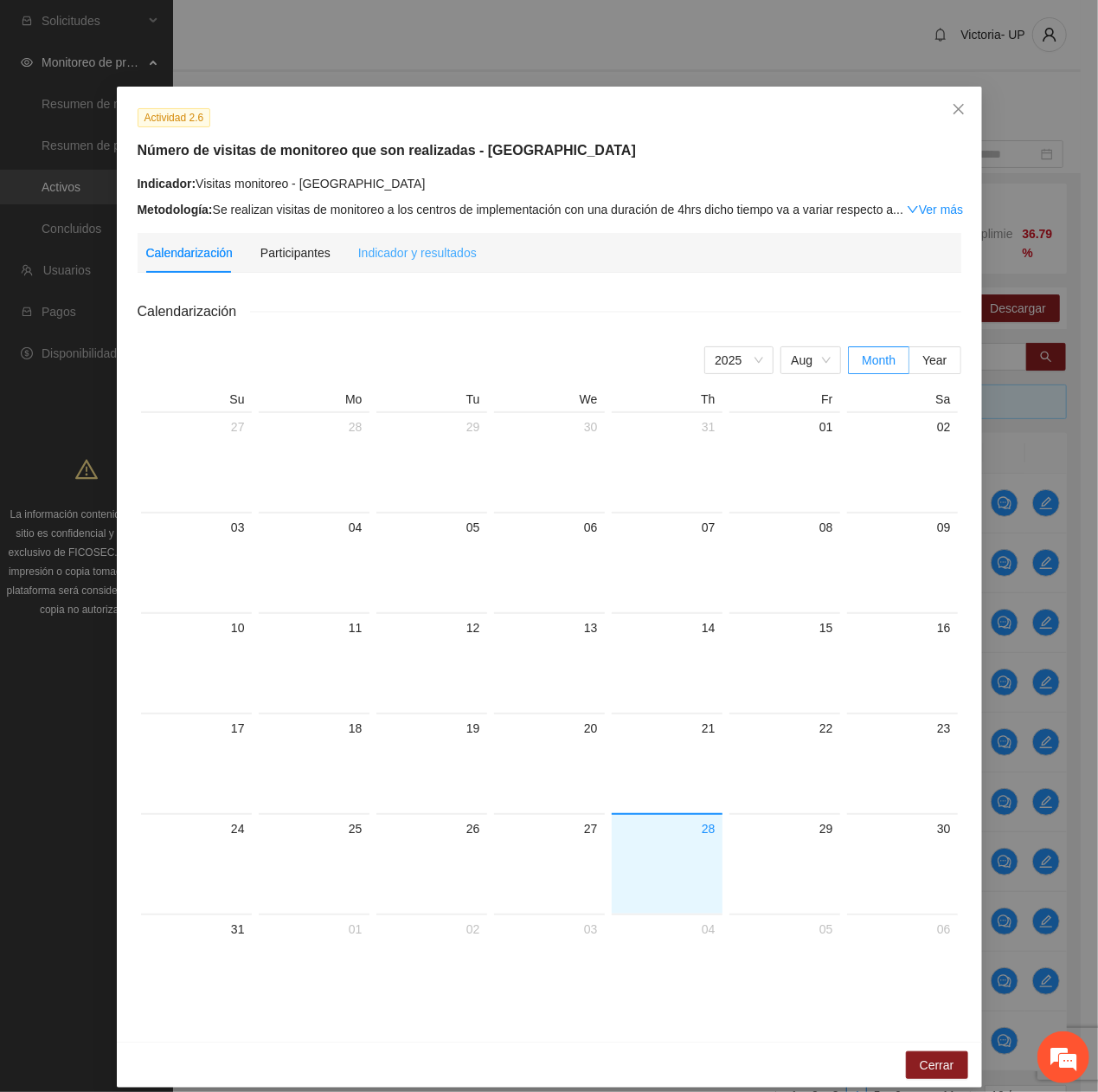
click at [435, 261] on div "Indicador y resultados" at bounding box center [417, 253] width 118 height 40
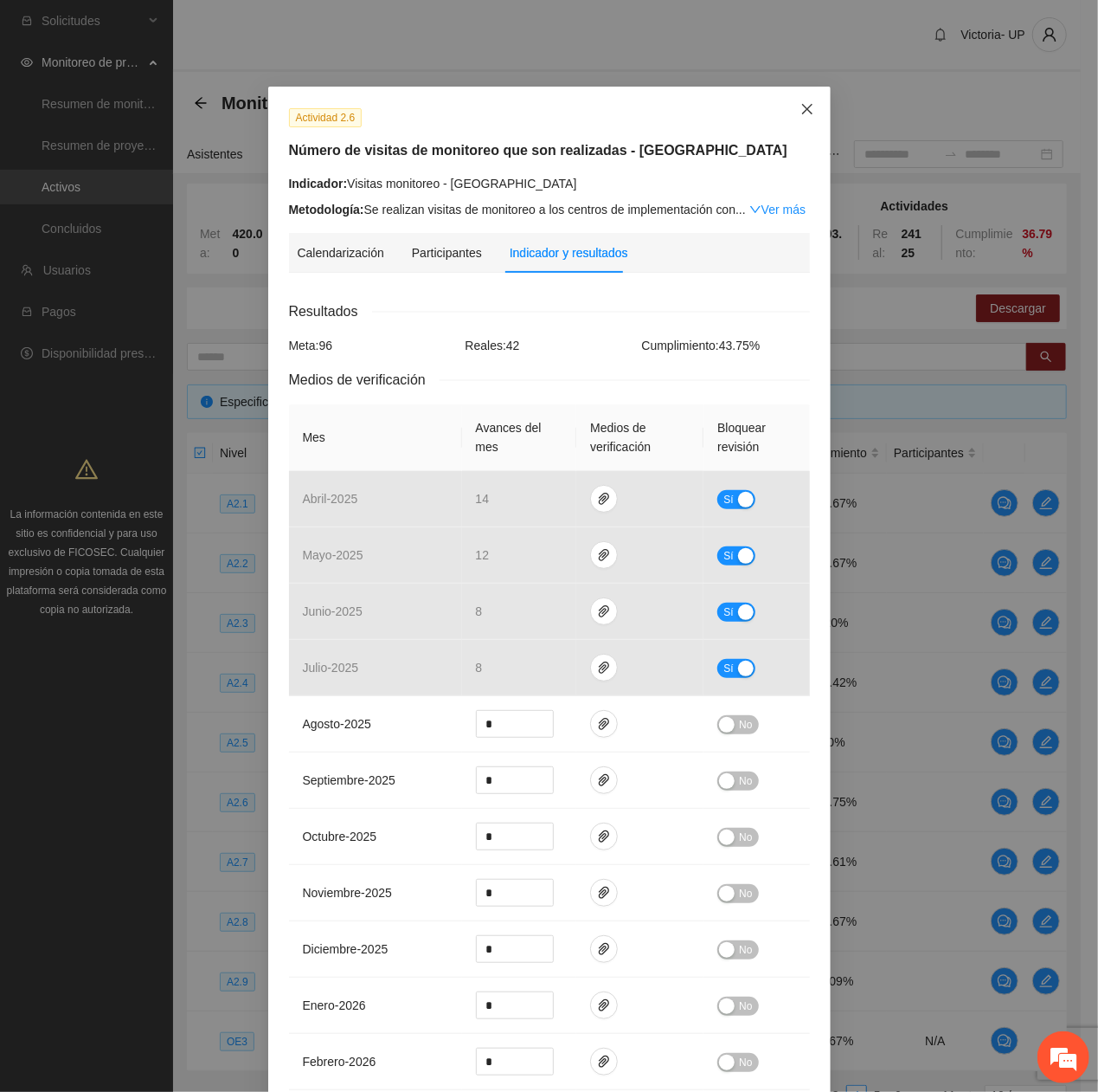
click at [807, 112] on span "Close" at bounding box center [808, 110] width 47 height 47
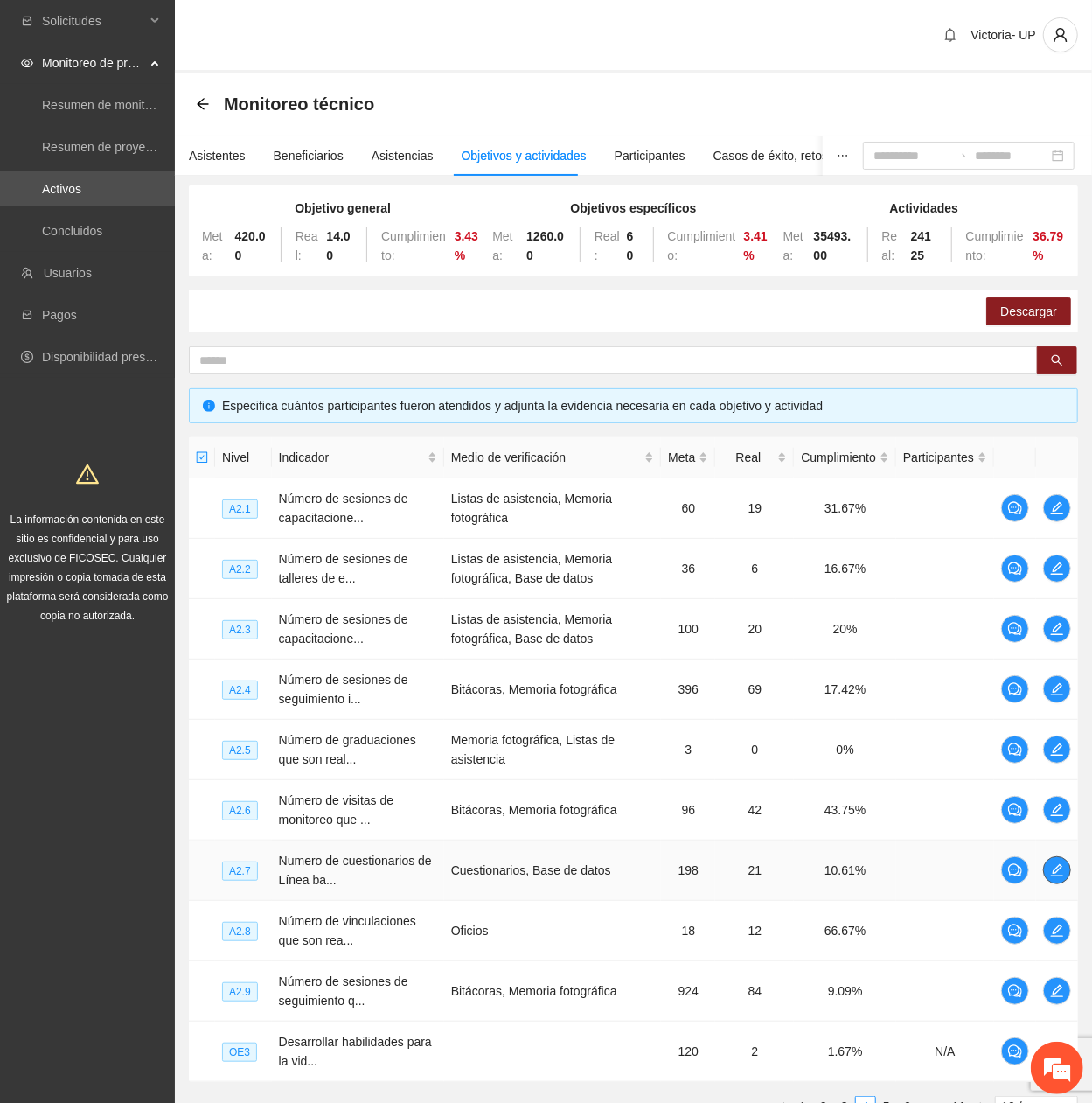
click at [1060, 372] on icon "edit" at bounding box center [1056, 869] width 12 height 12
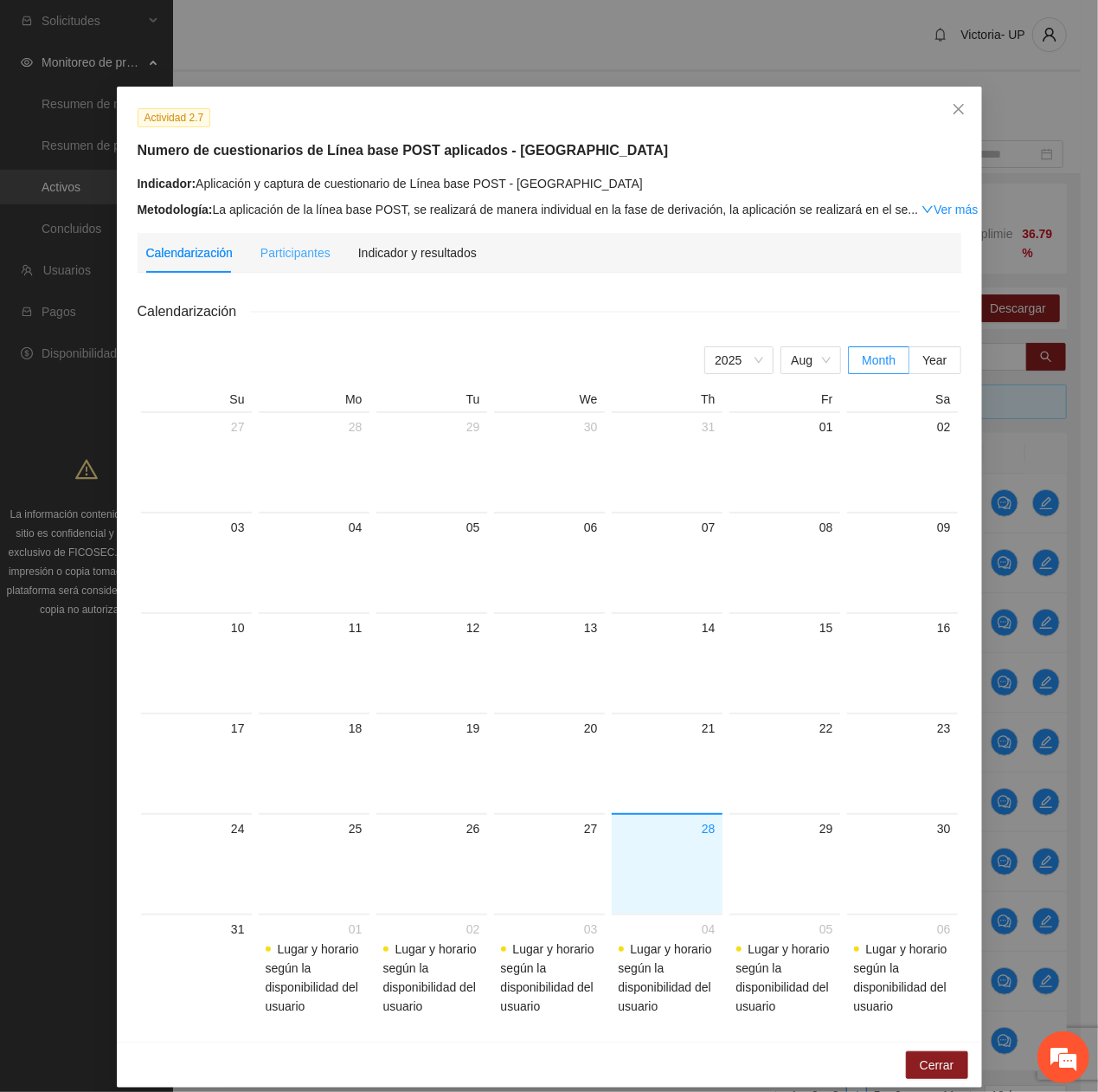
click at [447, 242] on div "Indicador y resultados" at bounding box center [417, 253] width 118 height 40
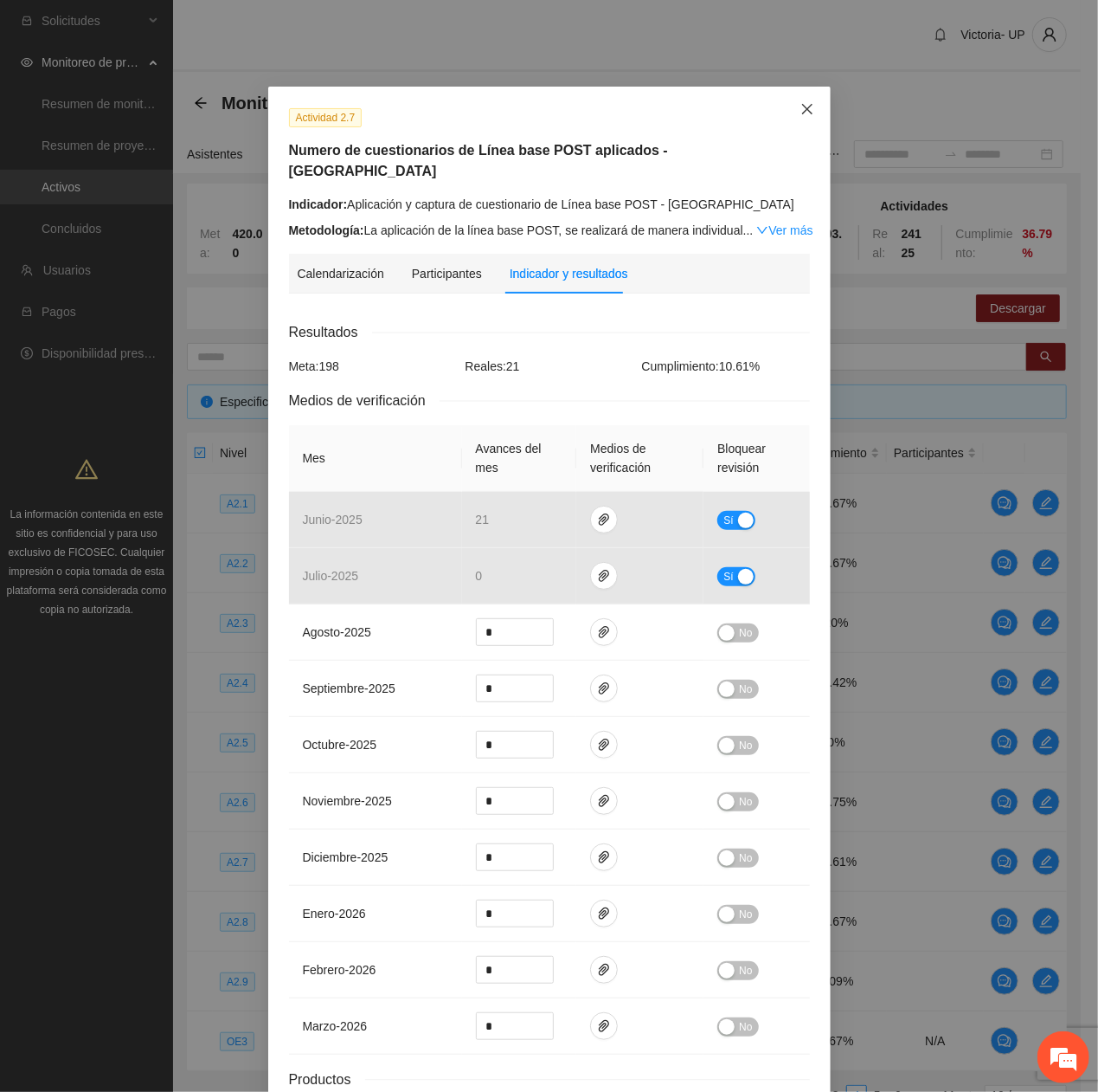
click at [808, 112] on span "Close" at bounding box center [808, 110] width 47 height 47
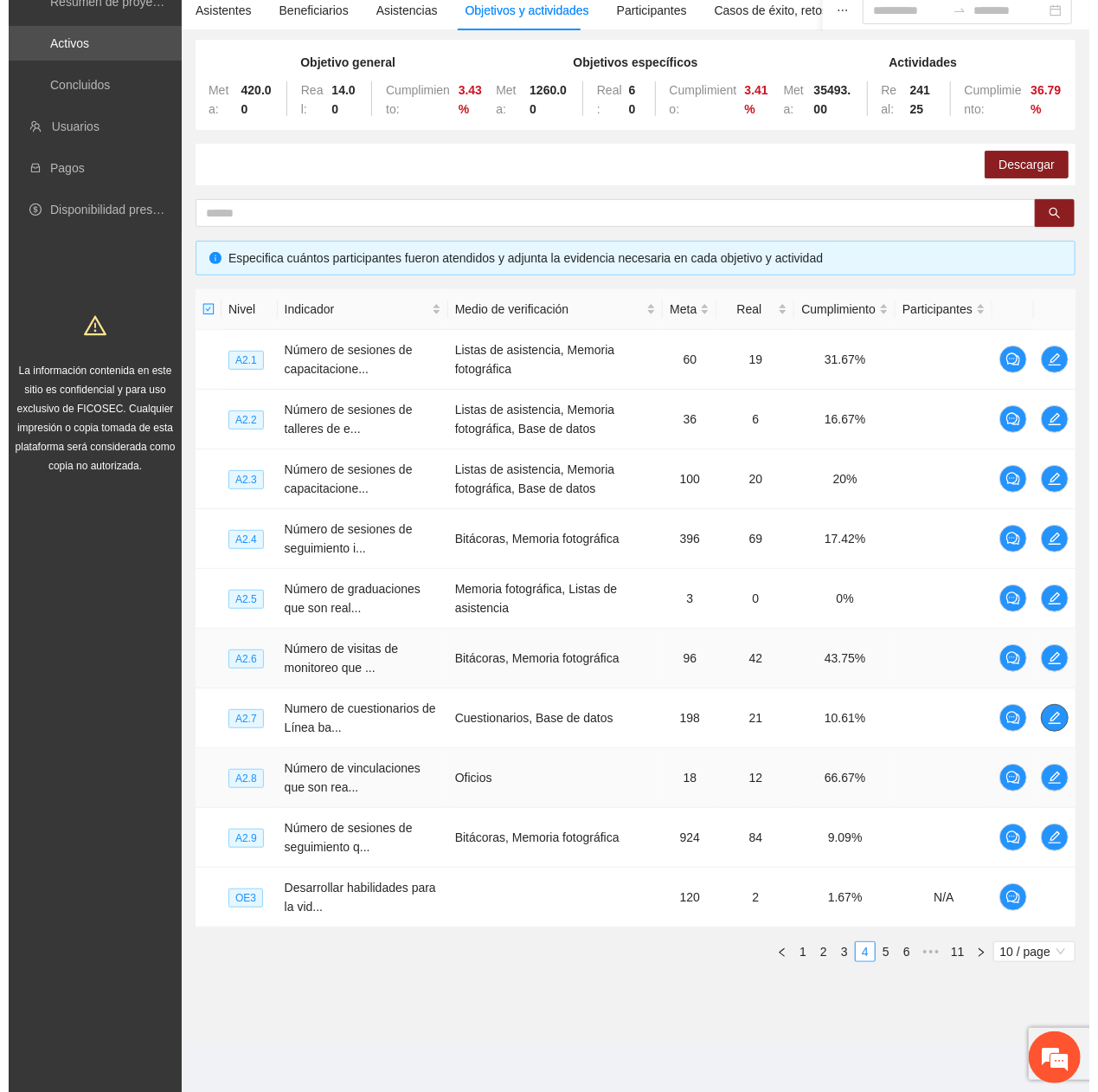
scroll to position [149, 0]
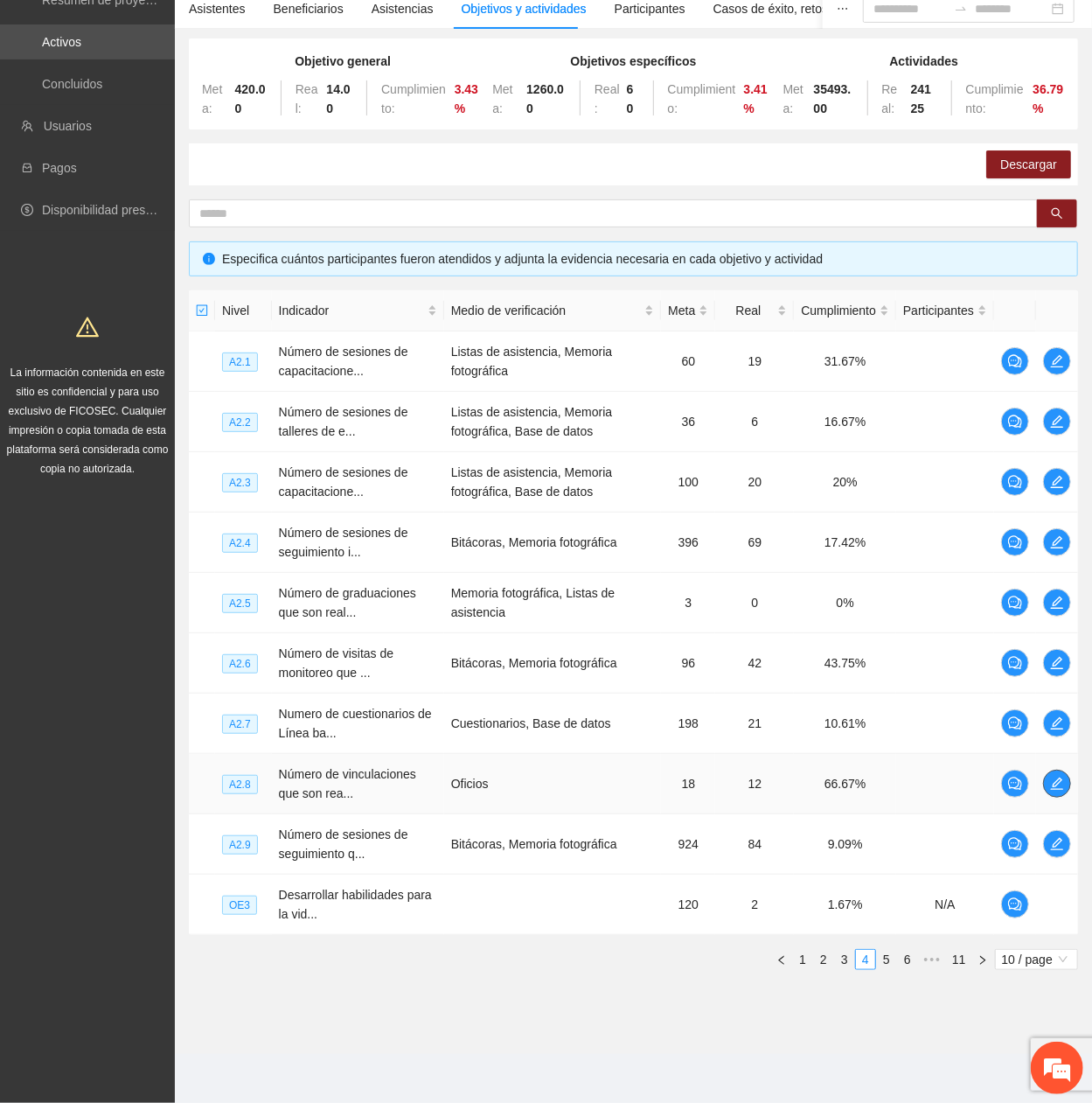
click at [1046, 372] on span "edit" at bounding box center [1056, 783] width 26 height 14
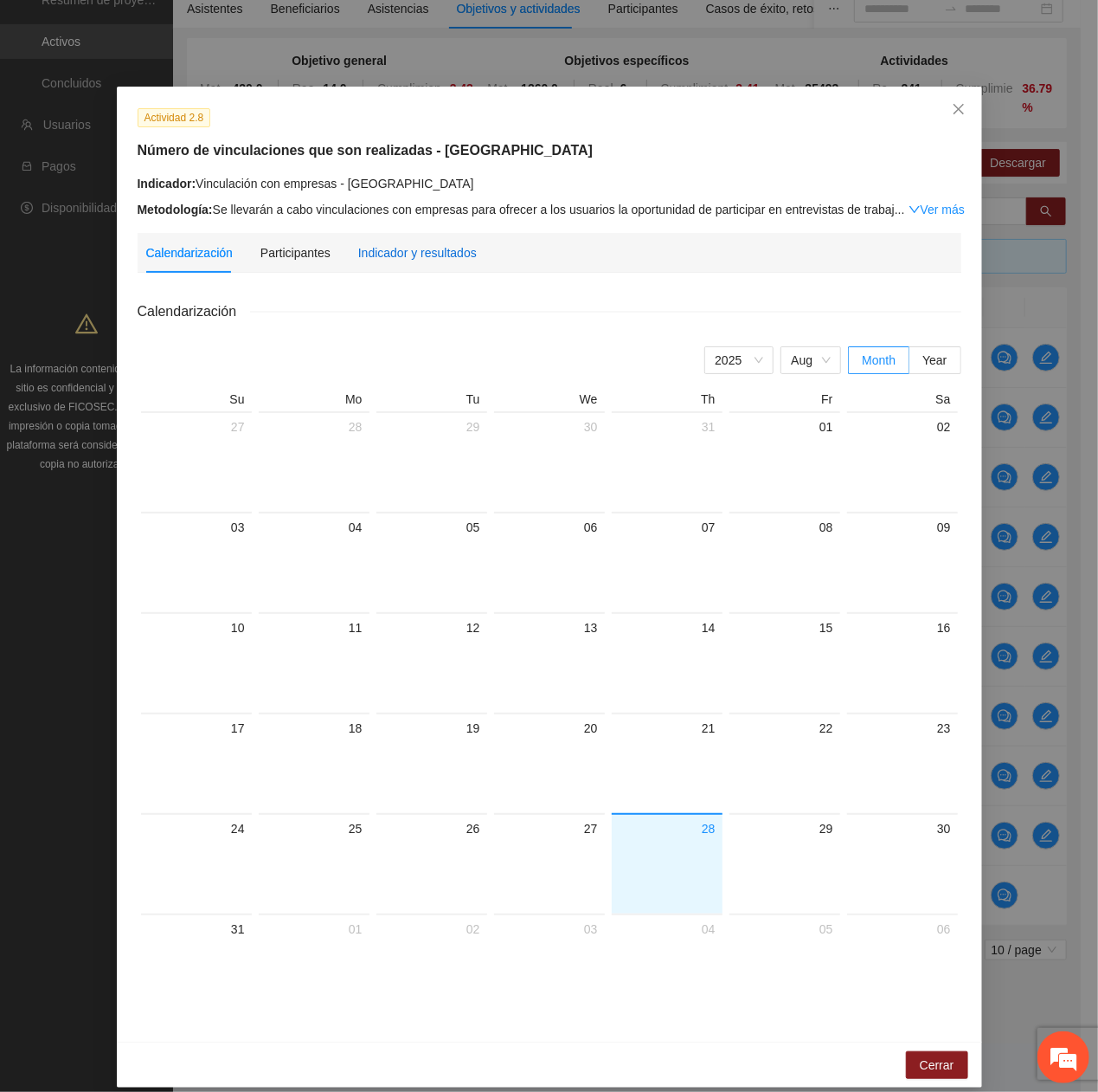
click at [397, 256] on div "Indicador y resultados" at bounding box center [417, 252] width 118 height 19
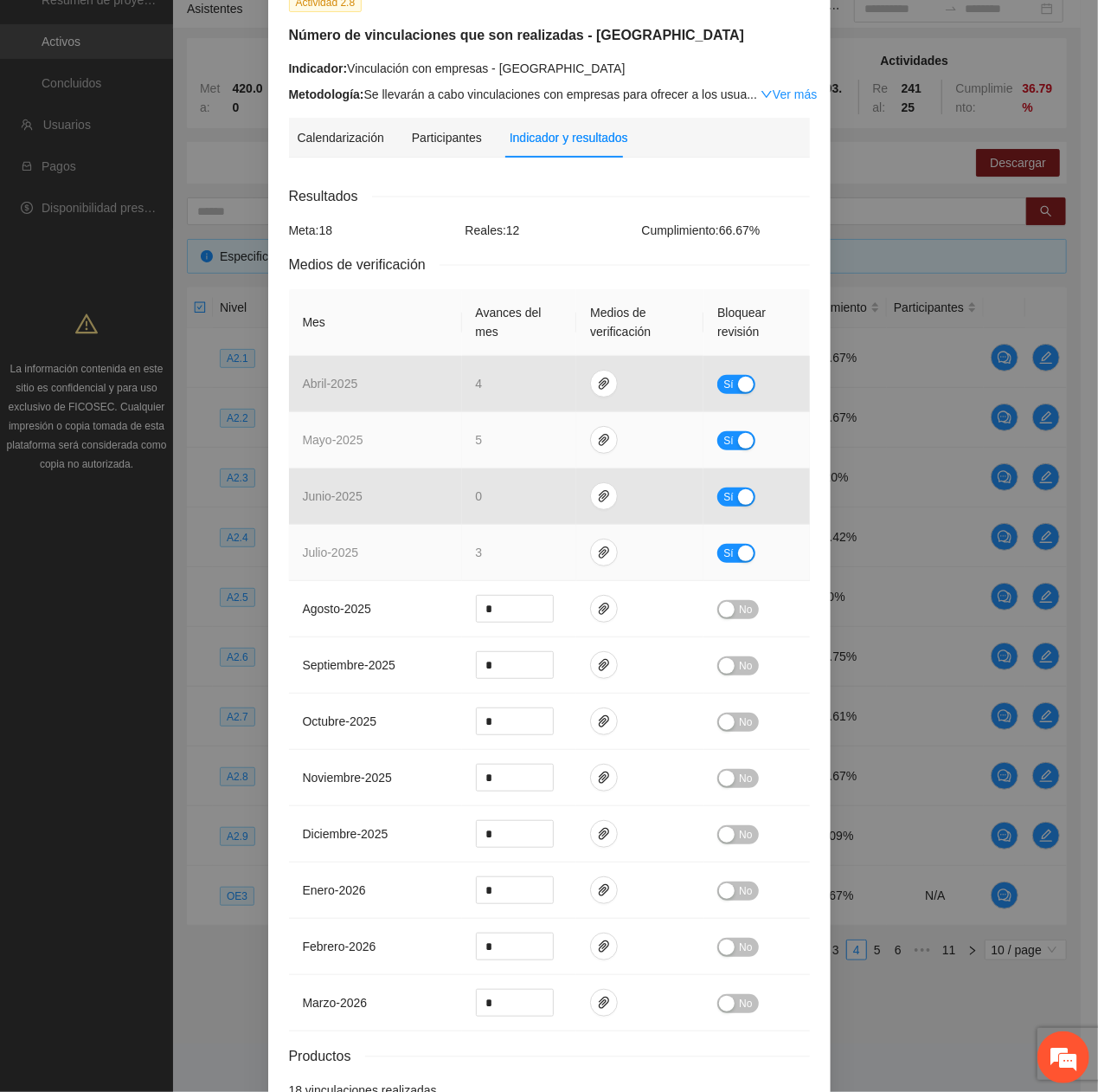
scroll to position [0, 0]
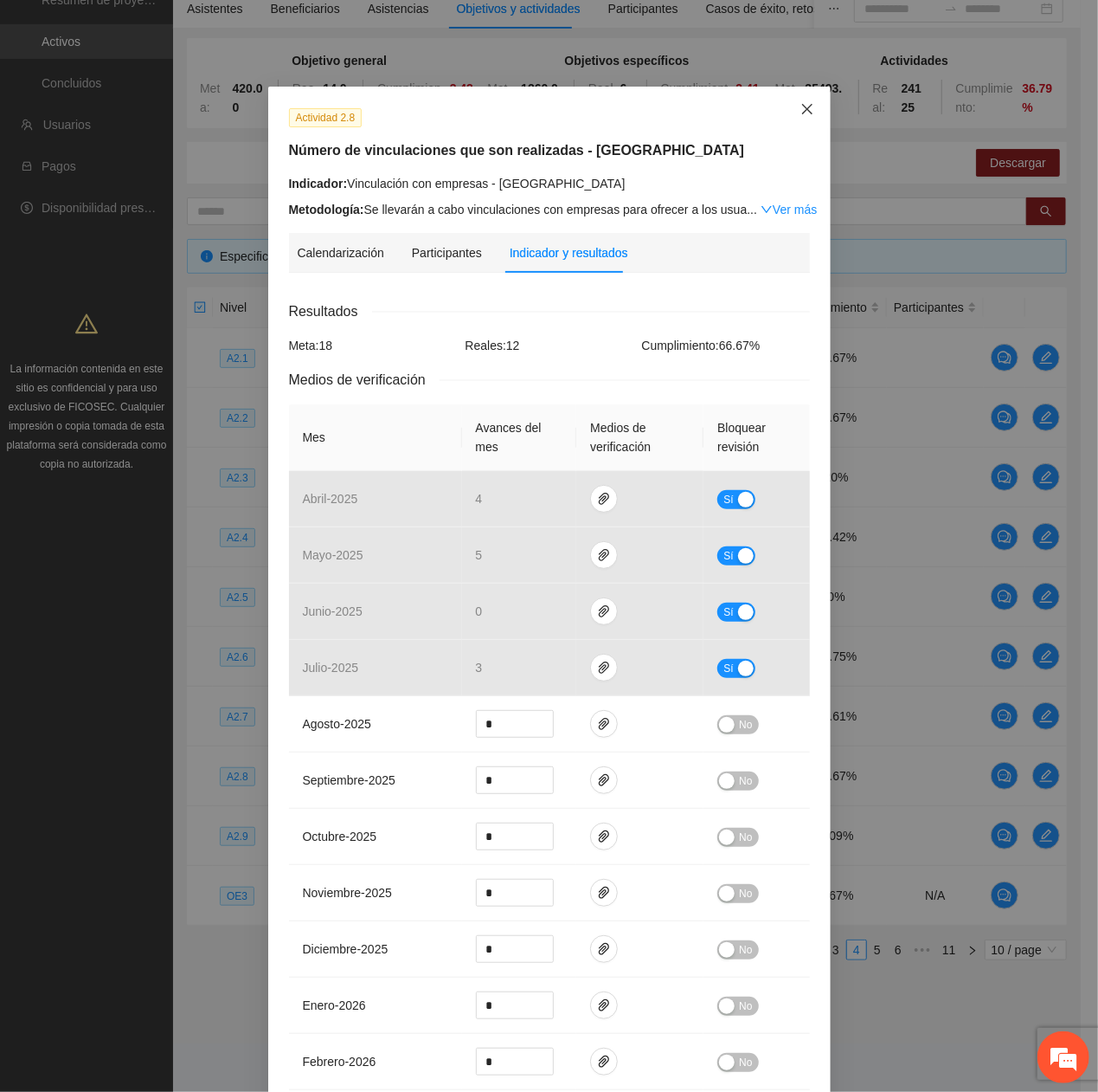
click at [784, 112] on span "Close" at bounding box center [808, 110] width 47 height 47
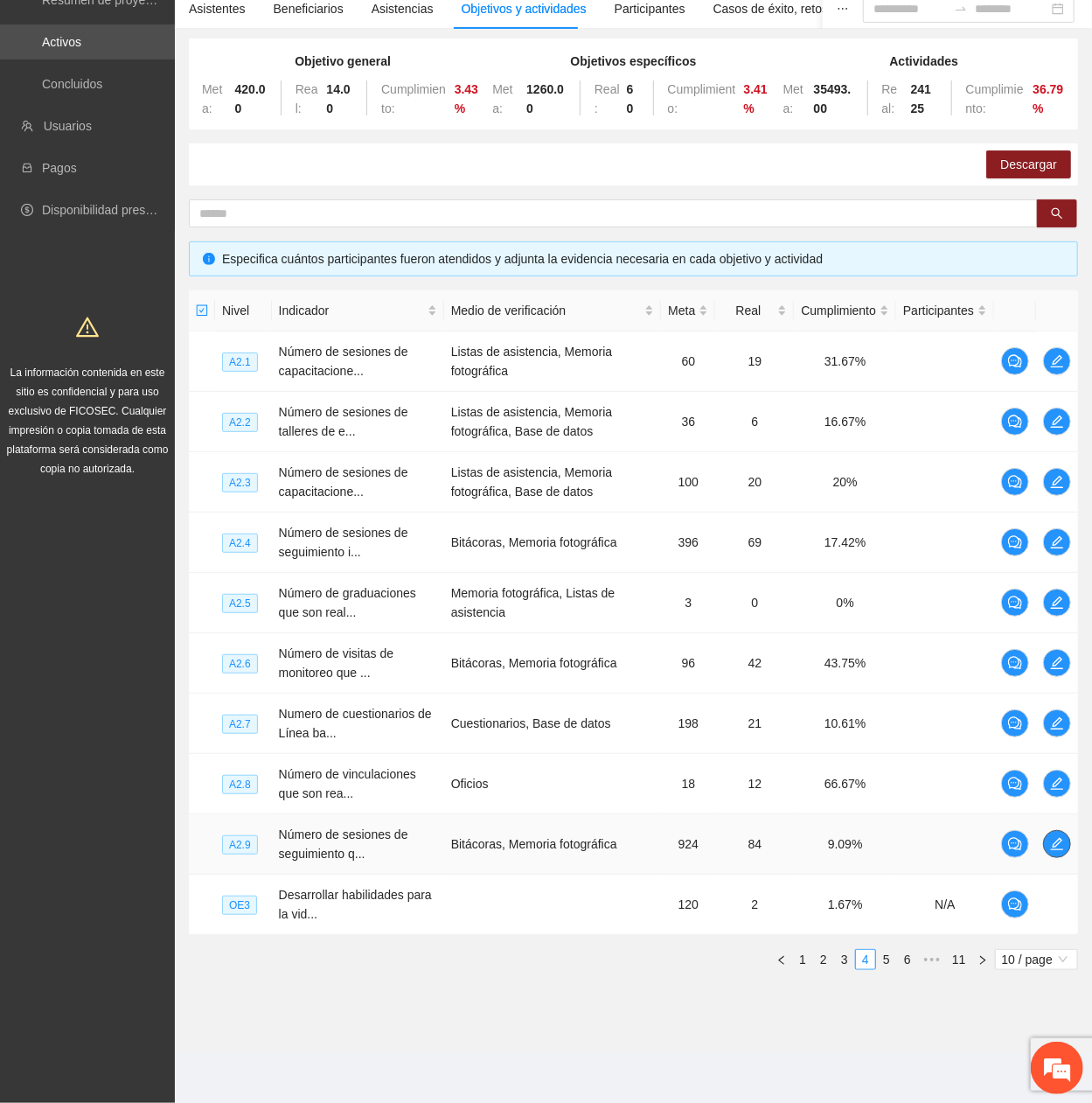
click at [1056, 372] on icon "edit" at bounding box center [1056, 843] width 12 height 12
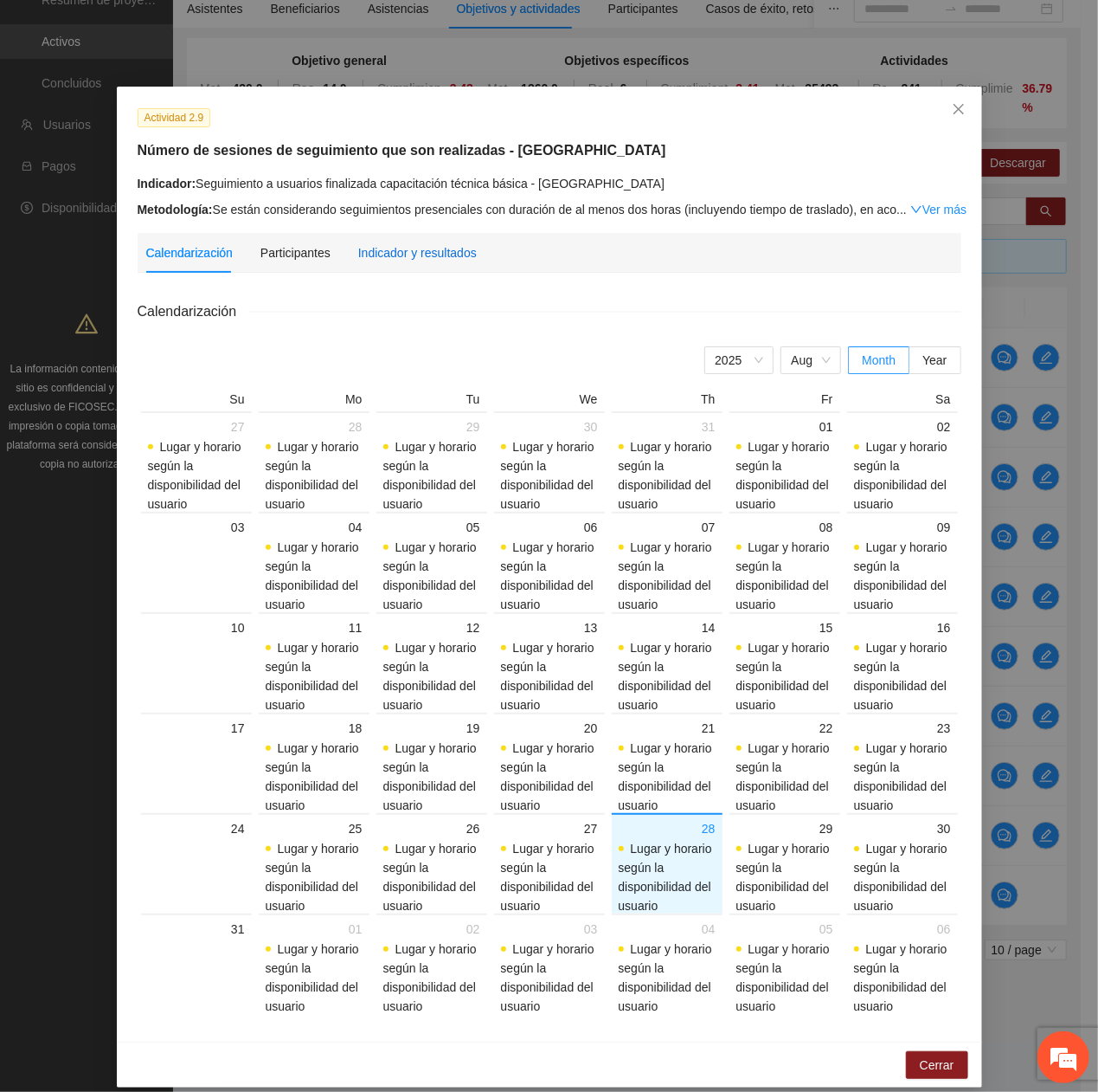
click at [358, 250] on div "Indicador y resultados" at bounding box center [417, 252] width 118 height 19
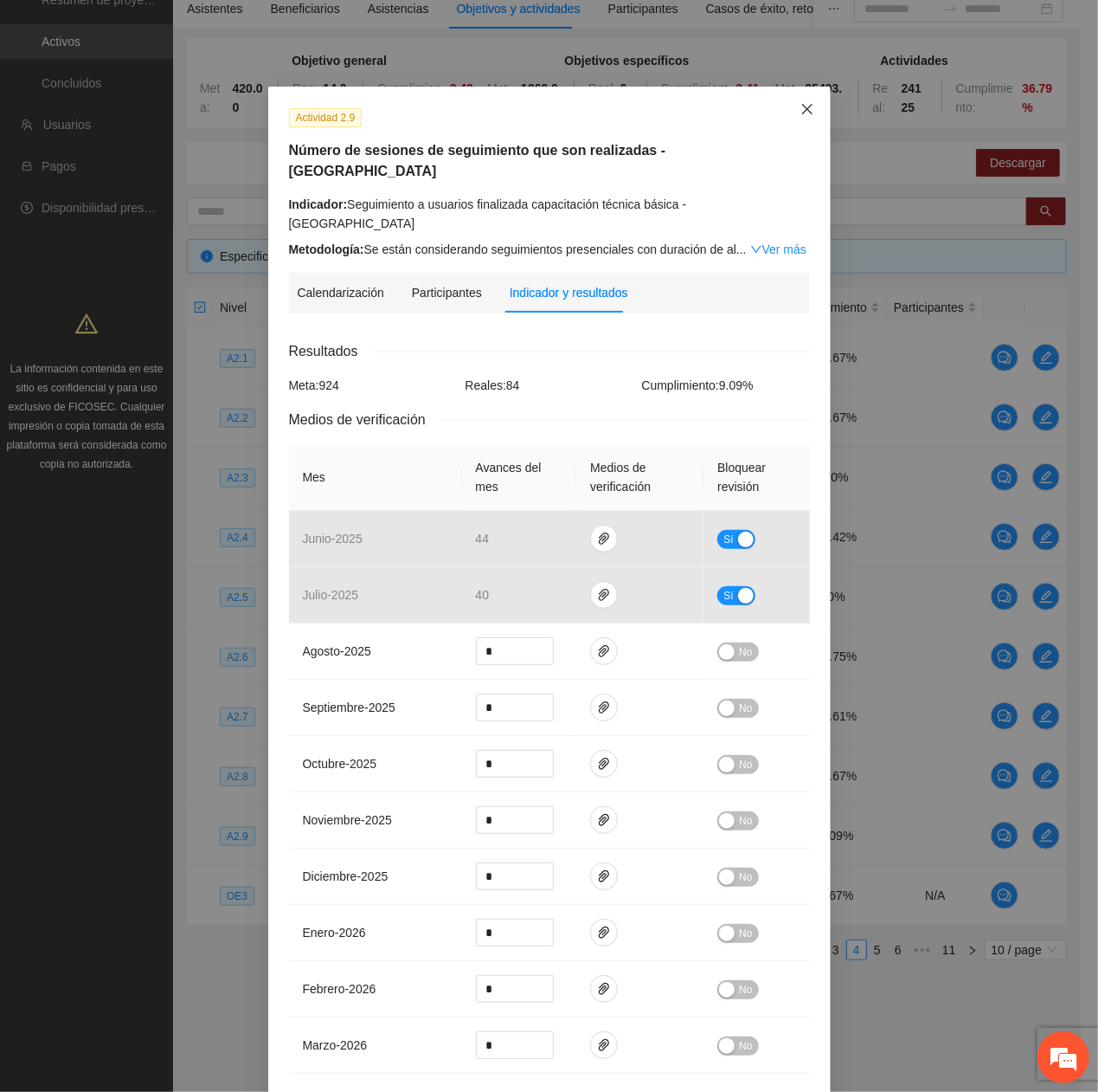
click at [801, 109] on icon "close" at bounding box center [807, 108] width 14 height 14
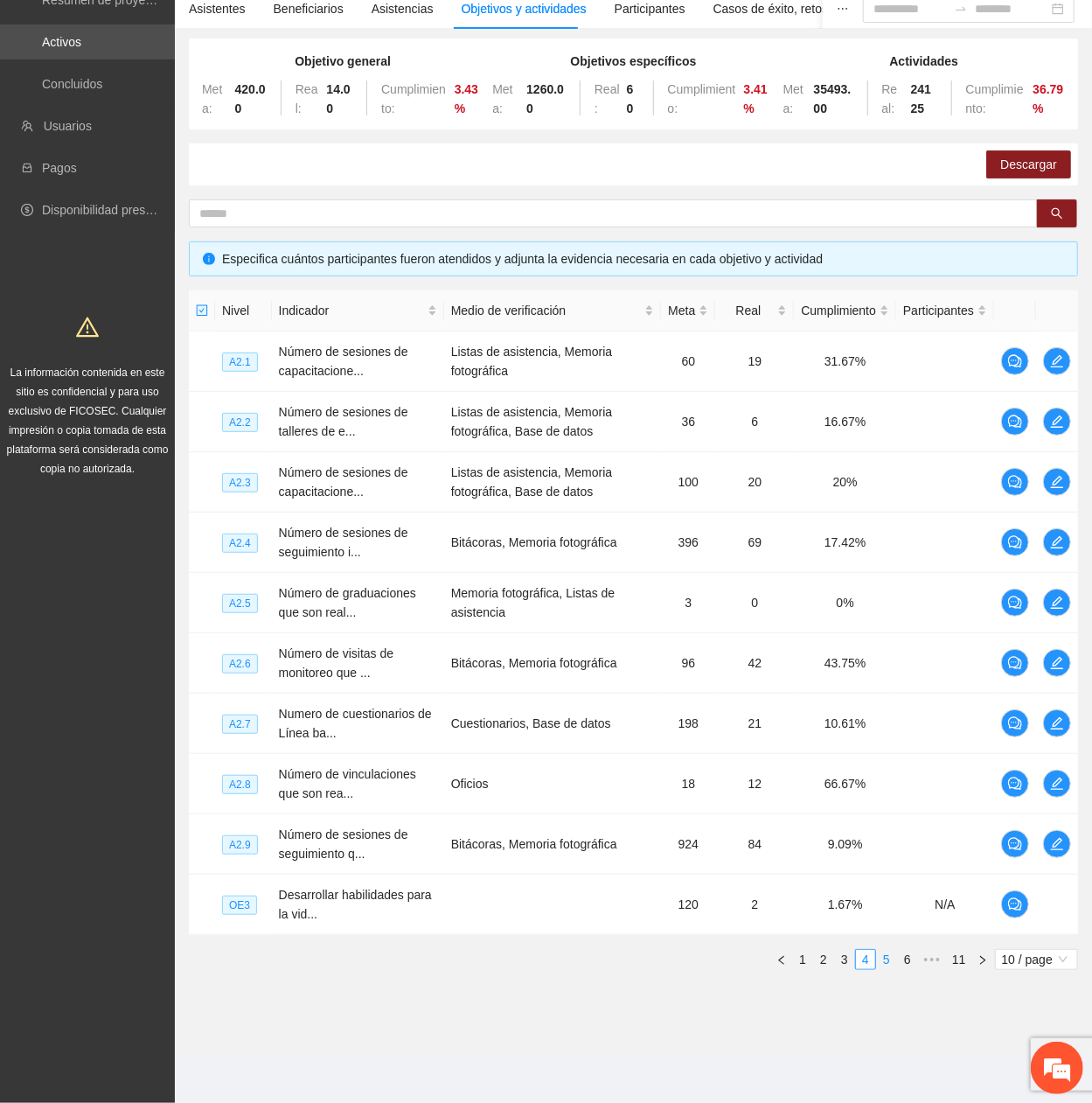
drag, startPoint x: 887, startPoint y: 962, endPoint x: 872, endPoint y: 939, distance: 27.5
click at [887, 372] on link "5" at bounding box center [887, 959] width 19 height 19
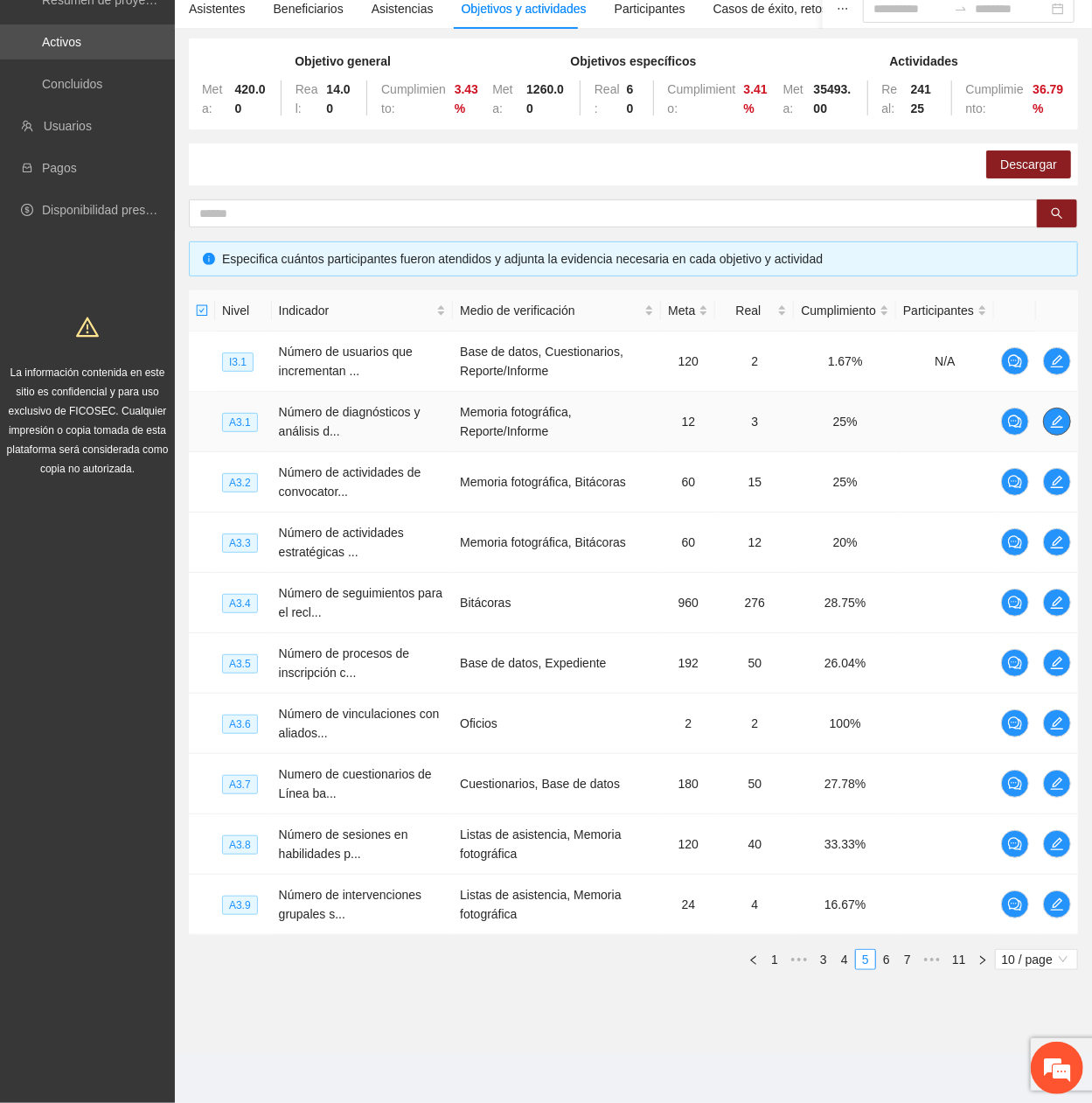
click at [1060, 372] on icon "edit" at bounding box center [1056, 421] width 14 height 14
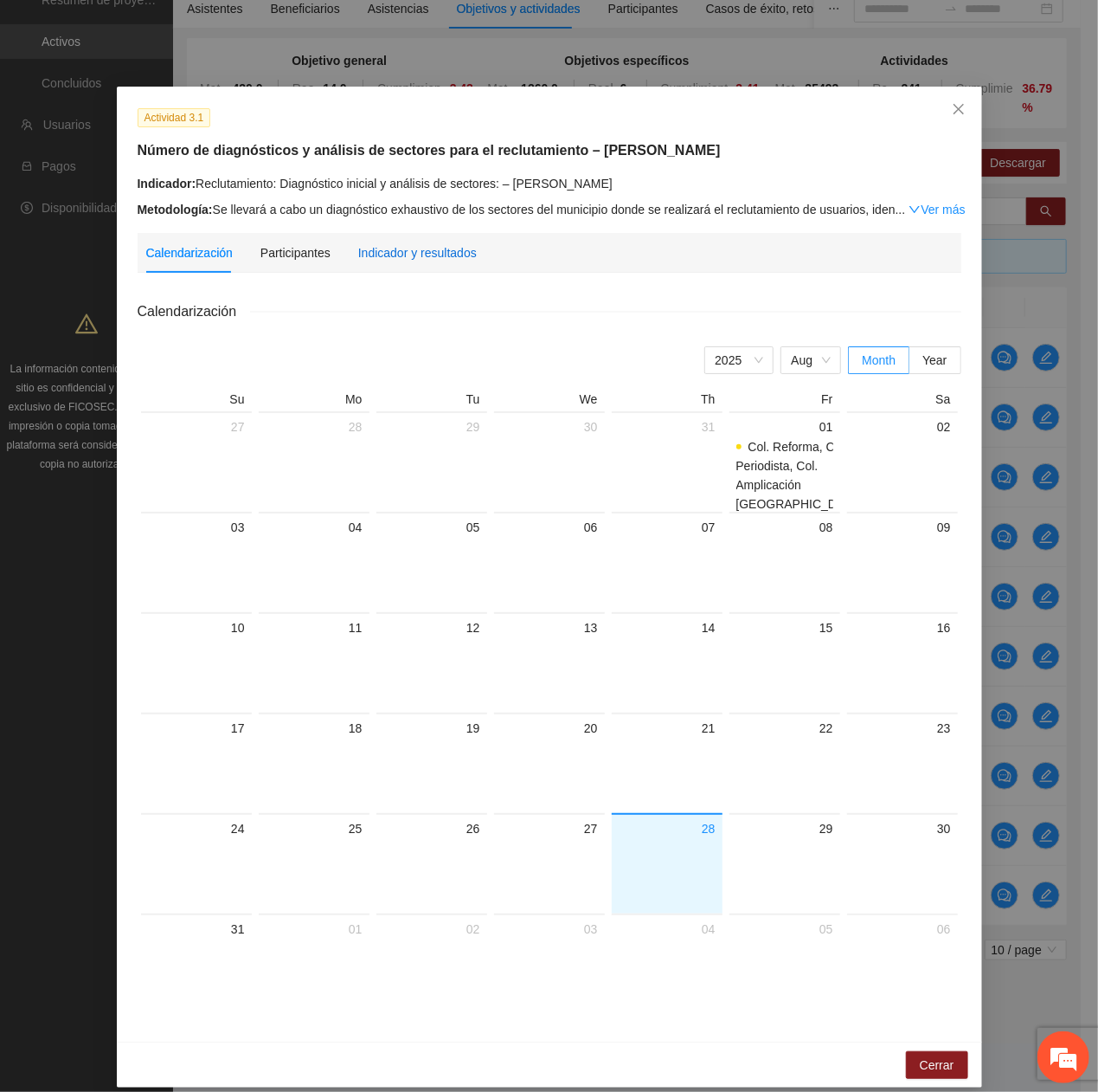
drag, startPoint x: 427, startPoint y: 257, endPoint x: 444, endPoint y: 274, distance: 24.0
click at [426, 257] on div "Indicador y resultados" at bounding box center [417, 252] width 118 height 19
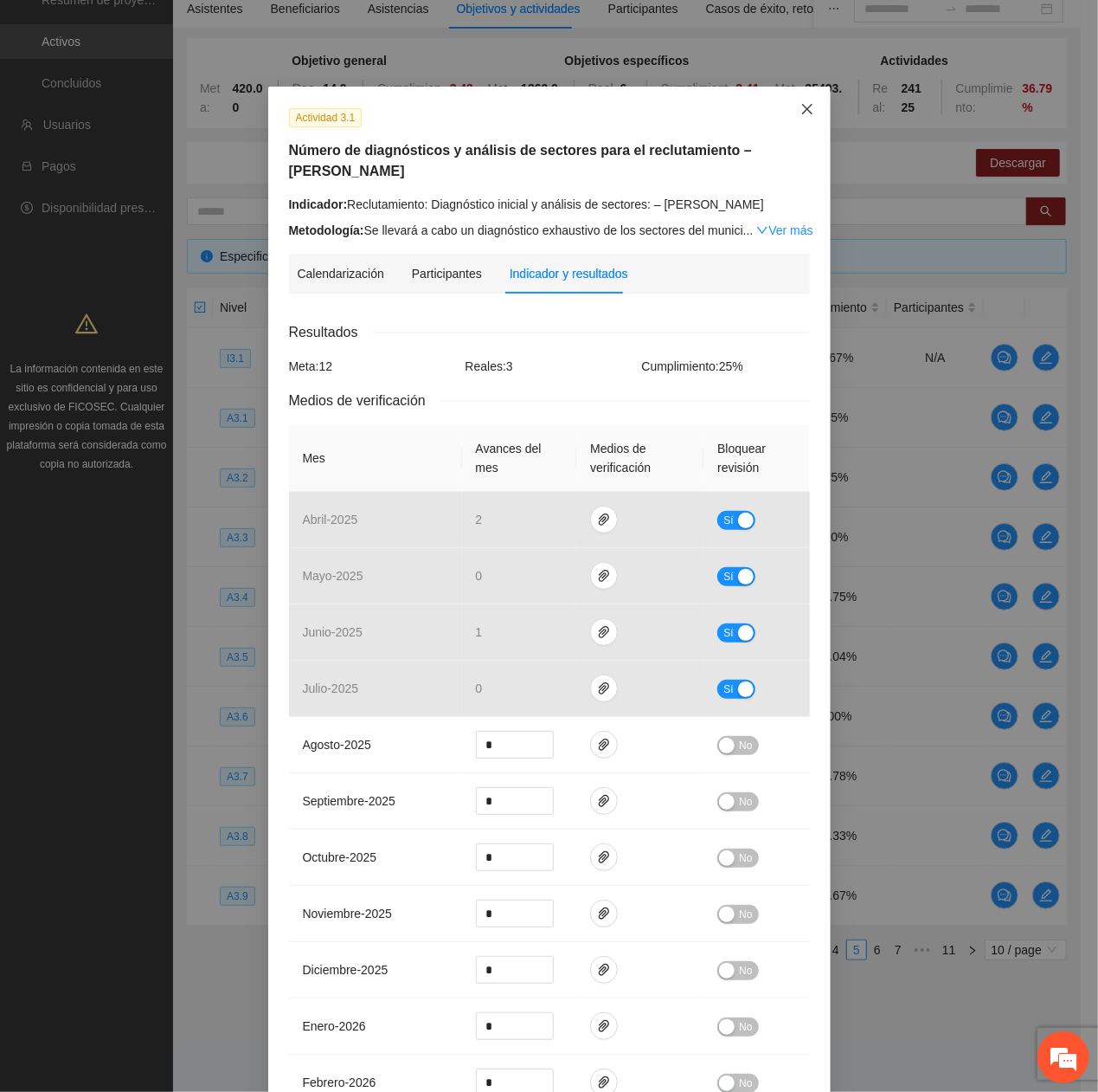
drag, startPoint x: 797, startPoint y: 118, endPoint x: 784, endPoint y: 142, distance: 27.3
click at [798, 118] on span "Close" at bounding box center [808, 110] width 47 height 47
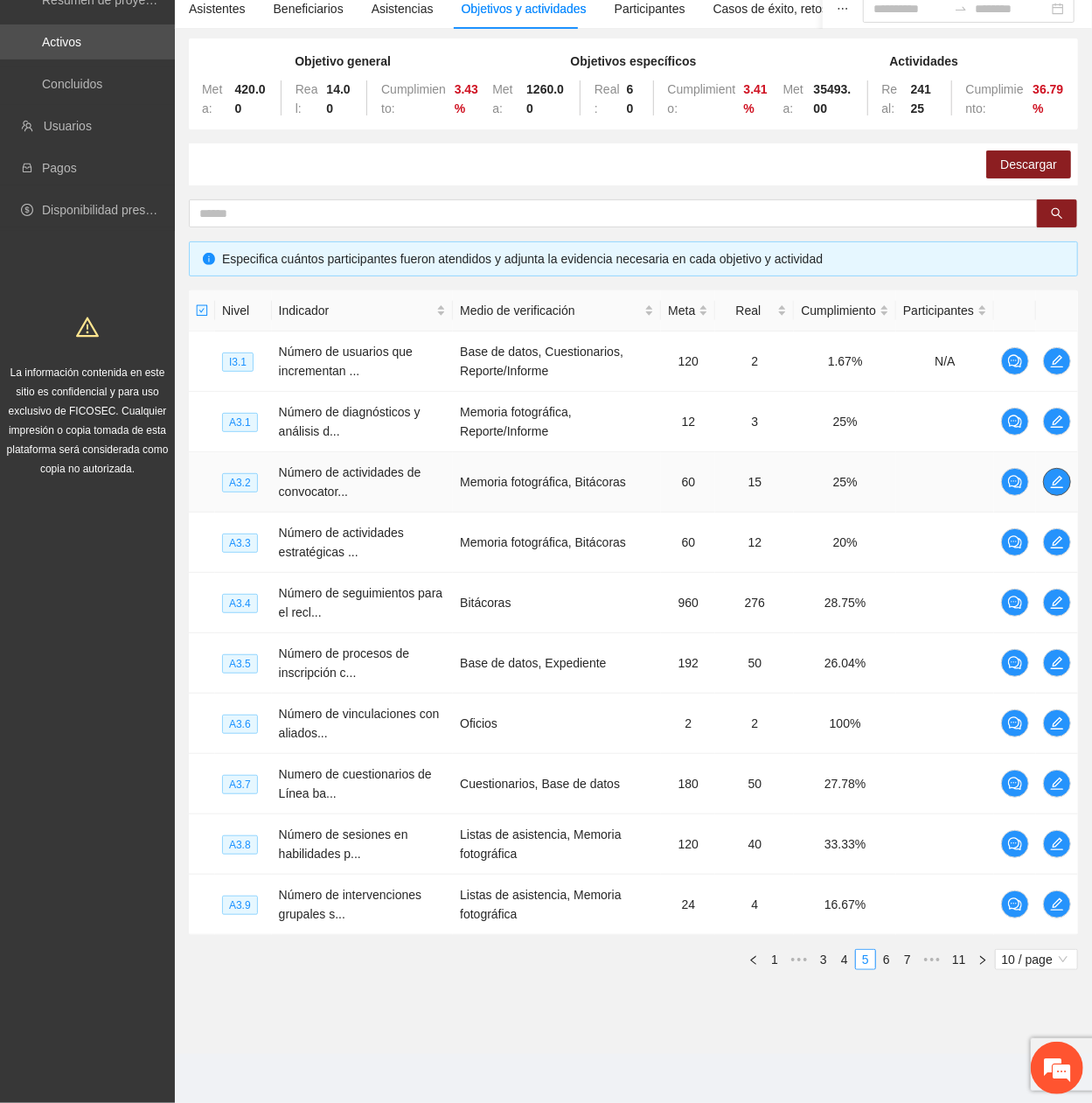
click at [1054, 372] on button "button" at bounding box center [1056, 481] width 28 height 28
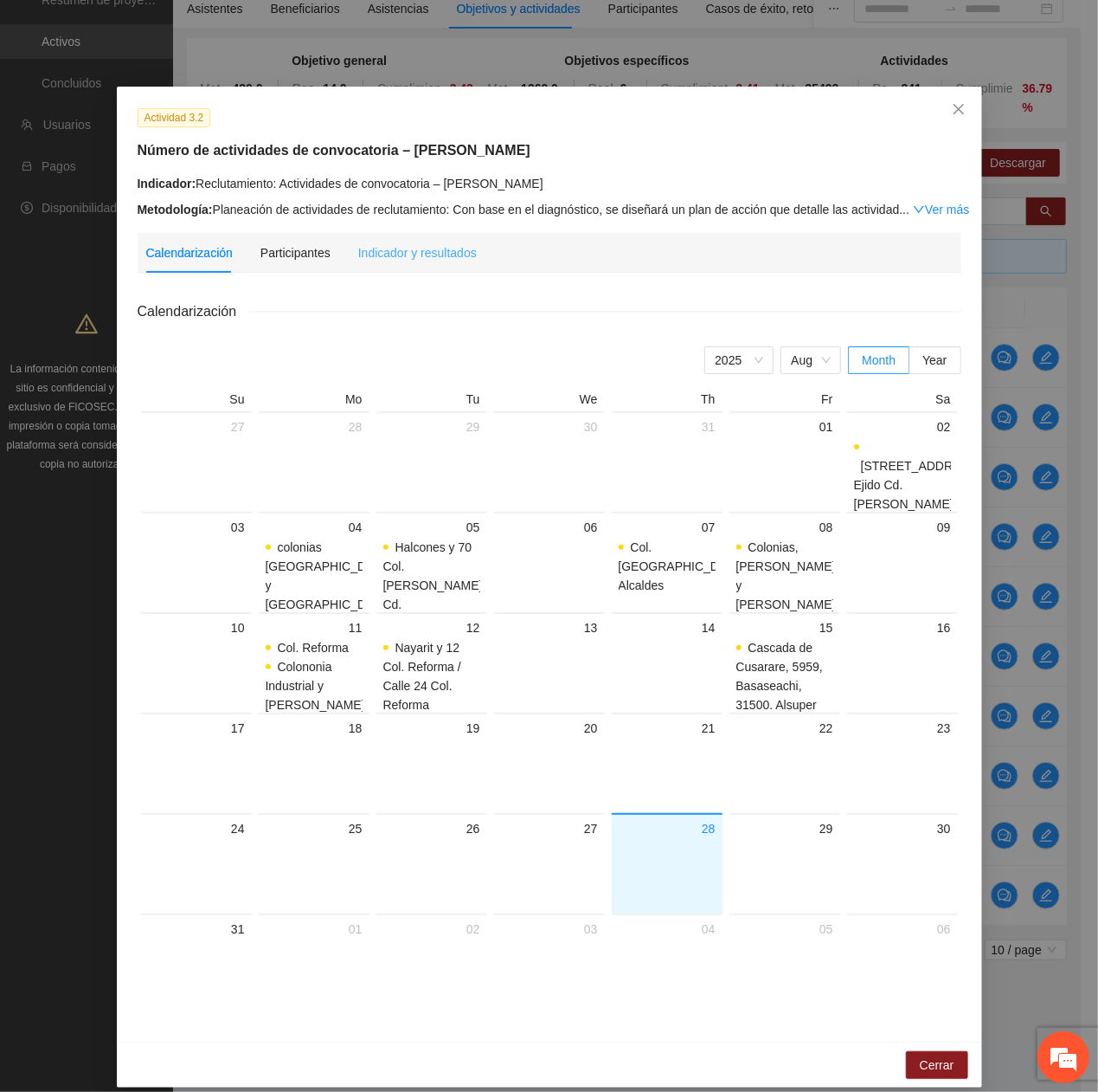
click at [416, 236] on div "Indicador y resultados" at bounding box center [417, 253] width 118 height 40
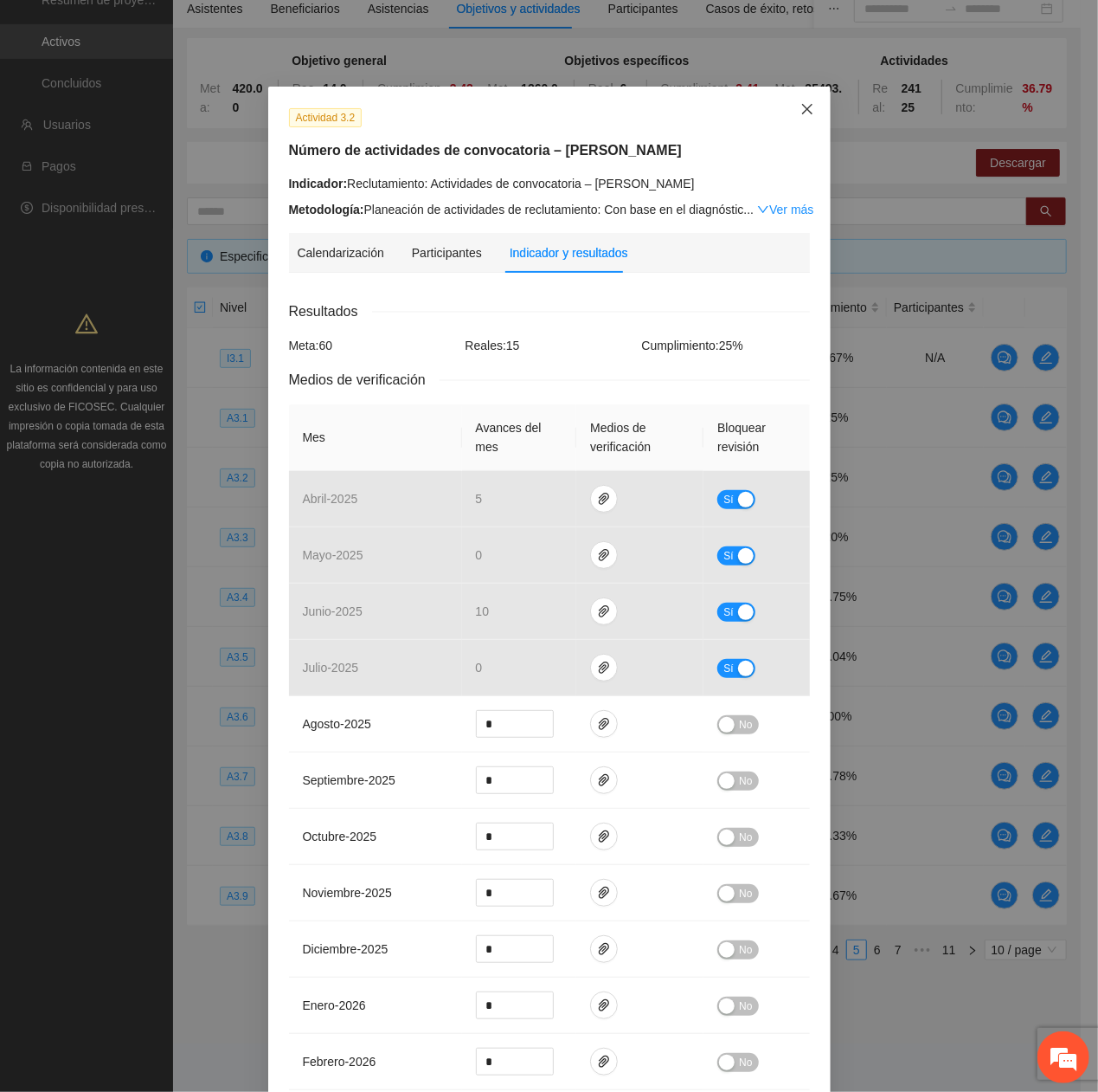
drag, startPoint x: 797, startPoint y: 108, endPoint x: 616, endPoint y: 187, distance: 197.5
click at [801, 108] on icon "close" at bounding box center [807, 108] width 14 height 14
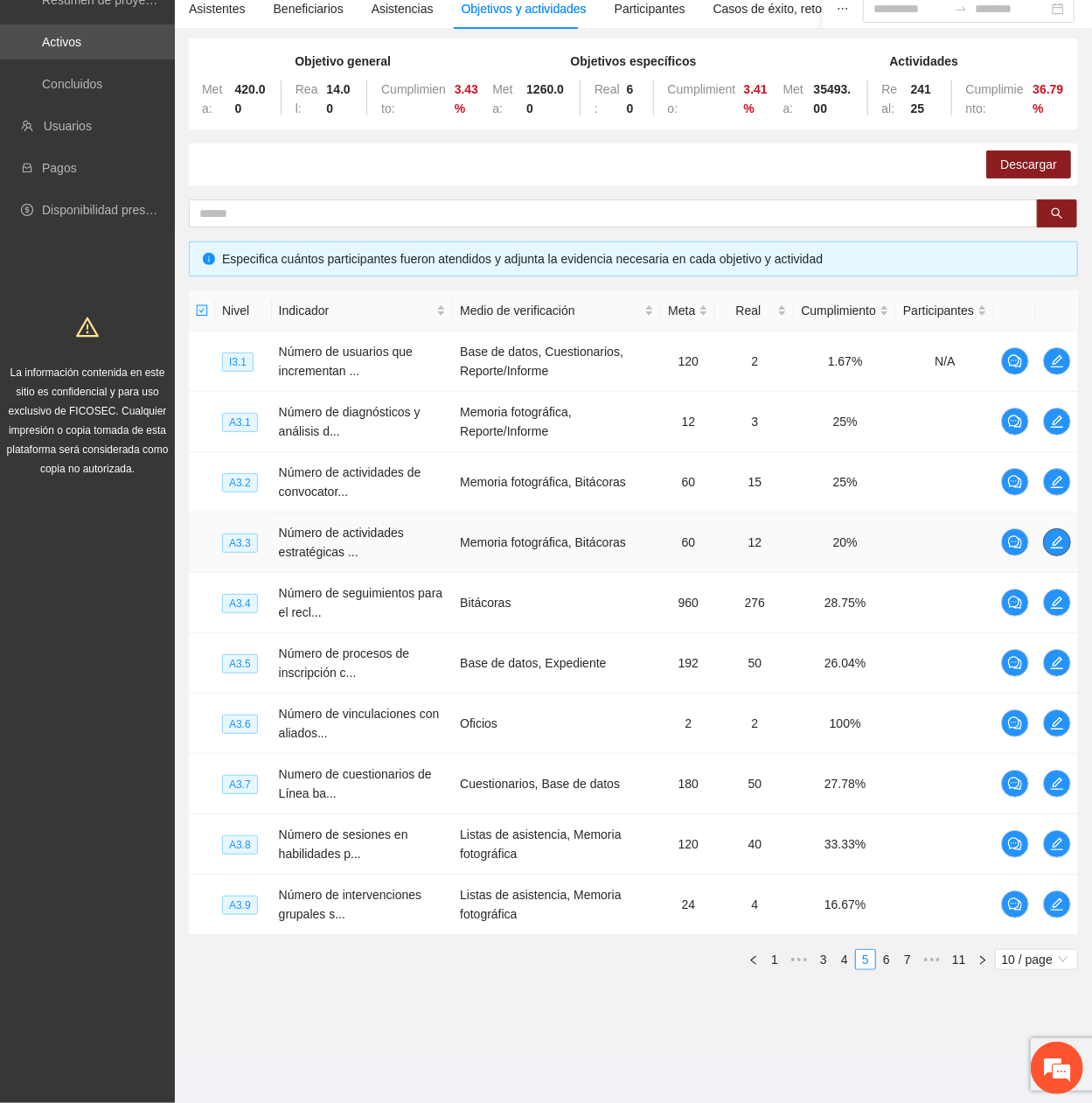
click at [1051, 372] on icon "edit" at bounding box center [1056, 541] width 14 height 14
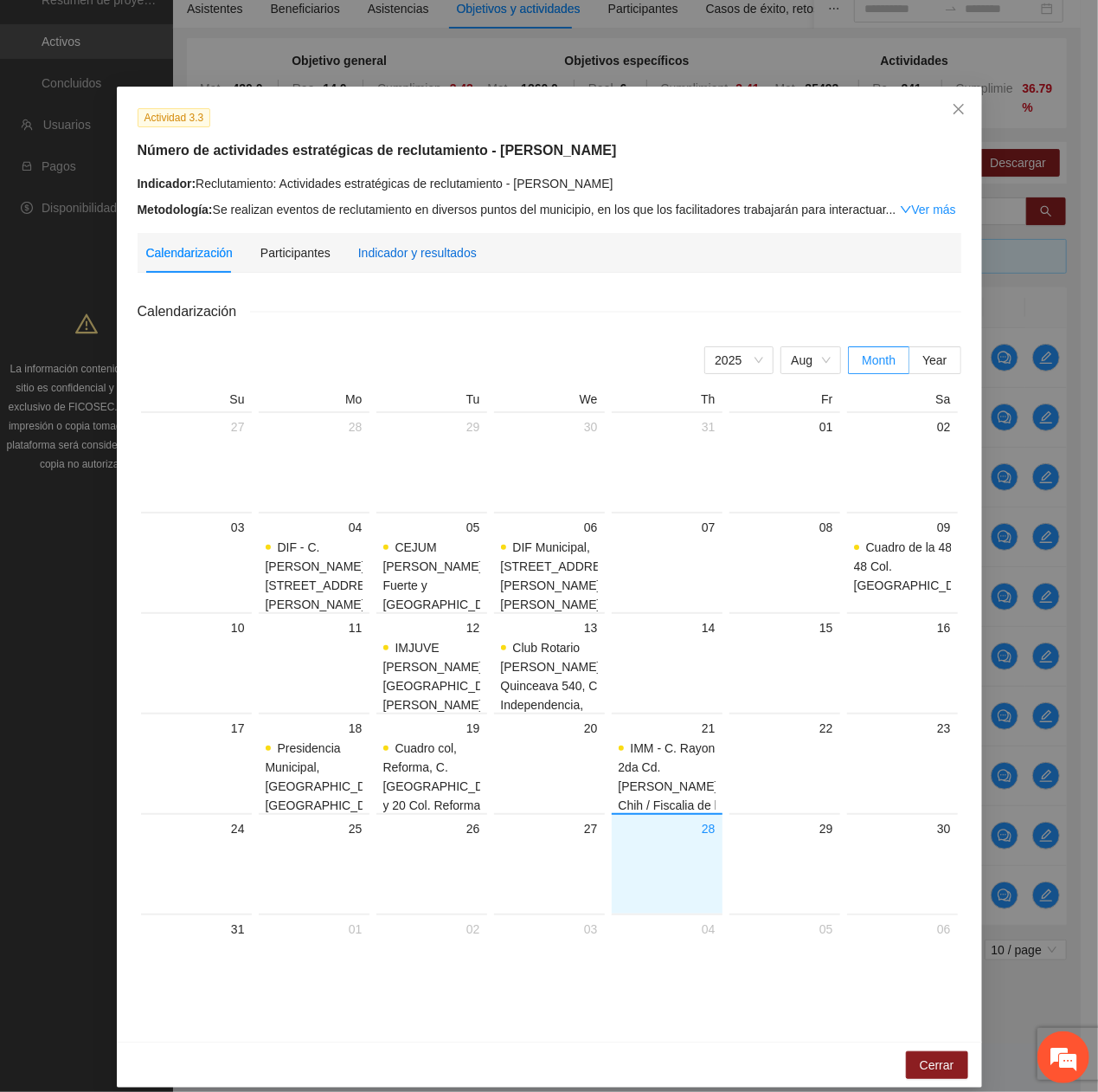
click at [401, 260] on div "Indicador y resultados" at bounding box center [417, 252] width 118 height 19
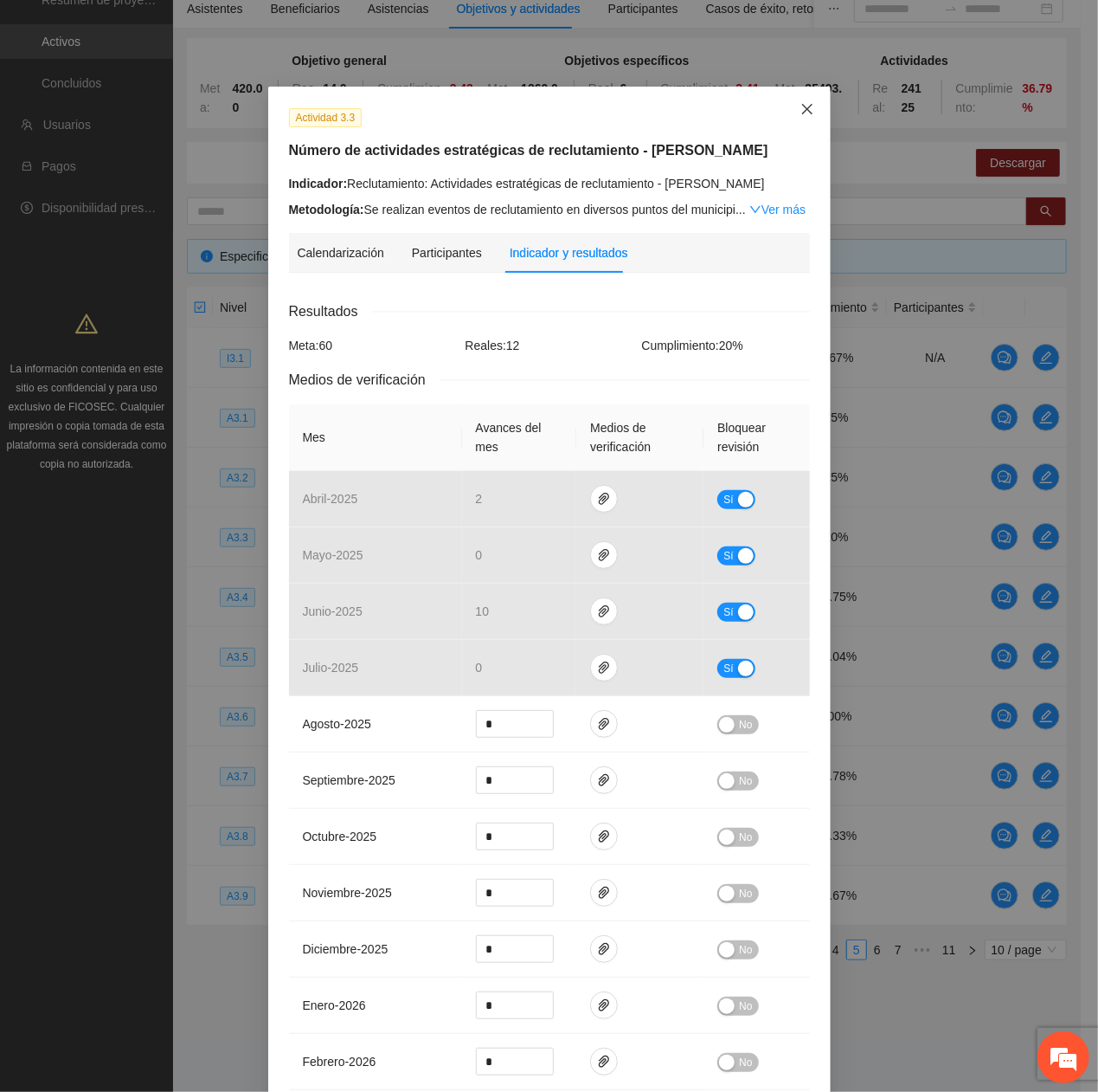
click at [801, 108] on icon "close" at bounding box center [807, 108] width 14 height 14
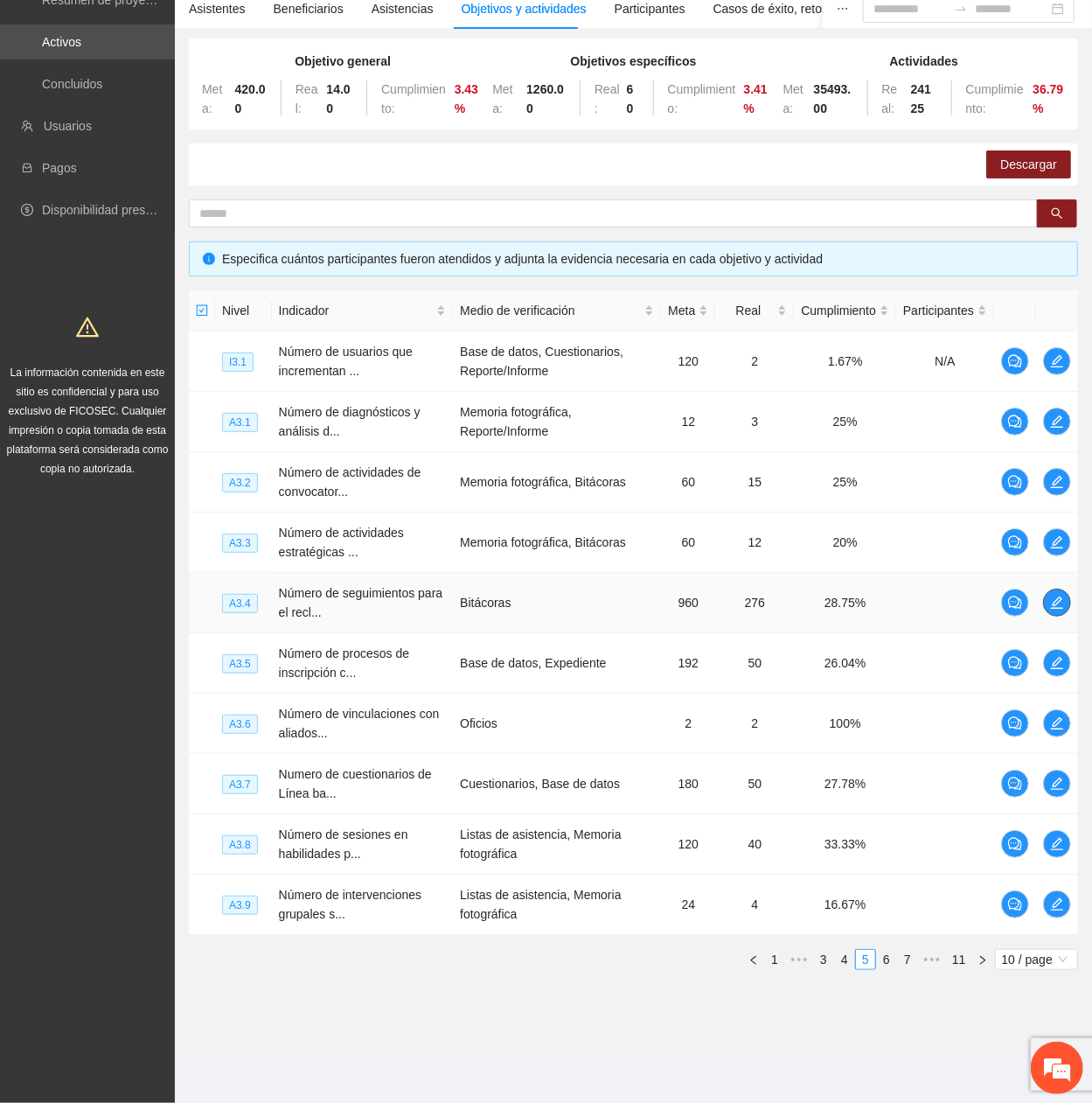
click at [1053, 372] on icon "edit" at bounding box center [1056, 602] width 14 height 14
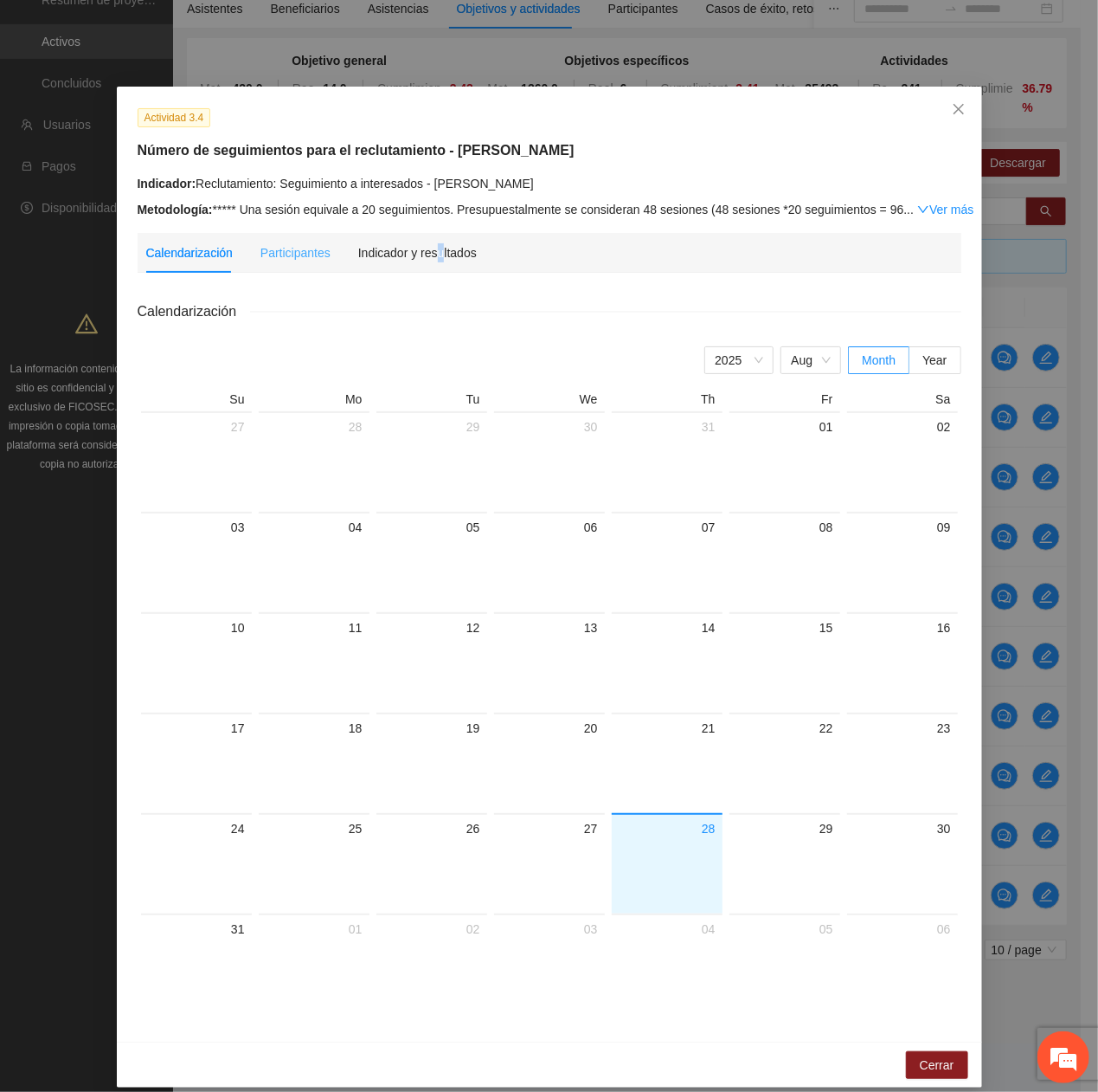
click at [427, 235] on div "Indicador y resultados" at bounding box center [417, 253] width 118 height 40
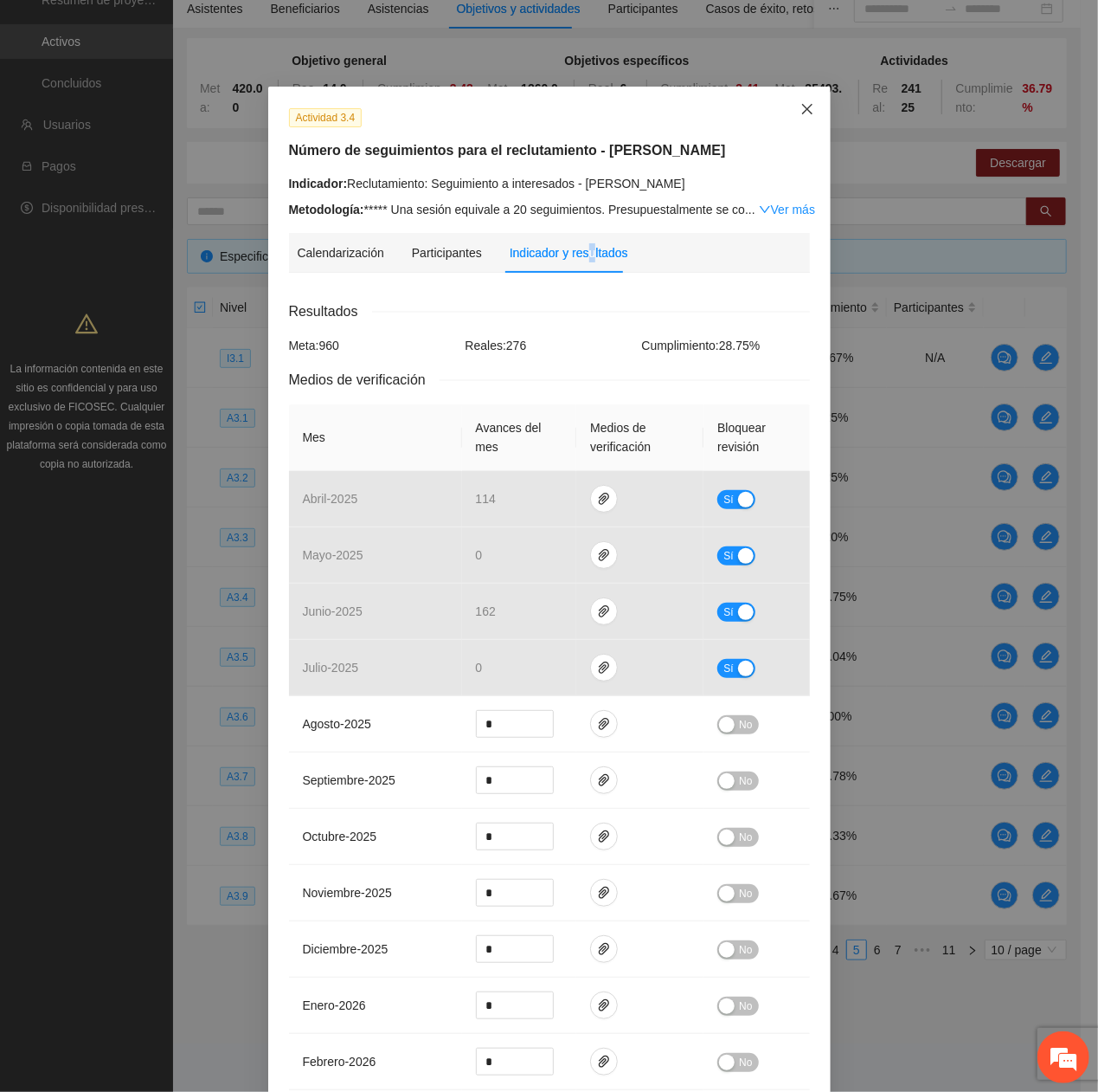
click at [807, 104] on span "Close" at bounding box center [808, 110] width 47 height 47
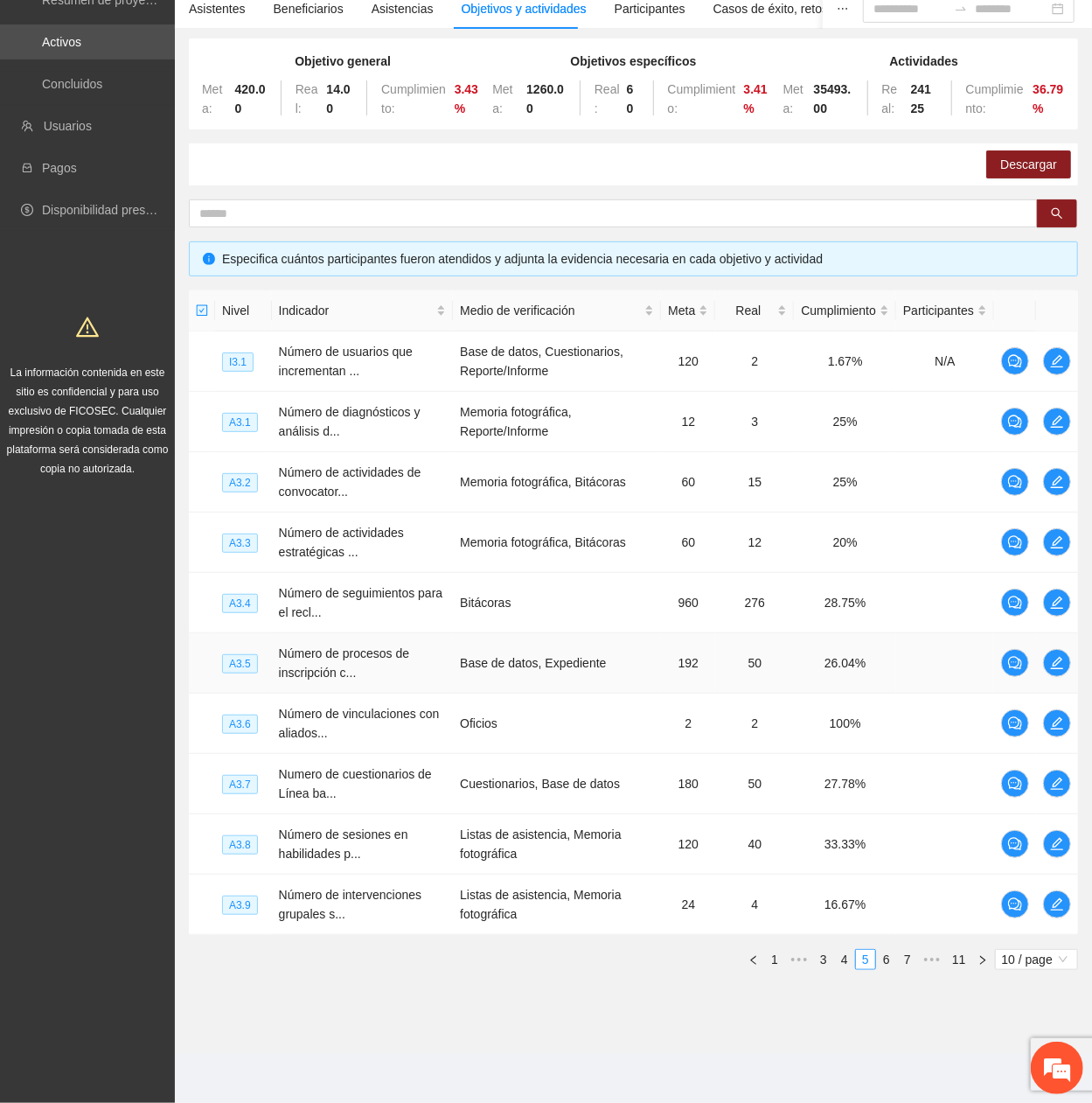
drag, startPoint x: 1040, startPoint y: 671, endPoint x: 1041, endPoint y: 659, distance: 12.0
click at [1040, 372] on td at bounding box center [1057, 663] width 42 height 60
drag, startPoint x: 1041, startPoint y: 659, endPoint x: 1053, endPoint y: 666, distance: 13.9
click at [1044, 372] on td at bounding box center [1057, 663] width 42 height 60
click at [1068, 372] on td at bounding box center [1057, 663] width 42 height 60
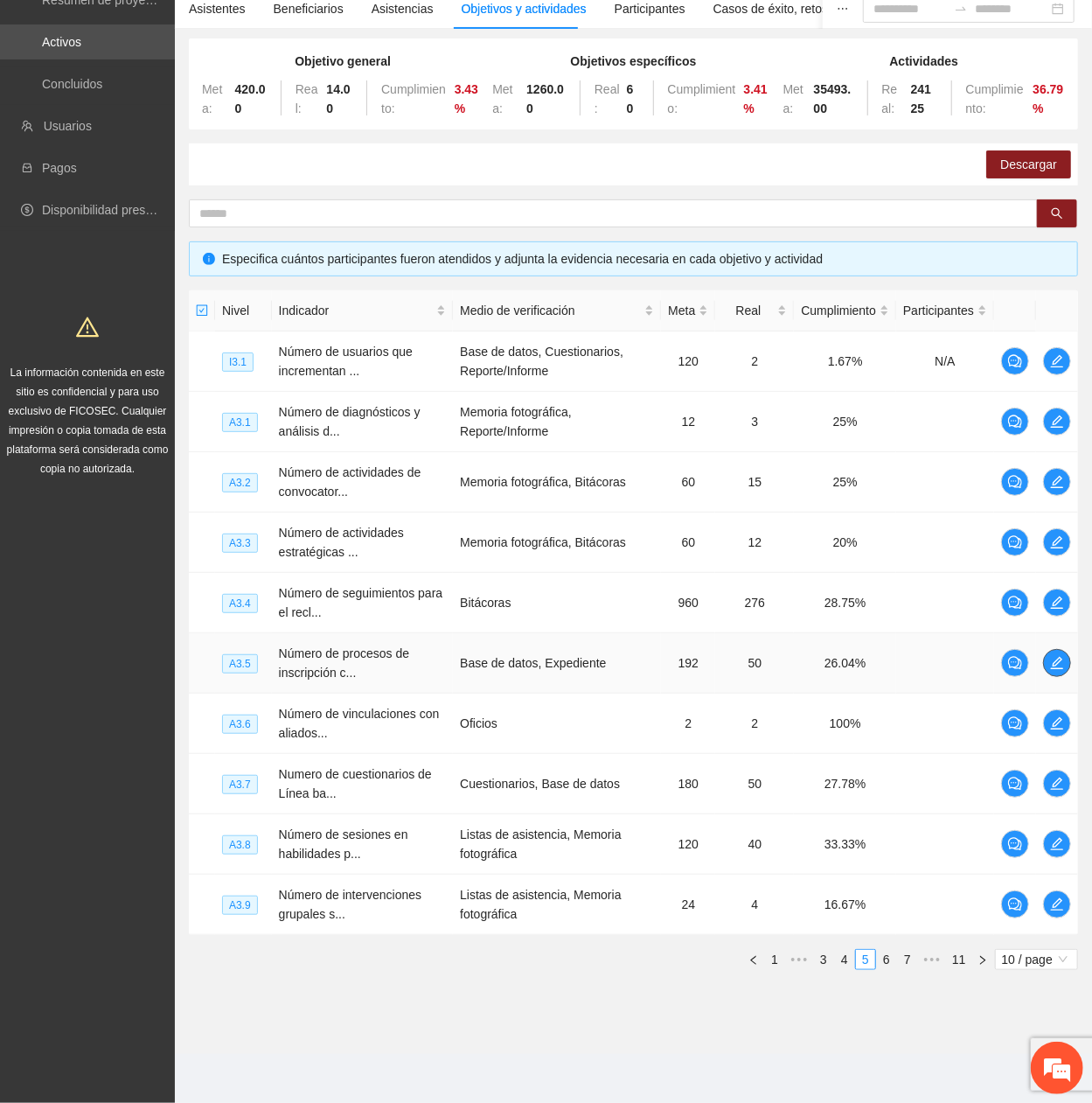
click at [1056, 372] on icon "edit" at bounding box center [1056, 662] width 14 height 14
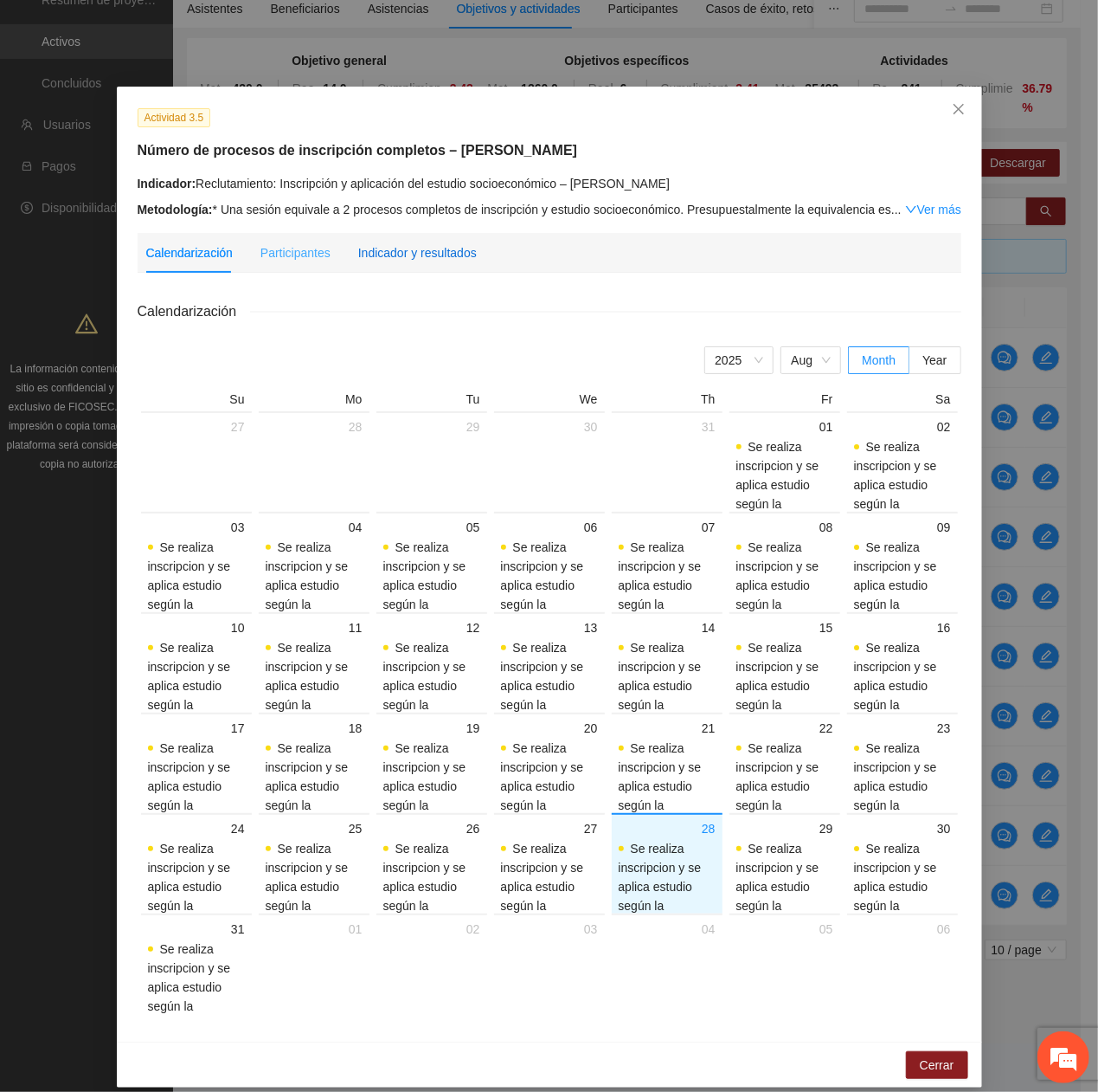
click at [454, 259] on div "Indicador y resultados" at bounding box center [417, 252] width 118 height 19
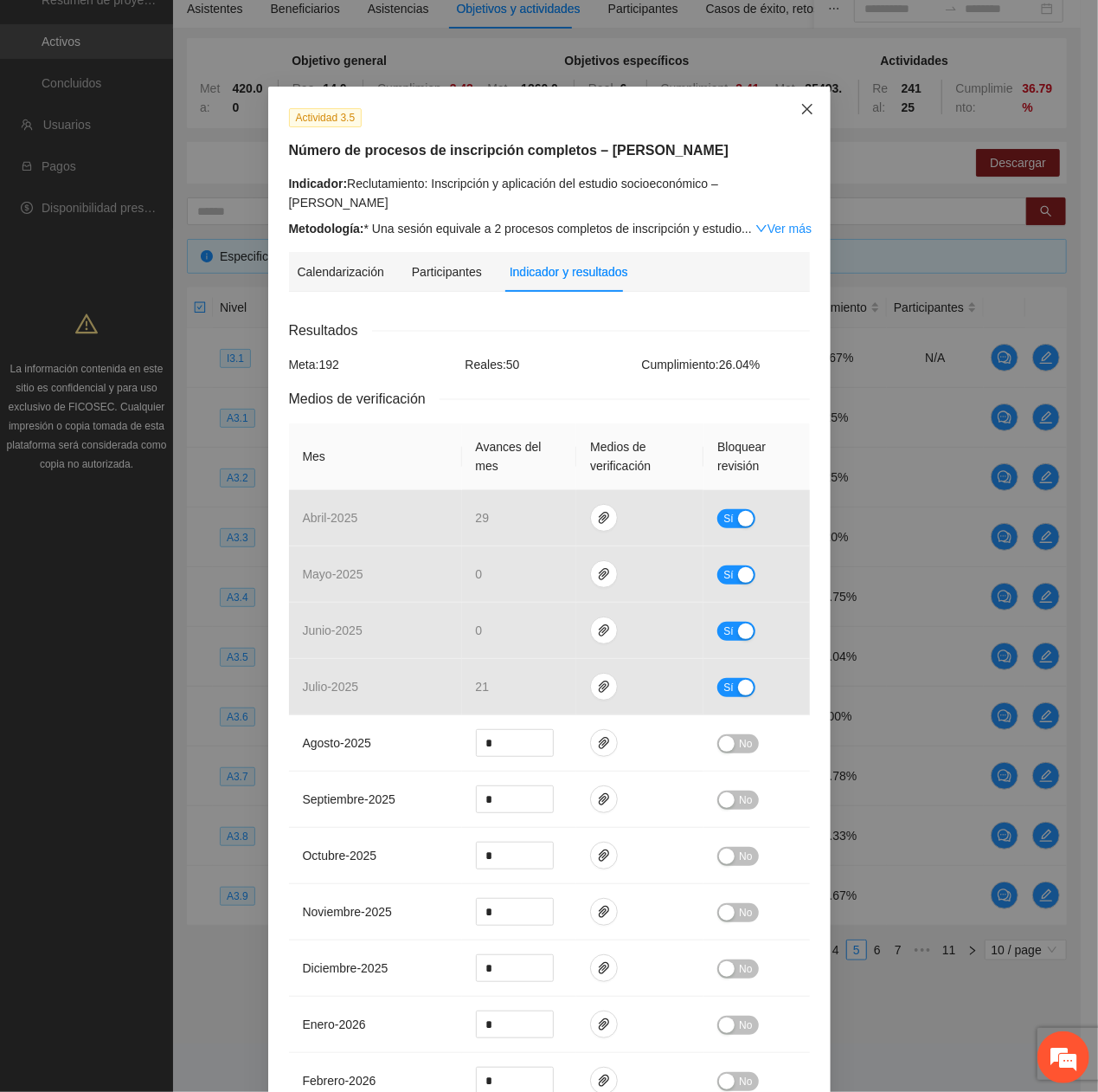
drag, startPoint x: 807, startPoint y: 100, endPoint x: 759, endPoint y: 146, distance: 66.5
click at [805, 102] on span "Close" at bounding box center [808, 110] width 47 height 47
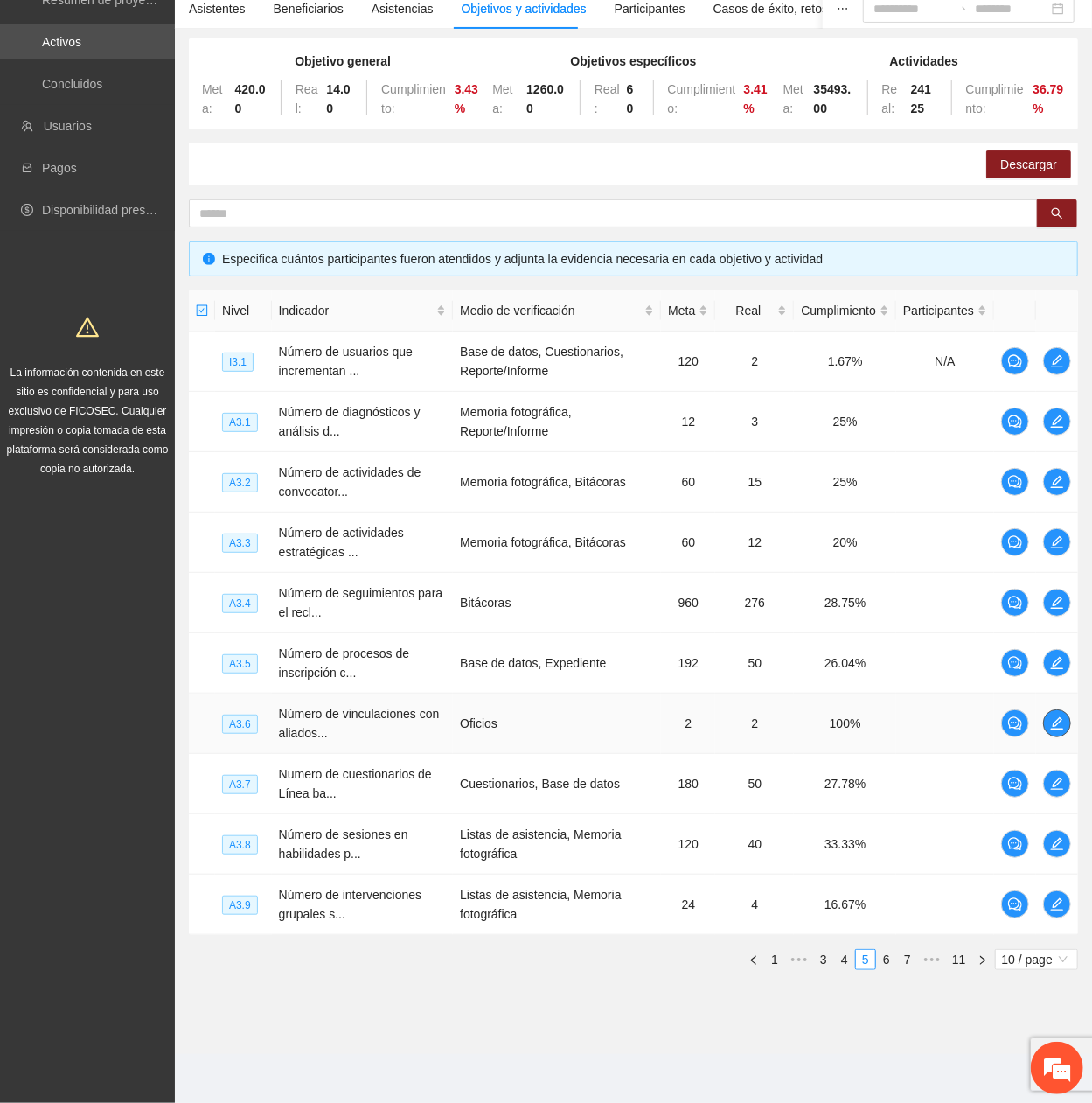
click at [1053, 372] on icon "edit" at bounding box center [1056, 722] width 14 height 14
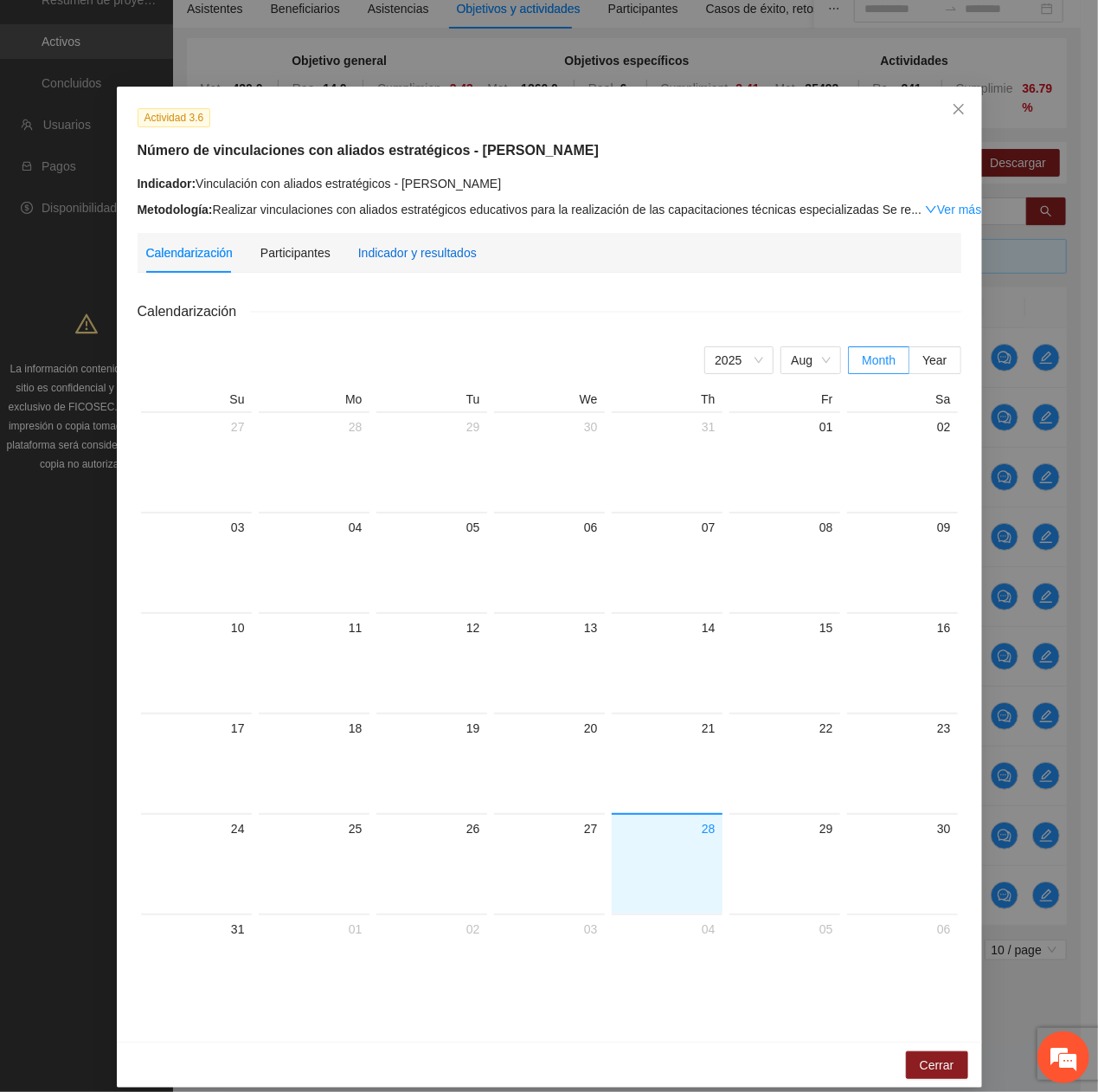
click at [371, 249] on div "Indicador y resultados" at bounding box center [417, 252] width 118 height 19
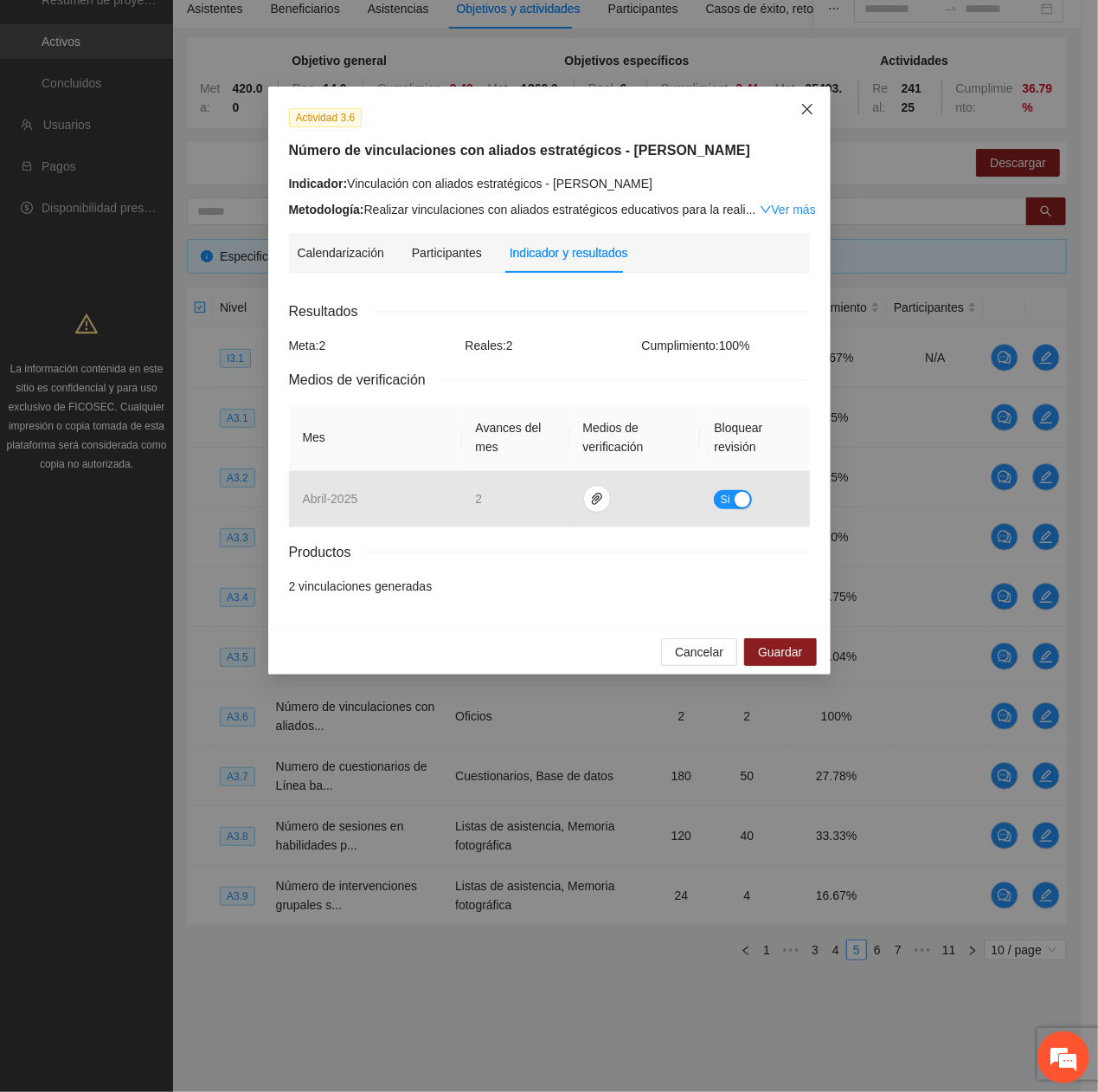
click at [801, 93] on span "Close" at bounding box center [808, 110] width 47 height 47
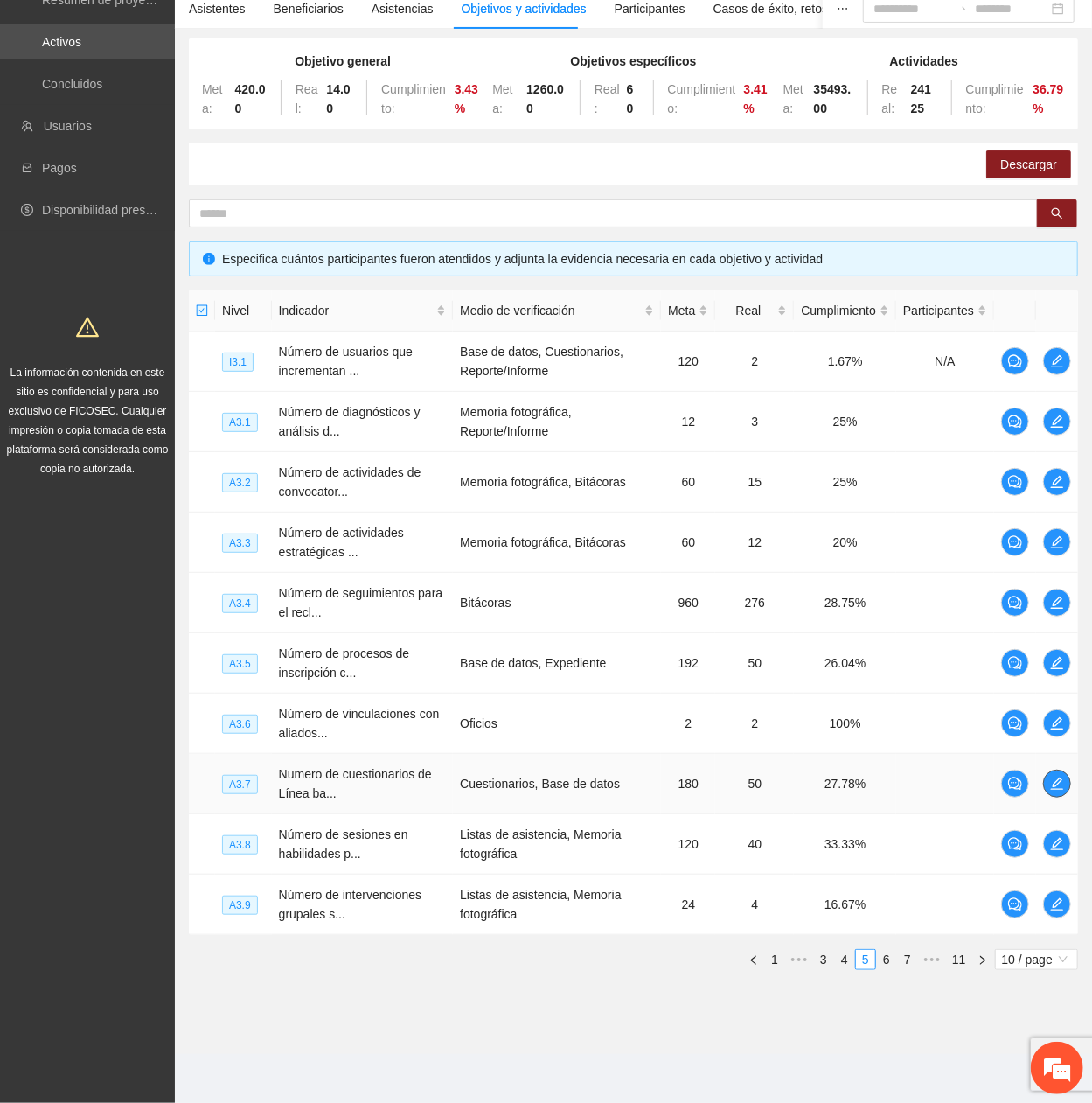
click at [1056, 372] on icon "edit" at bounding box center [1056, 783] width 14 height 14
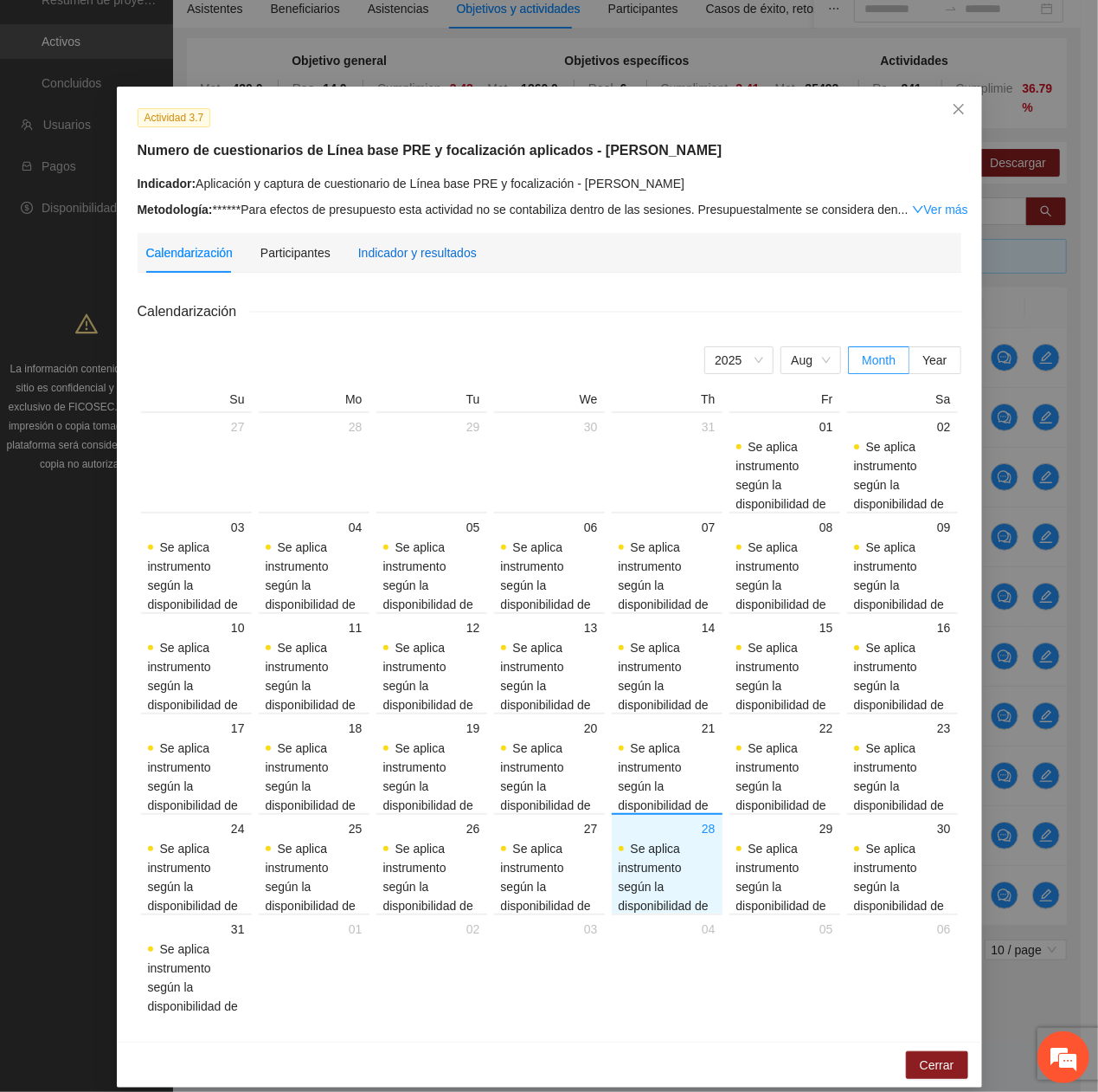
click at [358, 251] on div "Indicador y resultados" at bounding box center [417, 252] width 118 height 19
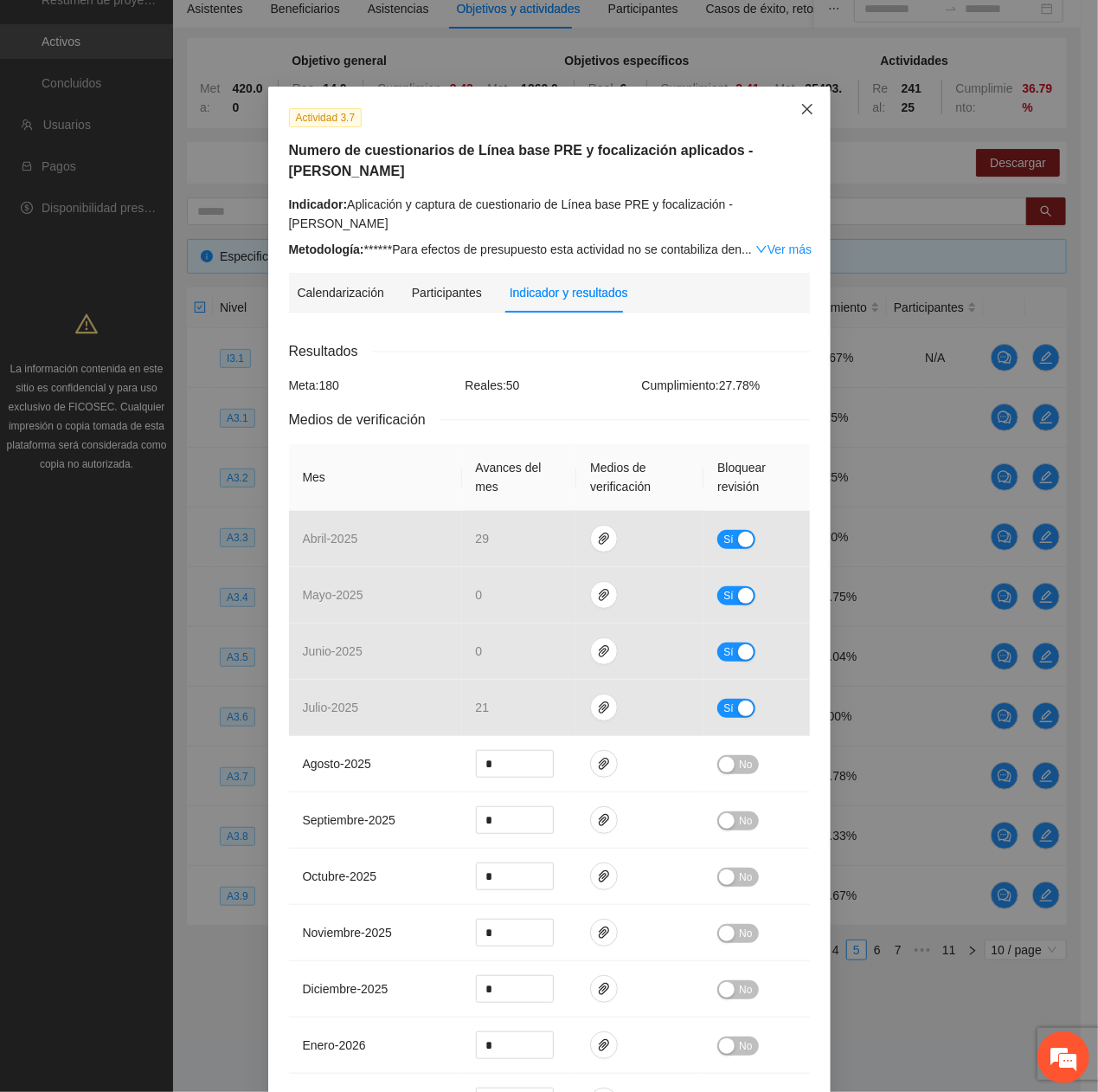
click at [801, 108] on icon "close" at bounding box center [807, 108] width 14 height 14
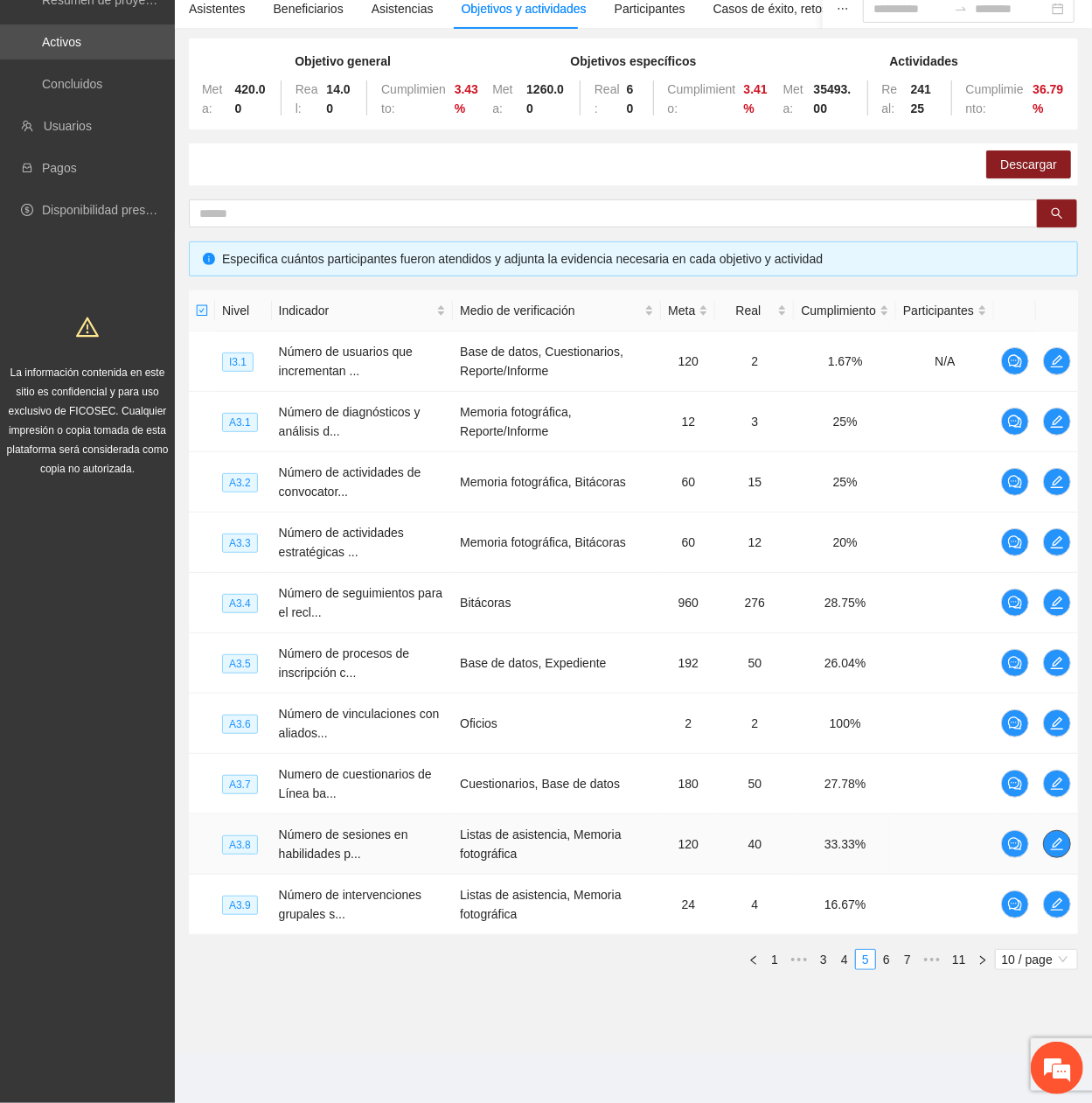
click at [1061, 372] on button "button" at bounding box center [1056, 844] width 28 height 28
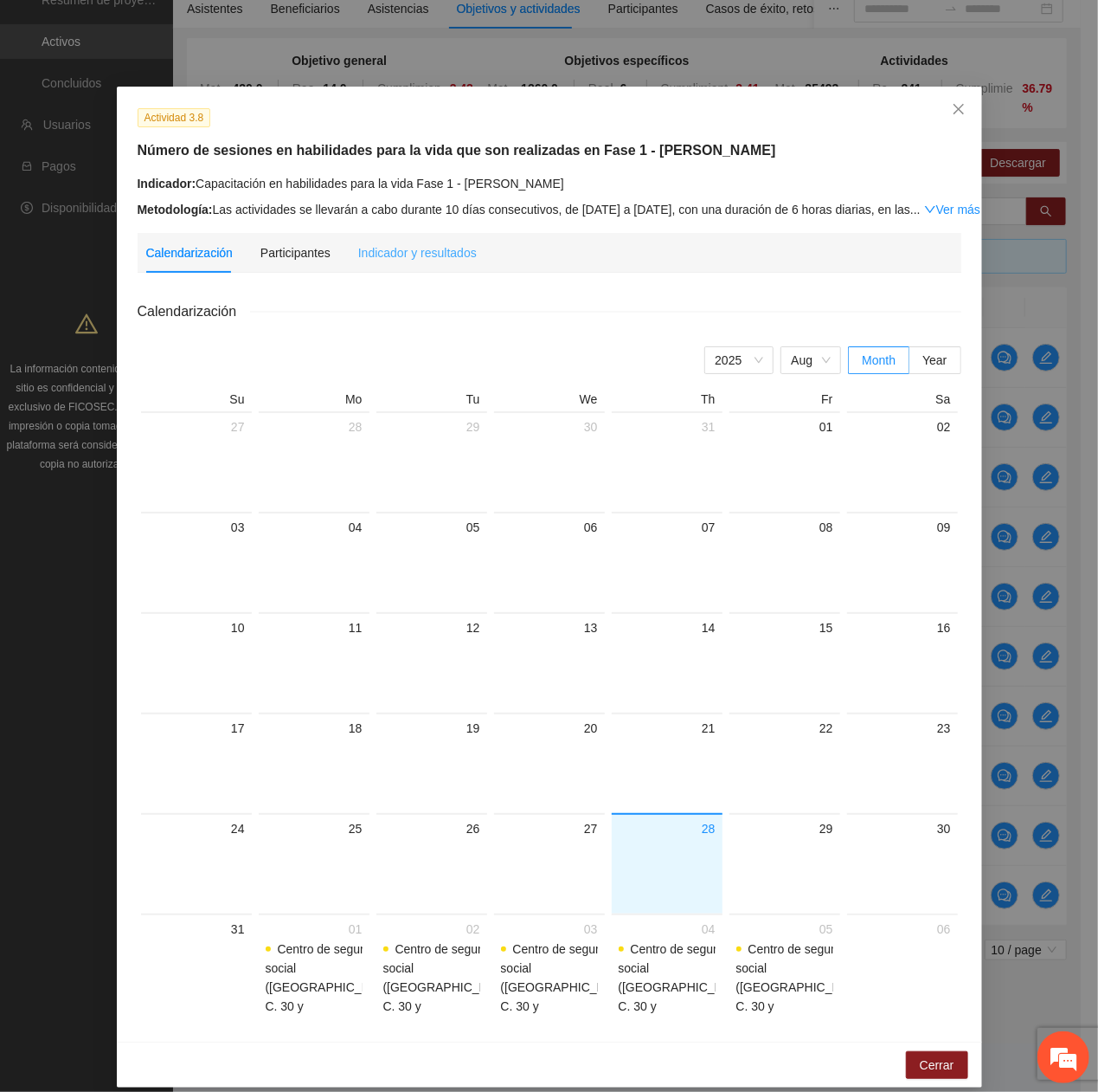
click at [371, 236] on div "Indicador y resultados" at bounding box center [417, 253] width 118 height 40
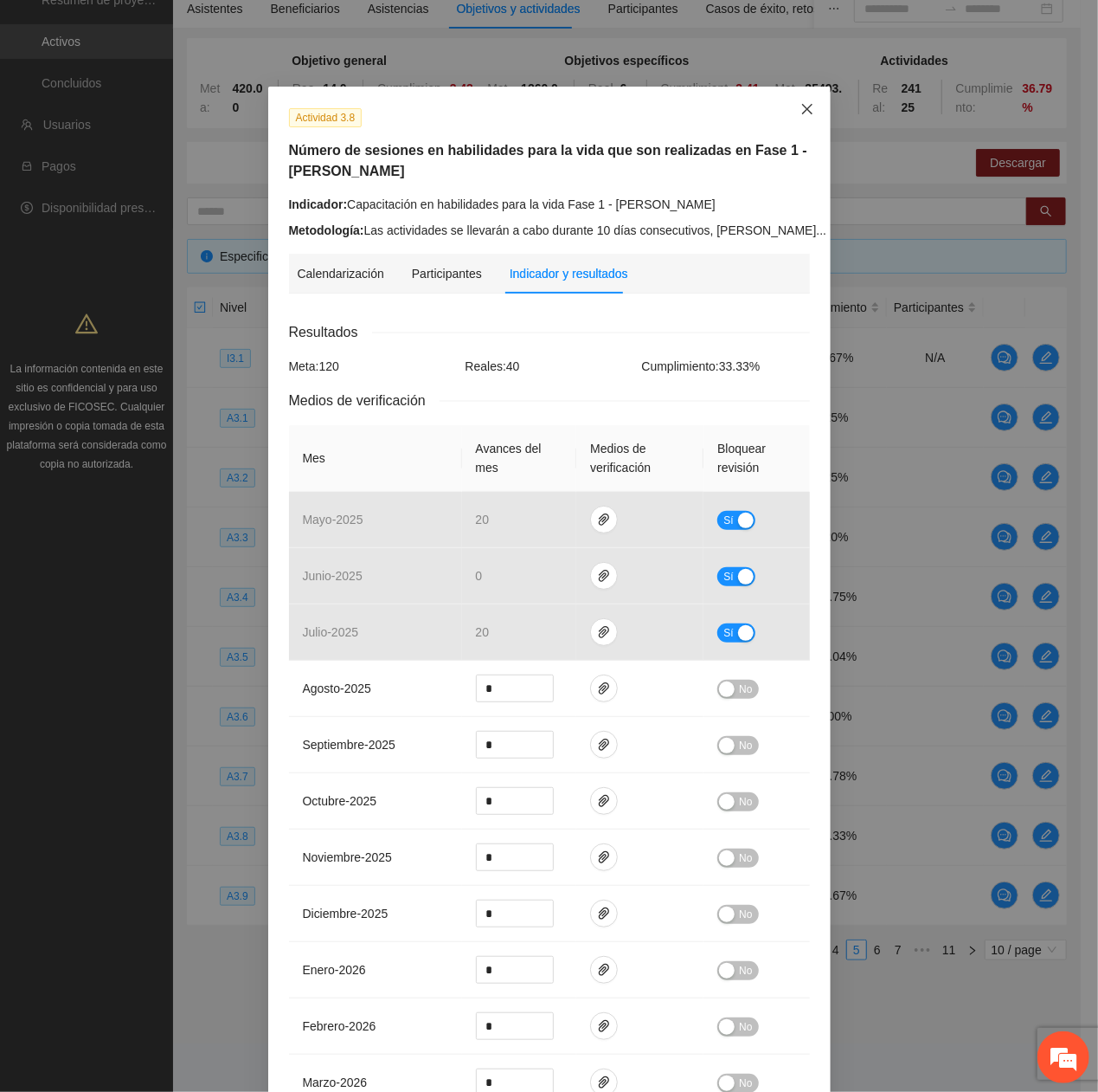
click at [805, 119] on span "Close" at bounding box center [808, 110] width 47 height 47
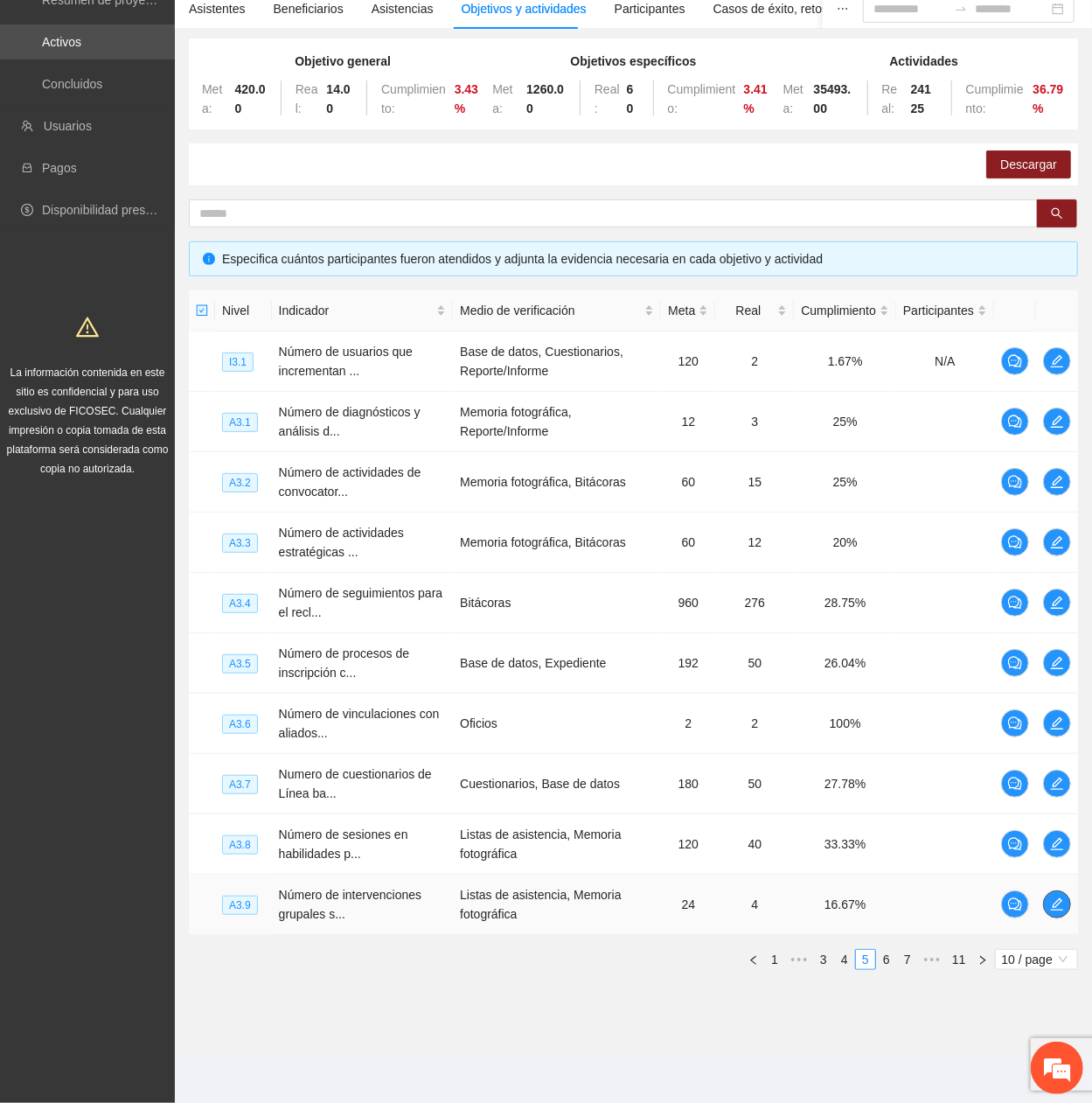
click at [1067, 372] on span "edit" at bounding box center [1056, 904] width 26 height 14
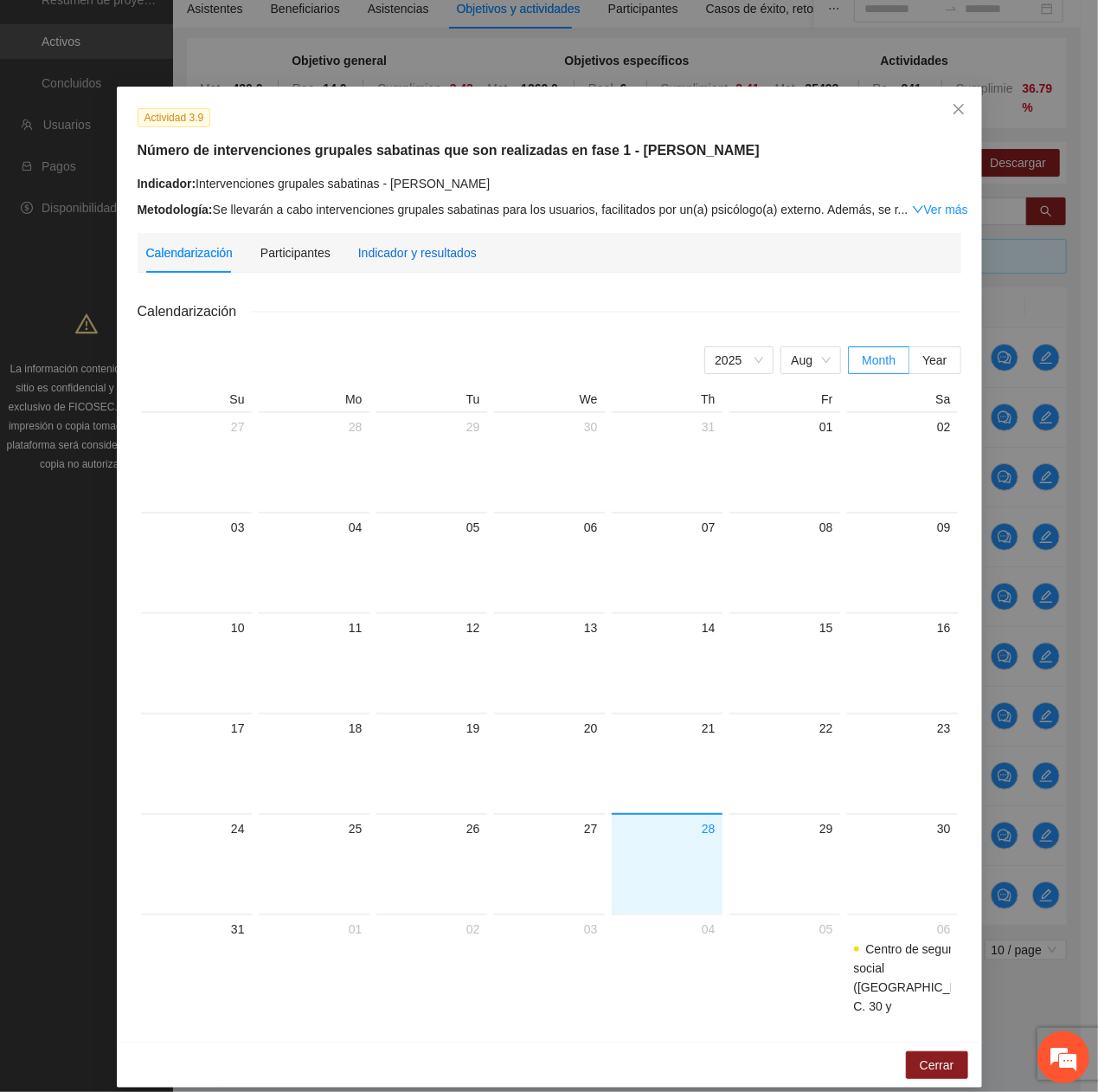
click at [409, 259] on div "Indicador y resultados" at bounding box center [417, 252] width 118 height 19
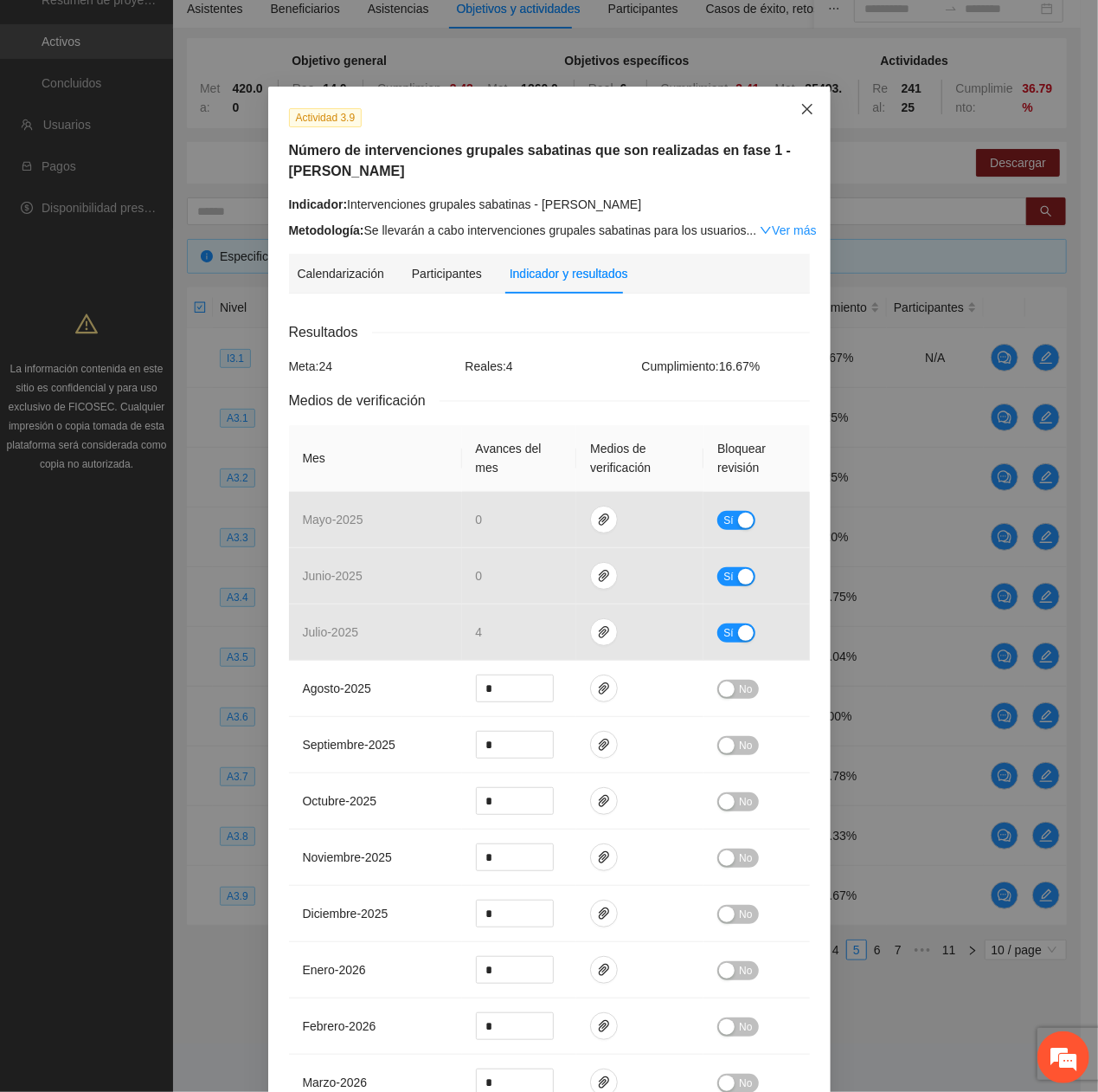
click at [801, 116] on icon "close" at bounding box center [807, 108] width 14 height 14
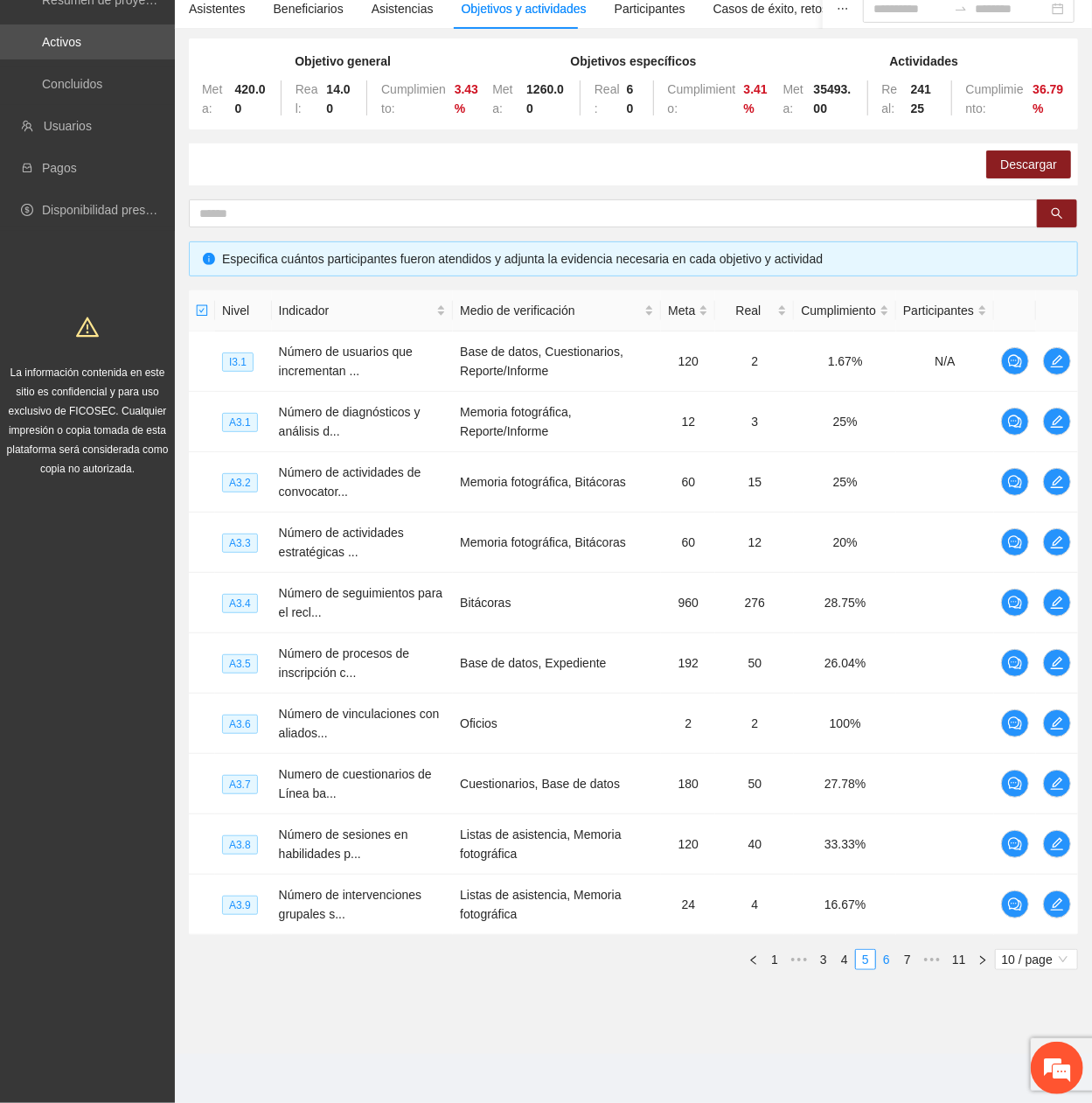
click at [892, 372] on link "6" at bounding box center [887, 959] width 19 height 19
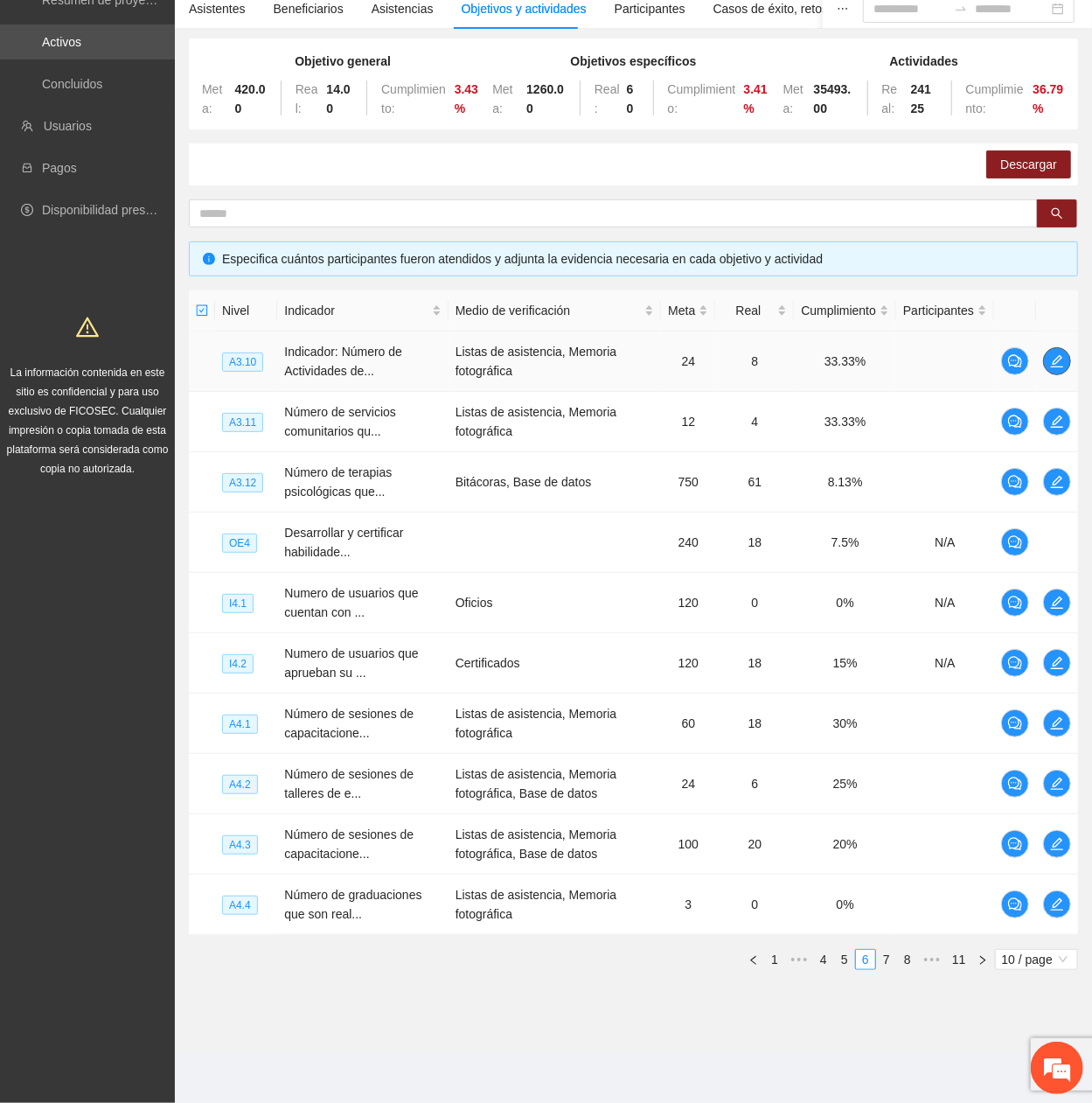
click at [1057, 358] on icon "edit" at bounding box center [1056, 361] width 14 height 14
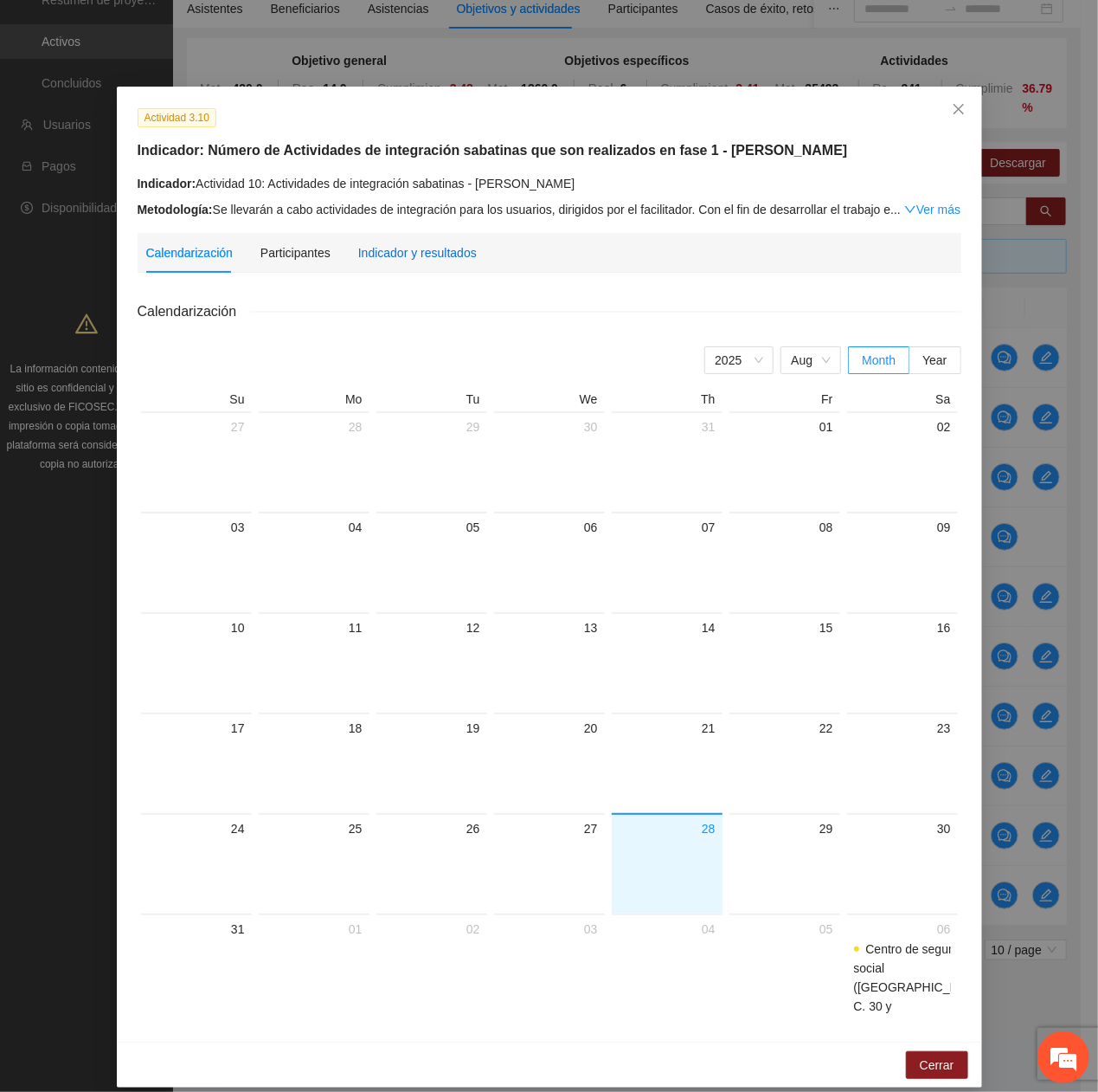
drag, startPoint x: 384, startPoint y: 255, endPoint x: 389, endPoint y: 268, distance: 13.9
click at [382, 256] on div "Indicador y resultados" at bounding box center [417, 252] width 118 height 19
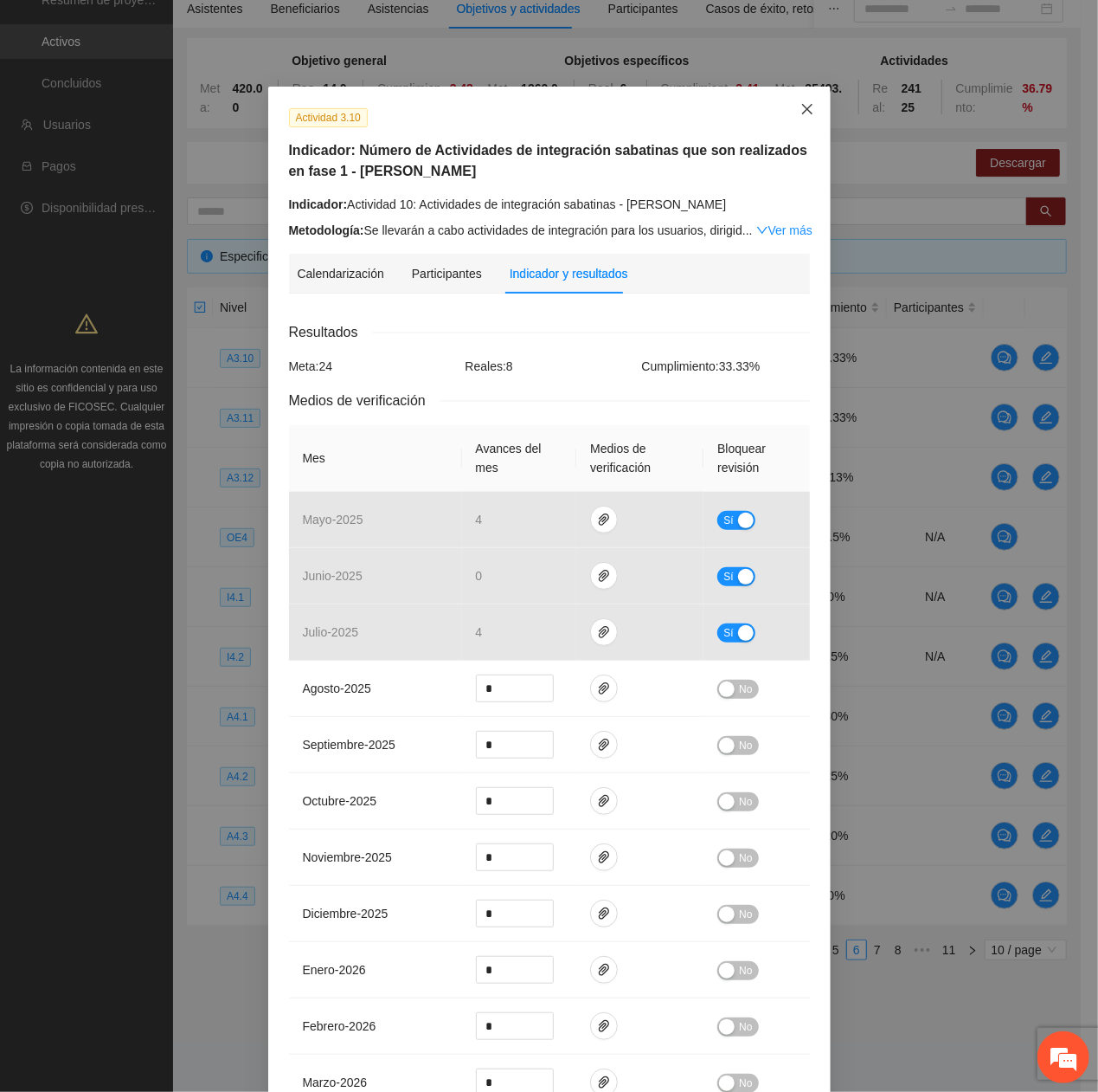
click at [786, 93] on span "Close" at bounding box center [808, 110] width 47 height 47
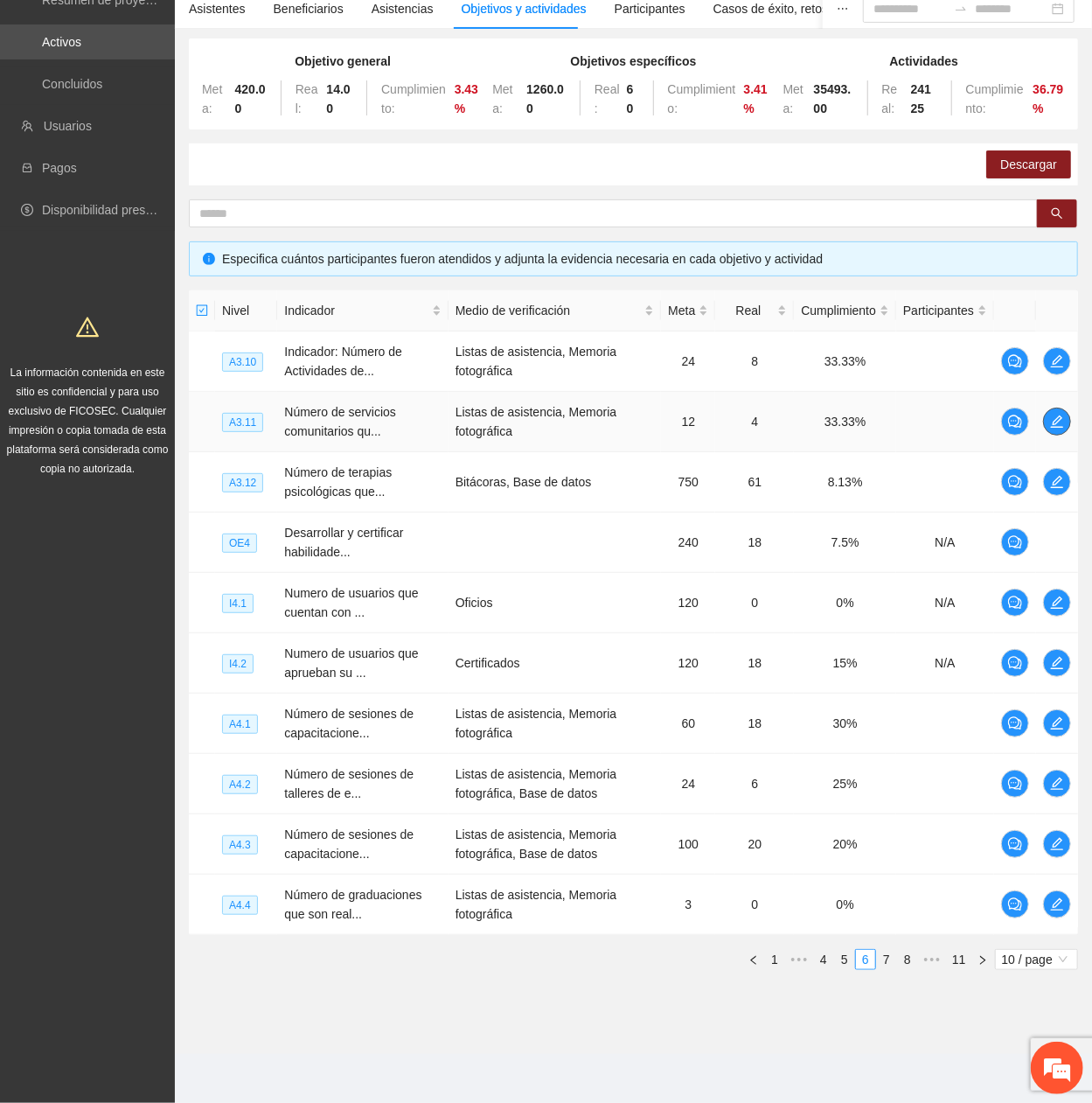
click at [1050, 372] on icon "edit" at bounding box center [1056, 421] width 14 height 14
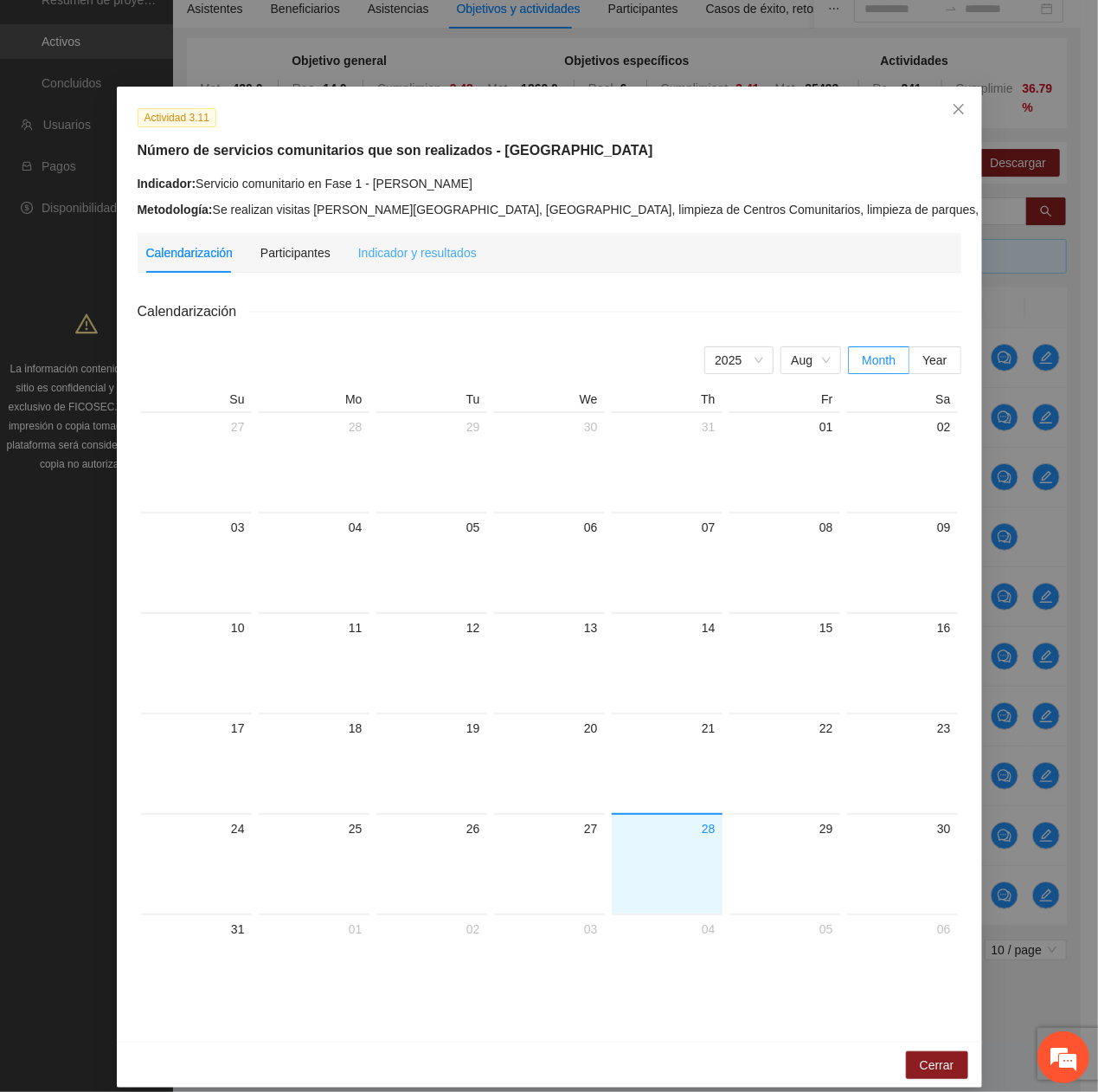
click at [401, 237] on div "Indicador y resultados" at bounding box center [417, 253] width 118 height 40
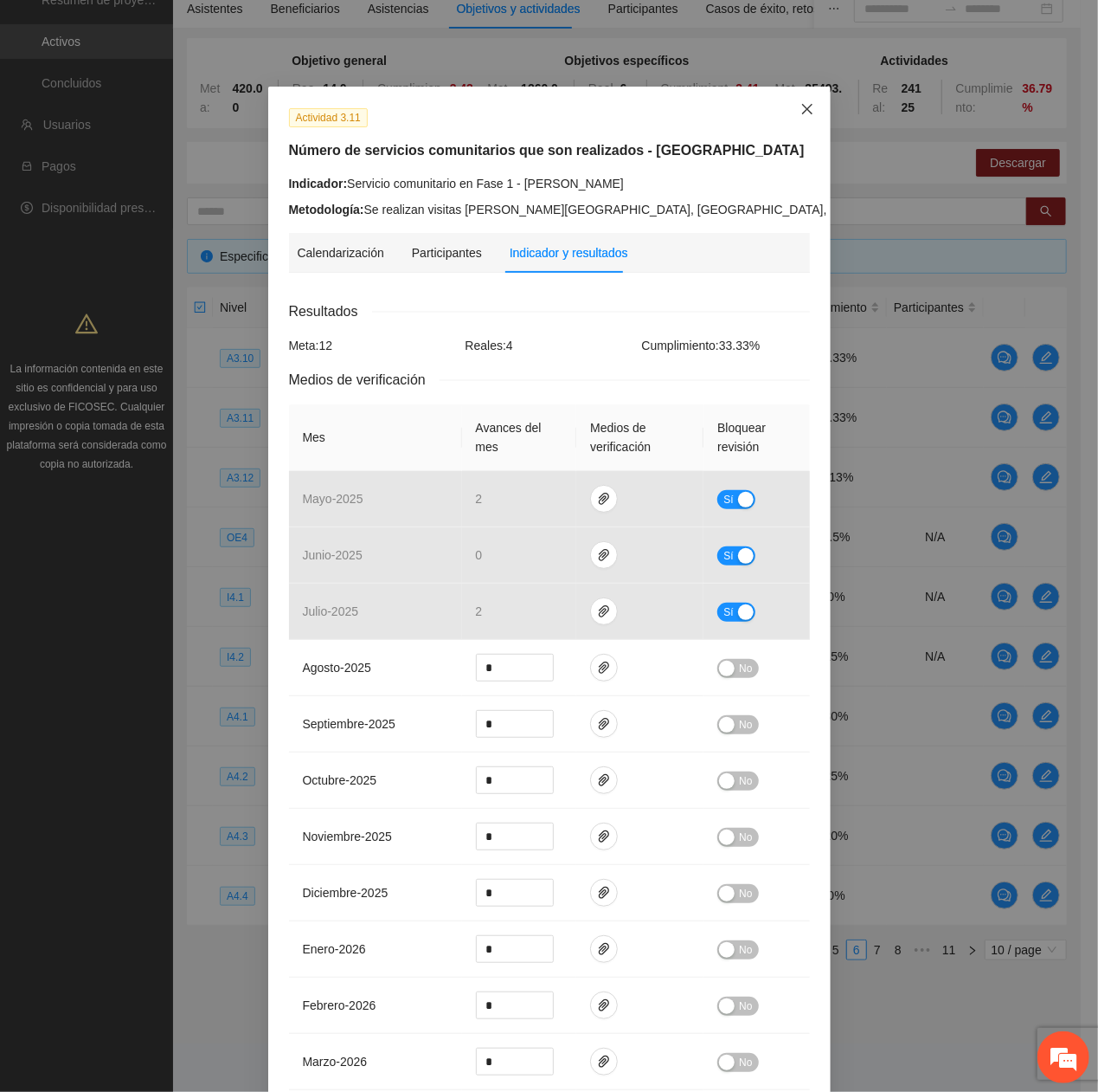
click at [796, 119] on span "Close" at bounding box center [808, 110] width 47 height 47
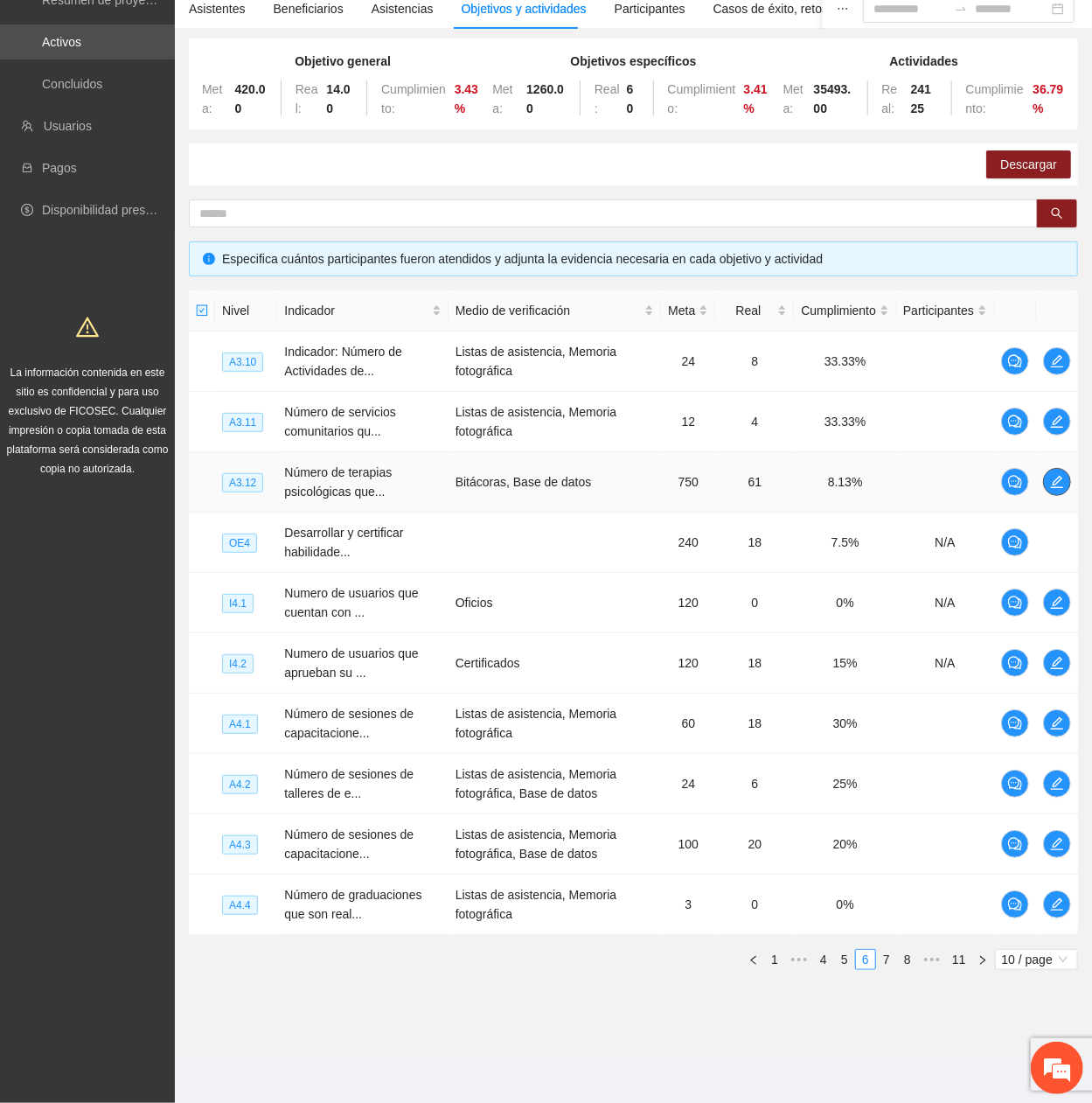
click at [1062, 372] on icon "edit" at bounding box center [1056, 481] width 14 height 14
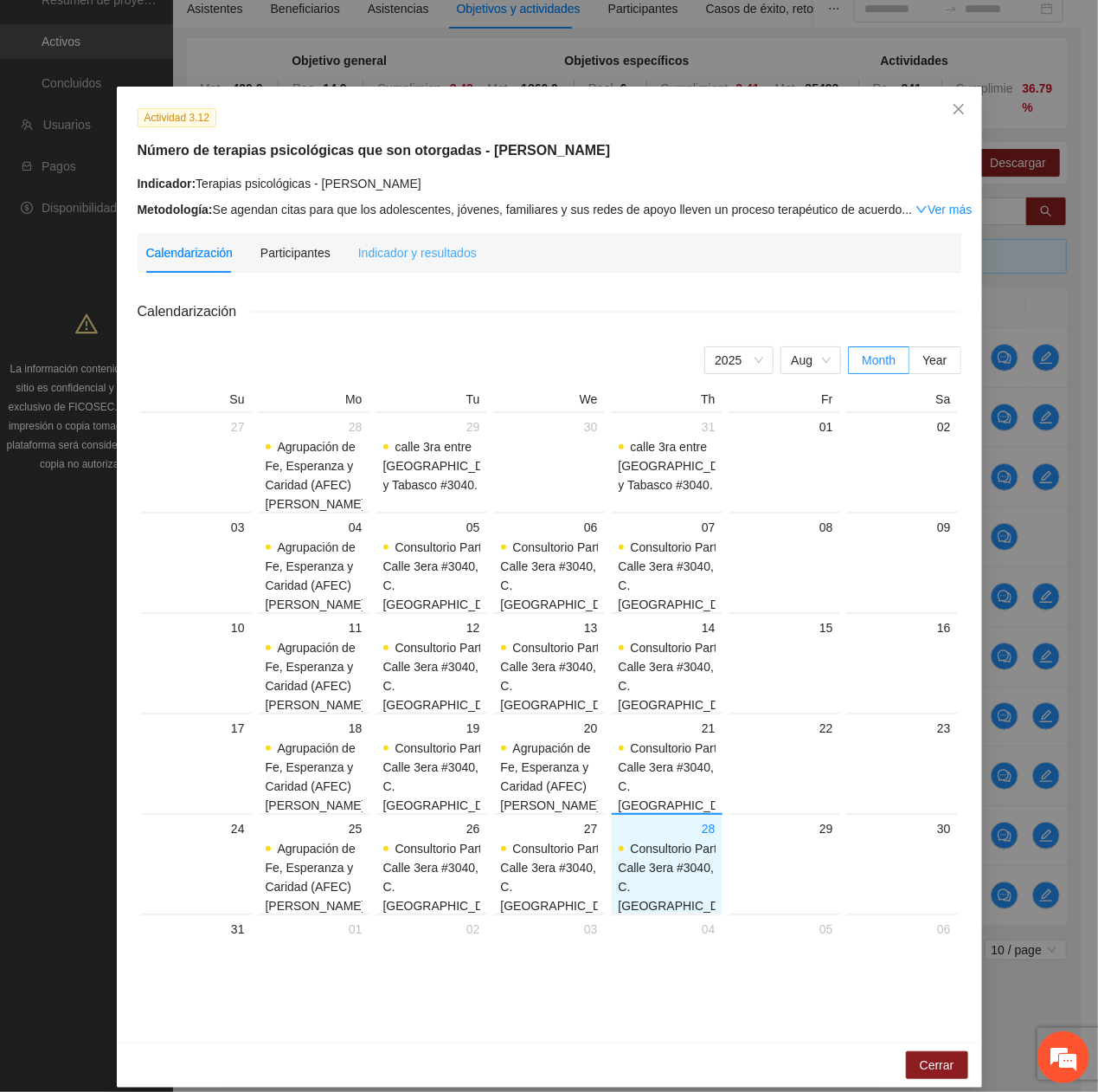
click at [454, 236] on div "Indicador y resultados" at bounding box center [417, 253] width 118 height 40
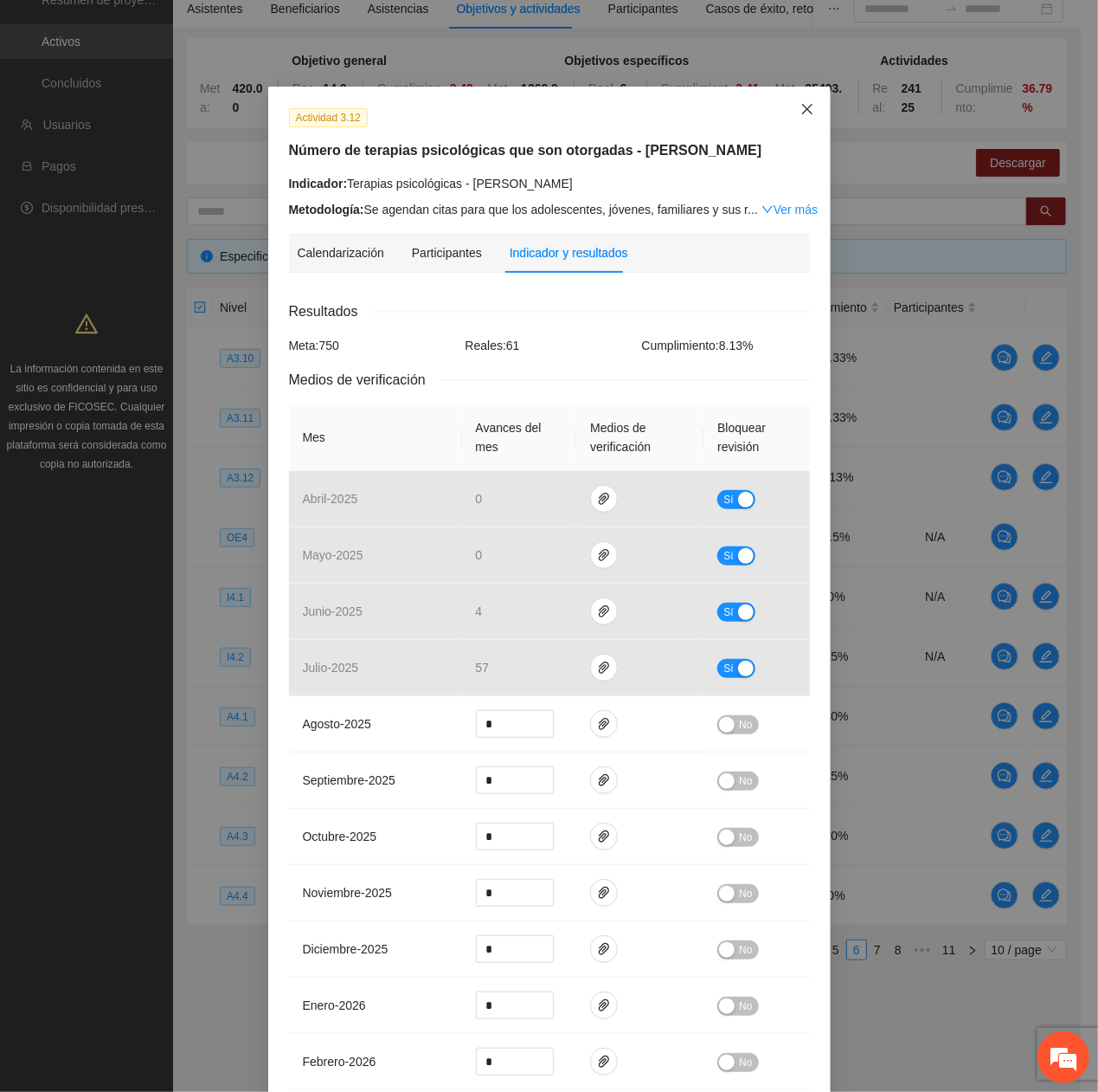
click at [784, 112] on span "Close" at bounding box center [808, 110] width 47 height 47
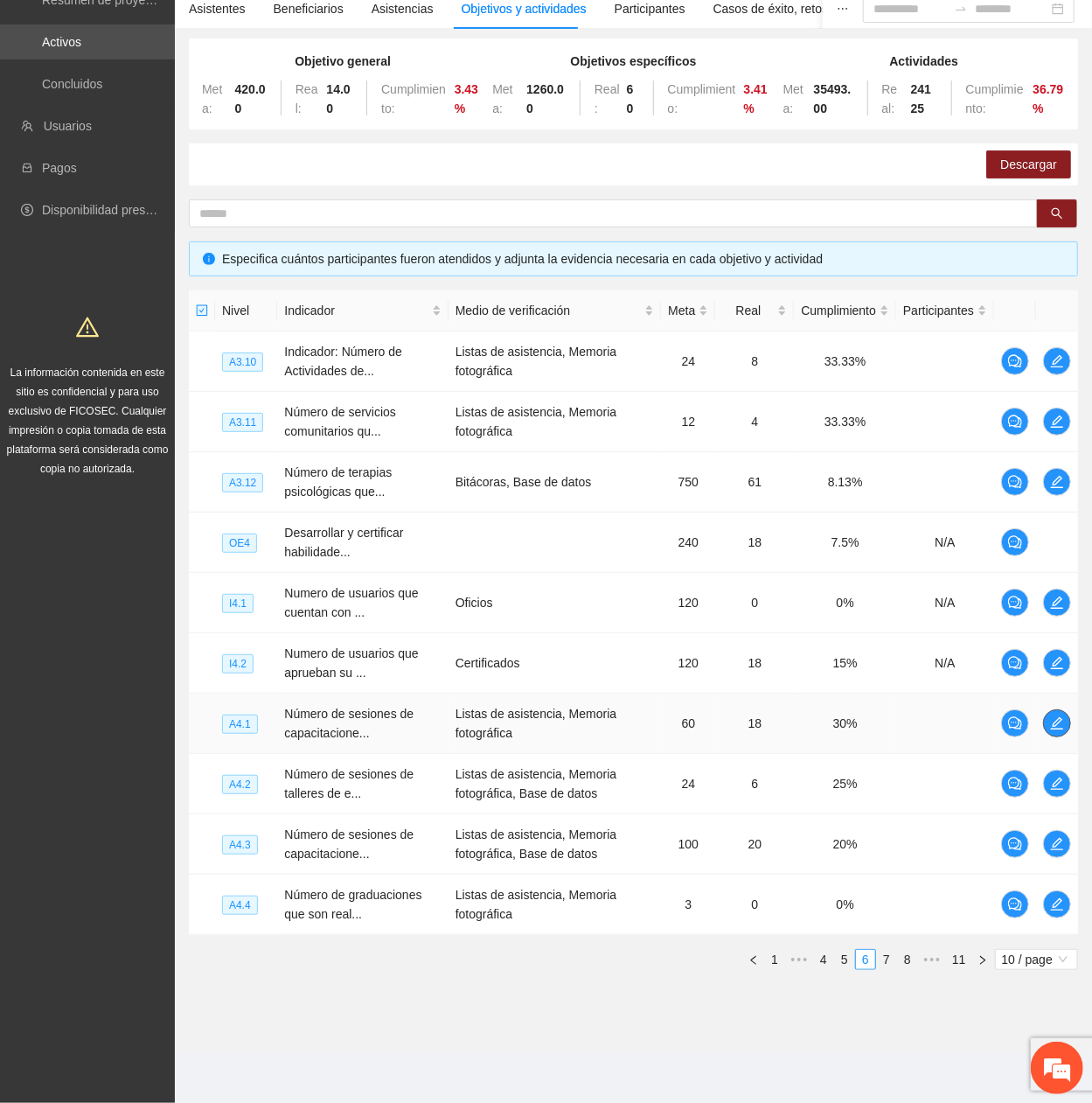
click at [1047, 372] on span "edit" at bounding box center [1056, 722] width 26 height 14
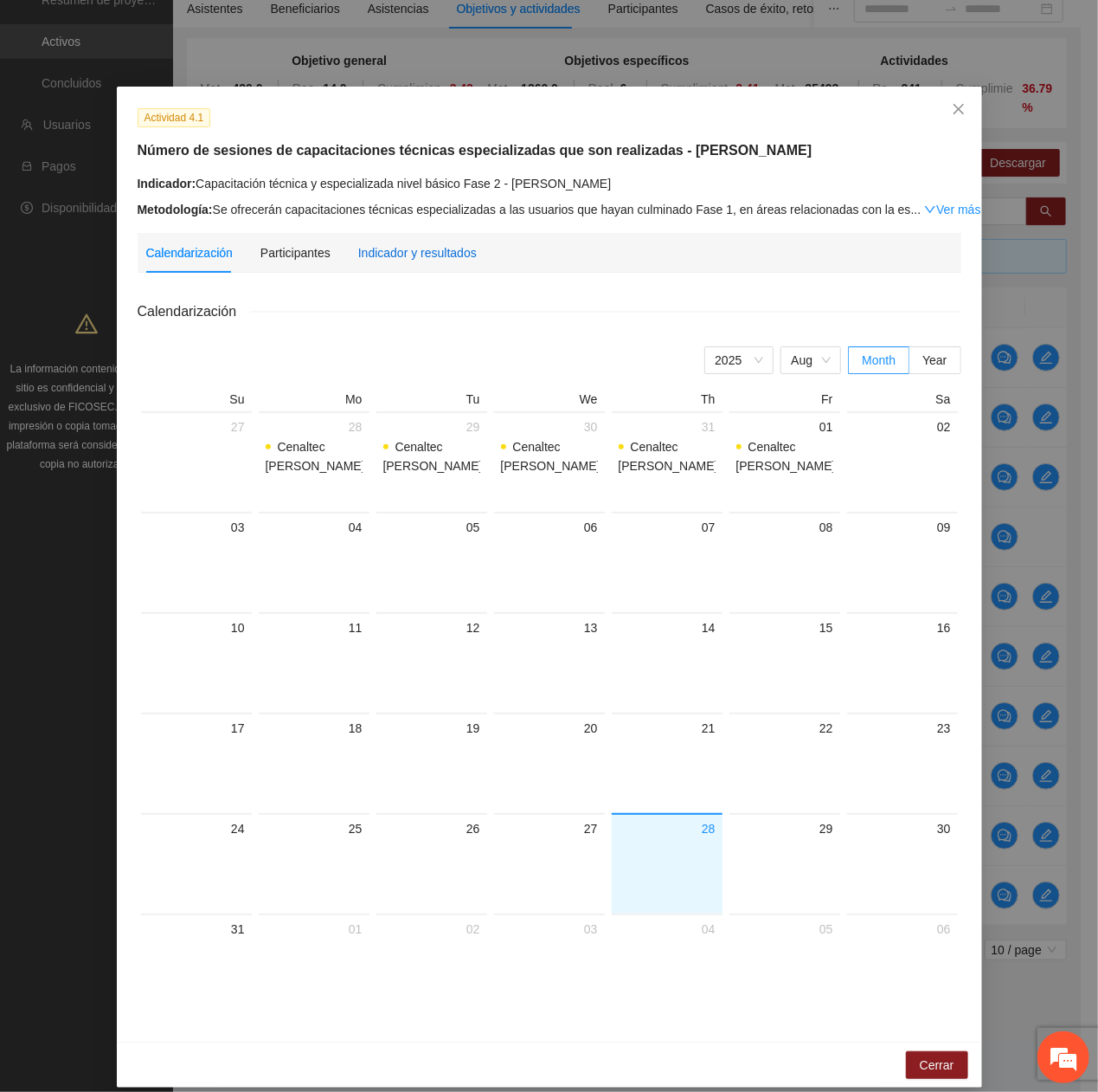
click at [396, 243] on div "Indicador y resultados" at bounding box center [417, 252] width 118 height 19
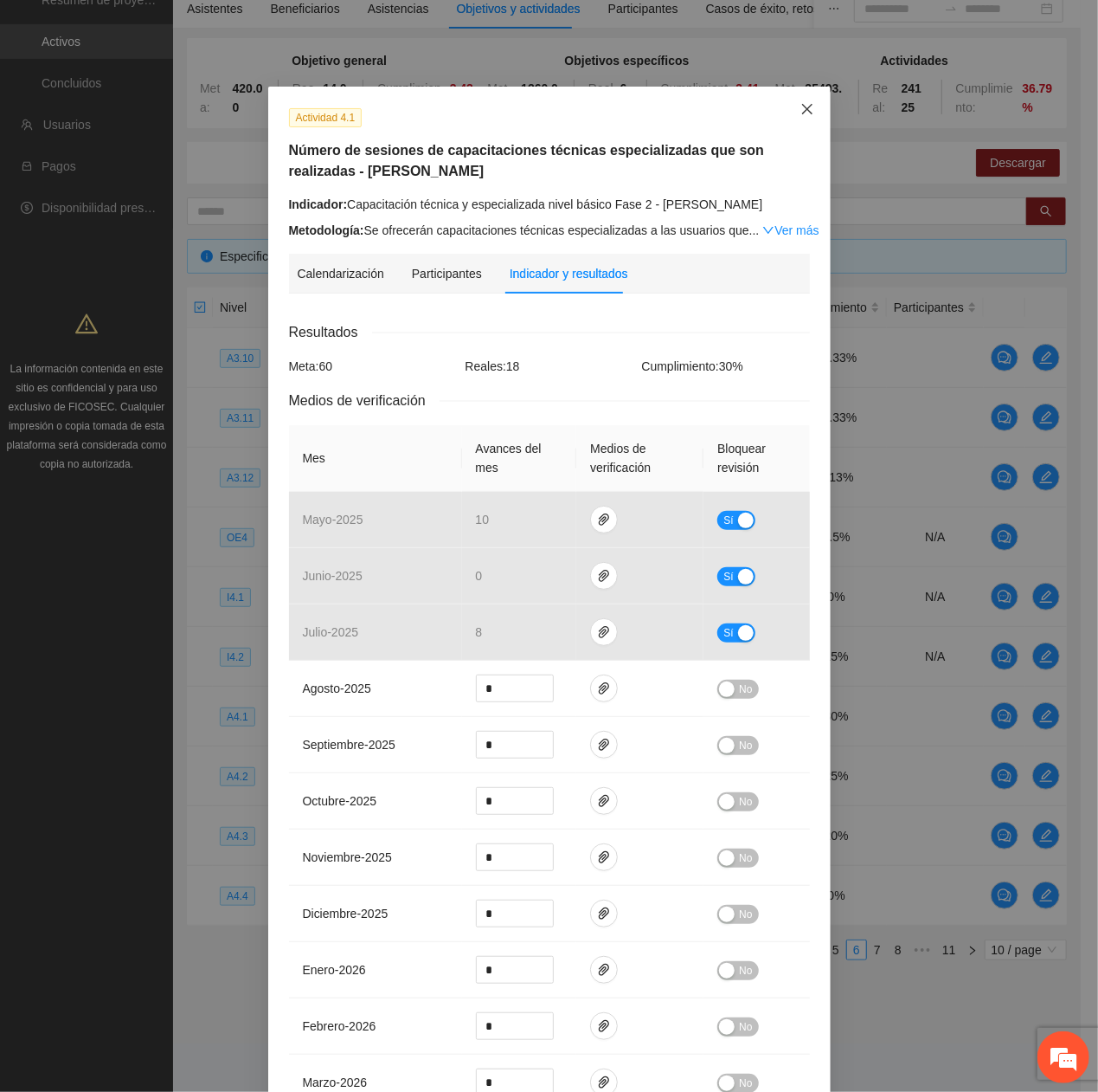
drag, startPoint x: 793, startPoint y: 112, endPoint x: 790, endPoint y: 123, distance: 11.4
click at [801, 112] on icon "close" at bounding box center [807, 108] width 14 height 14
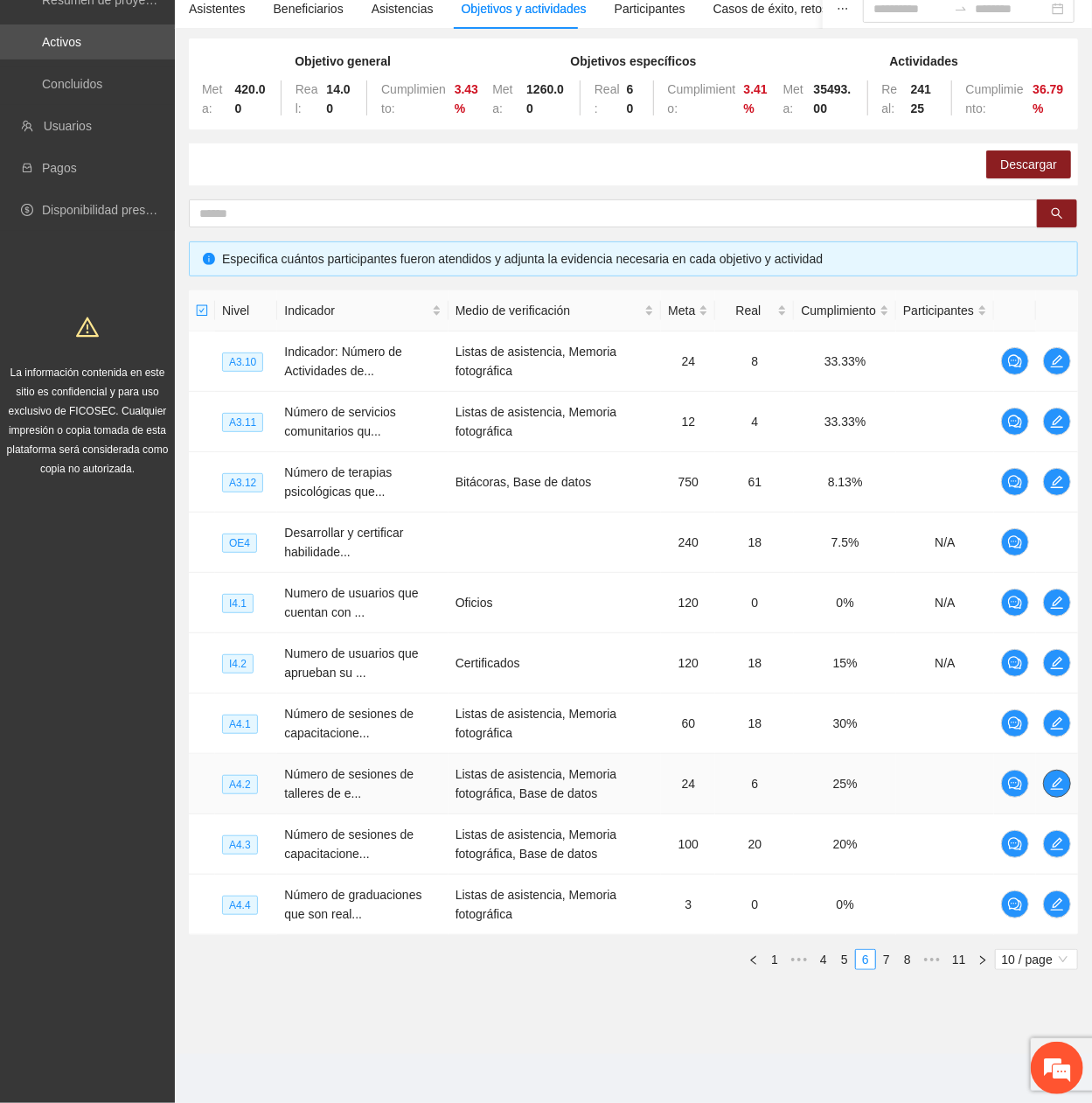
click at [1046, 372] on span "edit" at bounding box center [1056, 783] width 26 height 14
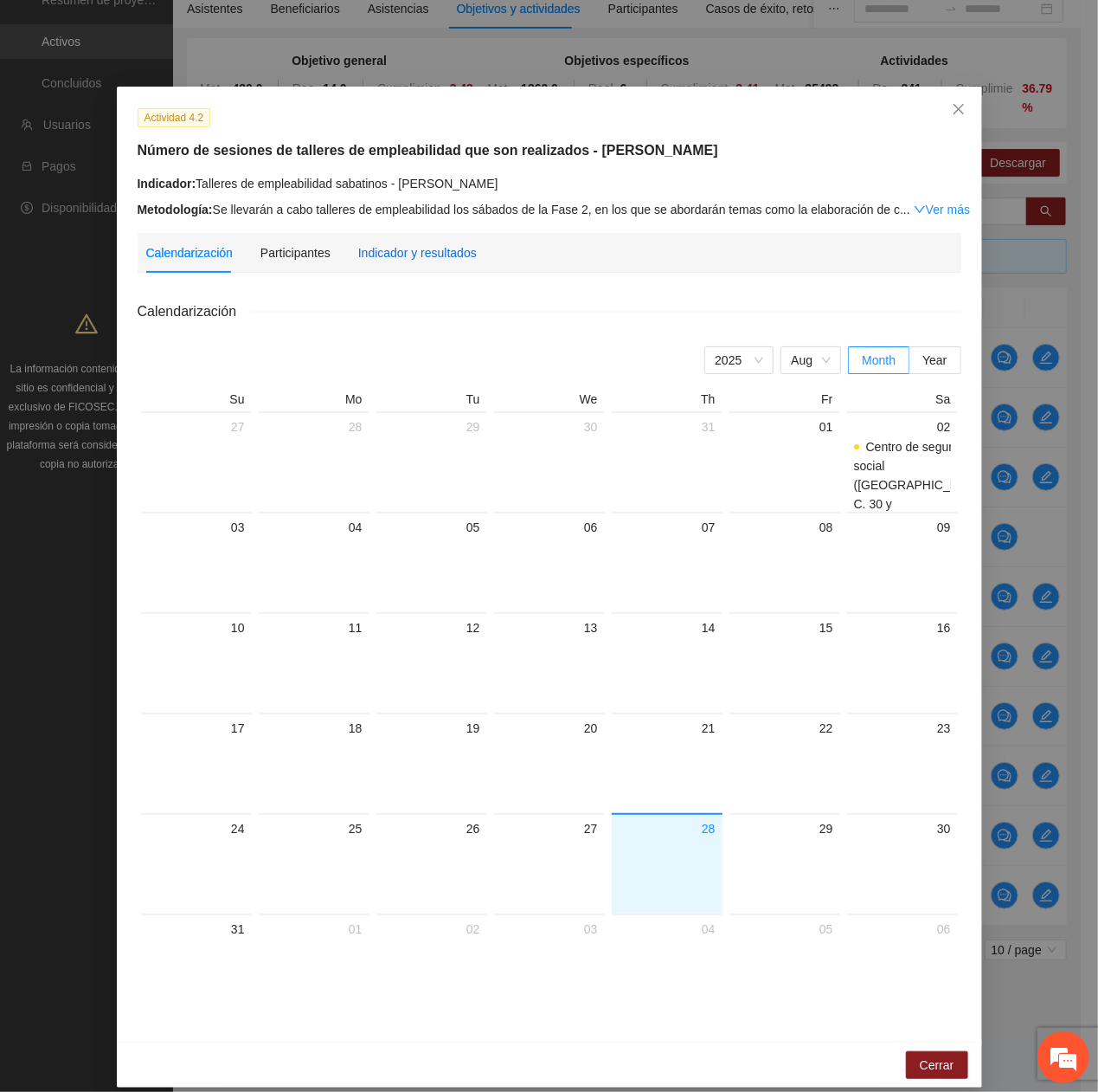
click at [358, 256] on div "Indicador y resultados" at bounding box center [417, 252] width 118 height 19
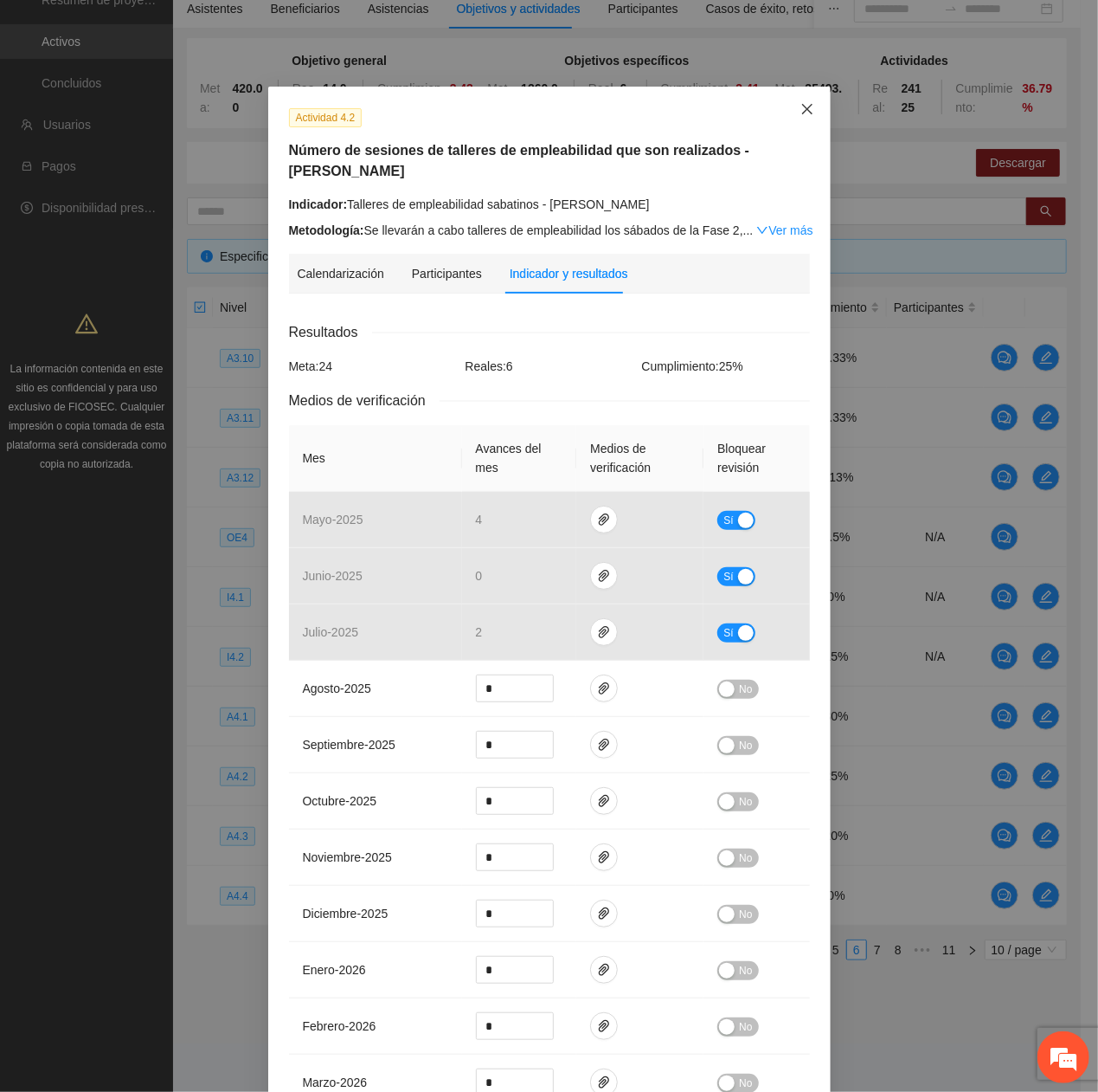
click at [811, 108] on span "Close" at bounding box center [808, 110] width 47 height 47
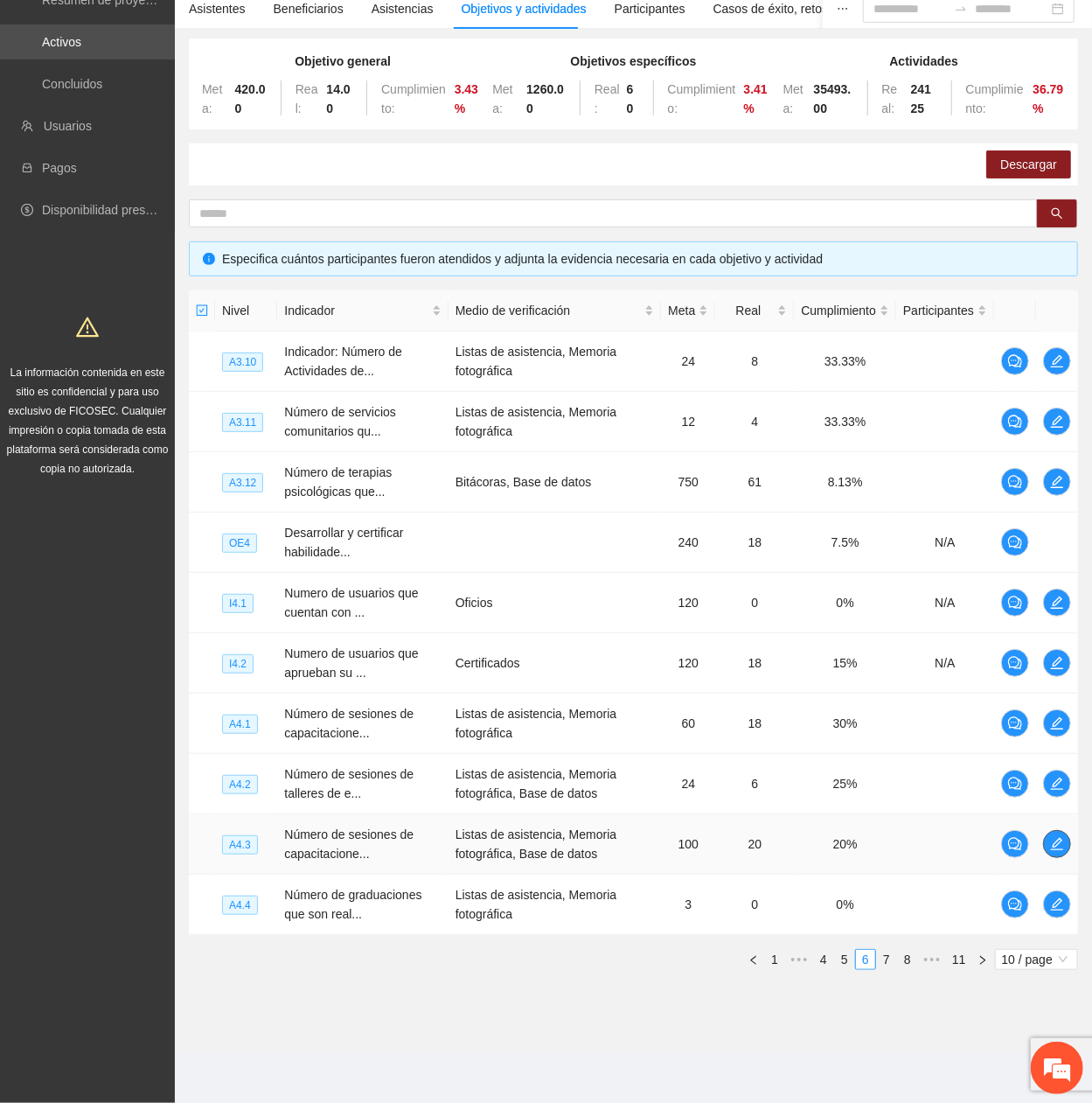
click at [1061, 372] on icon "edit" at bounding box center [1056, 843] width 14 height 14
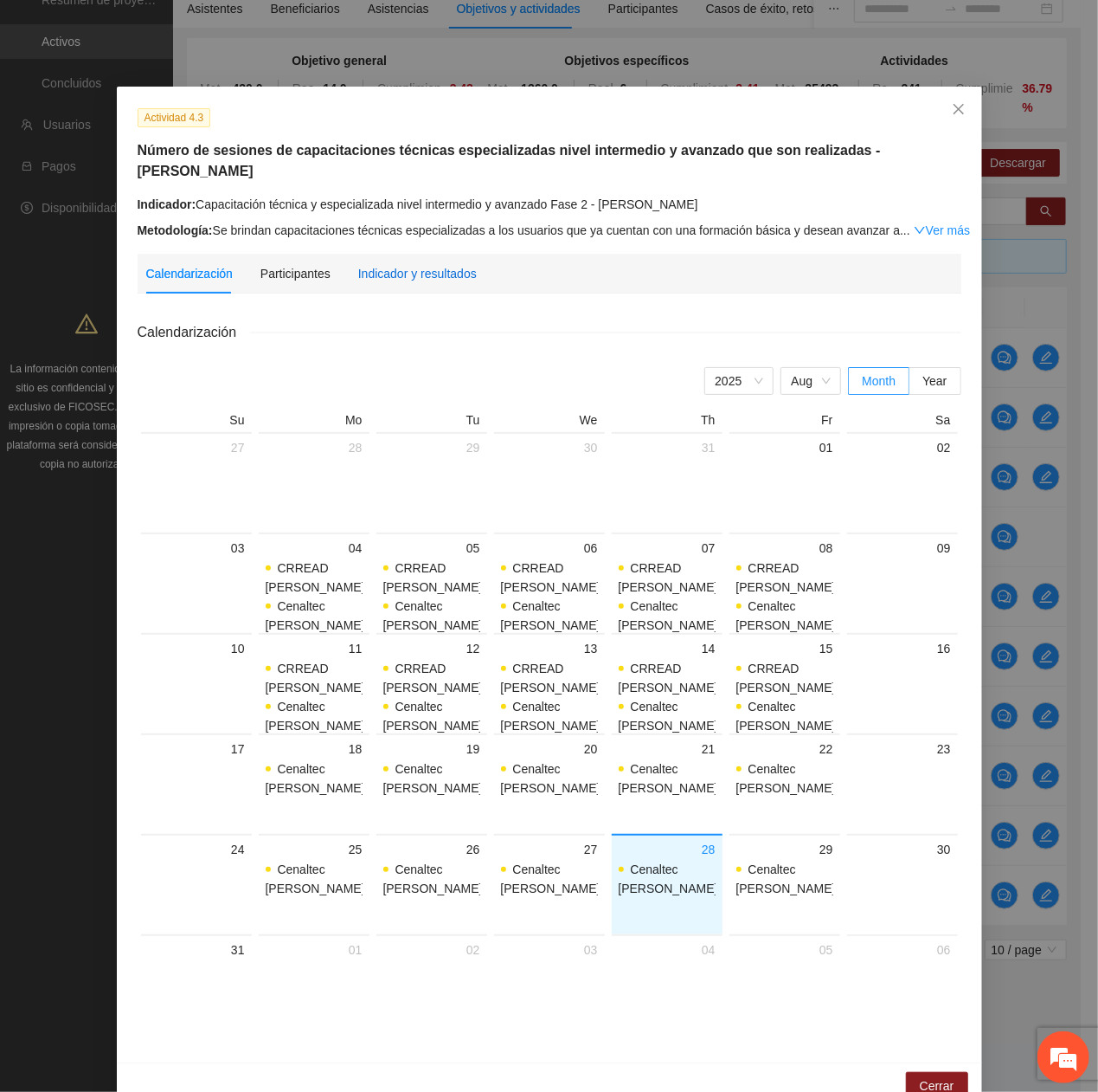
click at [438, 264] on div "Indicador y resultados" at bounding box center [417, 273] width 118 height 19
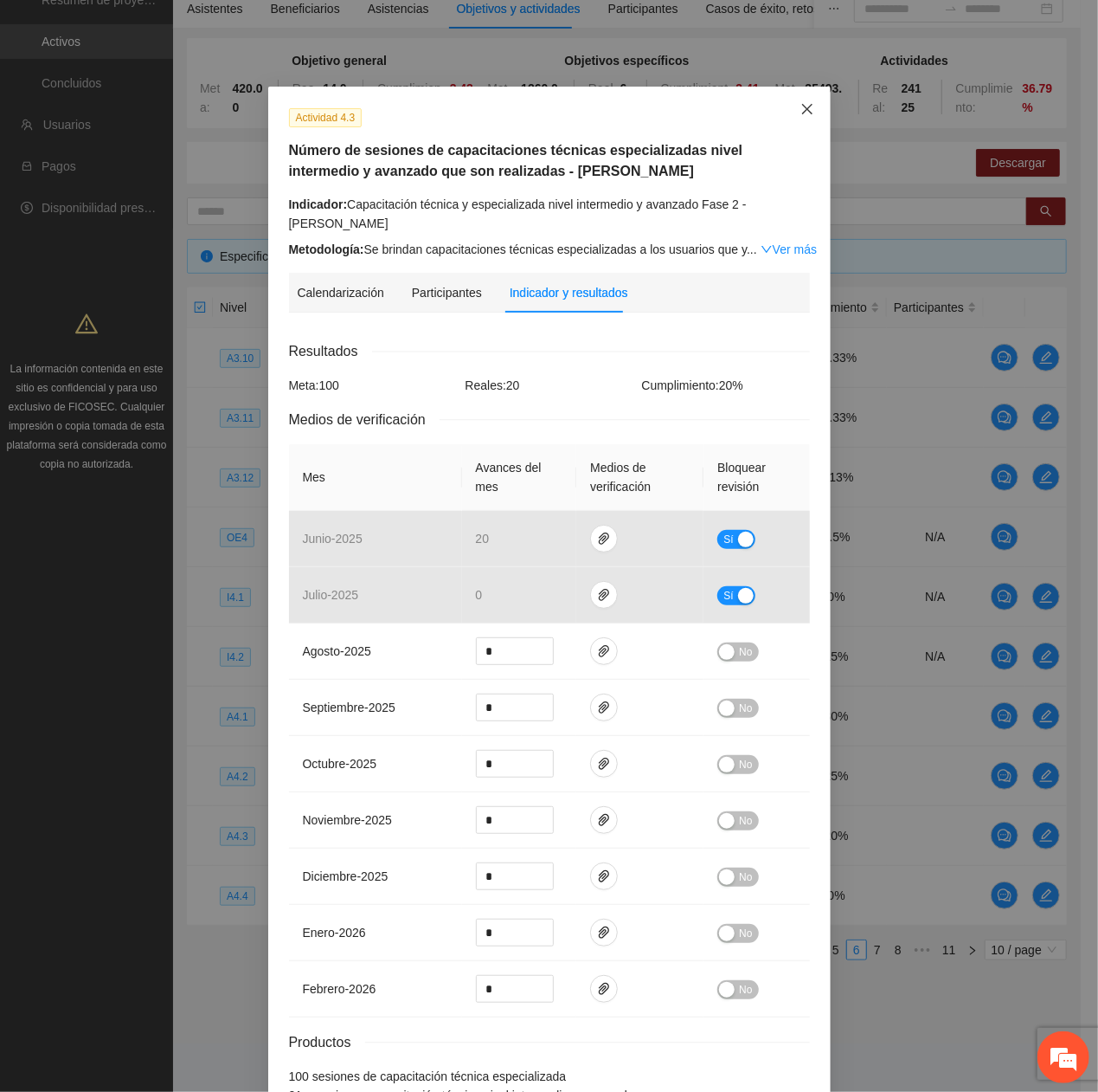
click at [801, 112] on icon "close" at bounding box center [807, 108] width 14 height 14
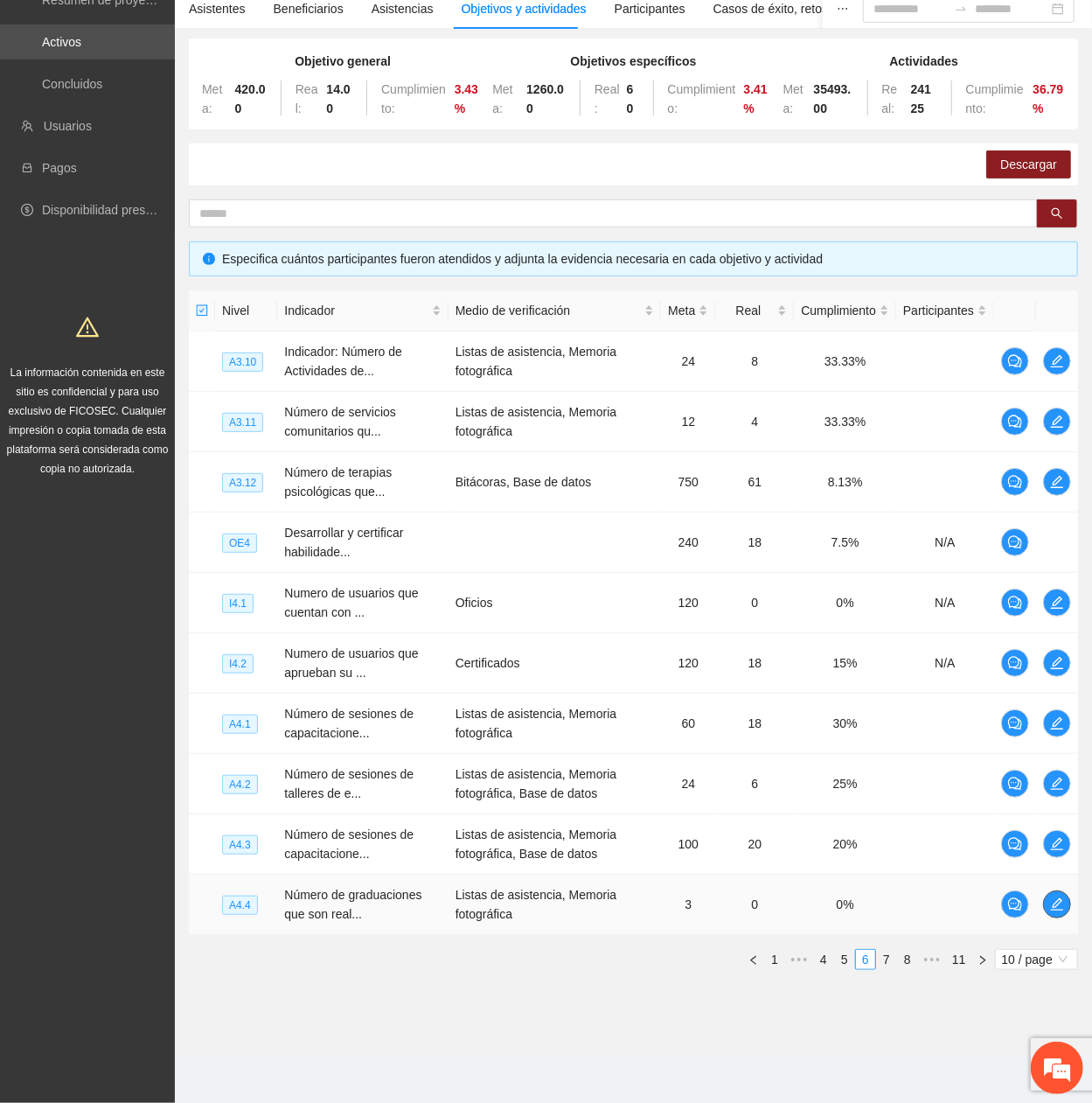
click at [1064, 372] on icon "edit" at bounding box center [1056, 904] width 14 height 14
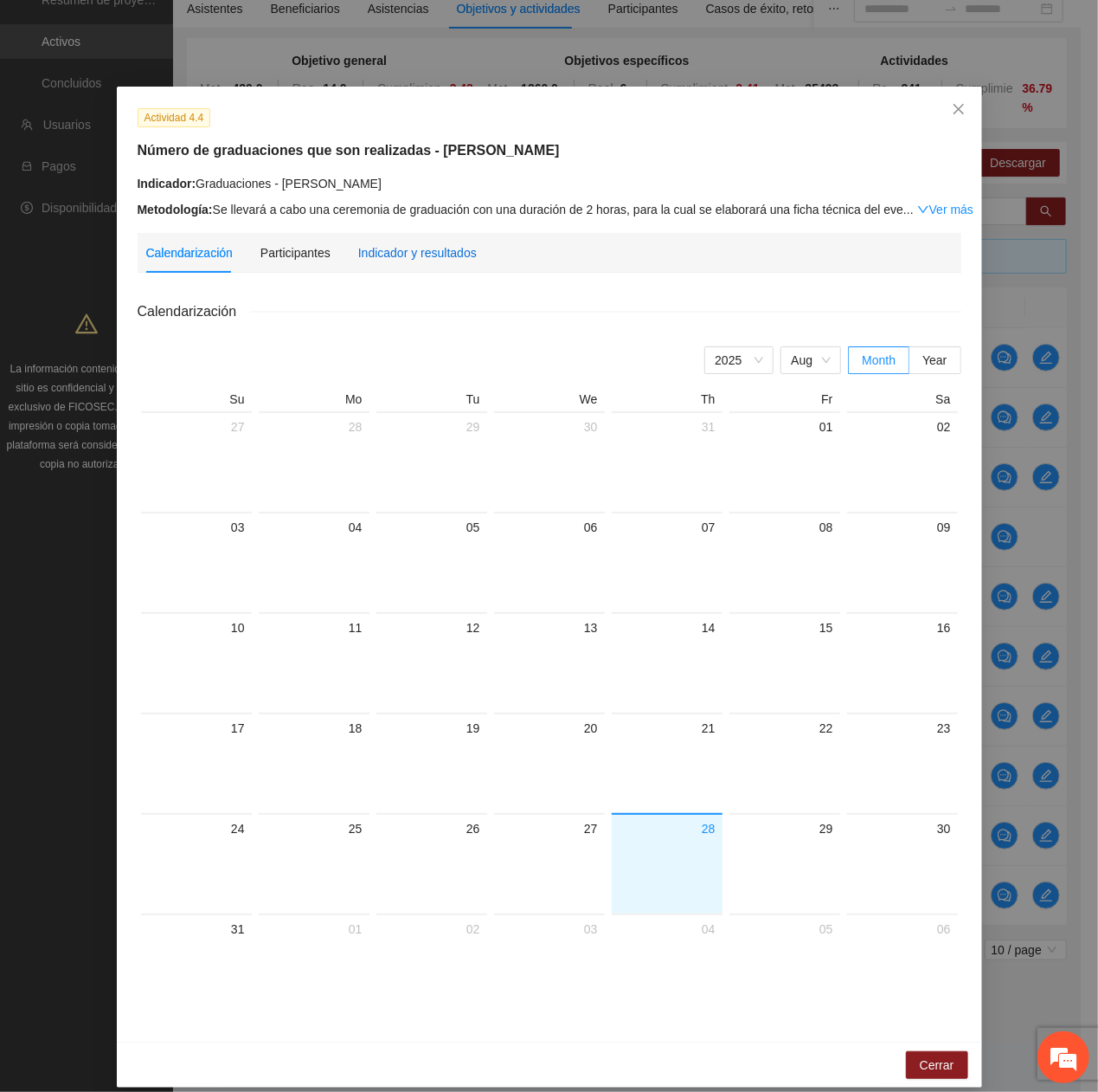
click at [434, 258] on div "Indicador y resultados" at bounding box center [417, 252] width 118 height 19
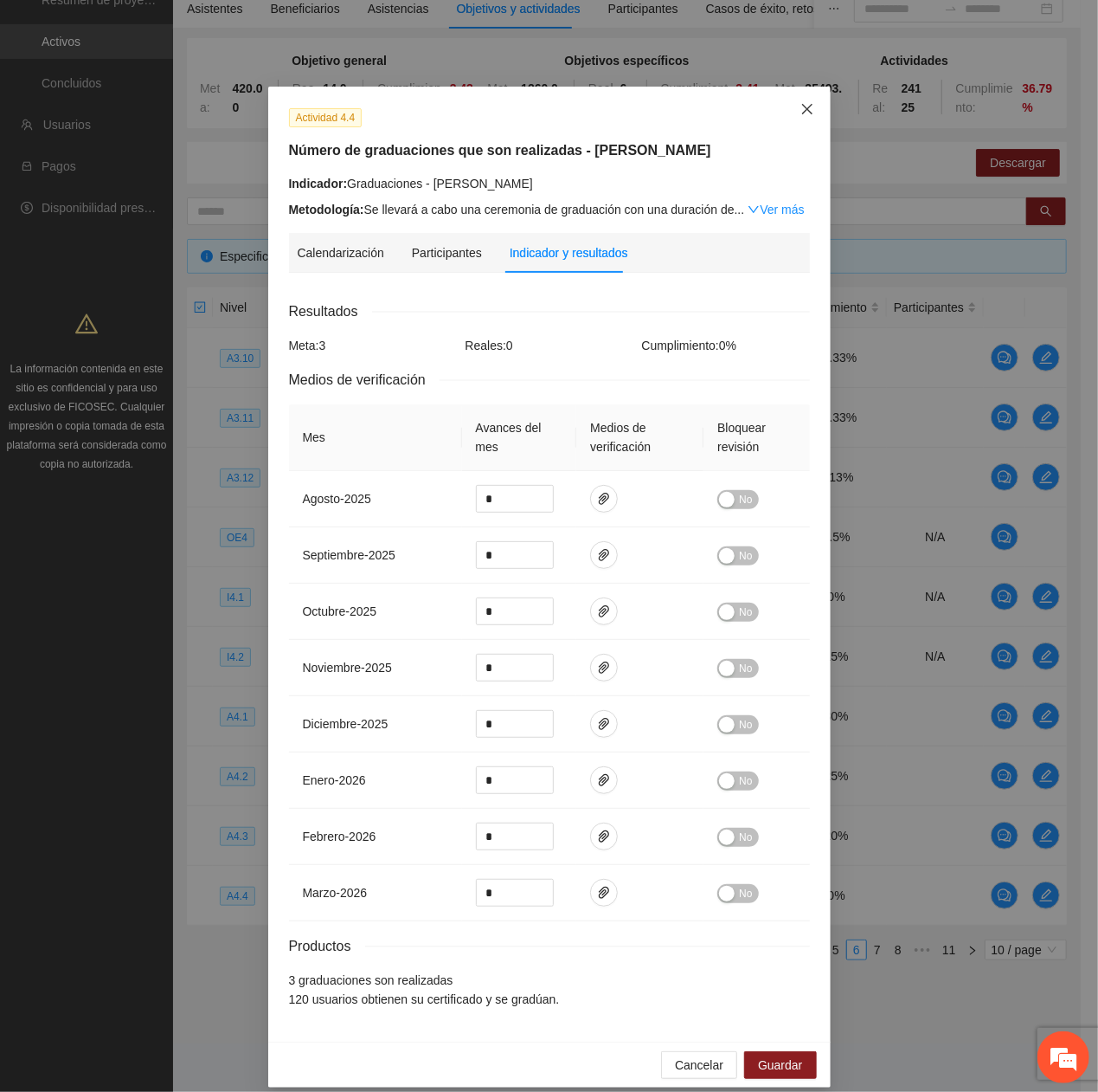
click at [787, 118] on span "Close" at bounding box center [808, 110] width 47 height 47
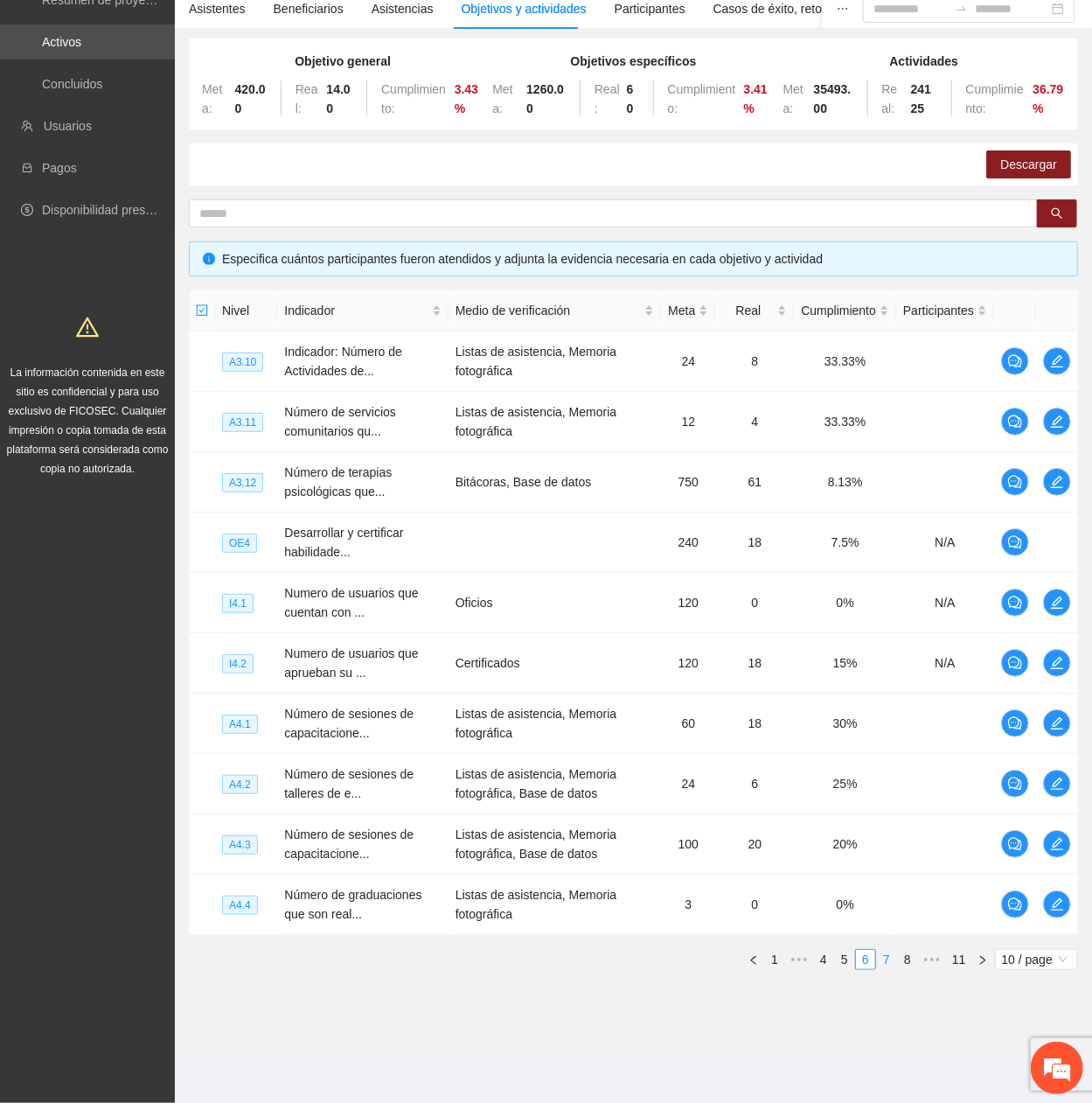
click at [886, 372] on link "7" at bounding box center [887, 959] width 19 height 19
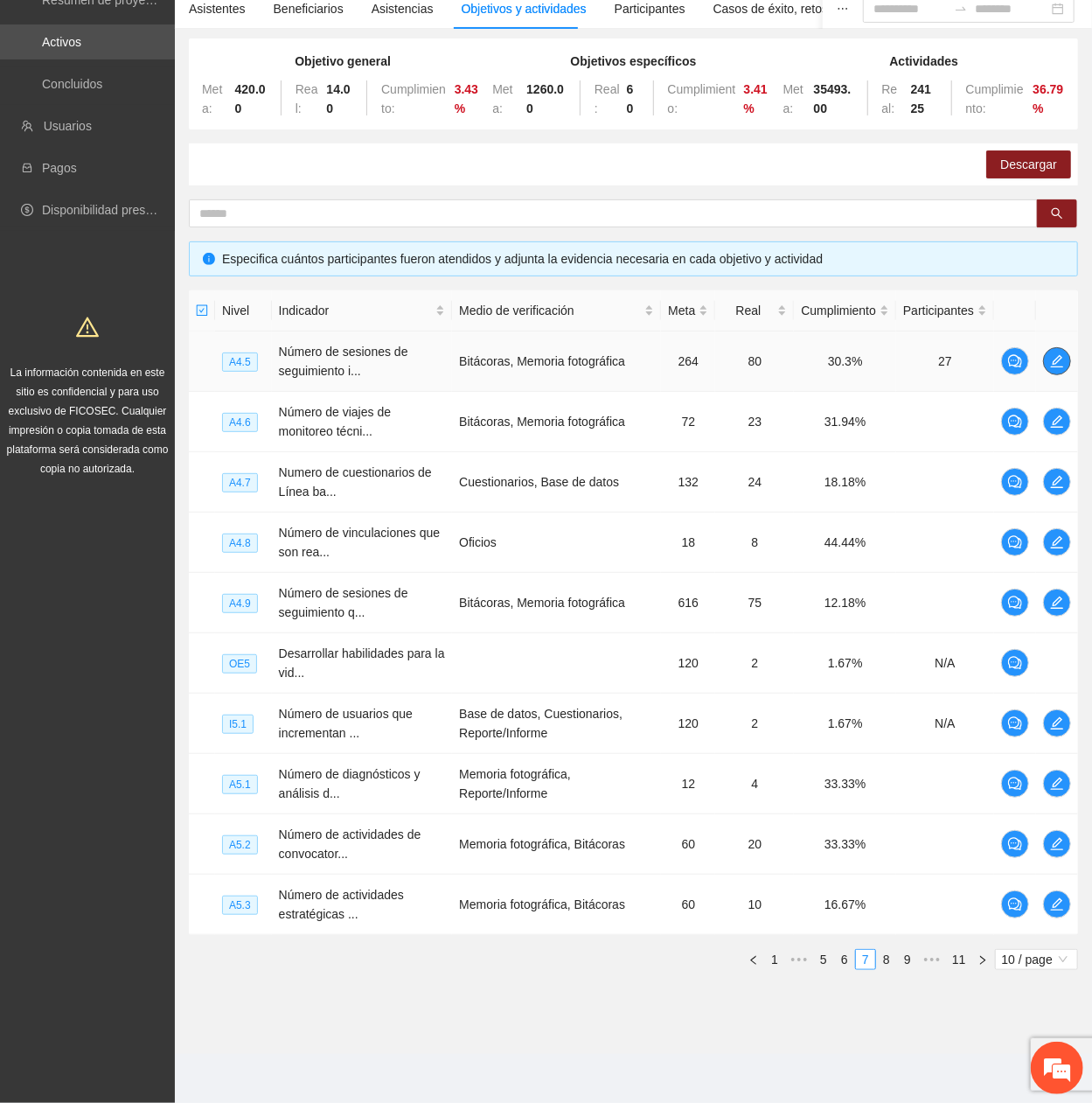
click at [1047, 363] on span "edit" at bounding box center [1056, 361] width 26 height 14
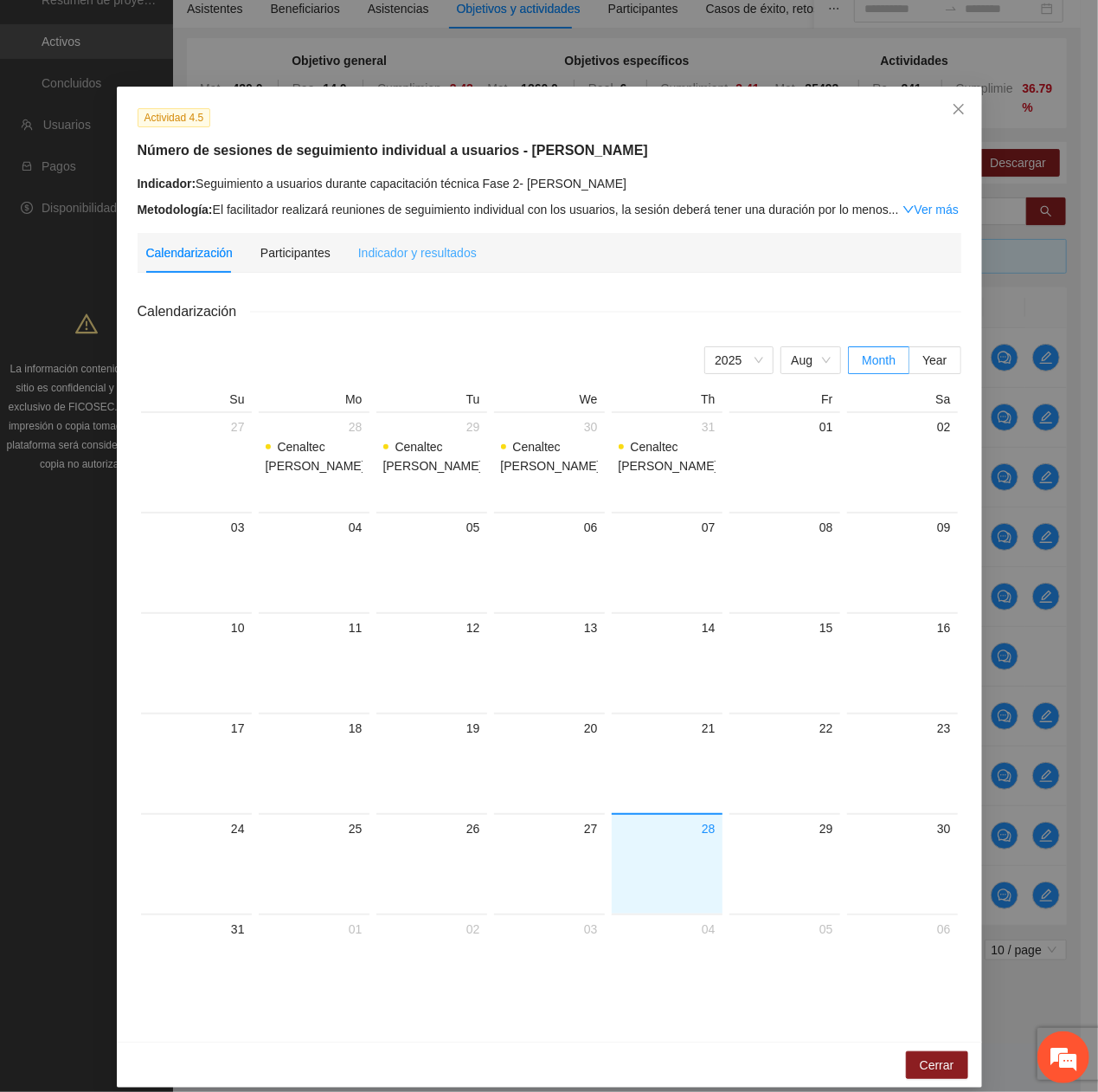
drag, startPoint x: 474, startPoint y: 253, endPoint x: 458, endPoint y: 260, distance: 17.5
click at [473, 256] on div "Calendarización Participantes Indicador y resultados" at bounding box center [549, 253] width 807 height 40
click at [436, 250] on div "Indicador y resultados" at bounding box center [417, 252] width 118 height 19
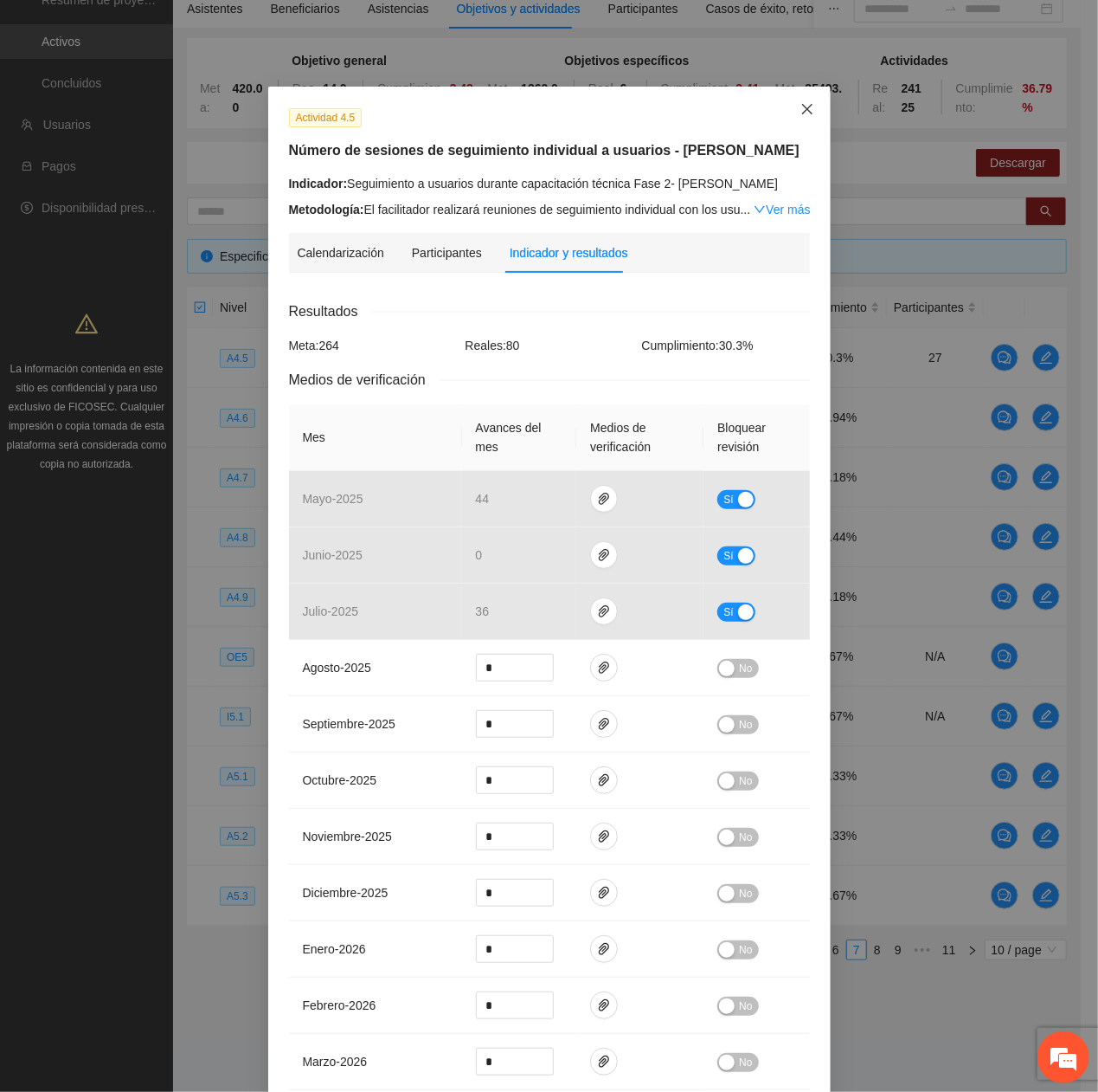
drag, startPoint x: 803, startPoint y: 108, endPoint x: 781, endPoint y: 210, distance: 104.3
click at [803, 108] on icon "close" at bounding box center [807, 108] width 14 height 14
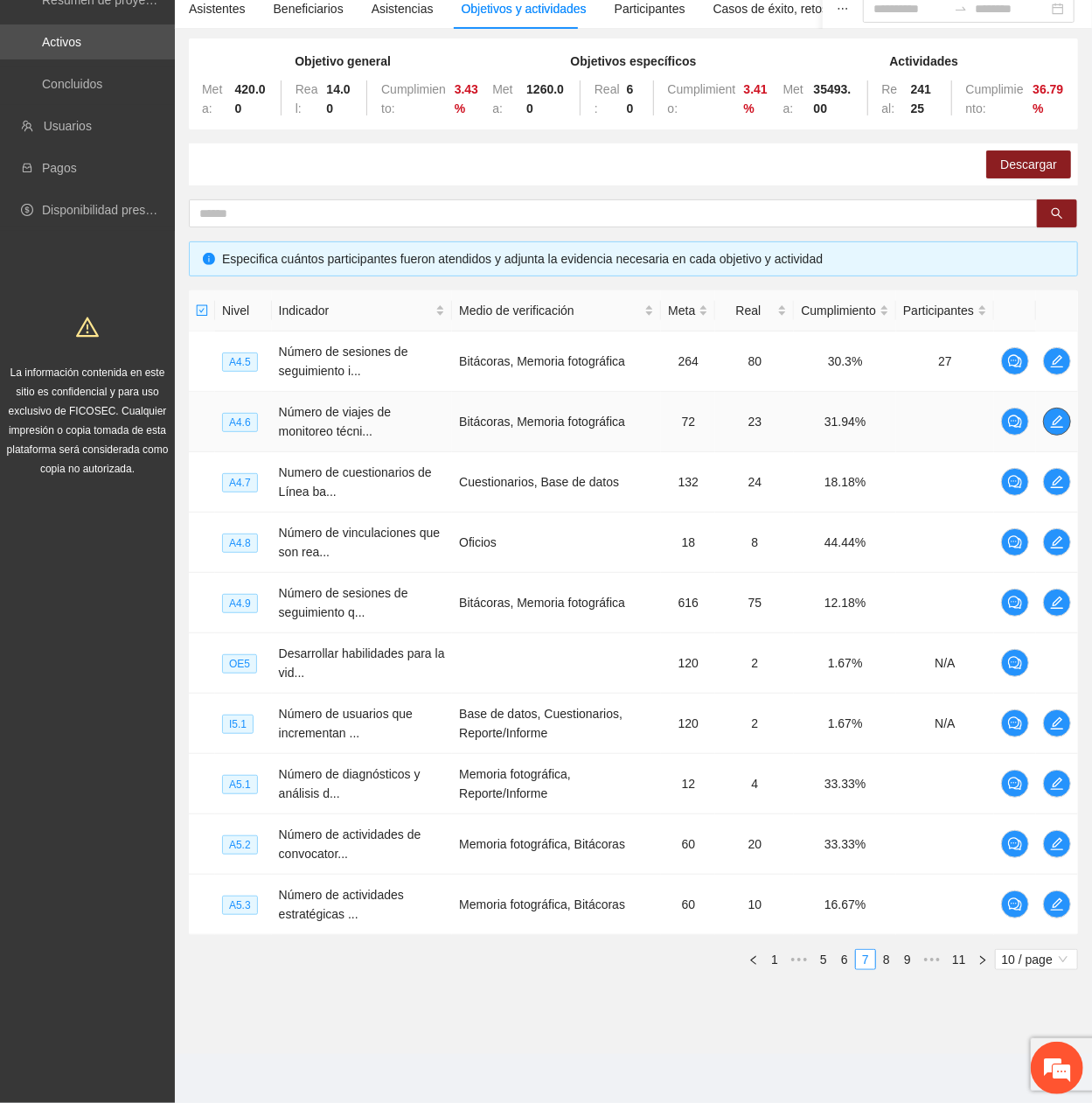
click at [1049, 372] on span "edit" at bounding box center [1056, 421] width 26 height 14
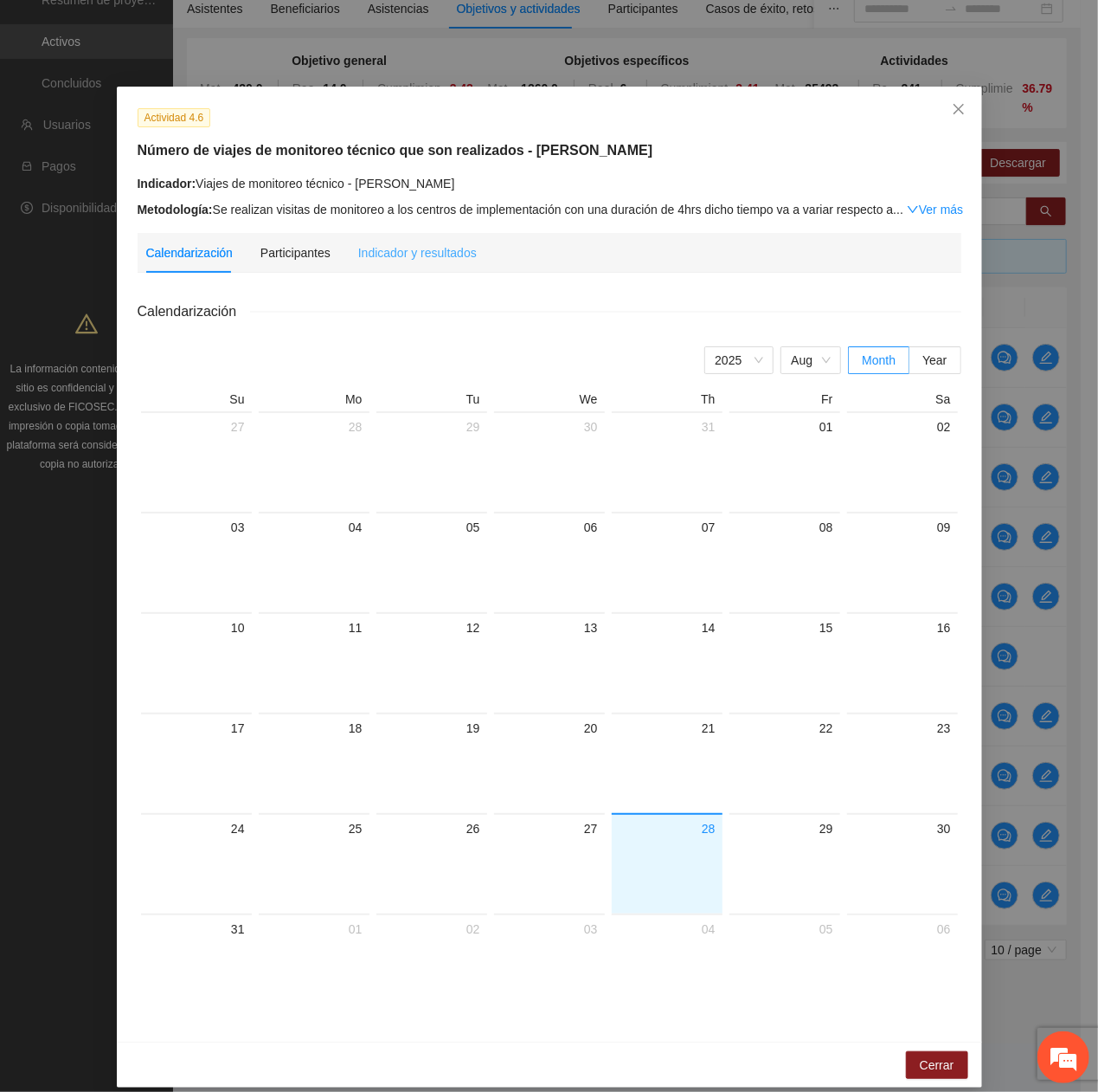
click at [376, 271] on div "Calendarización Participantes Indicador y resultados Calendarización [DATE] Mon…" at bounding box center [549, 626] width 824 height 787
click at [372, 254] on div "Indicador y resultados" at bounding box center [417, 252] width 118 height 19
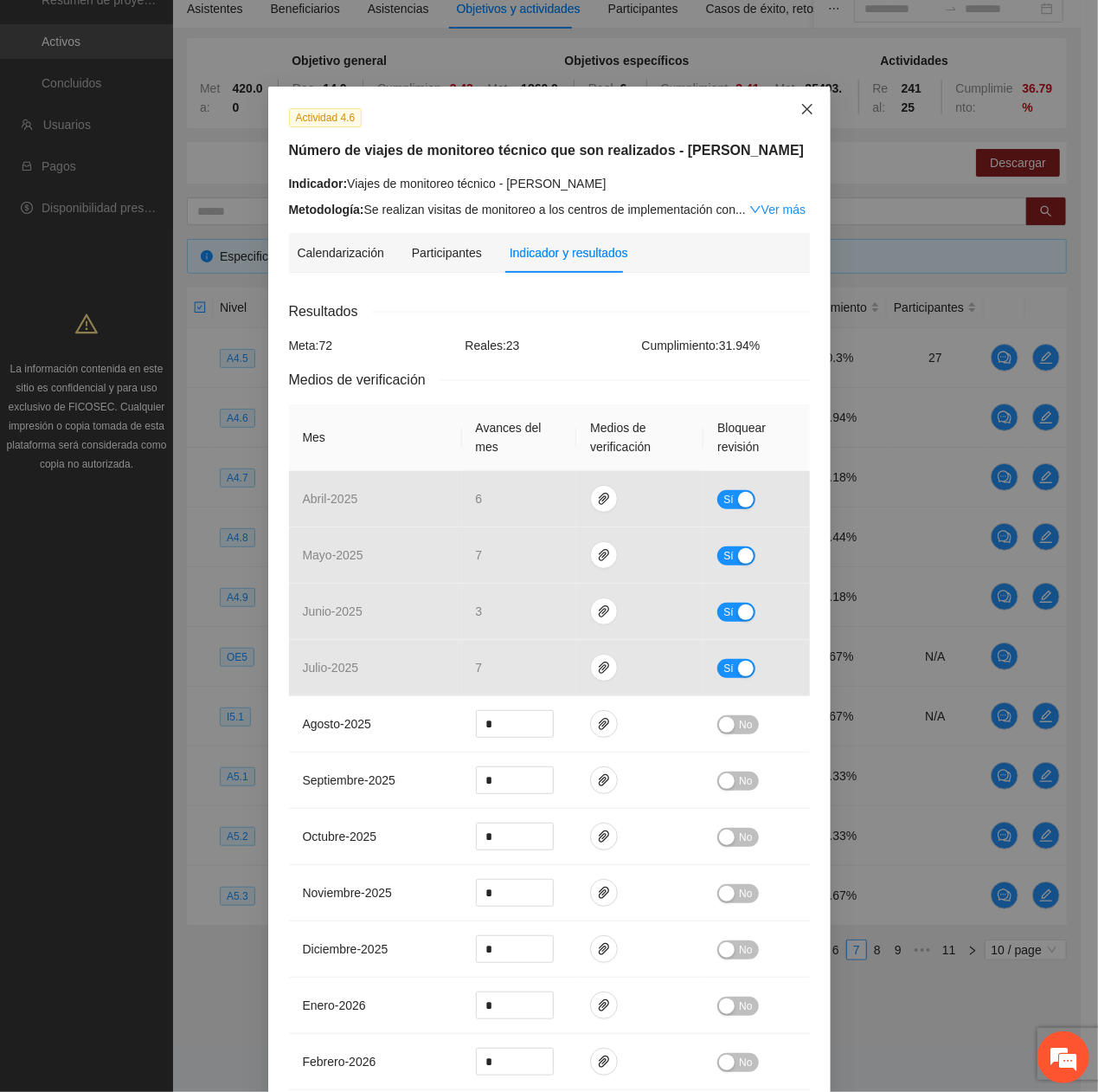
drag, startPoint x: 794, startPoint y: 97, endPoint x: 1057, endPoint y: 348, distance: 363.6
click at [796, 98] on span "Close" at bounding box center [808, 110] width 47 height 47
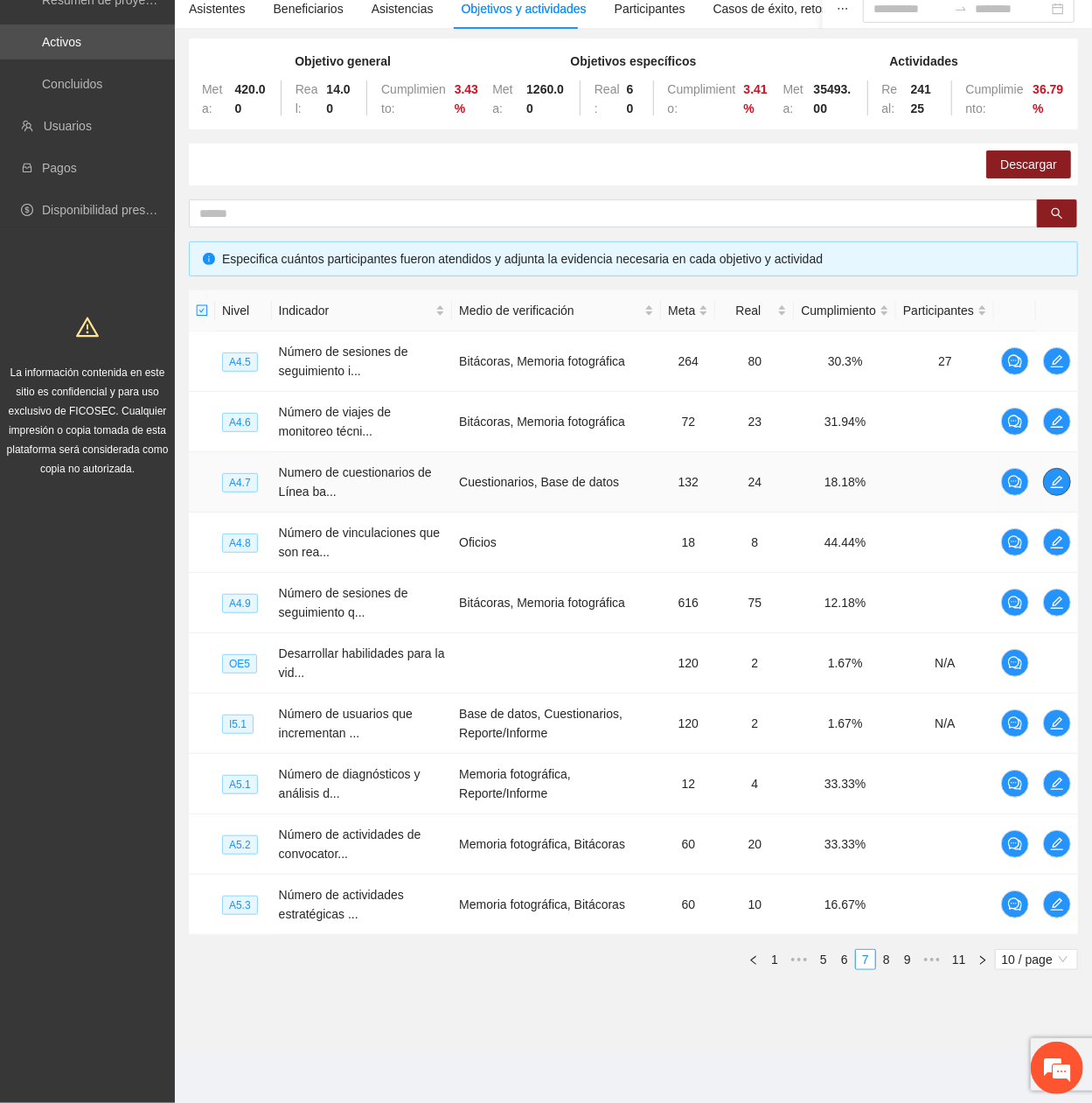
click at [1055, 372] on icon "edit" at bounding box center [1056, 481] width 14 height 14
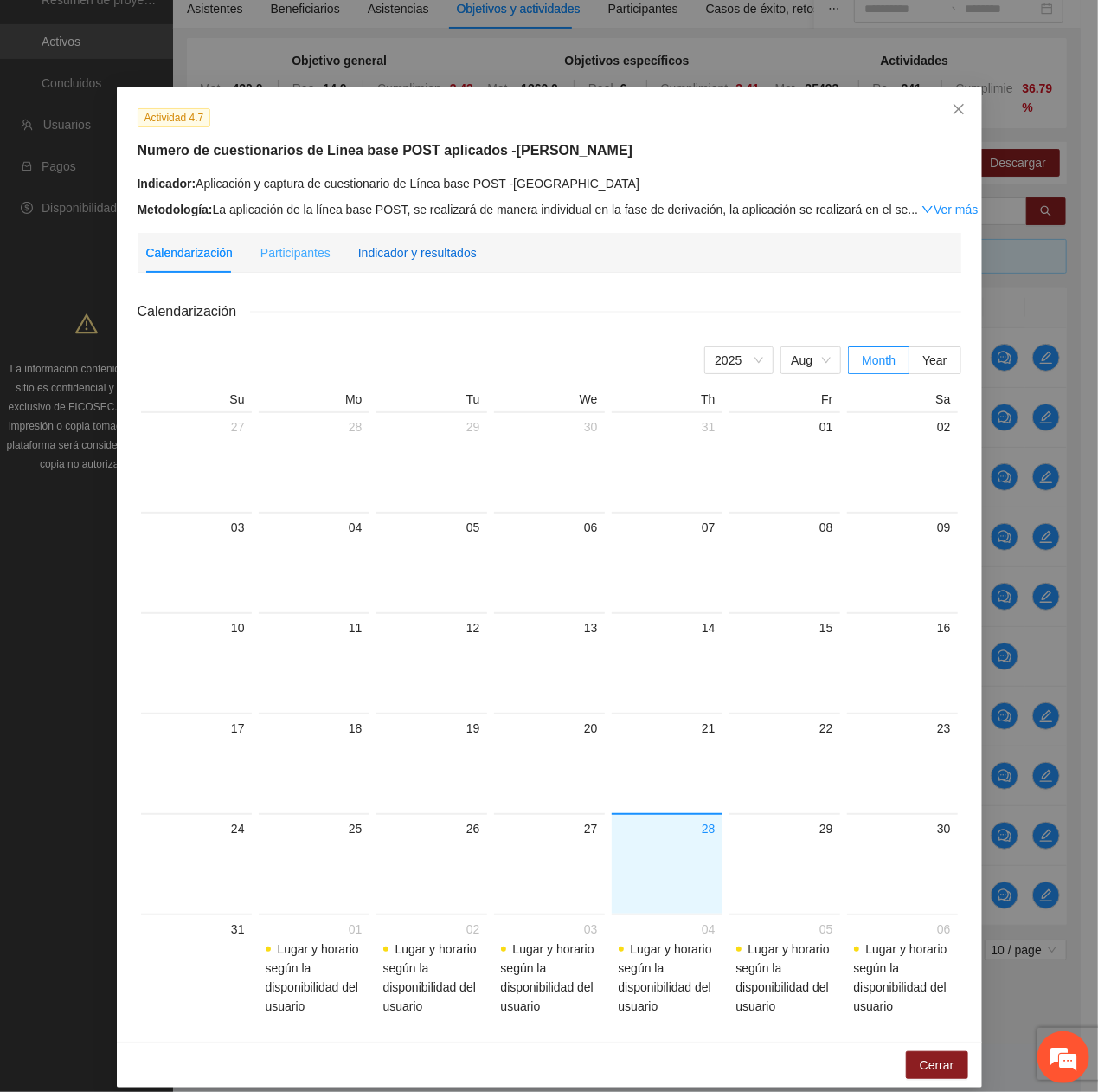
click at [412, 257] on div "Indicador y resultados" at bounding box center [417, 252] width 118 height 19
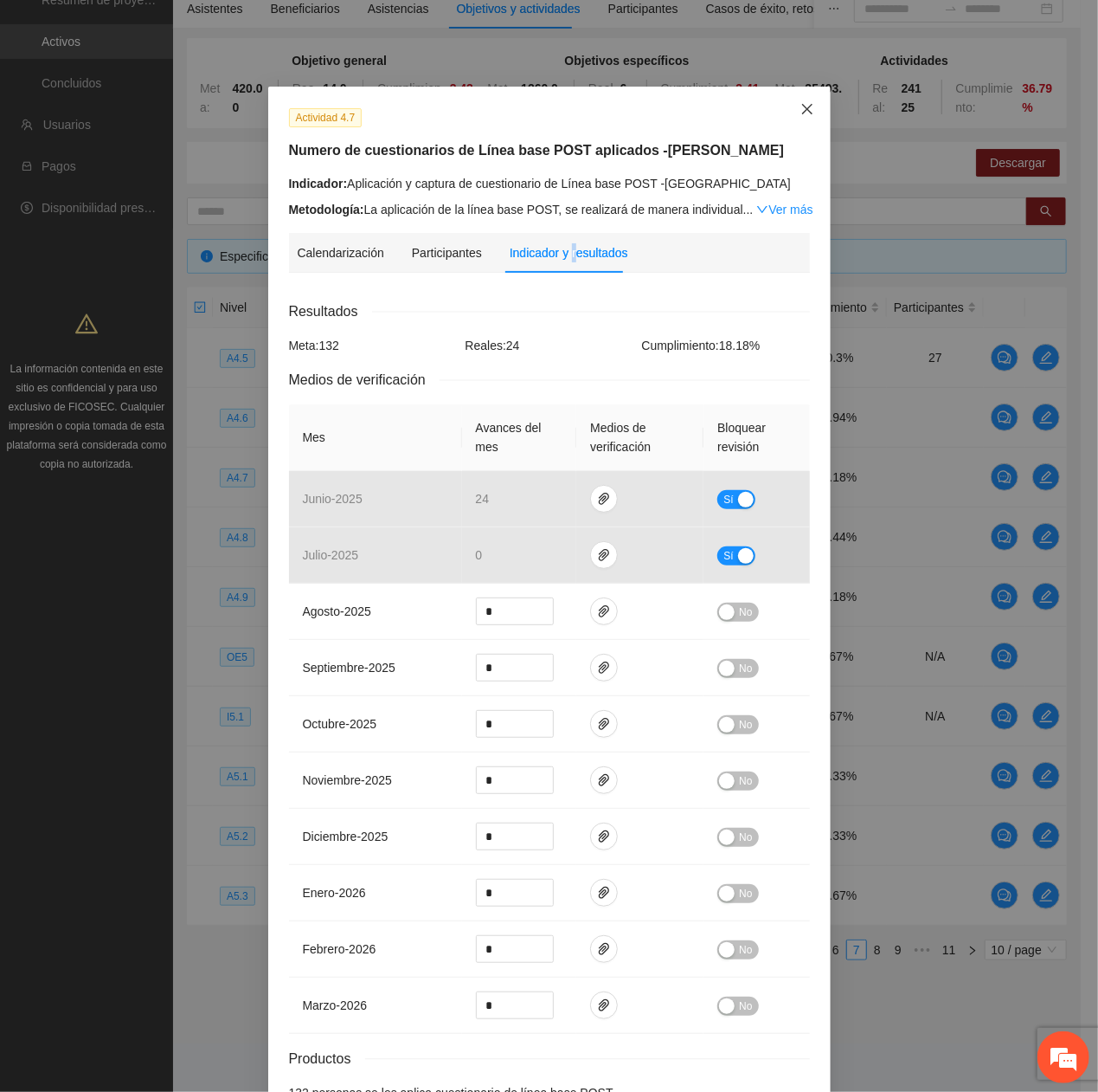
drag, startPoint x: 793, startPoint y: 98, endPoint x: 838, endPoint y: 133, distance: 57.0
click at [793, 102] on span "Close" at bounding box center [808, 110] width 47 height 47
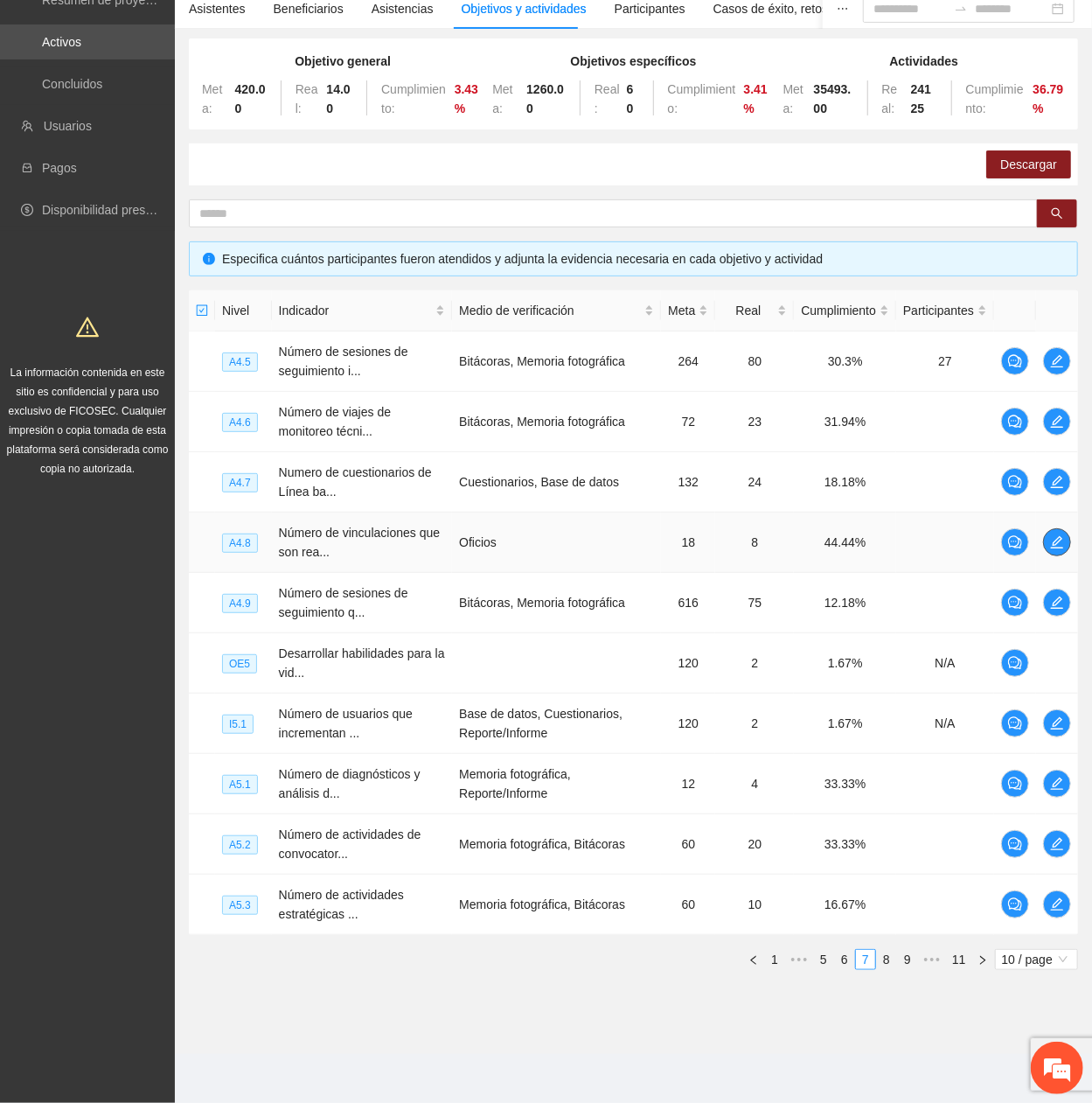
click at [1057, 372] on icon "edit" at bounding box center [1056, 541] width 14 height 14
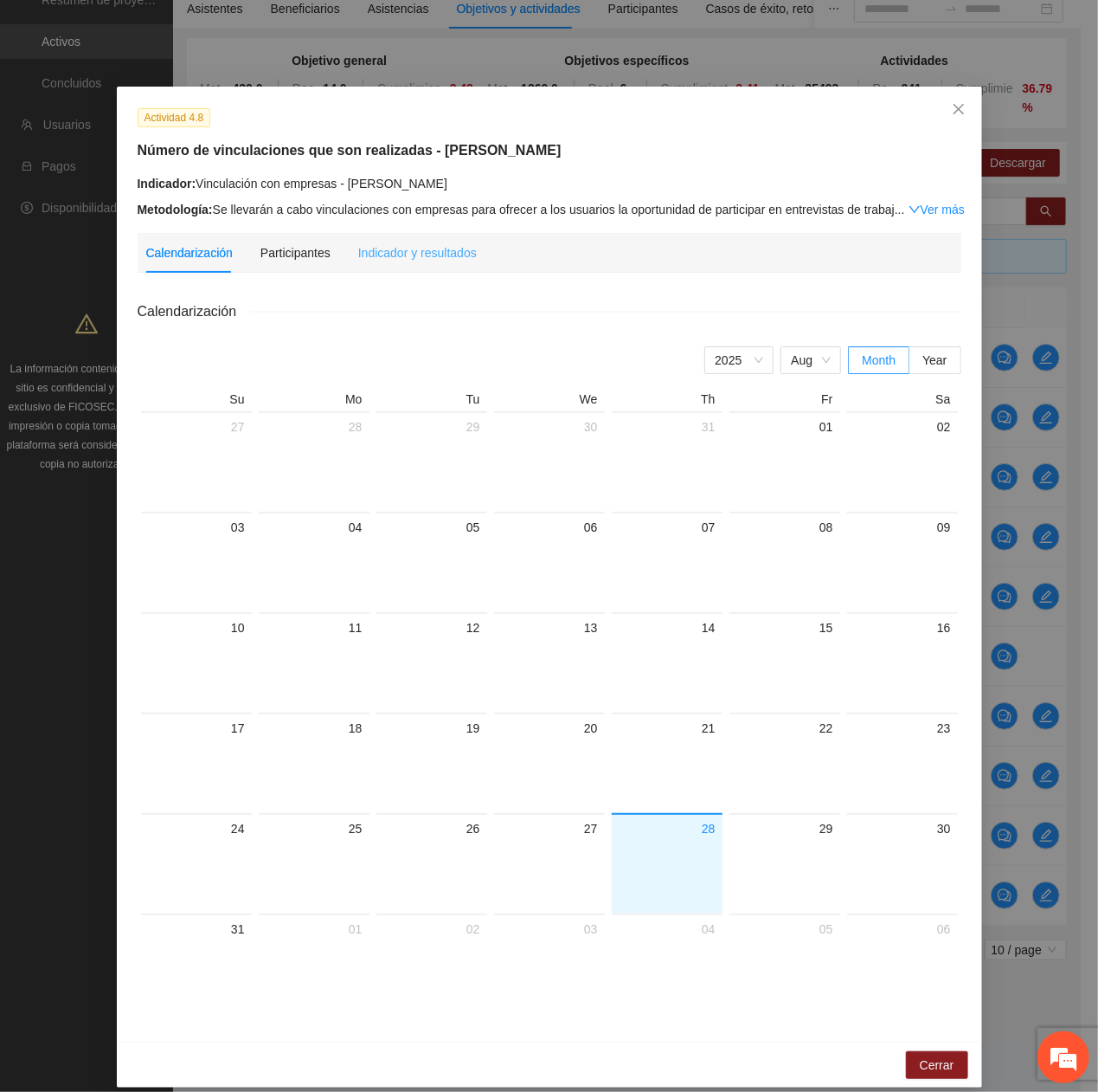
click at [381, 271] on div "Calendarización Participantes Indicador y resultados Calendarización [DATE] Mon…" at bounding box center [549, 626] width 824 height 787
click at [378, 256] on div "Indicador y resultados" at bounding box center [417, 252] width 118 height 19
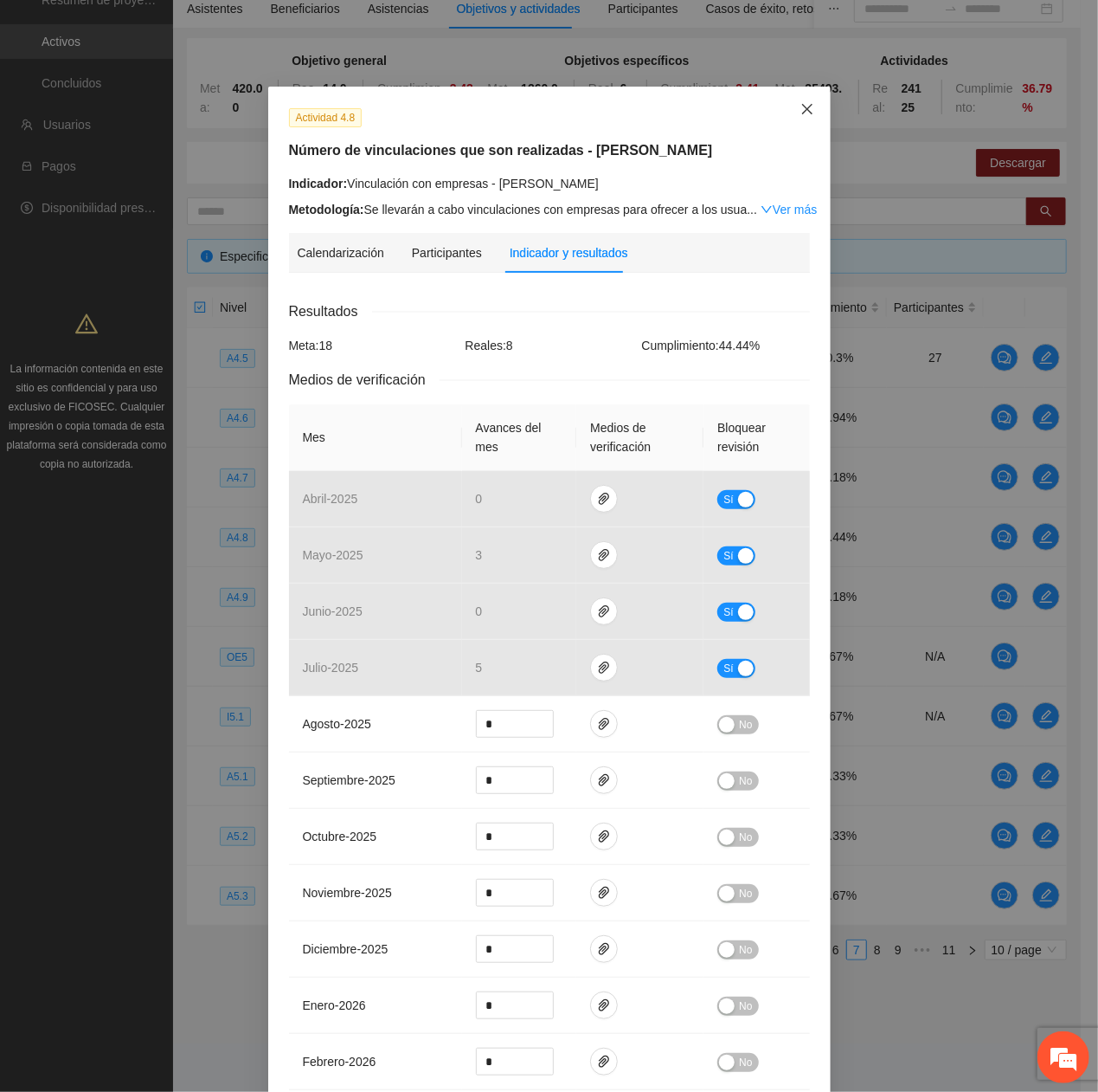
click at [802, 98] on span "Close" at bounding box center [808, 110] width 47 height 47
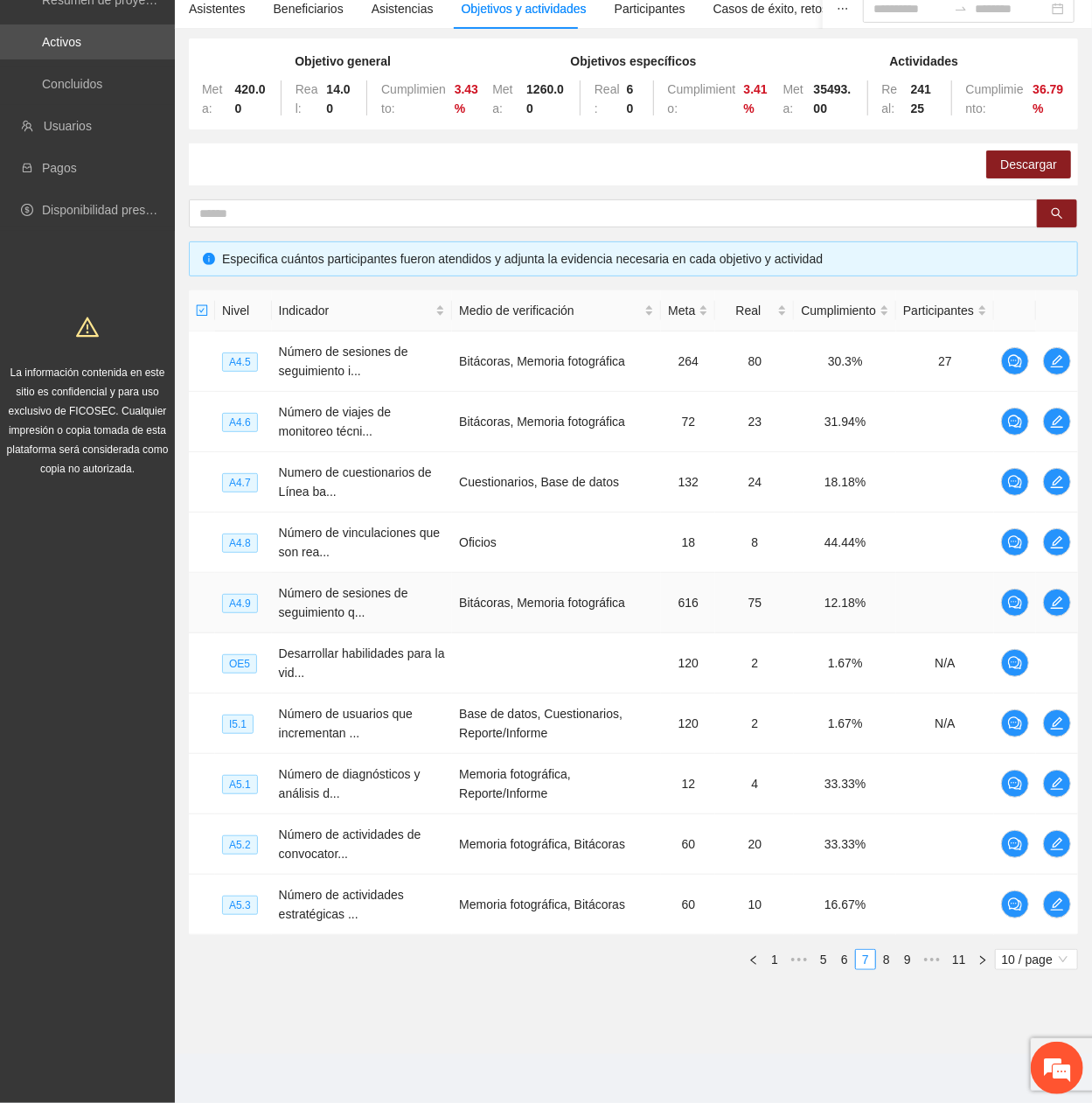
click at [1043, 372] on td at bounding box center [1057, 603] width 42 height 60
click at [1062, 372] on icon "edit" at bounding box center [1056, 602] width 14 height 14
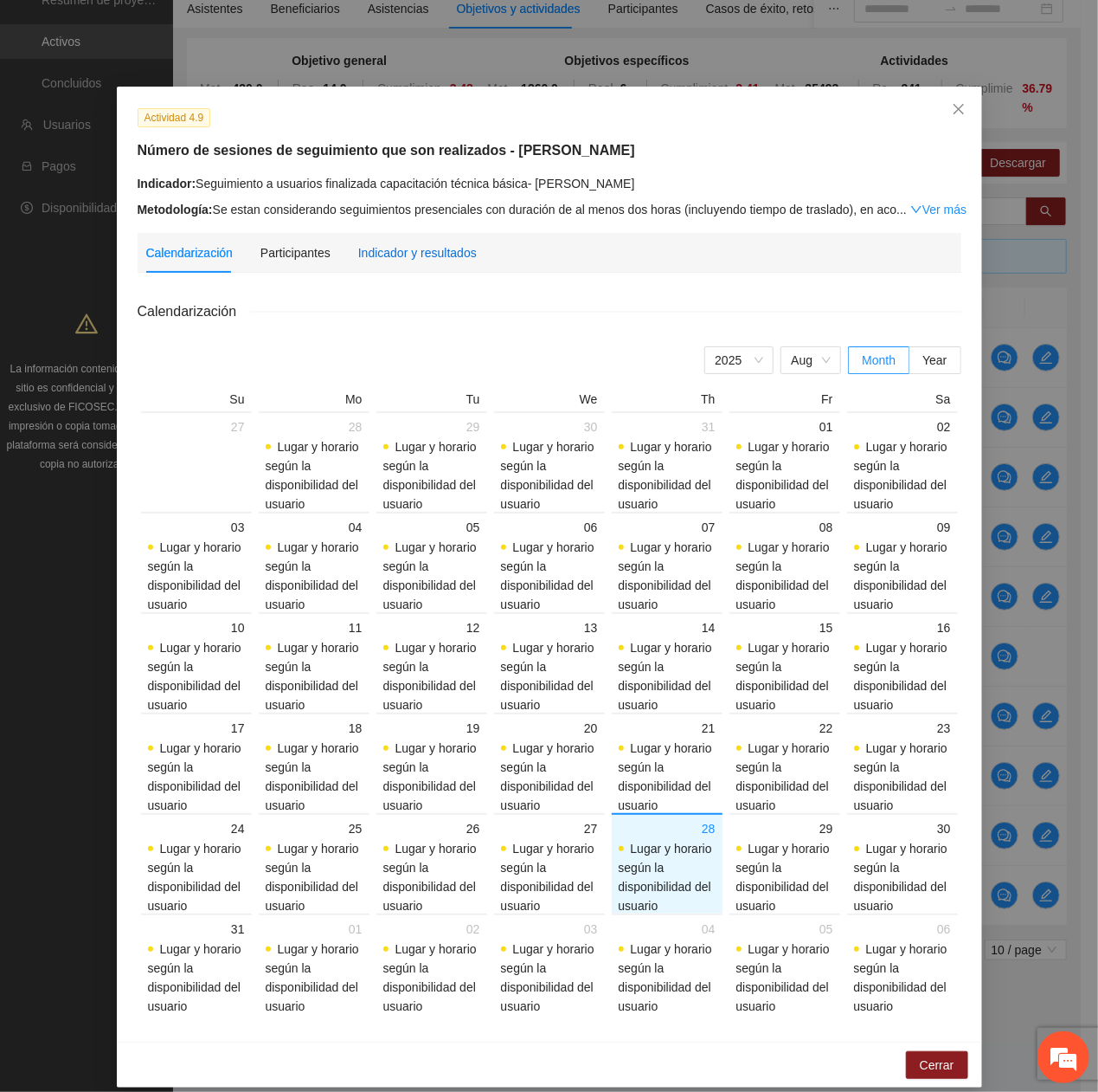
click at [427, 256] on div "Indicador y resultados" at bounding box center [417, 252] width 118 height 19
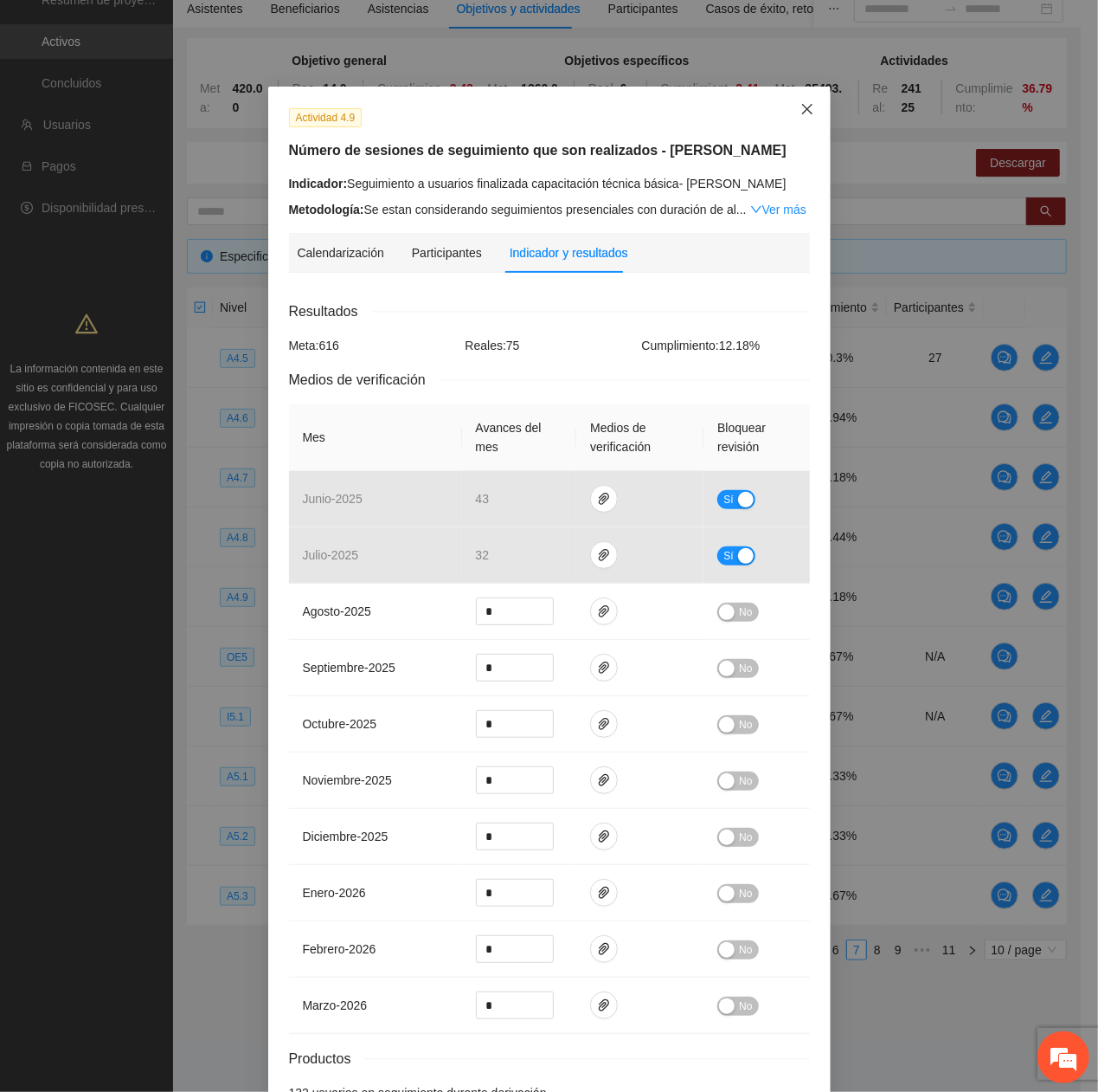
click at [801, 115] on icon "close" at bounding box center [807, 108] width 14 height 14
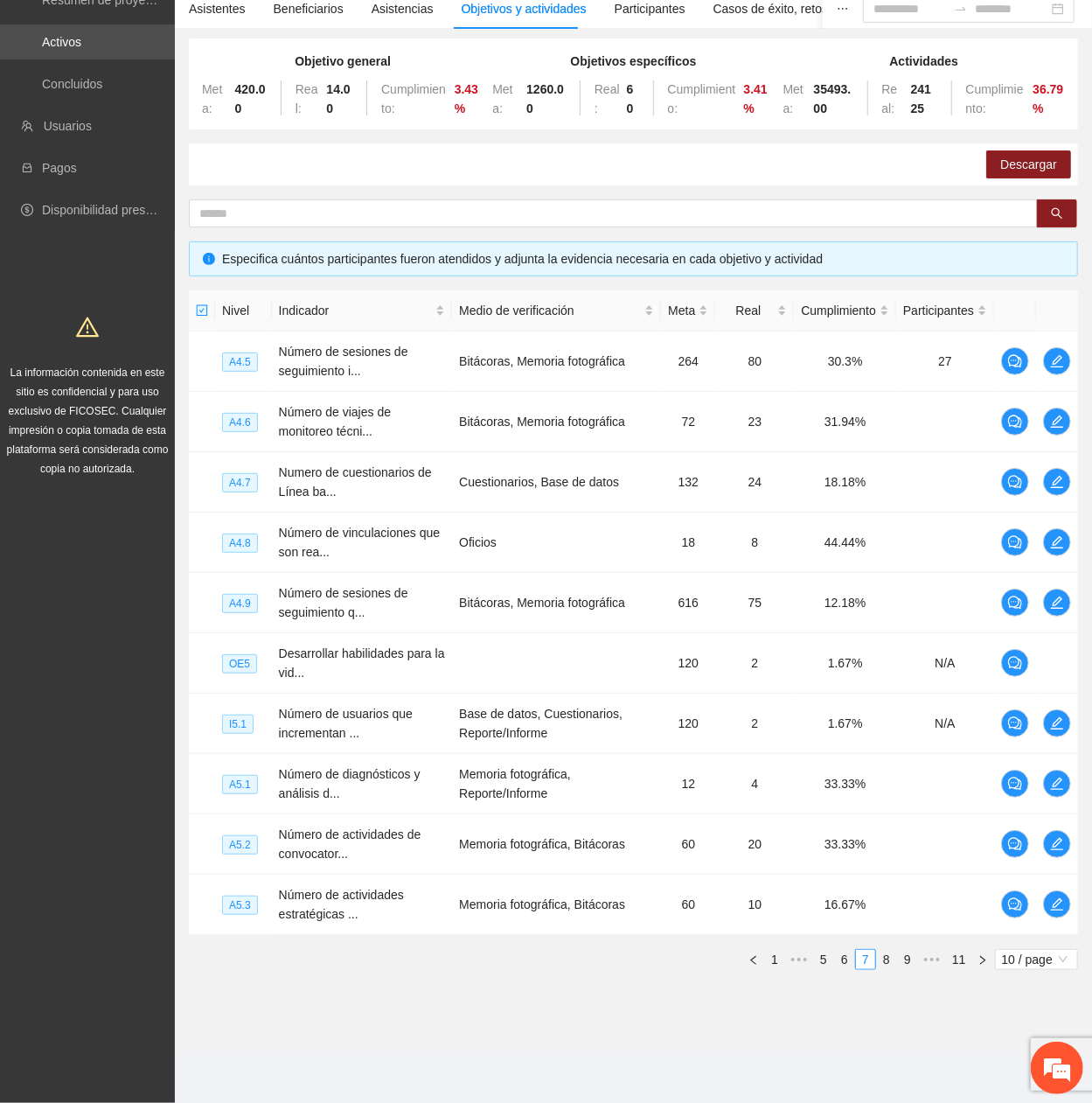
drag, startPoint x: 892, startPoint y: 956, endPoint x: 882, endPoint y: 945, distance: 14.9
click at [887, 372] on link "8" at bounding box center [887, 959] width 19 height 19
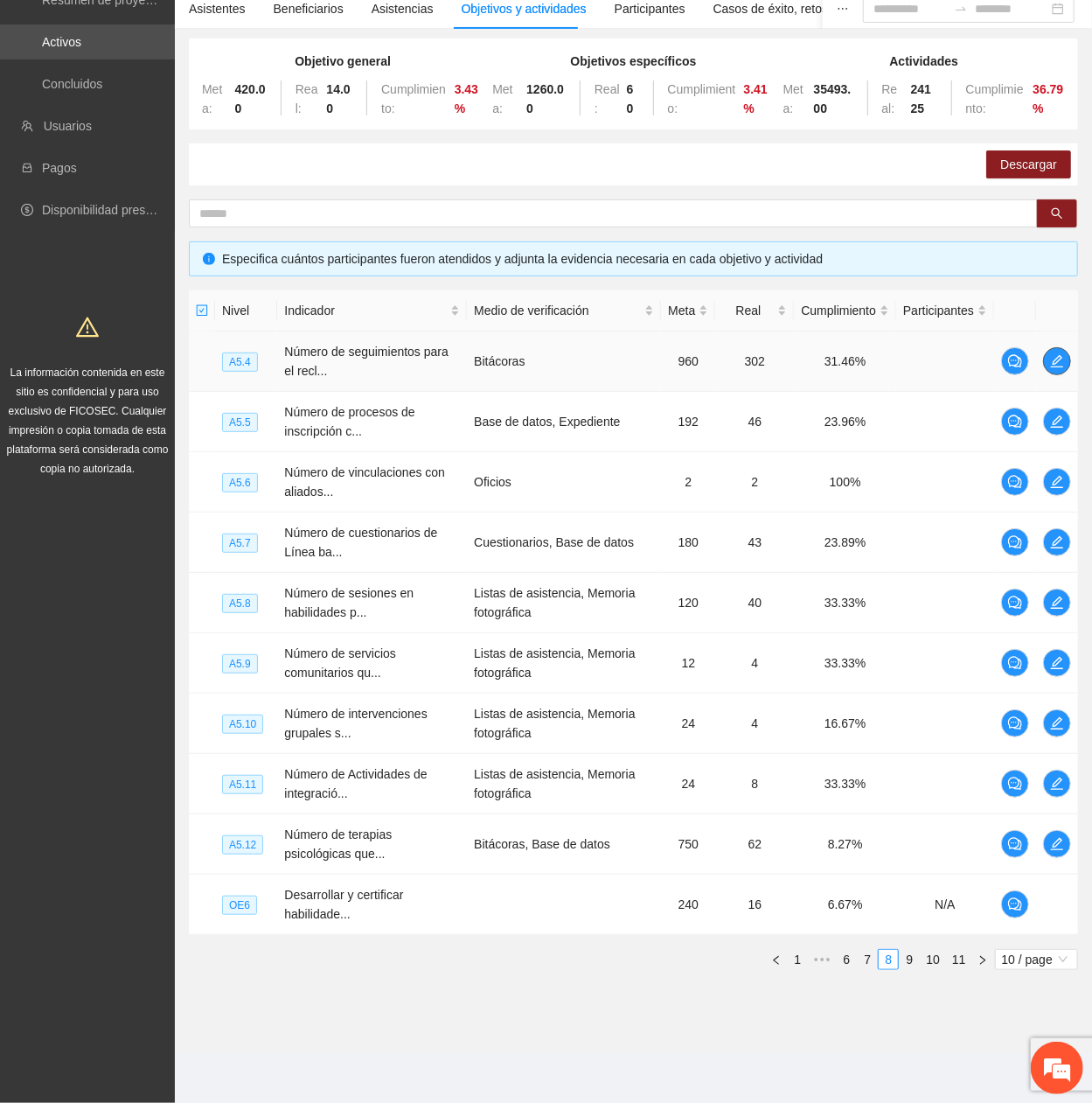
click at [1051, 351] on button "button" at bounding box center [1056, 361] width 28 height 28
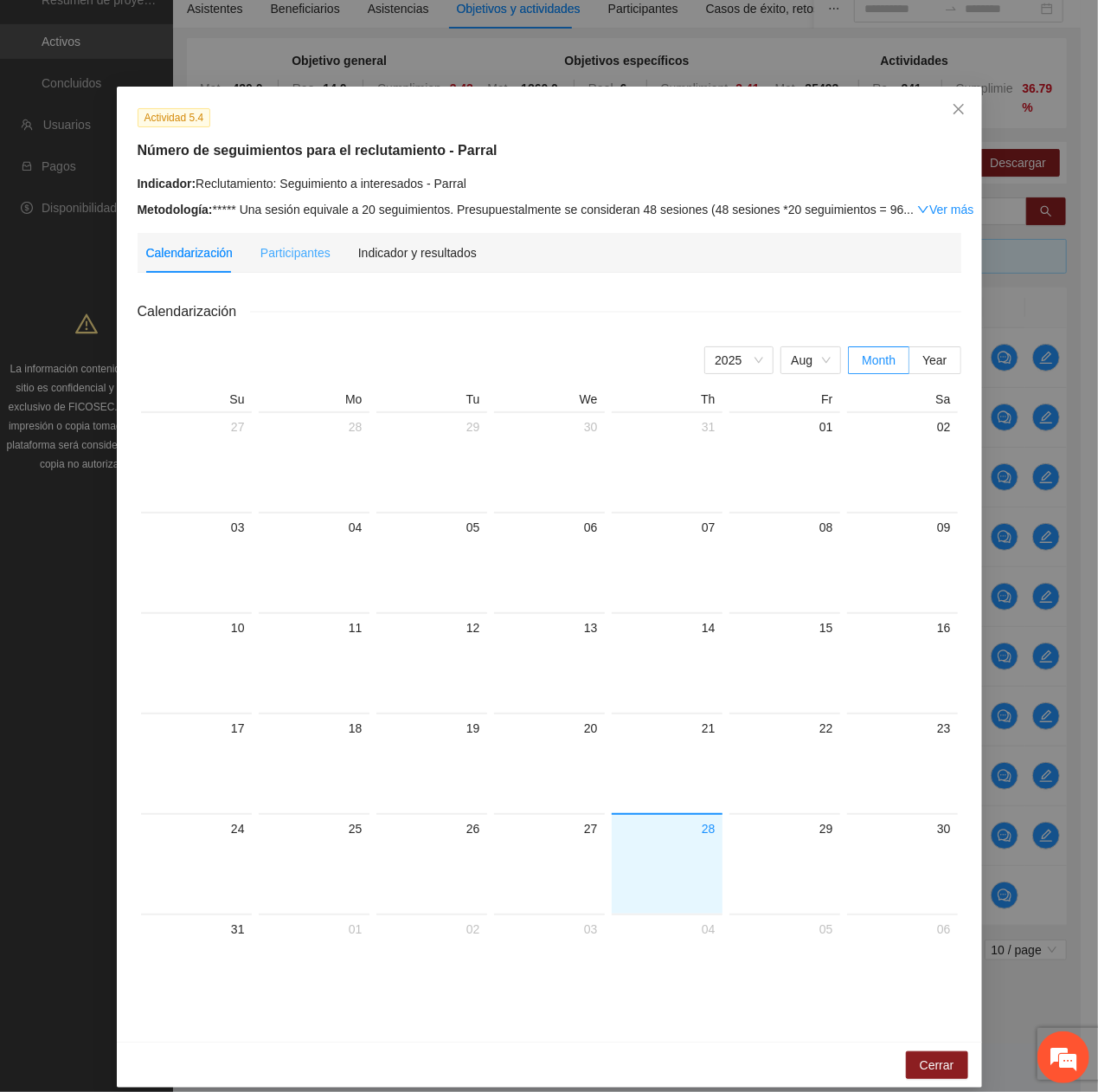
drag, startPoint x: 409, startPoint y: 240, endPoint x: 414, endPoint y: 253, distance: 13.9
click at [410, 243] on div "Indicador y resultados" at bounding box center [417, 253] width 118 height 40
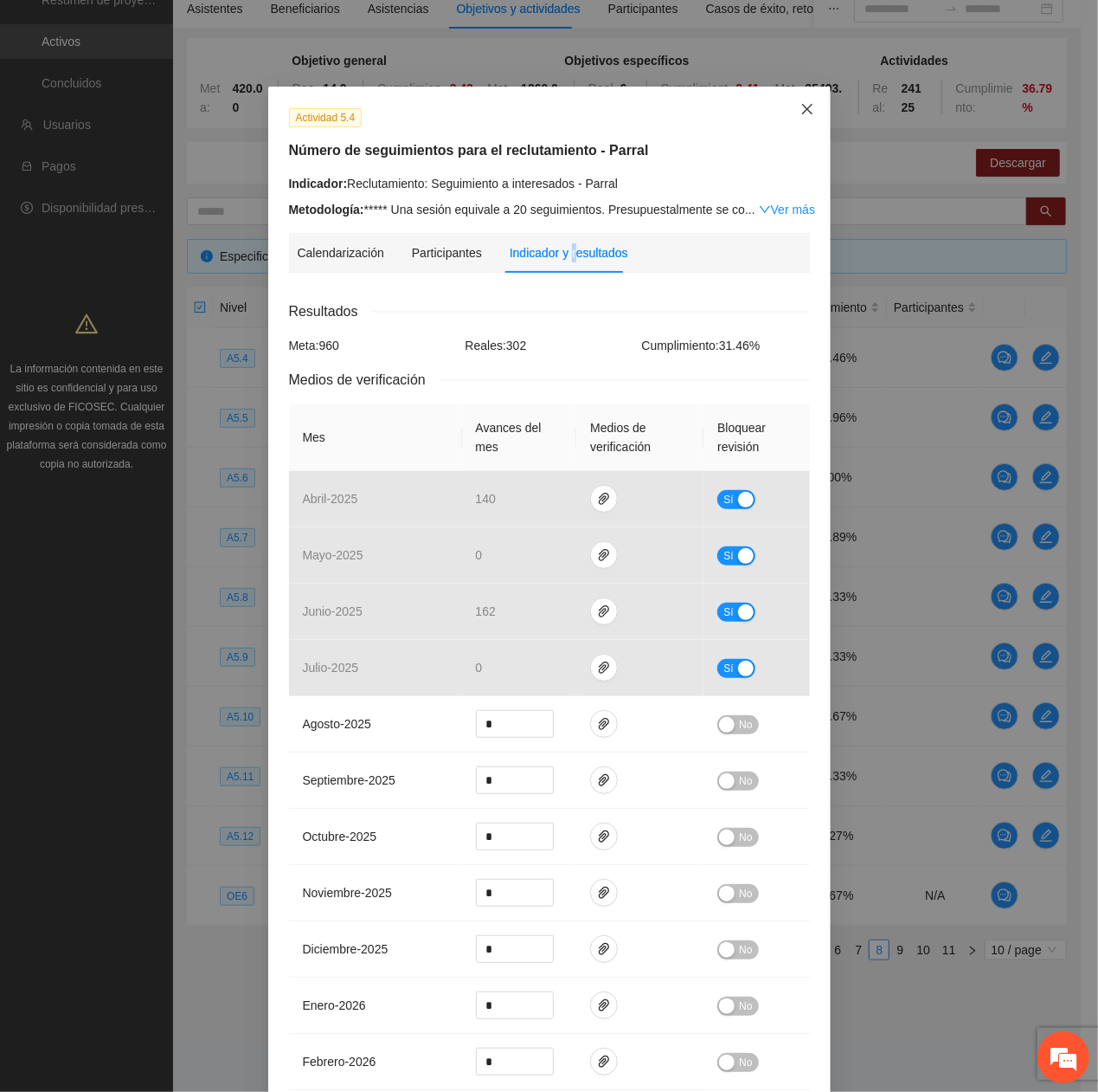
click at [802, 109] on icon "close" at bounding box center [806, 108] width 10 height 10
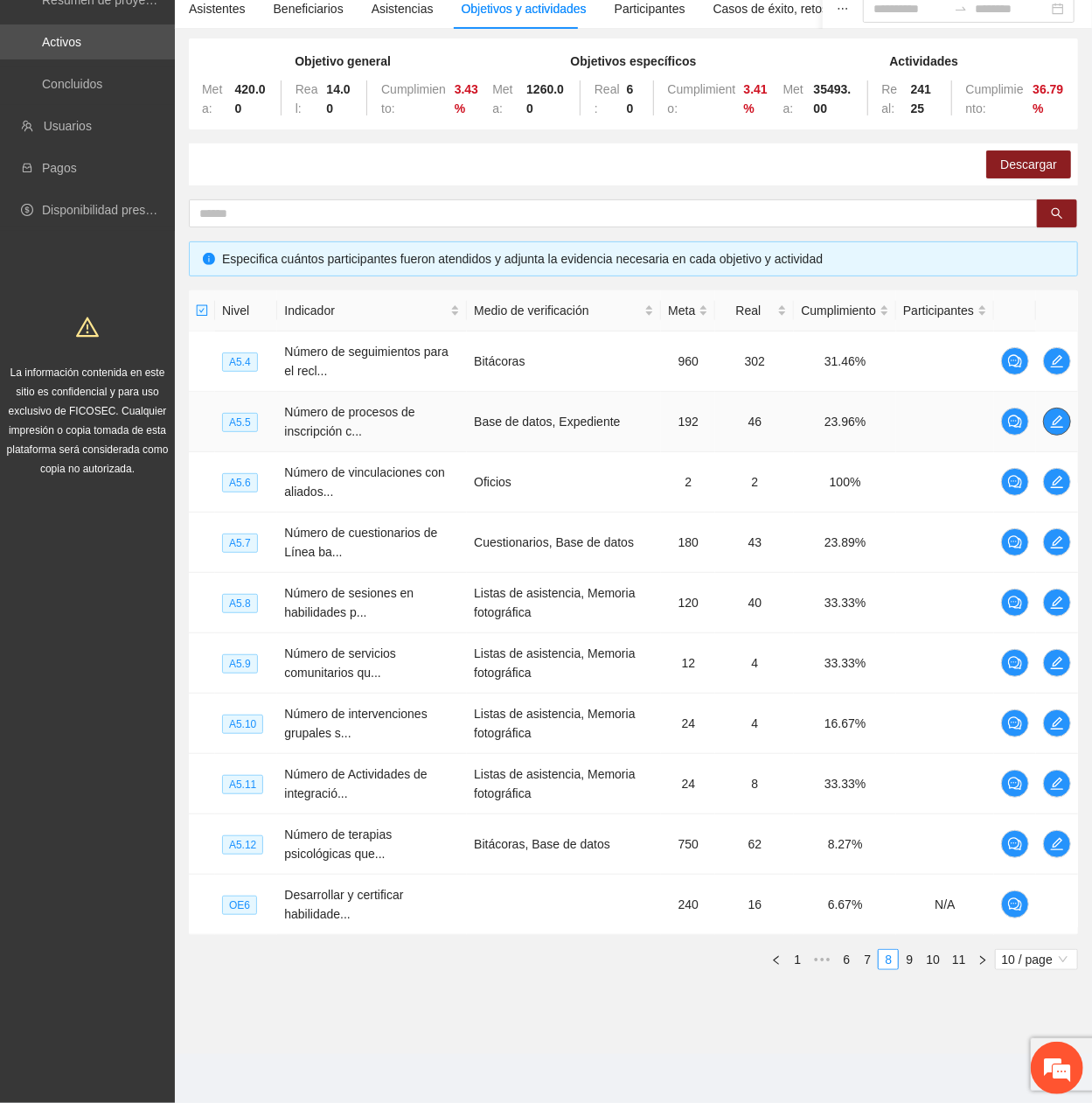
click at [1055, 372] on button "button" at bounding box center [1056, 421] width 28 height 28
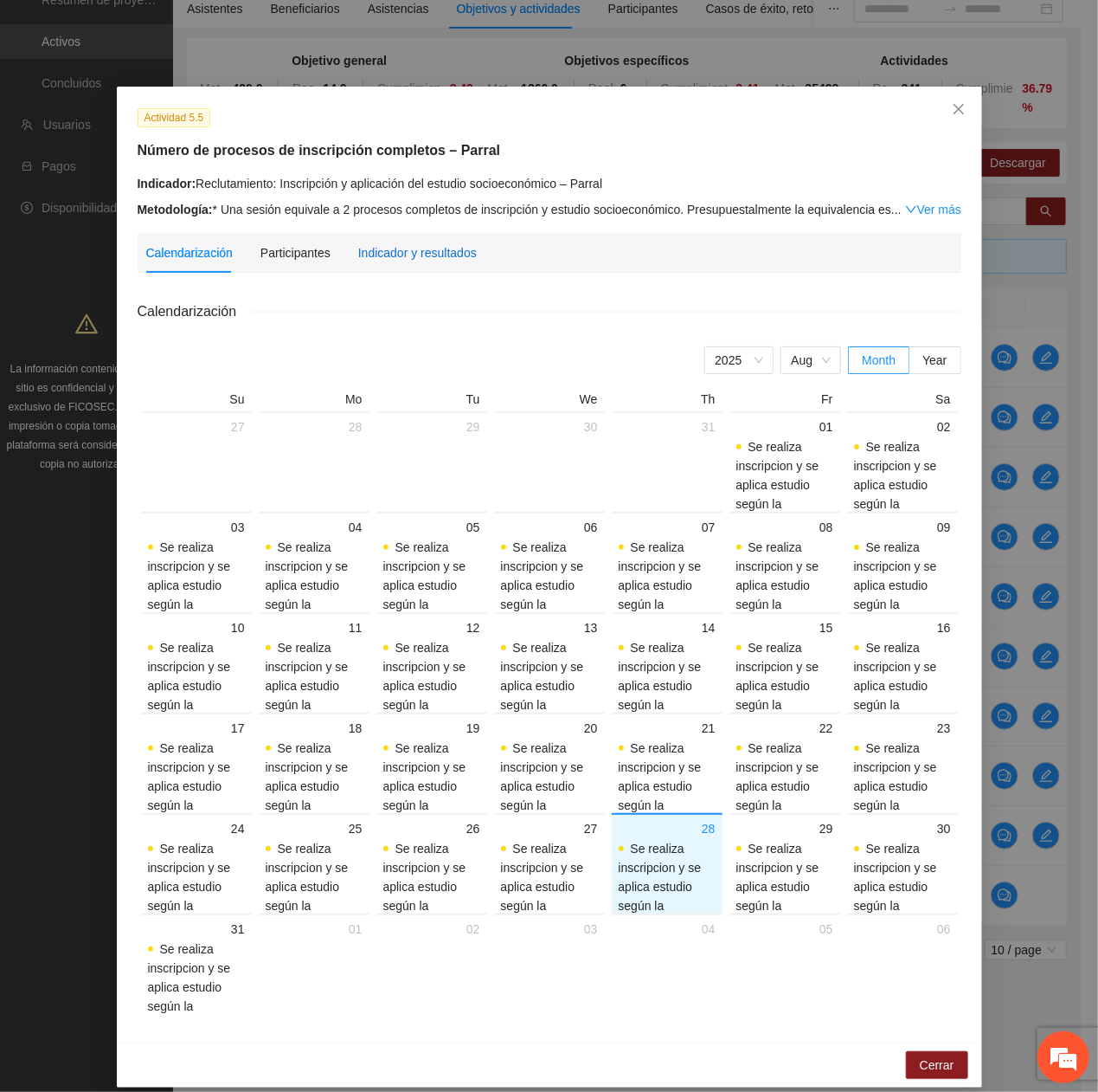
click at [459, 258] on div "Indicador y resultados" at bounding box center [417, 252] width 118 height 19
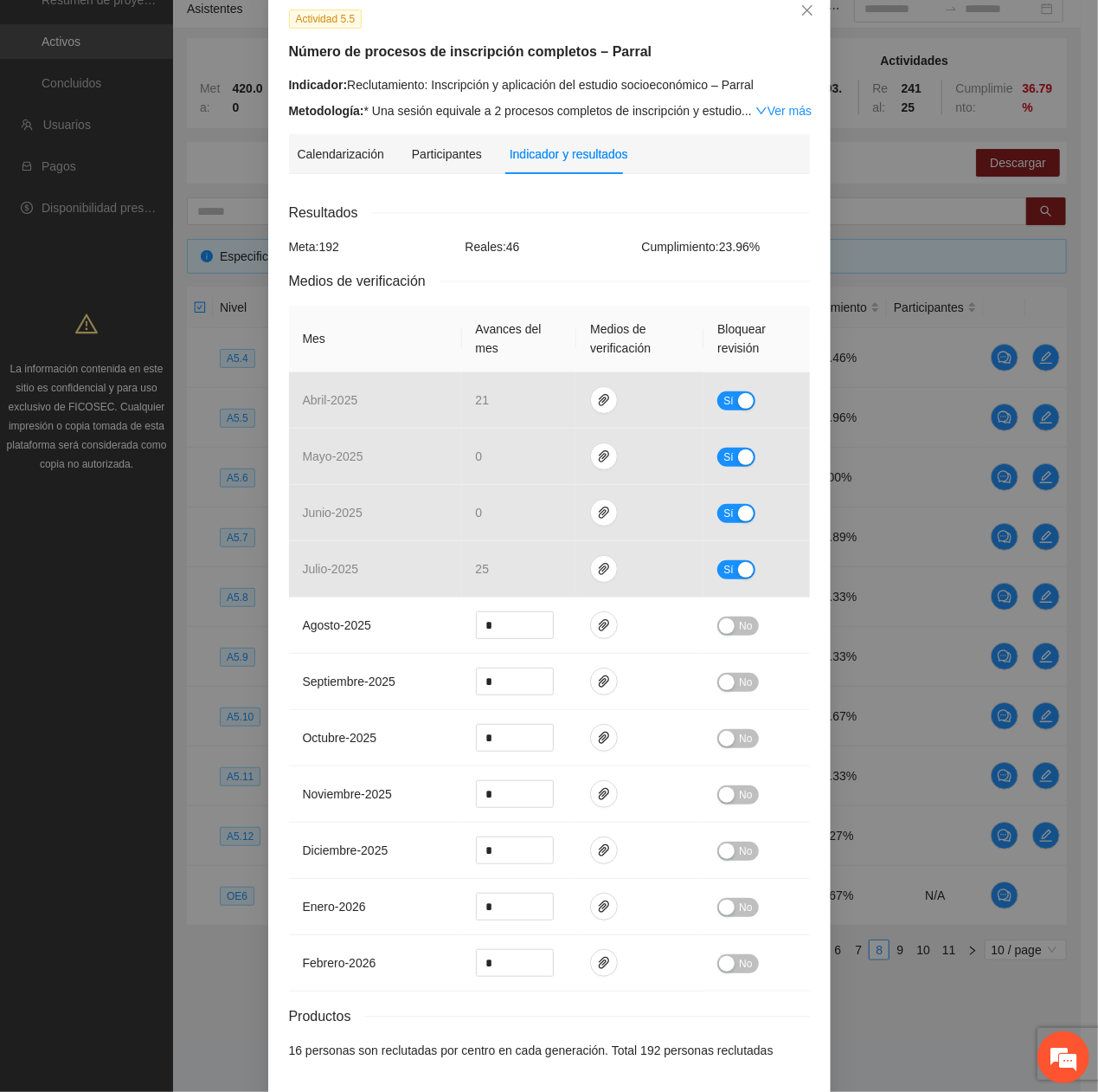
scroll to position [59, 0]
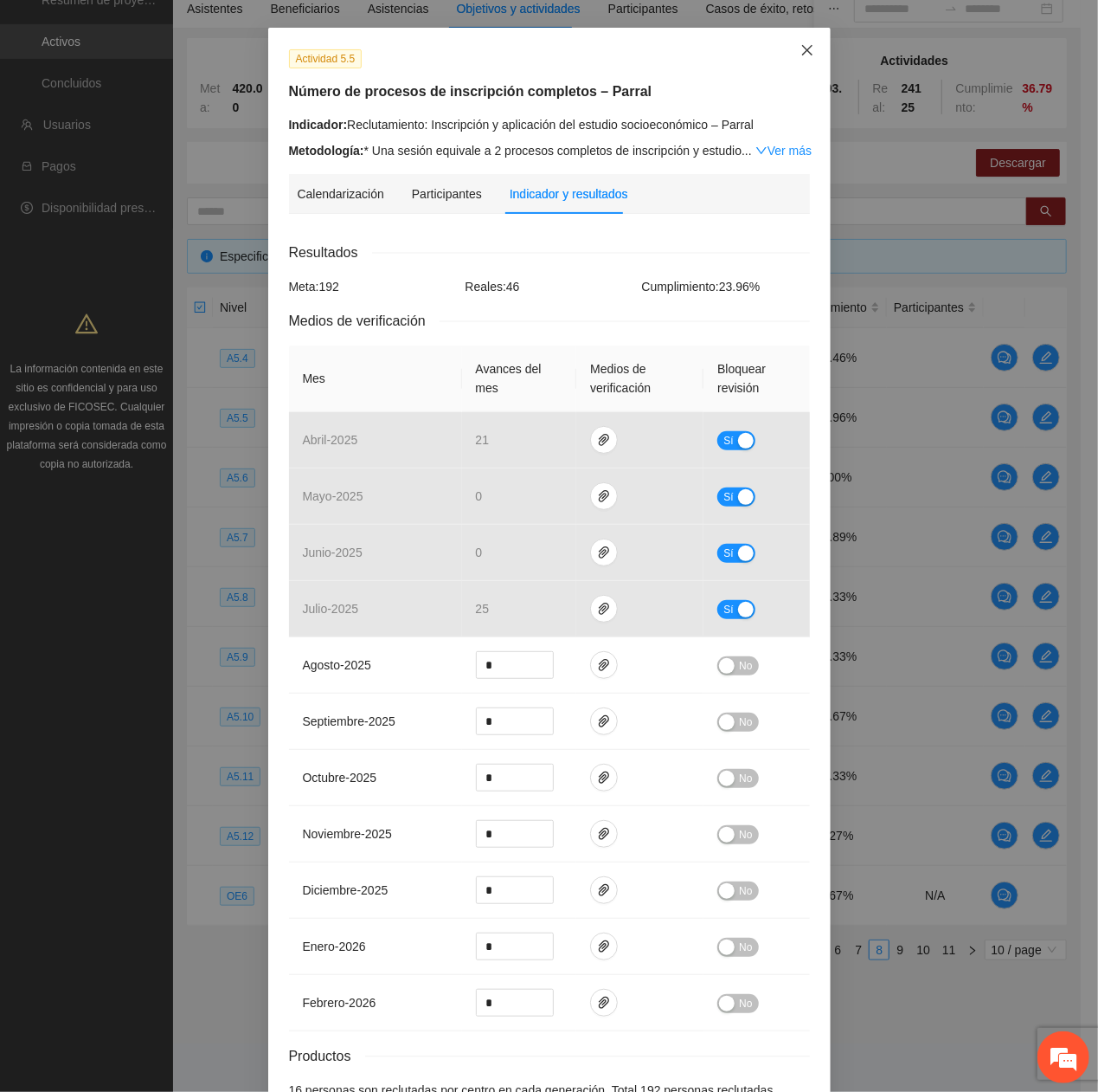
click at [801, 50] on icon "close" at bounding box center [807, 50] width 14 height 14
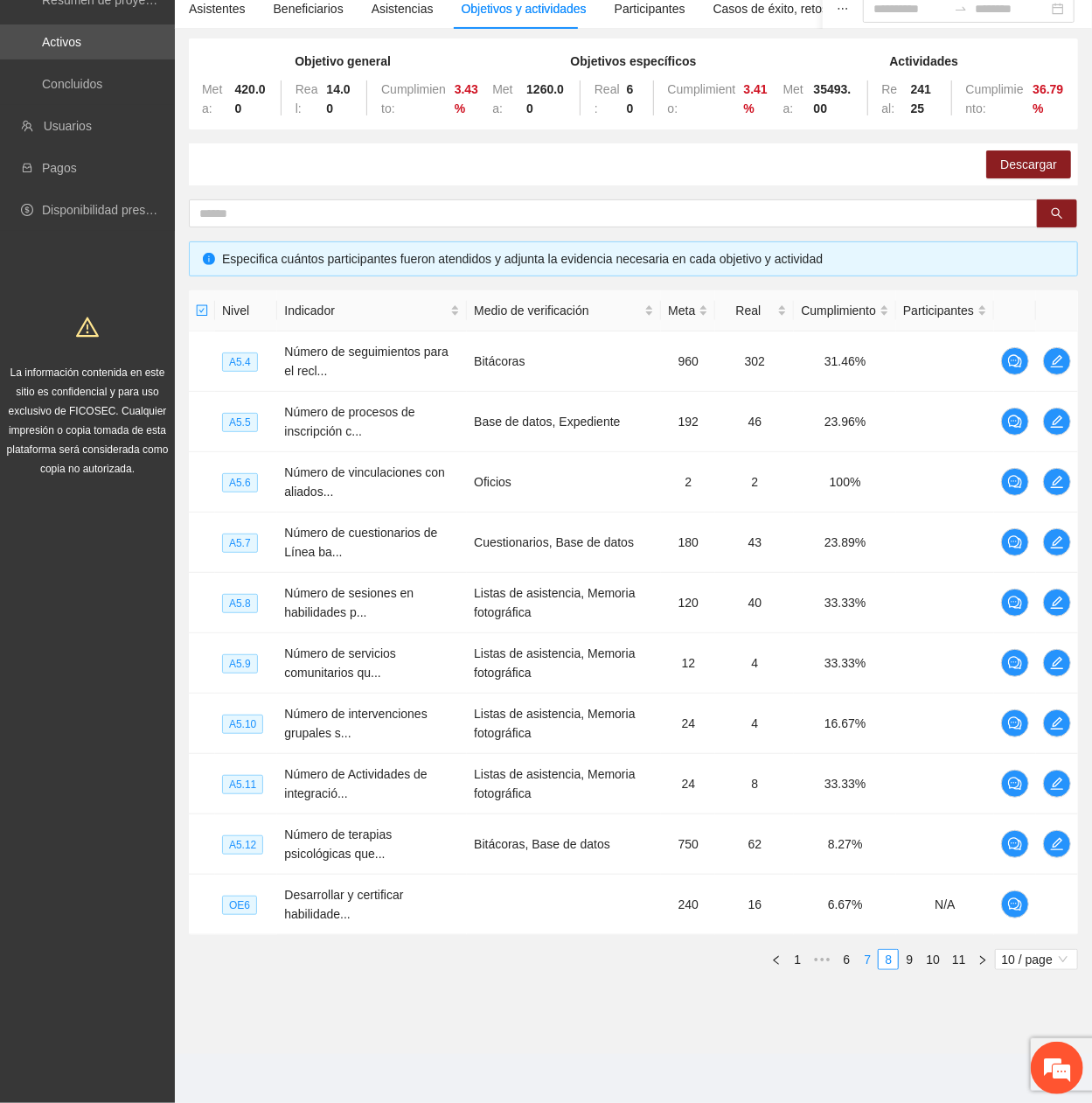
click at [861, 372] on link "7" at bounding box center [866, 959] width 19 height 19
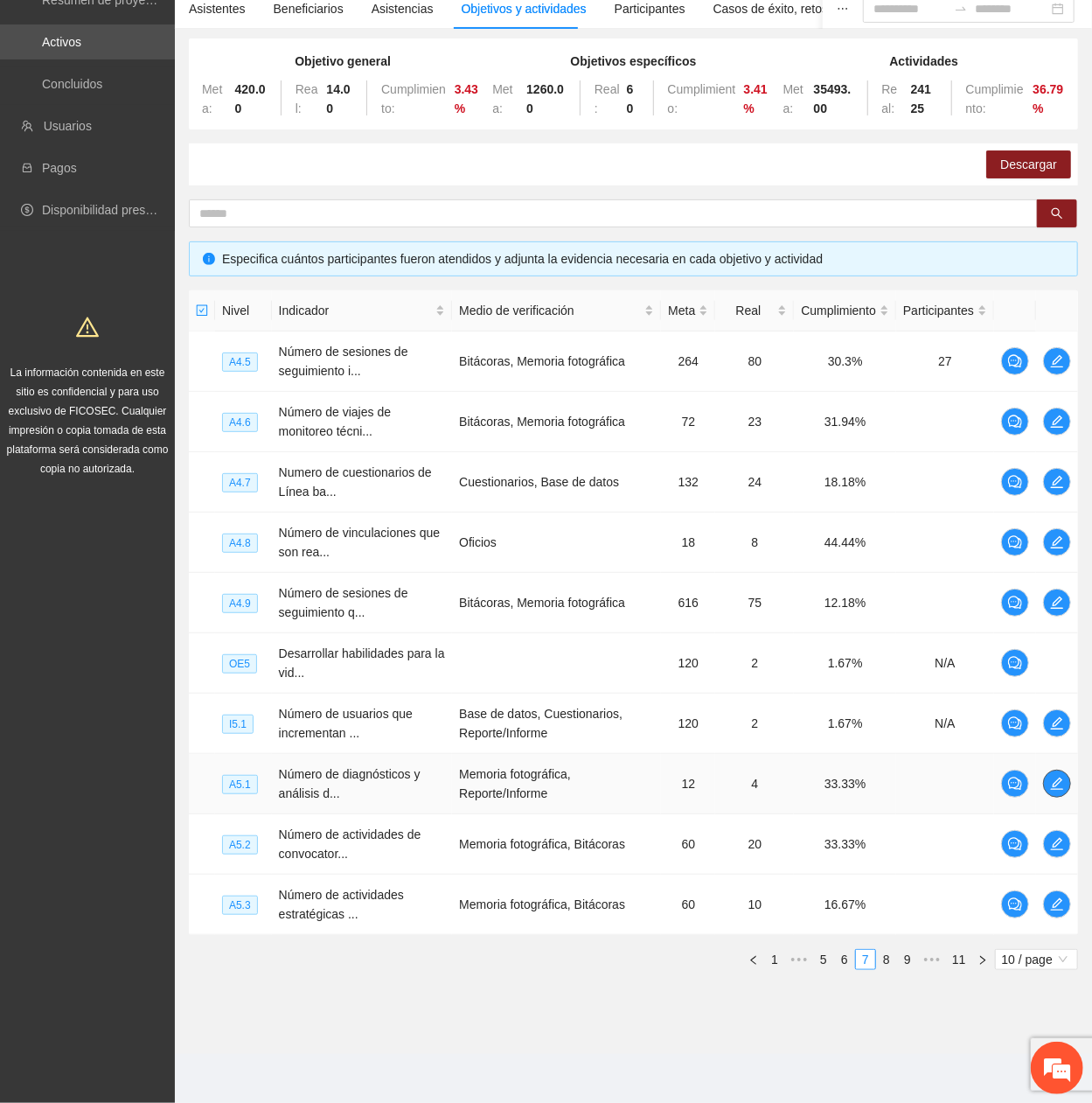
click at [1054, 372] on icon "edit" at bounding box center [1056, 783] width 12 height 12
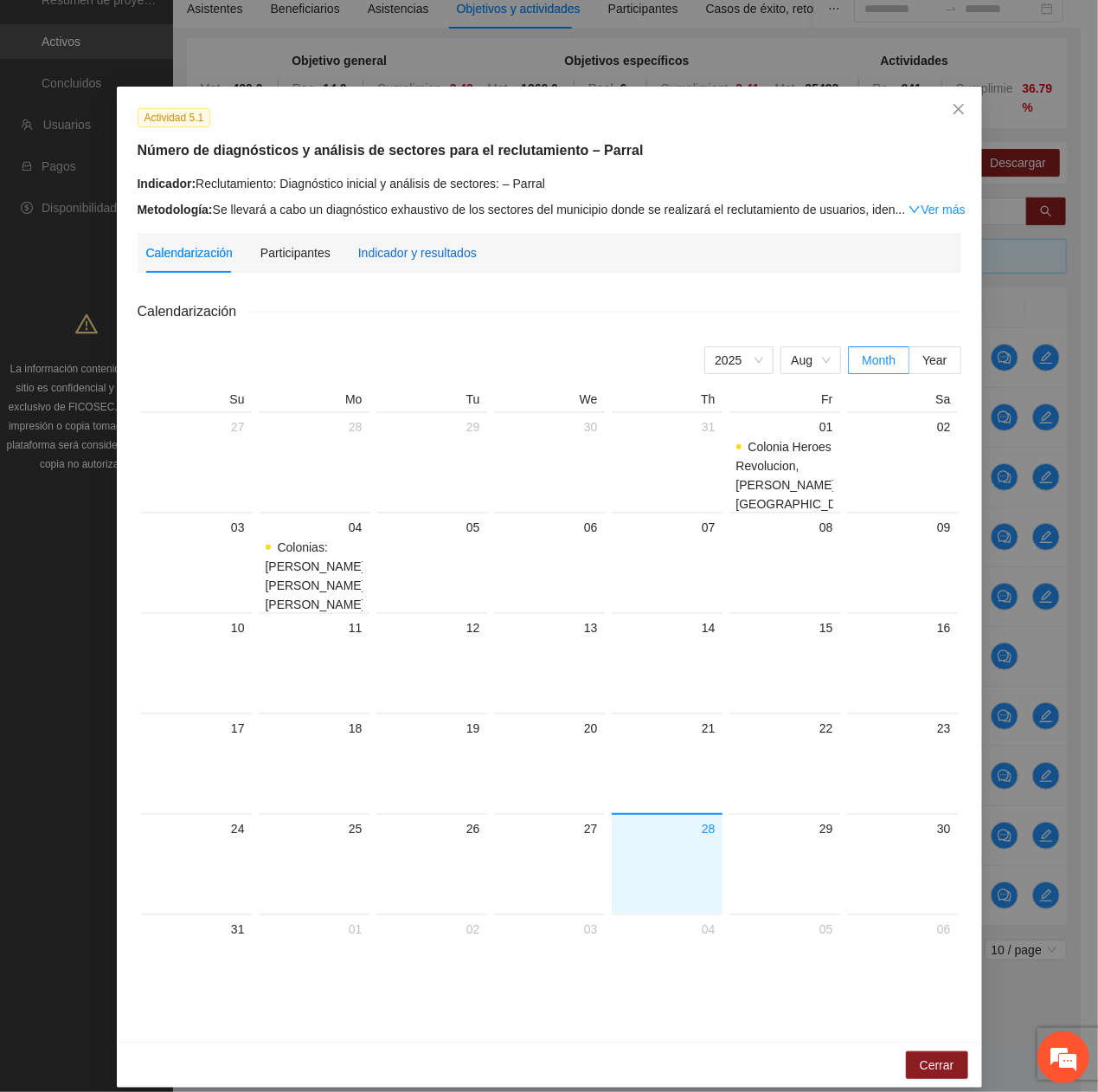
drag, startPoint x: 412, startPoint y: 242, endPoint x: 403, endPoint y: 251, distance: 12.7
click at [408, 247] on div "Indicador y resultados" at bounding box center [417, 252] width 118 height 19
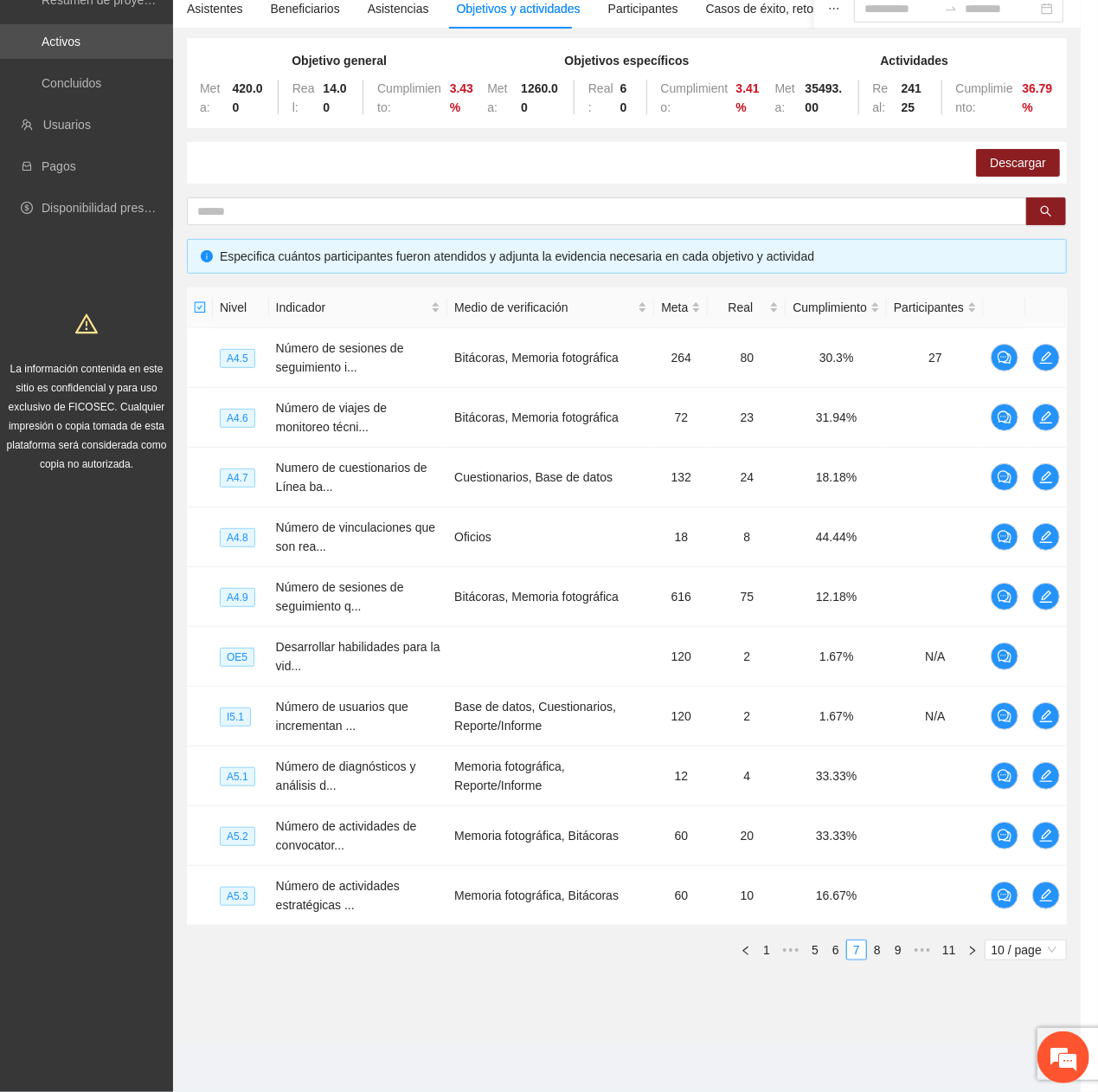
scroll to position [88, 0]
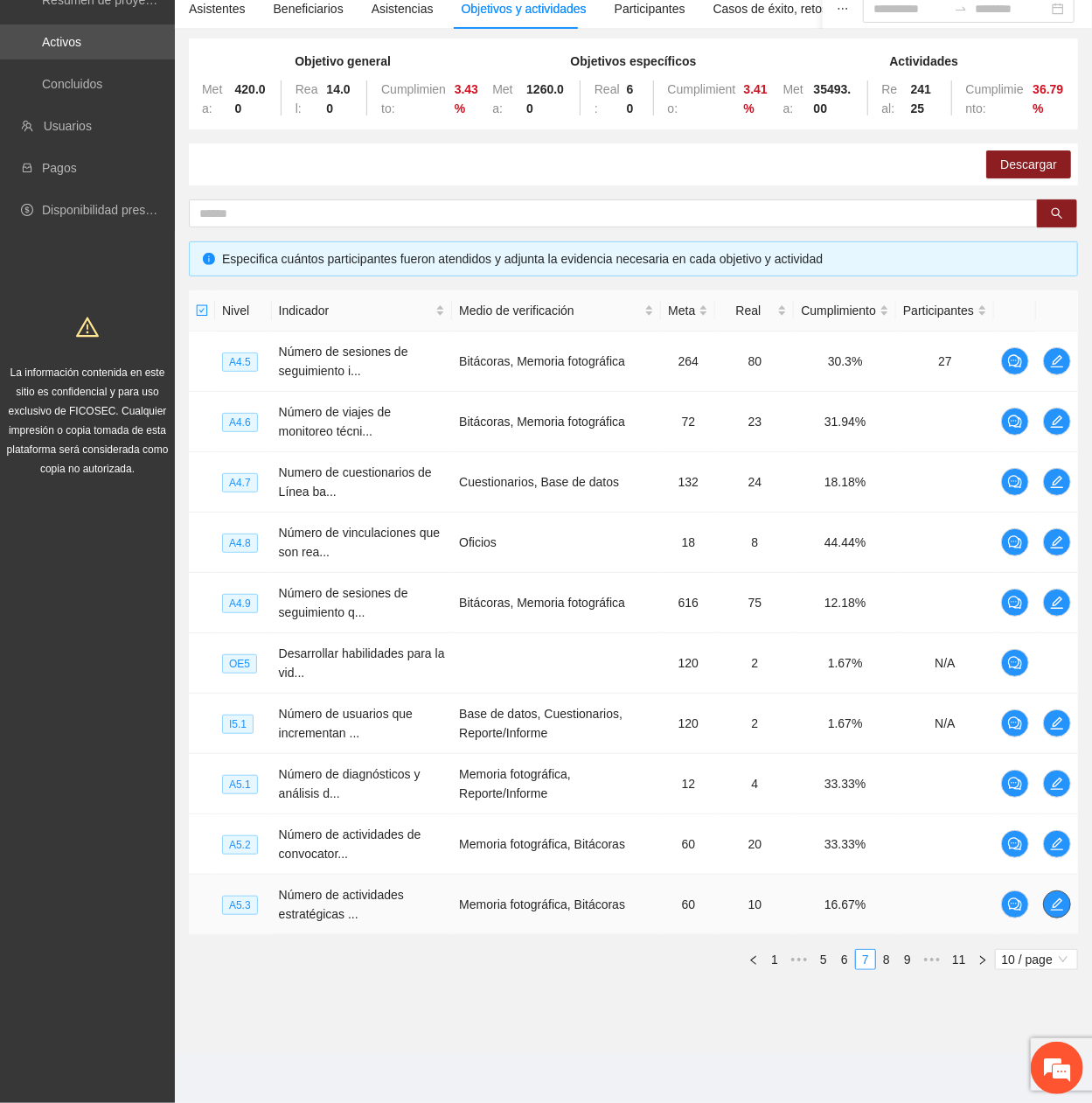
click at [1056, 372] on button "button" at bounding box center [1056, 904] width 28 height 28
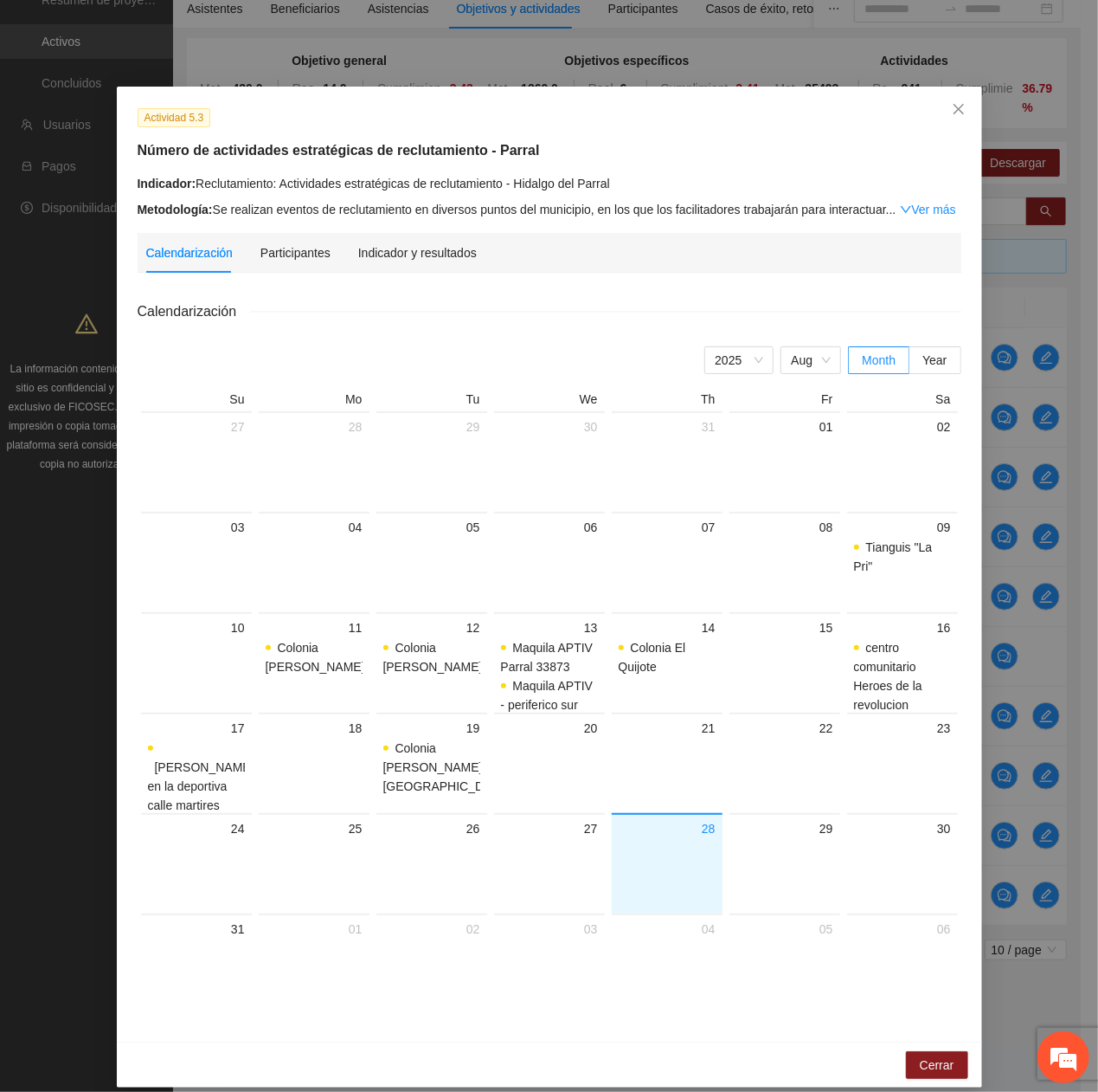
click at [435, 272] on div "Calendarización Participantes Indicador y resultados Calendarización [DATE] Mon…" at bounding box center [549, 626] width 824 height 787
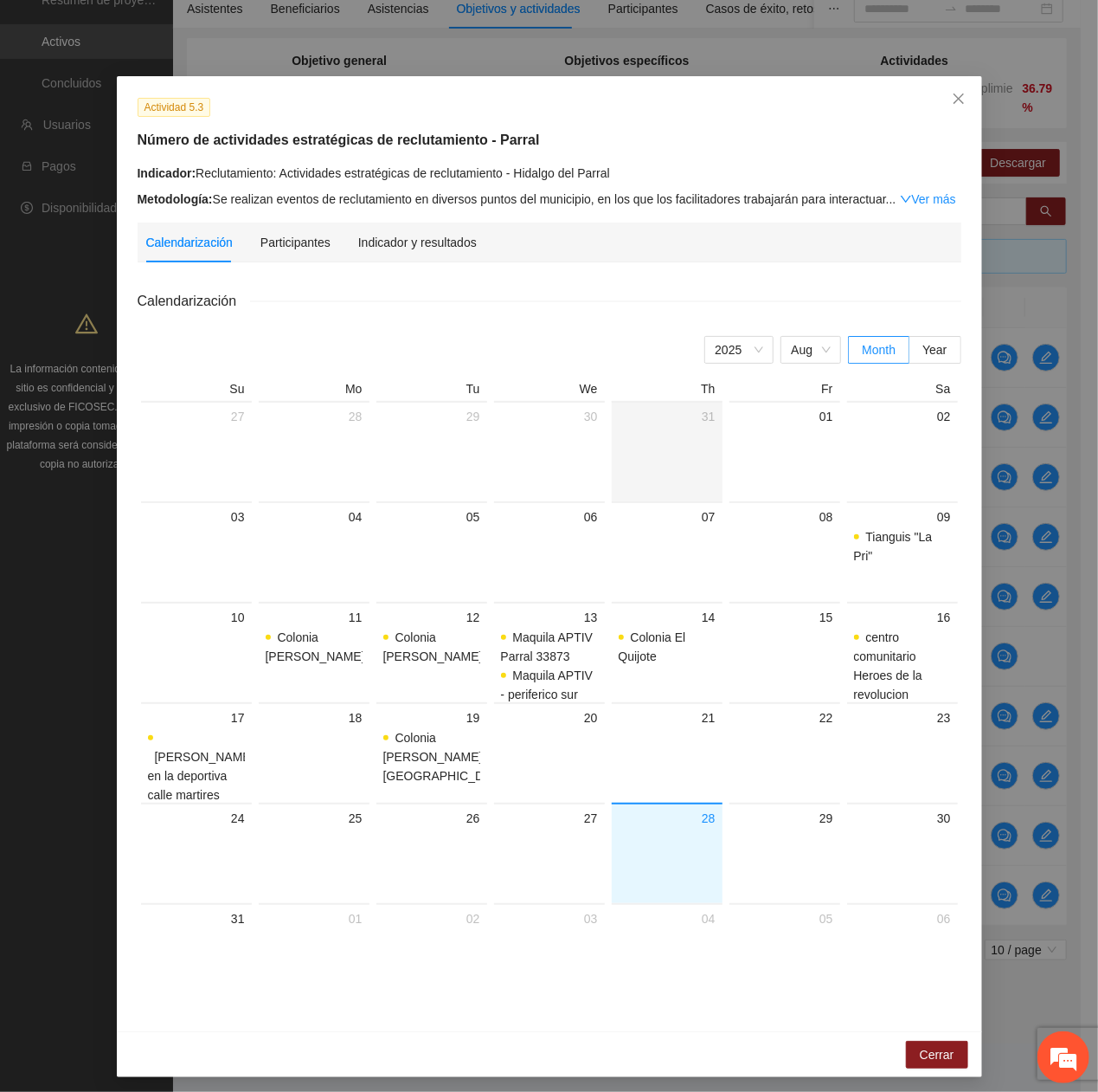
scroll to position [12, 0]
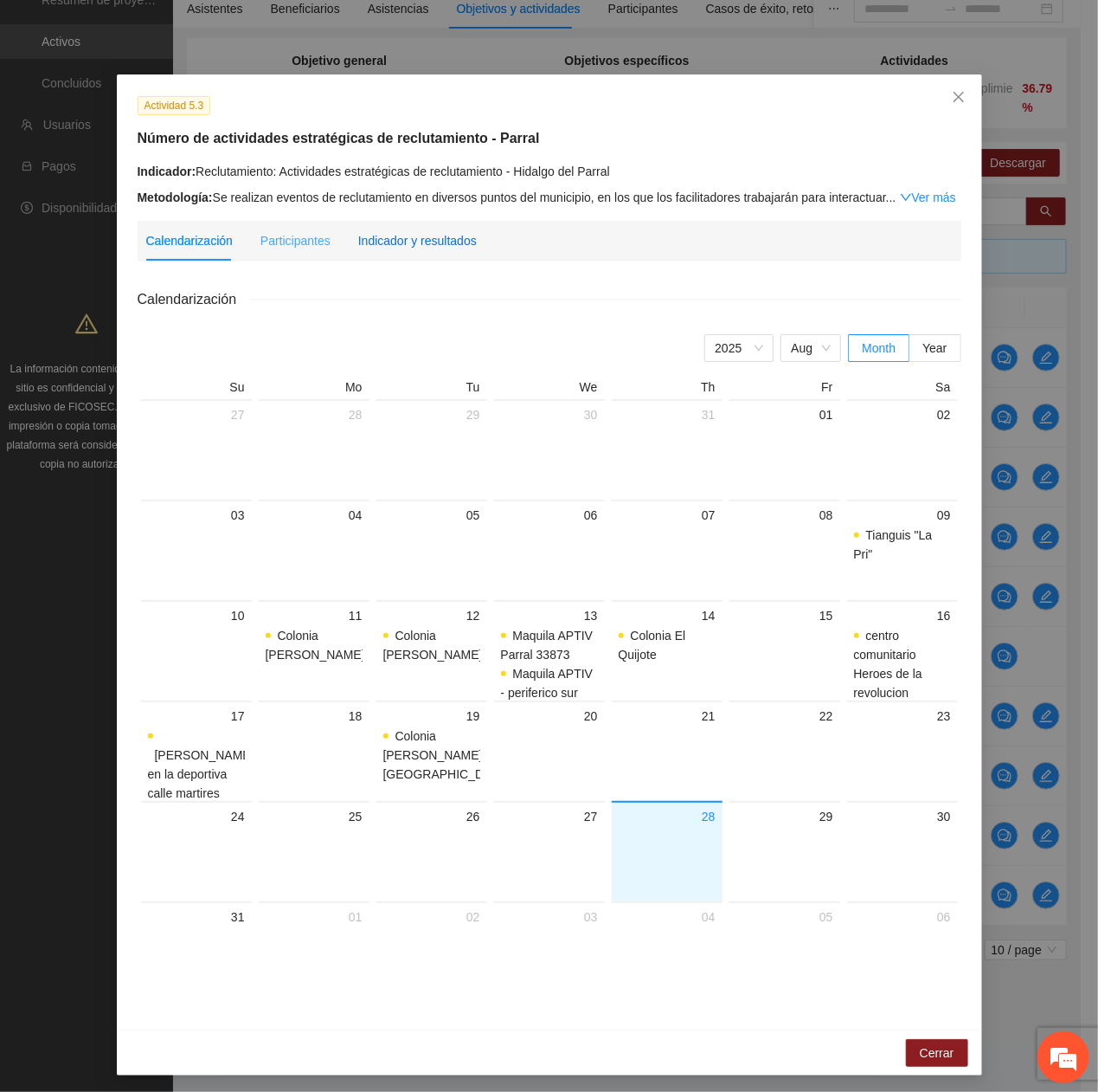
click at [422, 242] on div "Indicador y resultados" at bounding box center [417, 240] width 118 height 19
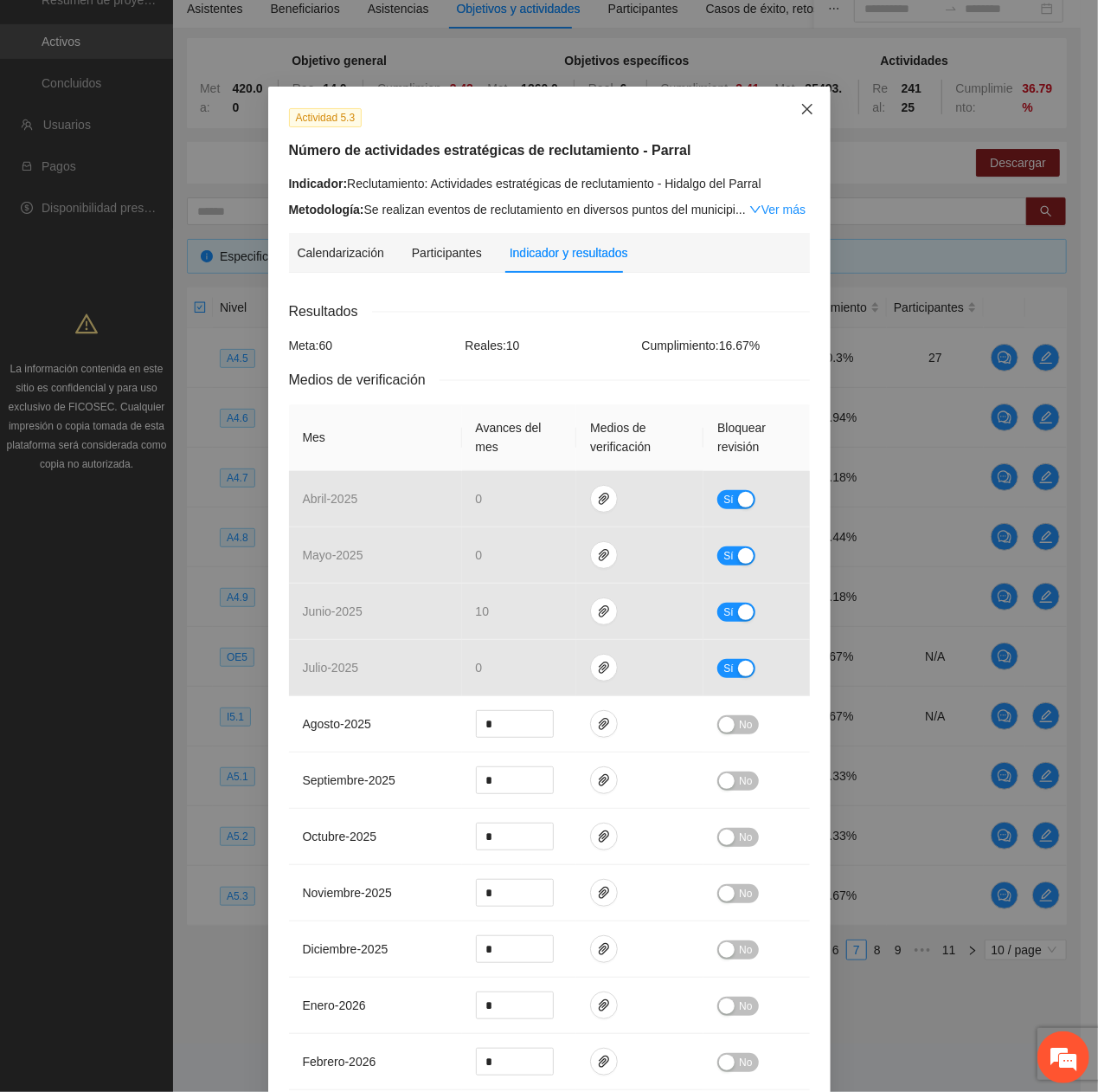
click at [784, 93] on span "Close" at bounding box center [808, 110] width 47 height 47
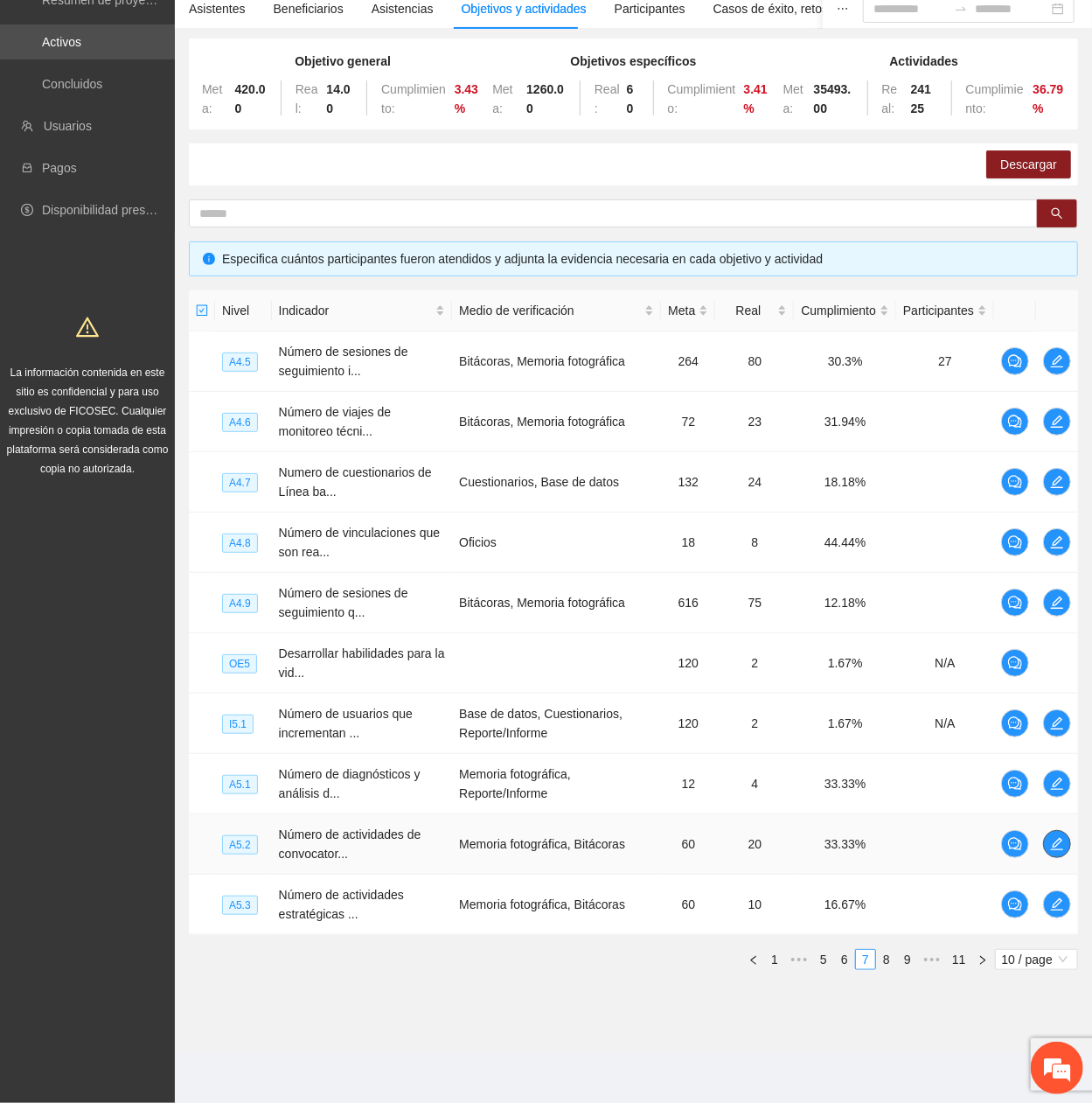
click at [1061, 372] on icon "edit" at bounding box center [1056, 843] width 14 height 14
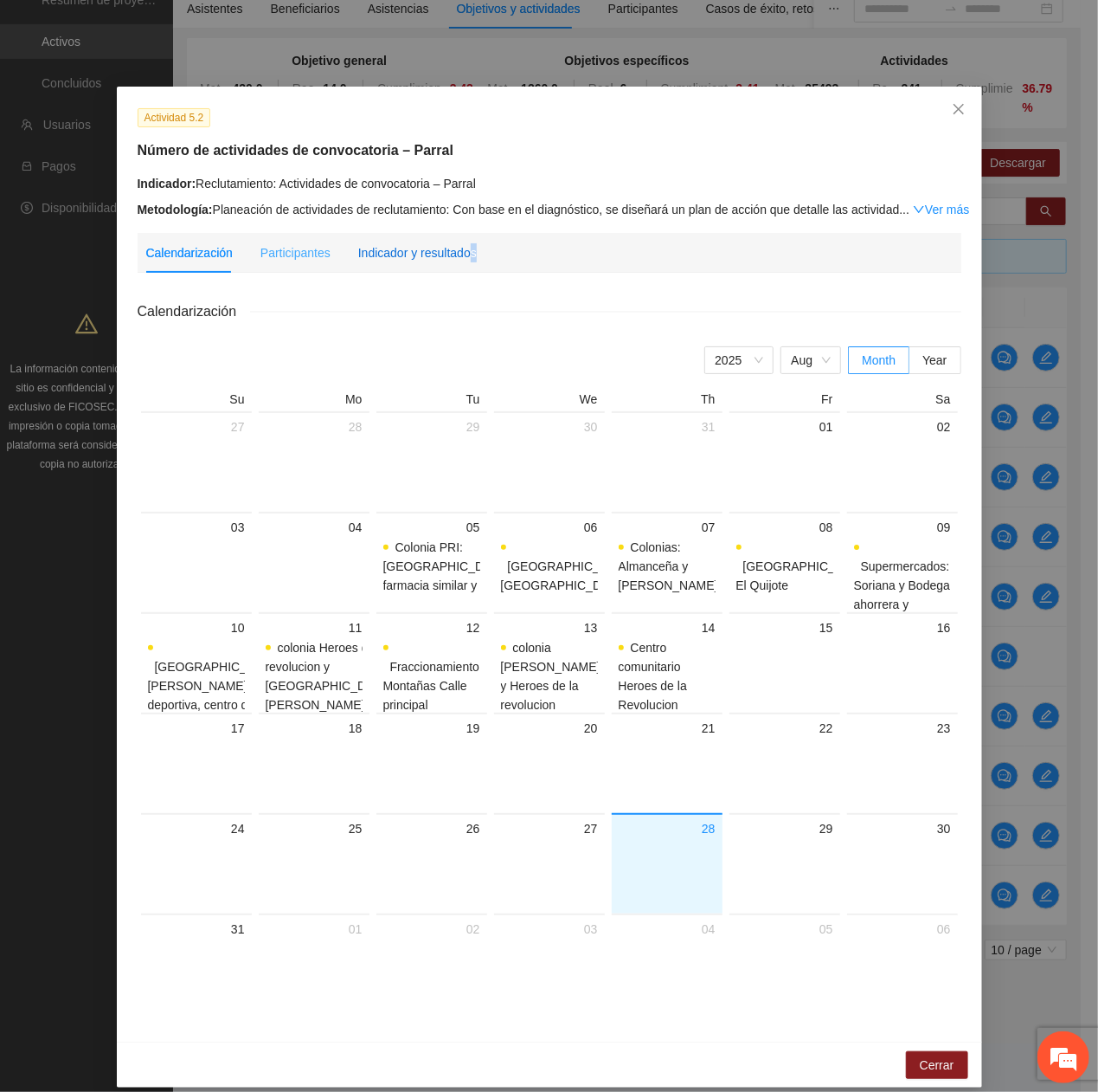
click at [457, 243] on div "Indicador y resultados" at bounding box center [417, 252] width 118 height 19
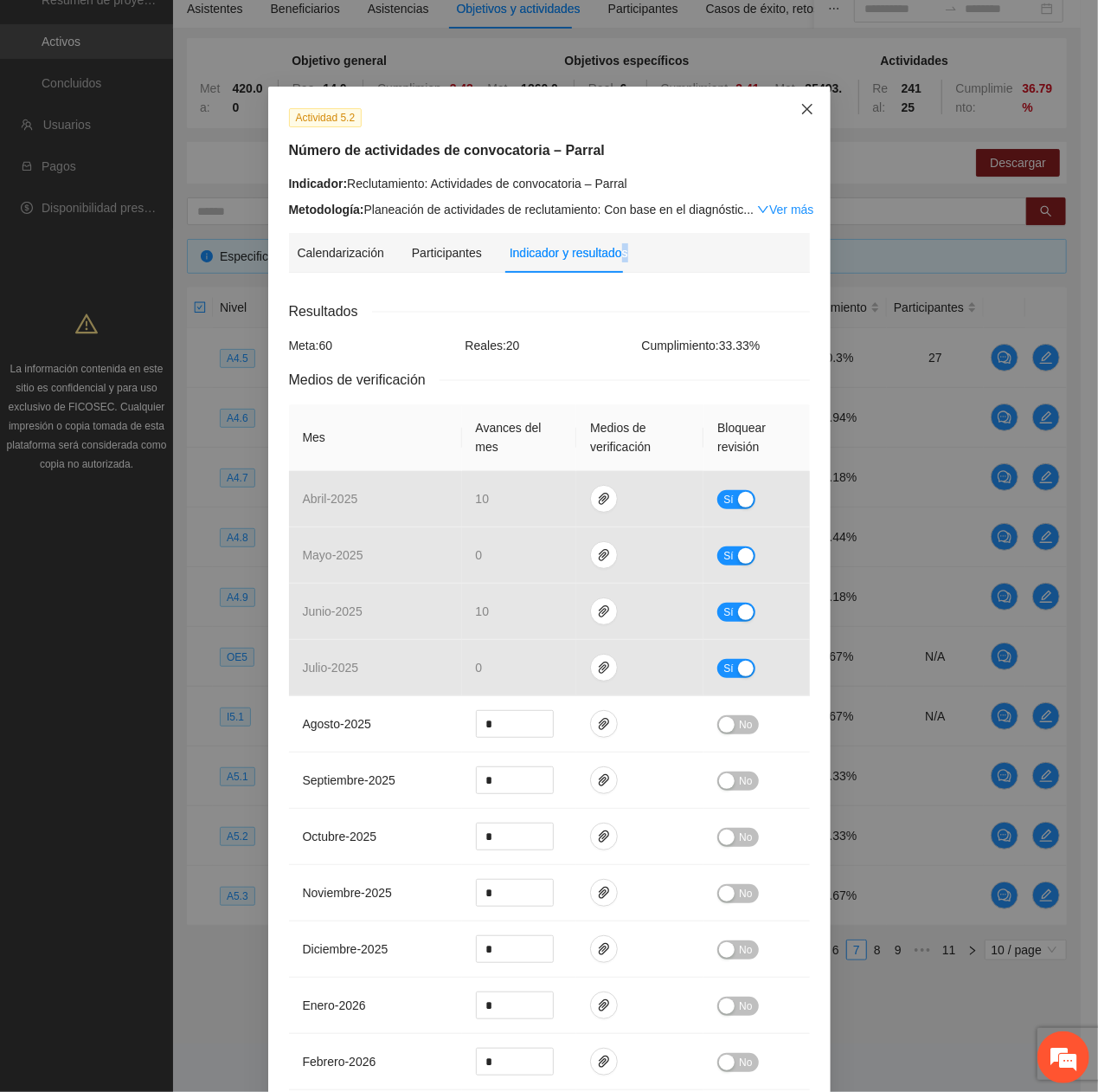
click at [790, 104] on span "Close" at bounding box center [808, 110] width 47 height 47
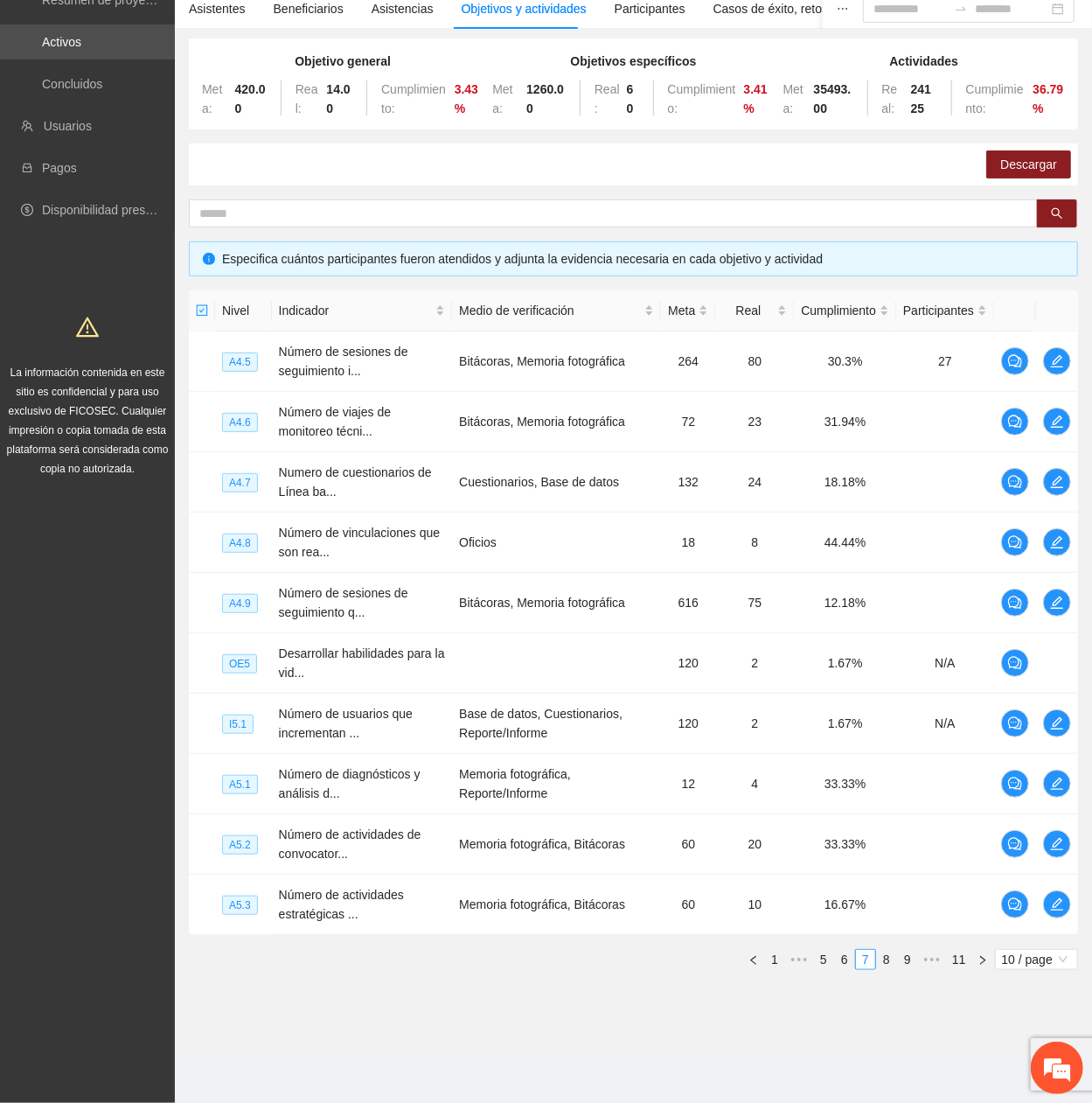
drag, startPoint x: 889, startPoint y: 955, endPoint x: 883, endPoint y: 946, distance: 10.8
click at [889, 372] on link "8" at bounding box center [887, 959] width 19 height 19
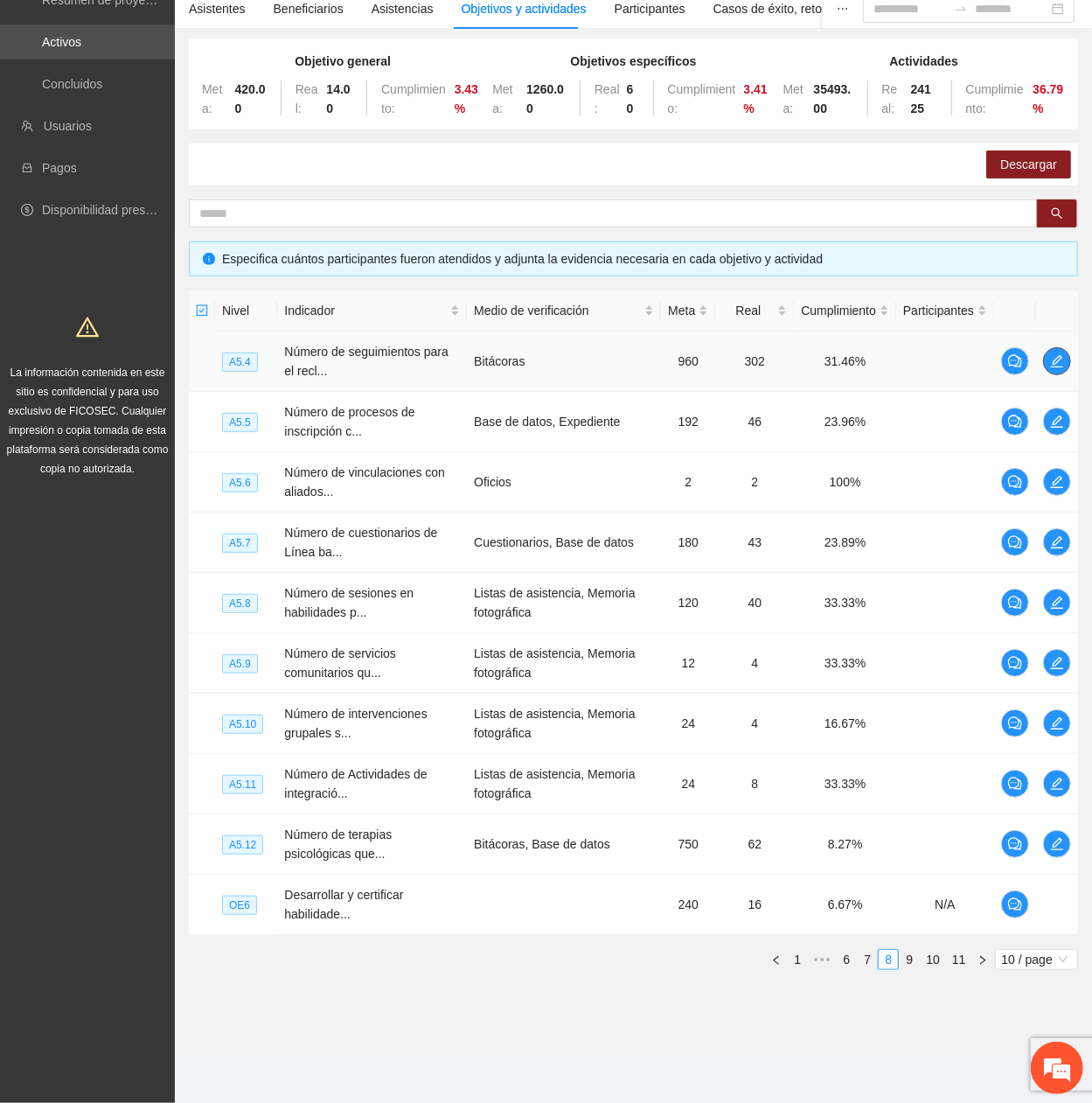
click at [1067, 355] on span "edit" at bounding box center [1056, 361] width 26 height 14
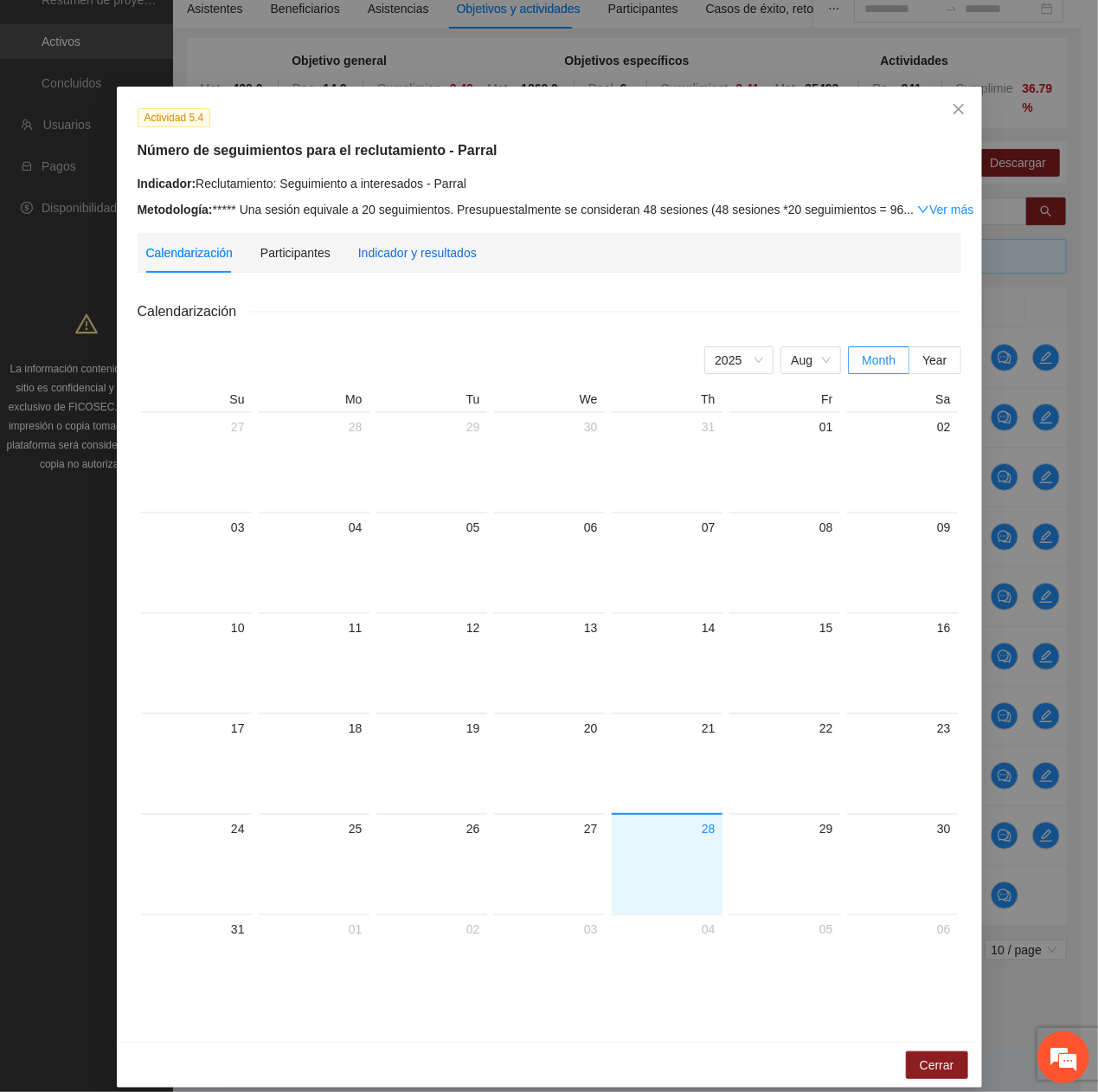
click at [368, 243] on div "Indicador y resultados" at bounding box center [417, 252] width 118 height 19
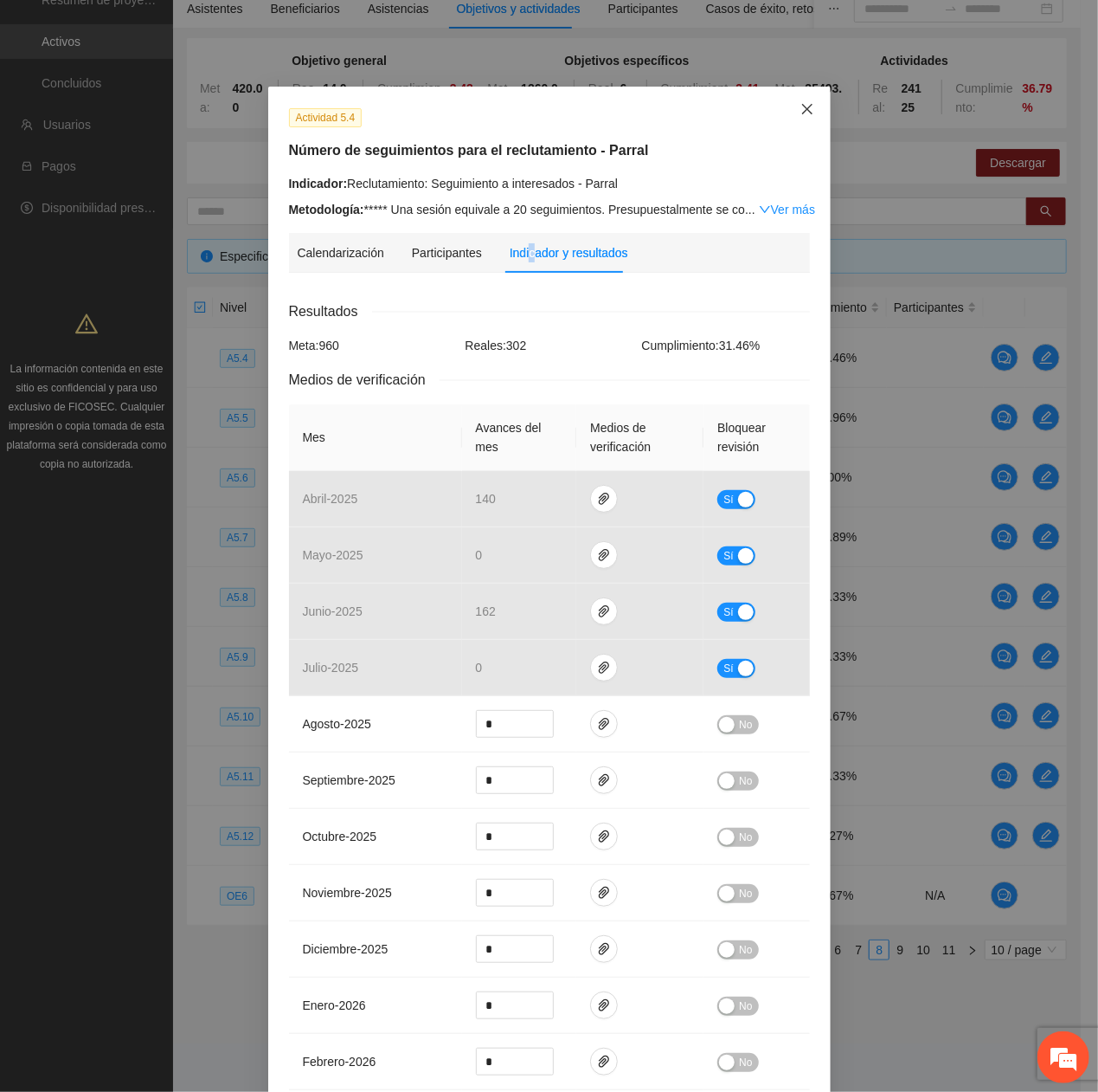
drag, startPoint x: 807, startPoint y: 97, endPoint x: 822, endPoint y: 105, distance: 17.0
click at [807, 95] on span "Close" at bounding box center [808, 110] width 47 height 47
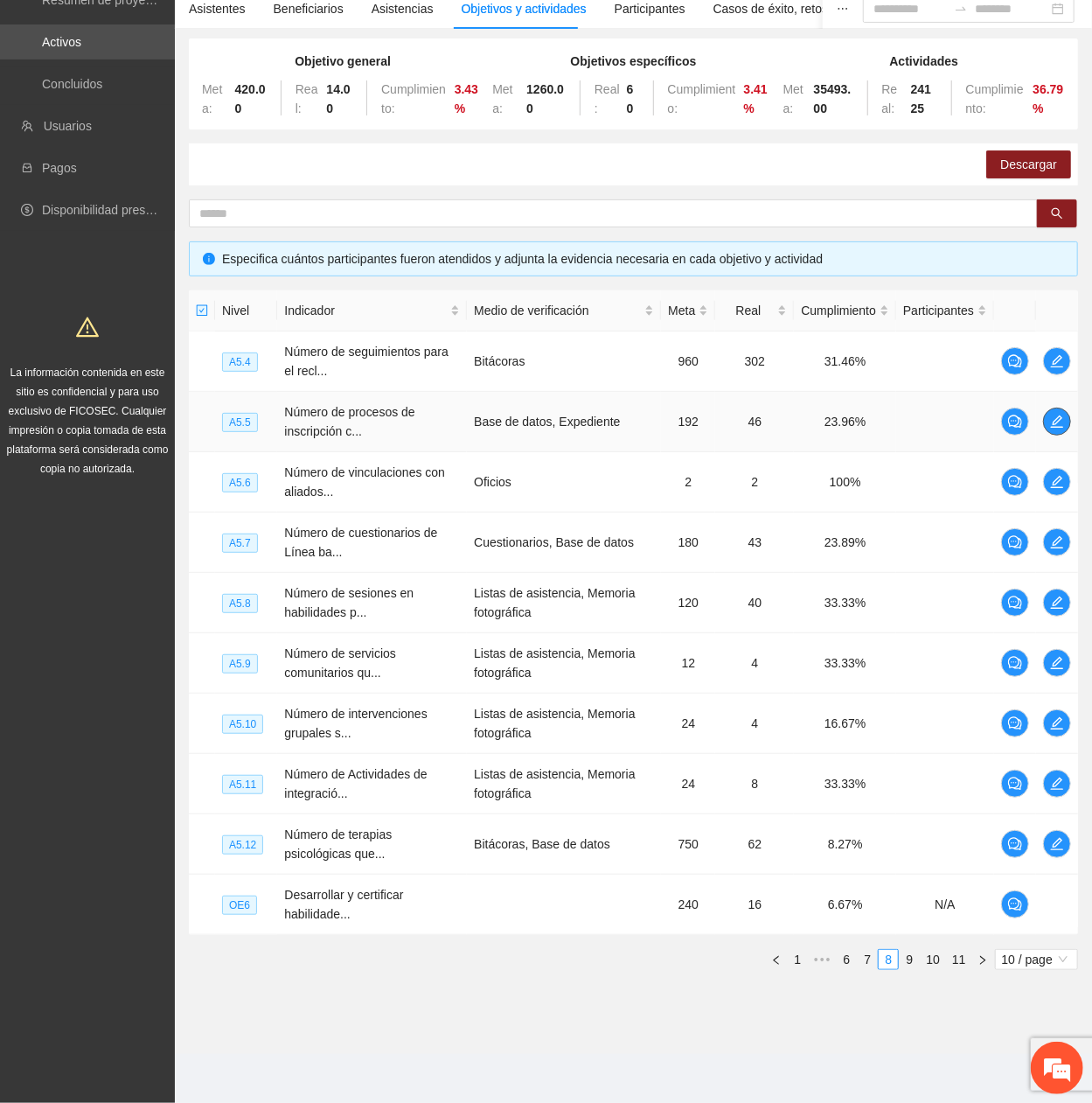
click at [1068, 372] on button "button" at bounding box center [1056, 421] width 28 height 28
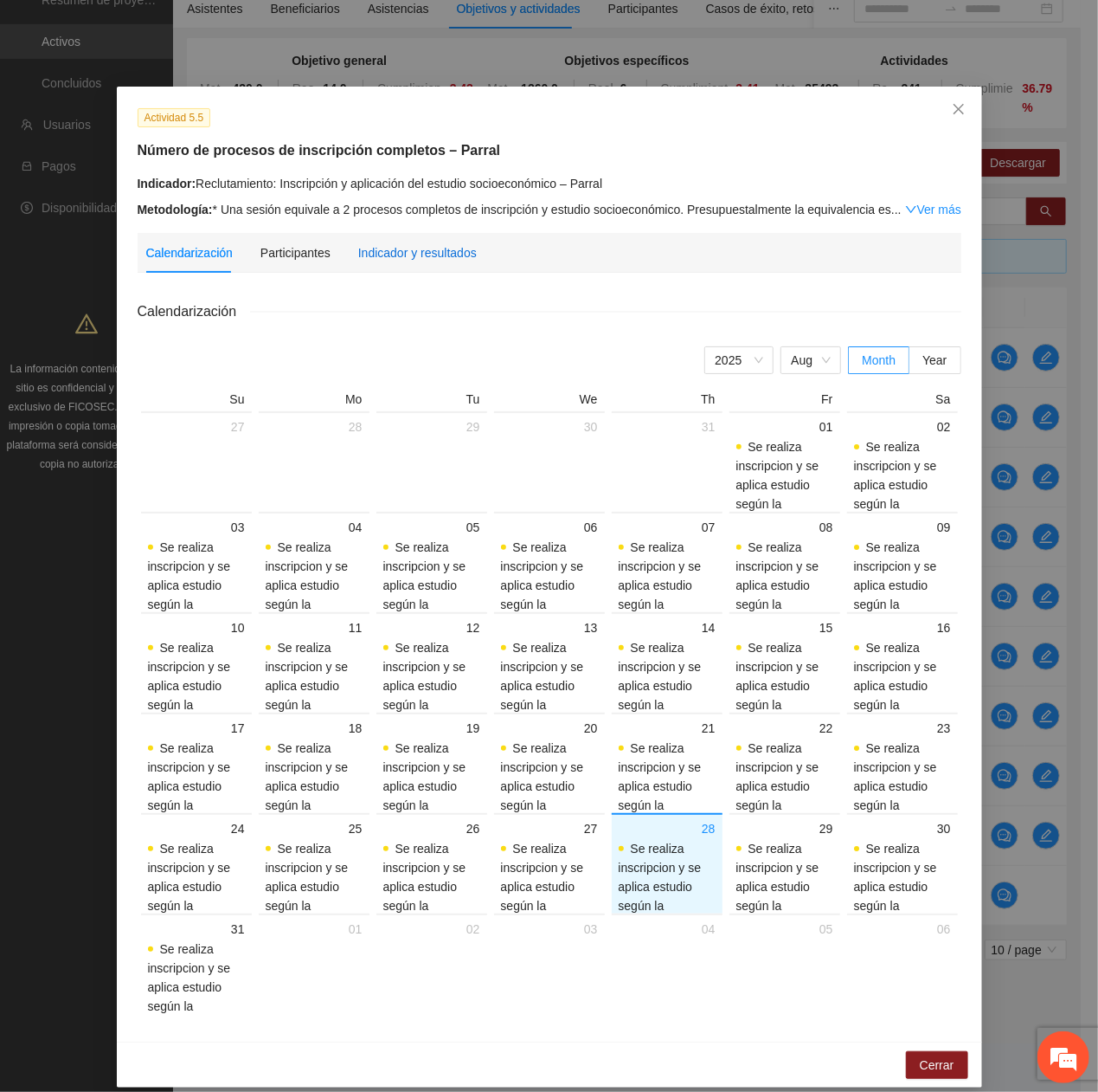
drag, startPoint x: 418, startPoint y: 247, endPoint x: 446, endPoint y: 278, distance: 41.8
click at [418, 248] on div "Indicador y resultados" at bounding box center [417, 252] width 118 height 19
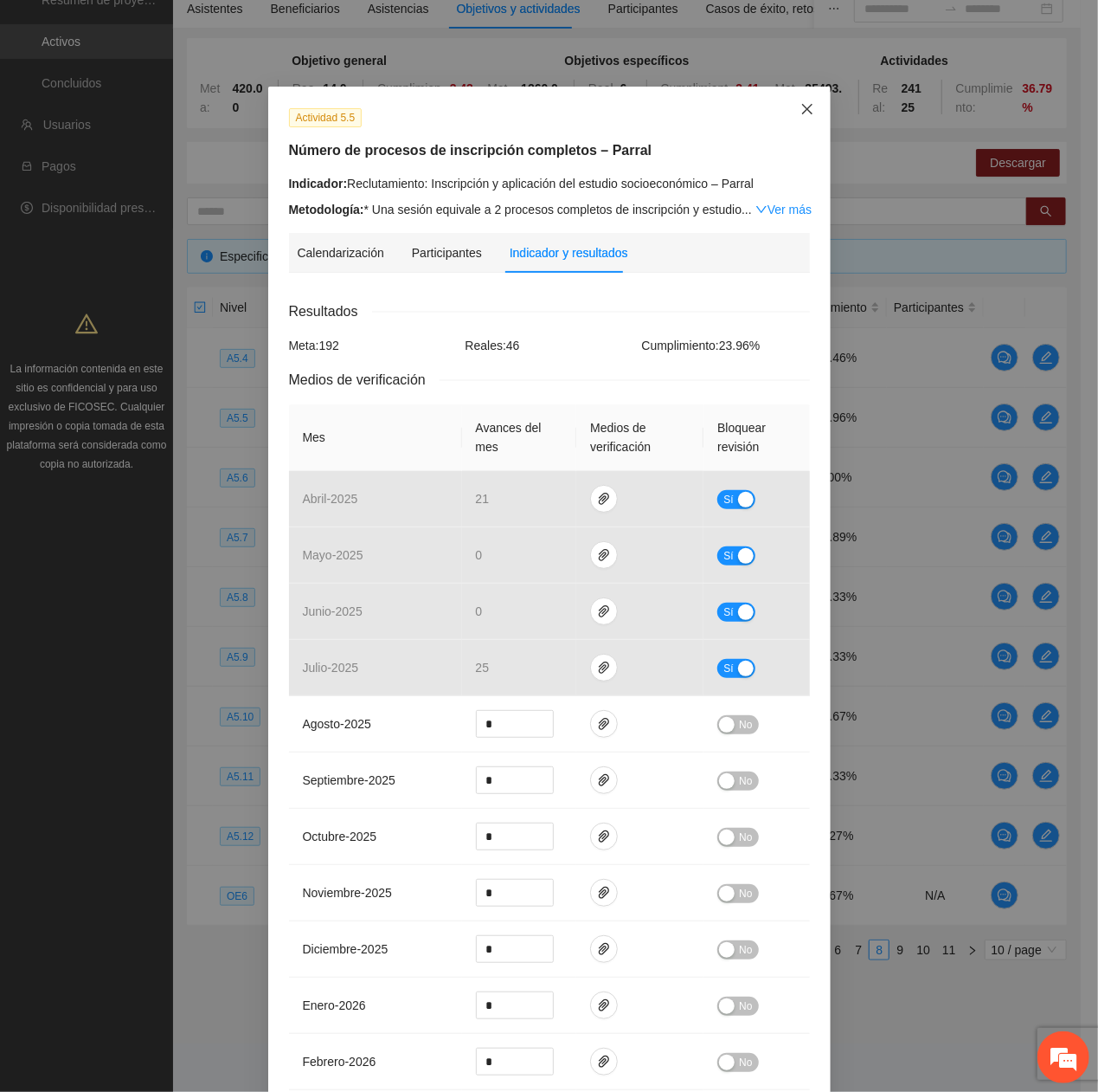
click at [801, 105] on icon "close" at bounding box center [807, 108] width 14 height 14
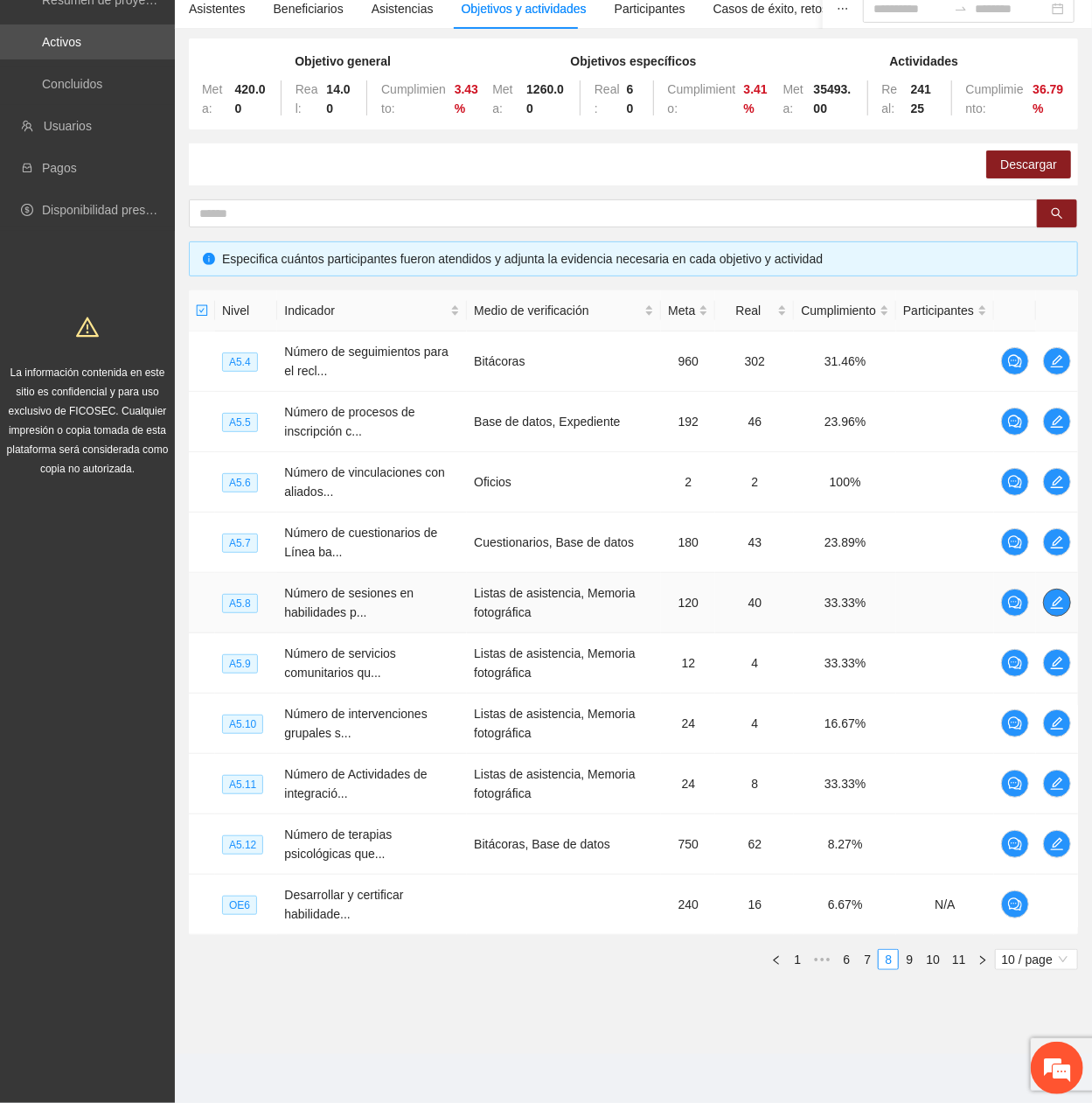
click at [1054, 372] on icon "edit" at bounding box center [1056, 602] width 14 height 14
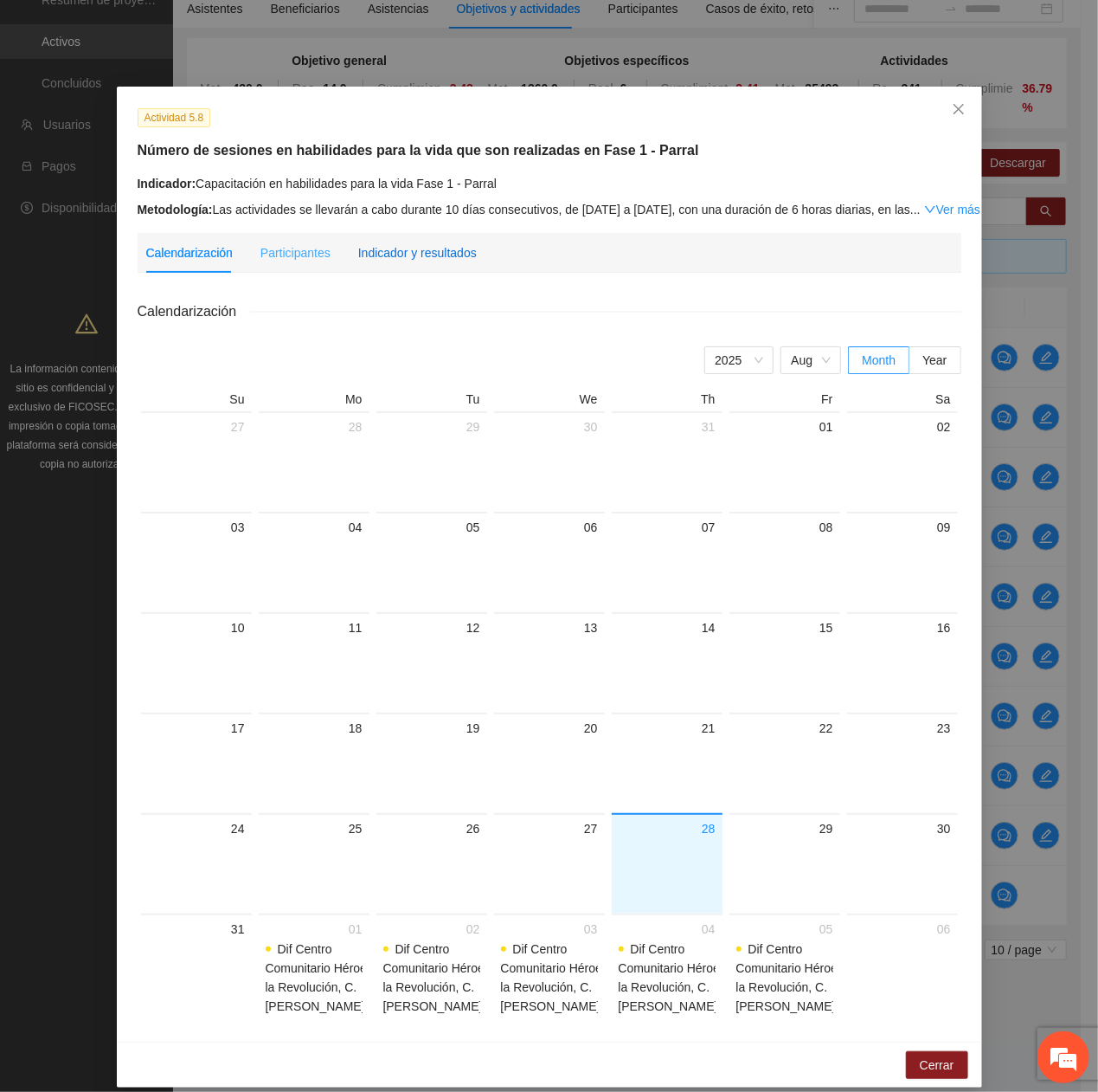
click at [423, 257] on div "Indicador y resultados" at bounding box center [417, 252] width 118 height 19
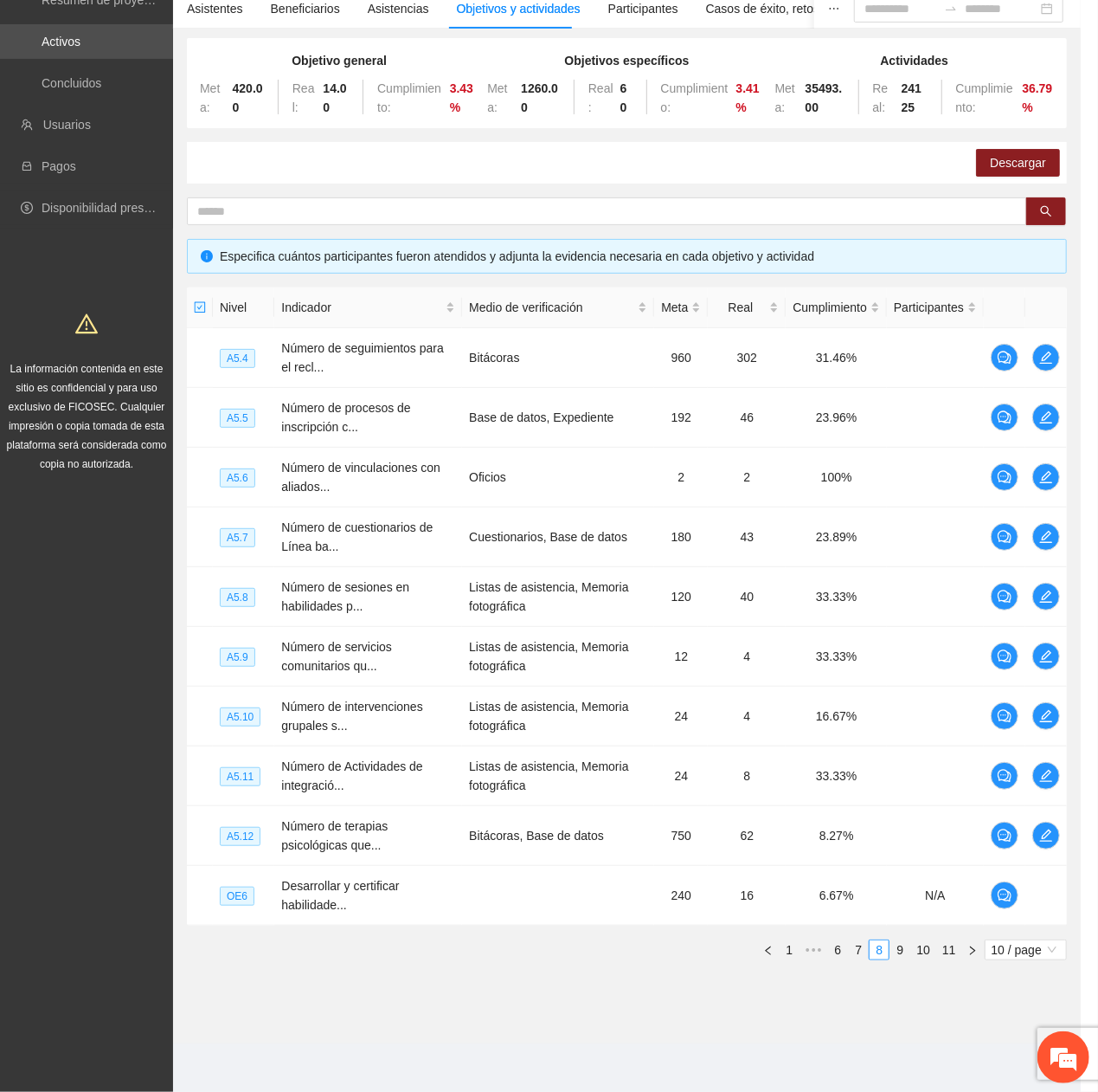
scroll to position [146, 0]
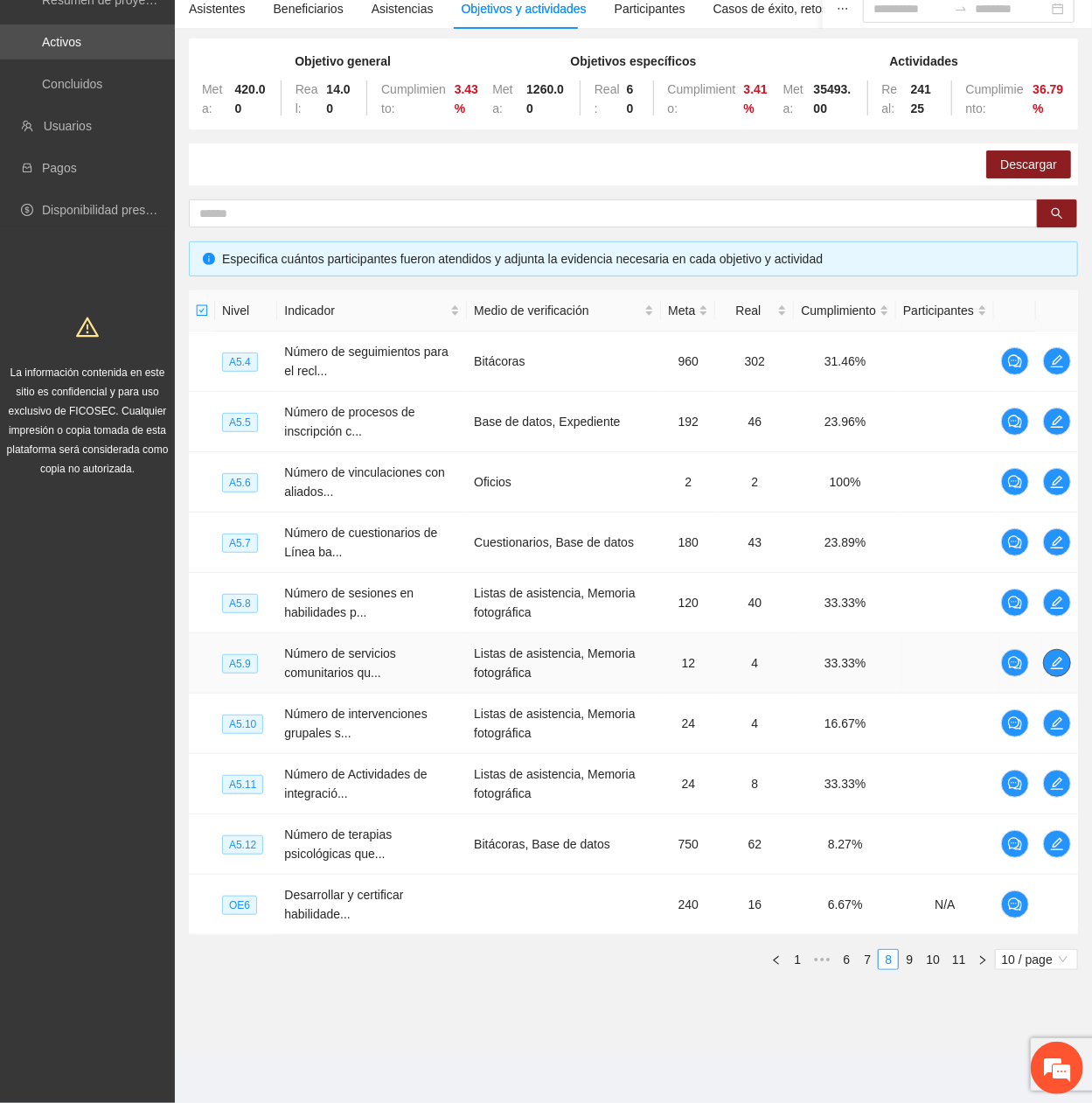
click at [1046, 372] on button "button" at bounding box center [1056, 663] width 28 height 28
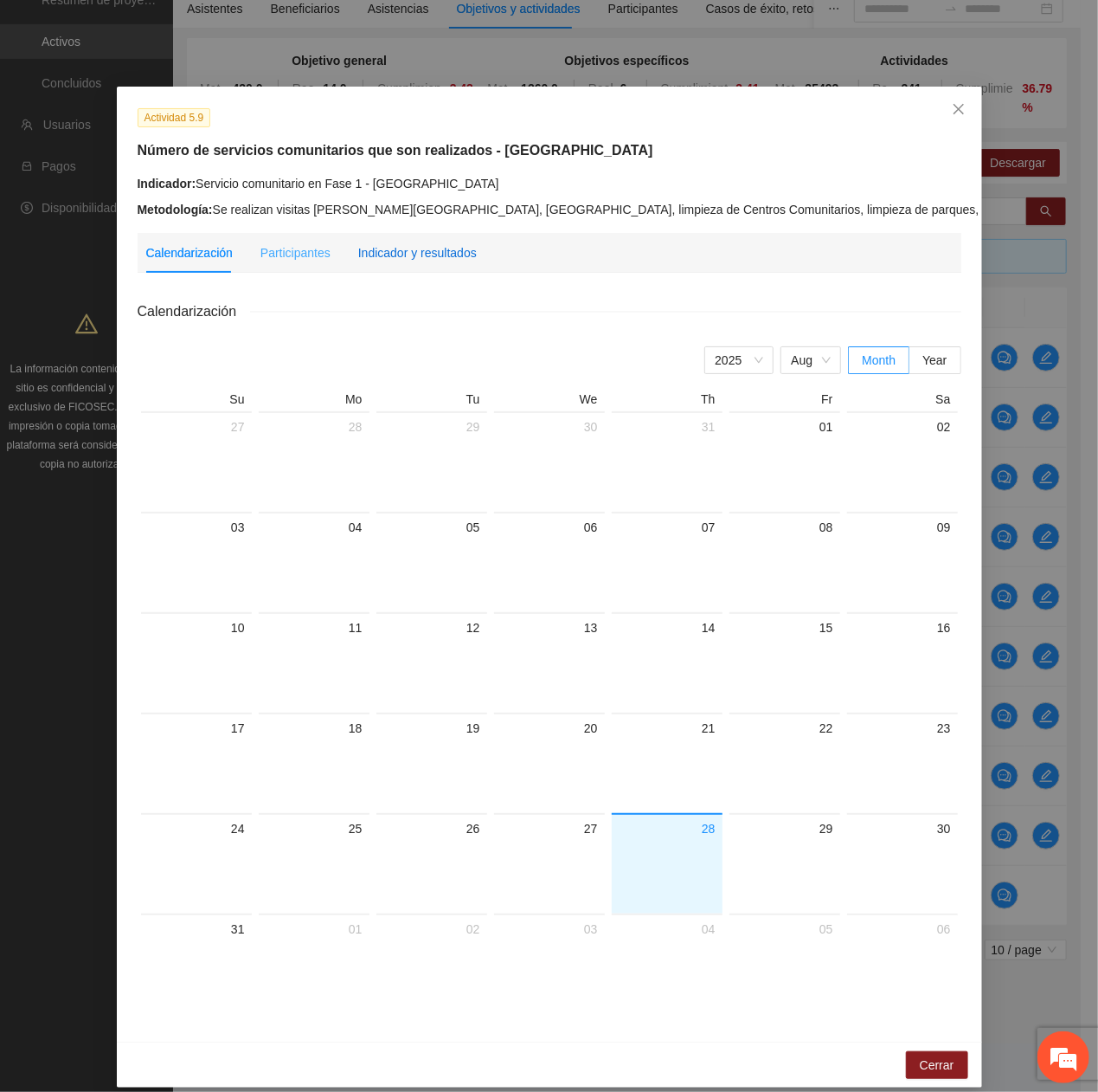
click at [436, 260] on div "Indicador y resultados" at bounding box center [417, 252] width 118 height 19
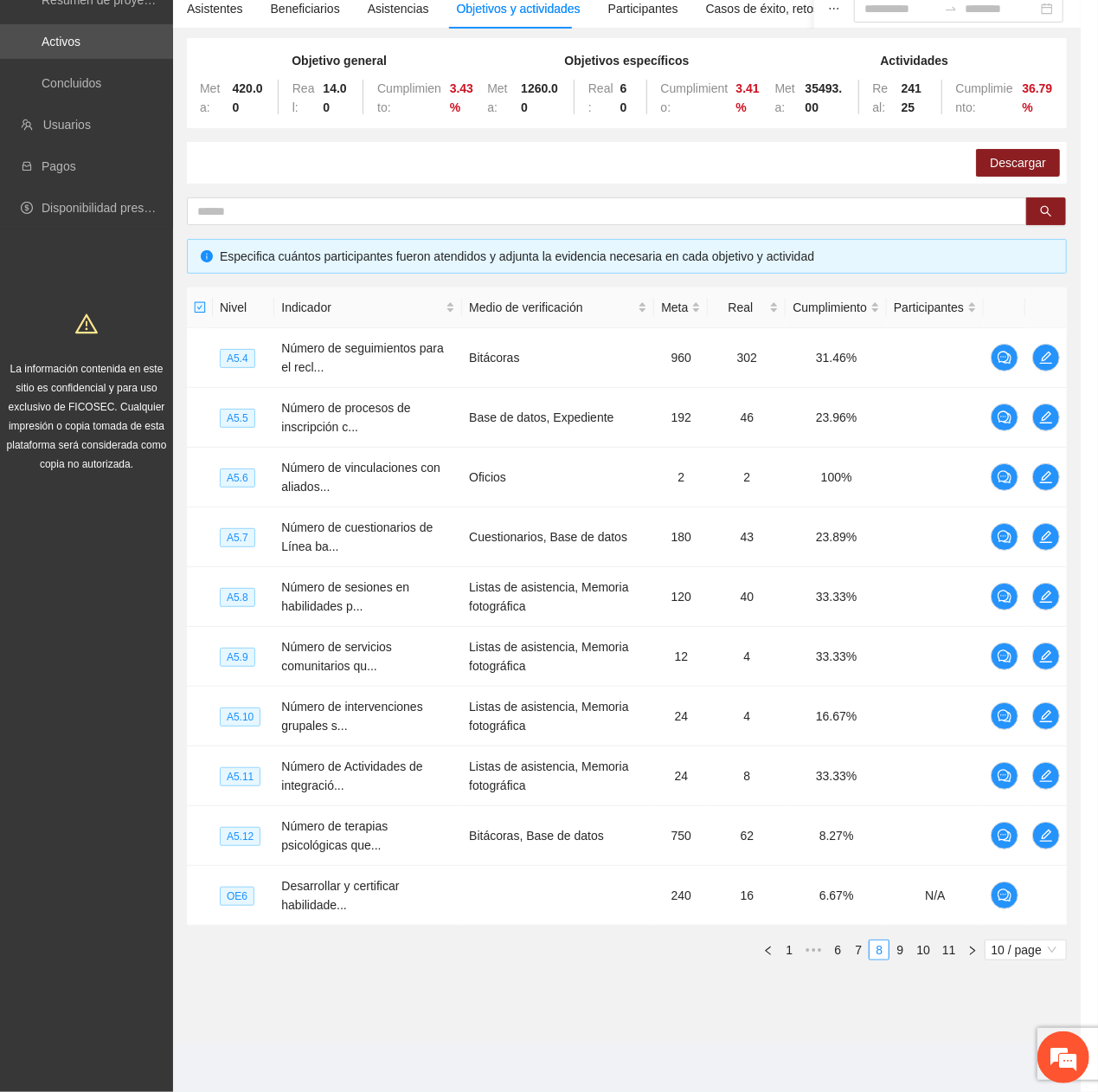
scroll to position [108, 0]
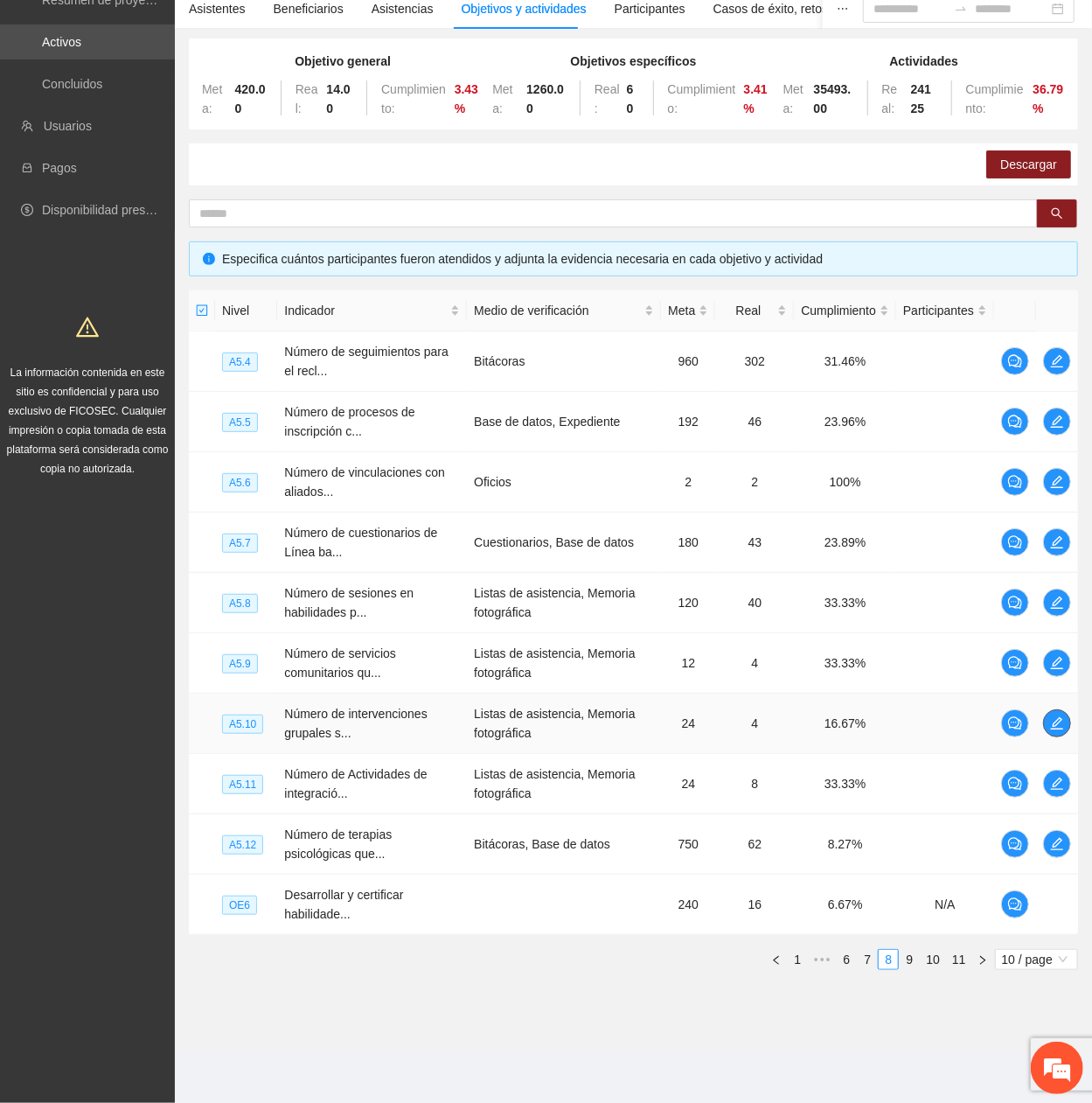
click at [1065, 372] on span "edit" at bounding box center [1056, 722] width 26 height 14
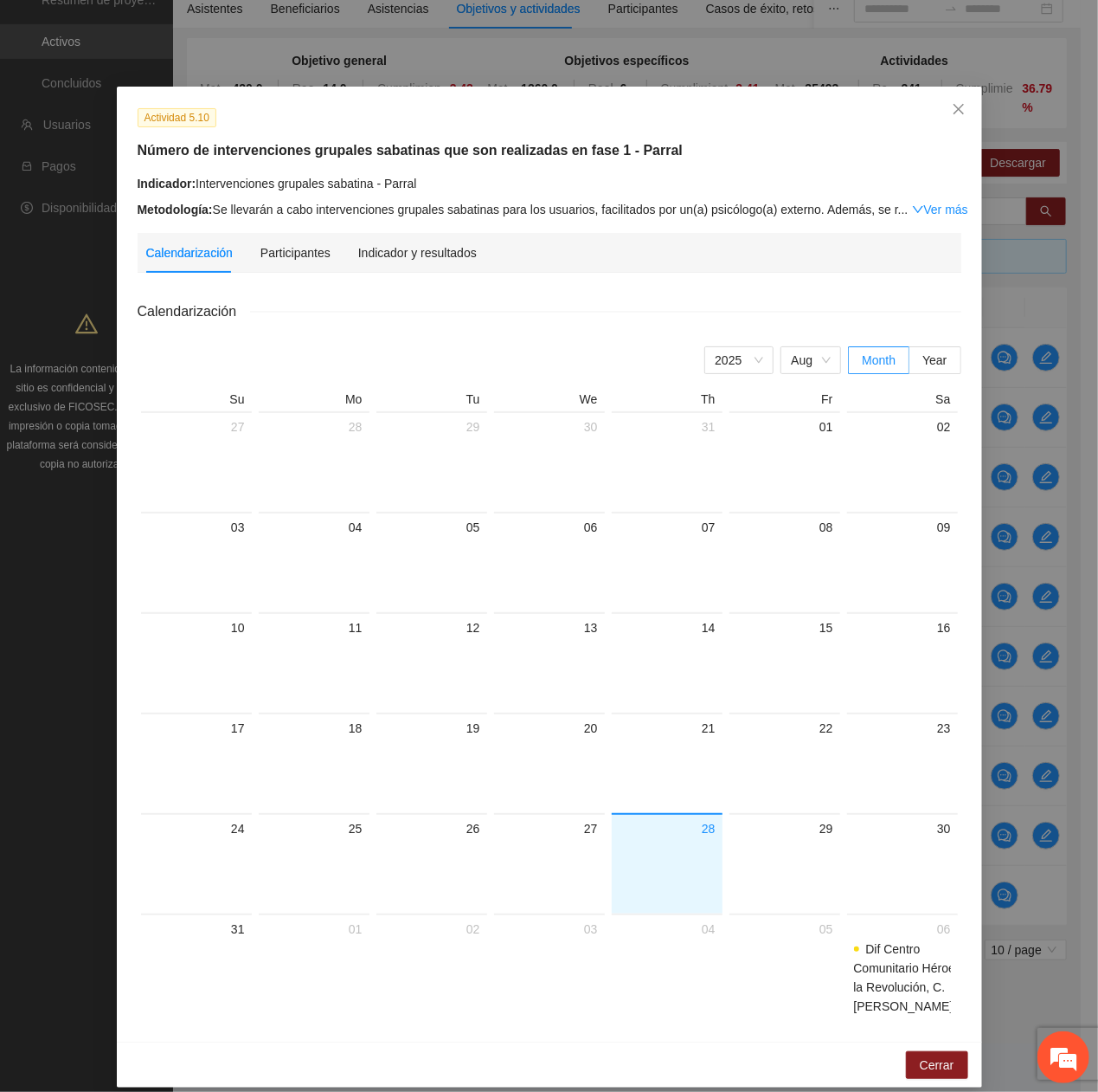
click at [380, 274] on div "Calendarización Participantes Indicador y resultados Calendarización [DATE] Mon…" at bounding box center [549, 626] width 824 height 787
click at [381, 260] on div "Indicador y resultados" at bounding box center [417, 252] width 118 height 19
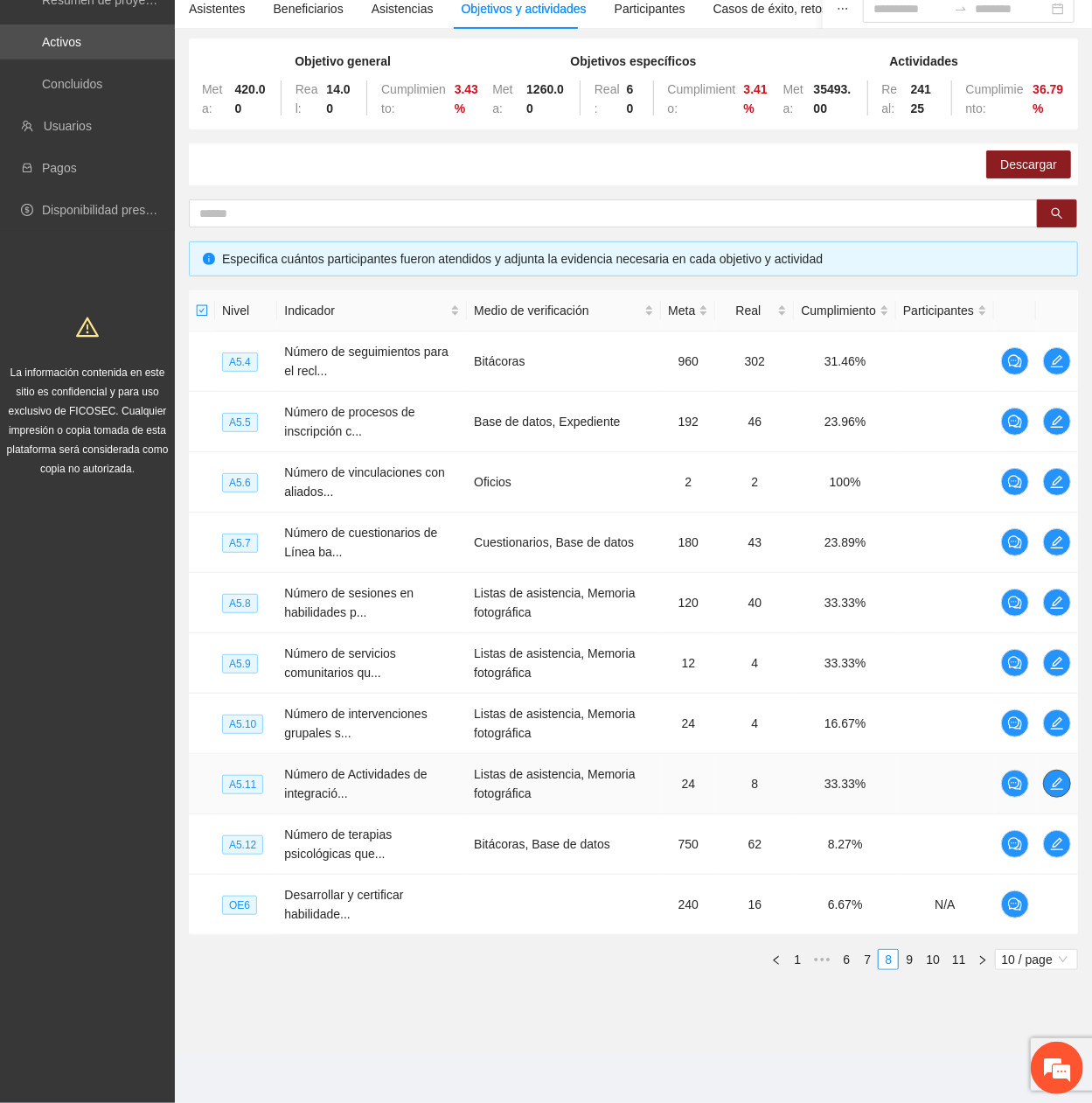
click at [1058, 372] on icon "edit" at bounding box center [1056, 783] width 14 height 14
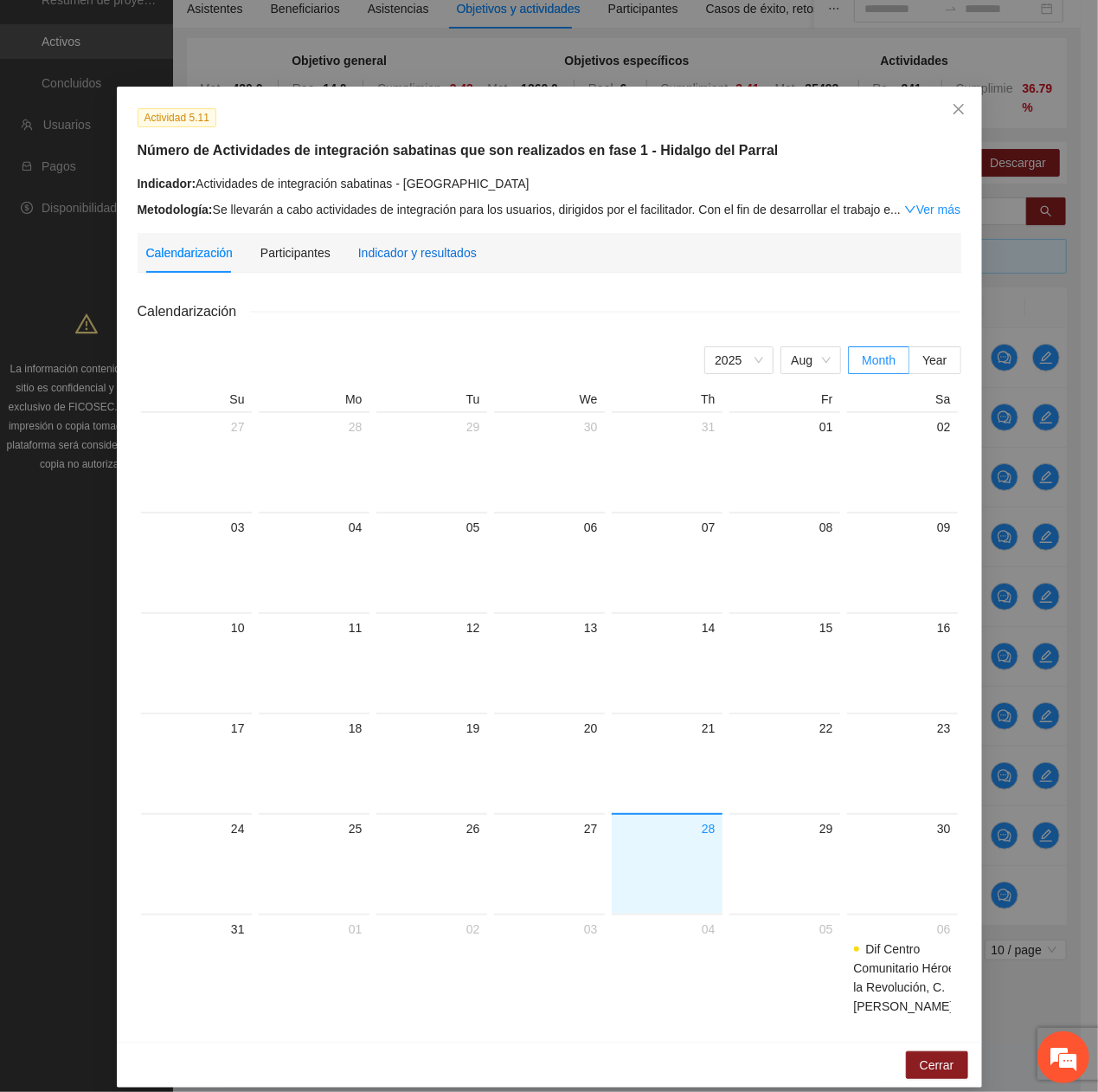
drag, startPoint x: 399, startPoint y: 248, endPoint x: 443, endPoint y: 298, distance: 66.6
click at [399, 255] on div "Indicador y resultados" at bounding box center [417, 252] width 118 height 19
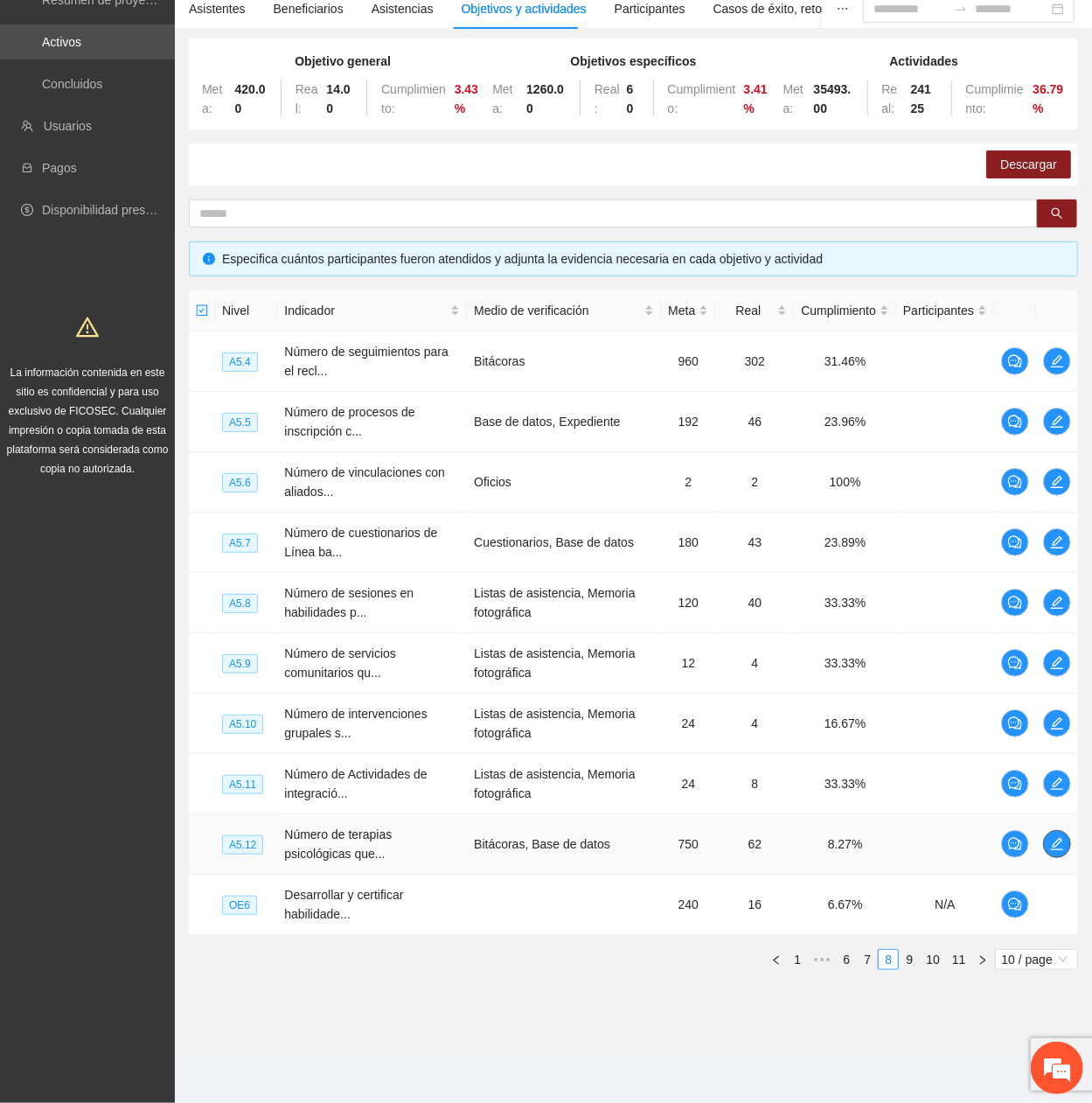
click at [1066, 372] on span "edit" at bounding box center [1056, 843] width 26 height 14
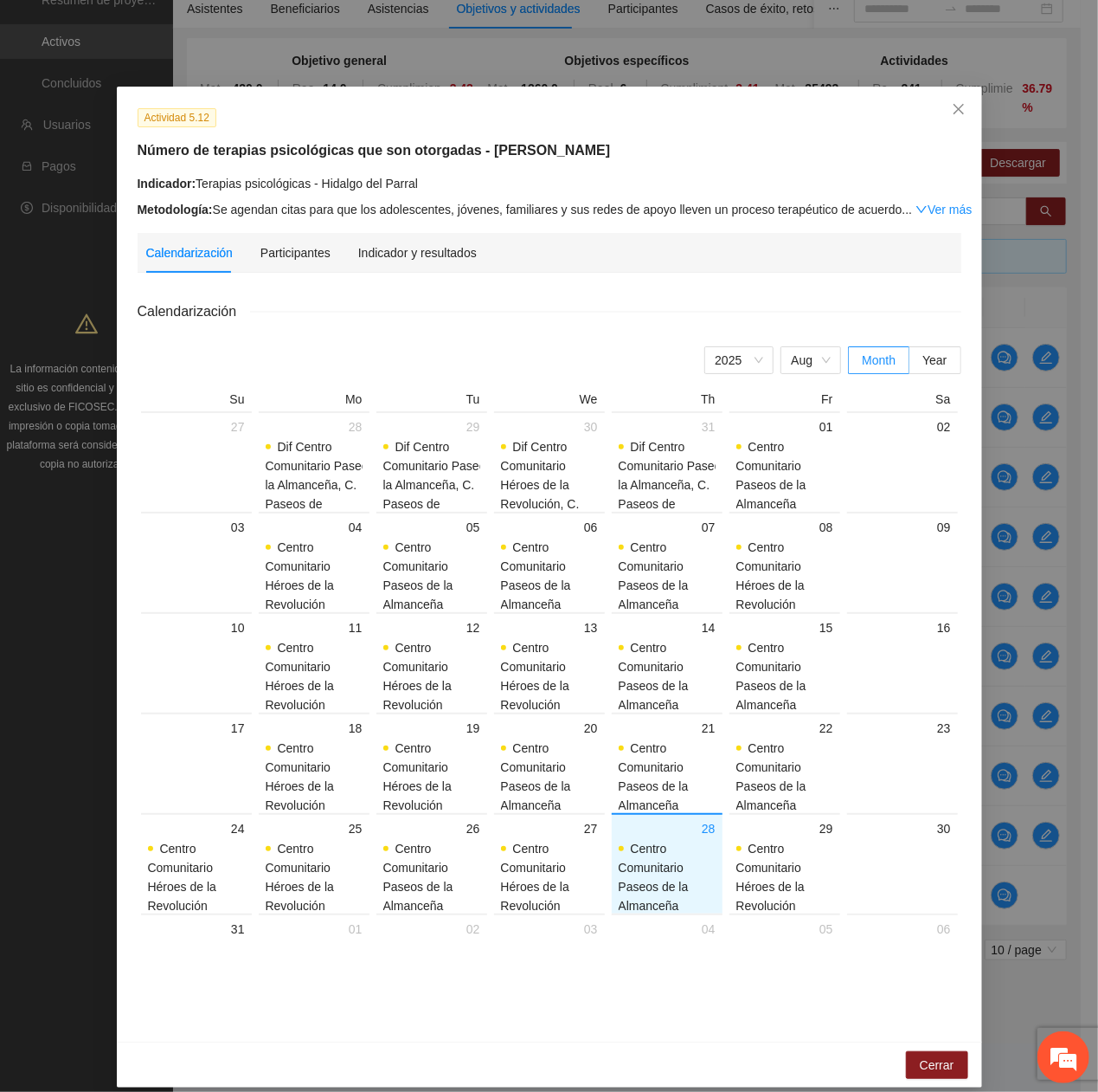
drag, startPoint x: 389, startPoint y: 268, endPoint x: 381, endPoint y: 274, distance: 10.0
click at [388, 271] on div "Indicador y resultados" at bounding box center [417, 253] width 118 height 40
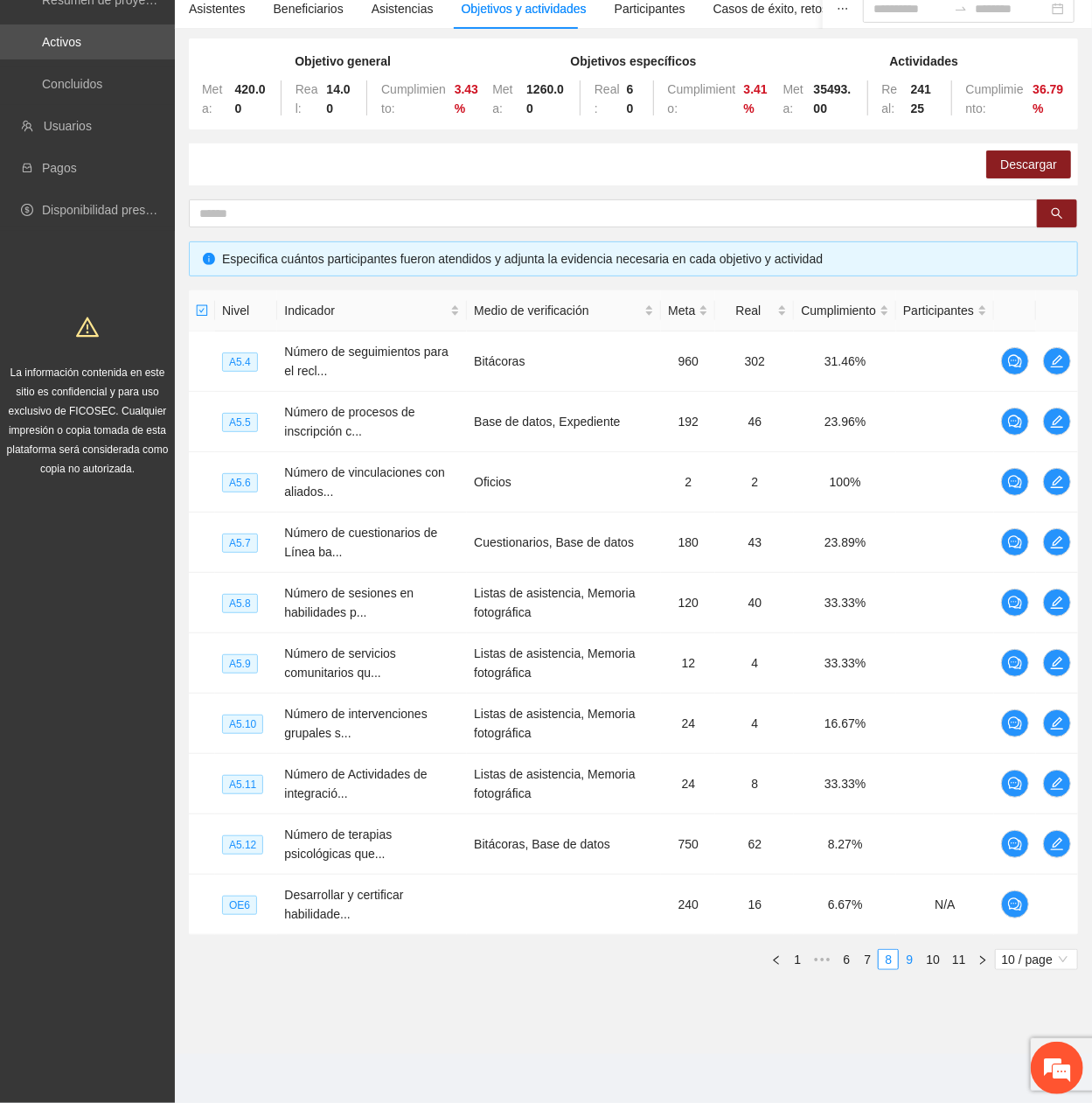
click at [907, 372] on link "9" at bounding box center [908, 959] width 19 height 19
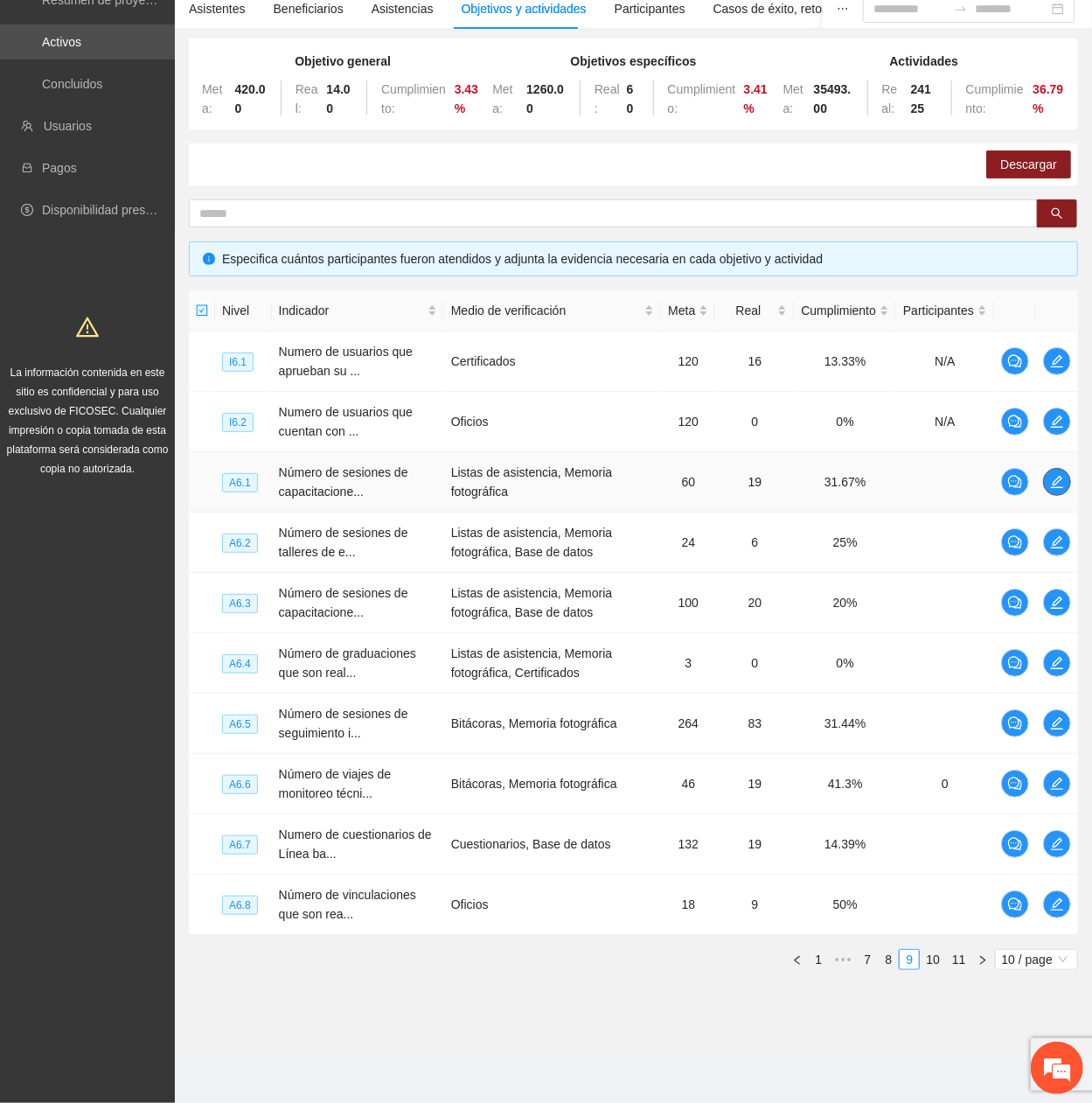
click at [1057, 372] on icon "edit" at bounding box center [1056, 481] width 12 height 12
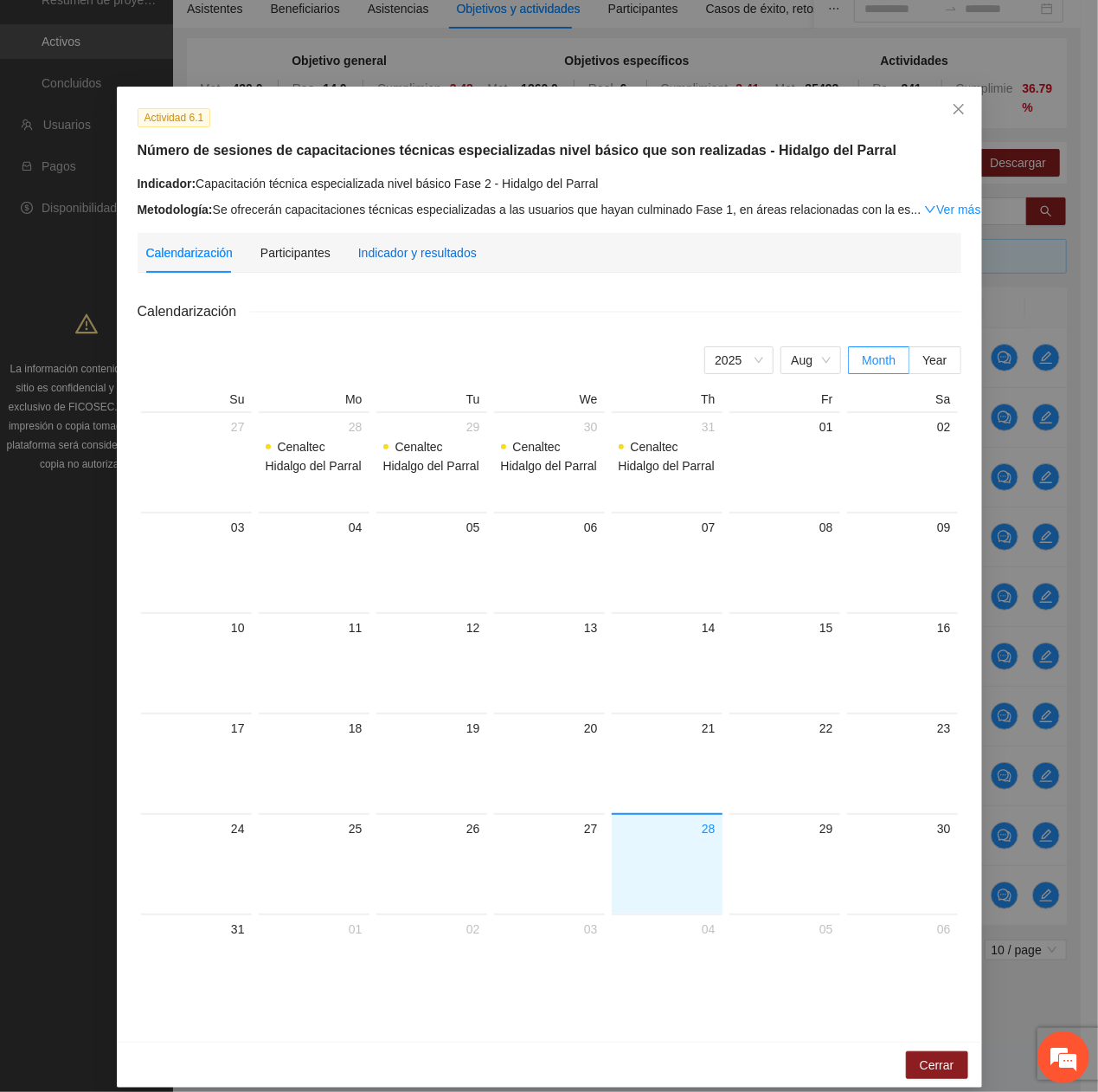
click at [399, 254] on div "Indicador y resultados" at bounding box center [417, 252] width 118 height 19
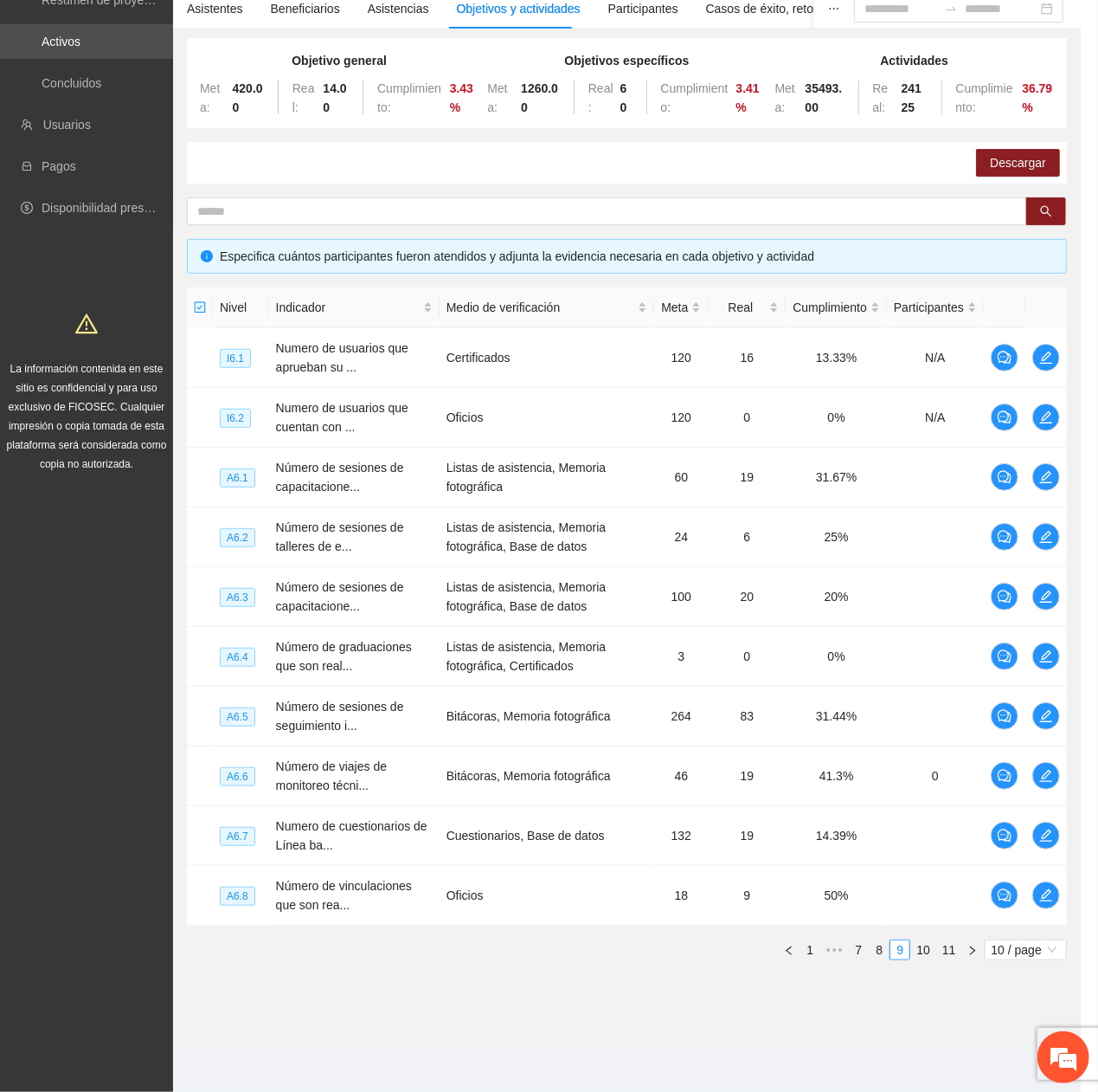
scroll to position [128, 0]
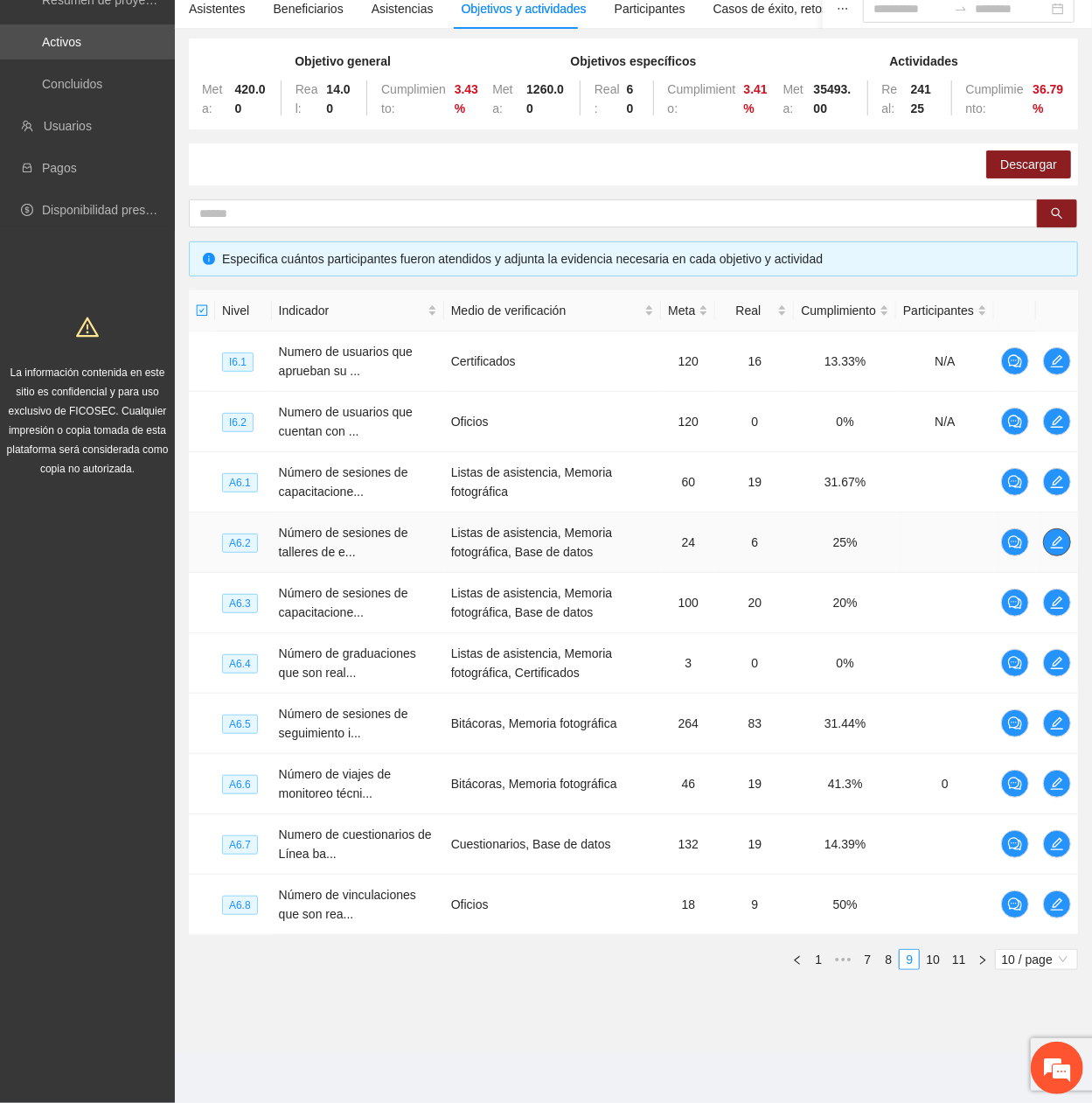
click at [1051, 372] on icon "edit" at bounding box center [1056, 541] width 14 height 14
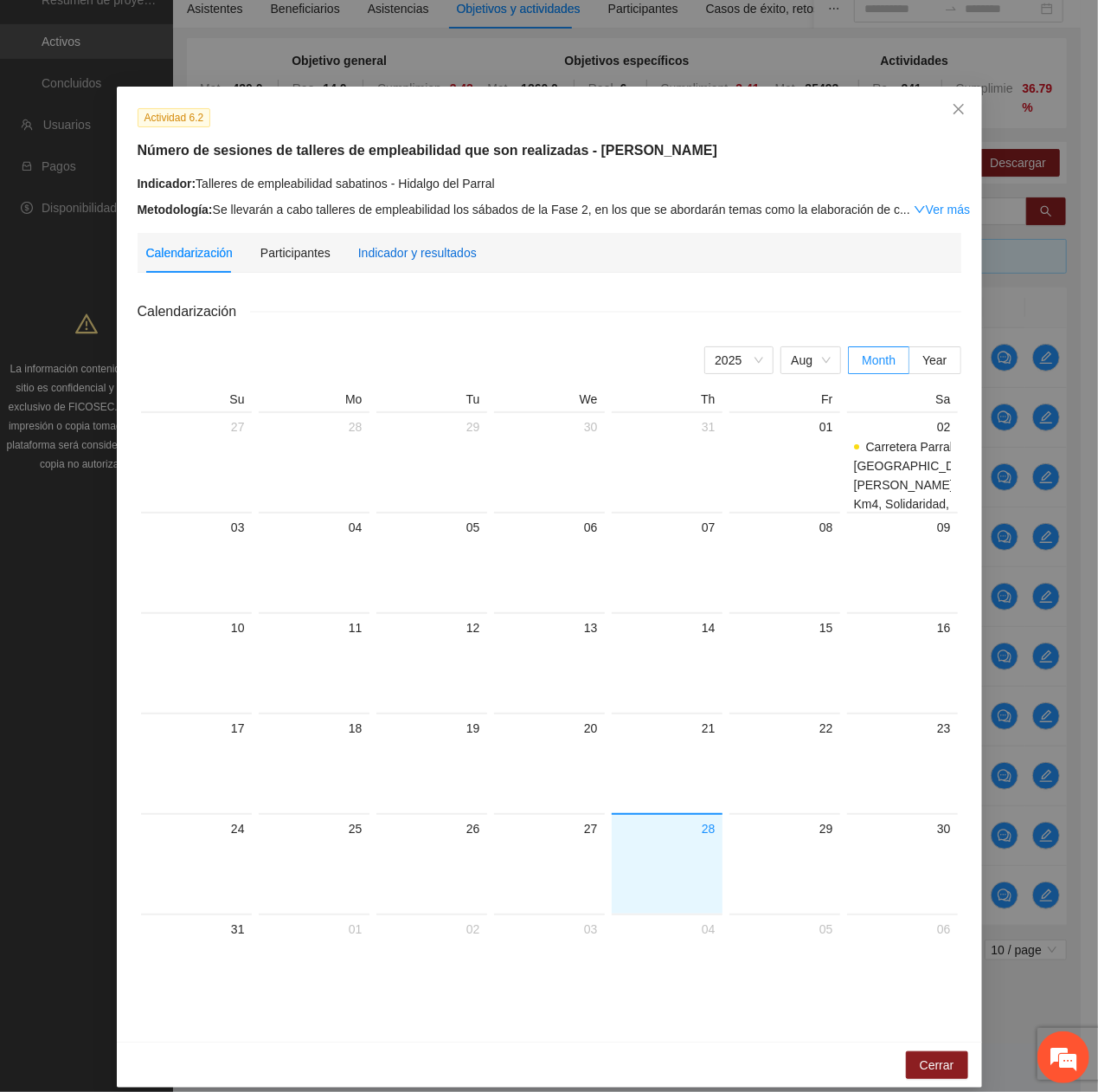
click at [416, 250] on div "Indicador y resultados" at bounding box center [417, 252] width 118 height 19
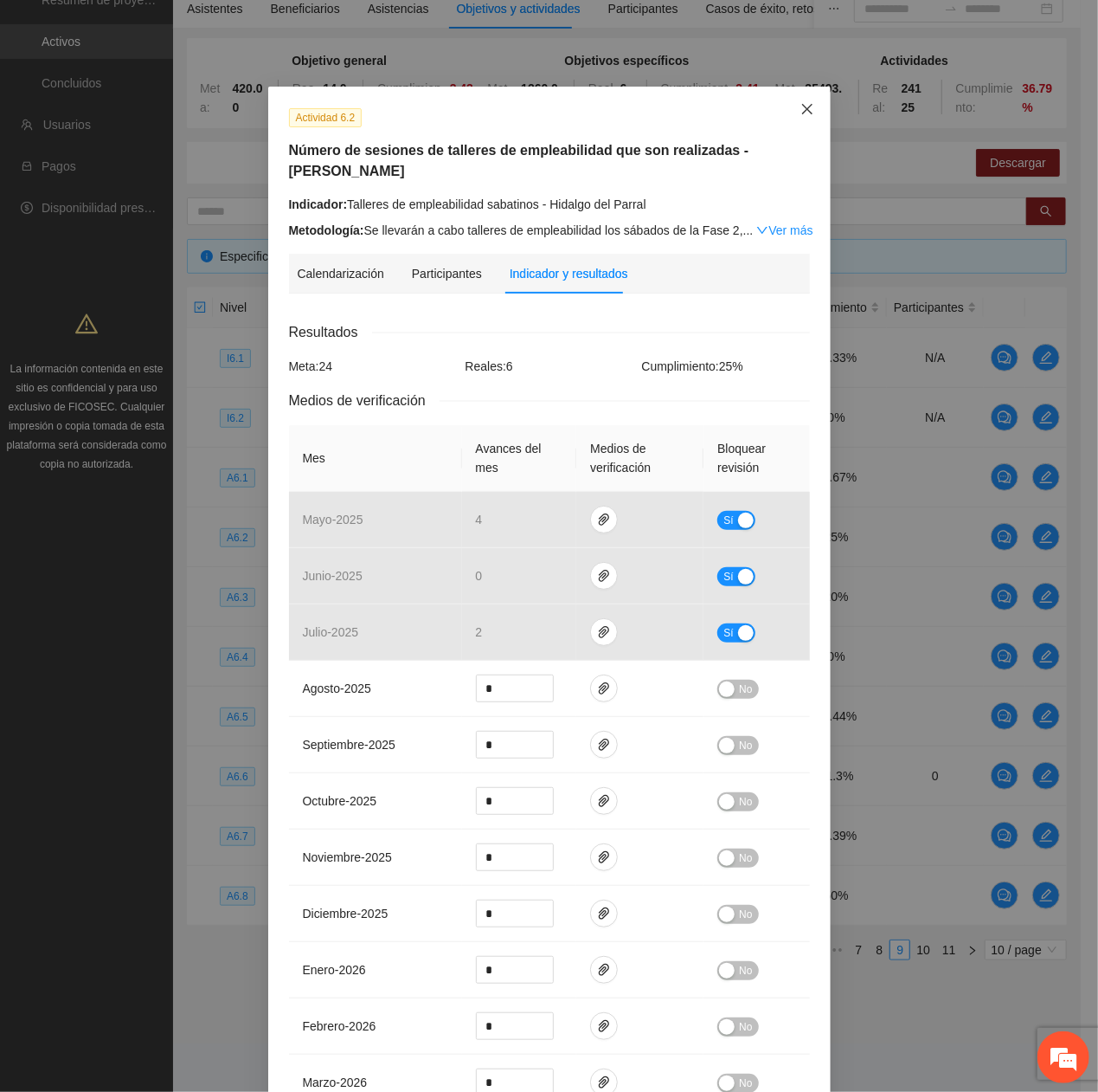
click at [807, 111] on span "Close" at bounding box center [808, 110] width 47 height 47
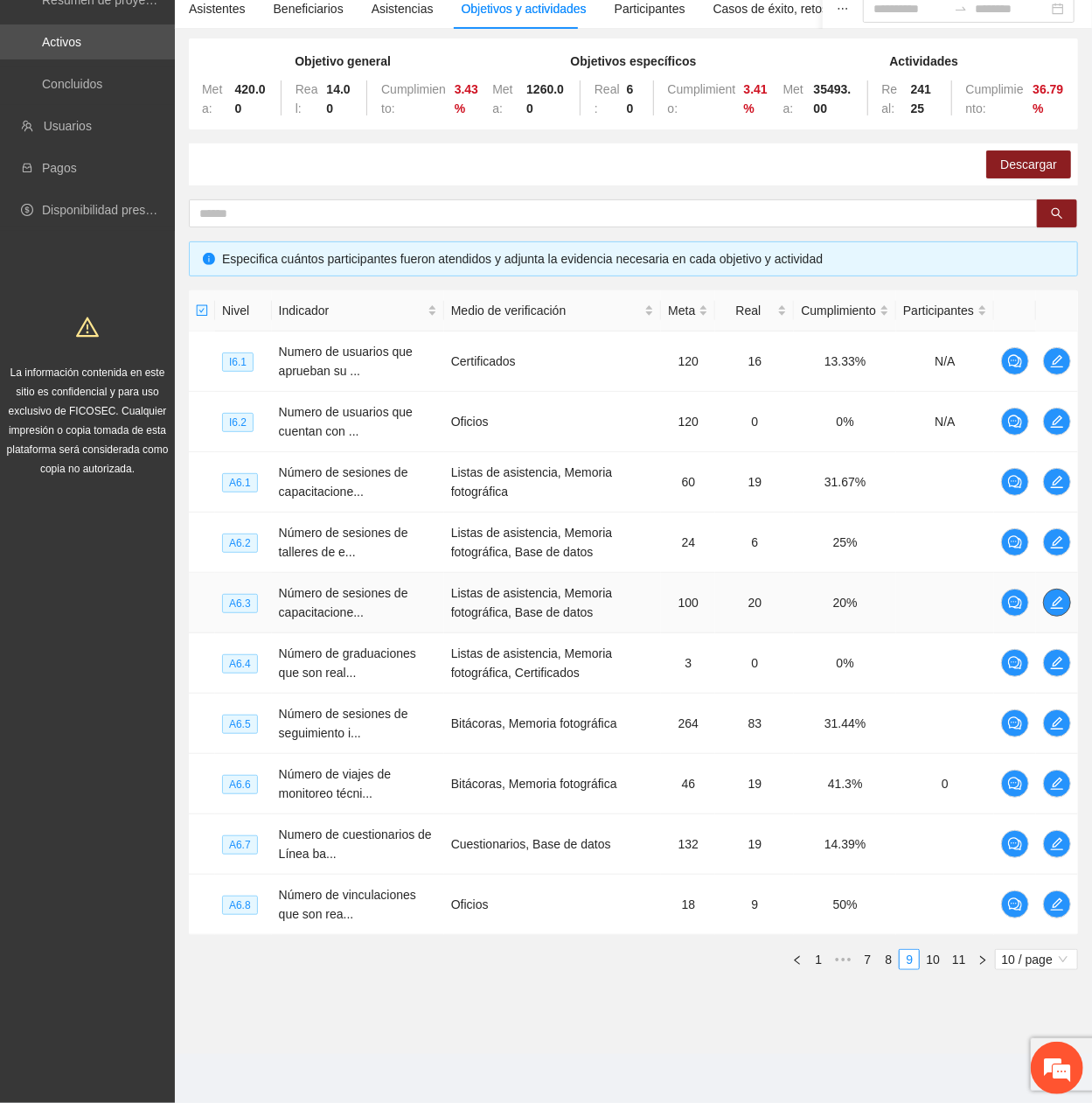
click at [1054, 372] on icon "edit" at bounding box center [1056, 602] width 12 height 12
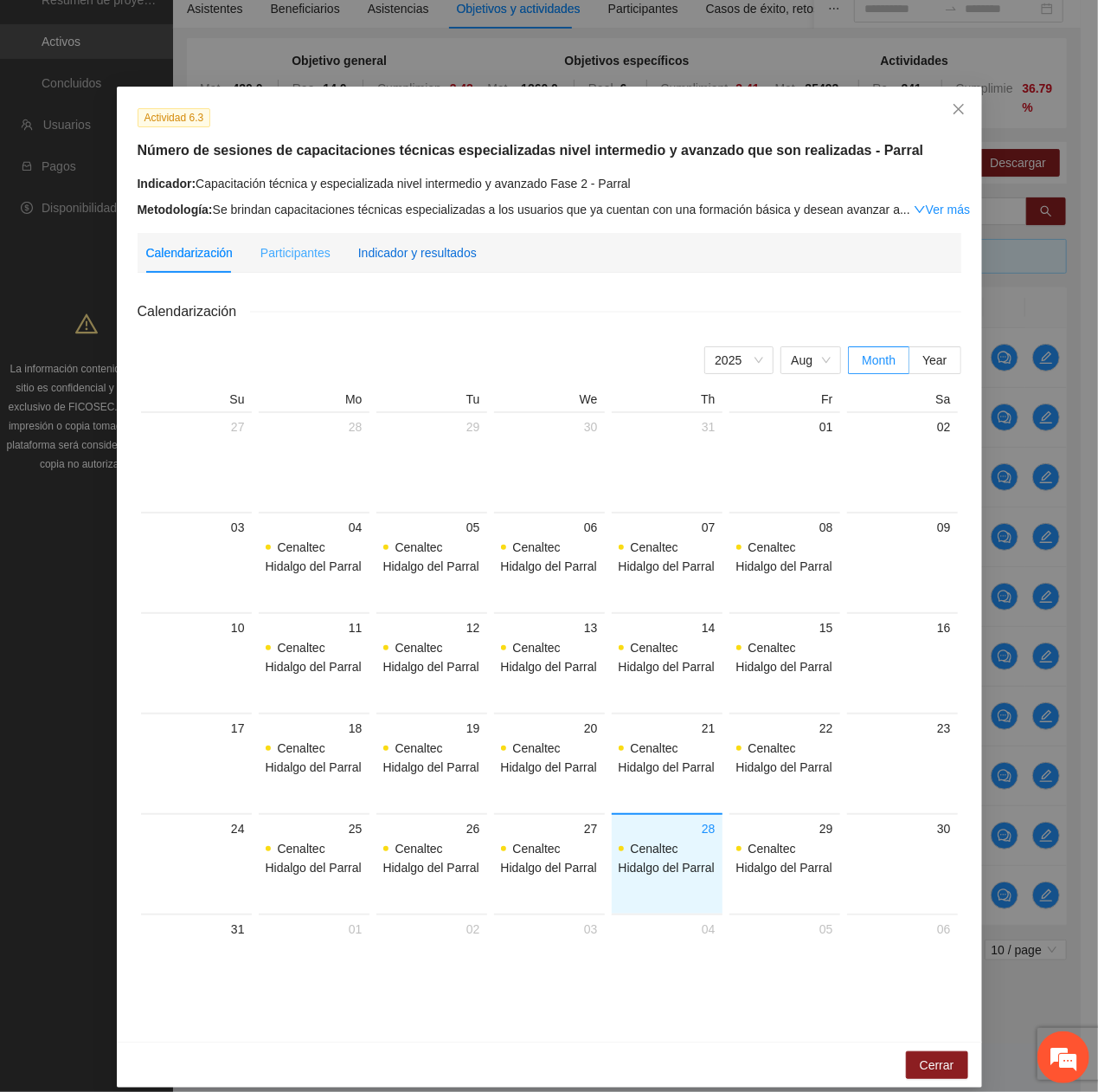
click at [431, 257] on div "Indicador y resultados" at bounding box center [417, 252] width 118 height 19
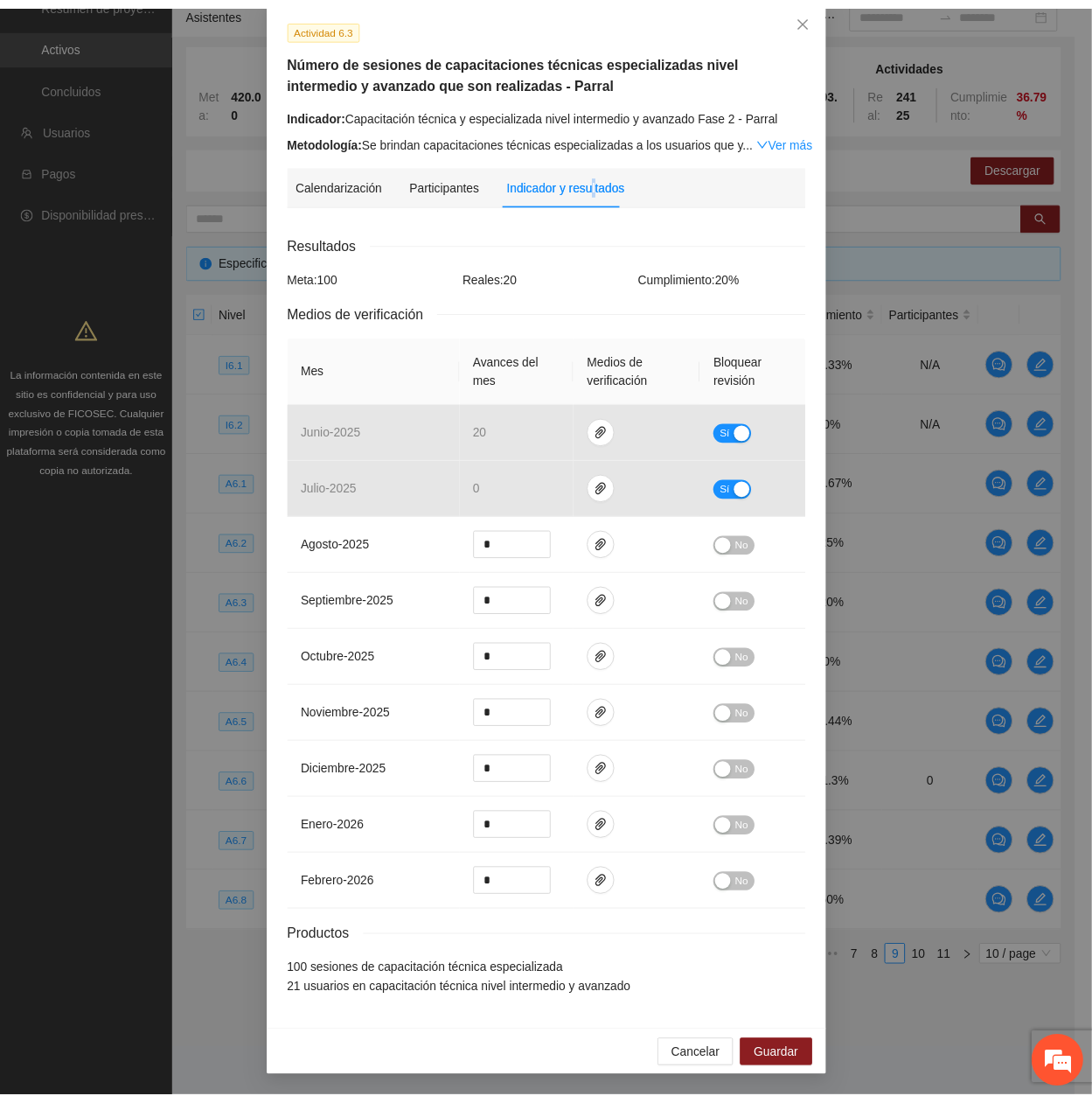
scroll to position [14, 0]
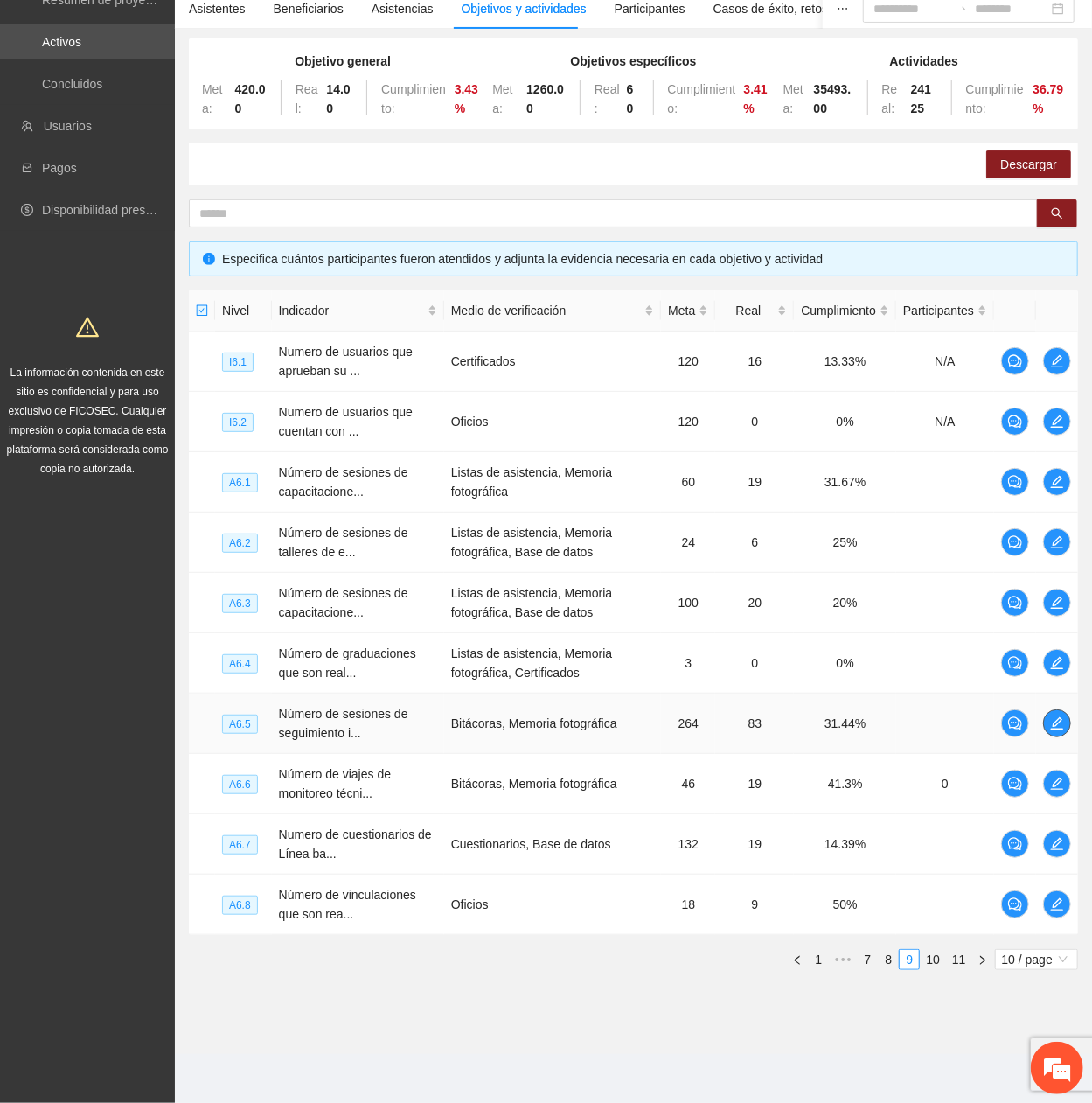
click at [1060, 372] on icon "edit" at bounding box center [1056, 722] width 14 height 14
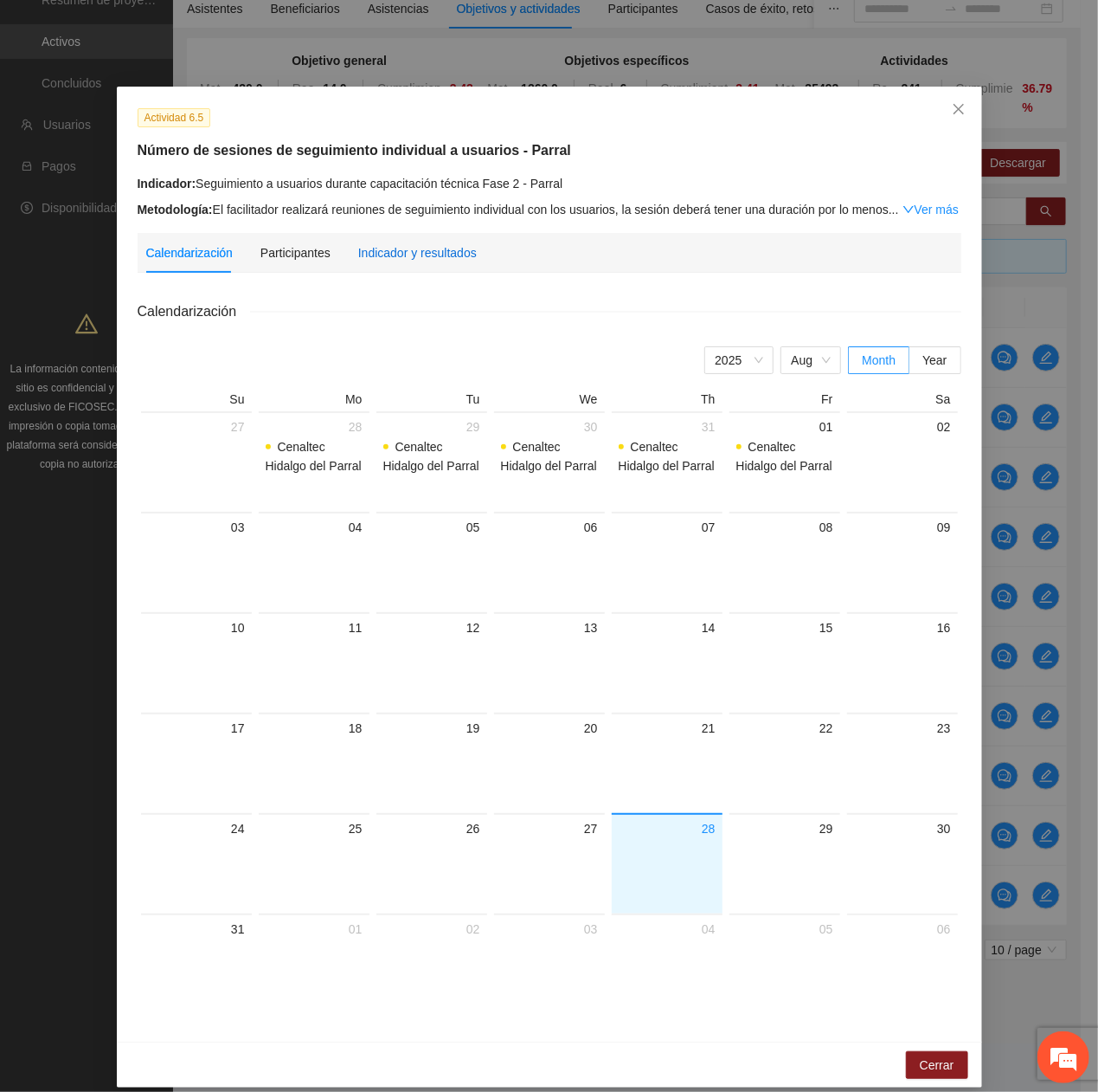
drag, startPoint x: 412, startPoint y: 250, endPoint x: 409, endPoint y: 278, distance: 28.2
click at [409, 256] on div "Indicador y resultados" at bounding box center [417, 252] width 118 height 19
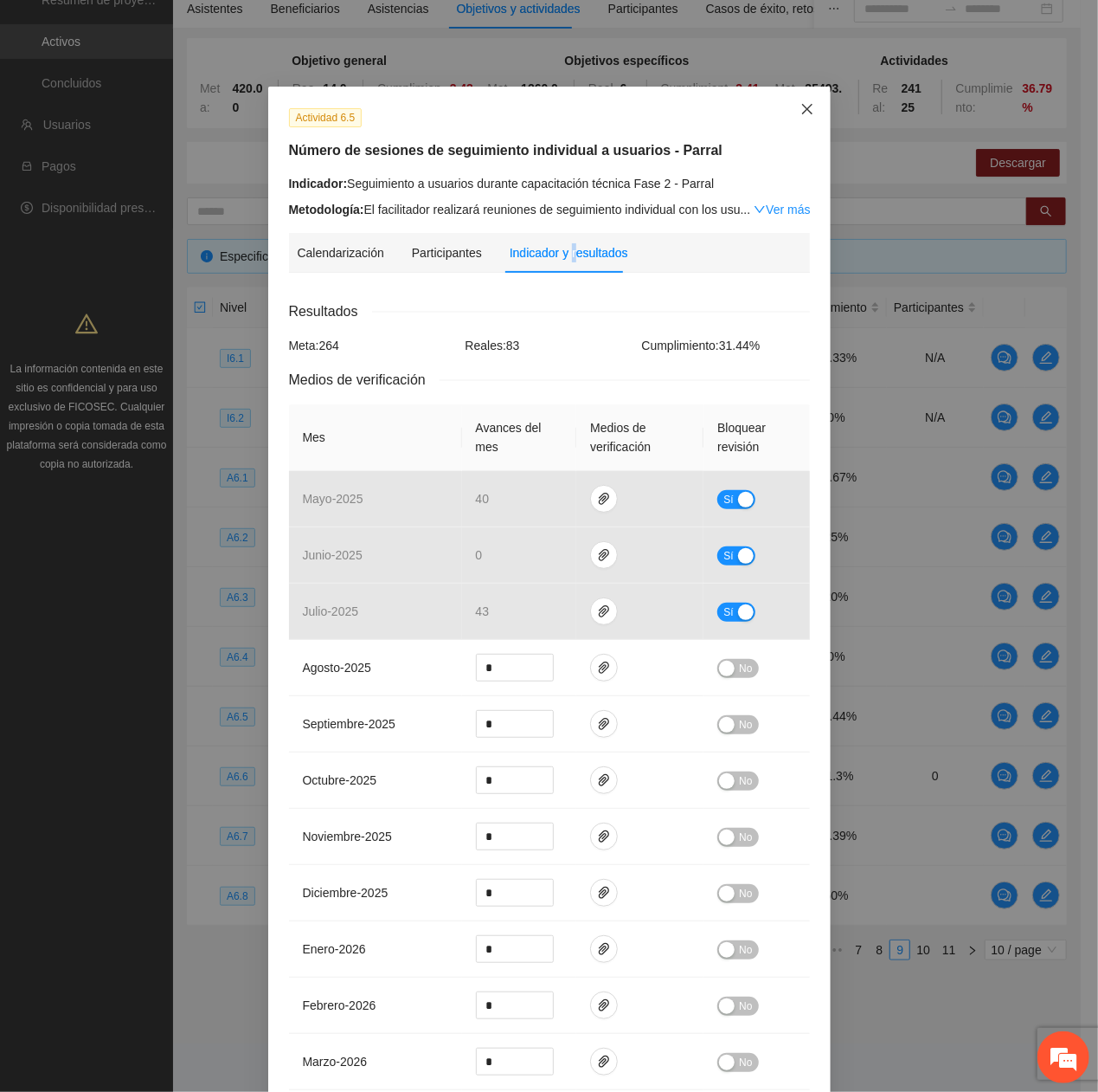
click at [807, 108] on span "Close" at bounding box center [808, 110] width 47 height 47
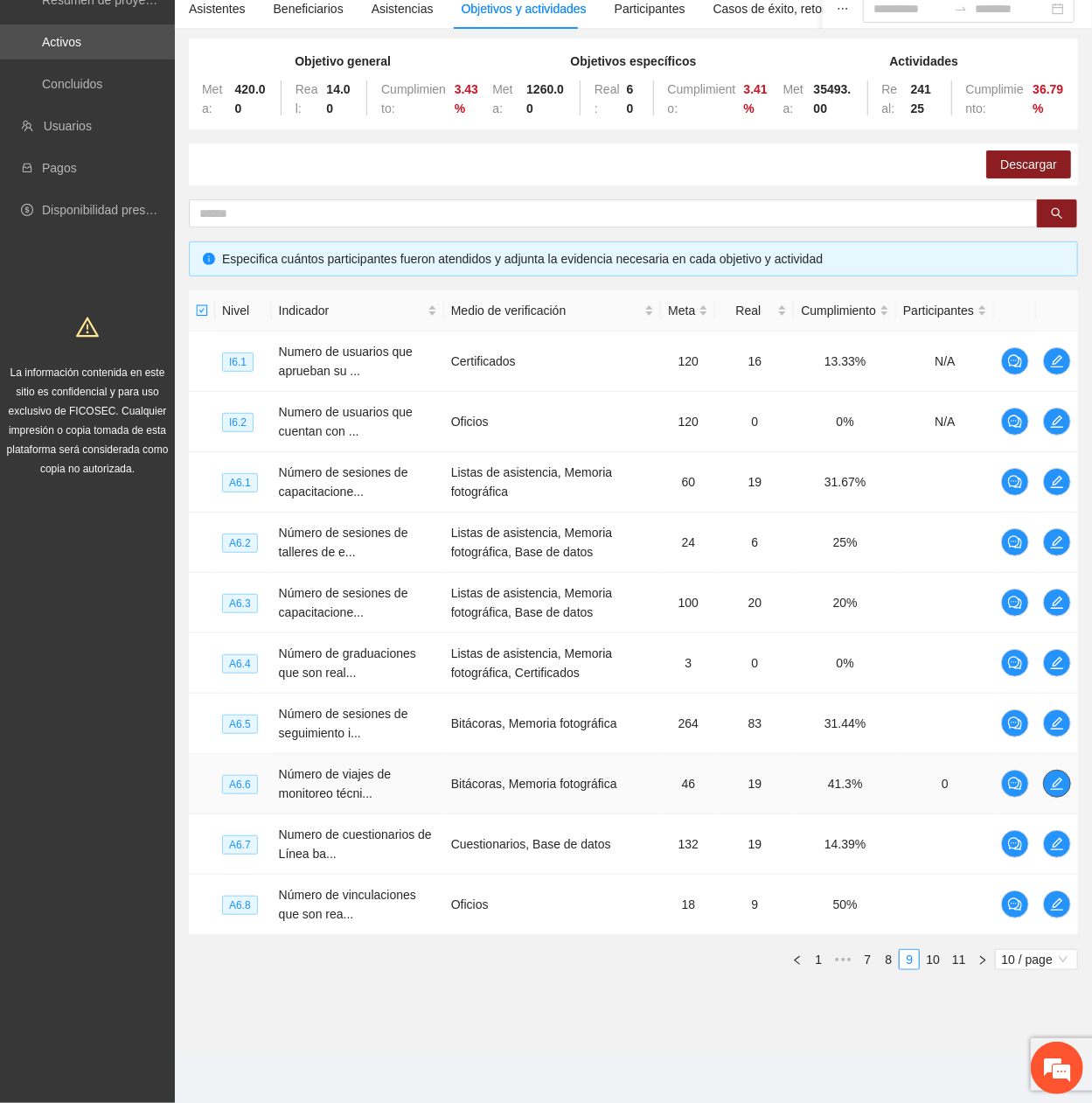
click at [1064, 372] on span "edit" at bounding box center [1056, 783] width 26 height 14
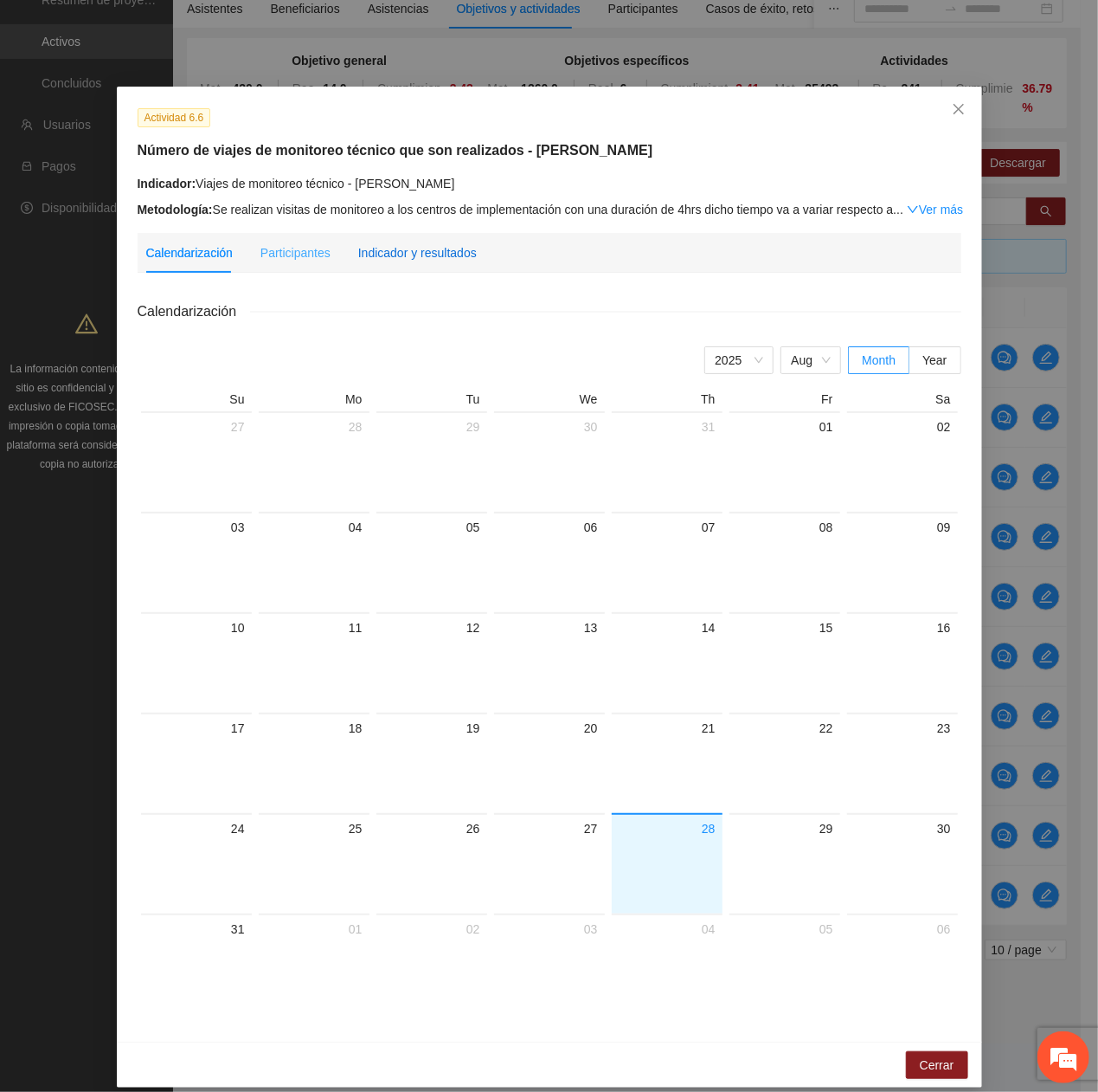
click at [431, 247] on div "Indicador y resultados" at bounding box center [417, 252] width 118 height 19
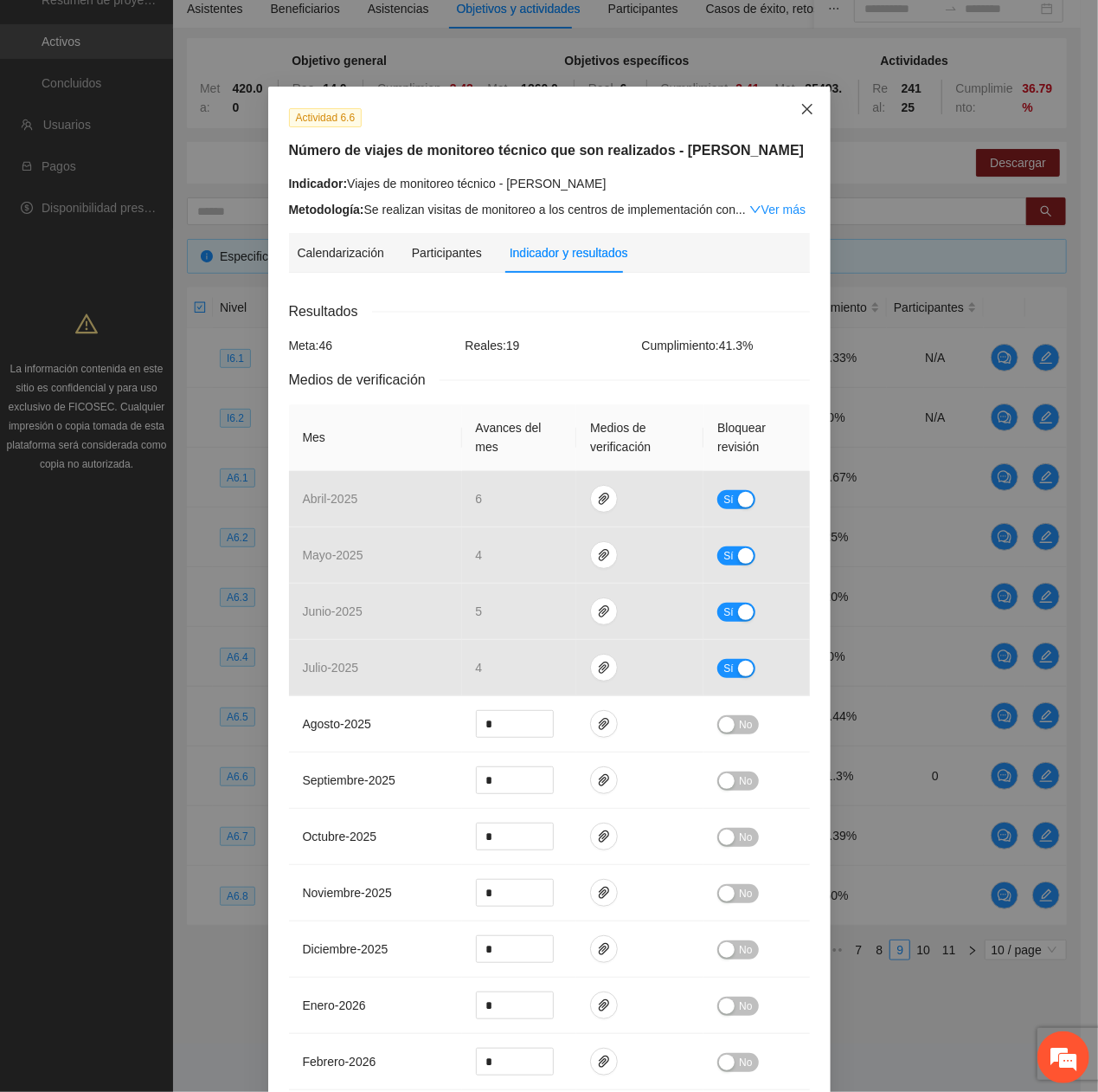
drag, startPoint x: 805, startPoint y: 105, endPoint x: 819, endPoint y: 149, distance: 46.2
click at [805, 105] on span "Close" at bounding box center [808, 110] width 47 height 47
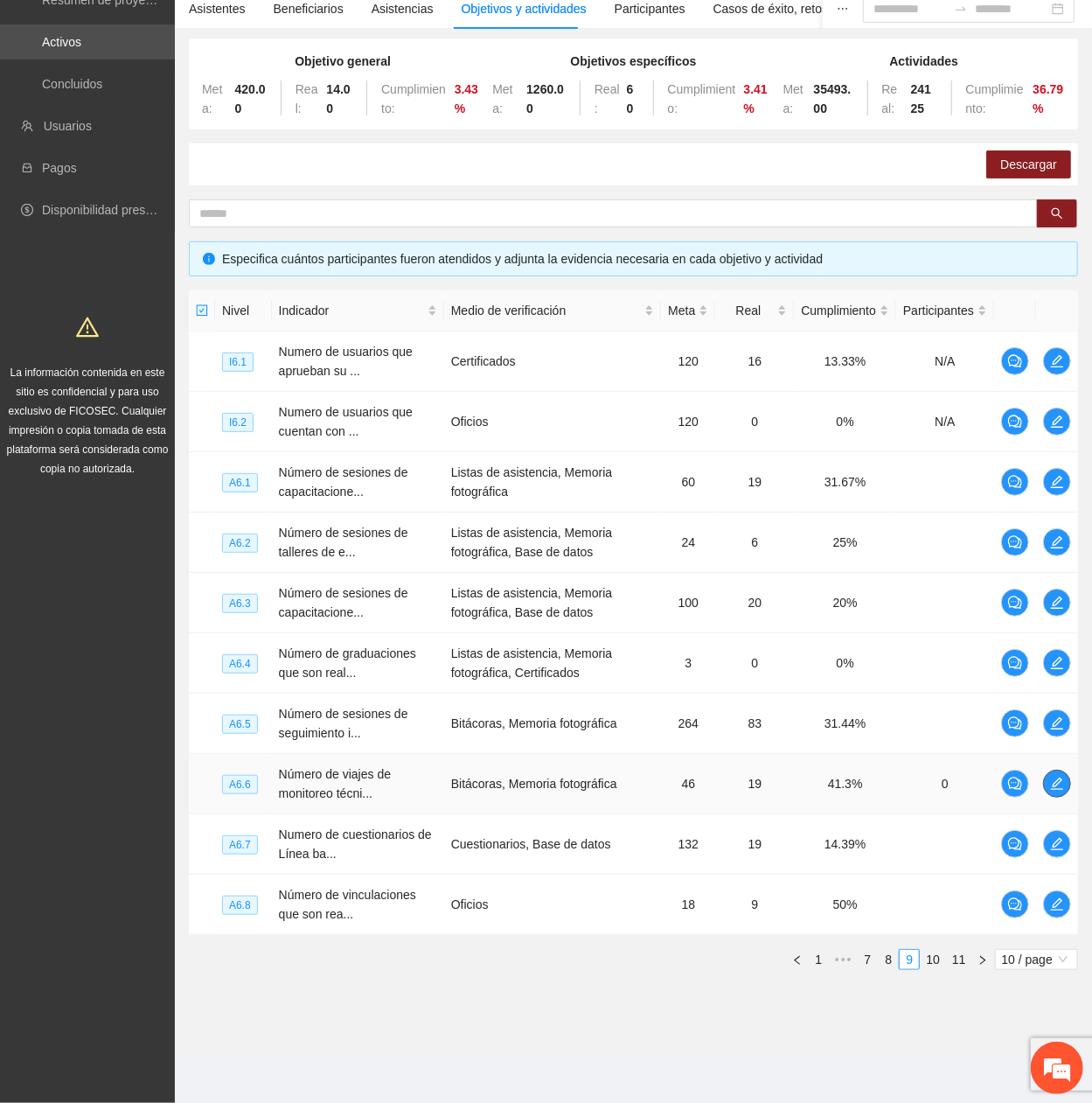
click at [1046, 372] on span "edit" at bounding box center [1056, 783] width 26 height 14
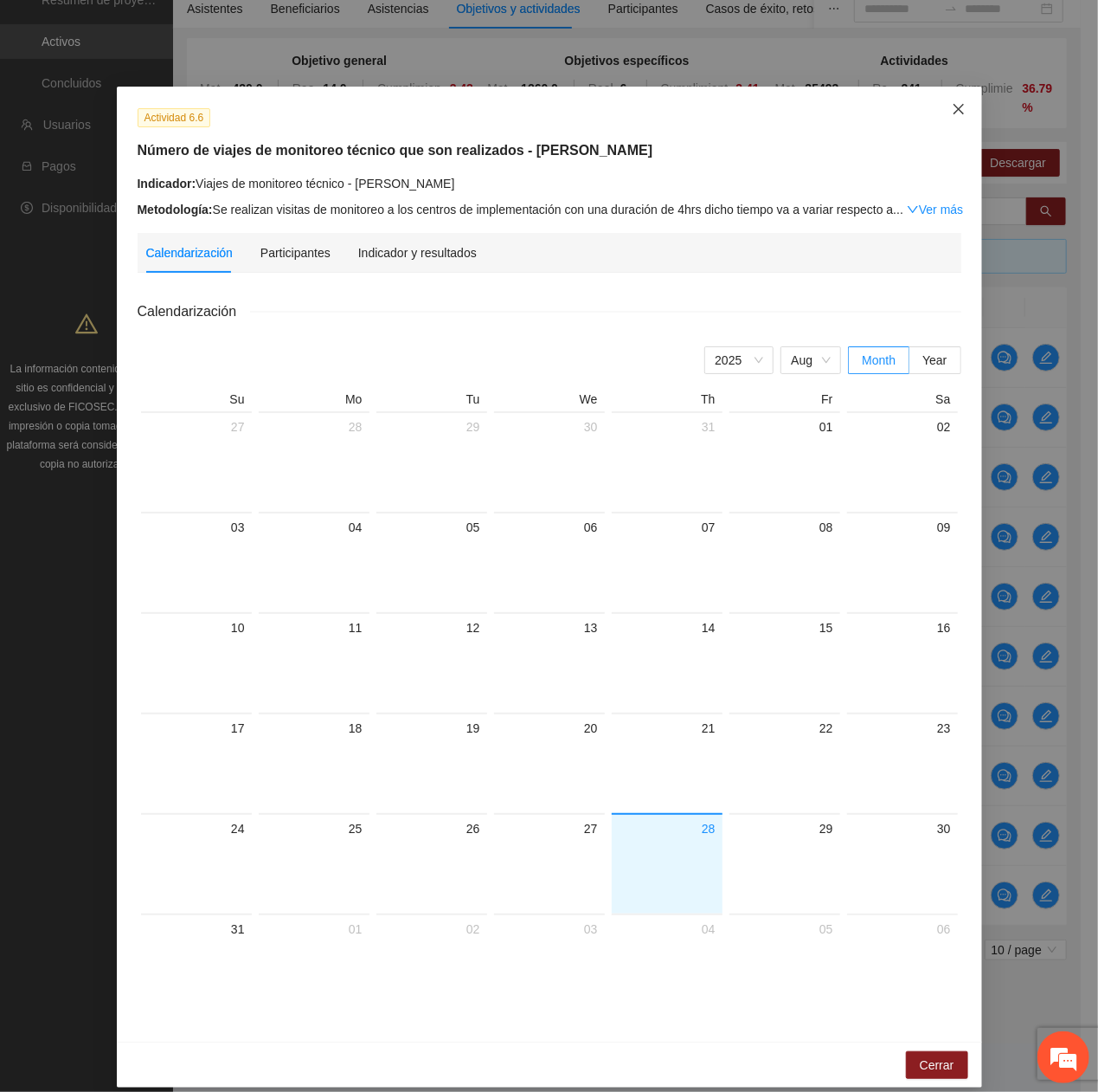
drag, startPoint x: 936, startPoint y: 112, endPoint x: 970, endPoint y: 142, distance: 45.3
click at [942, 118] on span "Close" at bounding box center [959, 110] width 47 height 47
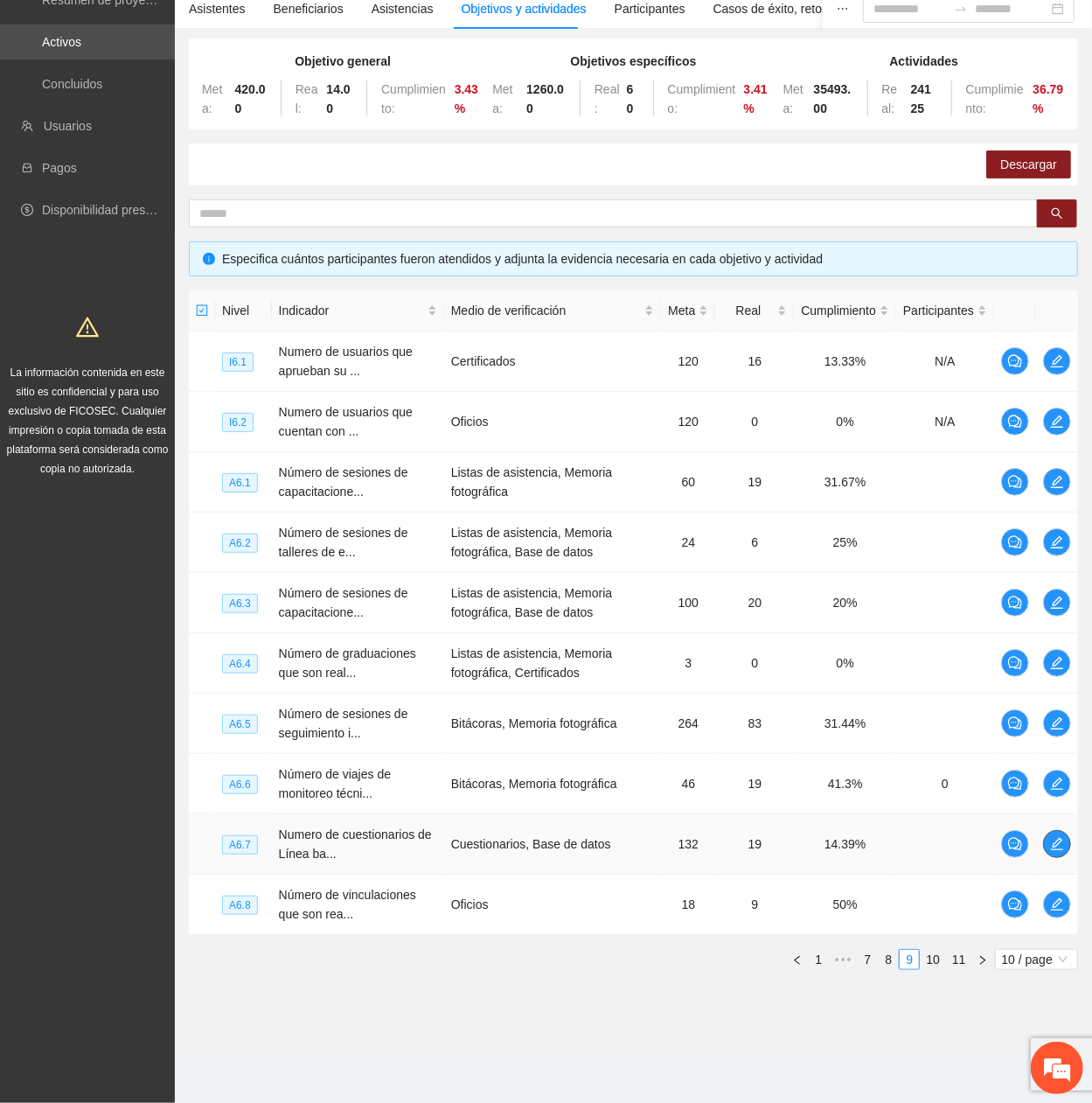
click at [1067, 372] on span "edit" at bounding box center [1056, 843] width 26 height 14
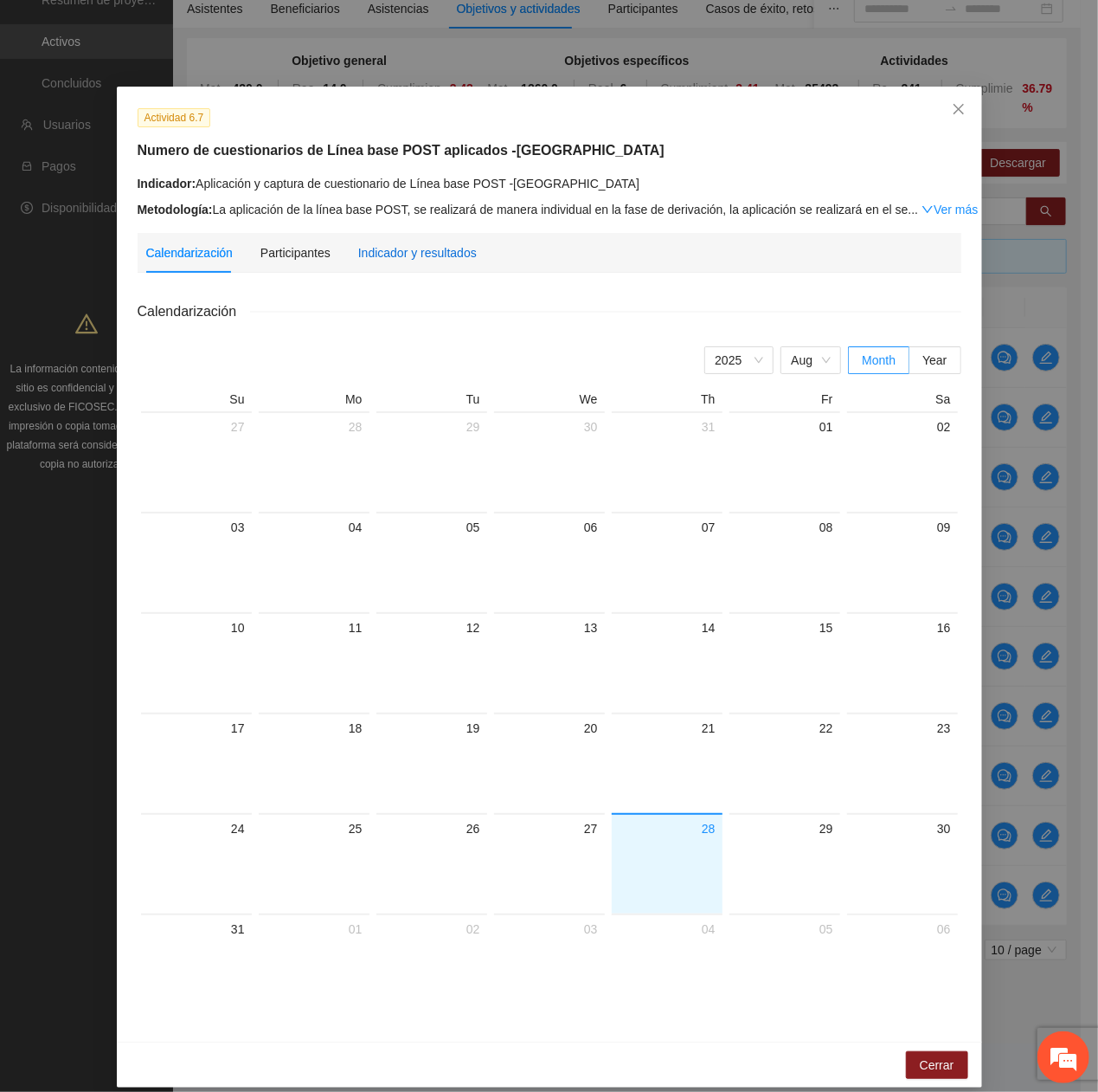
click at [379, 254] on div "Indicador y resultados" at bounding box center [417, 252] width 118 height 19
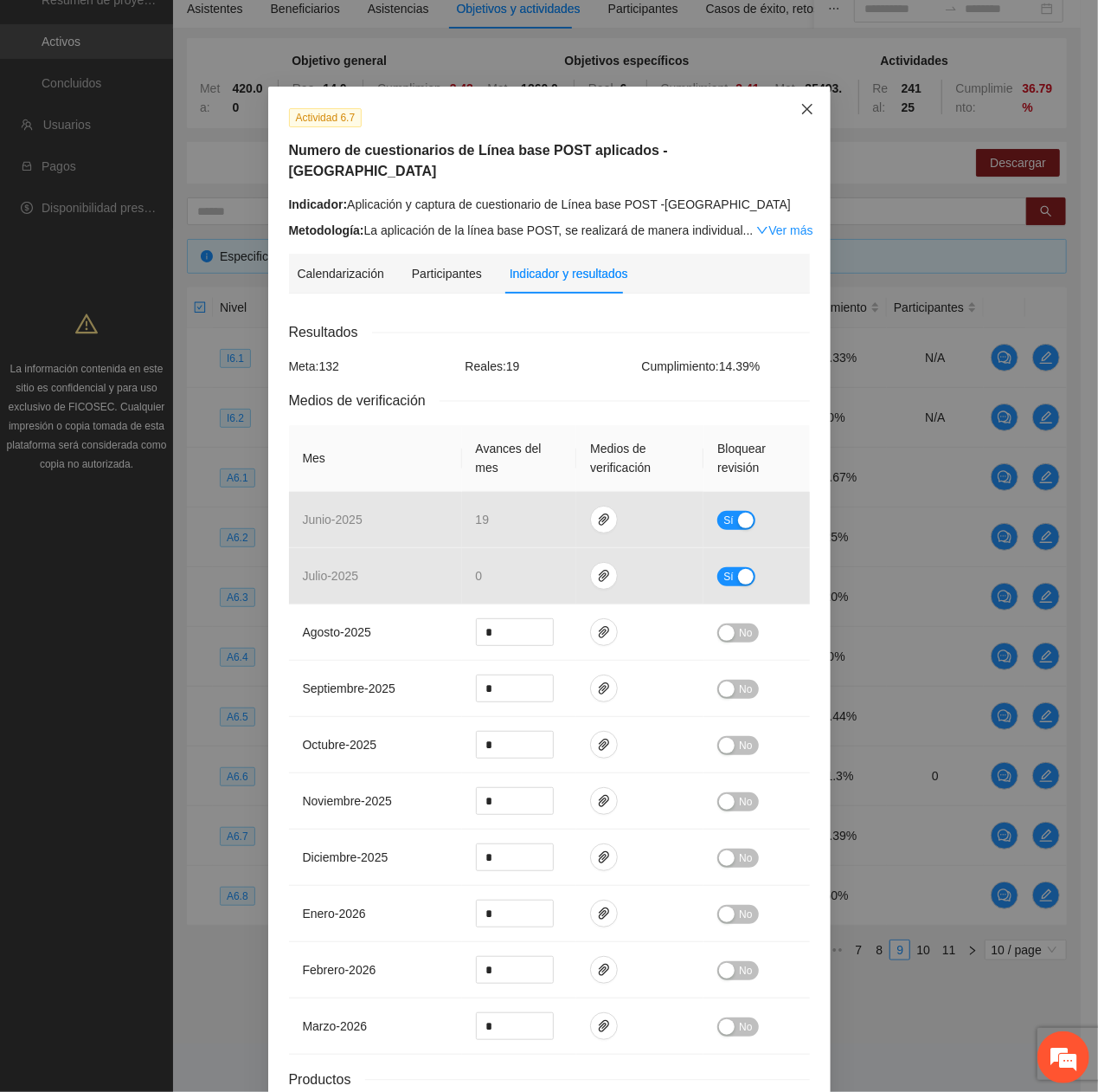
click at [815, 115] on span "Close" at bounding box center [808, 110] width 47 height 47
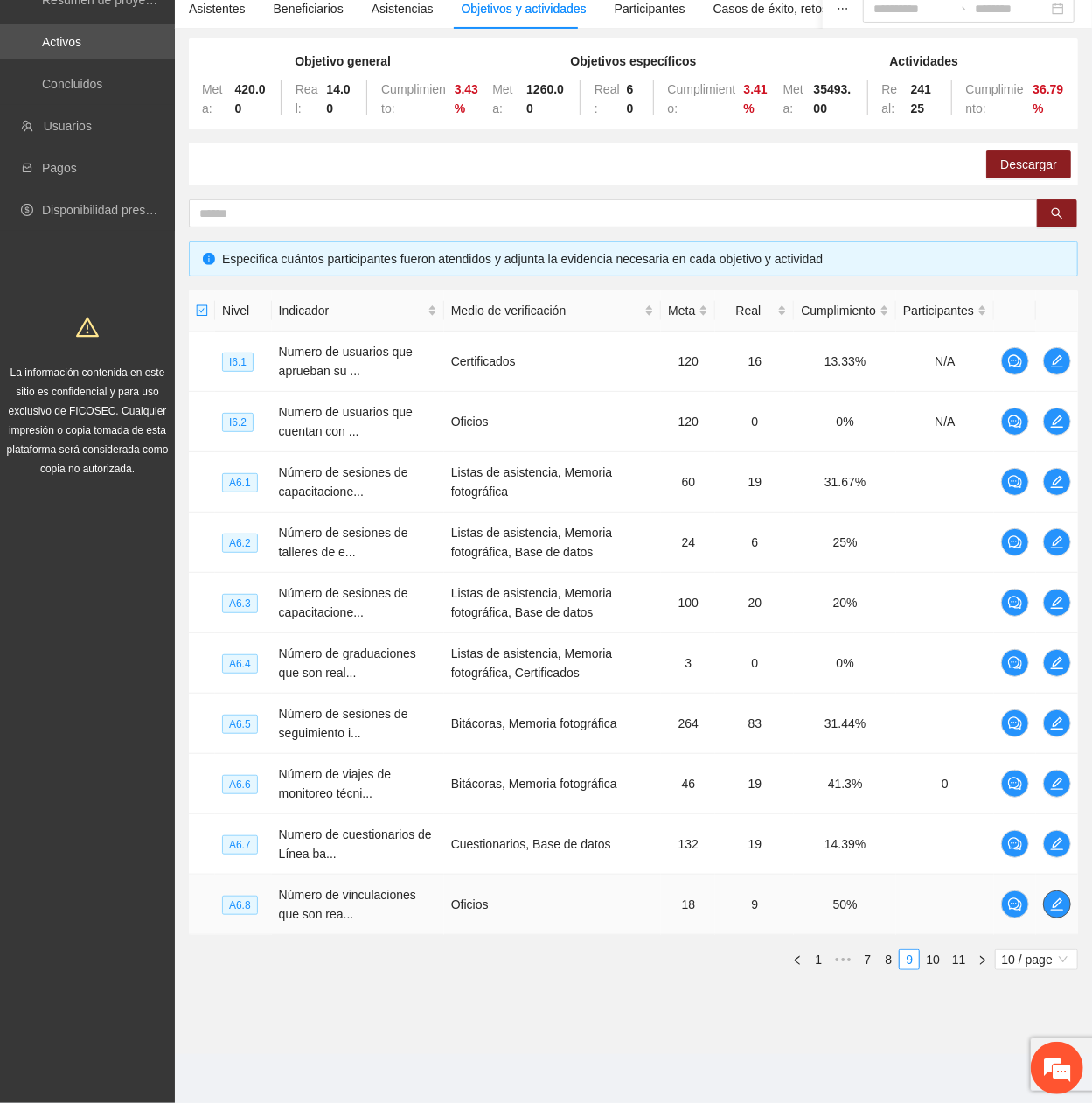
click at [1057, 372] on icon "edit" at bounding box center [1056, 904] width 14 height 14
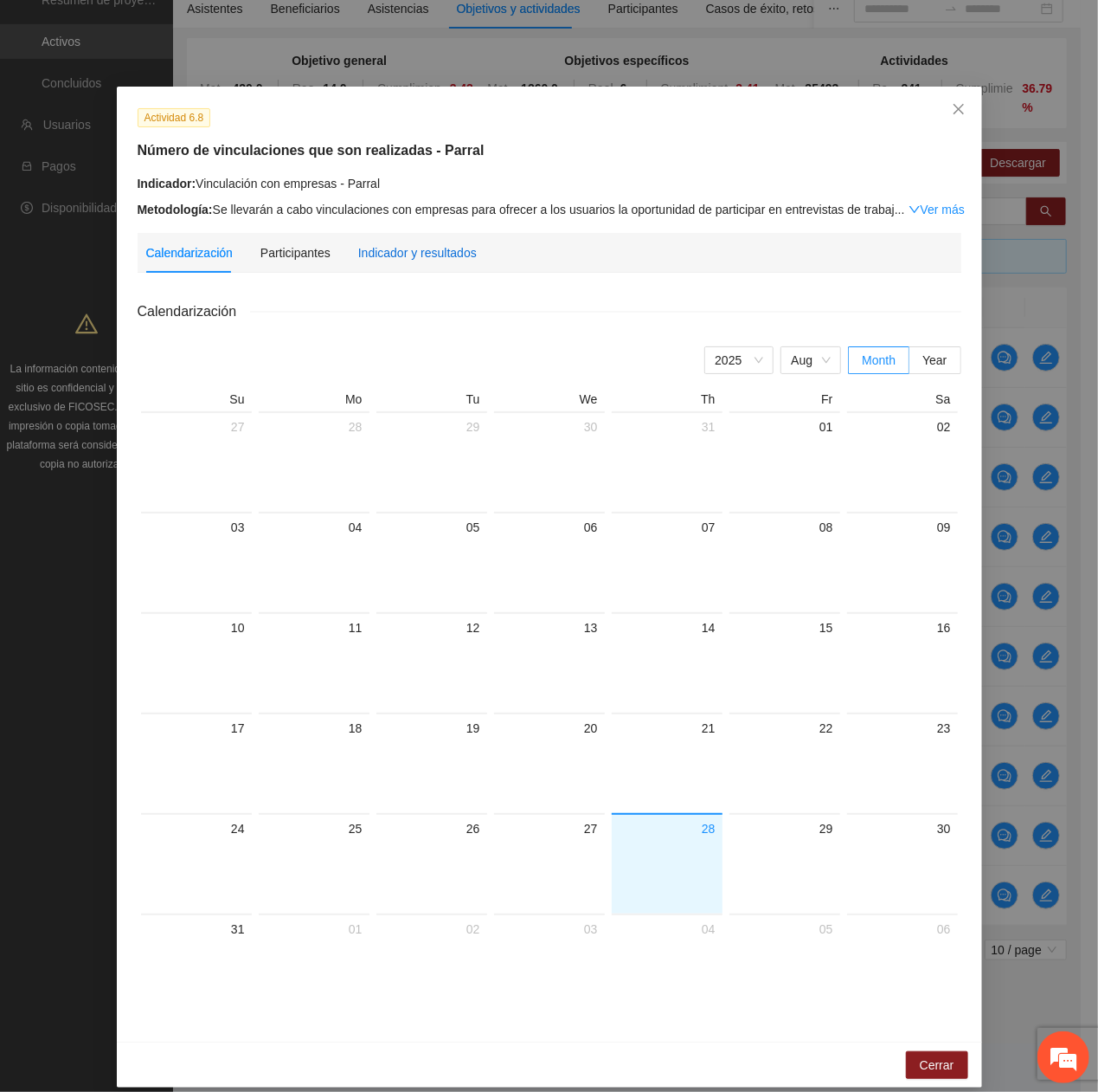
drag, startPoint x: 384, startPoint y: 250, endPoint x: 396, endPoint y: 270, distance: 23.3
click at [382, 248] on div "Indicador y resultados" at bounding box center [417, 252] width 118 height 19
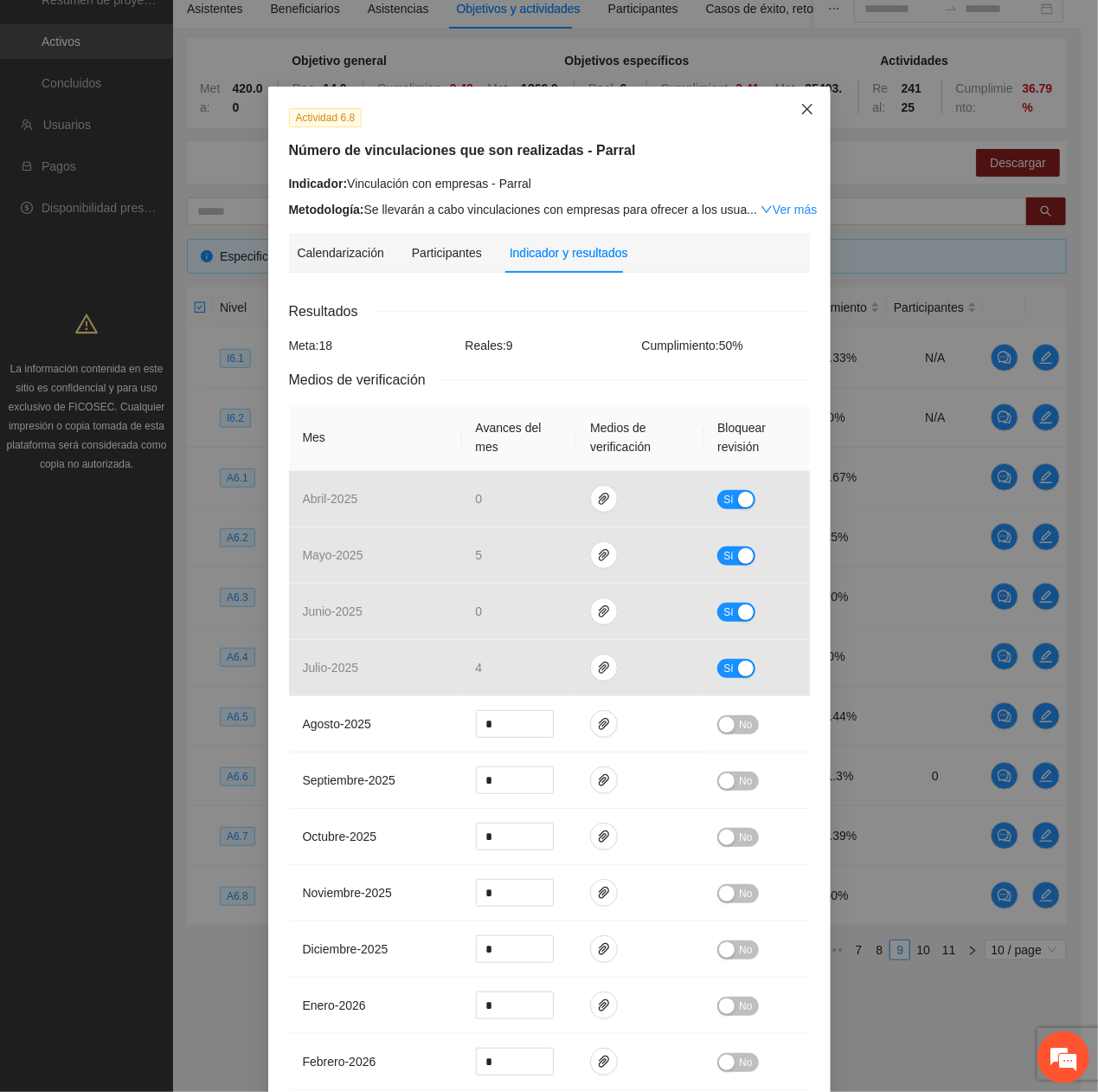
click at [787, 108] on span "Close" at bounding box center [808, 110] width 47 height 47
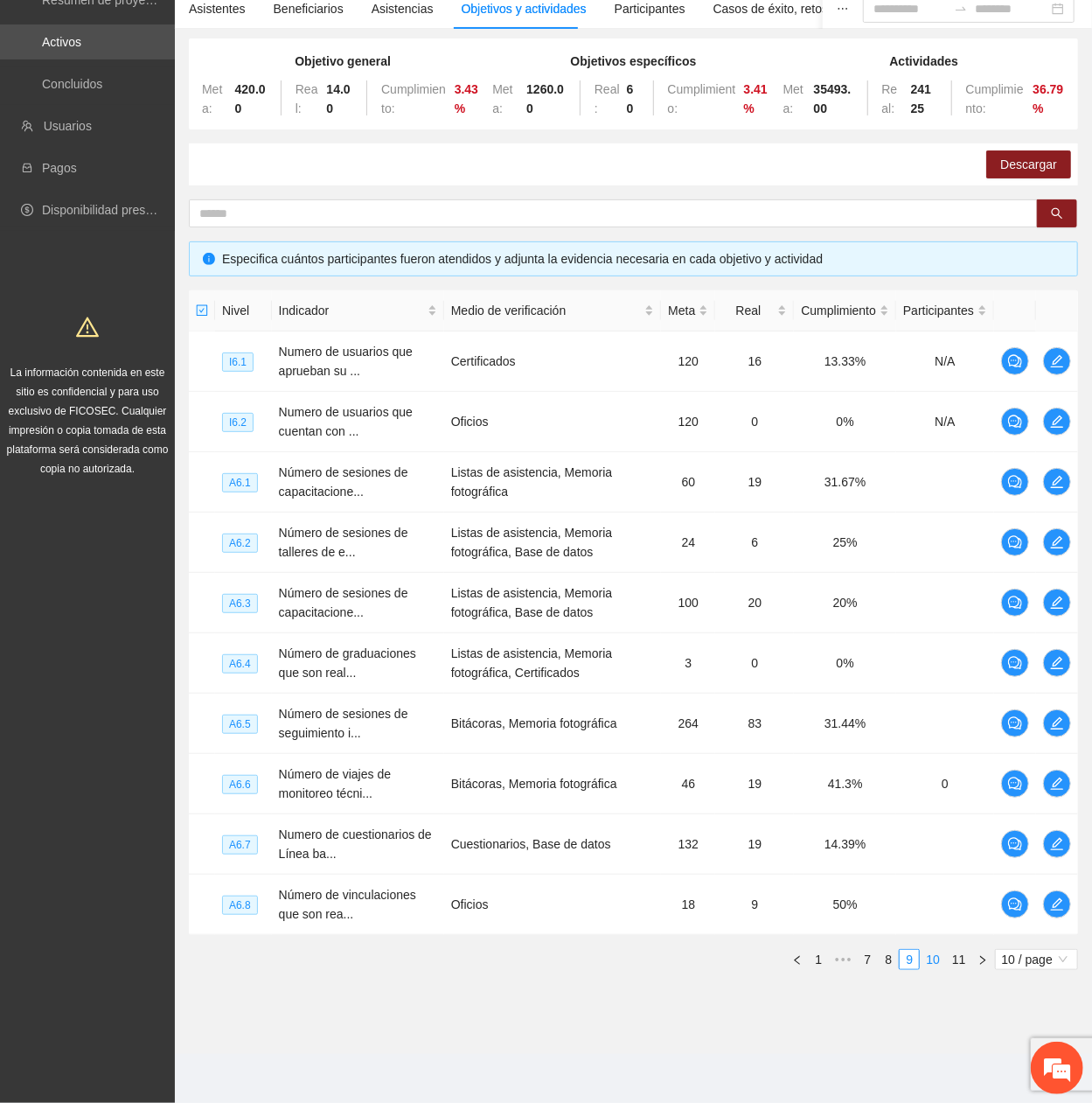
click at [928, 372] on link "10" at bounding box center [932, 959] width 25 height 19
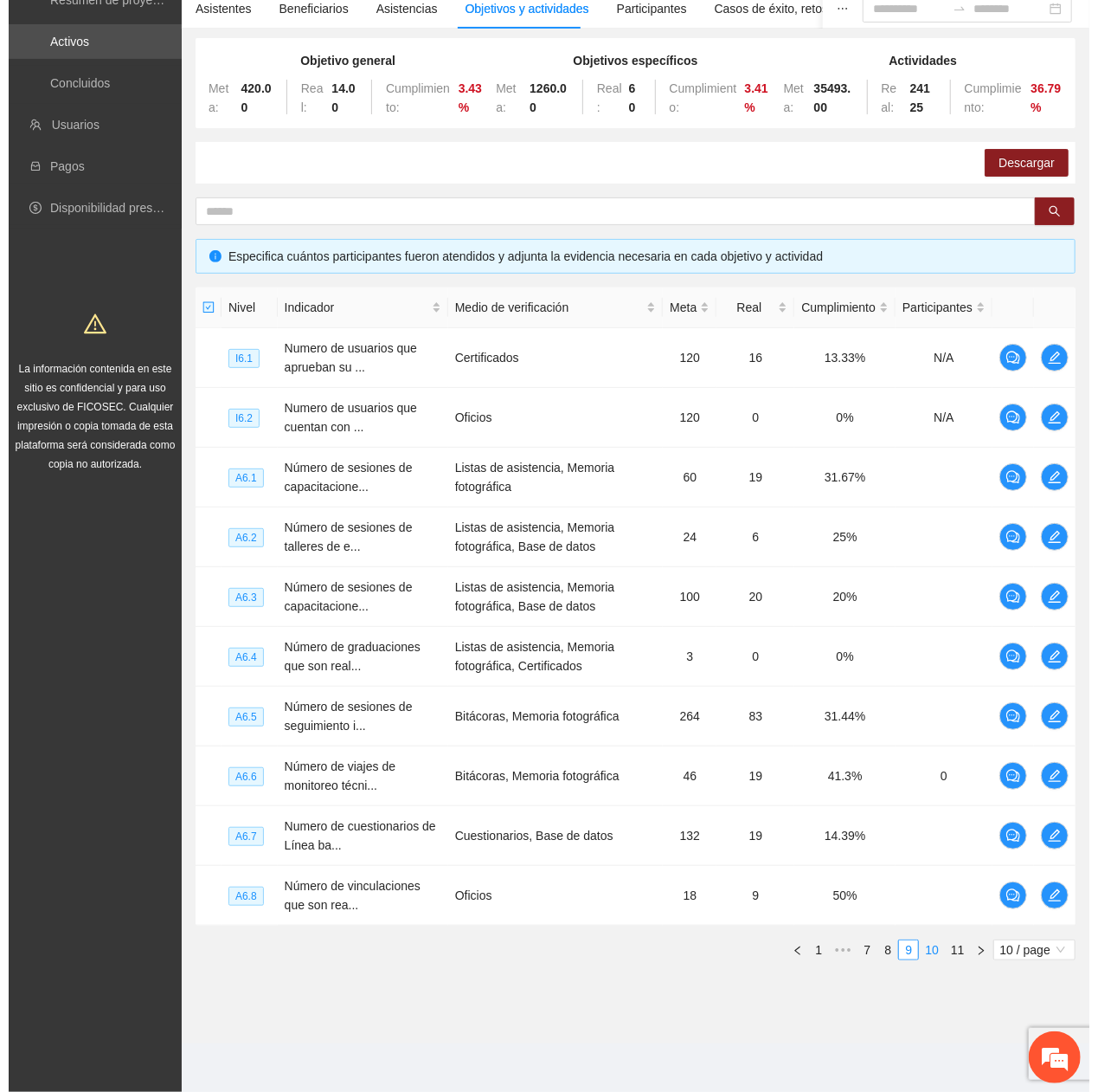
scroll to position [138, 0]
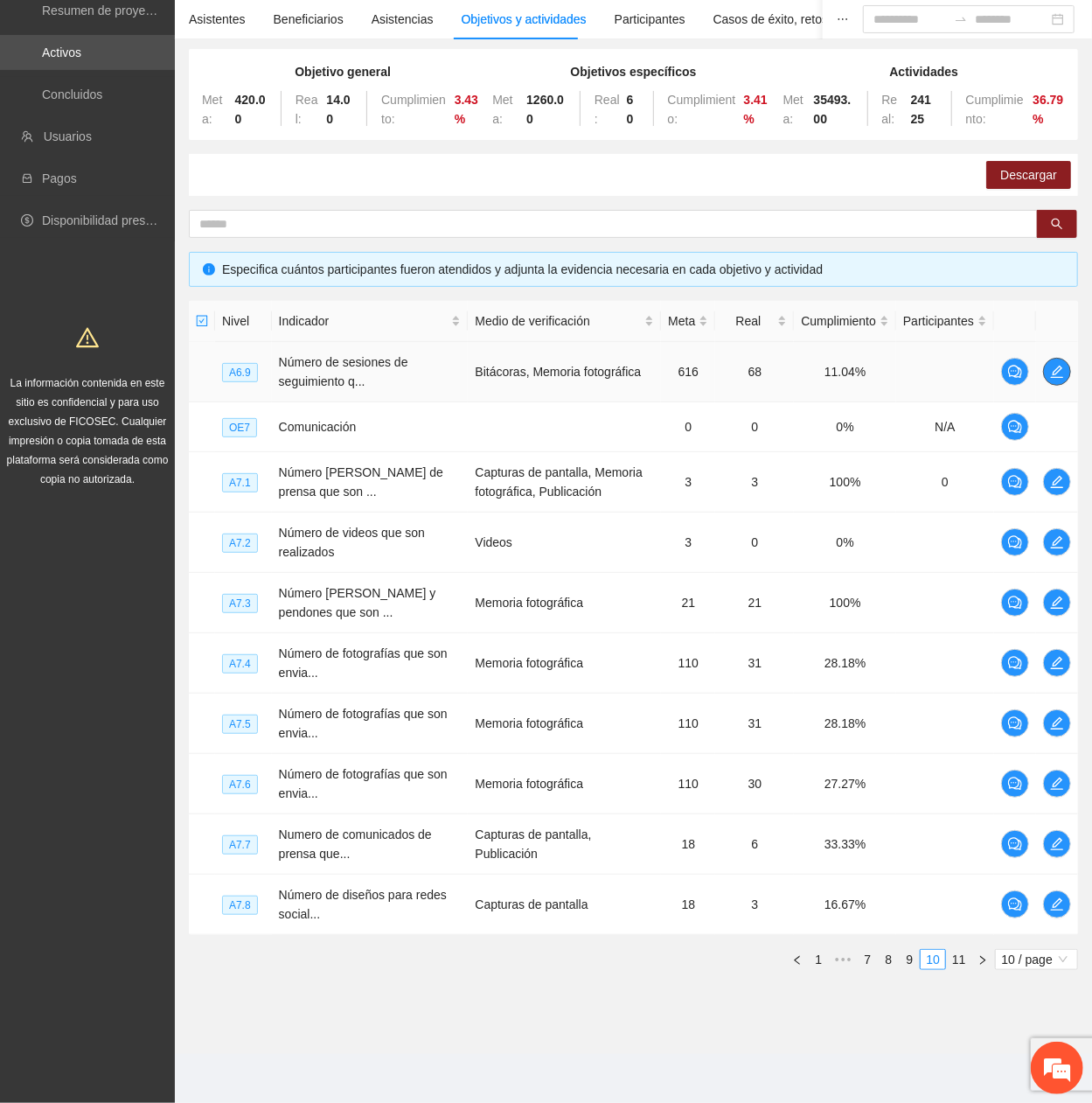
click at [1057, 371] on icon "edit" at bounding box center [1056, 371] width 14 height 14
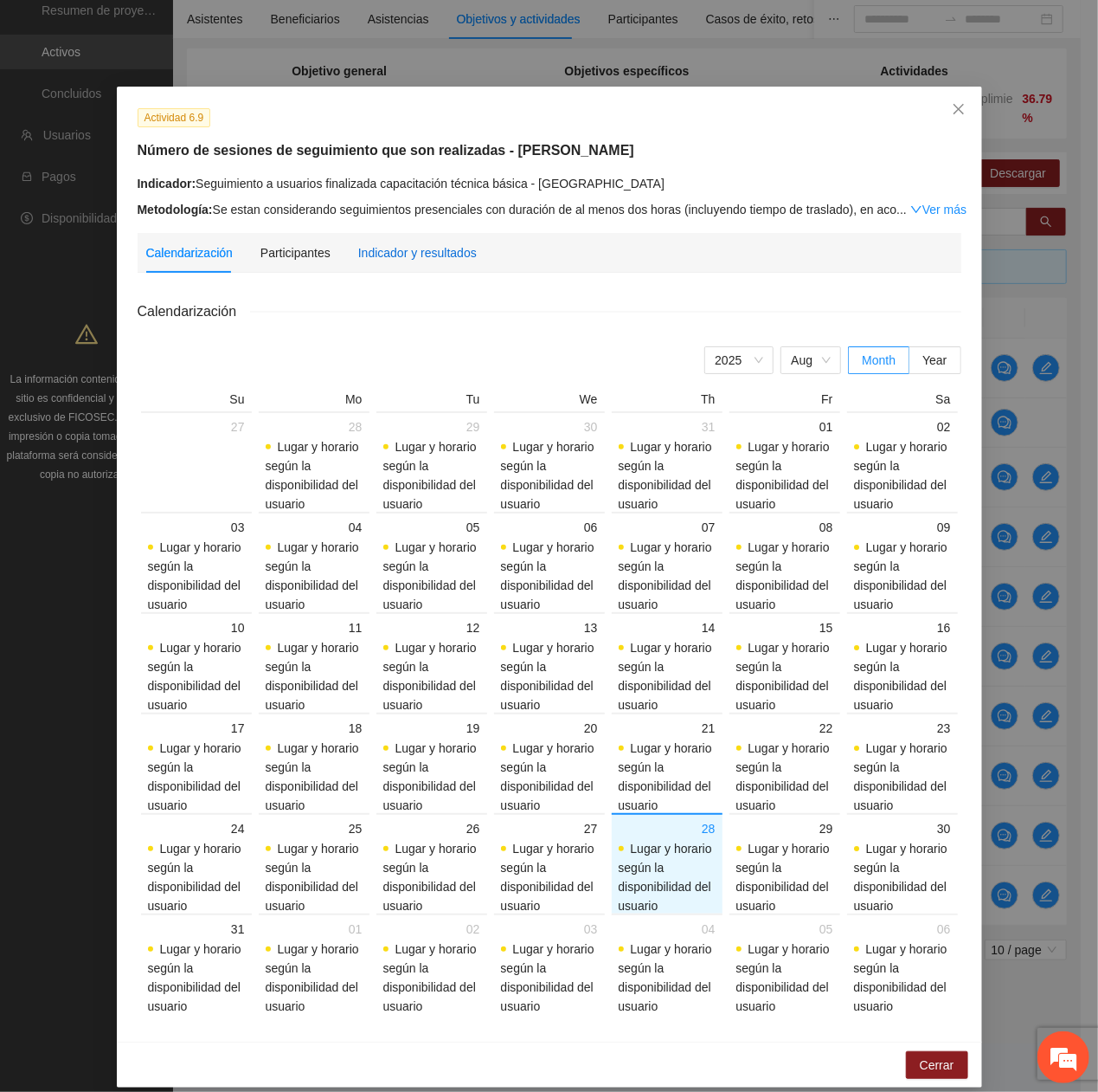
click at [435, 246] on div "Indicador y resultados" at bounding box center [417, 252] width 118 height 19
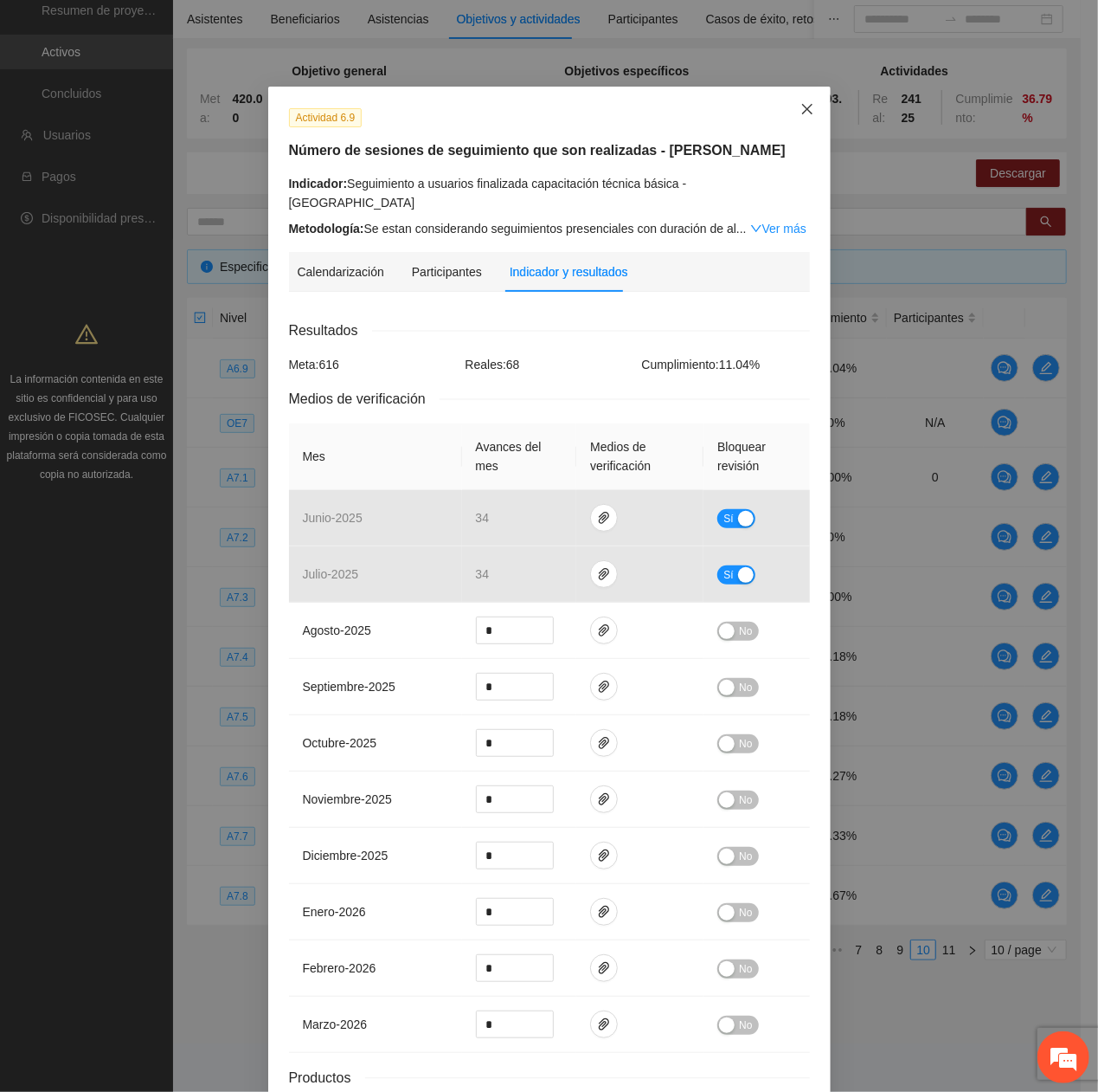
drag, startPoint x: 783, startPoint y: 118, endPoint x: 764, endPoint y: 132, distance: 23.6
click at [784, 118] on span "Close" at bounding box center [808, 110] width 47 height 47
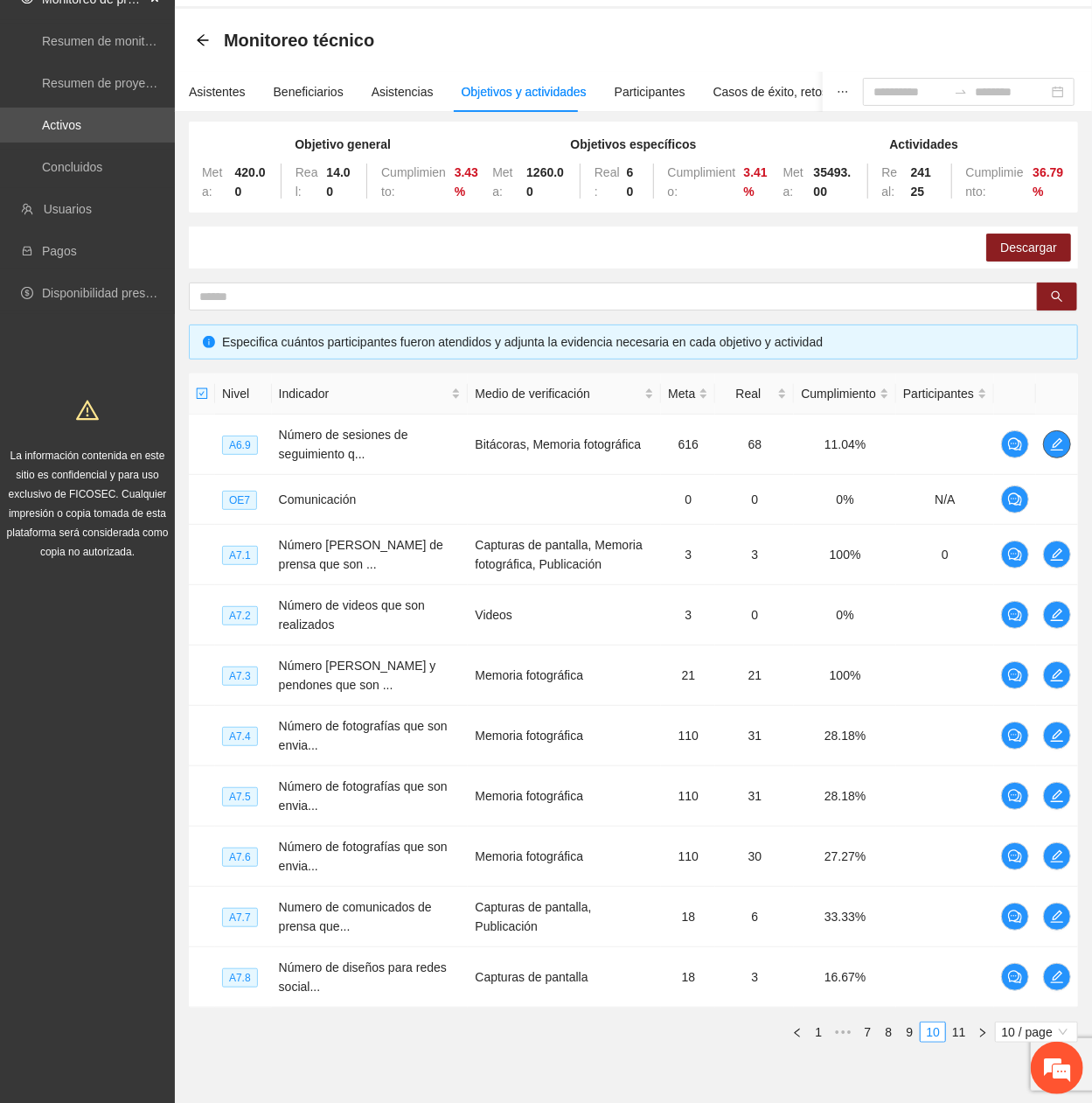
scroll to position [23, 0]
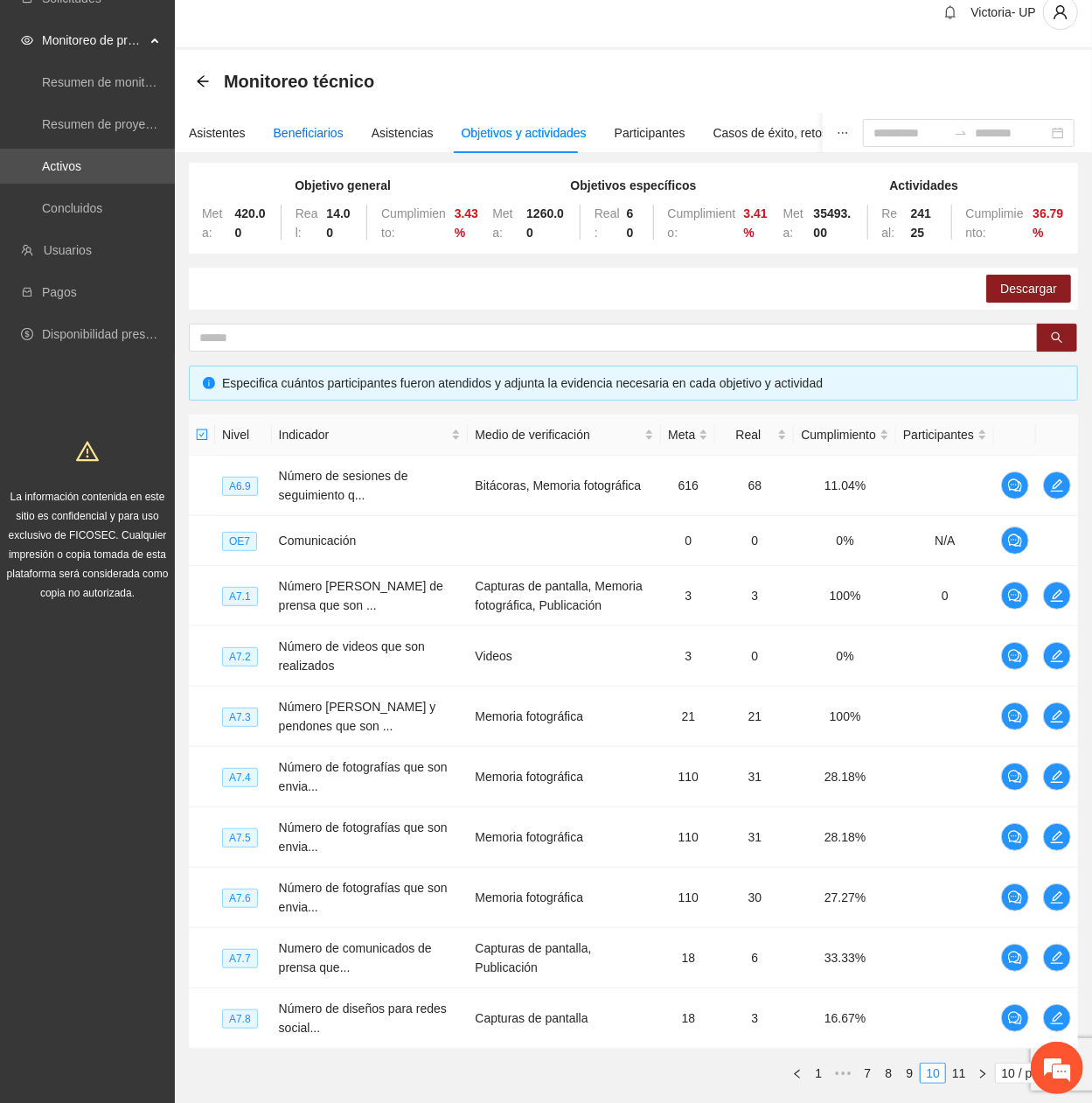
click at [302, 131] on div "Beneficiarios" at bounding box center [309, 132] width 70 height 19
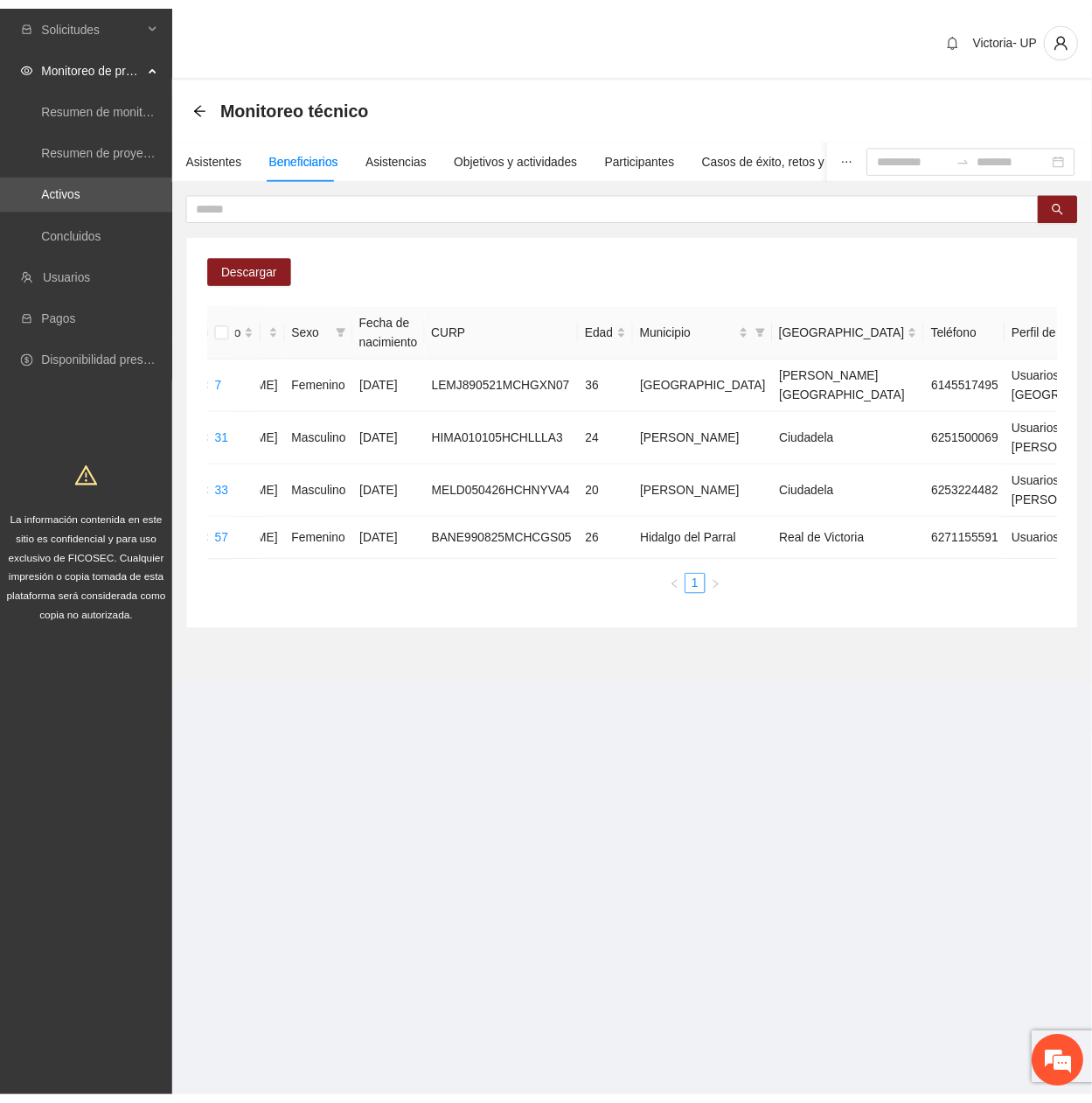
scroll to position [0, 351]
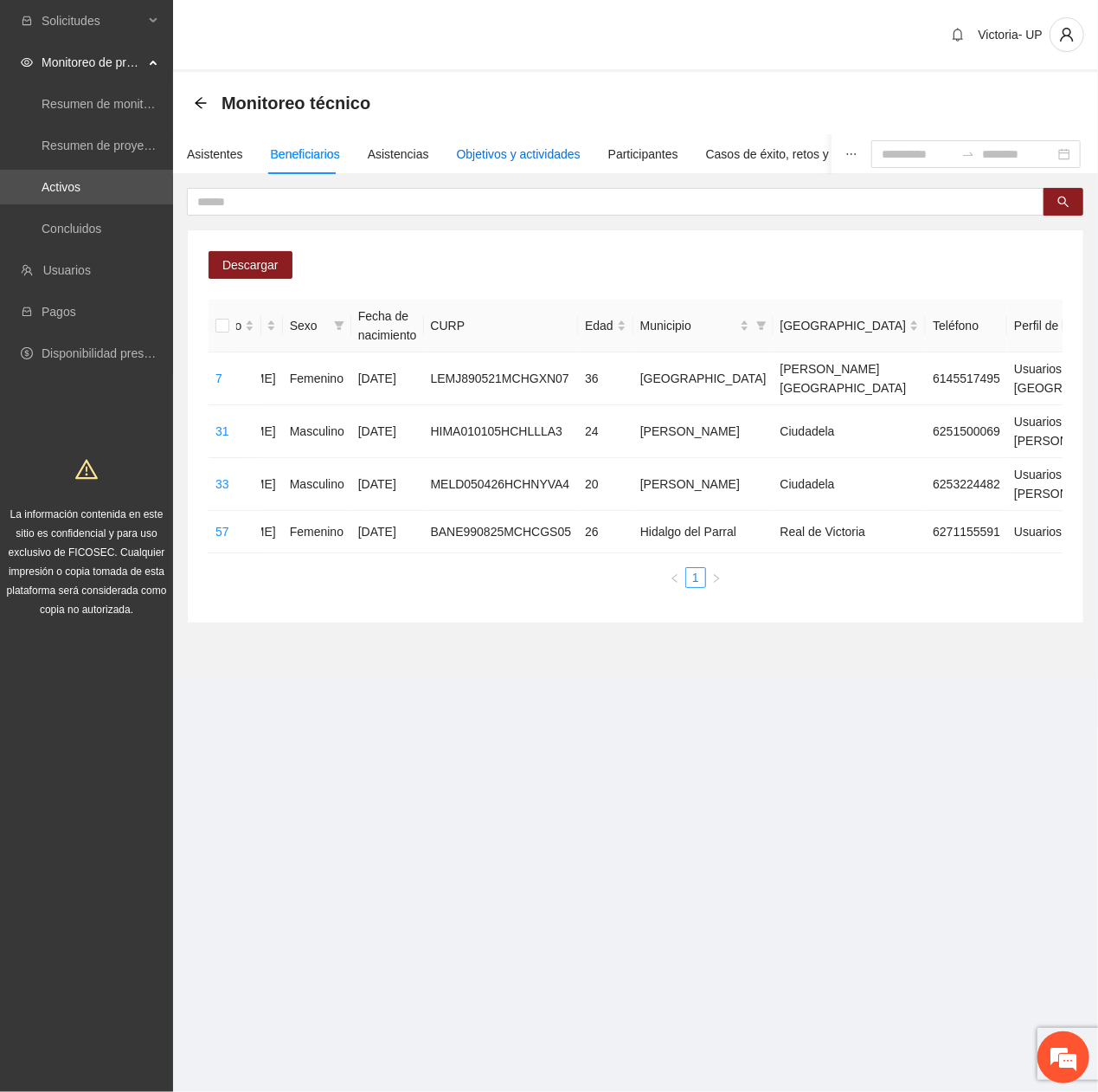
click at [481, 157] on div "Objetivos y actividades" at bounding box center [519, 154] width 124 height 19
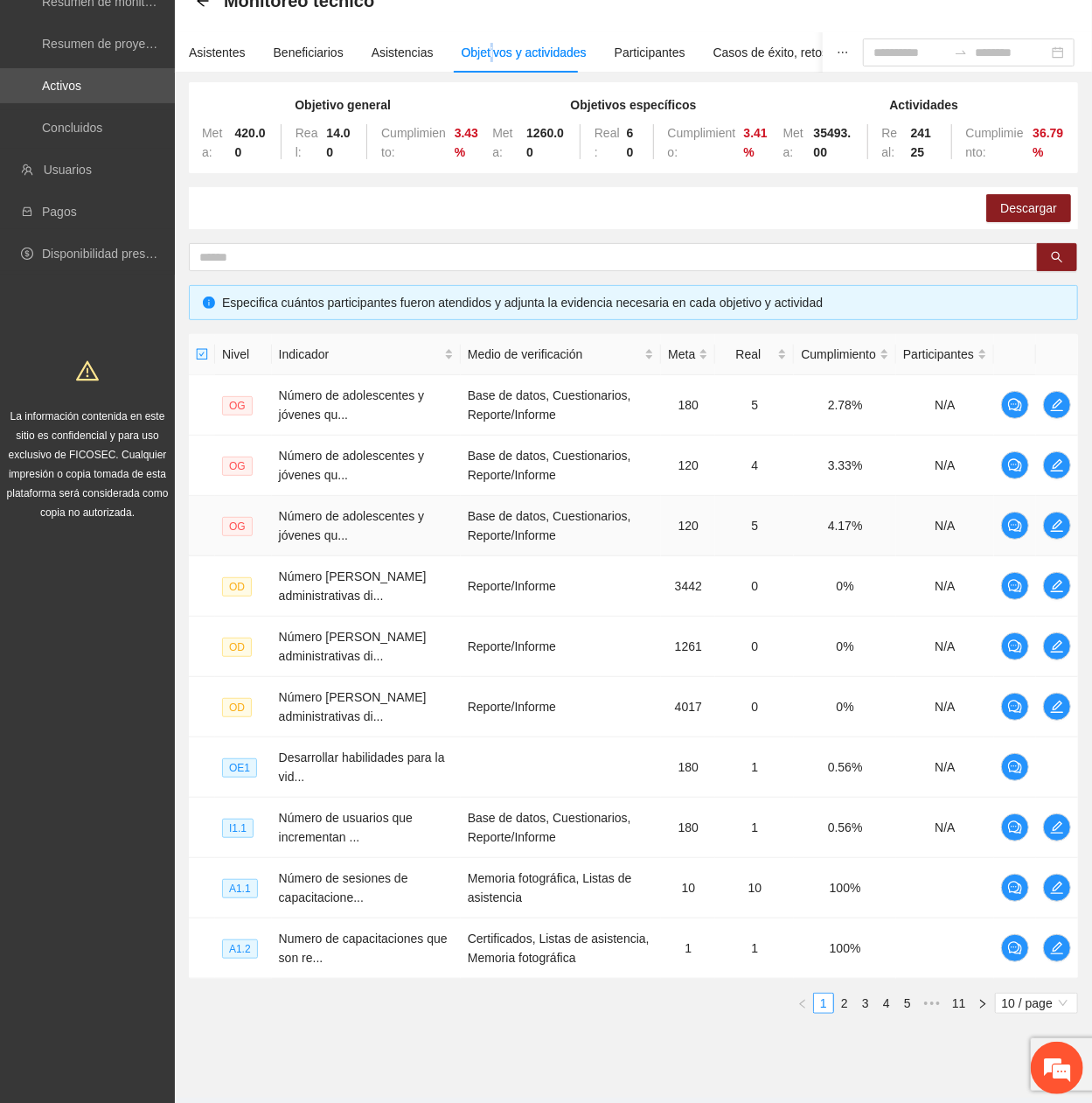
scroll to position [151, 0]
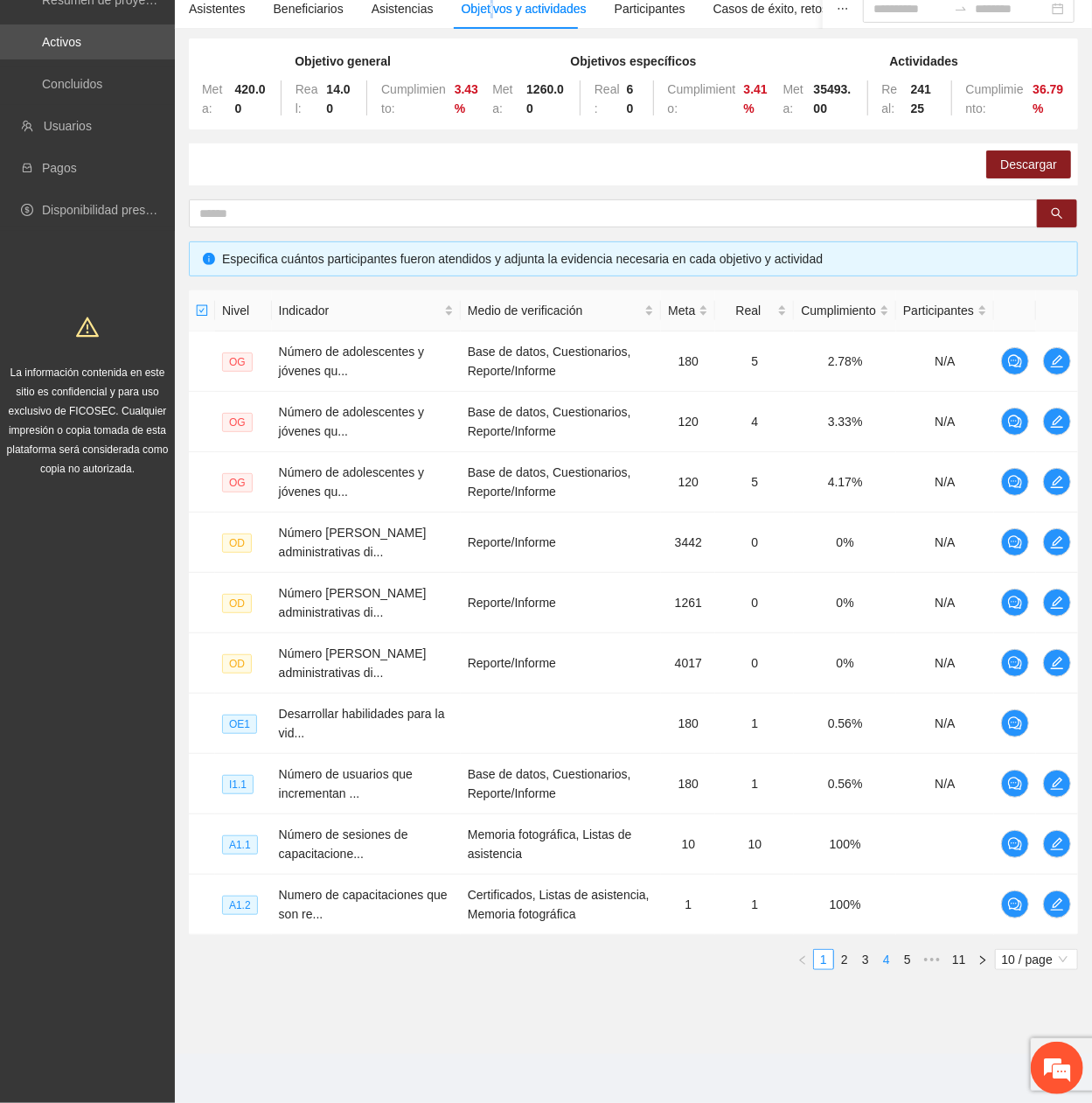
click at [893, 372] on link "4" at bounding box center [887, 959] width 19 height 19
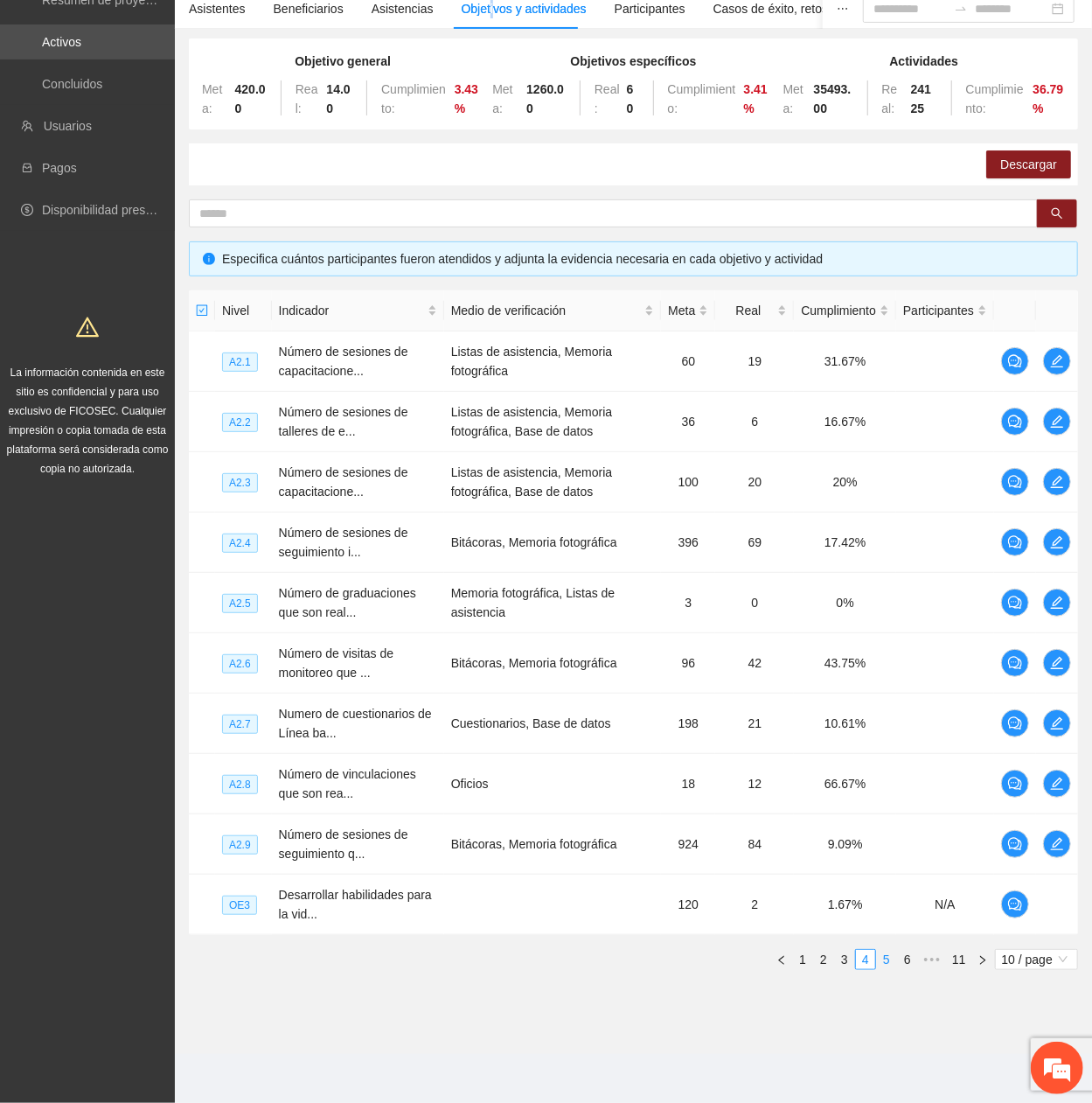
click at [890, 372] on link "5" at bounding box center [887, 959] width 19 height 19
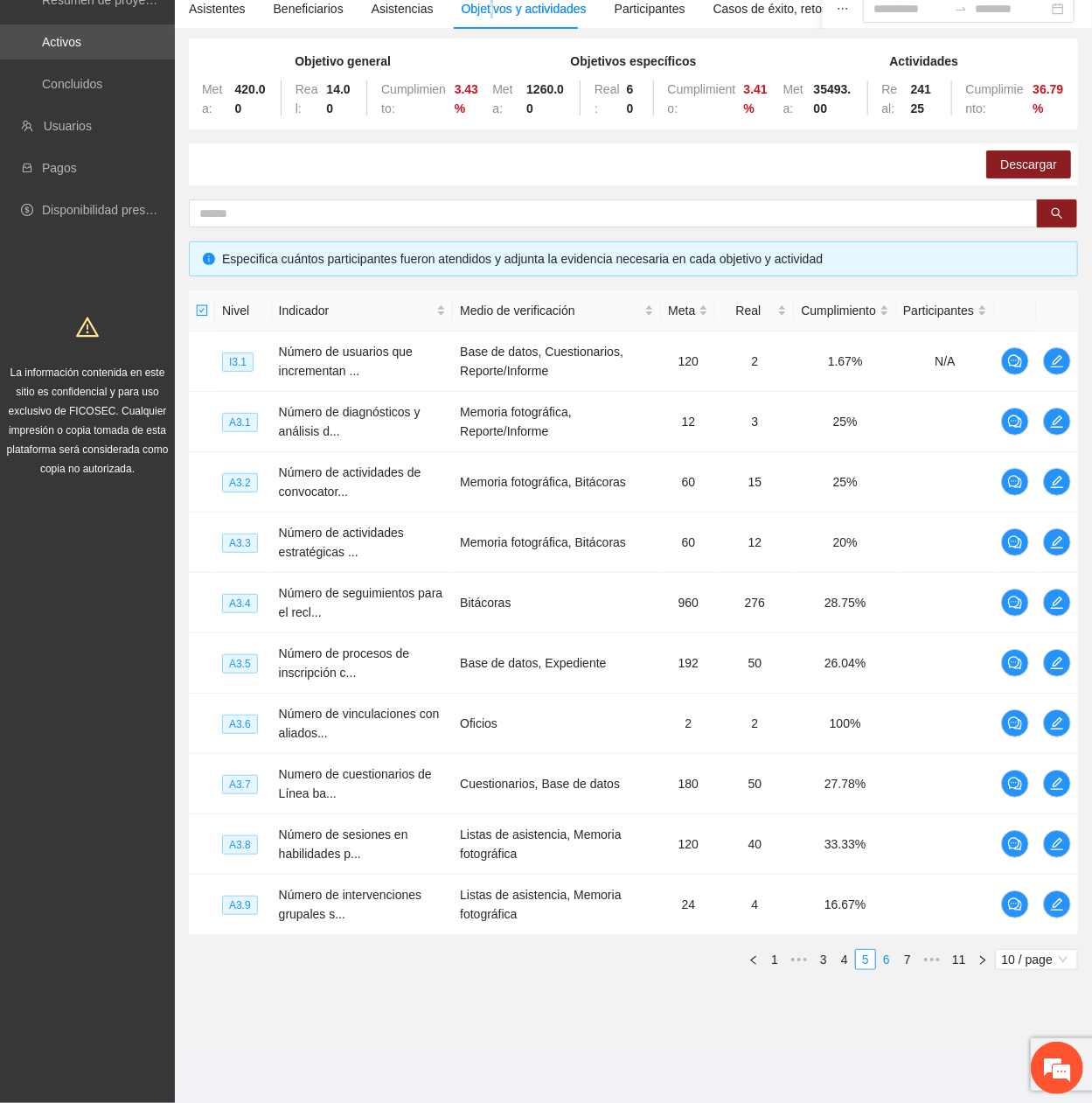
click at [890, 372] on link "6" at bounding box center [887, 959] width 19 height 19
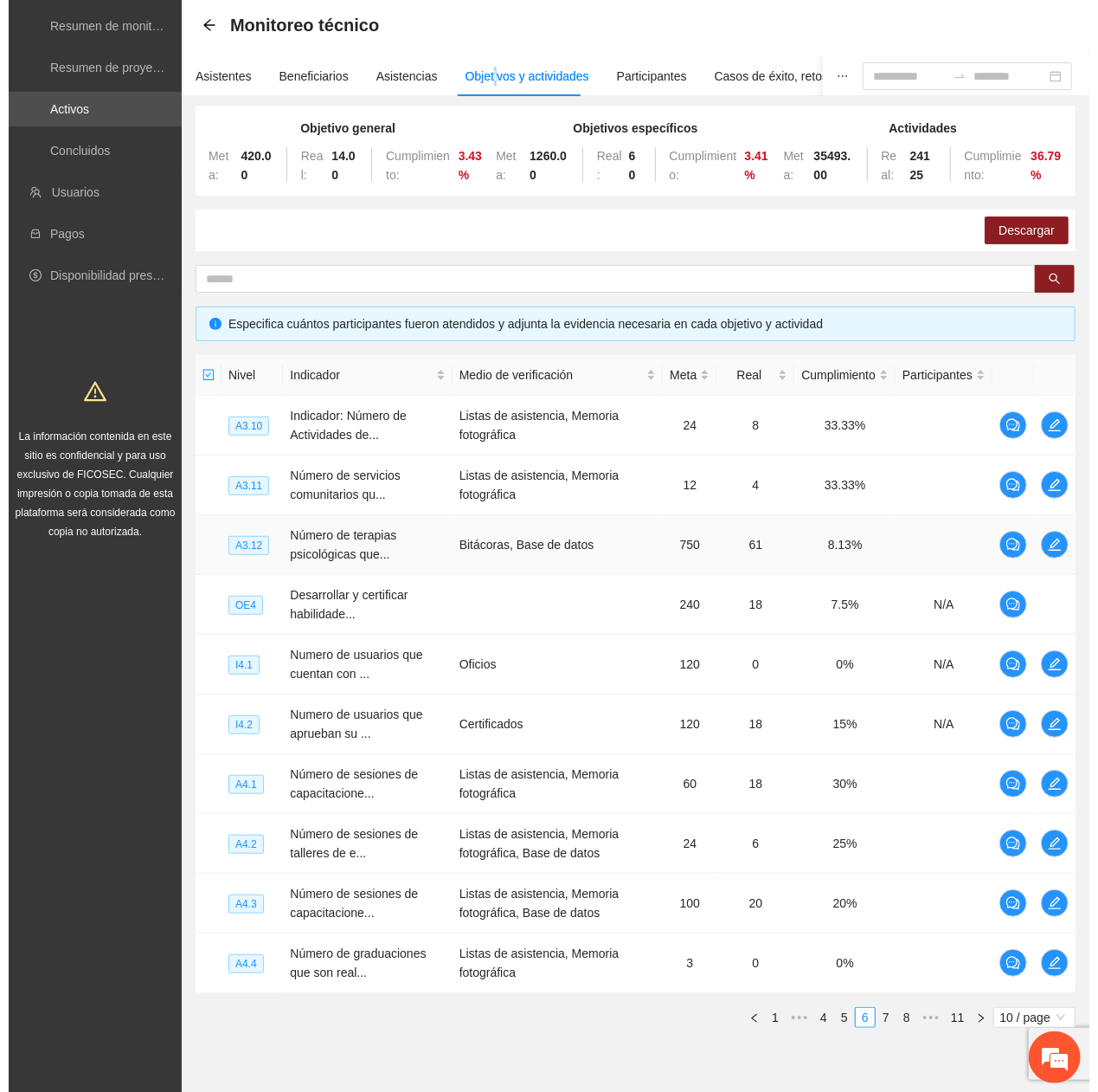
scroll to position [0, 0]
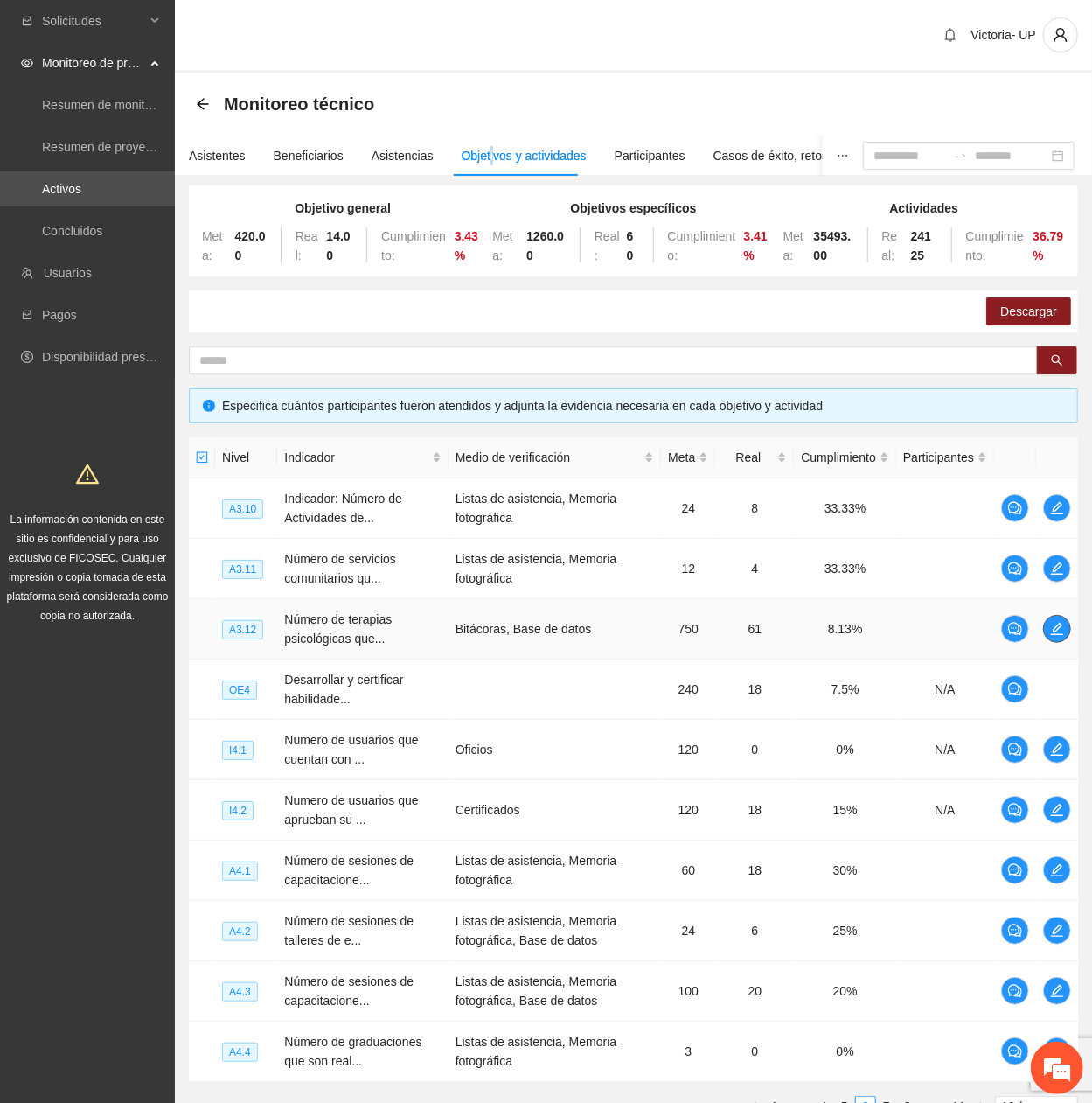
click at [1050, 372] on icon "edit" at bounding box center [1056, 628] width 14 height 14
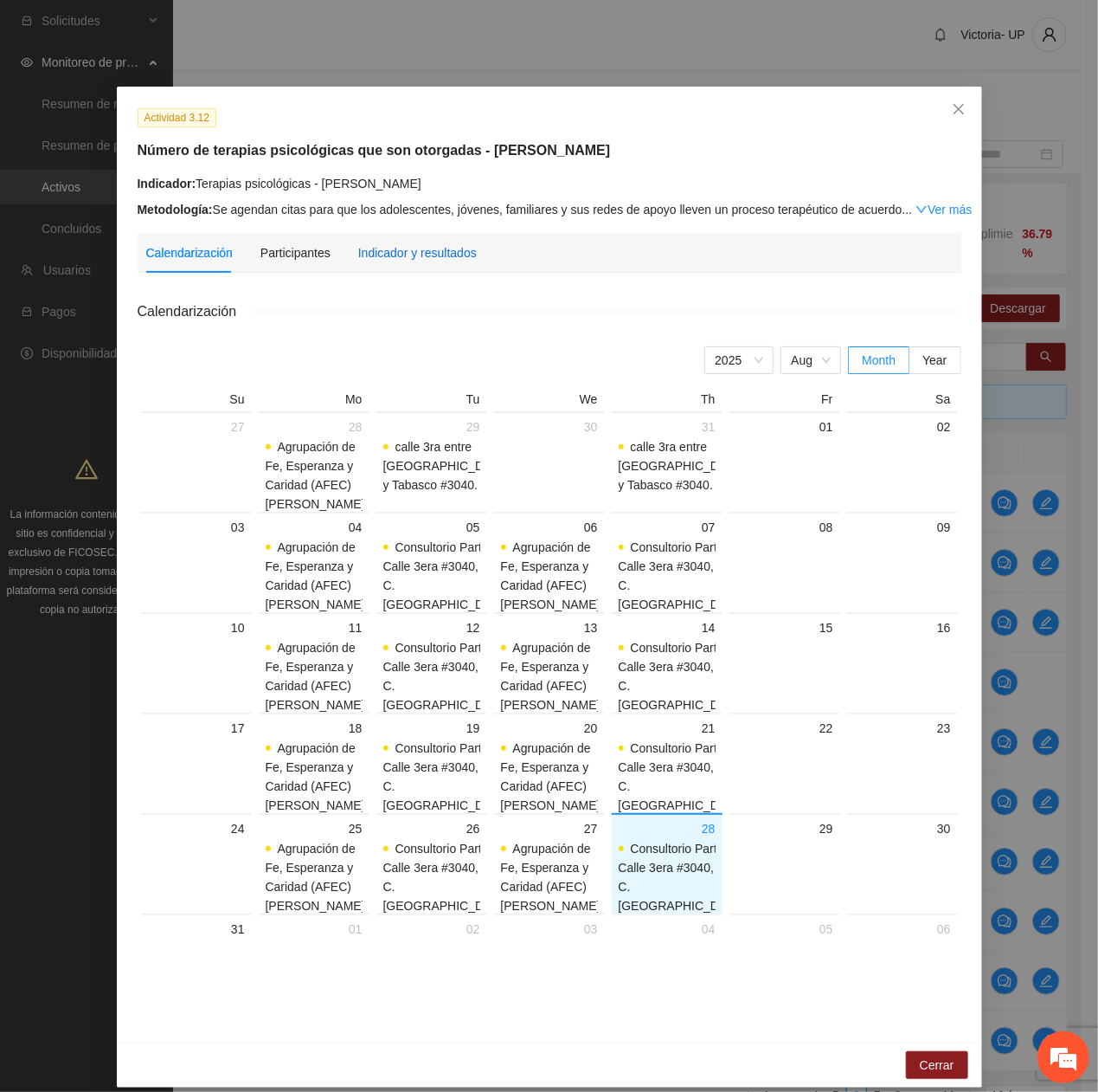
click at [389, 258] on div "Indicador y resultados" at bounding box center [417, 252] width 118 height 19
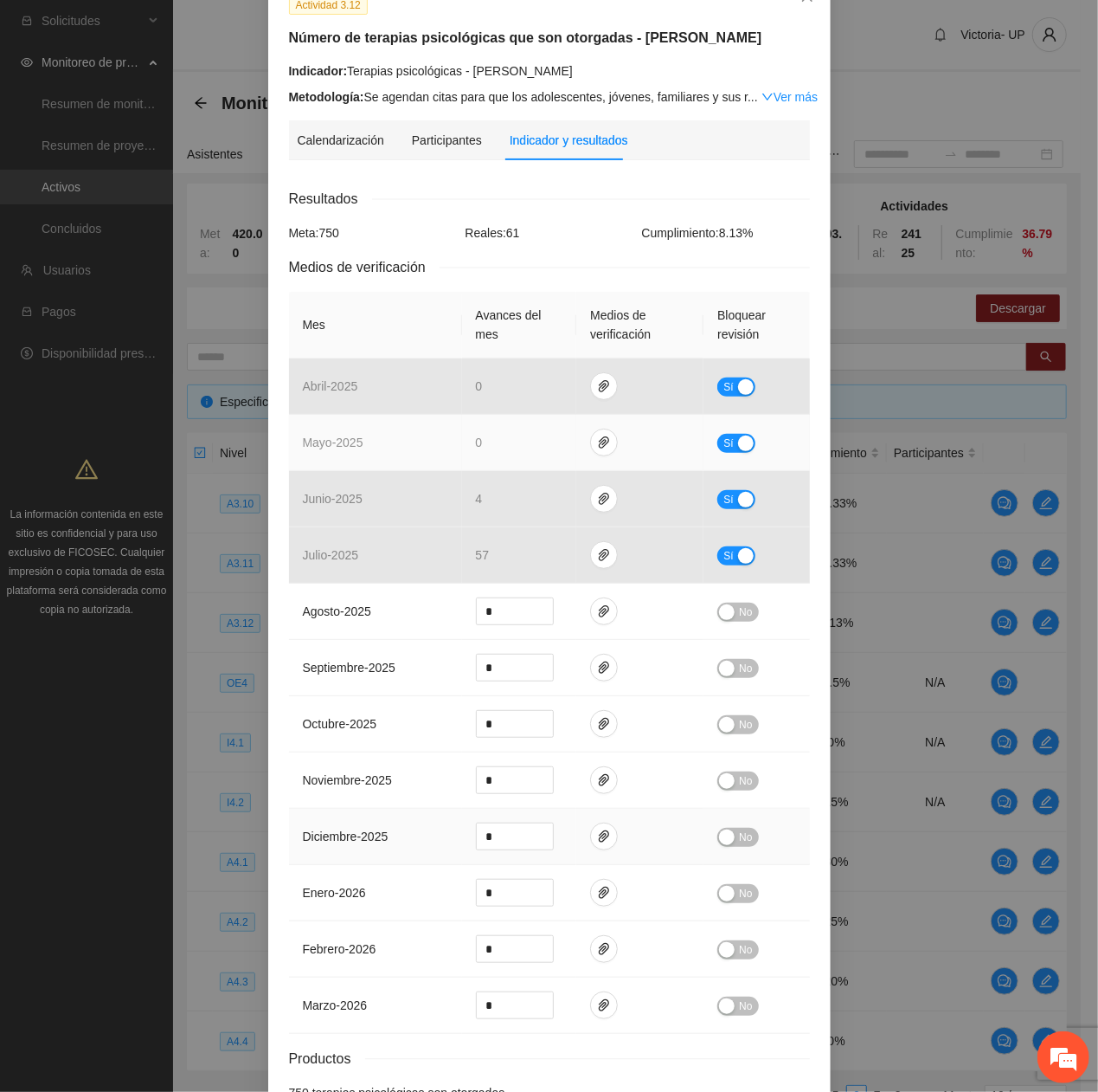
scroll to position [250, 0]
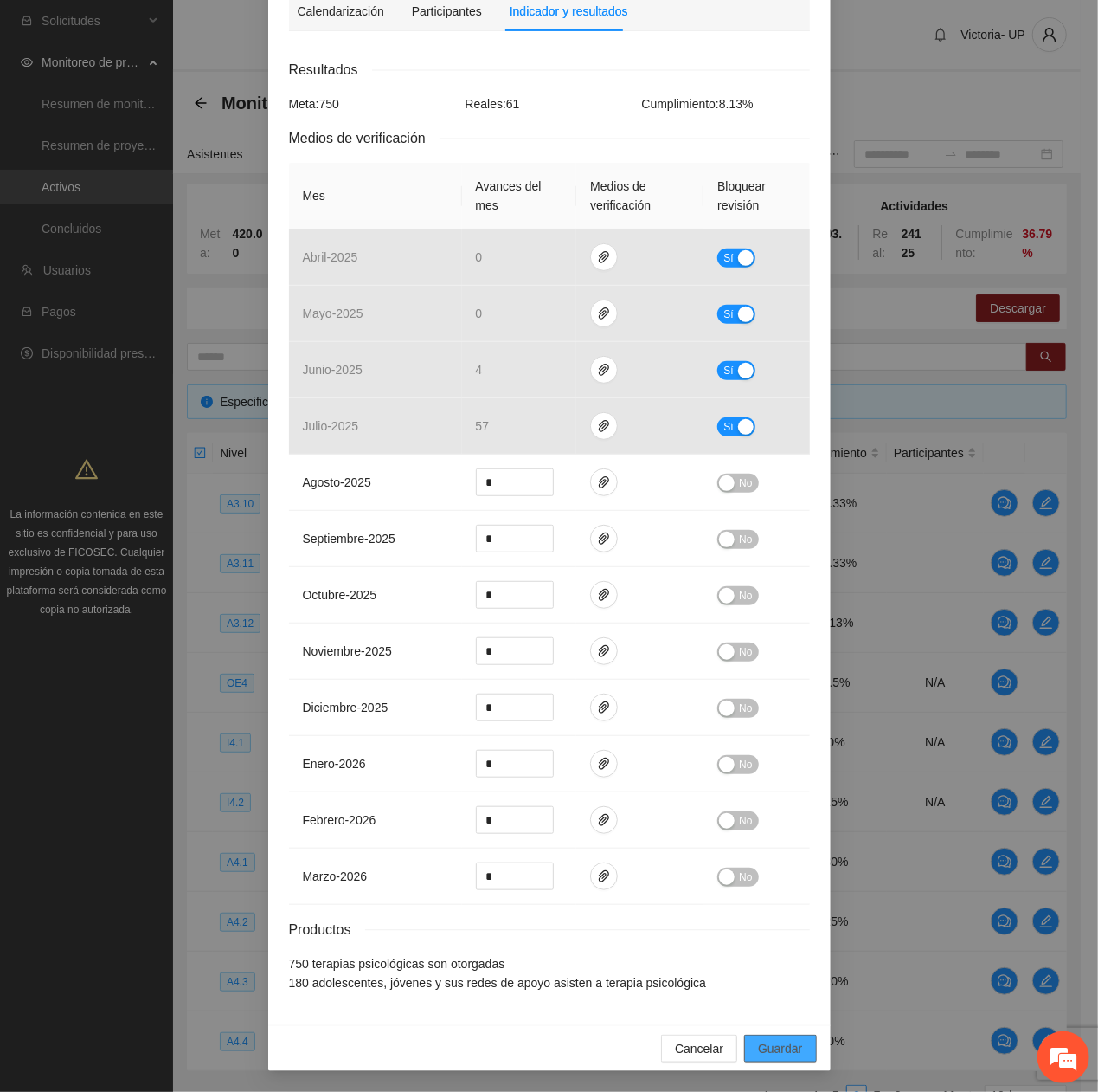
drag, startPoint x: 753, startPoint y: 1050, endPoint x: 742, endPoint y: 1033, distance: 20.2
click at [758, 368] on span "Guardar" at bounding box center [780, 1048] width 44 height 19
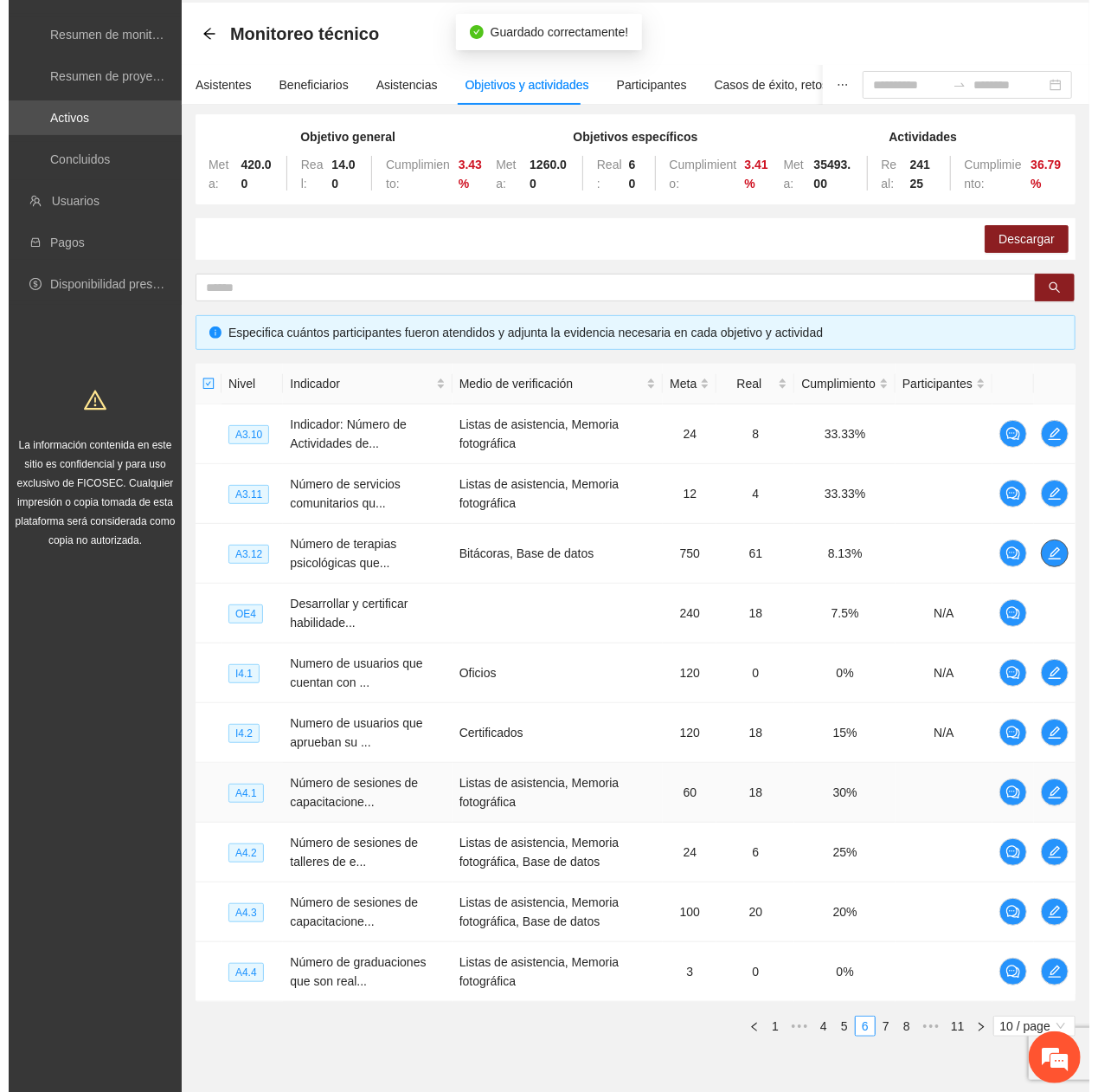
scroll to position [149, 0]
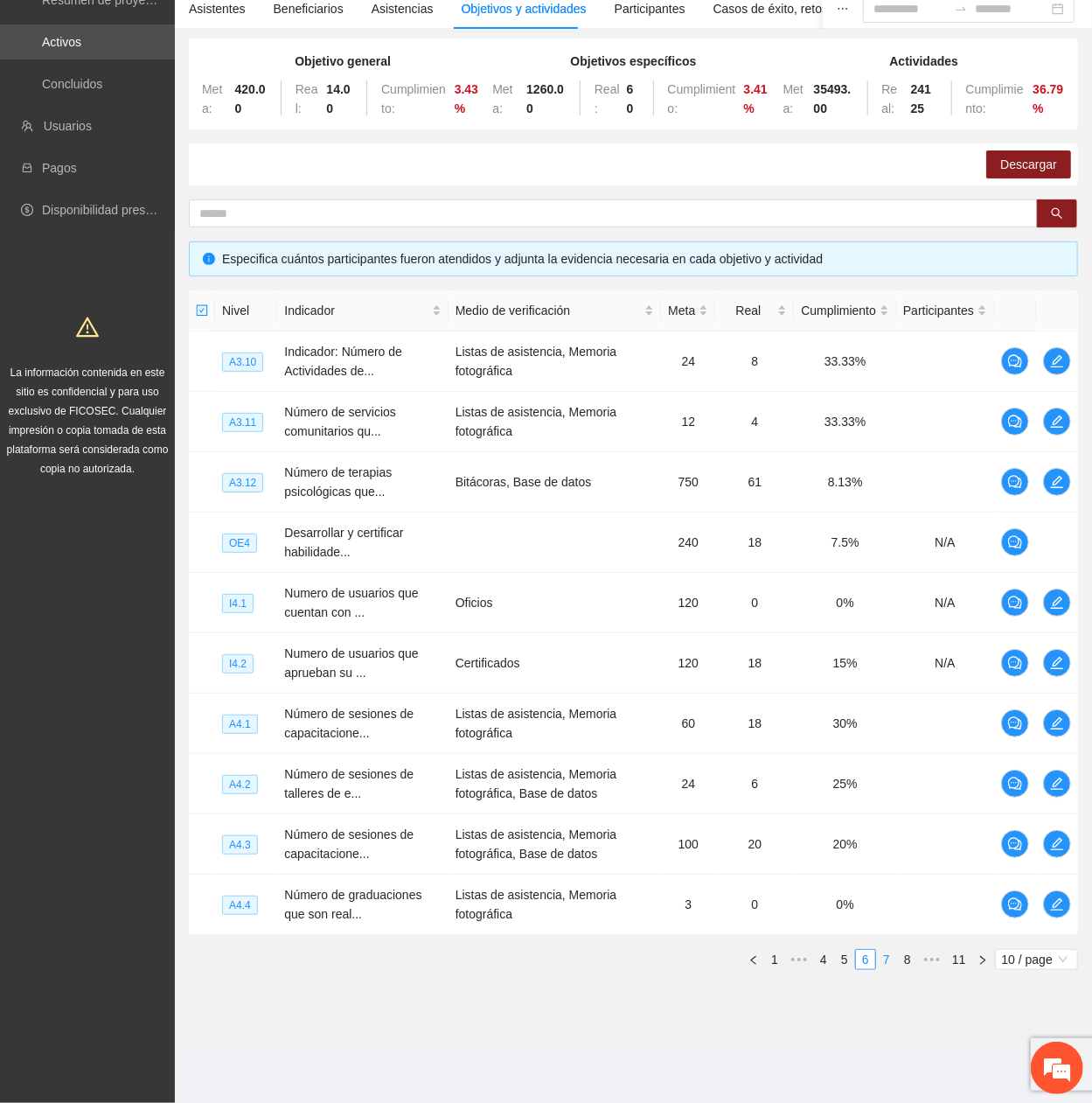
click at [890, 372] on link "7" at bounding box center [887, 959] width 19 height 19
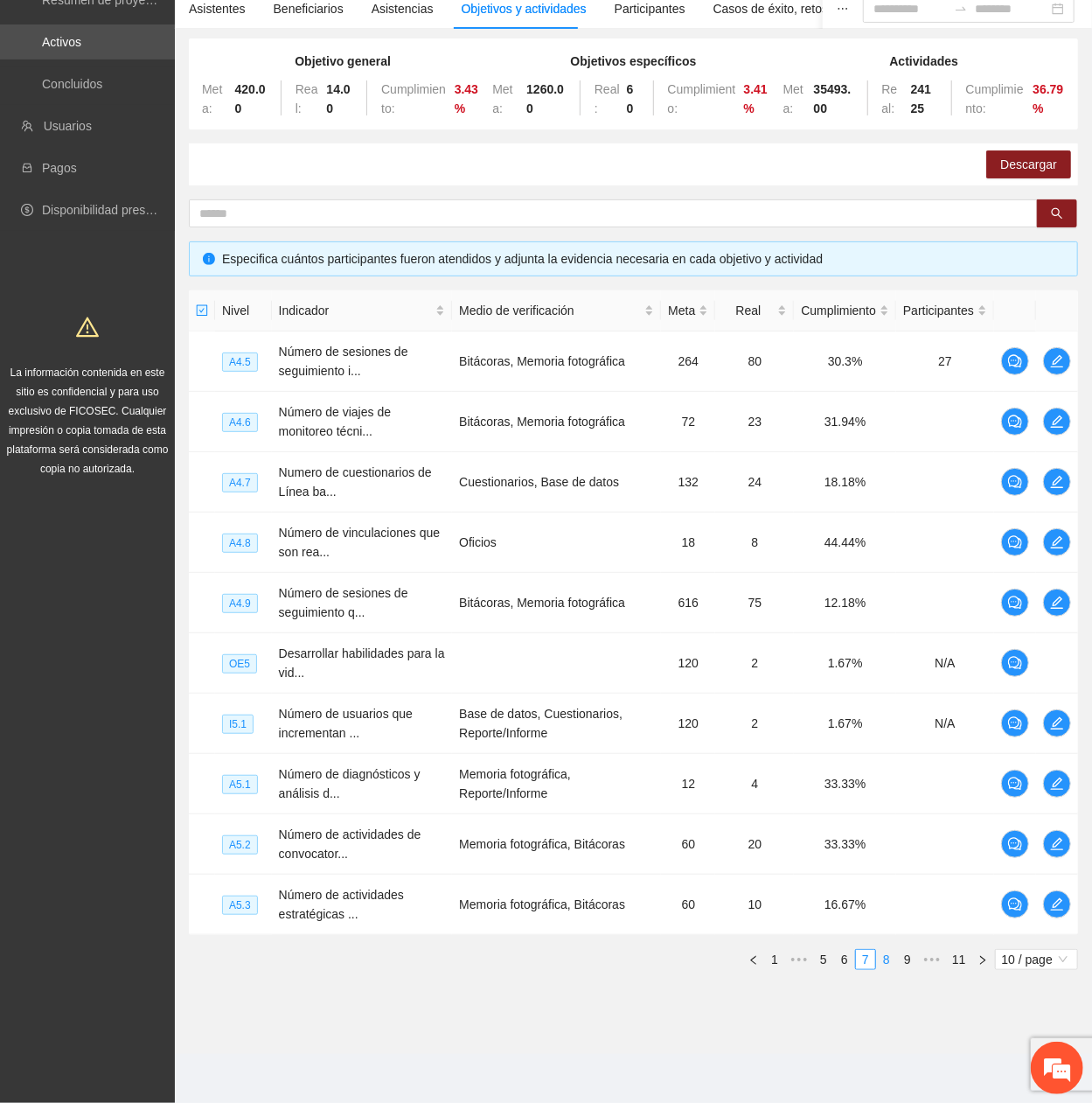
click at [890, 372] on link "8" at bounding box center [887, 959] width 19 height 19
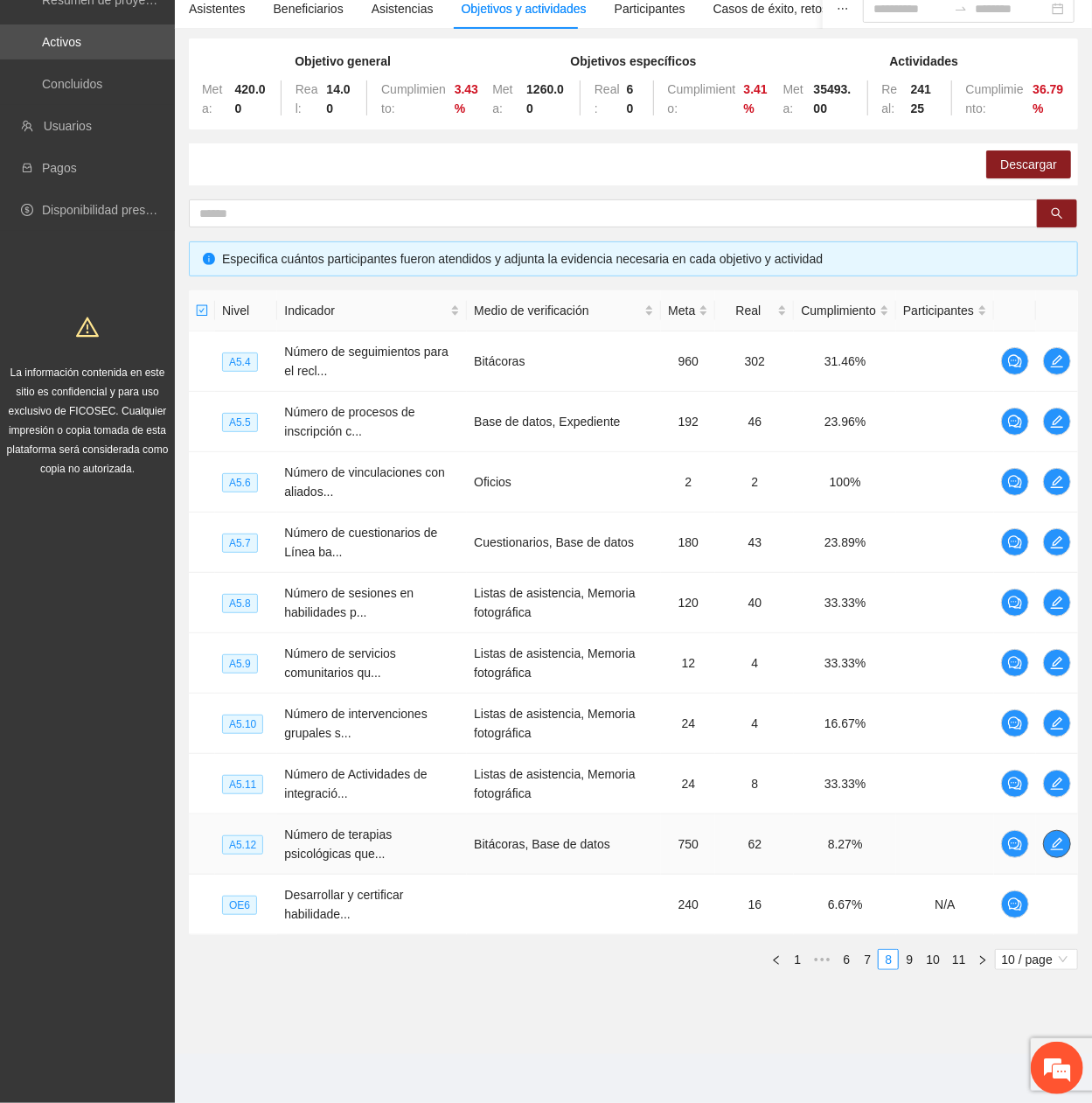
click at [1051, 372] on icon "edit" at bounding box center [1056, 843] width 14 height 14
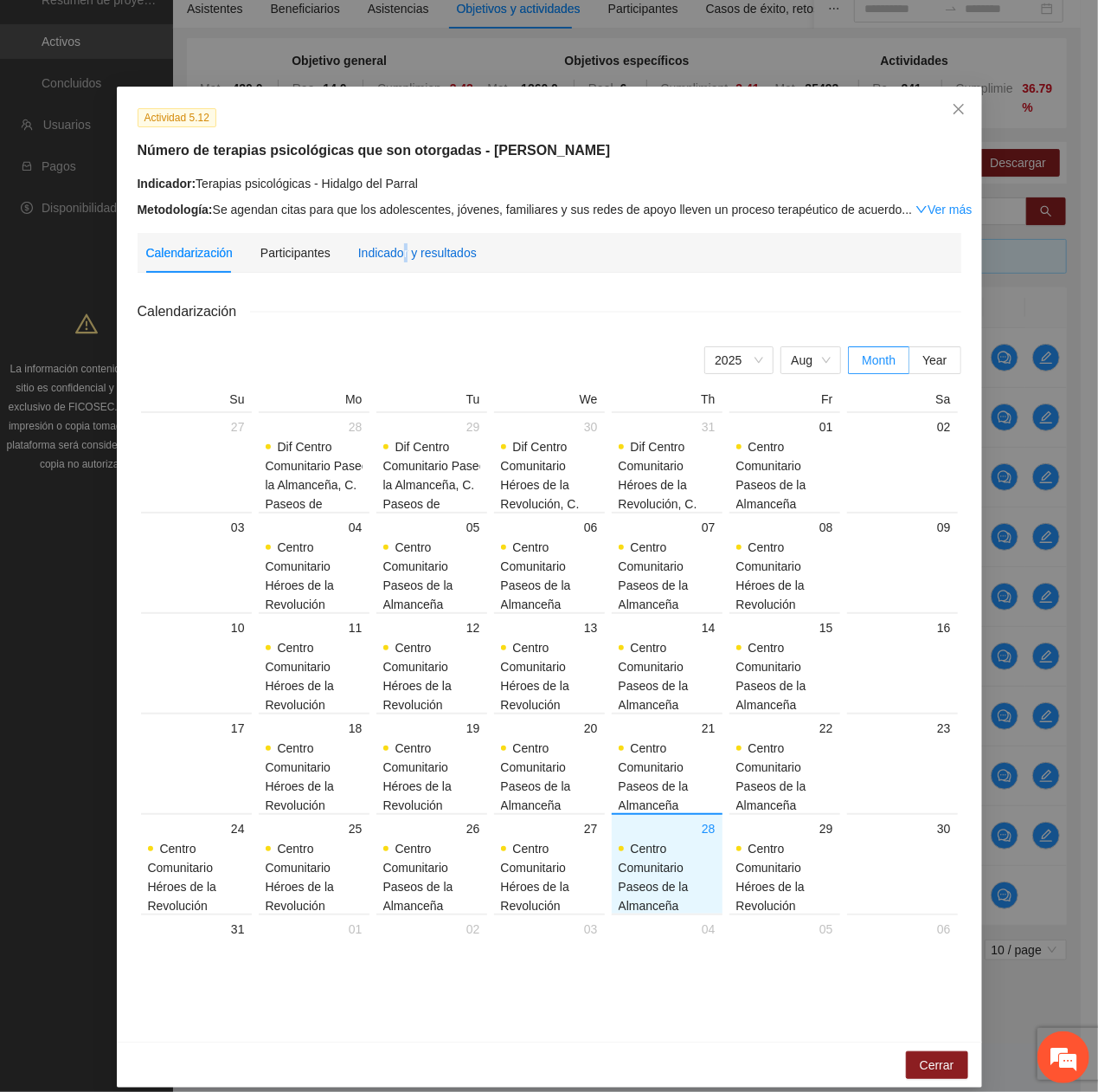
click at [393, 250] on div "Indicador y resultados" at bounding box center [417, 252] width 118 height 19
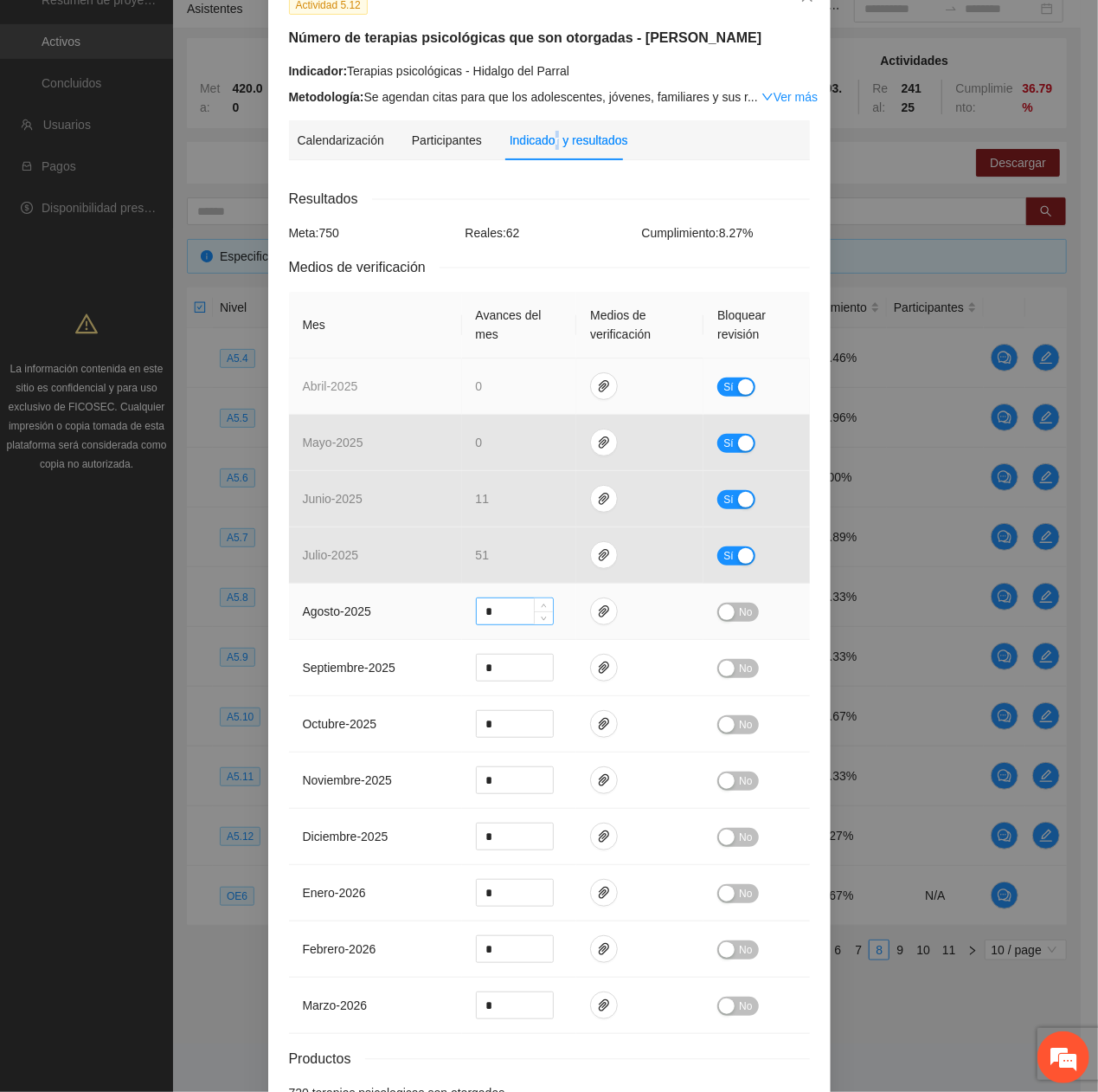
scroll to position [250, 0]
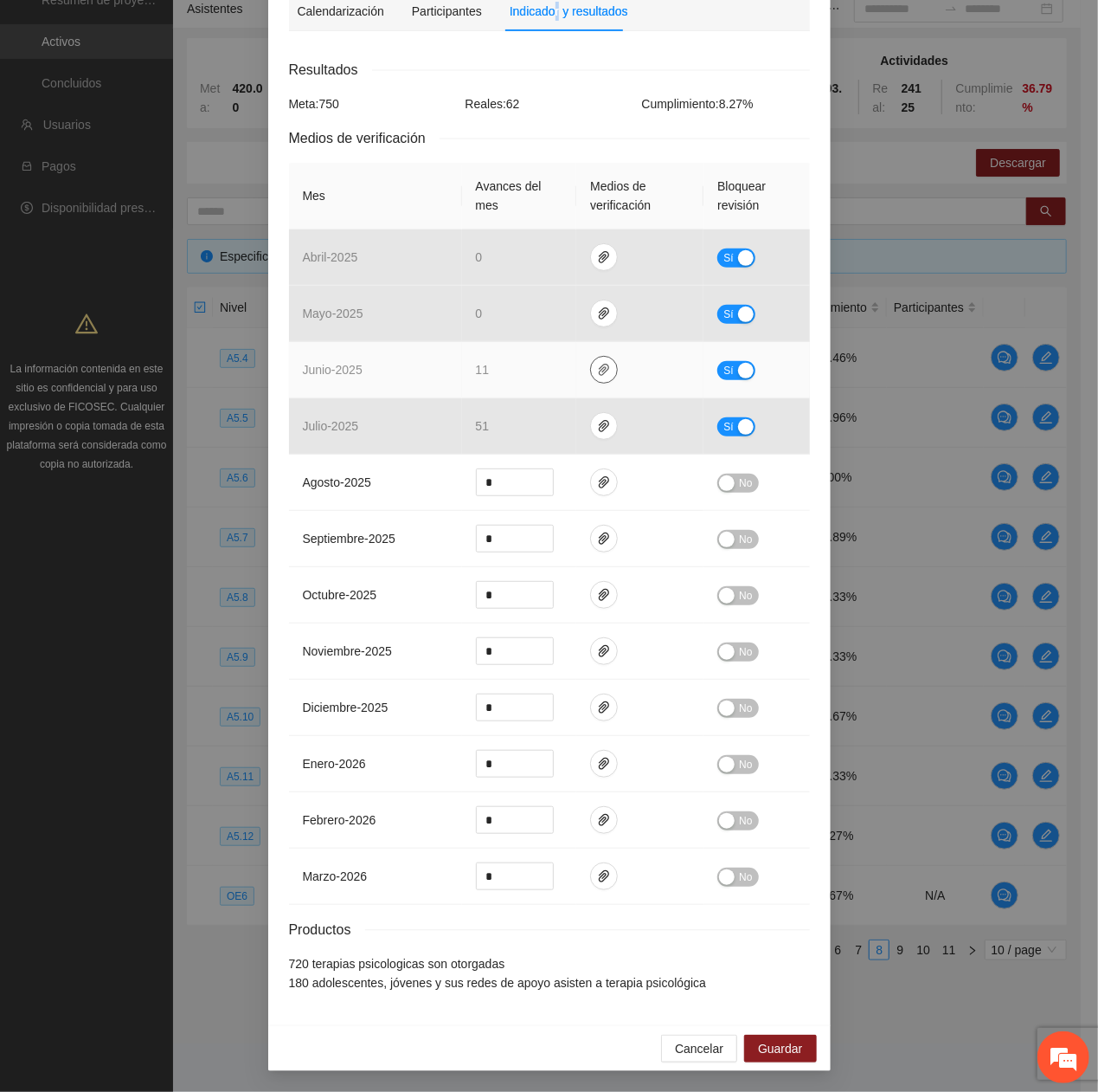
click at [597, 362] on icon "paper-clip" at bounding box center [604, 369] width 14 height 14
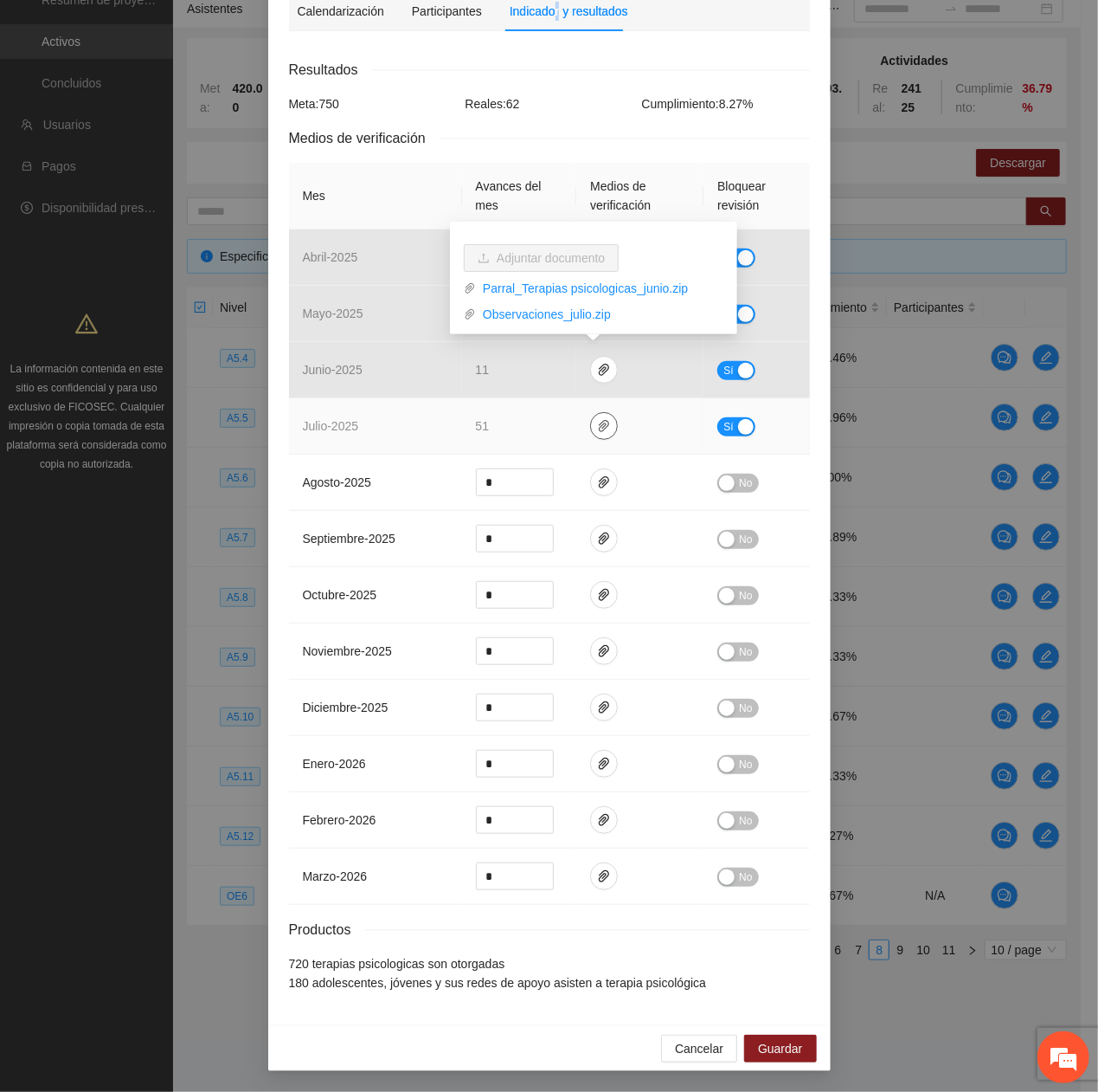
click at [599, 368] on icon "paper-clip" at bounding box center [604, 425] width 10 height 12
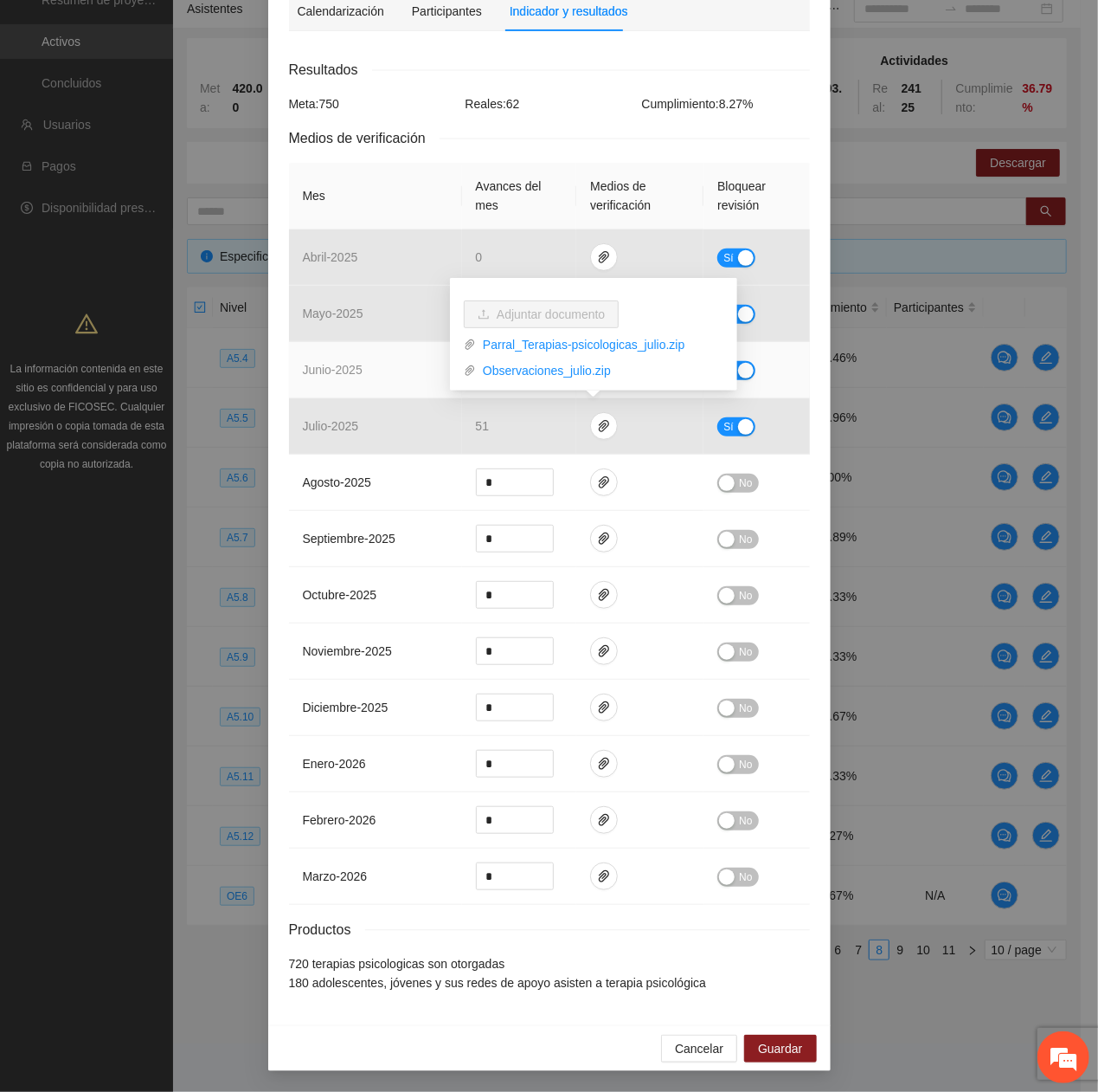
click at [393, 360] on td "junio - 2025" at bounding box center [376, 370] width 174 height 56
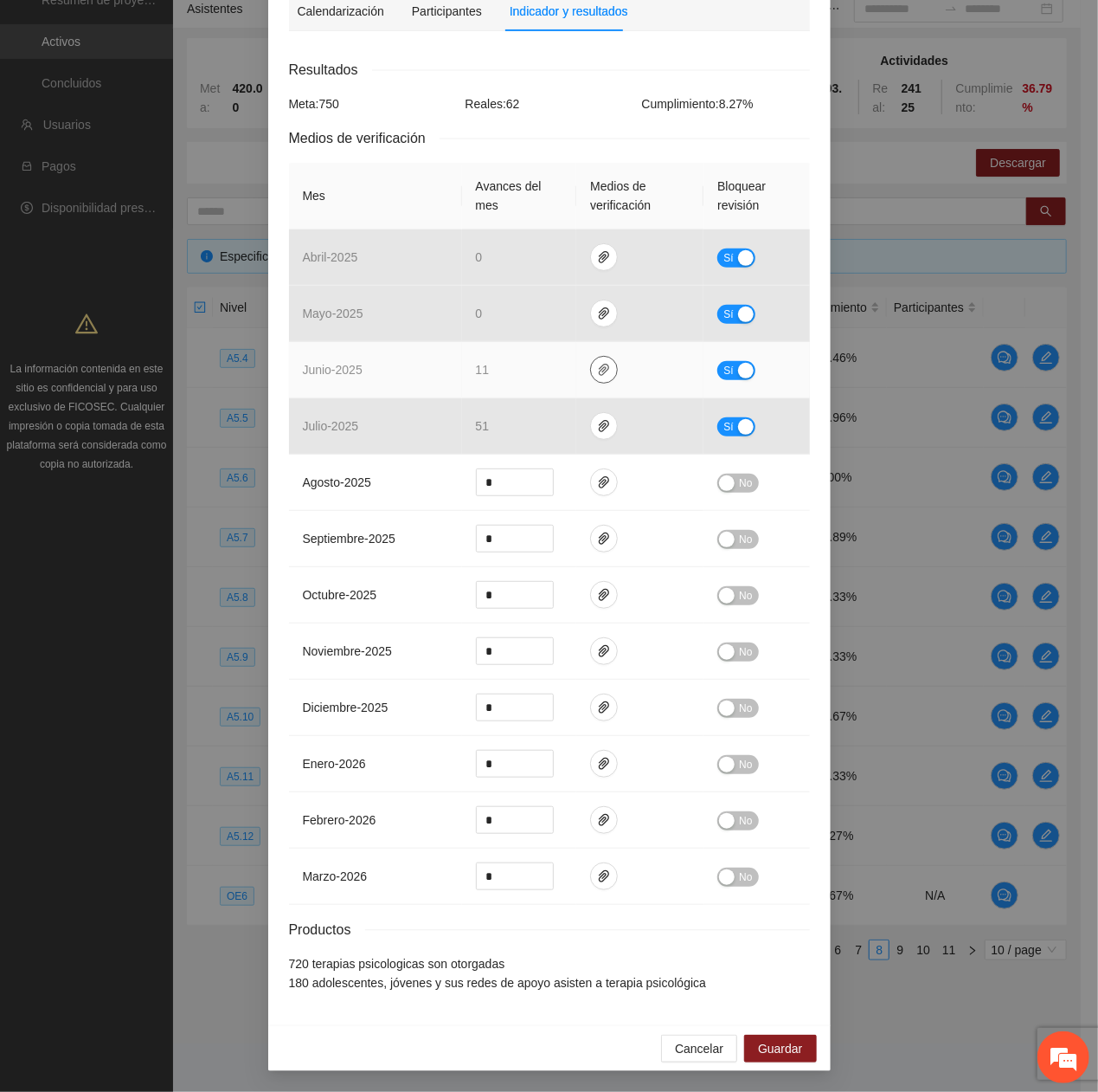
click at [597, 362] on icon "paper-clip" at bounding box center [604, 369] width 14 height 14
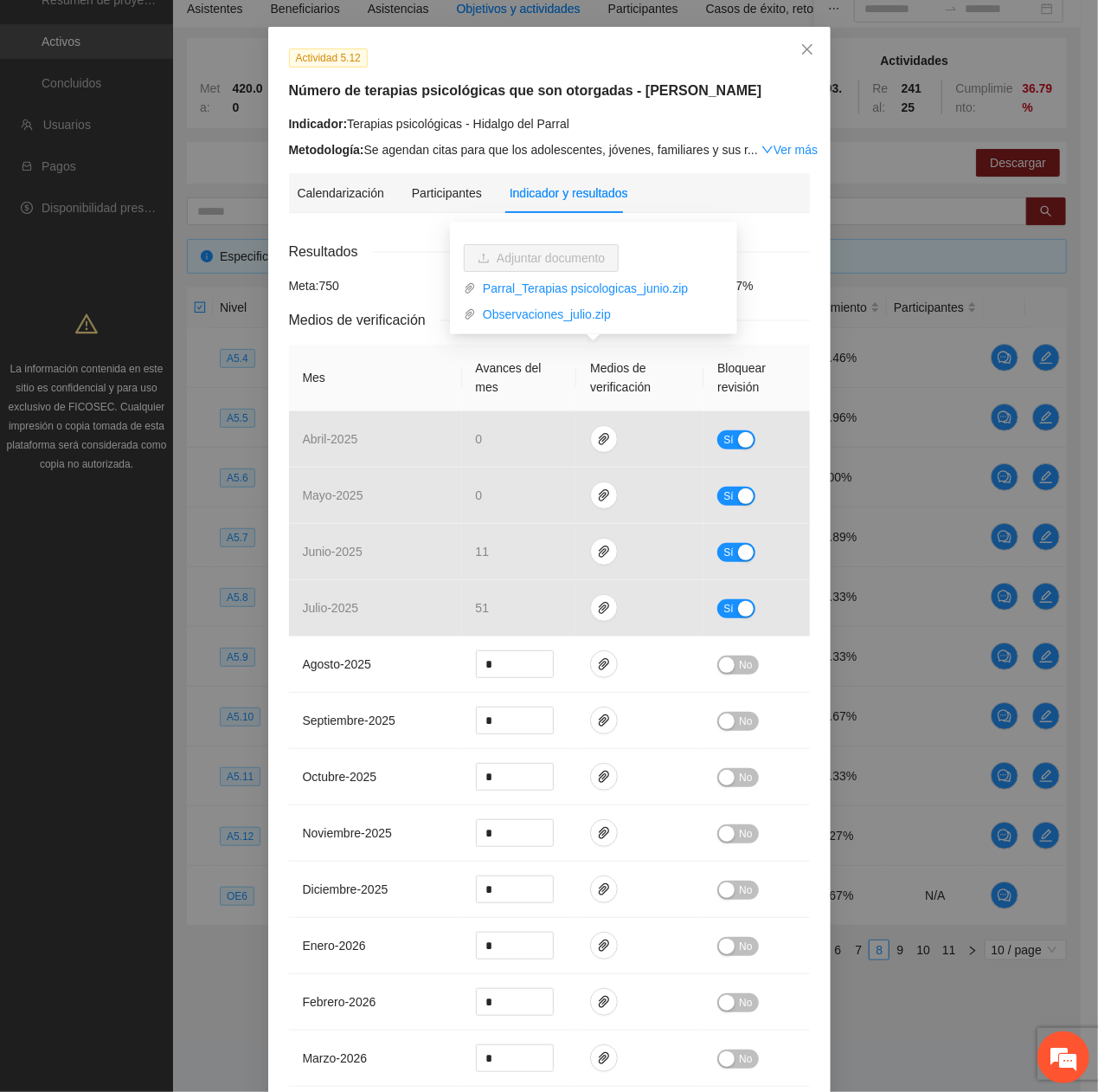
scroll to position [115, 0]
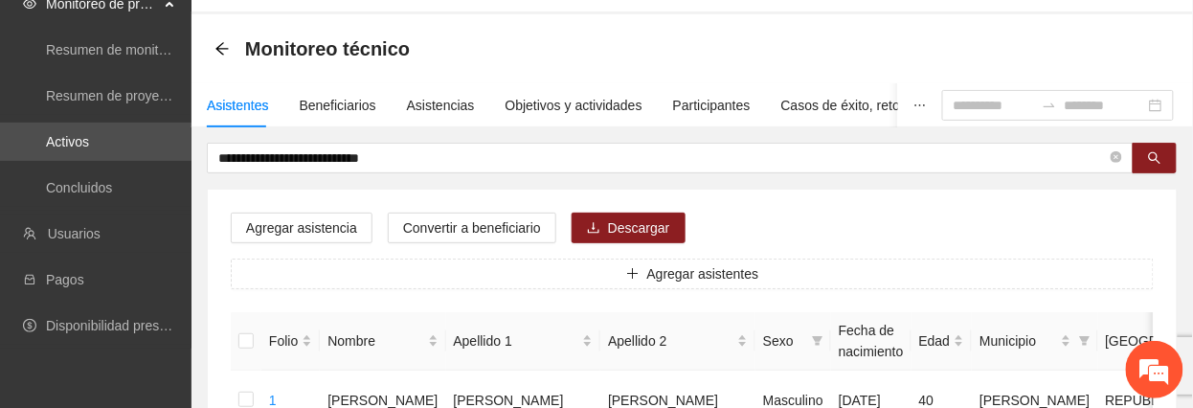
scroll to position [127, 0]
